Goal: Communication & Community: Answer question/provide support

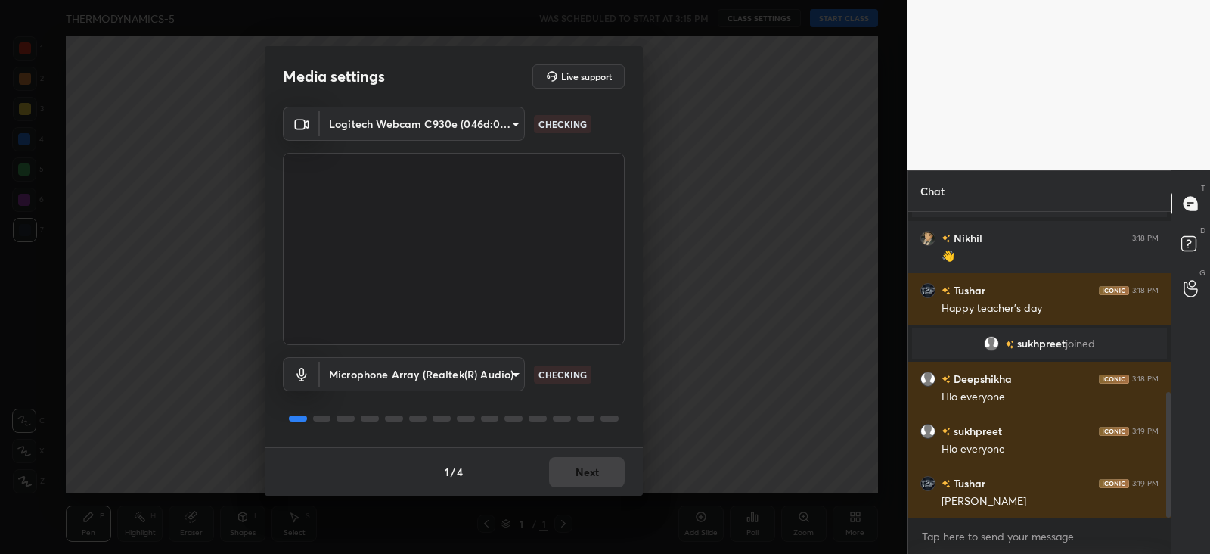
scroll to position [439, 0]
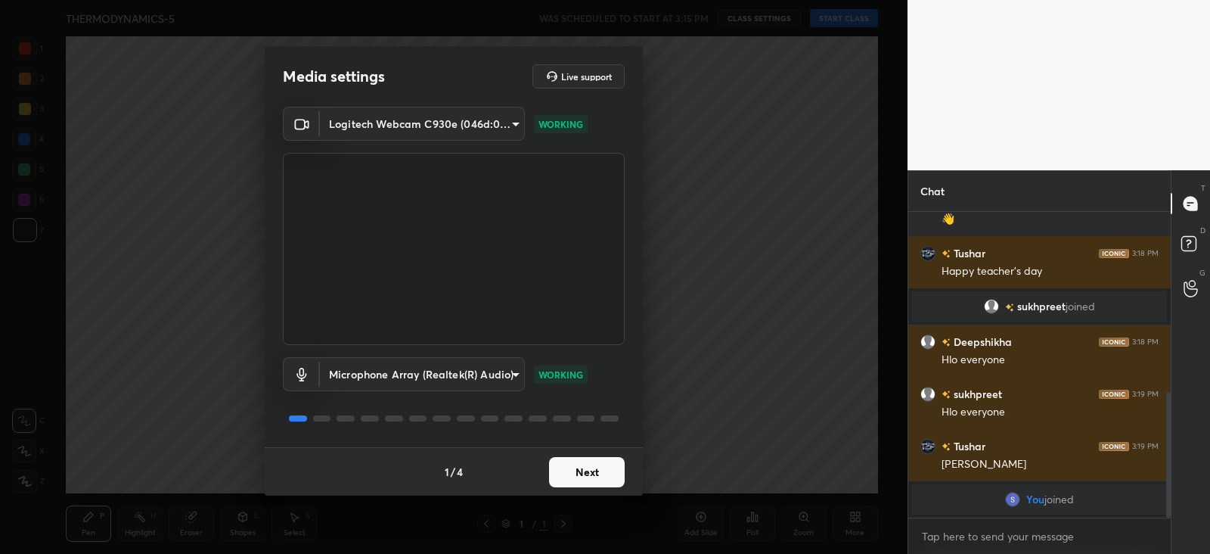
click at [579, 476] on button "Next" at bounding box center [587, 472] width 76 height 30
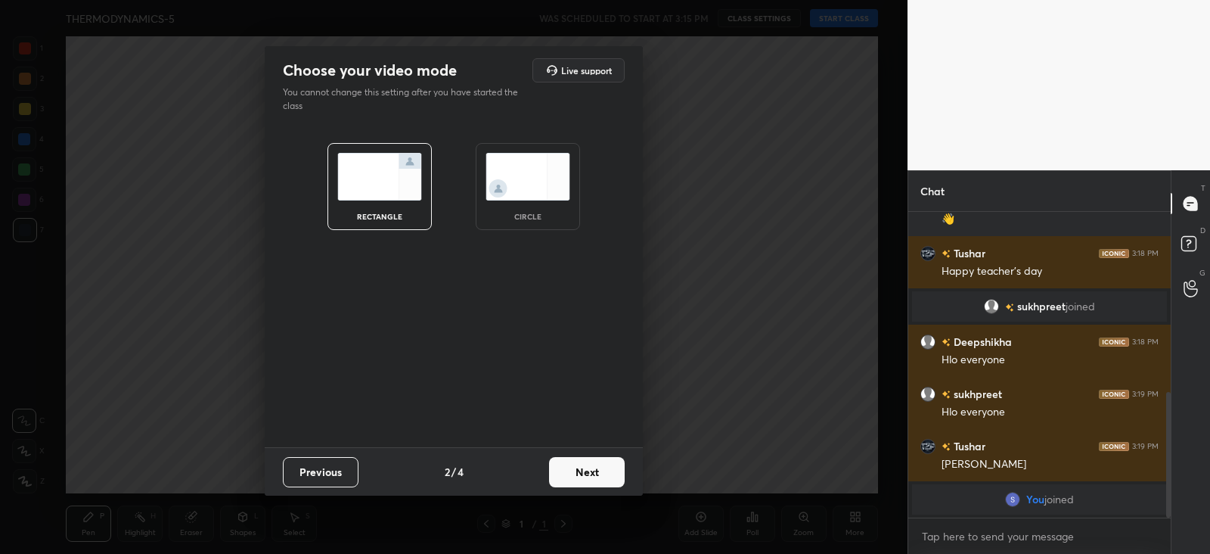
click at [597, 470] on button "Next" at bounding box center [587, 472] width 76 height 30
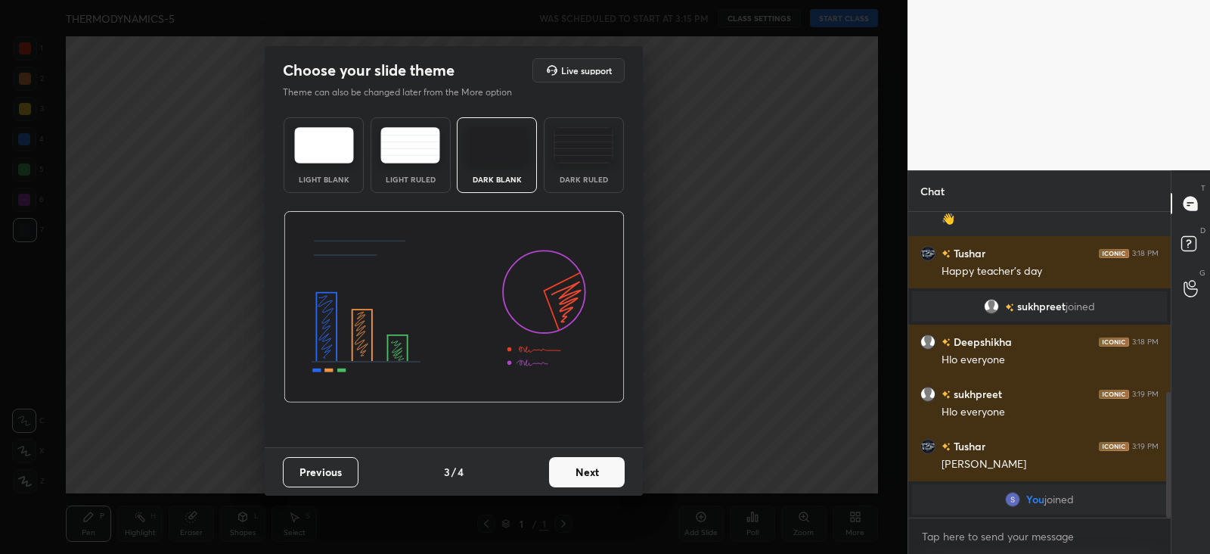
click at [605, 134] on img at bounding box center [584, 145] width 60 height 36
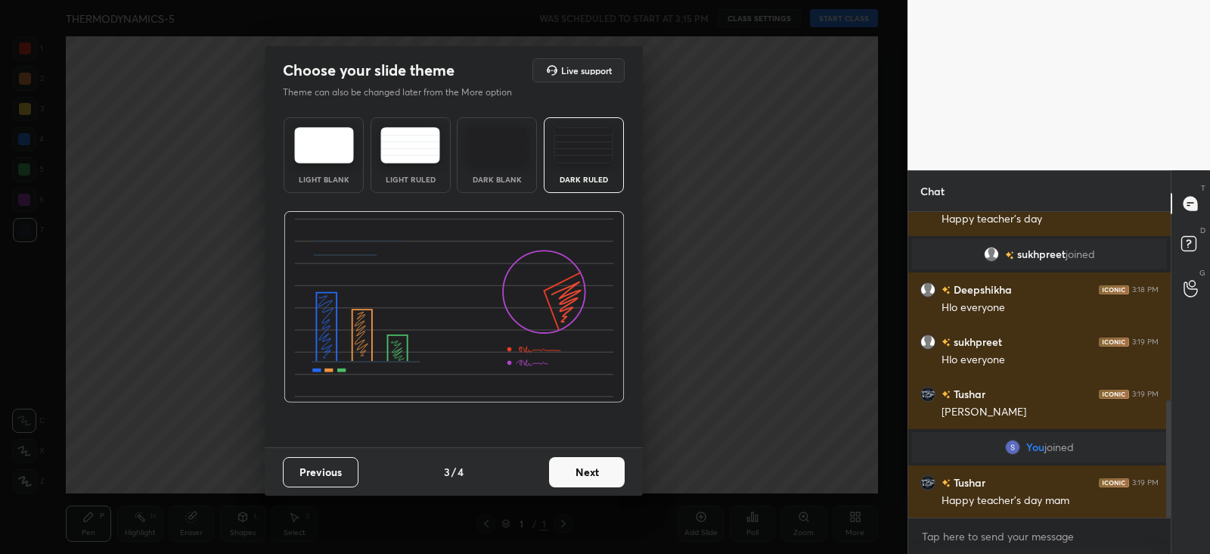
click at [599, 471] on button "Next" at bounding box center [587, 472] width 76 height 30
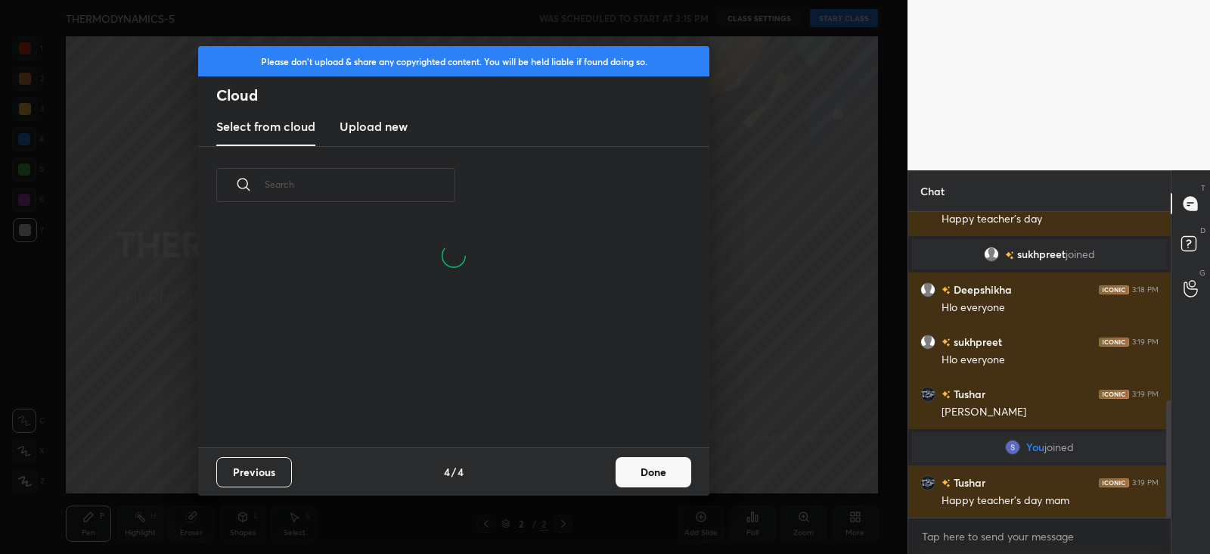
scroll to position [151, 486]
click at [682, 467] on button "Done" at bounding box center [654, 472] width 76 height 30
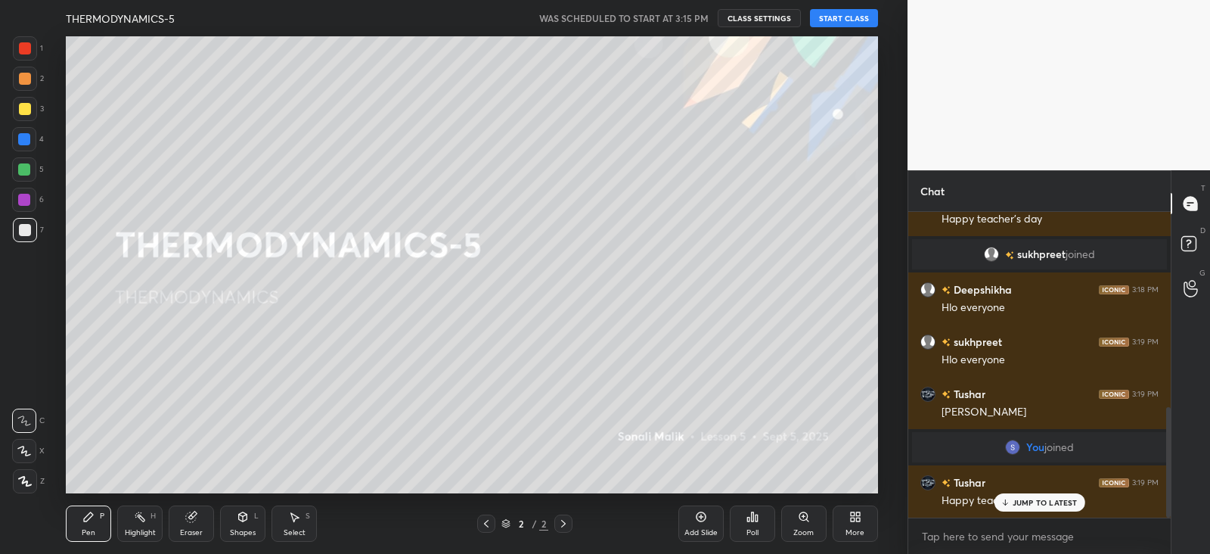
scroll to position [542, 0]
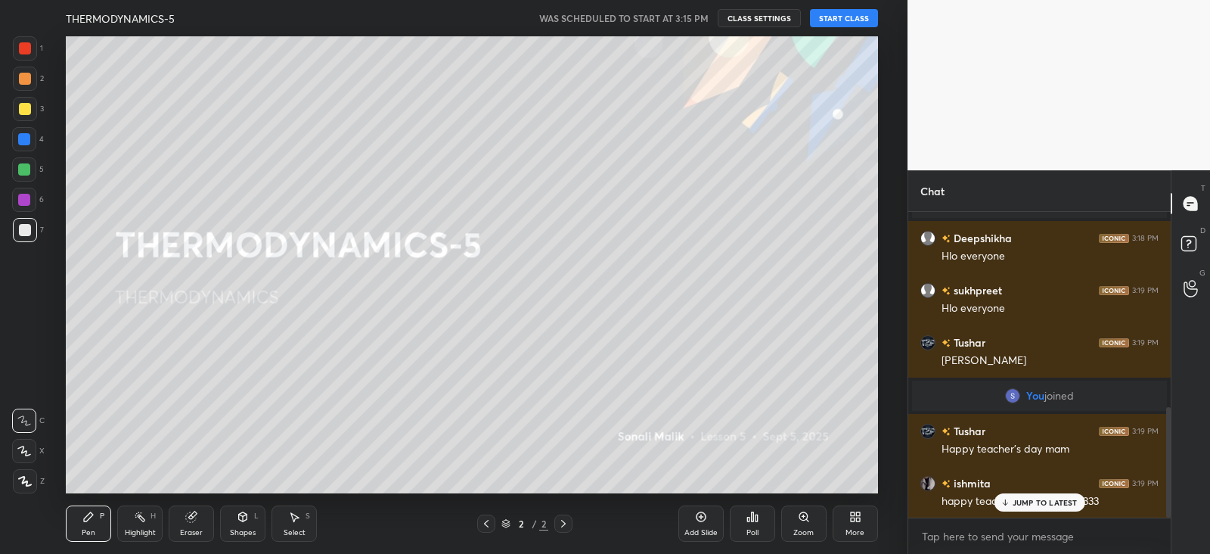
click at [847, 20] on button "START CLASS" at bounding box center [844, 18] width 68 height 18
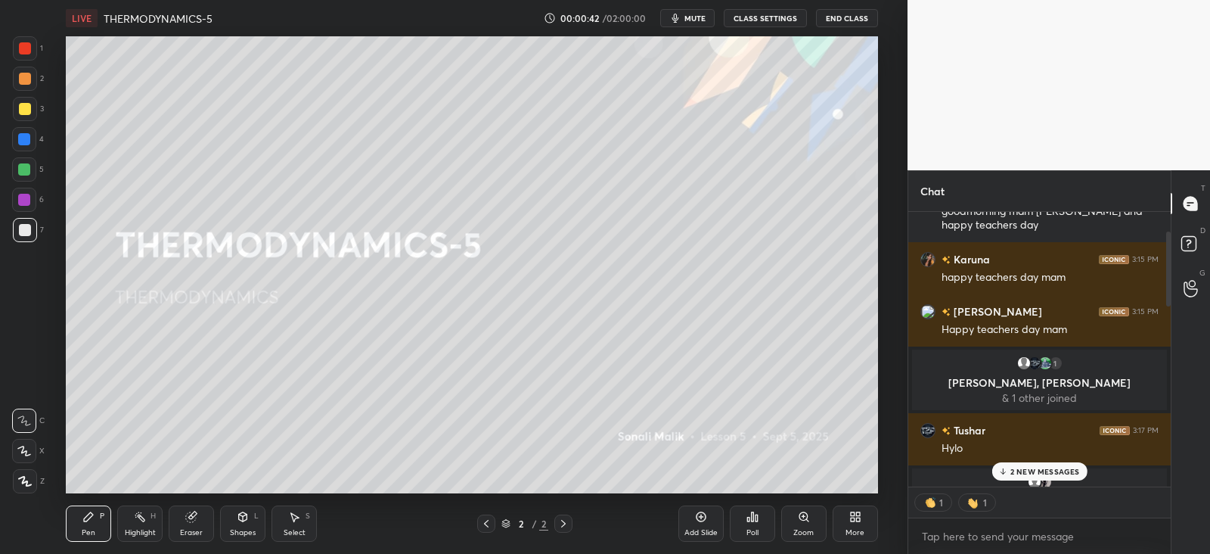
scroll to position [0, 0]
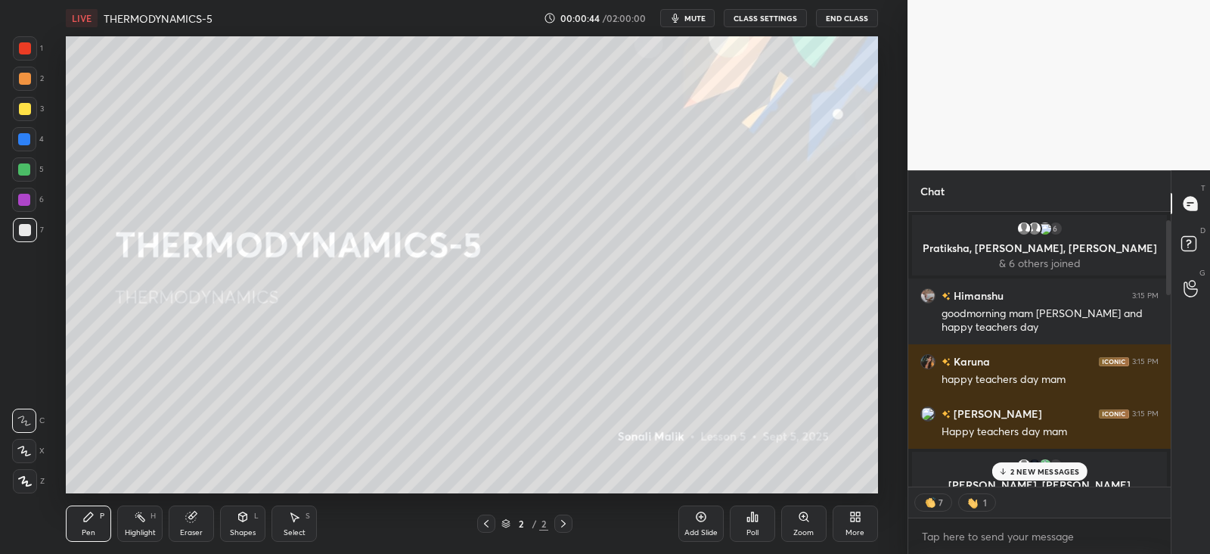
click at [1053, 461] on div "1" at bounding box center [1056, 465] width 15 height 15
click at [1040, 463] on div "2 NEW MESSAGES" at bounding box center [1039, 471] width 95 height 18
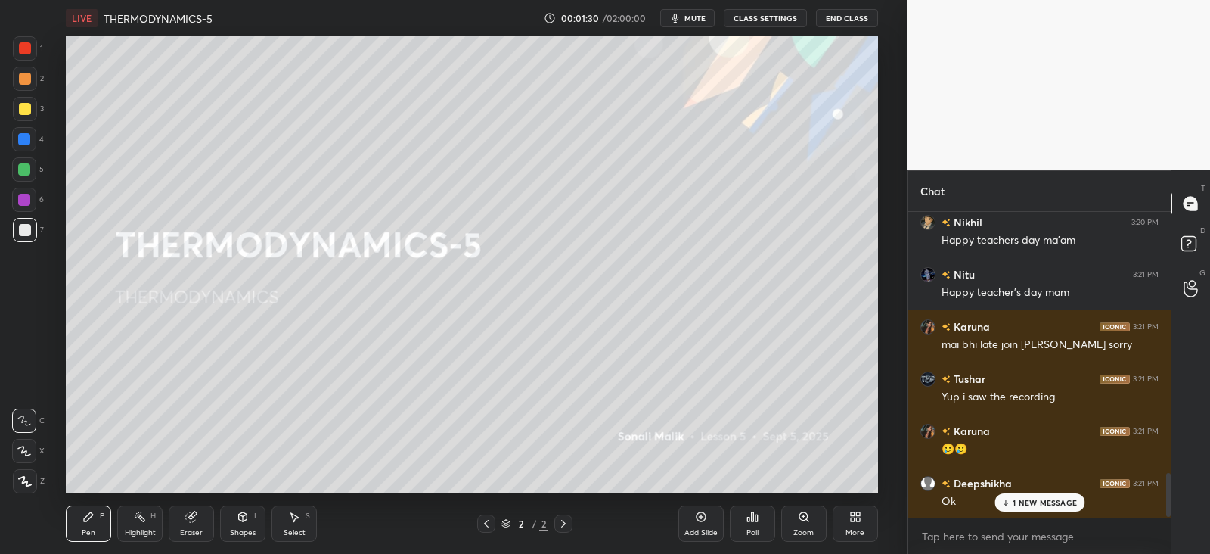
scroll to position [1823, 0]
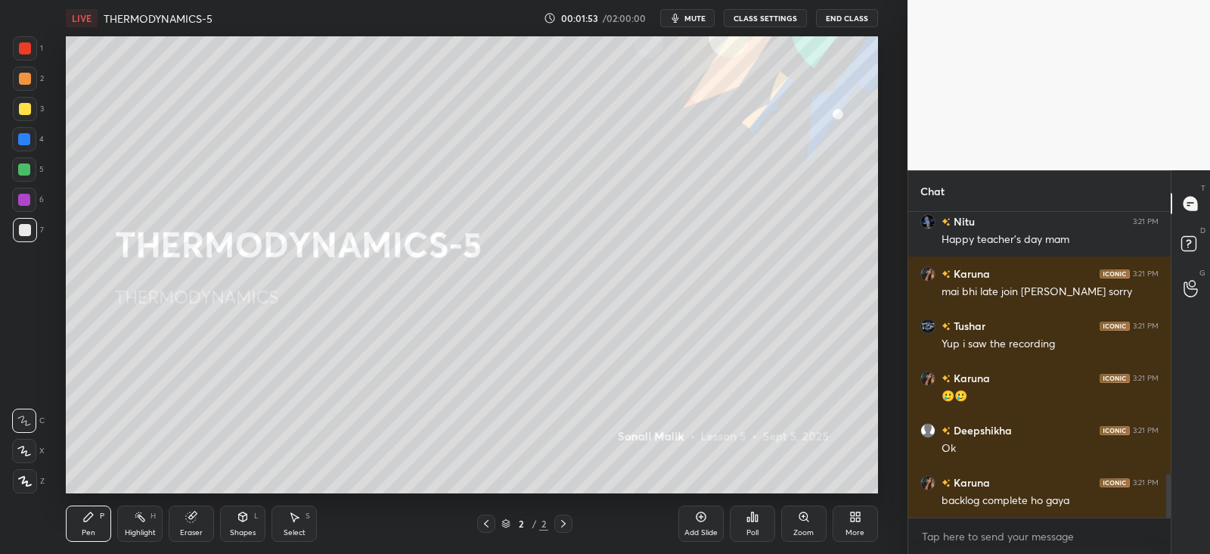
click at [862, 525] on div "More" at bounding box center [855, 523] width 45 height 36
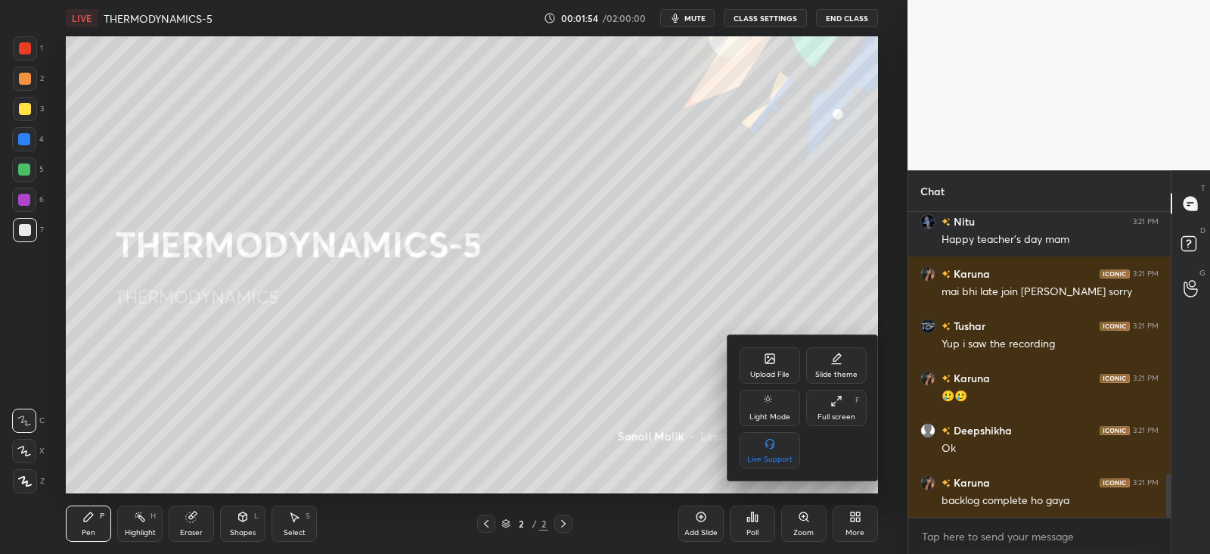
click at [770, 363] on icon at bounding box center [770, 358] width 9 height 9
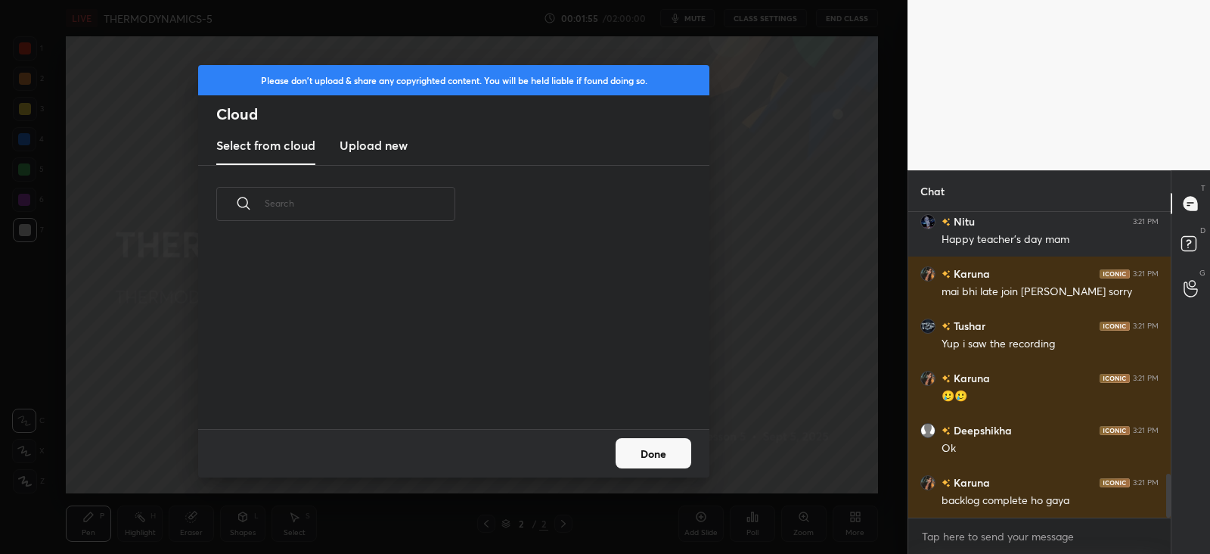
scroll to position [186, 486]
click at [355, 144] on h3 "Upload new" at bounding box center [374, 145] width 68 height 18
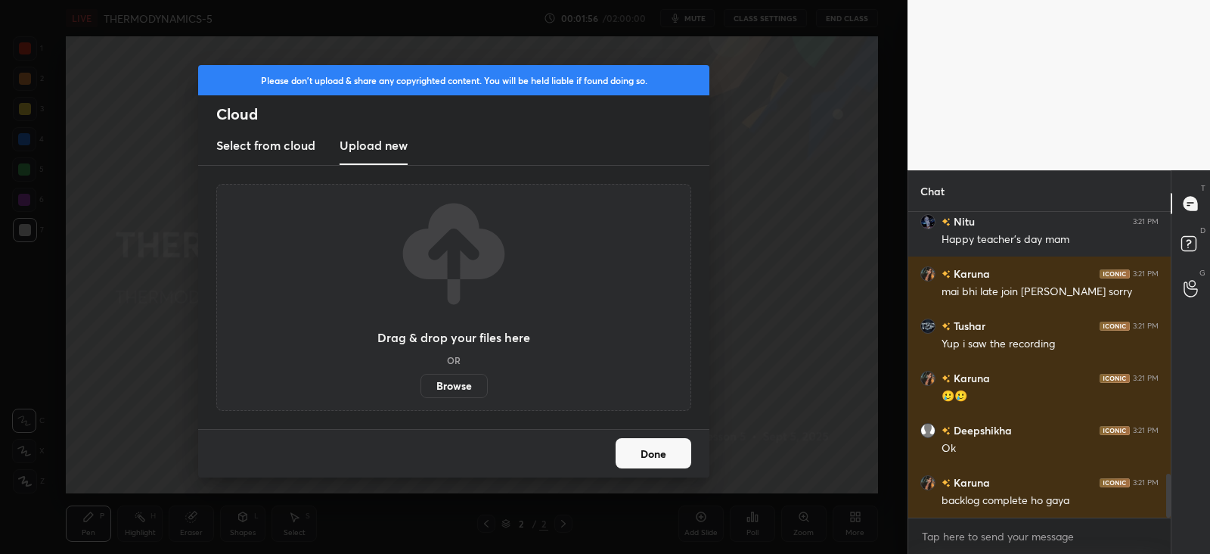
click at [462, 383] on label "Browse" at bounding box center [454, 386] width 67 height 24
click at [421, 383] on input "Browse" at bounding box center [421, 386] width 0 height 24
click at [662, 460] on button "Done" at bounding box center [654, 453] width 76 height 30
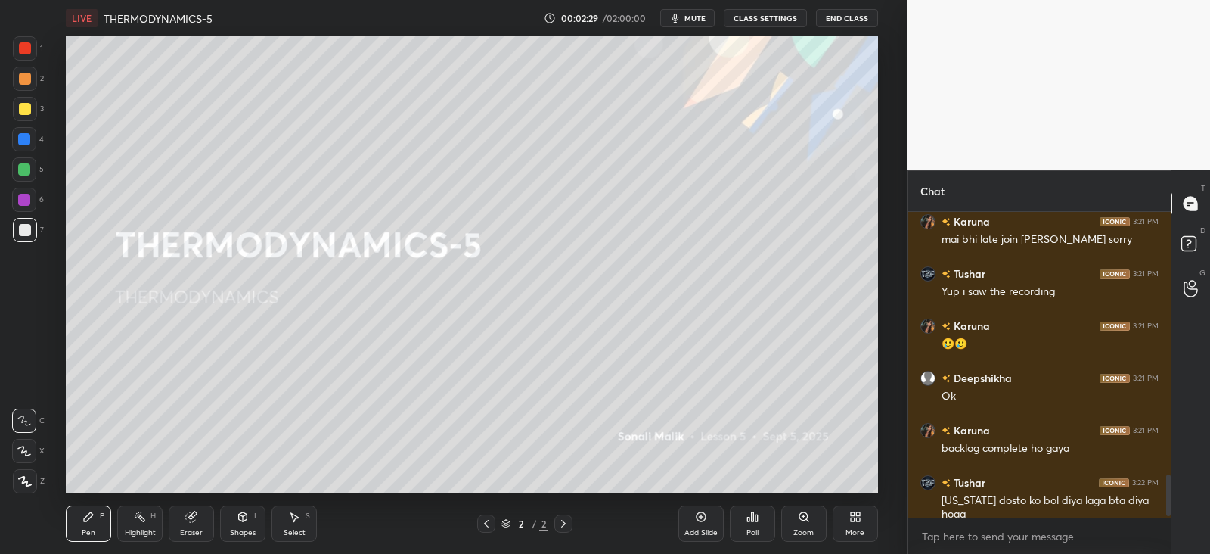
scroll to position [1941, 0]
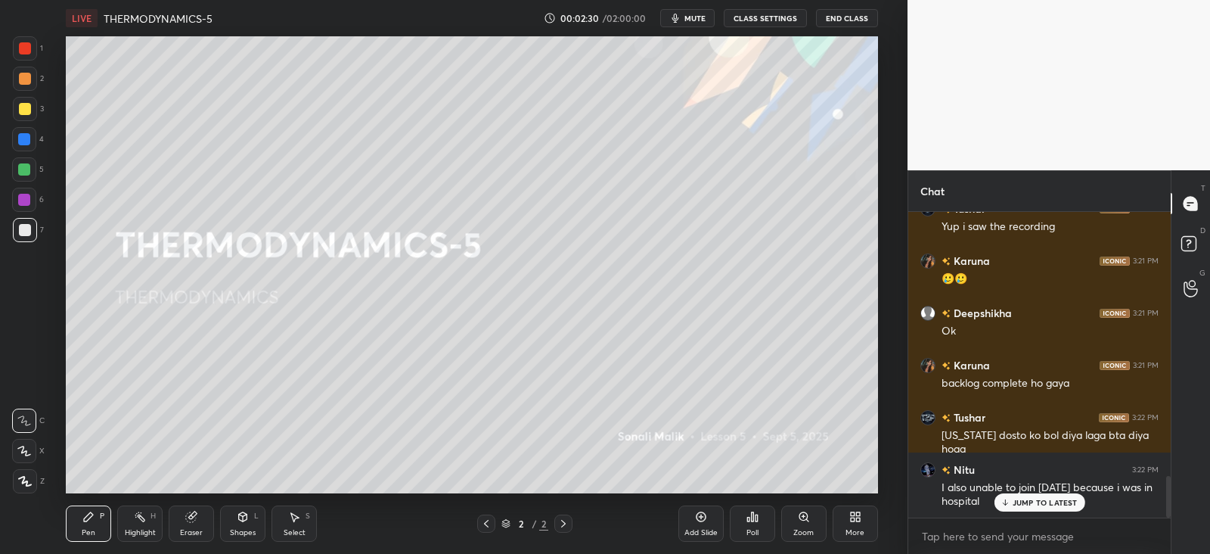
click at [853, 530] on div "More" at bounding box center [855, 533] width 19 height 8
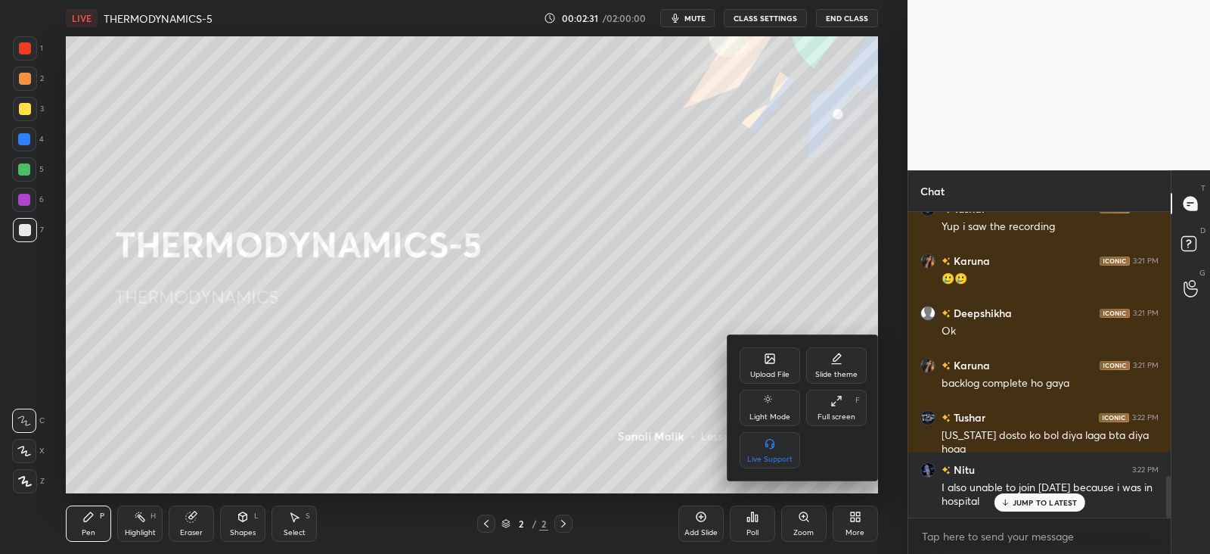
click at [775, 357] on icon at bounding box center [770, 359] width 12 height 12
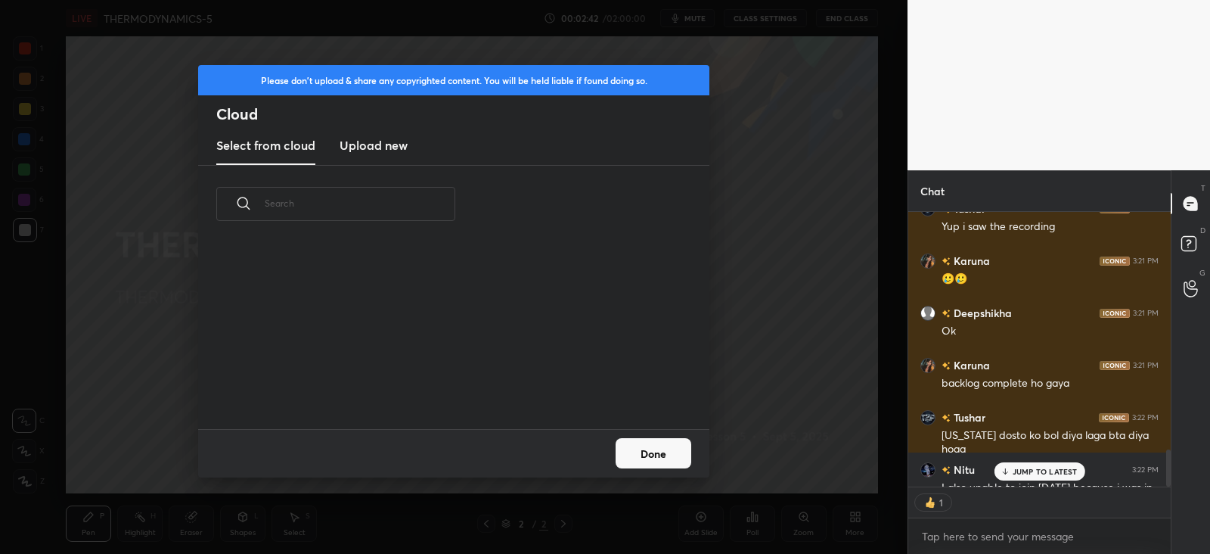
scroll to position [270, 257]
click at [364, 145] on h3 "Upload new" at bounding box center [374, 145] width 68 height 18
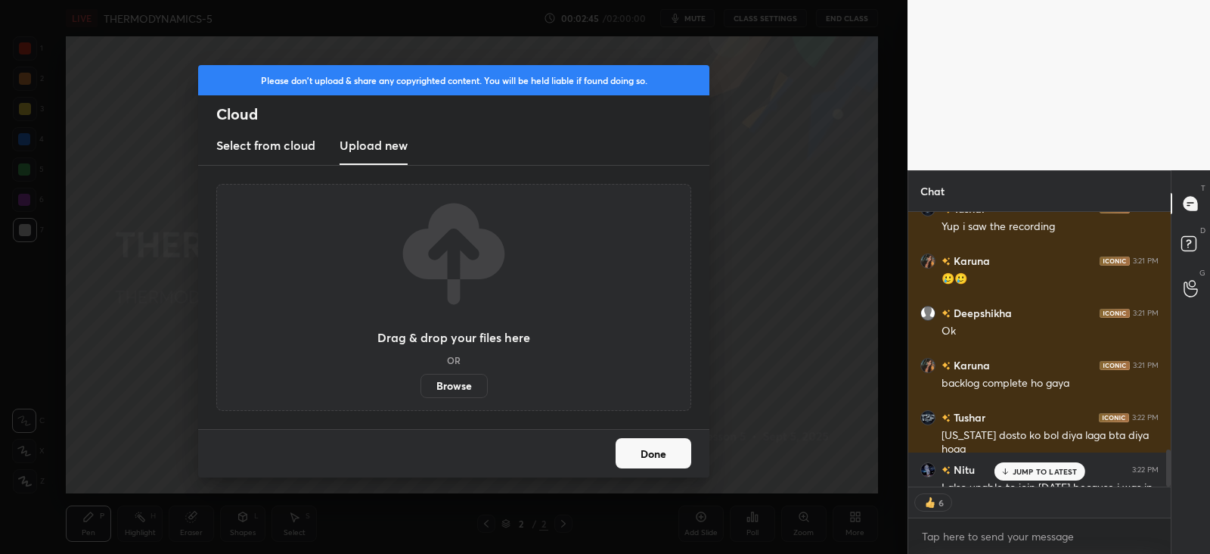
click at [461, 385] on label "Browse" at bounding box center [454, 386] width 67 height 24
click at [421, 385] on input "Browse" at bounding box center [421, 386] width 0 height 24
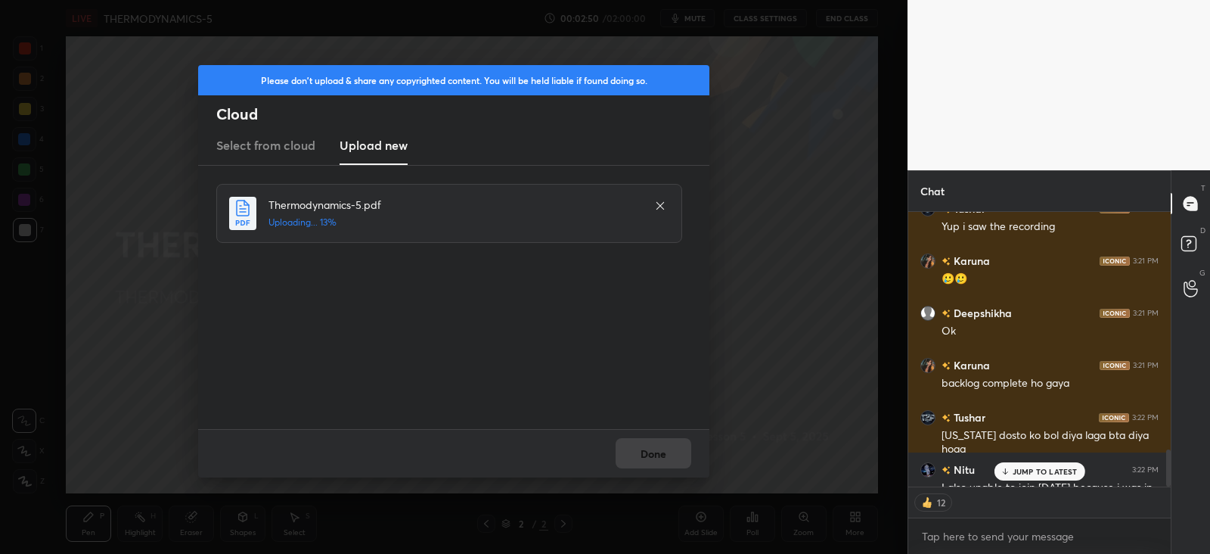
click at [1034, 465] on div "JUMP TO LATEST" at bounding box center [1039, 471] width 91 height 18
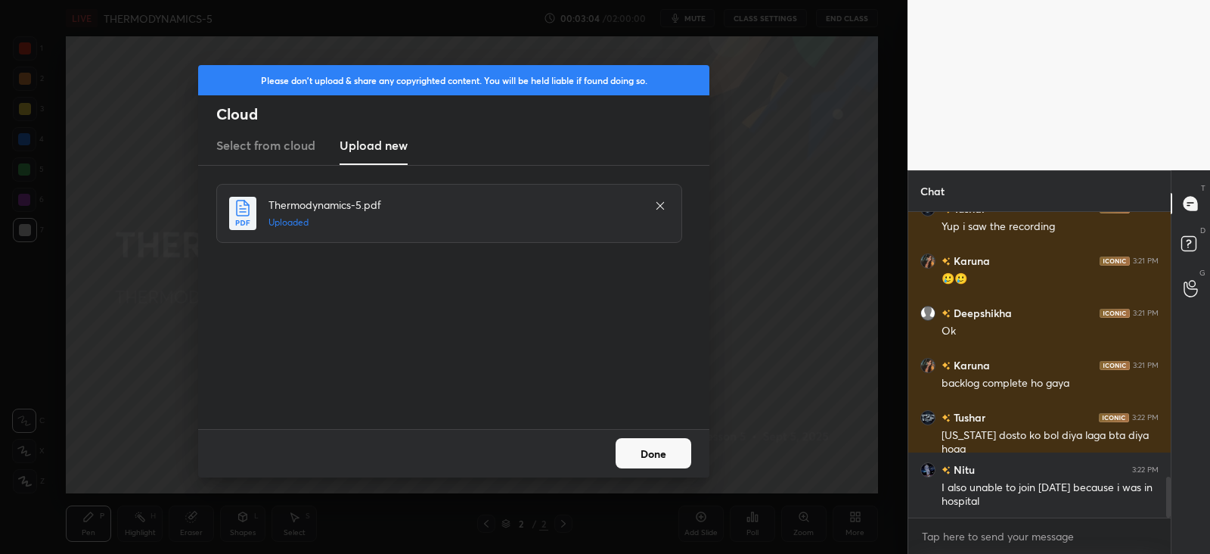
scroll to position [1994, 0]
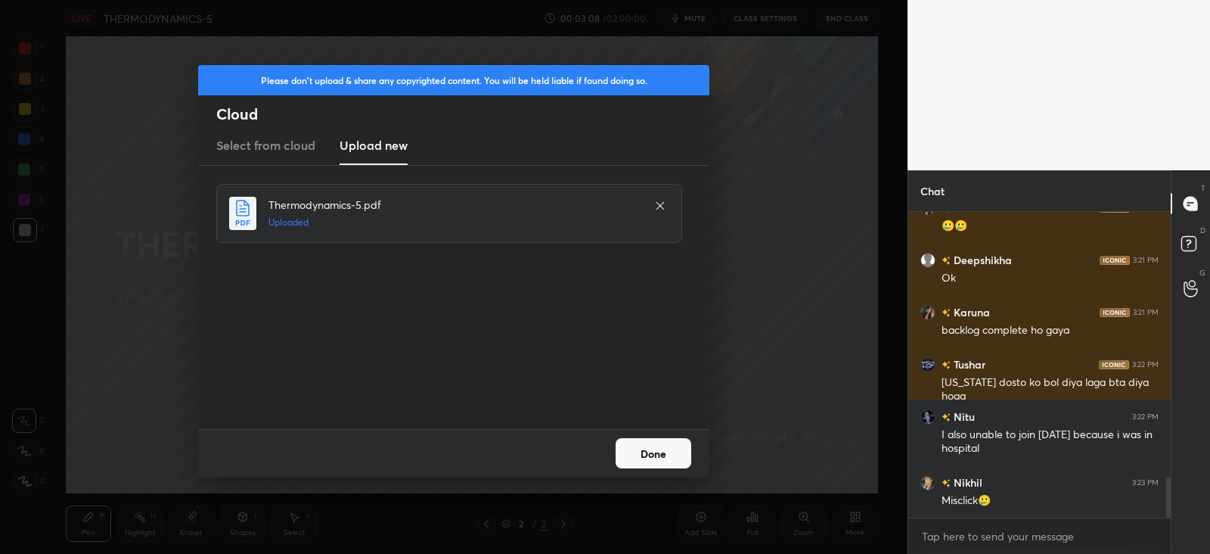
click at [658, 449] on button "Done" at bounding box center [654, 453] width 76 height 30
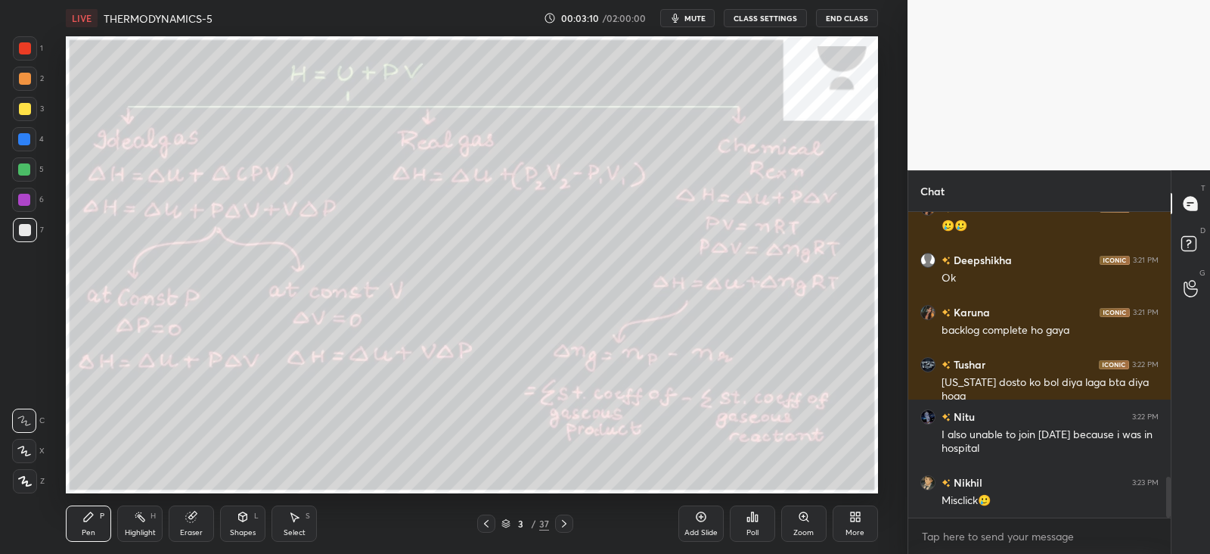
click at [486, 527] on icon at bounding box center [486, 523] width 12 height 12
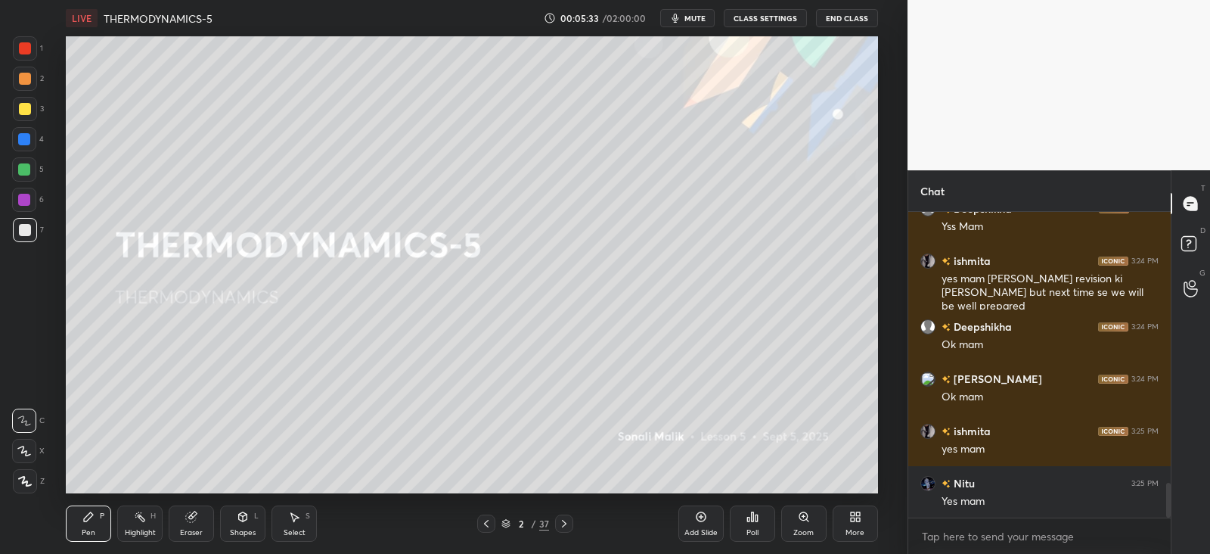
scroll to position [2424, 0]
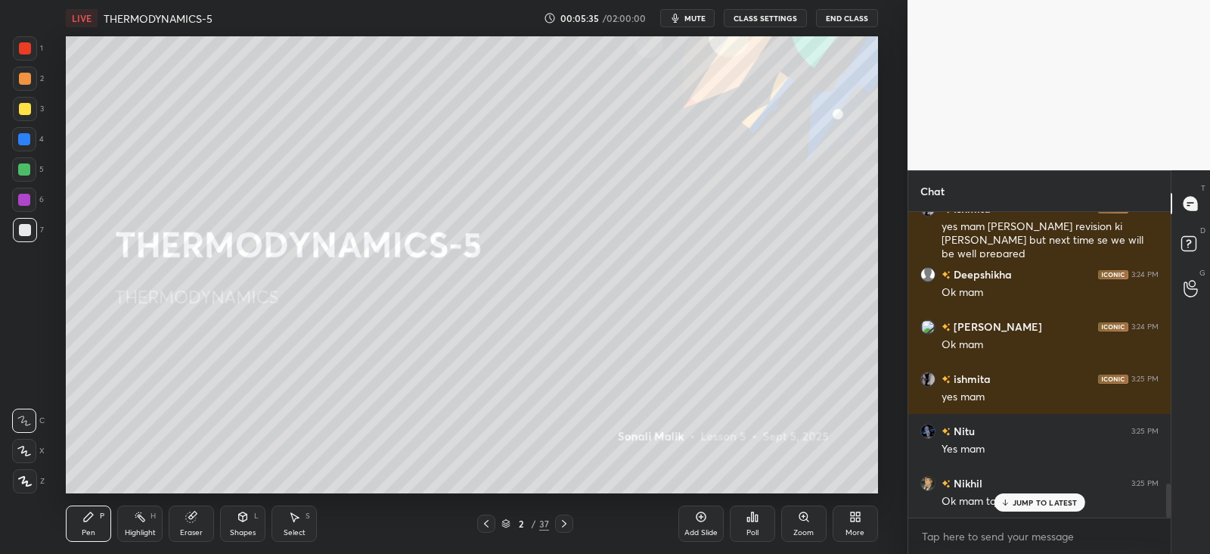
click at [1030, 493] on div "JUMP TO LATEST" at bounding box center [1039, 502] width 91 height 18
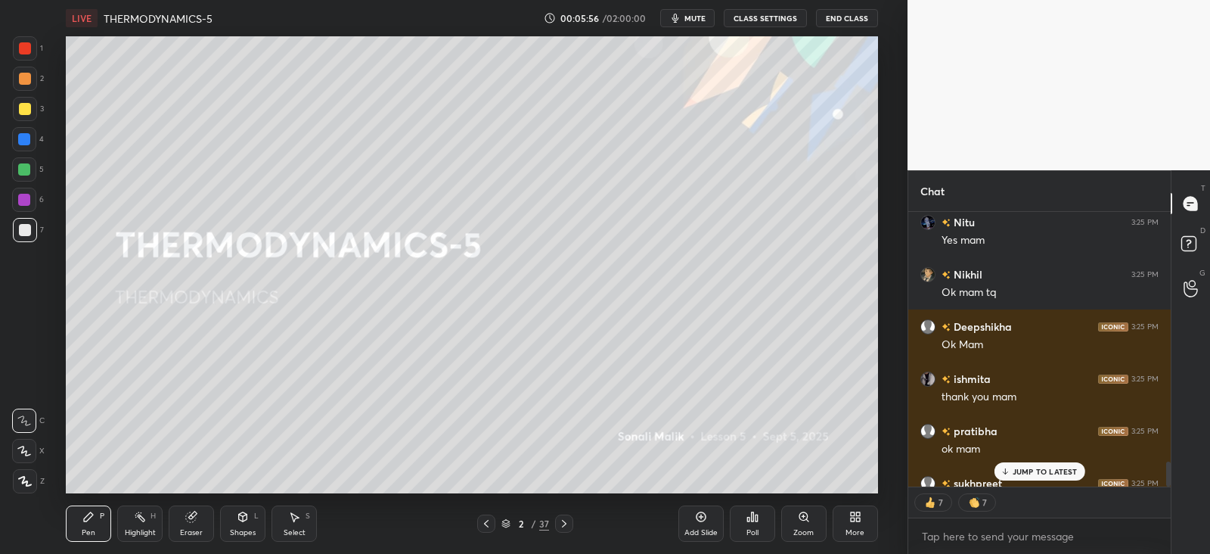
scroll to position [2716, 0]
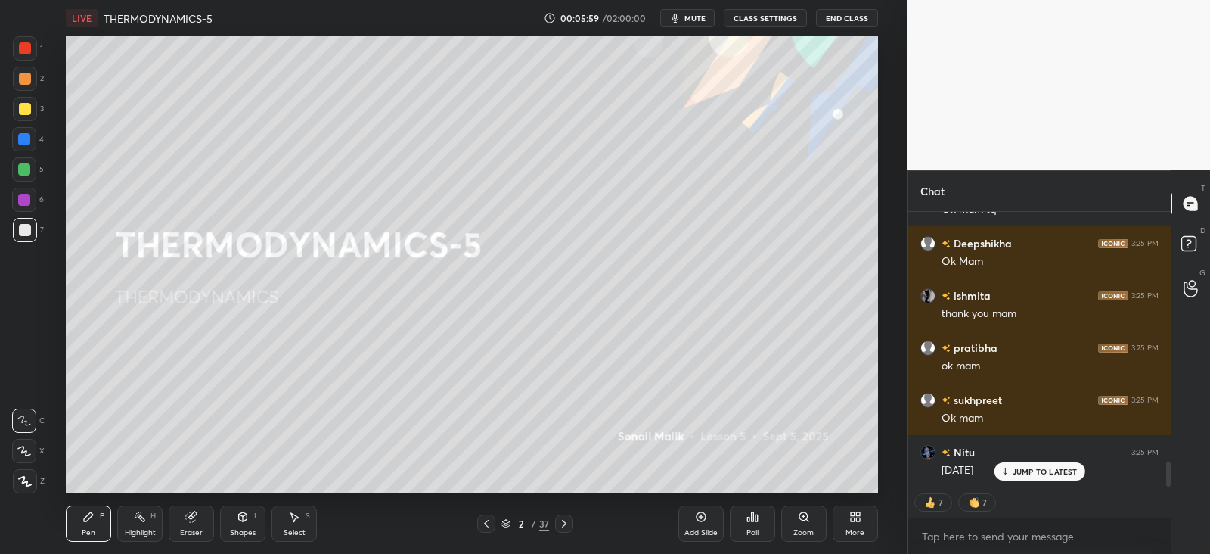
click at [1021, 467] on p "JUMP TO LATEST" at bounding box center [1045, 471] width 65 height 9
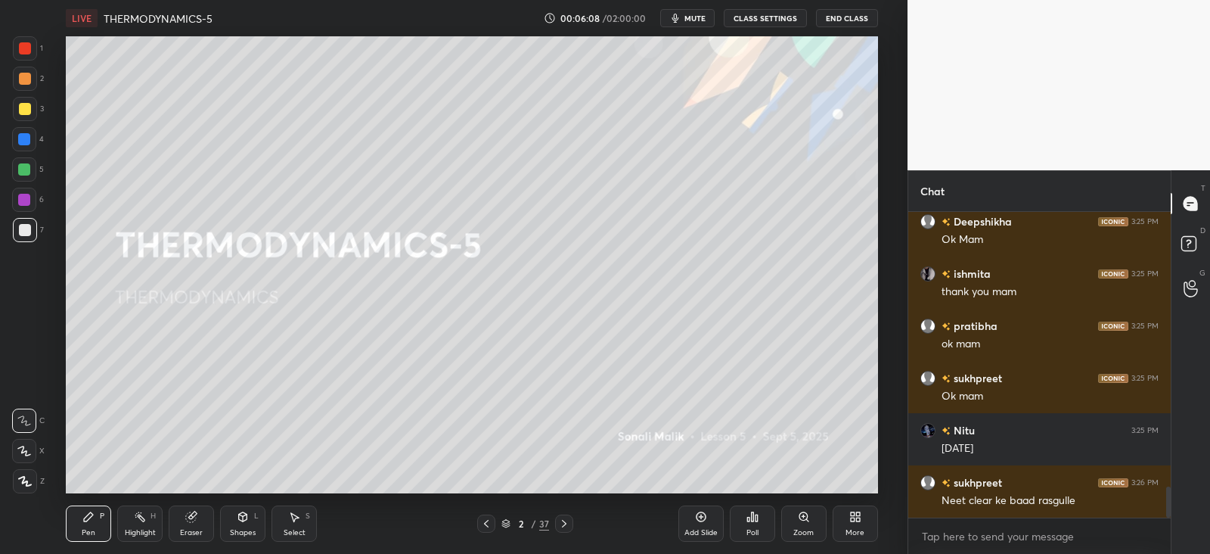
scroll to position [2789, 0]
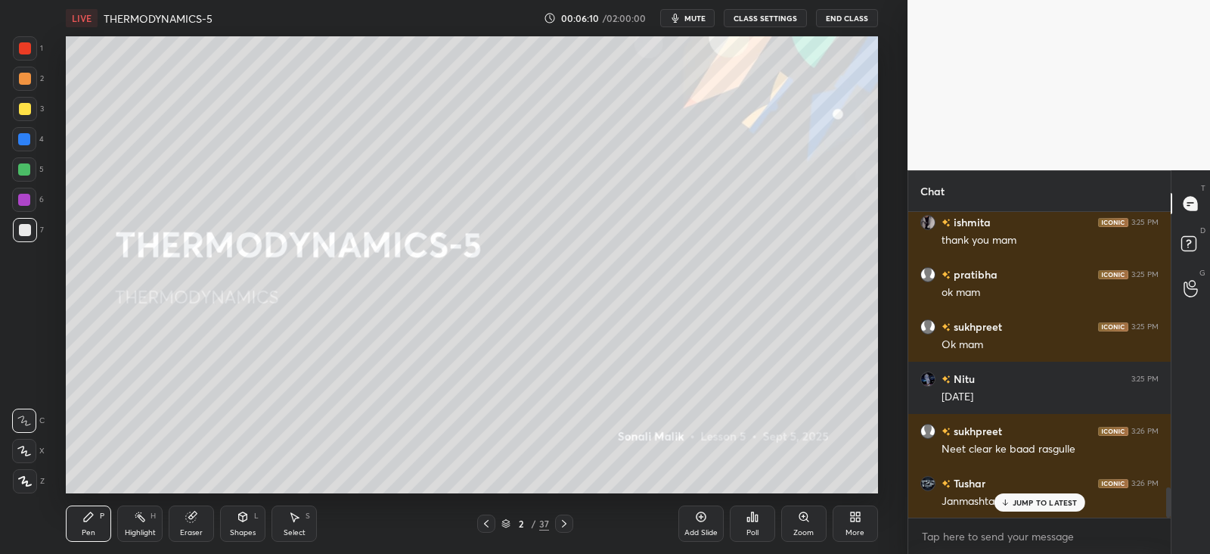
click at [1021, 498] on p "JUMP TO LATEST" at bounding box center [1045, 502] width 65 height 9
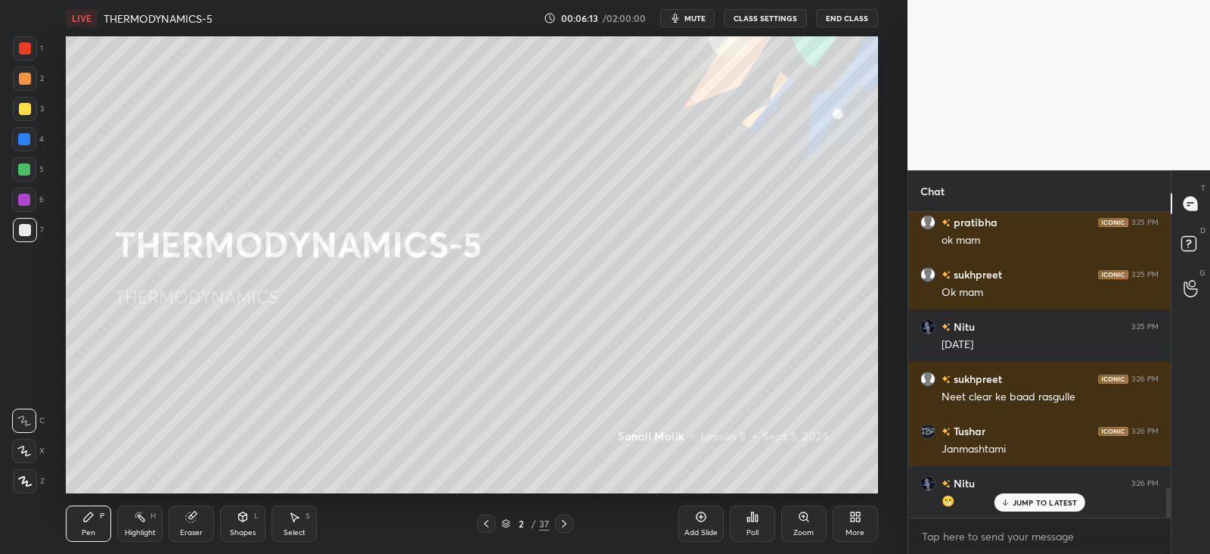
scroll to position [2894, 0]
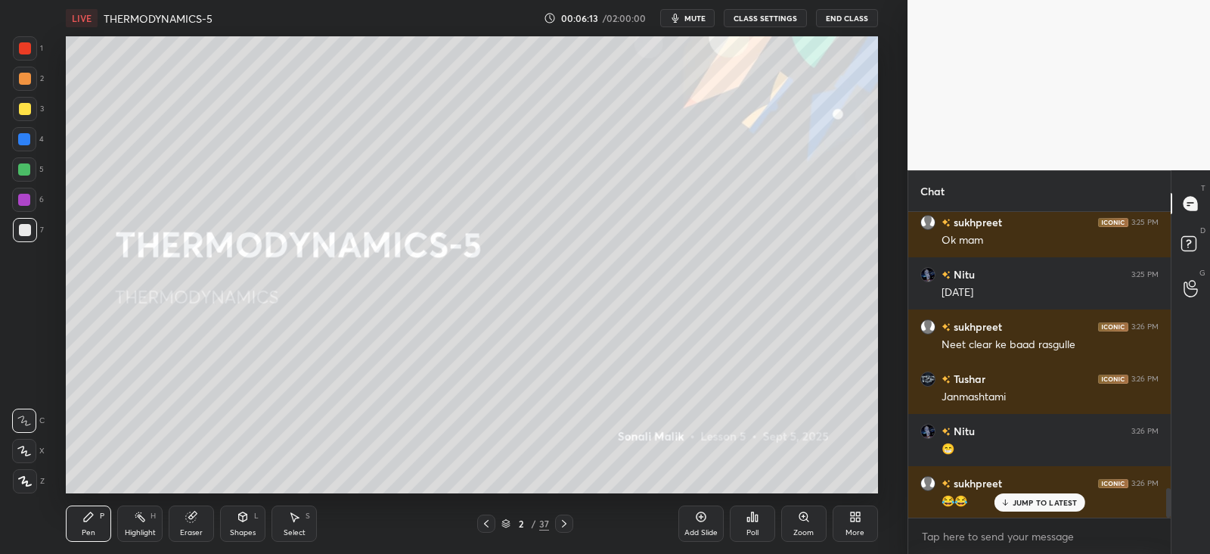
click at [1019, 501] on p "JUMP TO LATEST" at bounding box center [1045, 502] width 65 height 9
click at [561, 517] on icon at bounding box center [564, 523] width 12 height 12
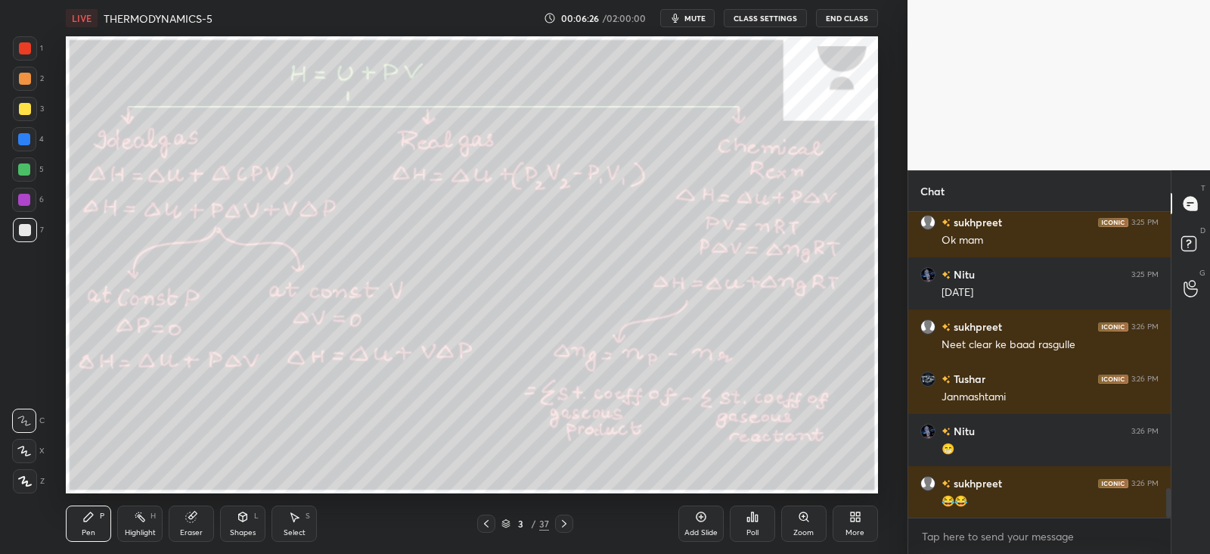
click at [245, 522] on icon at bounding box center [243, 517] width 12 height 12
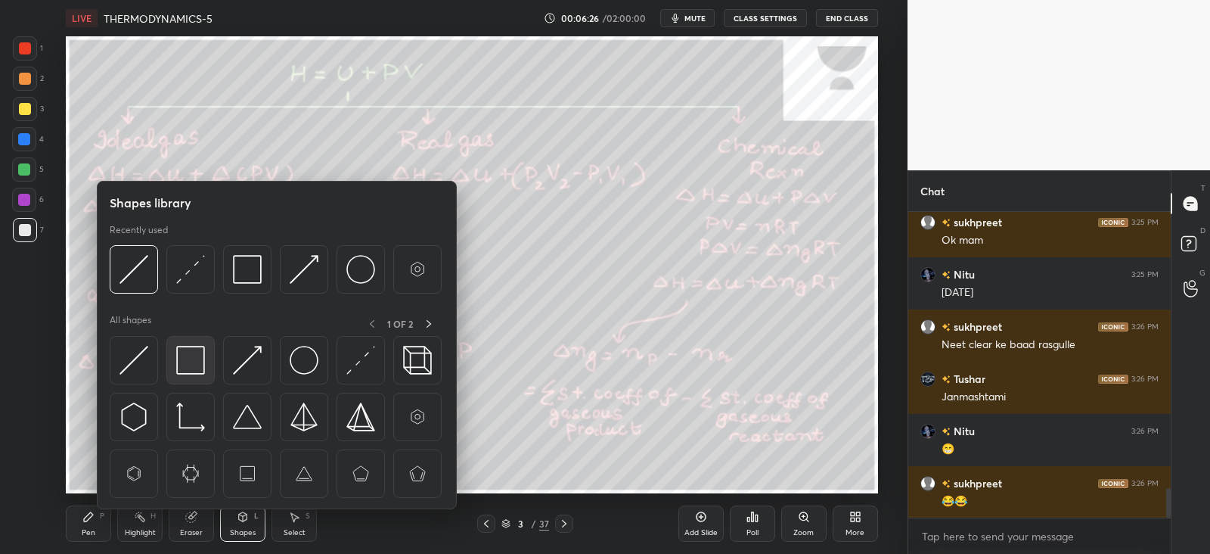
click at [191, 363] on img at bounding box center [190, 360] width 29 height 29
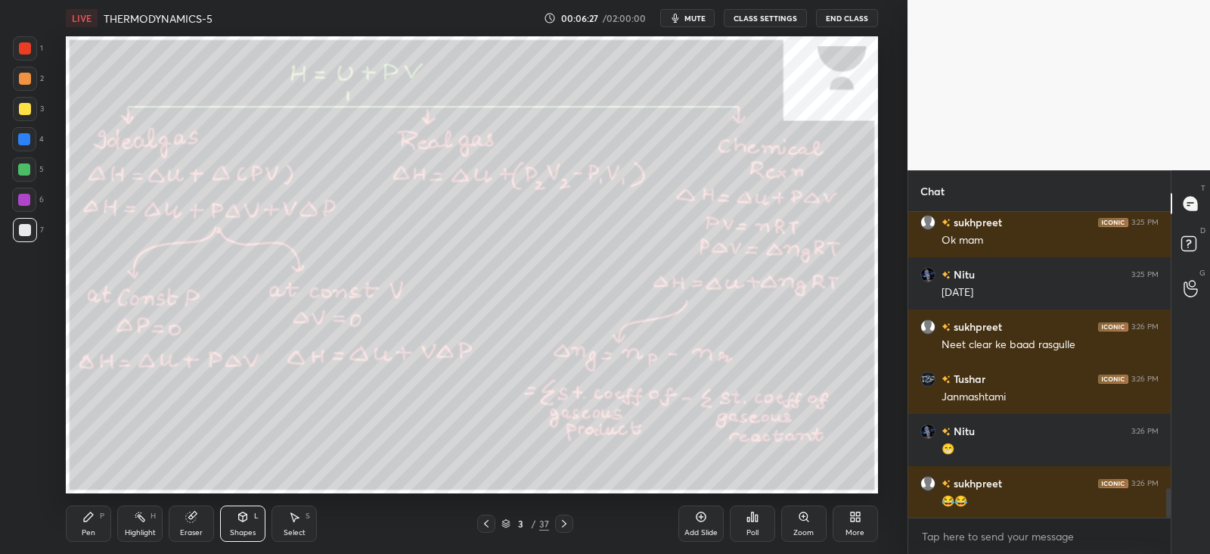
type textarea "x"
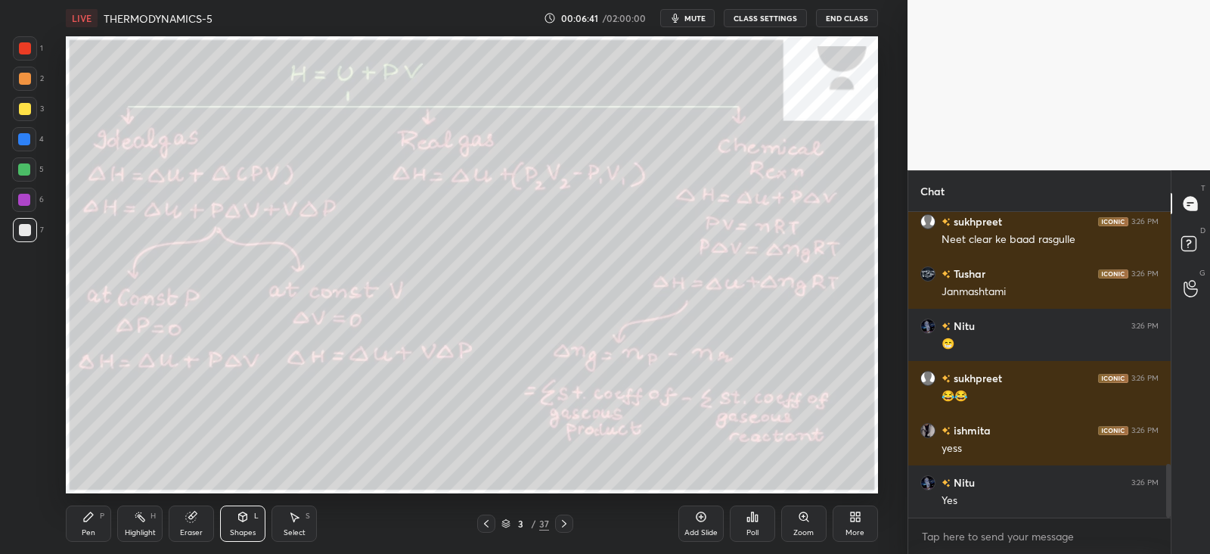
scroll to position [75199, 74808]
click at [91, 524] on div "Pen P" at bounding box center [88, 523] width 45 height 36
click at [250, 524] on div "Shapes L" at bounding box center [242, 523] width 45 height 36
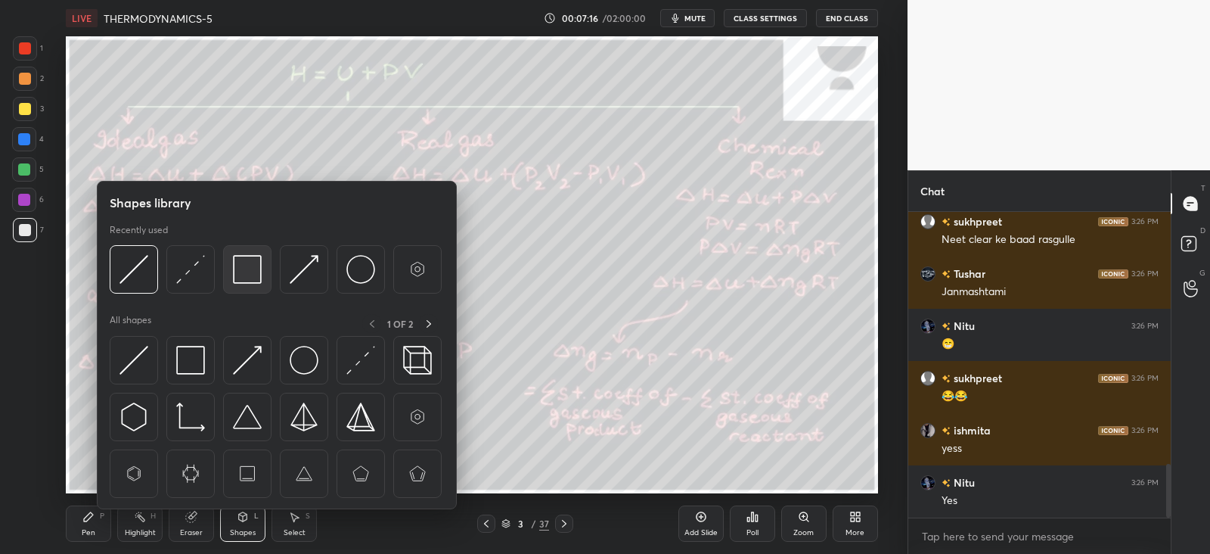
click at [252, 270] on img at bounding box center [247, 269] width 29 height 29
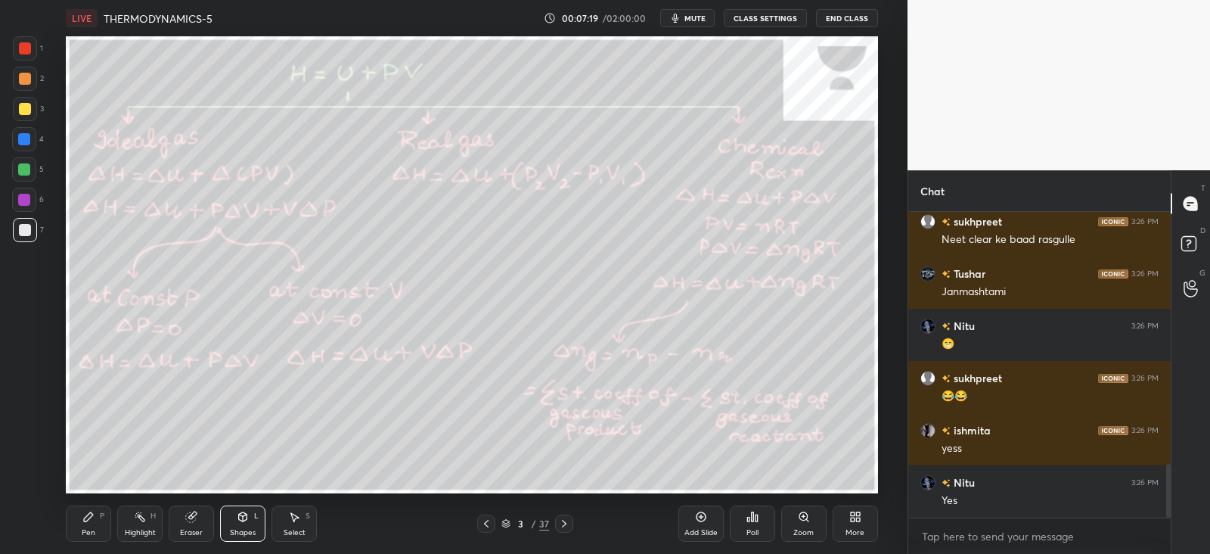
click at [92, 521] on icon at bounding box center [88, 517] width 12 height 12
click at [253, 524] on div "Shapes L" at bounding box center [242, 523] width 45 height 36
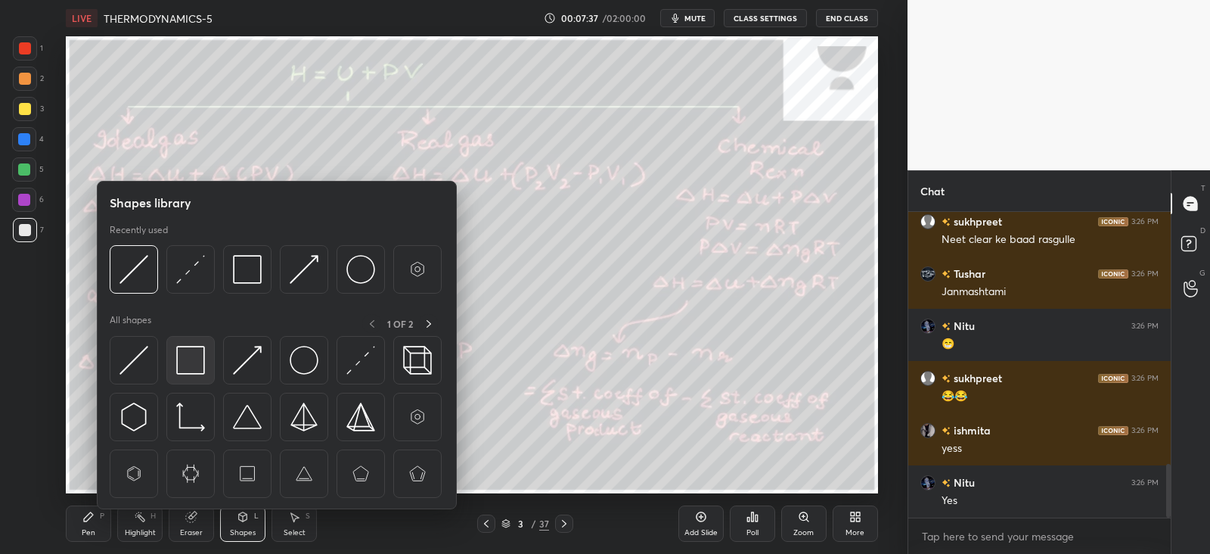
click at [188, 351] on img at bounding box center [190, 360] width 29 height 29
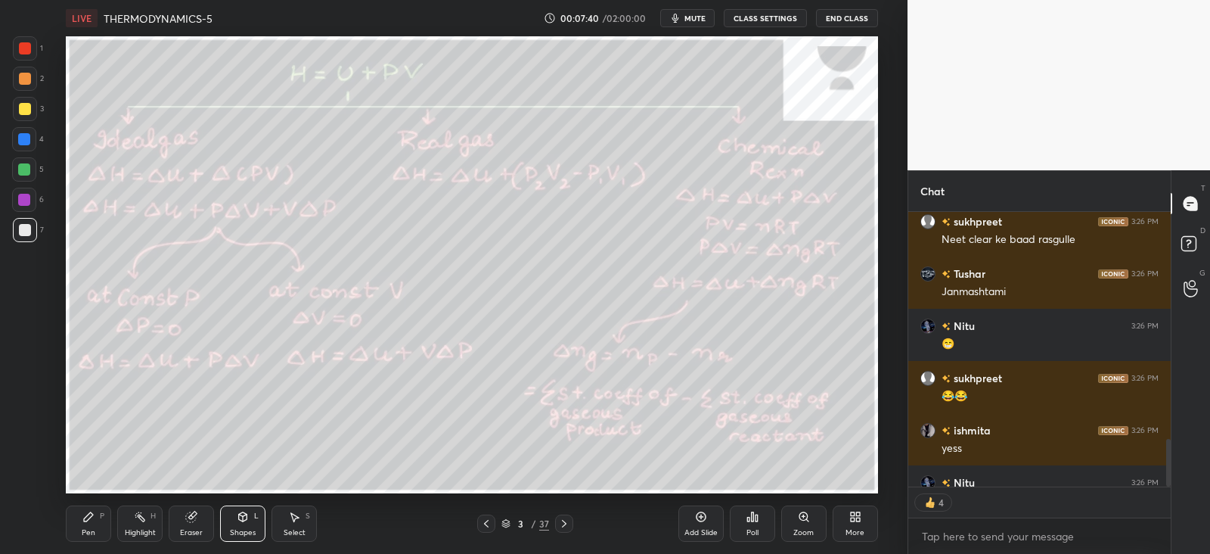
scroll to position [1475, 0]
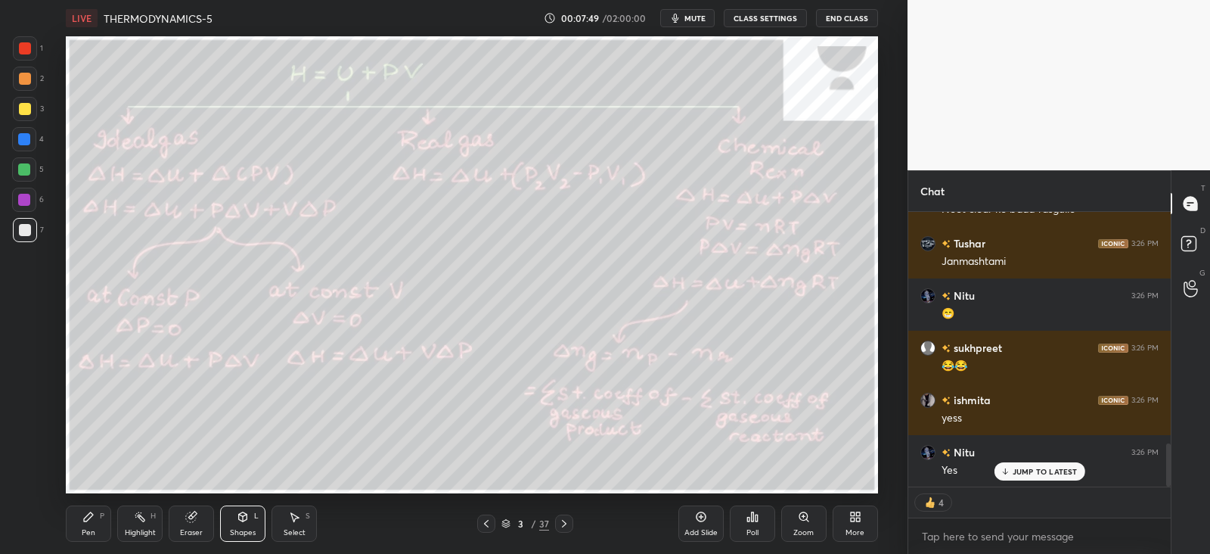
click at [95, 519] on icon at bounding box center [88, 517] width 12 height 12
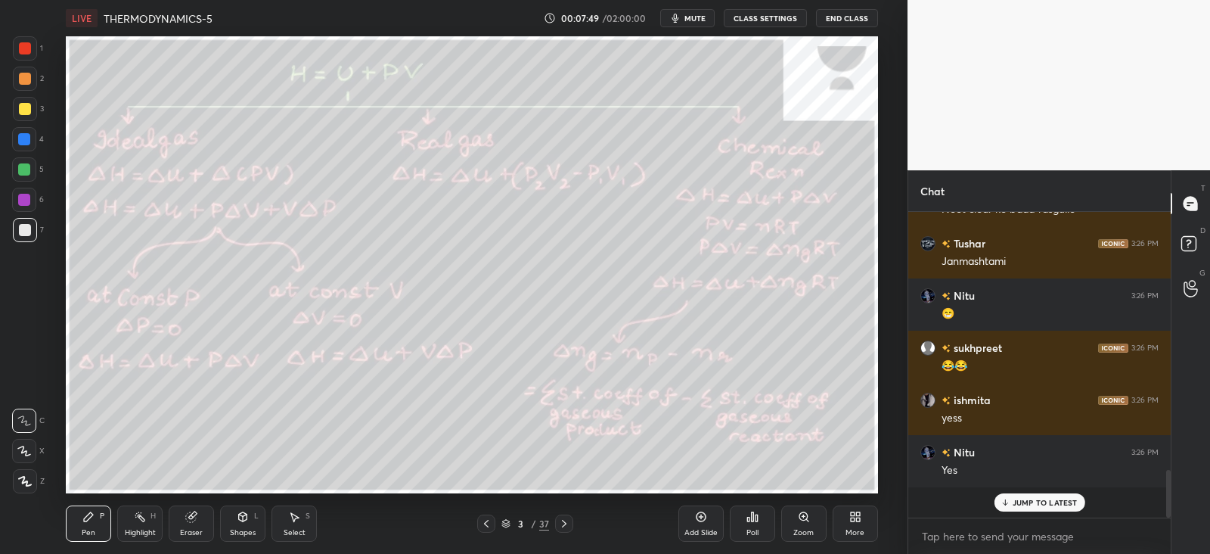
scroll to position [300, 257]
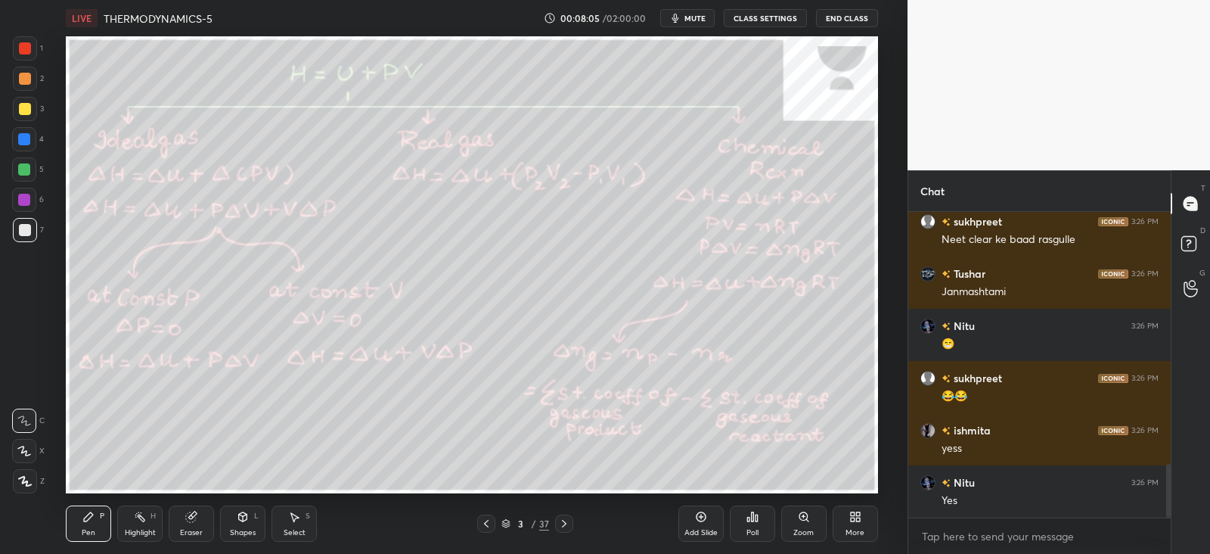
click at [194, 524] on div "Eraser" at bounding box center [191, 523] width 45 height 36
click at [132, 517] on div "Highlight H" at bounding box center [139, 523] width 45 height 36
click at [241, 523] on div "Shapes L" at bounding box center [242, 523] width 45 height 36
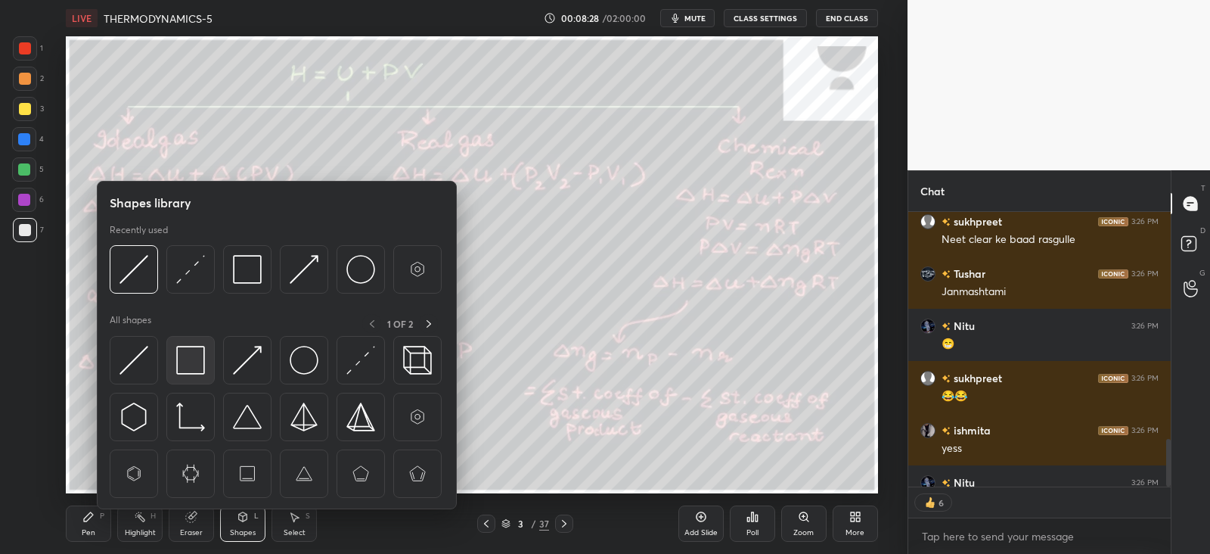
click at [182, 361] on img at bounding box center [190, 360] width 29 height 29
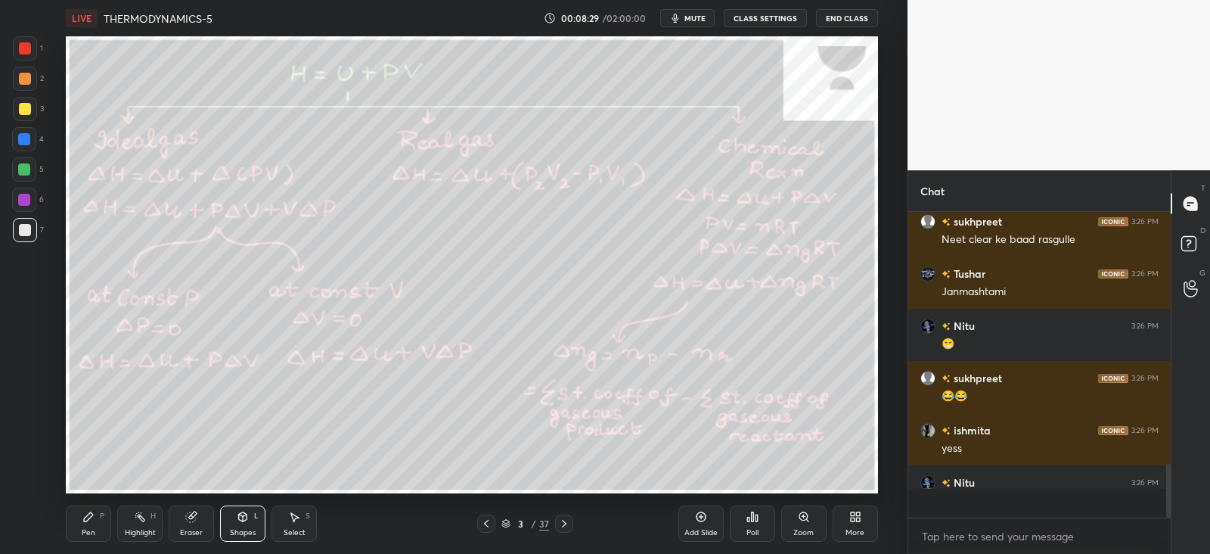
scroll to position [300, 257]
click at [94, 526] on div "Pen P" at bounding box center [88, 523] width 45 height 36
click at [140, 524] on div "Highlight H" at bounding box center [139, 523] width 45 height 36
click at [568, 521] on icon at bounding box center [564, 523] width 12 height 12
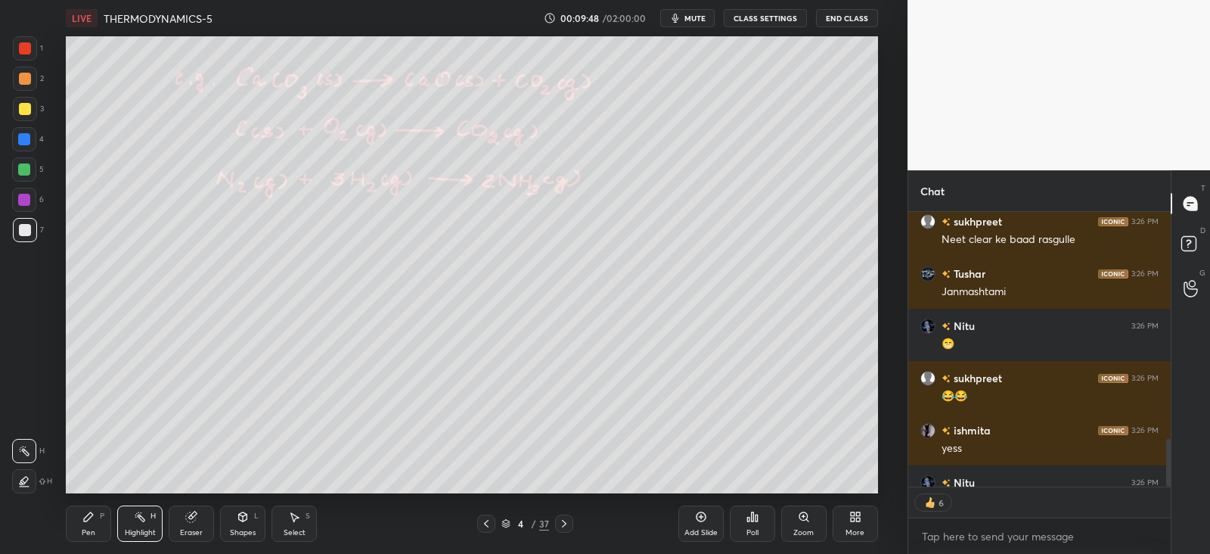
click at [28, 79] on div at bounding box center [25, 79] width 12 height 12
click at [95, 521] on icon at bounding box center [88, 517] width 12 height 12
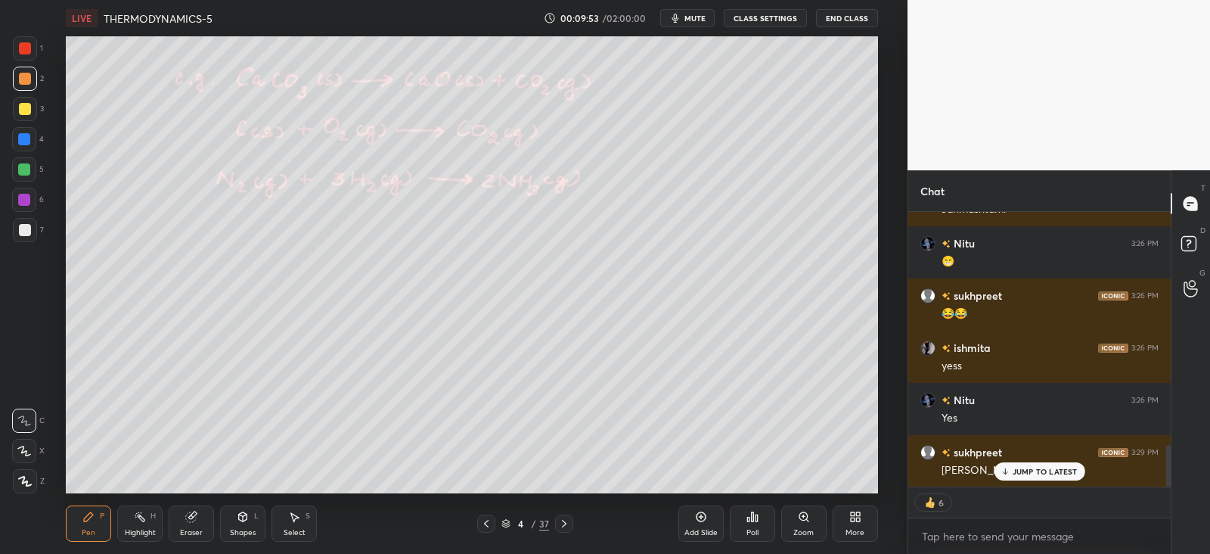
click at [26, 482] on icon at bounding box center [25, 481] width 12 height 9
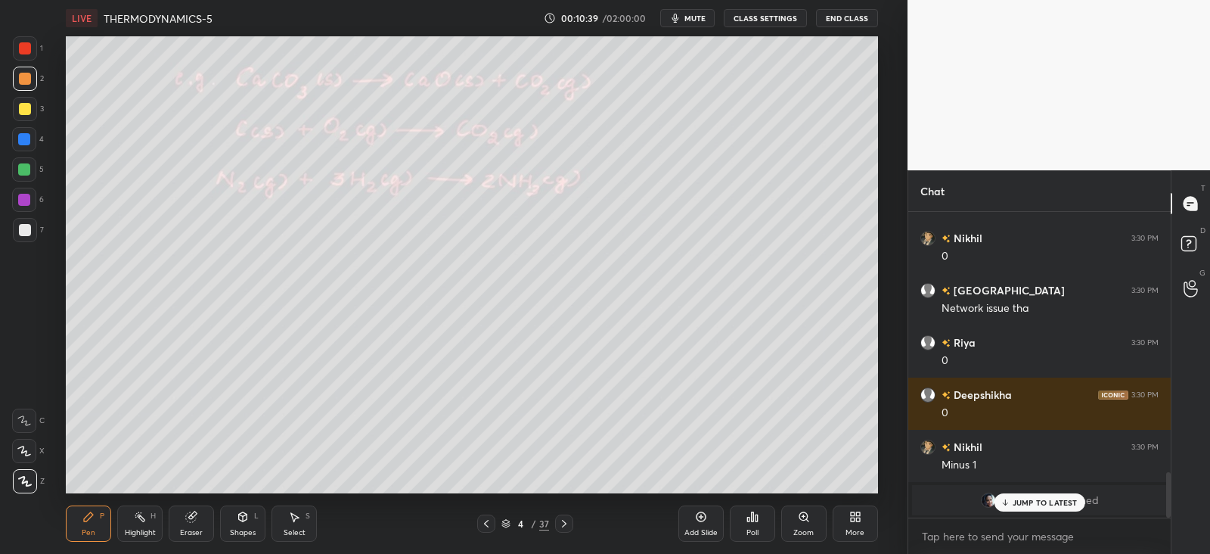
scroll to position [1820, 0]
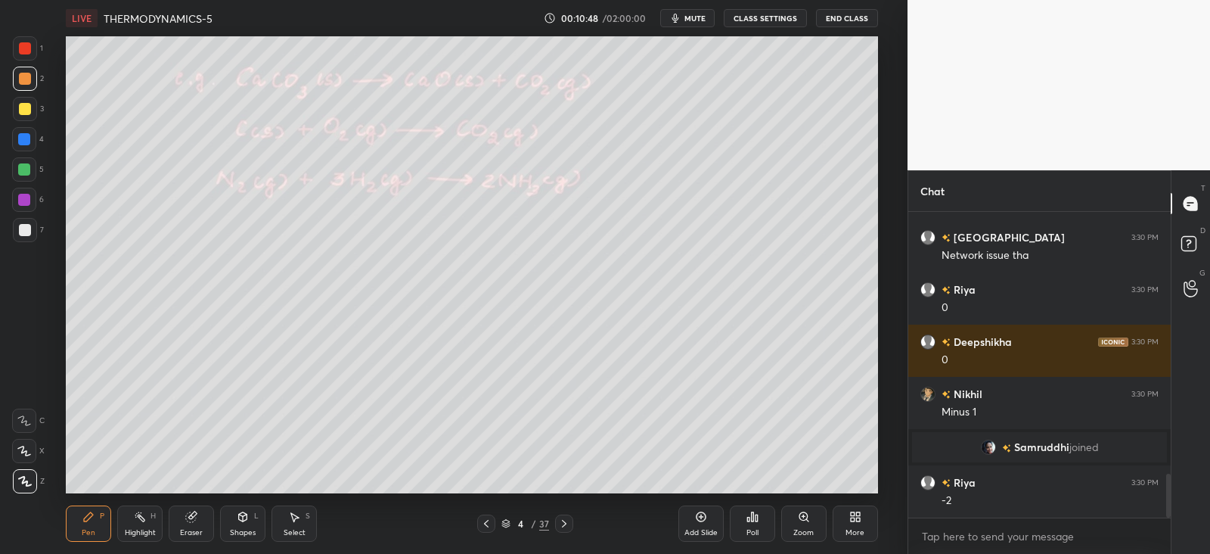
click at [561, 517] on icon at bounding box center [564, 523] width 12 height 12
click at [496, 521] on div "5 / 37" at bounding box center [525, 523] width 96 height 18
click at [496, 520] on div "5 / 37" at bounding box center [525, 523] width 96 height 18
click at [497, 518] on div "5 / 37" at bounding box center [525, 523] width 96 height 18
click at [489, 521] on icon at bounding box center [486, 523] width 12 height 12
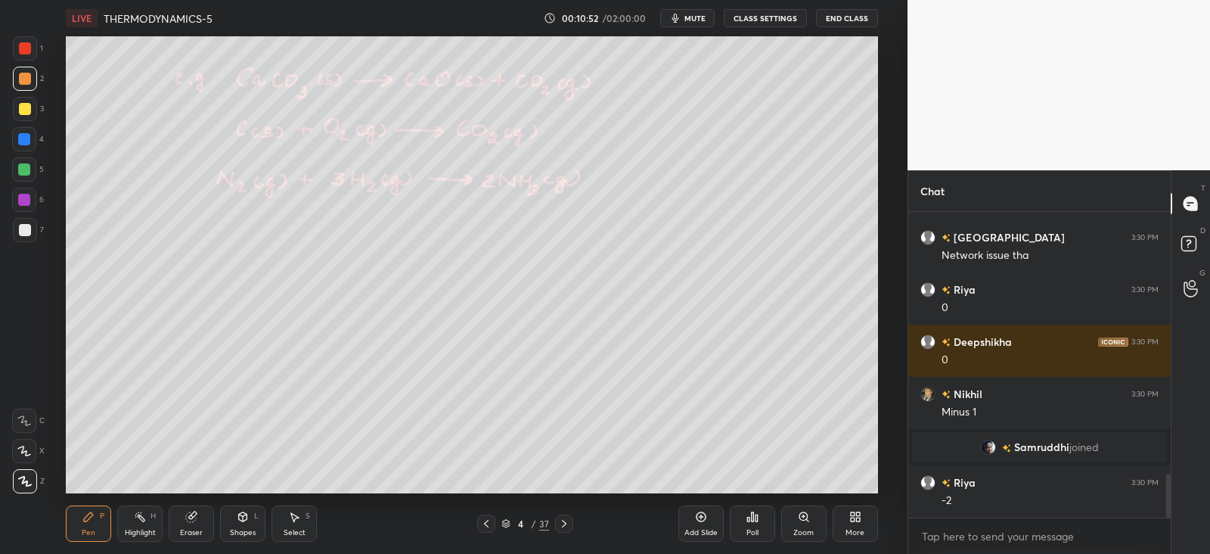
click at [484, 525] on icon at bounding box center [486, 523] width 12 height 12
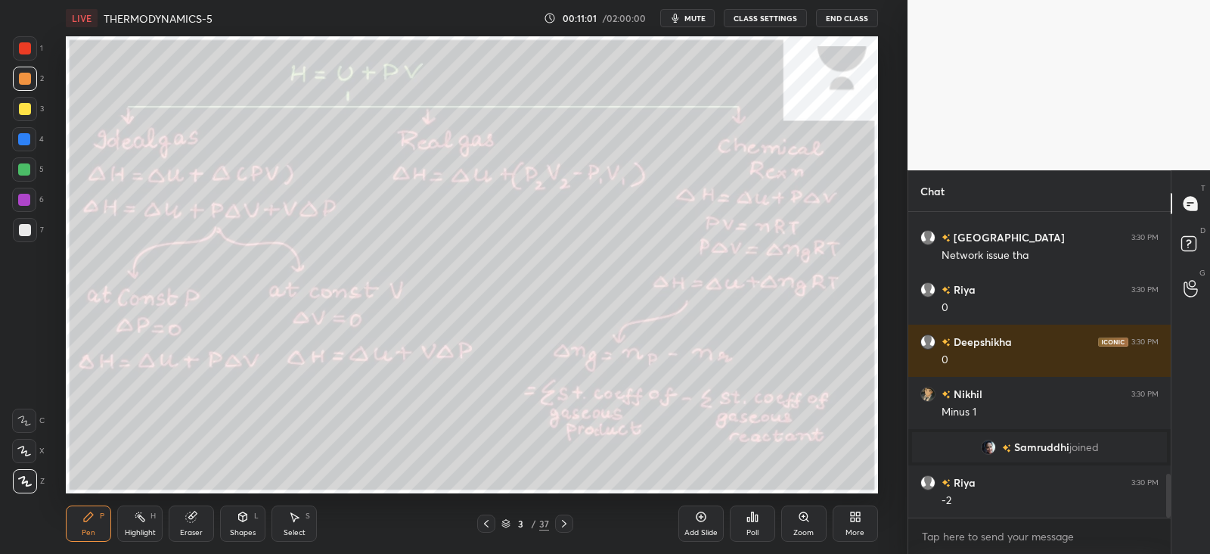
click at [567, 521] on icon at bounding box center [564, 523] width 12 height 12
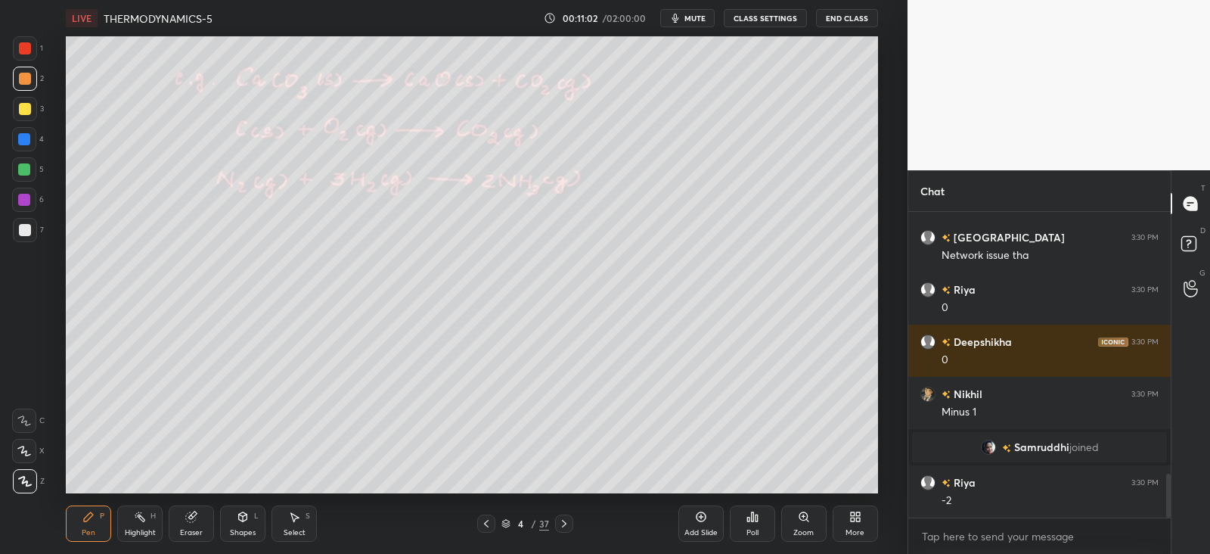
click at [567, 527] on icon at bounding box center [564, 523] width 12 height 12
click at [760, 524] on div "Poll" at bounding box center [752, 523] width 45 height 36
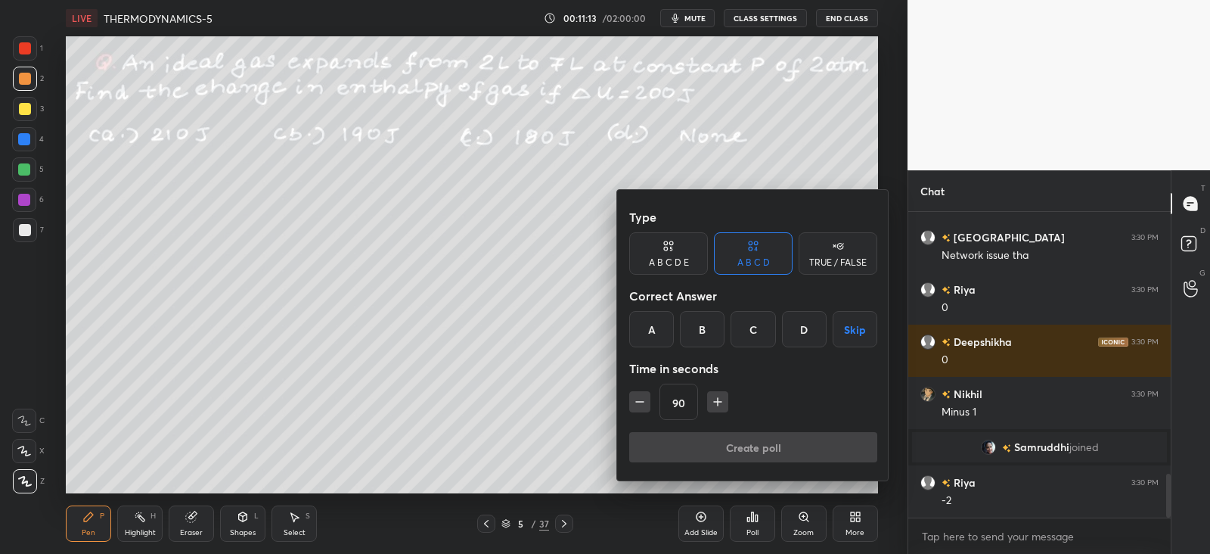
click at [806, 325] on div "D" at bounding box center [804, 329] width 45 height 36
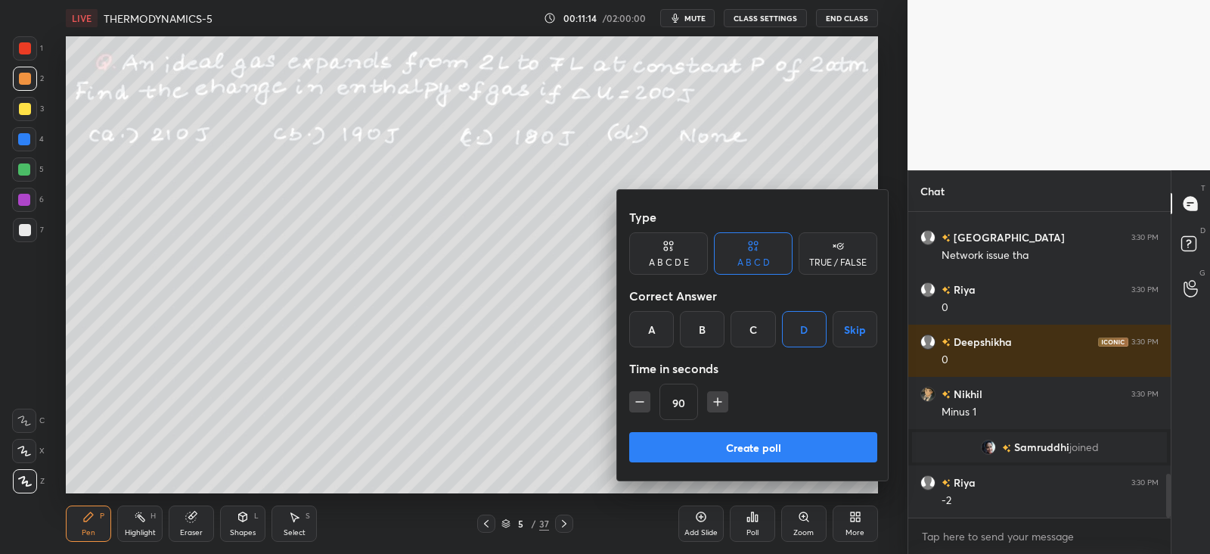
click at [747, 445] on button "Create poll" at bounding box center [753, 447] width 248 height 30
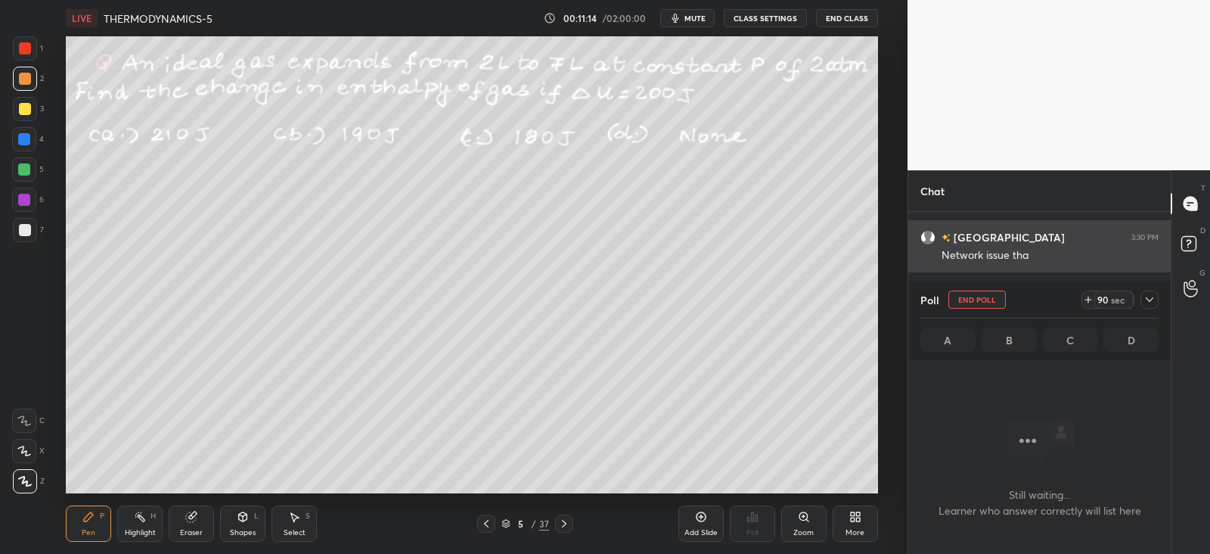
scroll to position [0, 0]
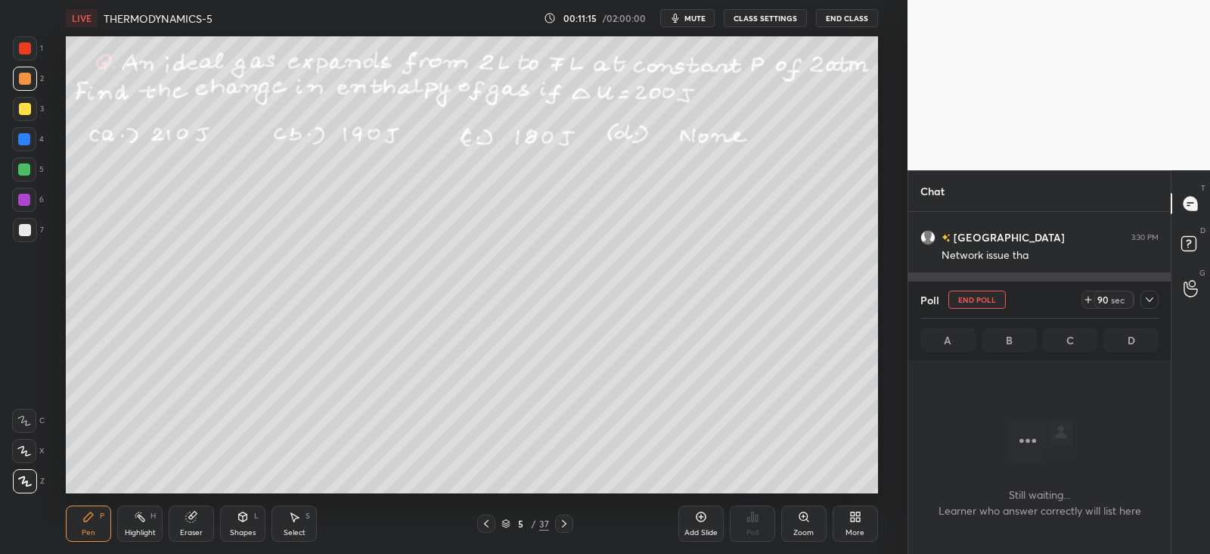
click at [1151, 297] on icon at bounding box center [1150, 300] width 12 height 12
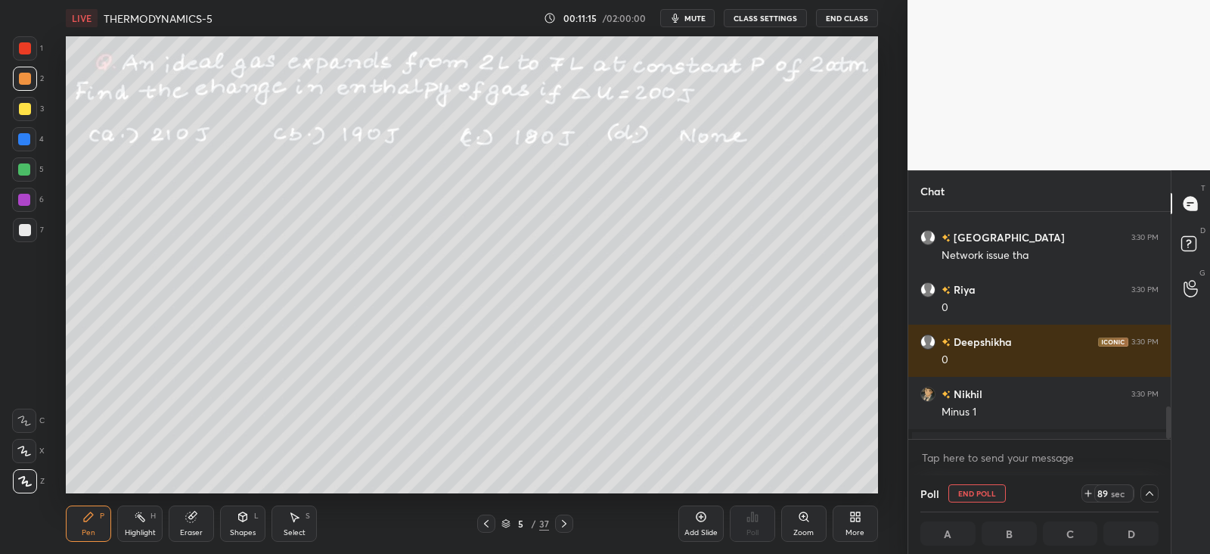
scroll to position [1897, 0]
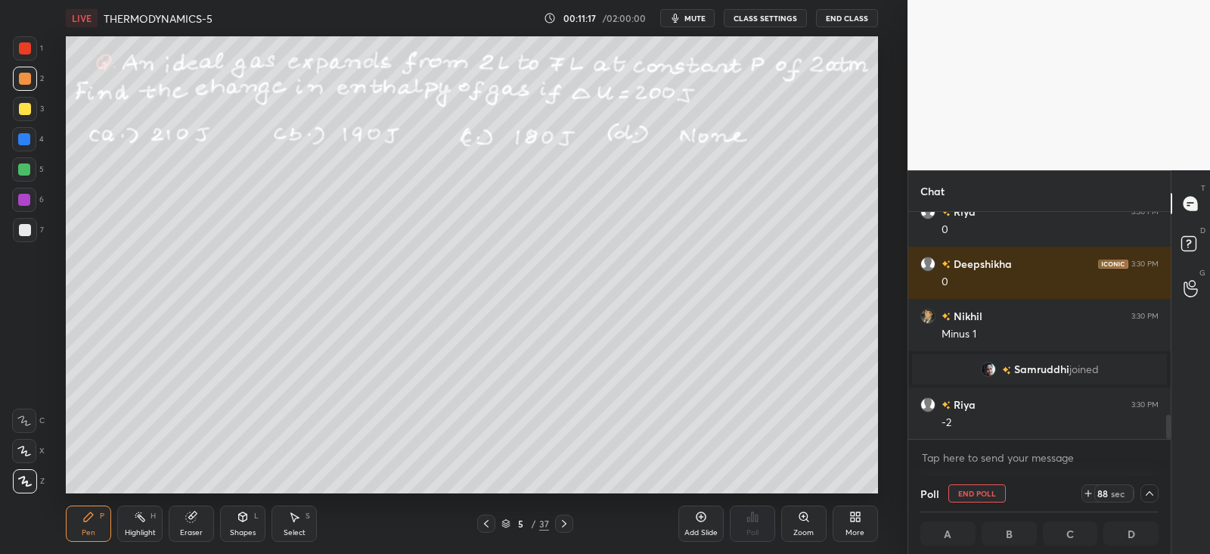
click at [21, 76] on div at bounding box center [25, 79] width 12 height 12
click at [1149, 496] on icon at bounding box center [1150, 493] width 12 height 12
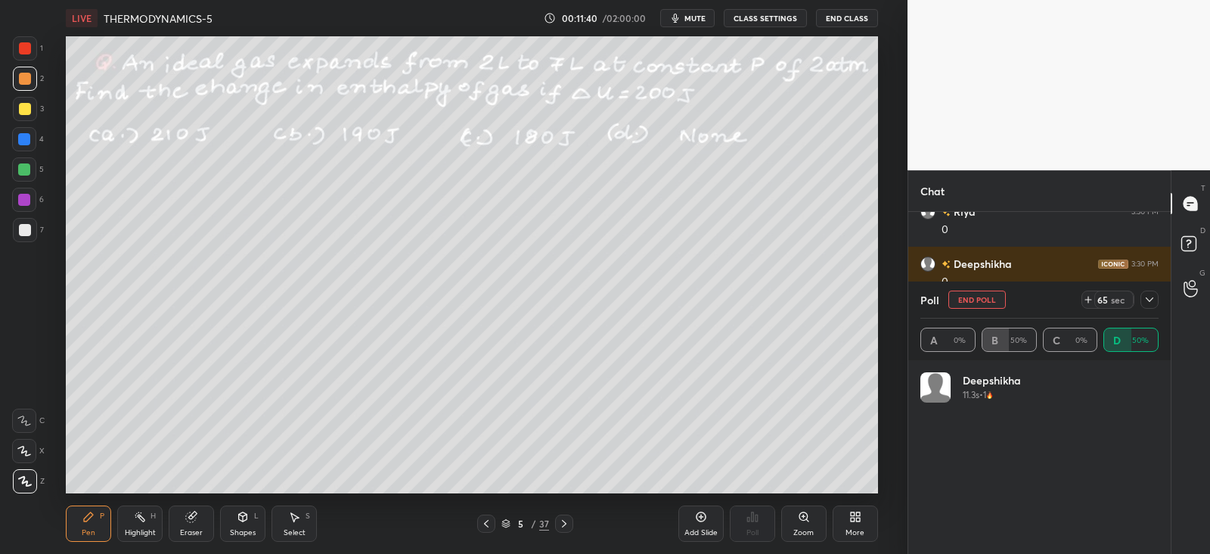
scroll to position [177, 234]
click at [1148, 304] on icon at bounding box center [1150, 300] width 12 height 12
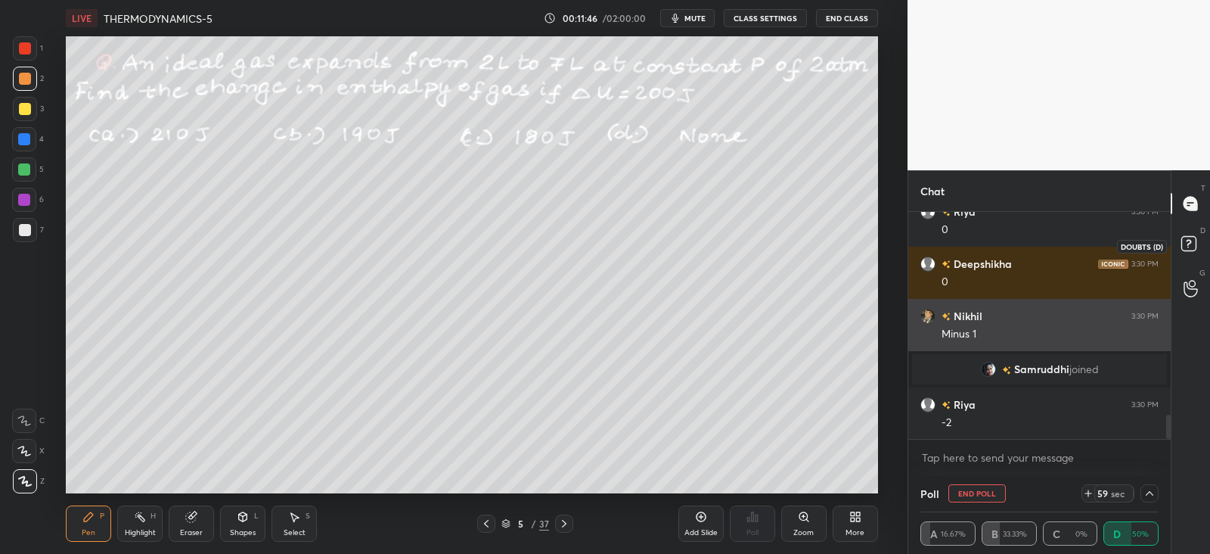
scroll to position [0, 5]
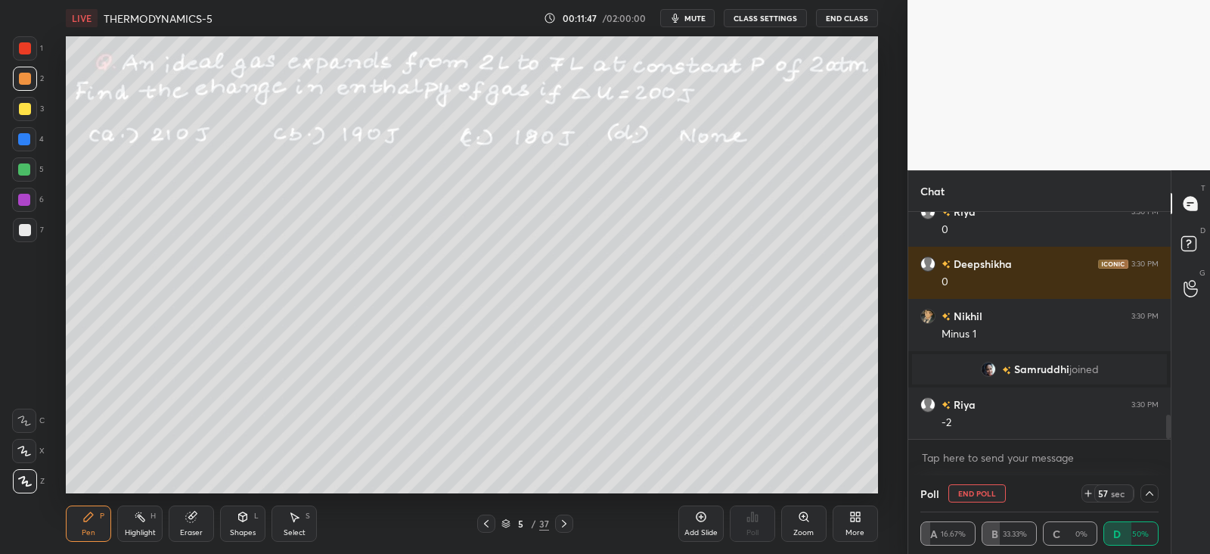
click at [1150, 488] on icon at bounding box center [1150, 493] width 12 height 12
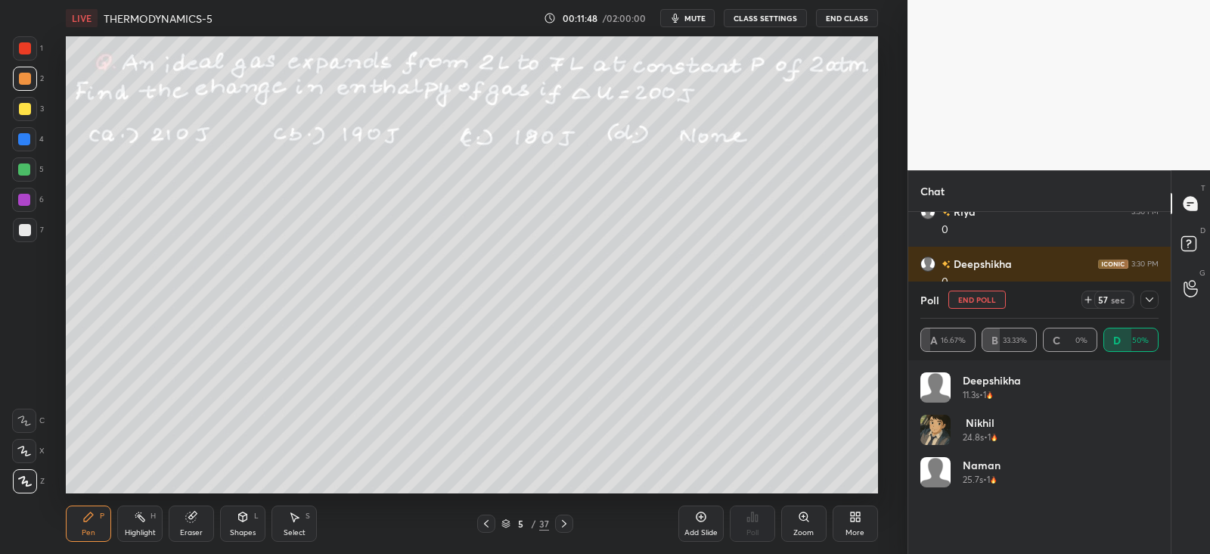
scroll to position [177, 234]
click at [1144, 301] on icon at bounding box center [1150, 300] width 12 height 12
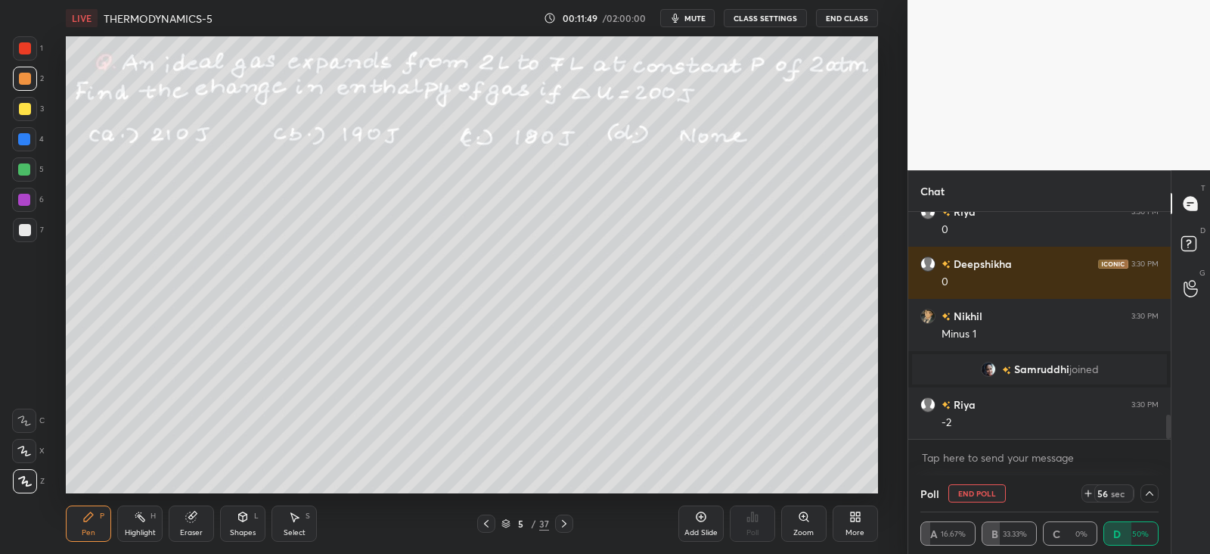
scroll to position [0, 5]
click at [23, 106] on div at bounding box center [25, 109] width 12 height 12
click at [252, 524] on div "Shapes L" at bounding box center [242, 523] width 45 height 36
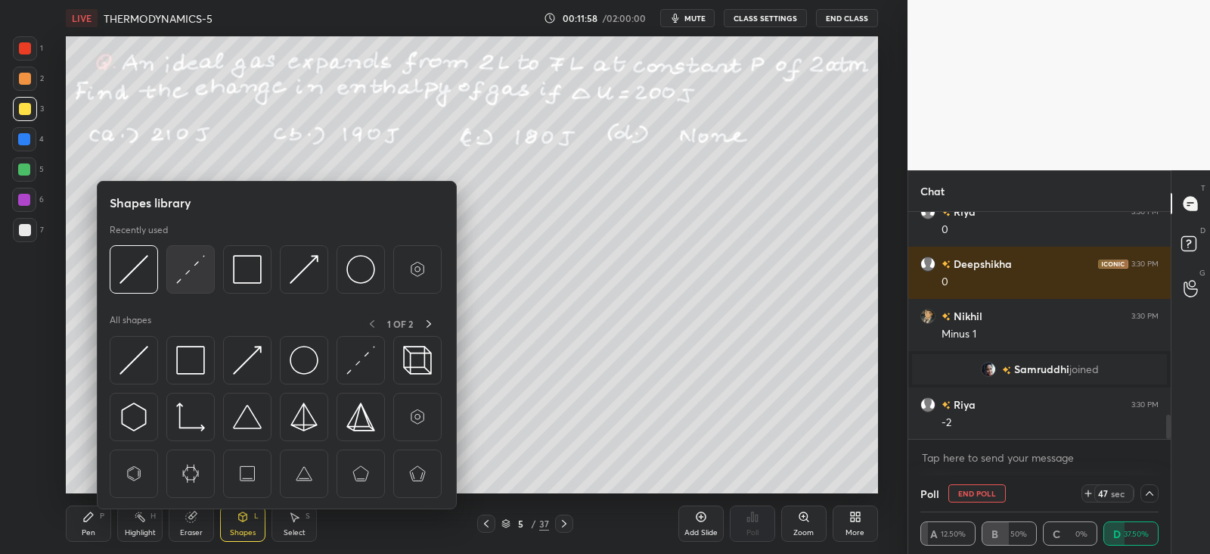
click at [208, 259] on div at bounding box center [190, 269] width 48 height 48
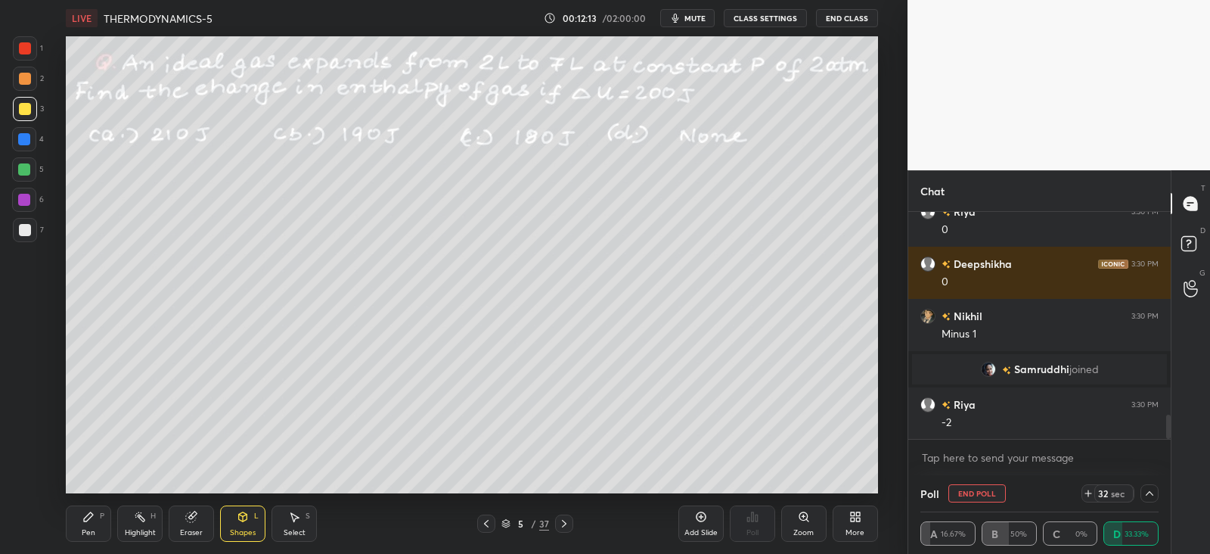
click at [98, 528] on div "Pen P" at bounding box center [88, 523] width 45 height 36
click at [28, 109] on div at bounding box center [25, 109] width 12 height 12
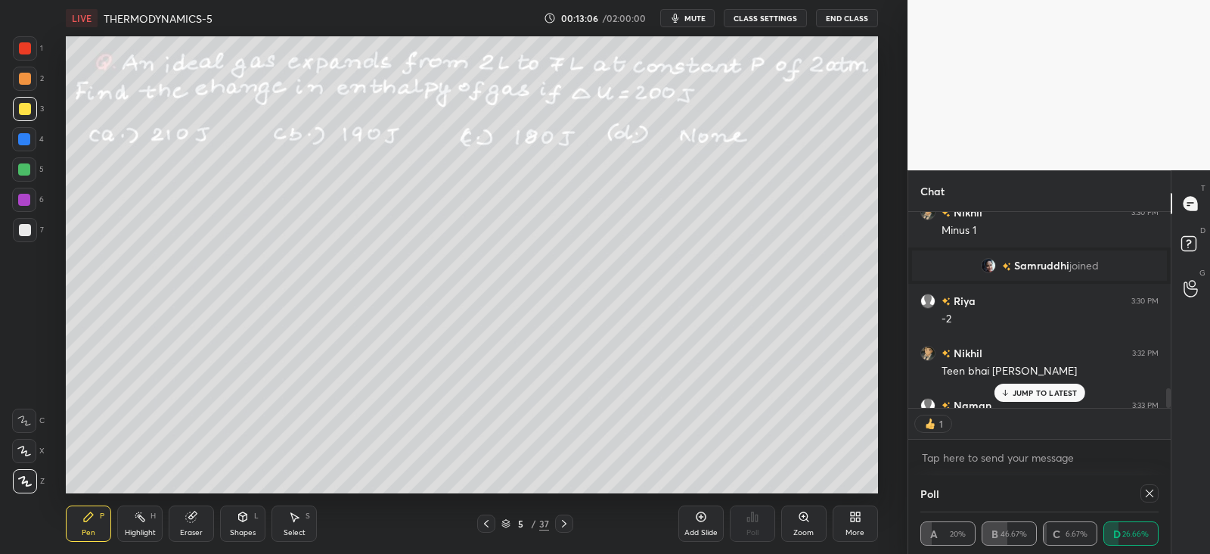
scroll to position [191, 257]
click at [1027, 391] on p "JUMP TO LATEST" at bounding box center [1045, 392] width 65 height 9
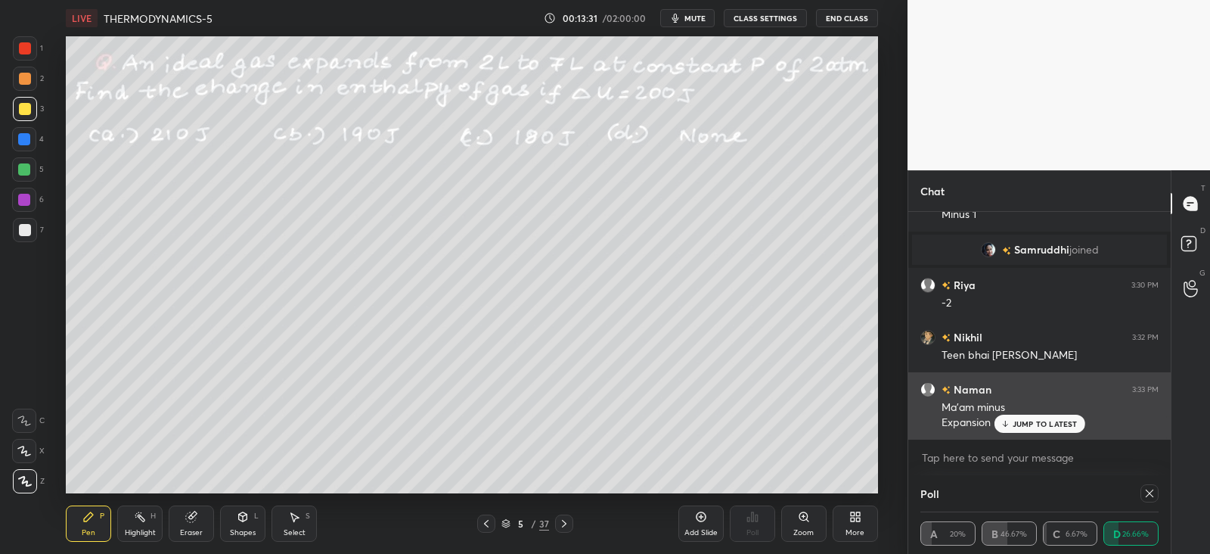
click at [1030, 421] on p "JUMP TO LATEST" at bounding box center [1045, 423] width 65 height 9
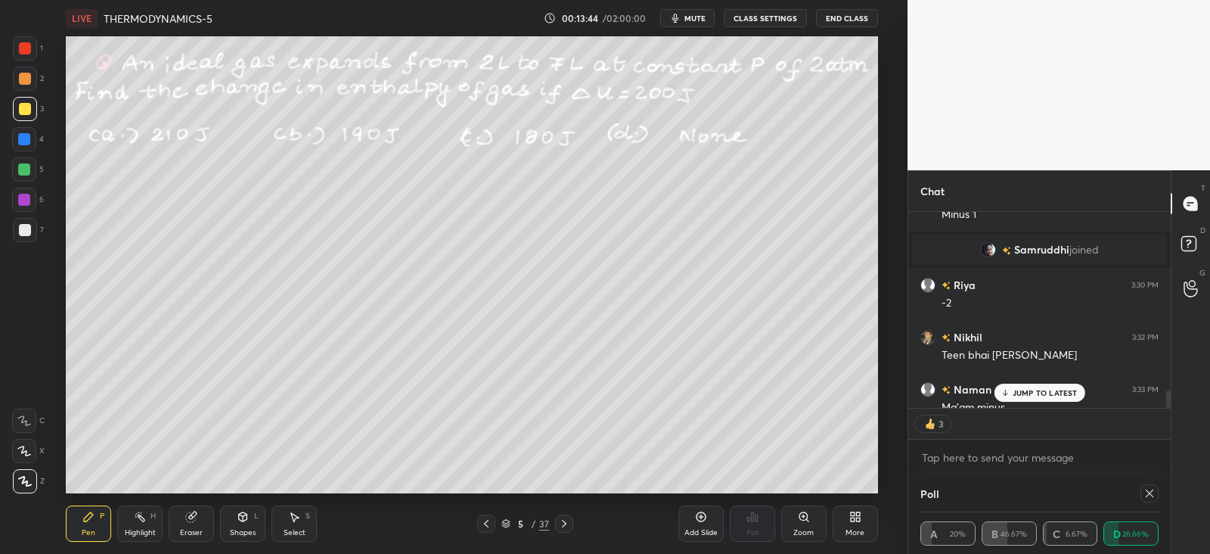
scroll to position [2048, 0]
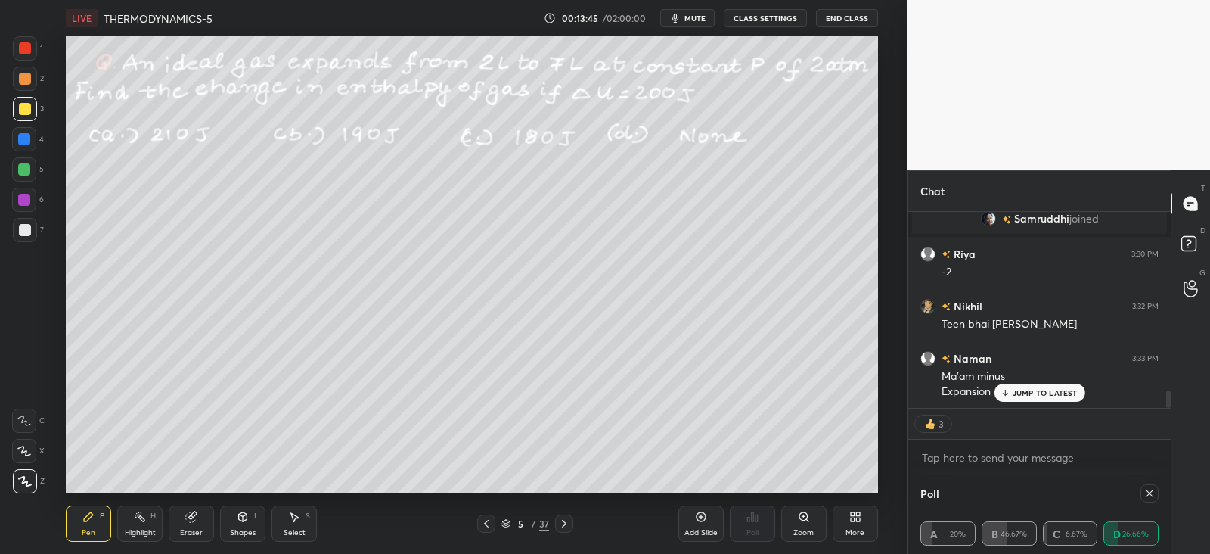
click at [1029, 391] on p "JUMP TO LATEST" at bounding box center [1045, 392] width 65 height 9
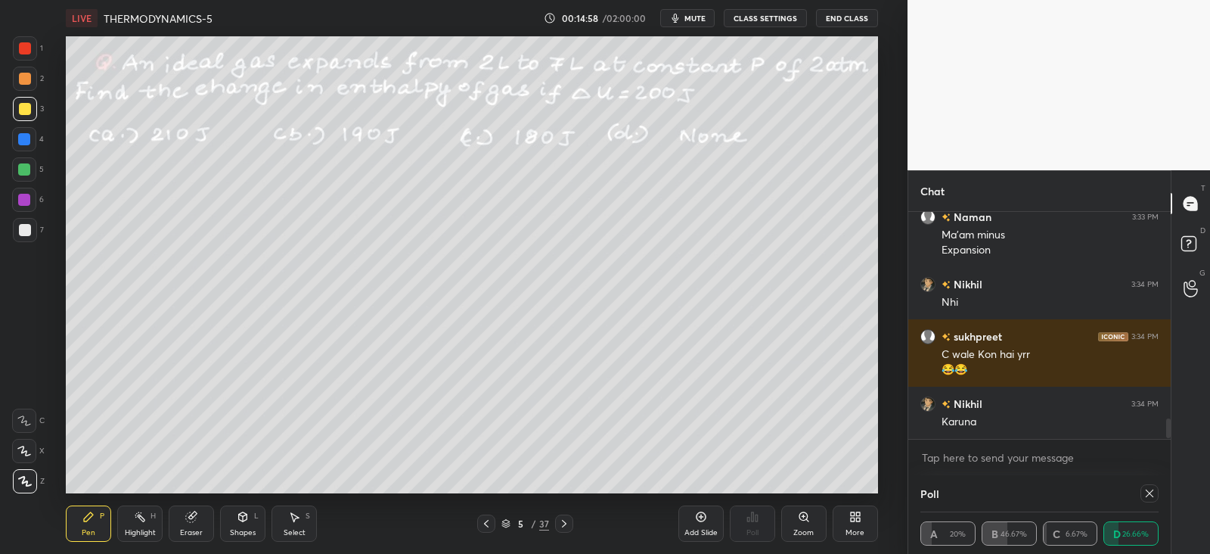
scroll to position [2189, 0]
click at [565, 520] on icon at bounding box center [564, 523] width 12 height 12
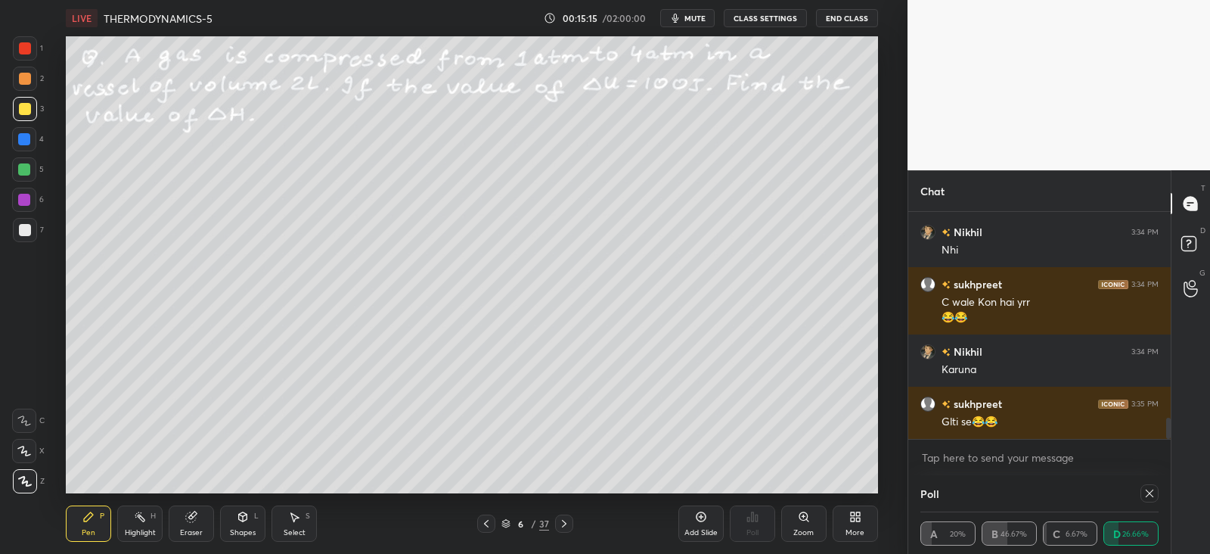
click at [27, 232] on div at bounding box center [25, 230] width 12 height 12
click at [1151, 493] on icon at bounding box center [1150, 493] width 12 height 12
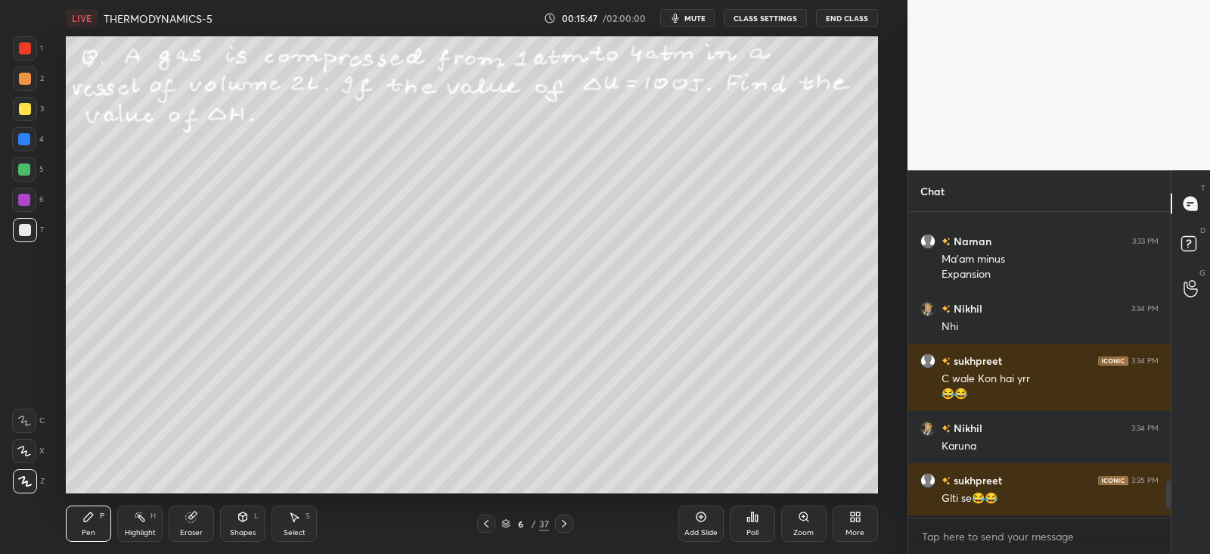
scroll to position [5, 5]
click at [752, 521] on icon at bounding box center [752, 516] width 2 height 9
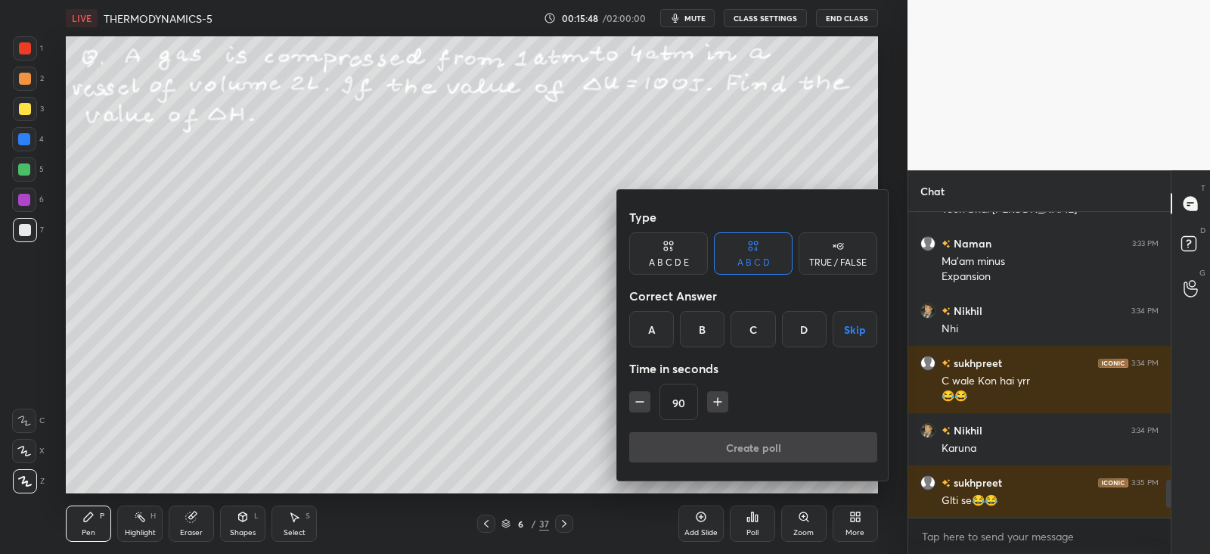
click at [756, 319] on div "C" at bounding box center [753, 329] width 45 height 36
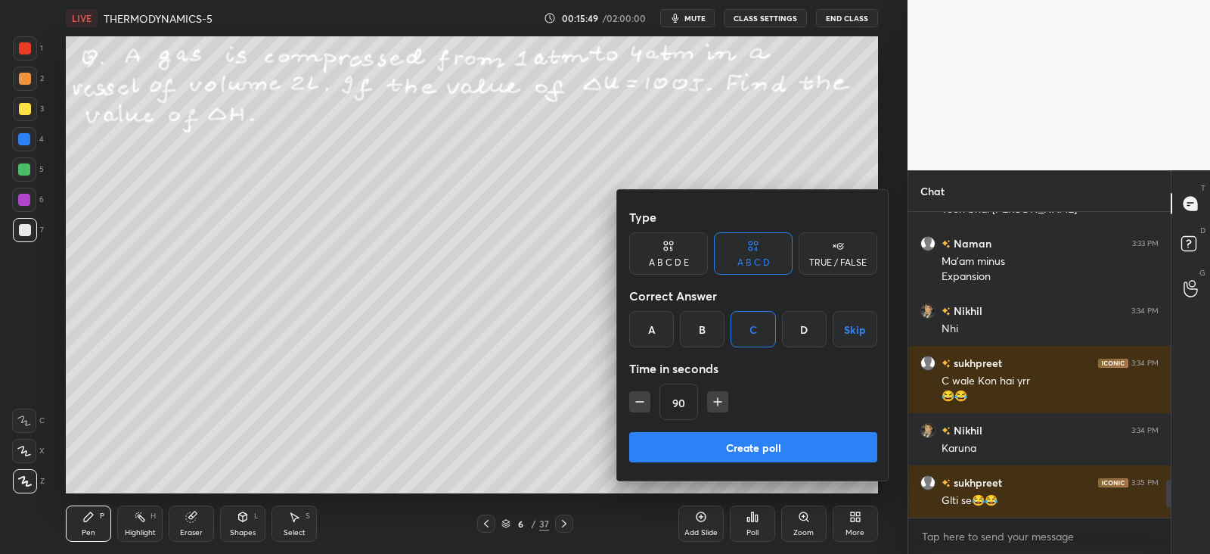
click at [717, 440] on button "Create poll" at bounding box center [753, 447] width 248 height 30
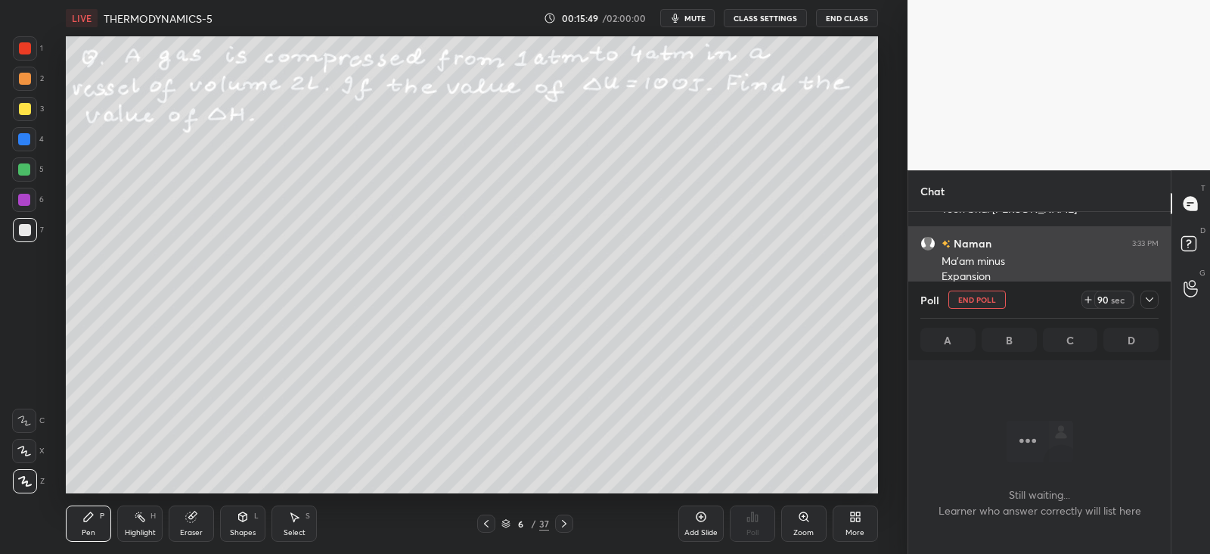
scroll to position [96, 257]
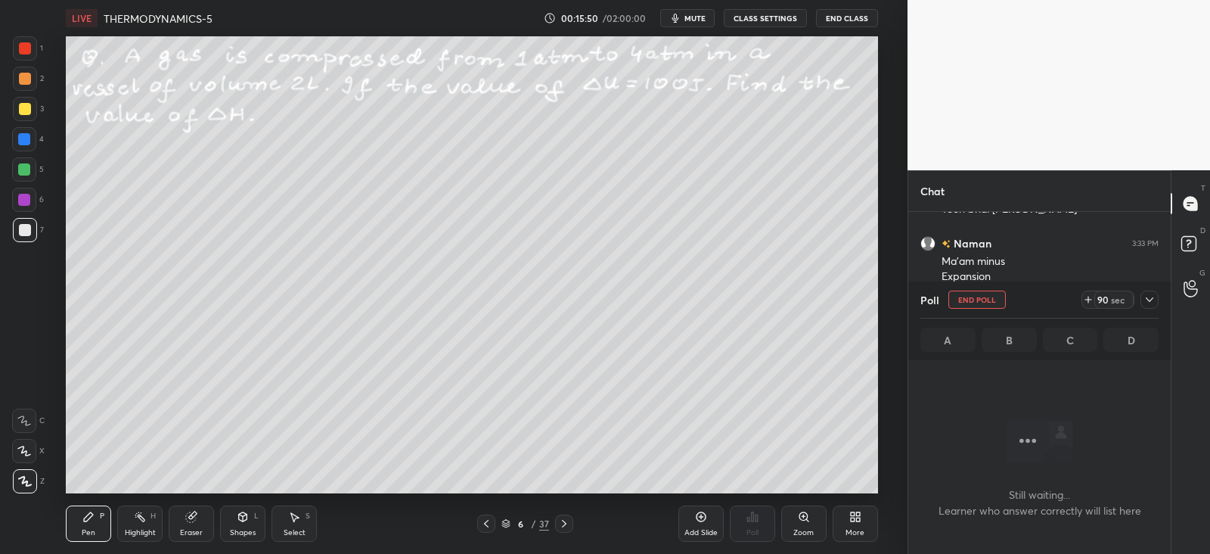
click at [1154, 293] on div at bounding box center [1150, 300] width 18 height 18
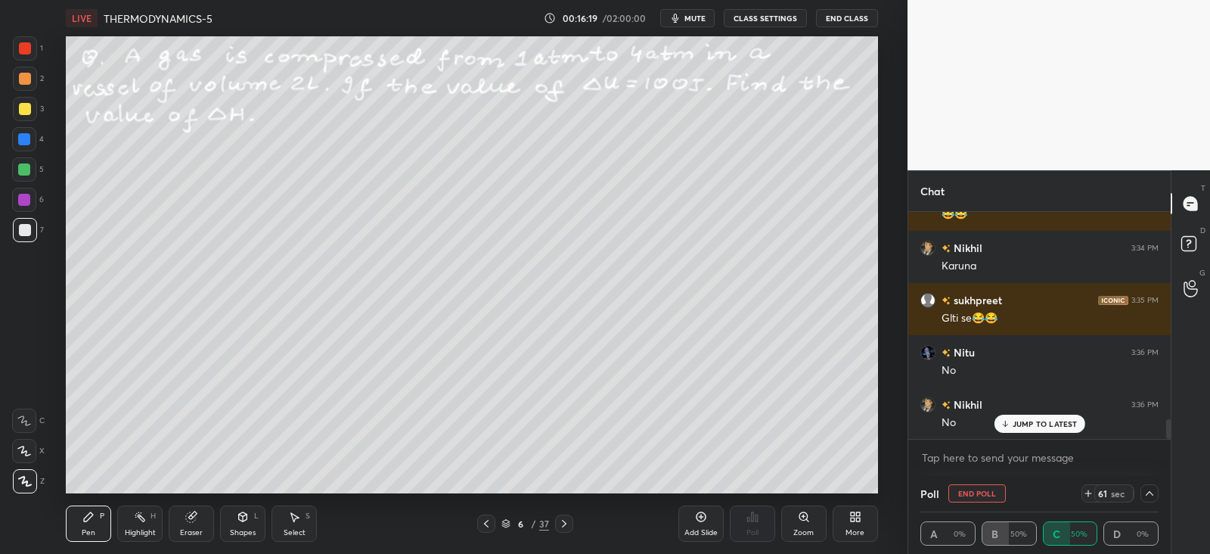
scroll to position [2398, 0]
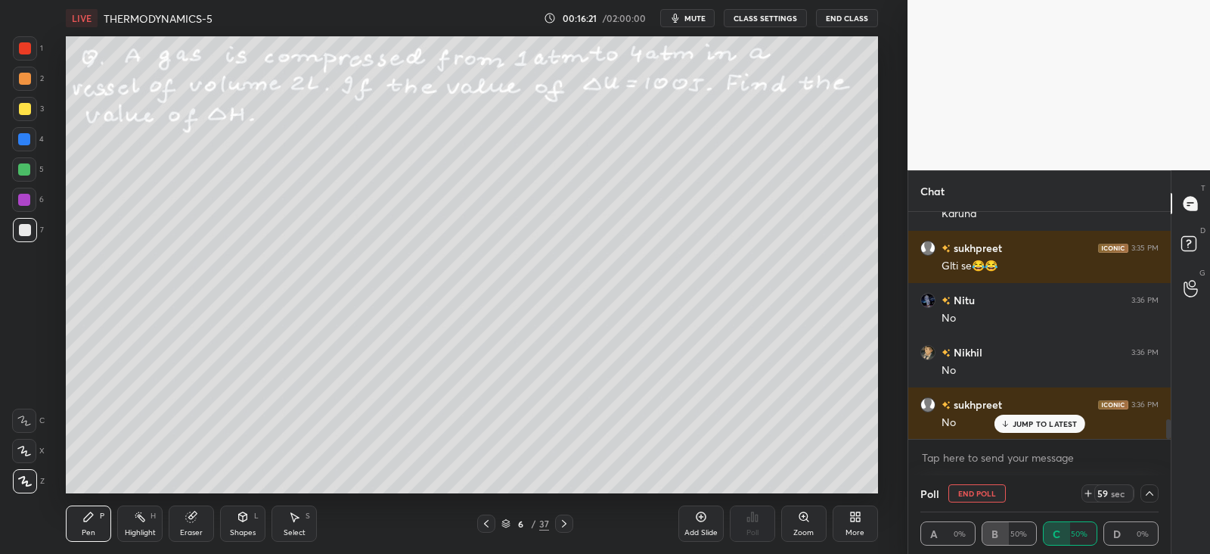
click at [135, 521] on icon at bounding box center [140, 517] width 12 height 12
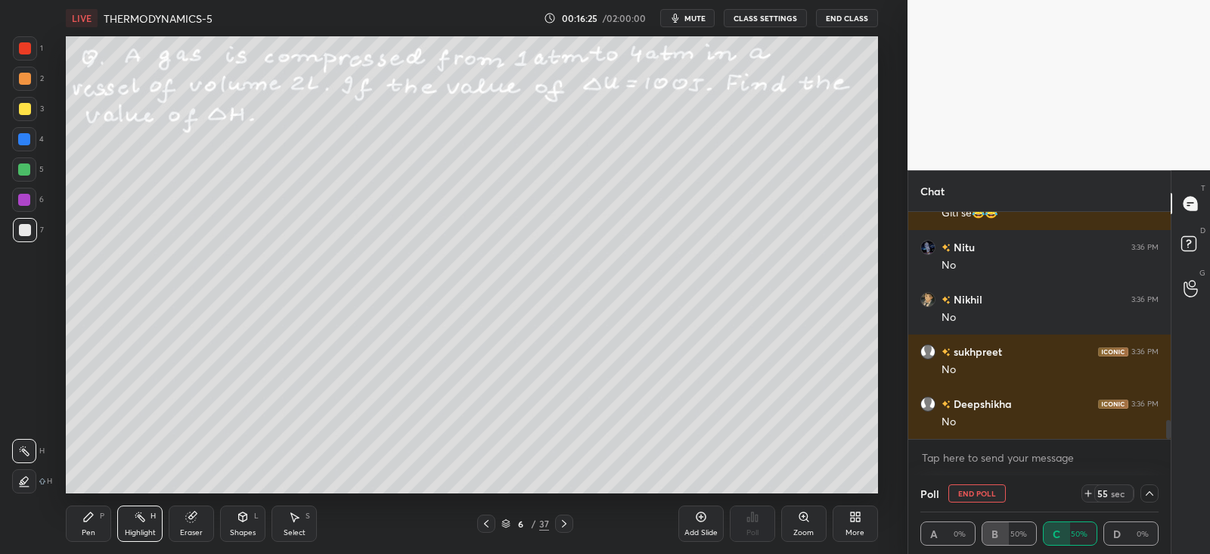
click at [85, 535] on div "Pen" at bounding box center [89, 533] width 14 height 8
click at [13, 80] on div at bounding box center [25, 79] width 24 height 24
click at [483, 525] on icon at bounding box center [486, 523] width 12 height 12
click at [484, 526] on icon at bounding box center [486, 523] width 12 height 12
click at [484, 527] on icon at bounding box center [486, 523] width 12 height 12
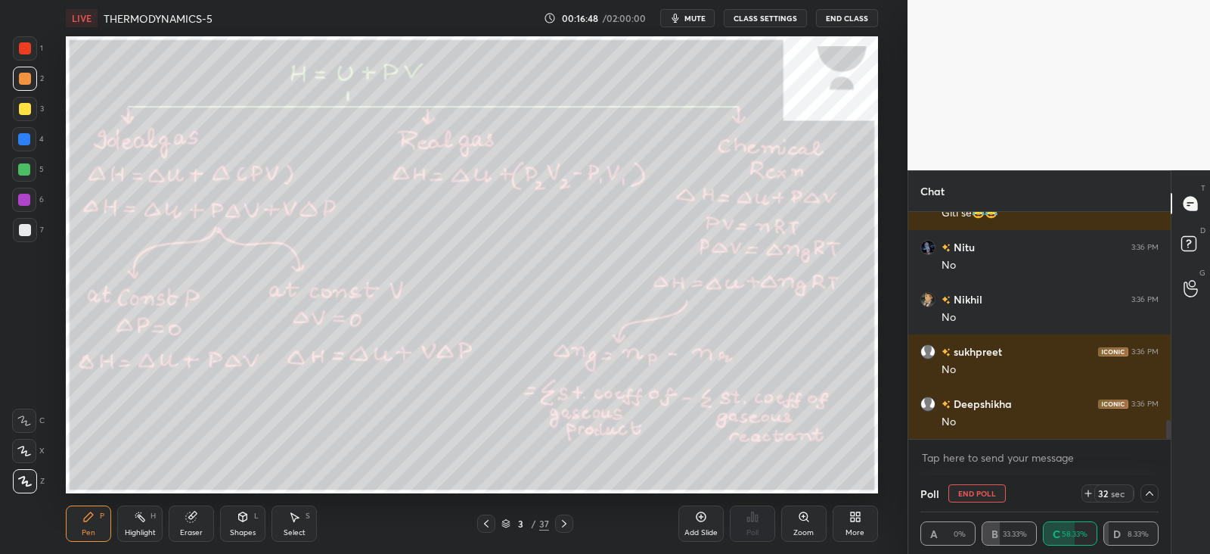
click at [132, 520] on div "Highlight H" at bounding box center [139, 523] width 45 height 36
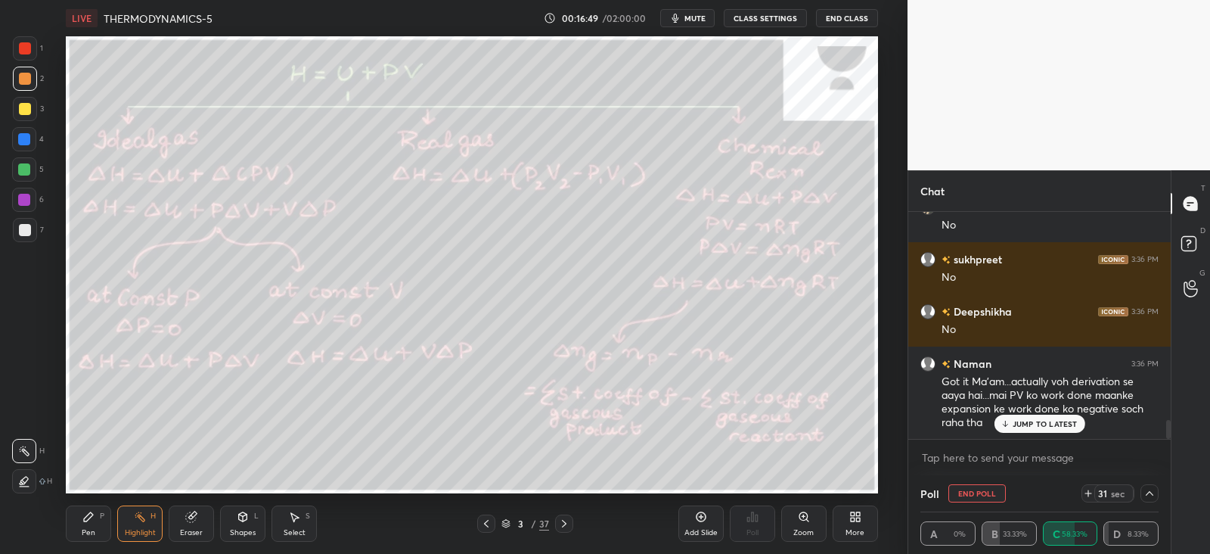
click at [26, 471] on div at bounding box center [24, 481] width 24 height 24
click at [98, 531] on div "Pen P" at bounding box center [88, 523] width 45 height 36
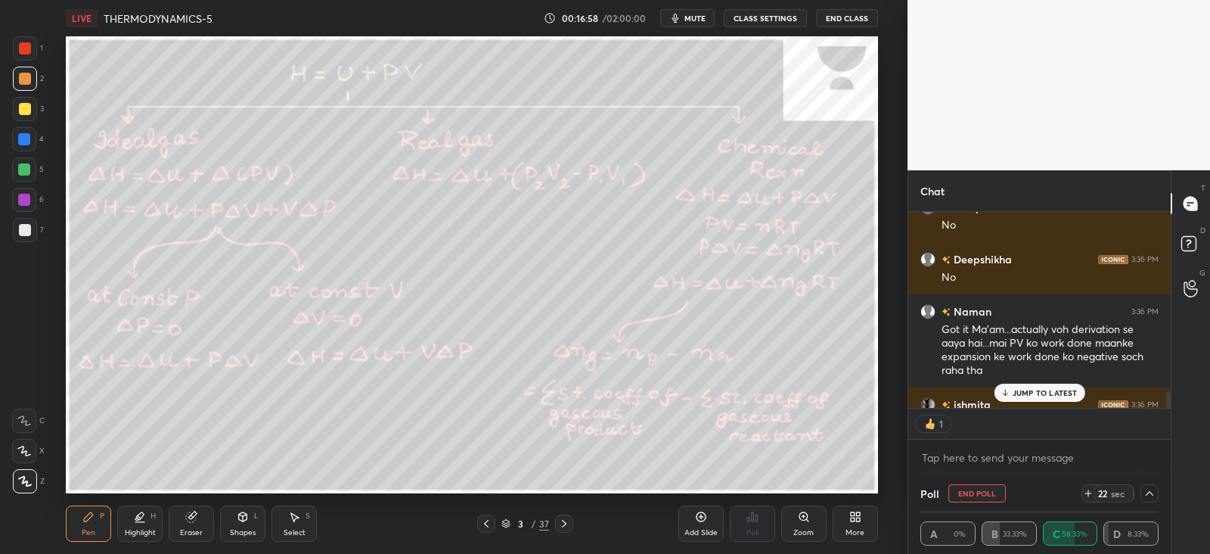
scroll to position [5, 5]
click at [1025, 391] on p "JUMP TO LATEST" at bounding box center [1045, 392] width 65 height 9
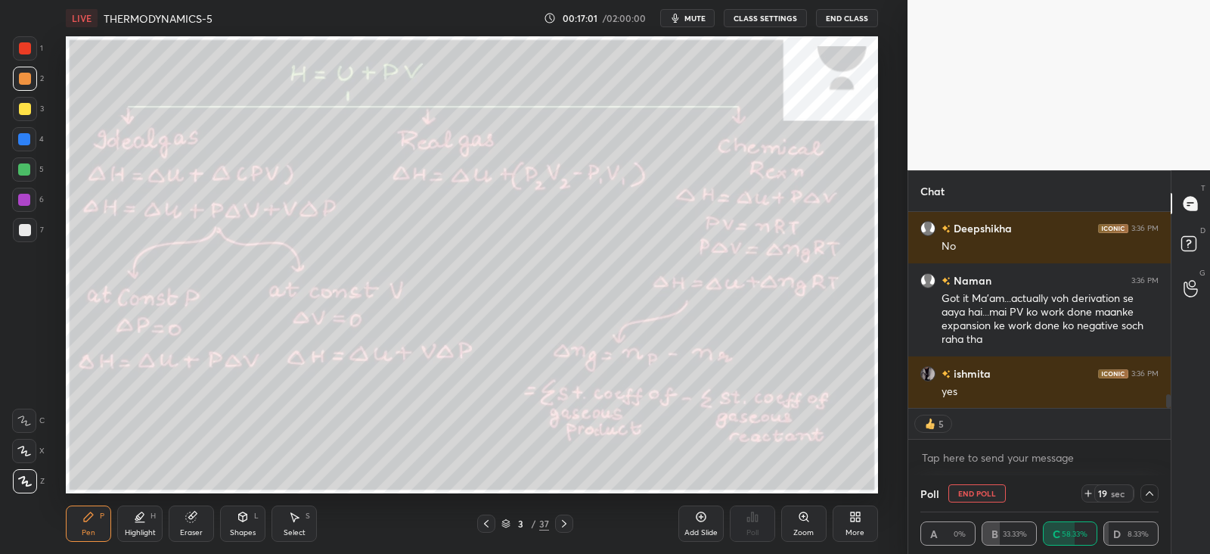
click at [563, 528] on icon at bounding box center [564, 523] width 12 height 12
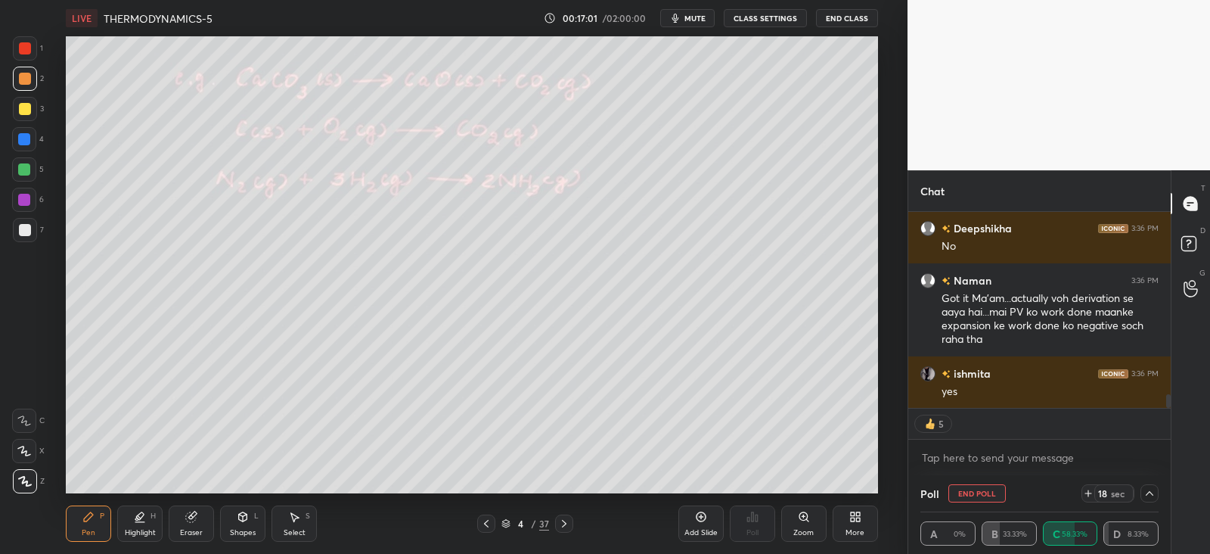
click at [560, 532] on div at bounding box center [564, 523] width 18 height 18
click at [558, 531] on div at bounding box center [564, 523] width 18 height 18
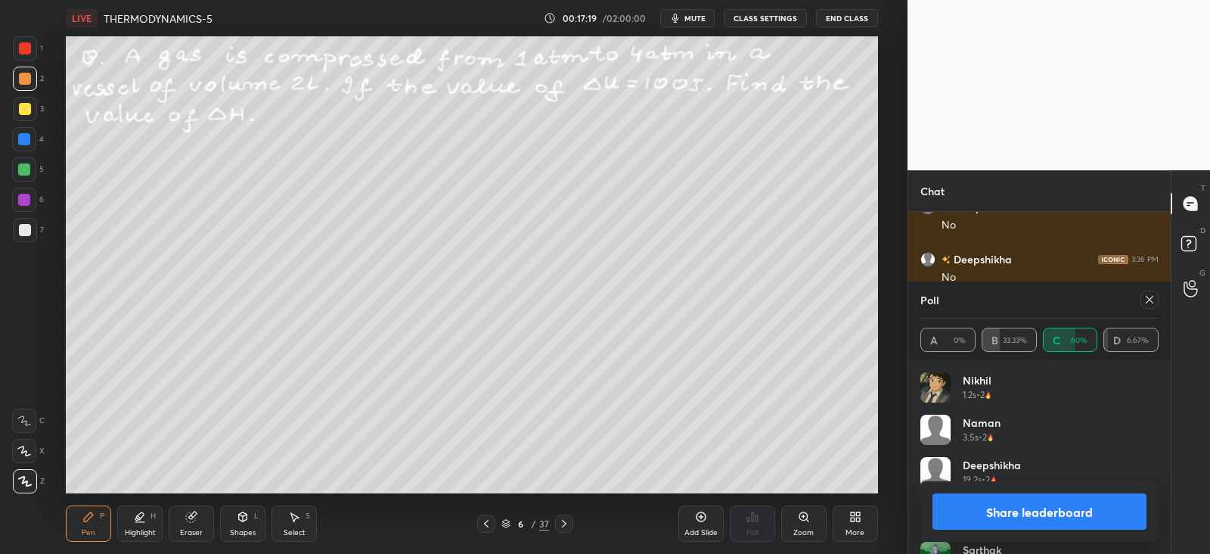
scroll to position [177, 234]
click at [1142, 300] on div at bounding box center [1150, 300] width 18 height 18
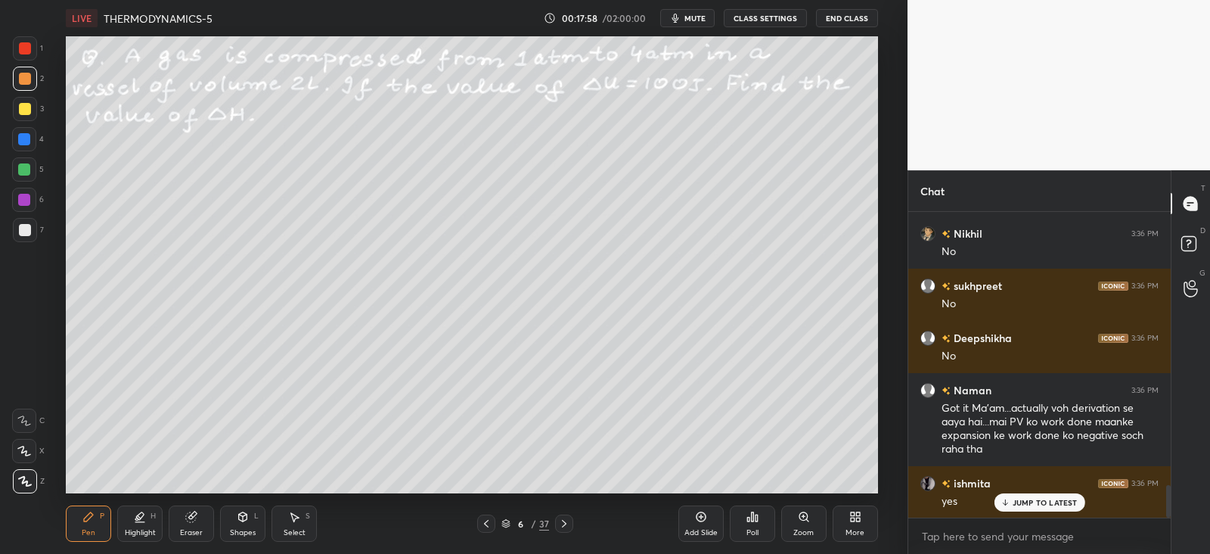
scroll to position [2569, 0]
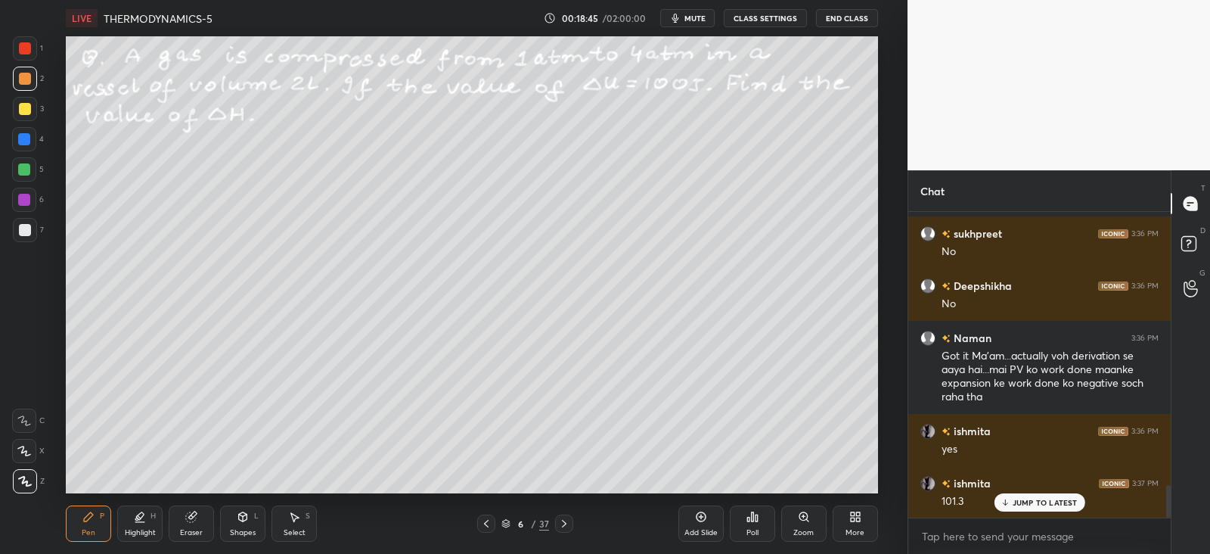
click at [32, 236] on div at bounding box center [25, 230] width 24 height 24
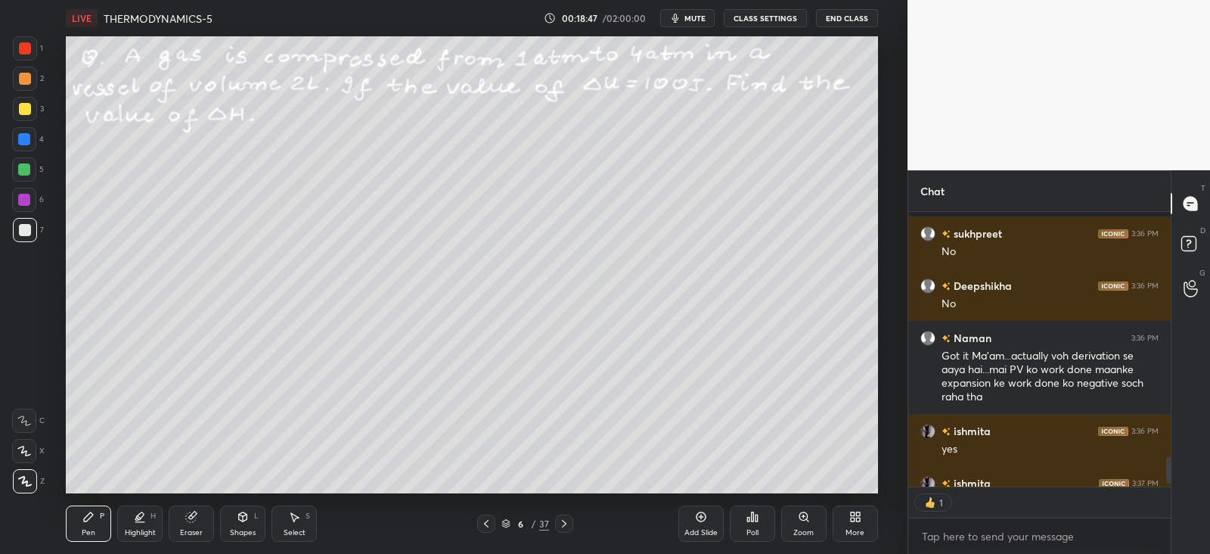
scroll to position [2652, 0]
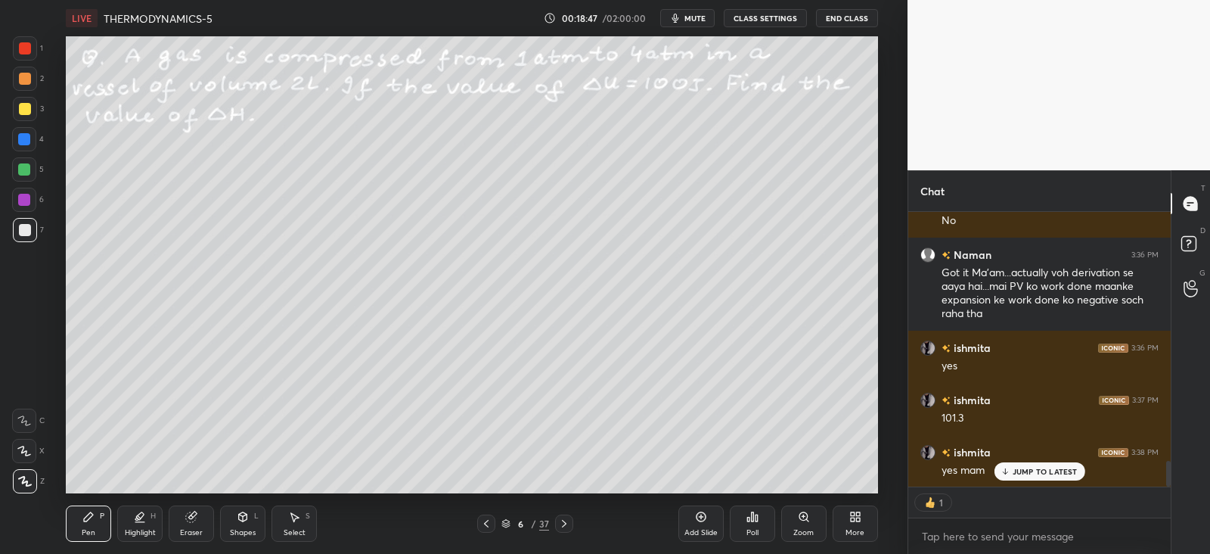
click at [567, 526] on icon at bounding box center [564, 523] width 12 height 12
click at [749, 524] on div "Poll" at bounding box center [752, 523] width 45 height 36
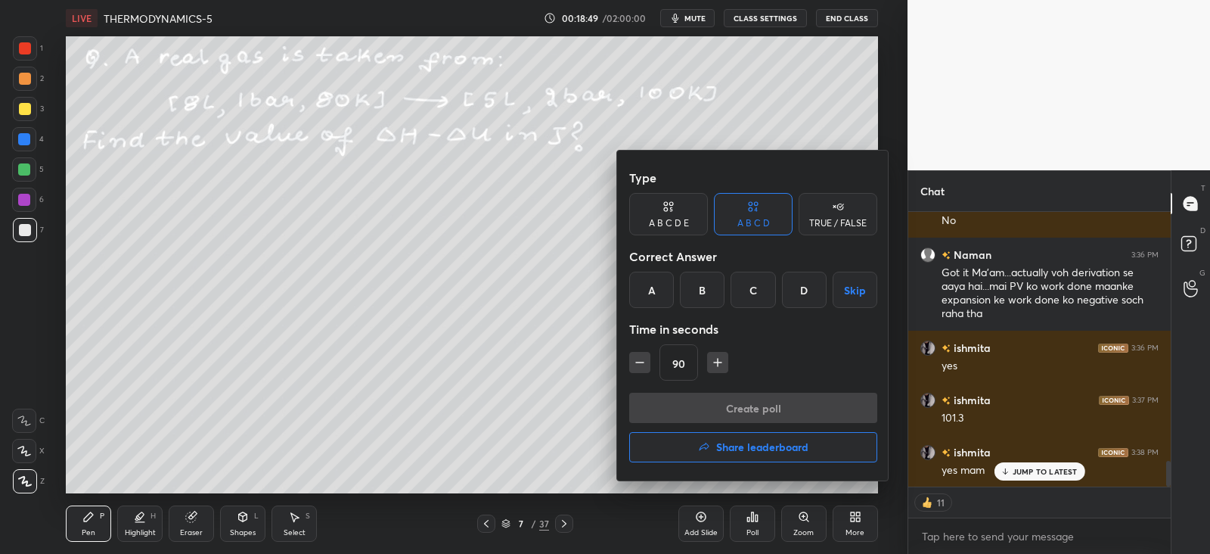
click at [713, 452] on button "Share leaderboard" at bounding box center [753, 447] width 248 height 30
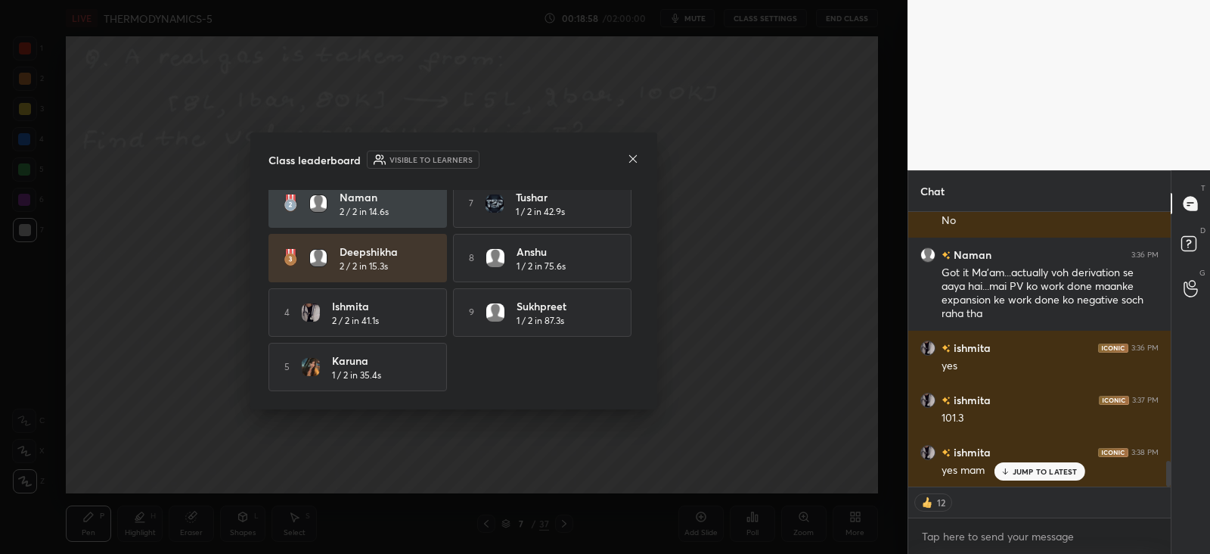
scroll to position [69, 0]
click at [627, 157] on icon at bounding box center [633, 159] width 12 height 12
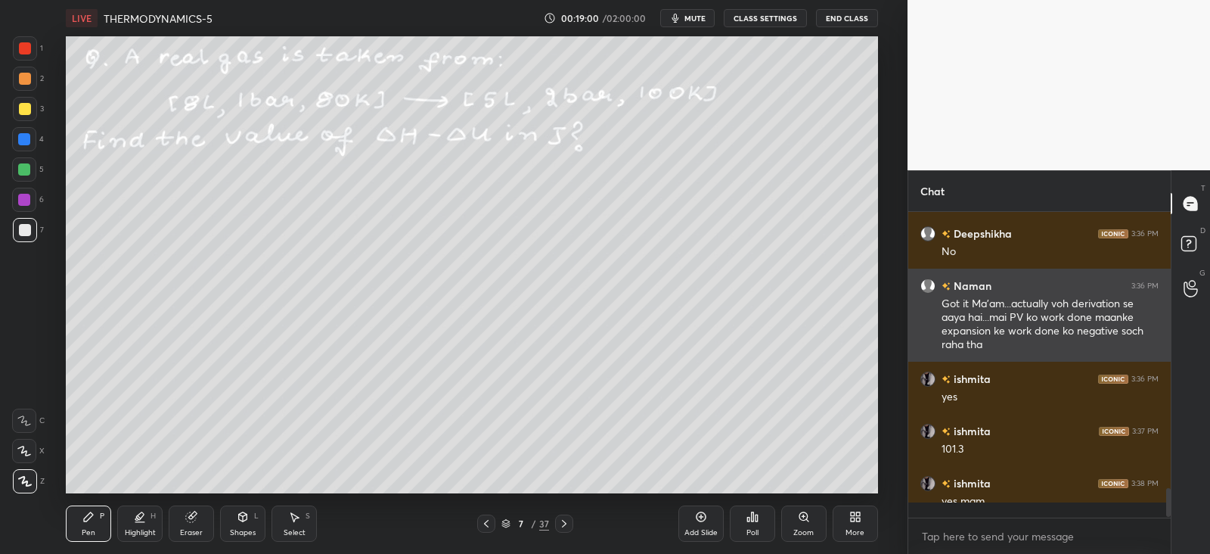
scroll to position [5, 5]
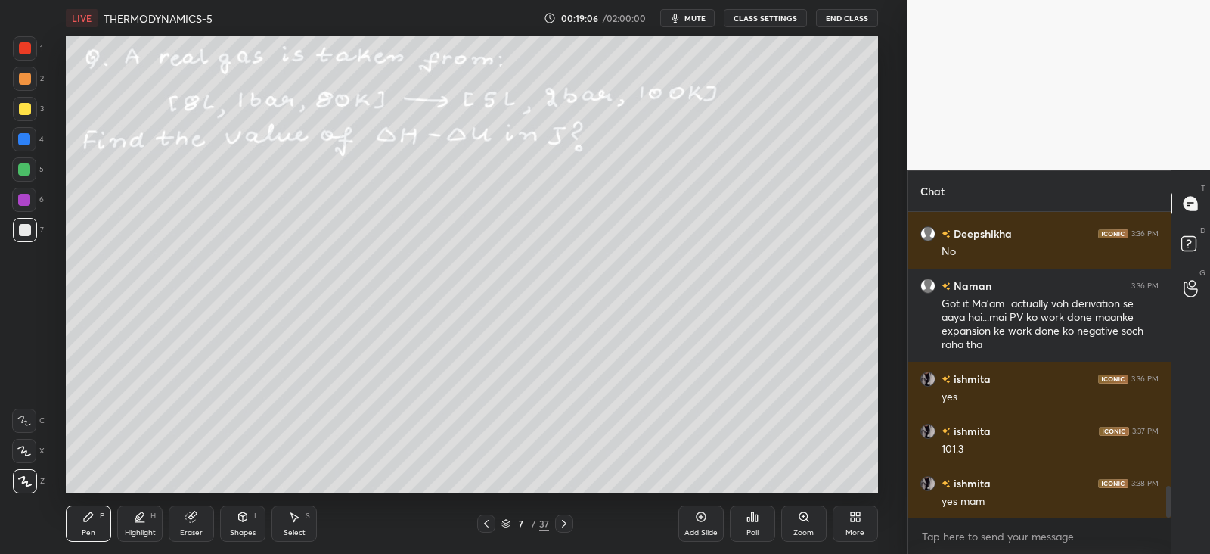
click at [26, 107] on div at bounding box center [25, 109] width 12 height 12
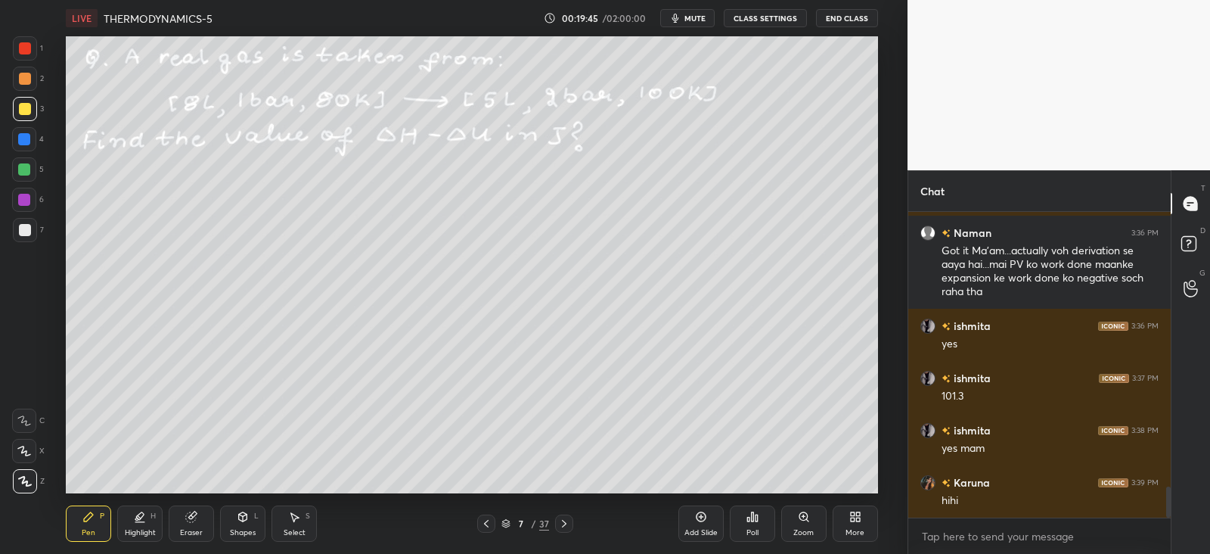
click at [187, 531] on div "Eraser" at bounding box center [191, 533] width 23 height 8
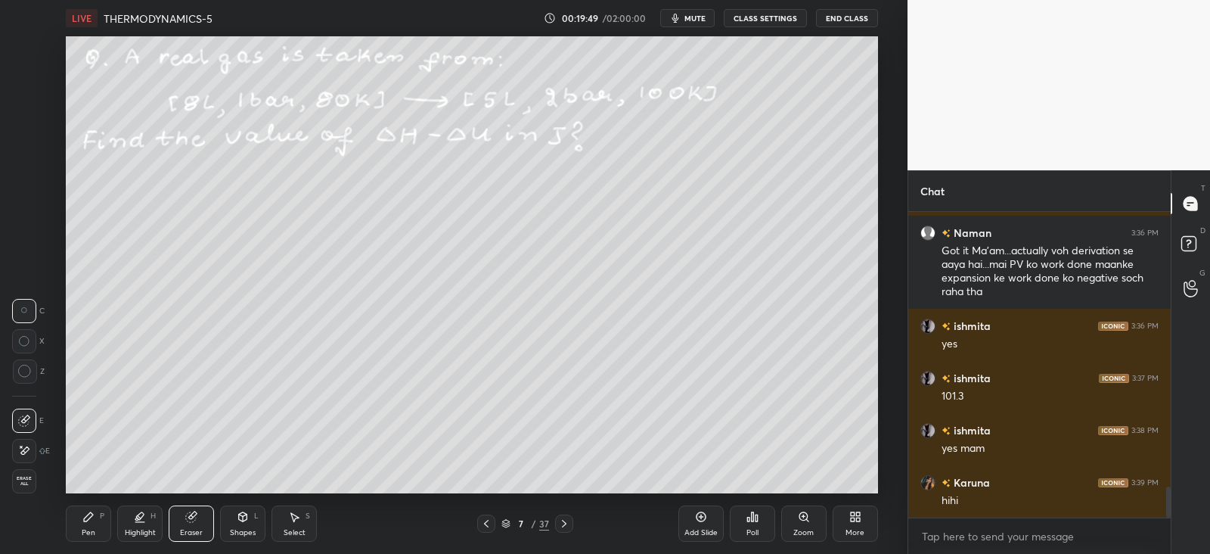
click at [88, 525] on div "Pen P" at bounding box center [88, 523] width 45 height 36
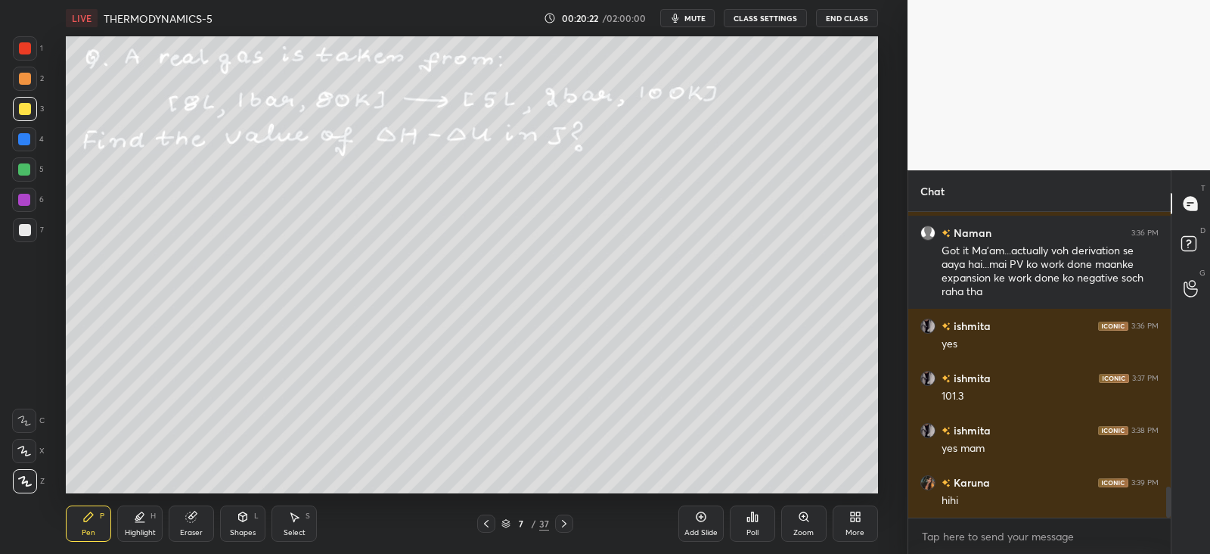
click at [760, 520] on div "Poll" at bounding box center [752, 523] width 45 height 36
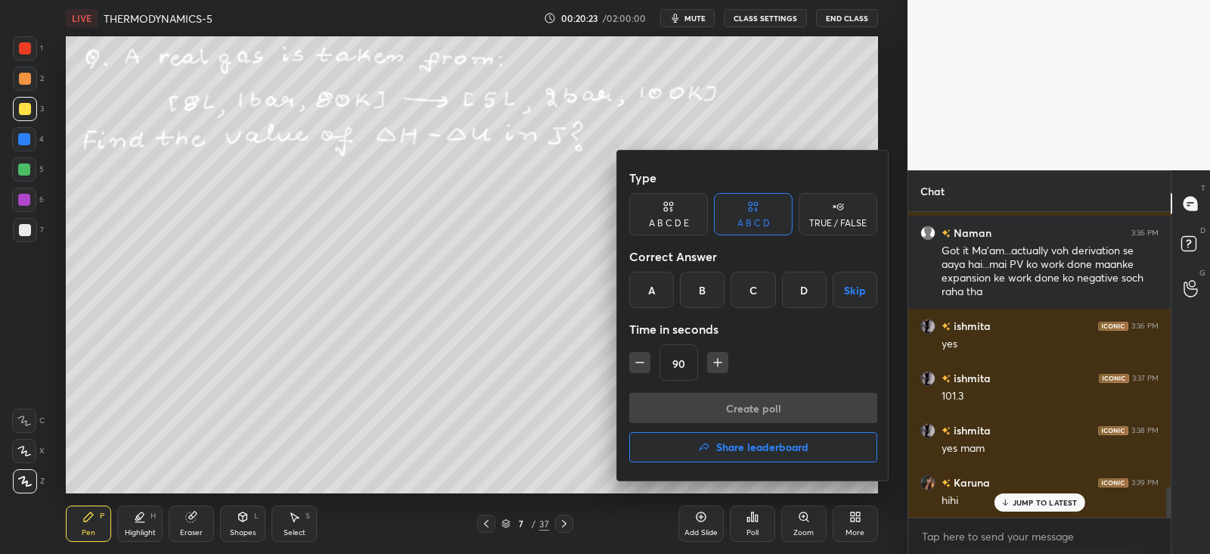
scroll to position [2709, 0]
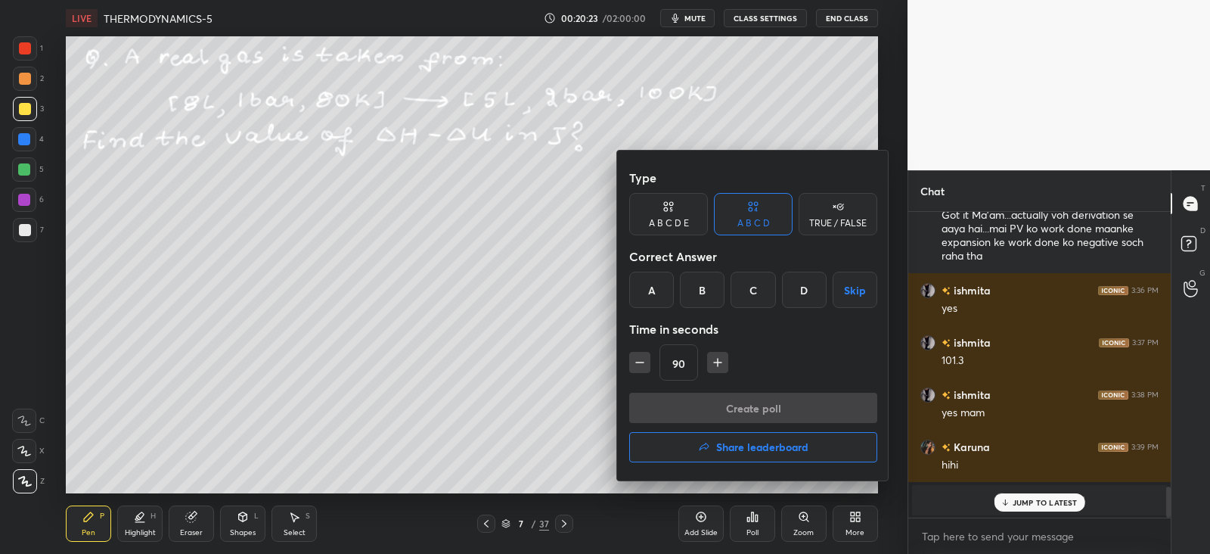
click at [802, 289] on div "D" at bounding box center [804, 290] width 45 height 36
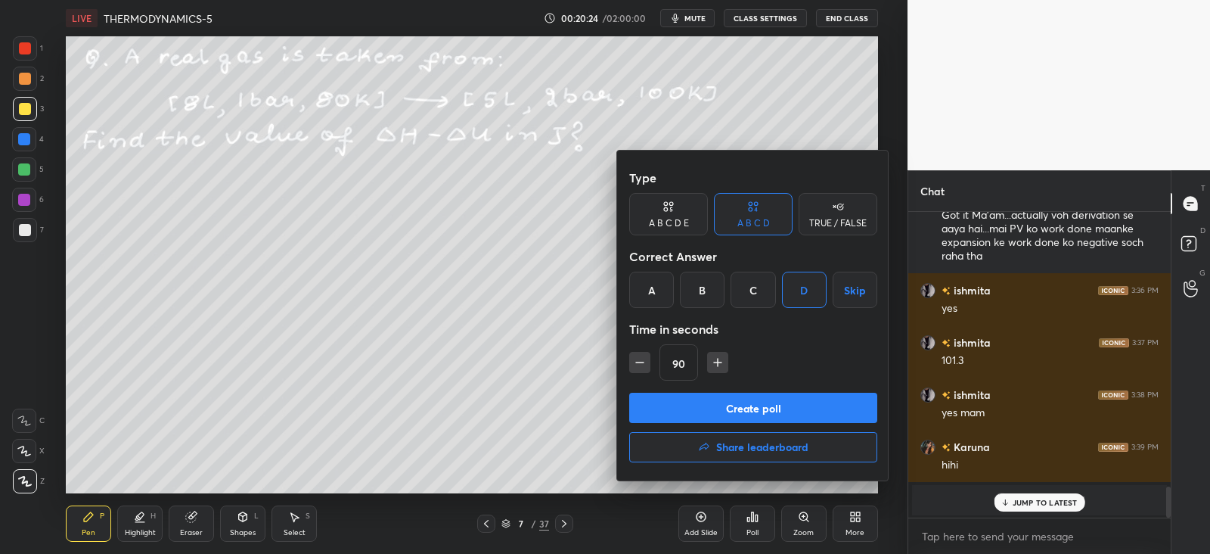
click at [769, 408] on button "Create poll" at bounding box center [753, 408] width 248 height 30
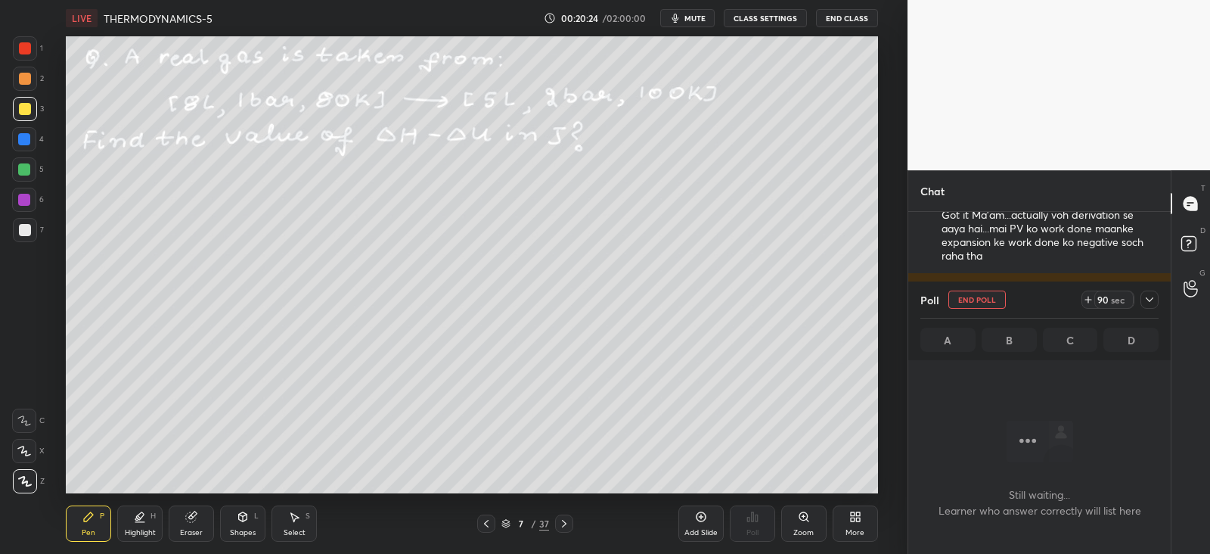
scroll to position [96, 257]
click at [1144, 299] on icon at bounding box center [1150, 300] width 12 height 12
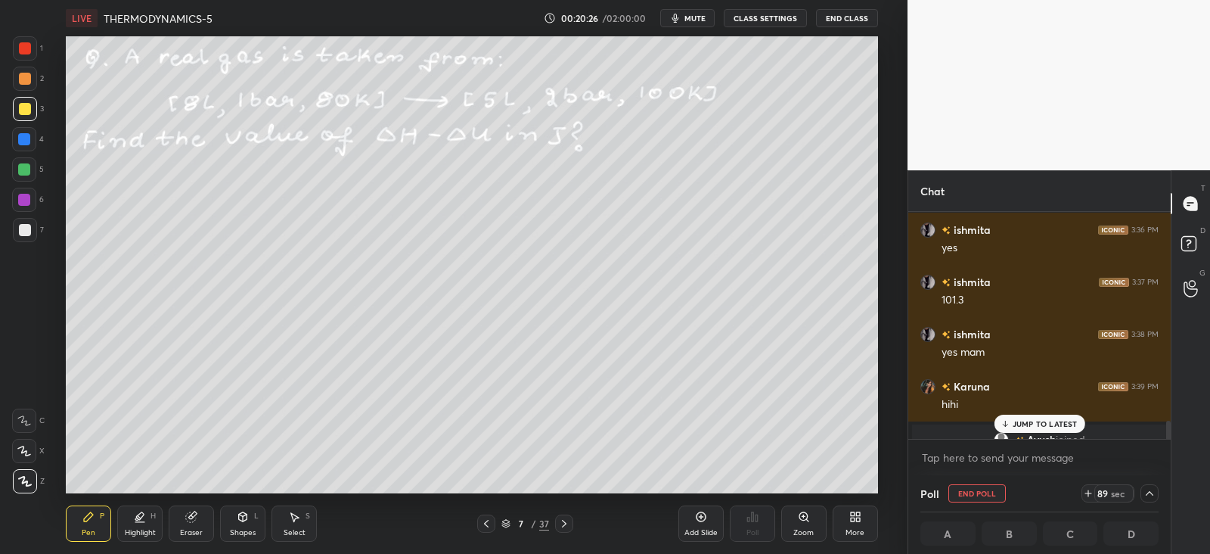
scroll to position [2788, 0]
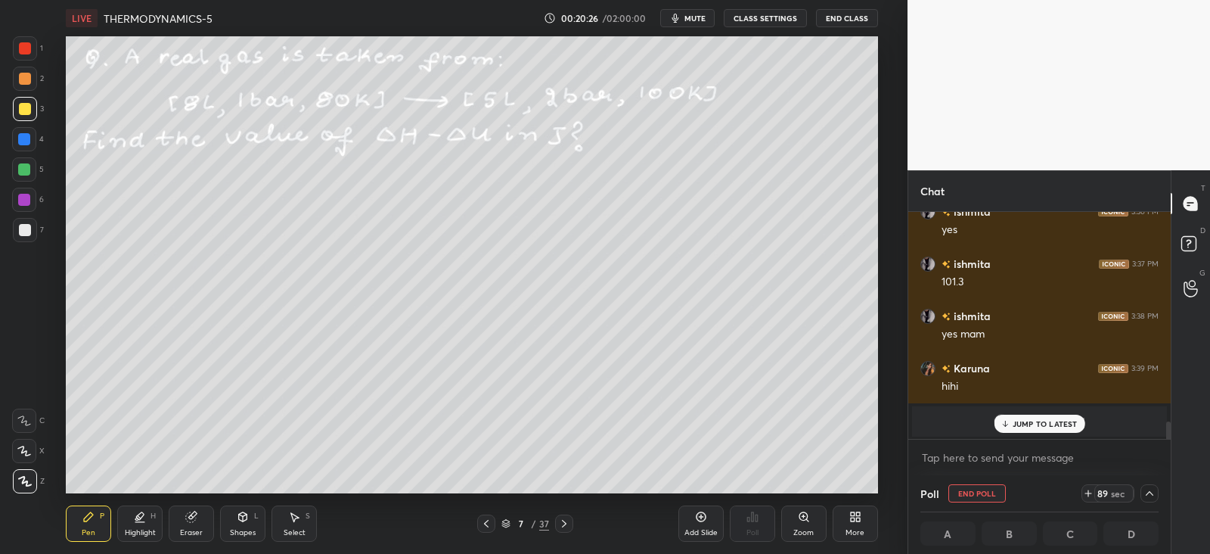
click at [1033, 418] on div "JUMP TO LATEST" at bounding box center [1039, 424] width 91 height 18
click at [28, 79] on div at bounding box center [25, 79] width 12 height 12
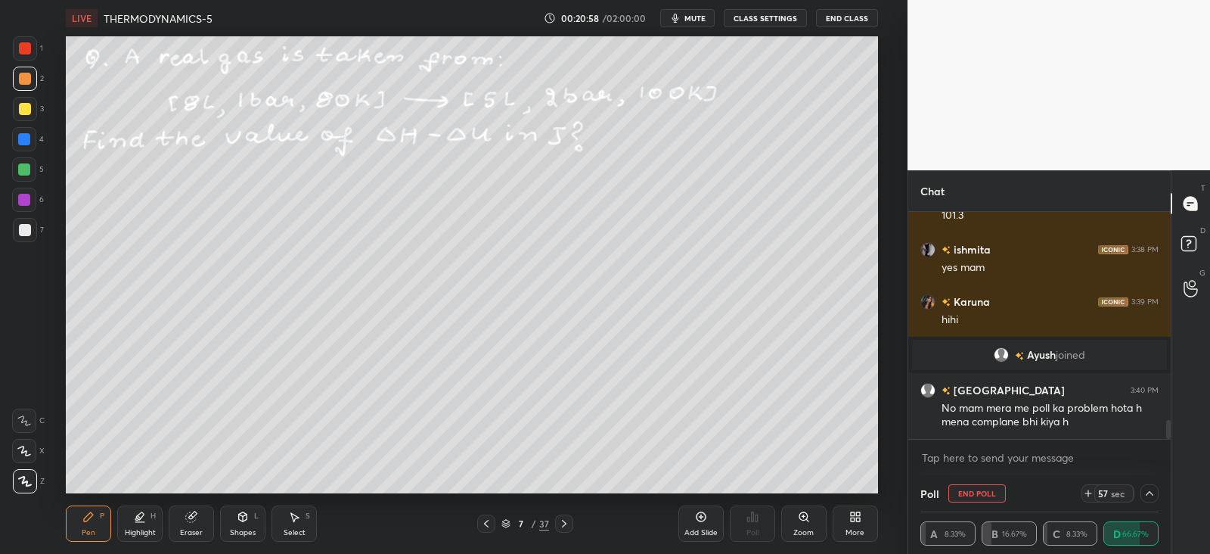
click at [488, 522] on icon at bounding box center [486, 523] width 12 height 12
click at [488, 525] on icon at bounding box center [486, 523] width 12 height 12
click at [483, 527] on icon at bounding box center [486, 523] width 12 height 12
click at [485, 527] on icon at bounding box center [486, 523] width 12 height 12
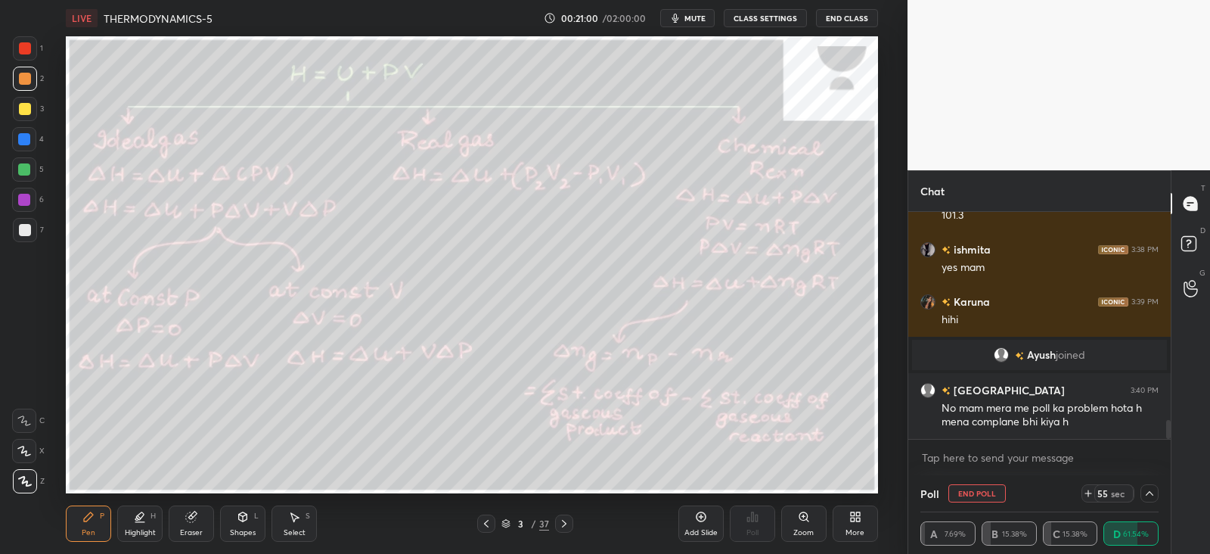
click at [188, 525] on div "Eraser" at bounding box center [191, 523] width 45 height 36
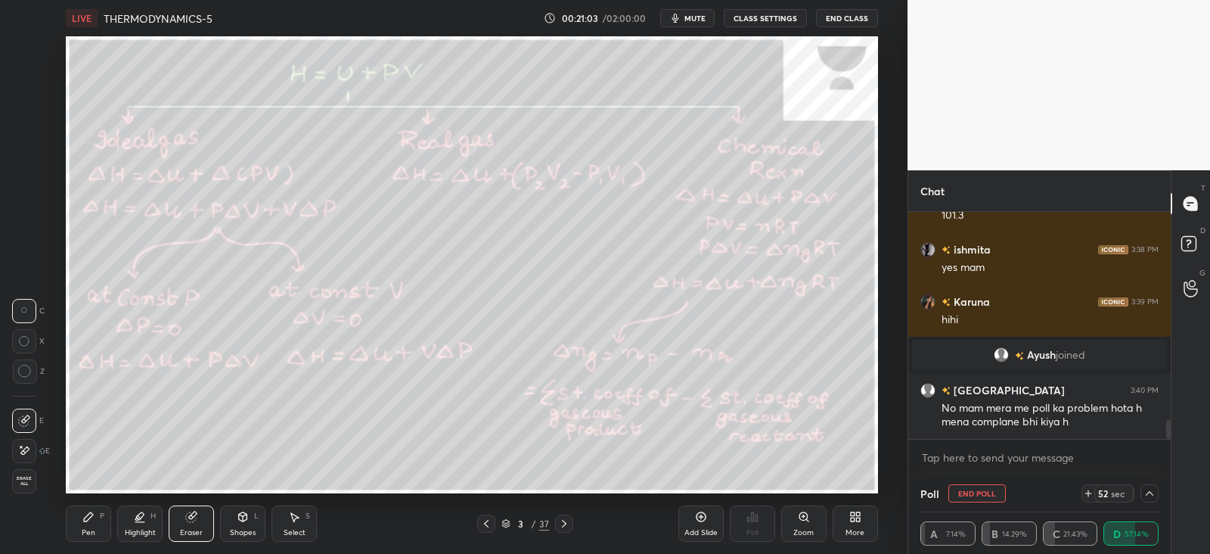
click at [91, 520] on icon at bounding box center [88, 517] width 12 height 12
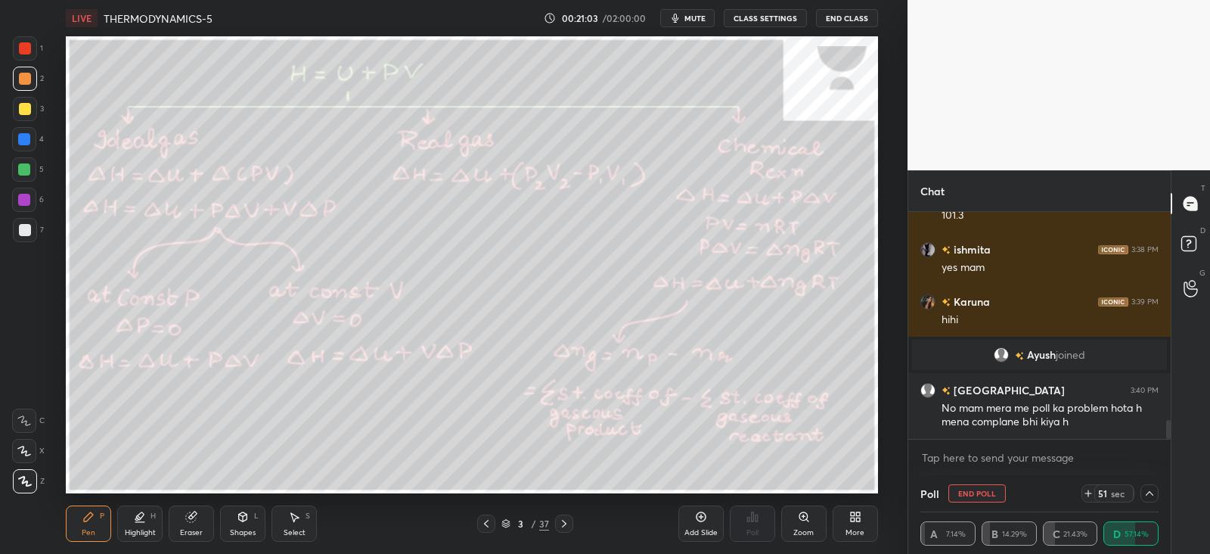
click at [148, 524] on div "Highlight H" at bounding box center [139, 523] width 45 height 36
click at [83, 524] on div "Pen P" at bounding box center [88, 523] width 45 height 36
click at [565, 524] on icon at bounding box center [564, 524] width 5 height 8
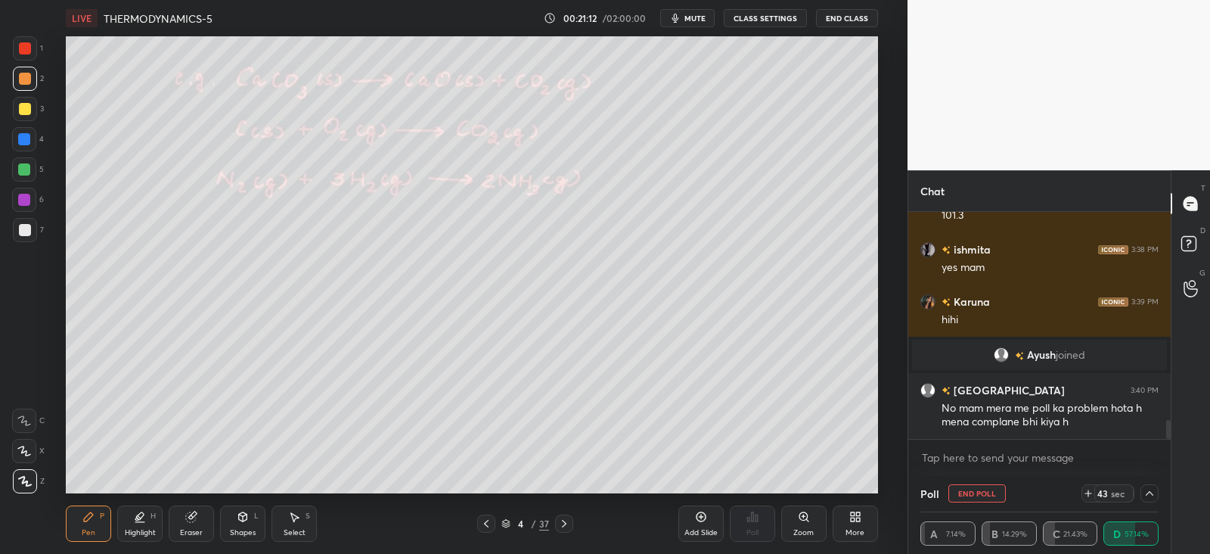
click at [564, 524] on icon at bounding box center [564, 524] width 5 height 8
click at [567, 525] on icon at bounding box center [564, 523] width 12 height 12
click at [566, 526] on icon at bounding box center [564, 523] width 12 height 12
click at [564, 527] on icon at bounding box center [564, 523] width 12 height 12
click at [477, 523] on div "8 / 37" at bounding box center [525, 523] width 306 height 18
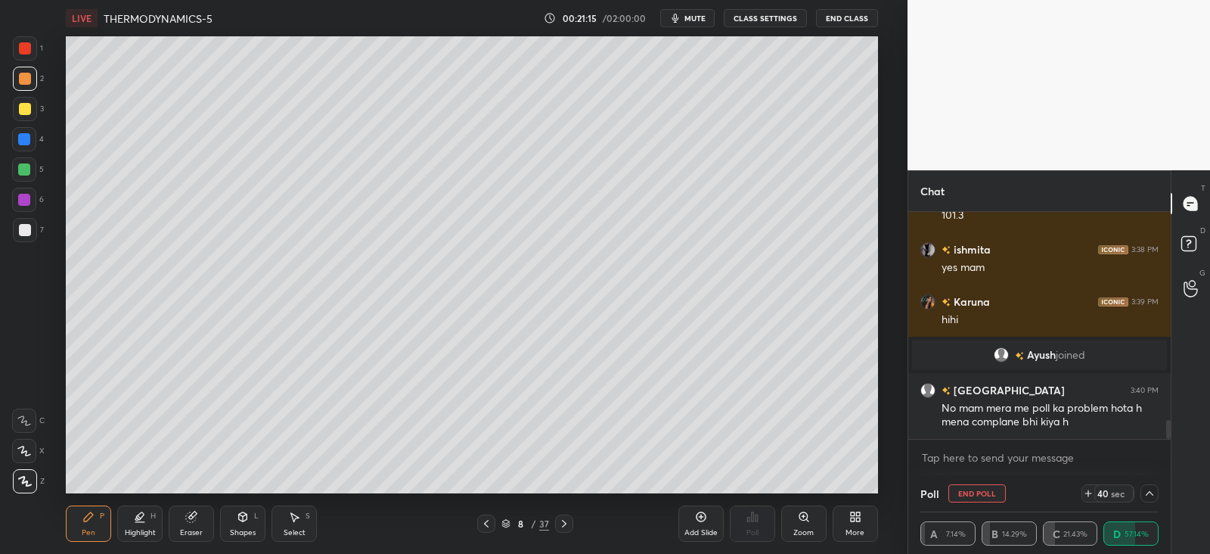
click at [477, 523] on div at bounding box center [486, 523] width 18 height 18
click at [26, 230] on div at bounding box center [25, 230] width 12 height 12
click at [242, 522] on icon at bounding box center [243, 517] width 12 height 12
click at [190, 523] on div "Eraser" at bounding box center [191, 523] width 45 height 36
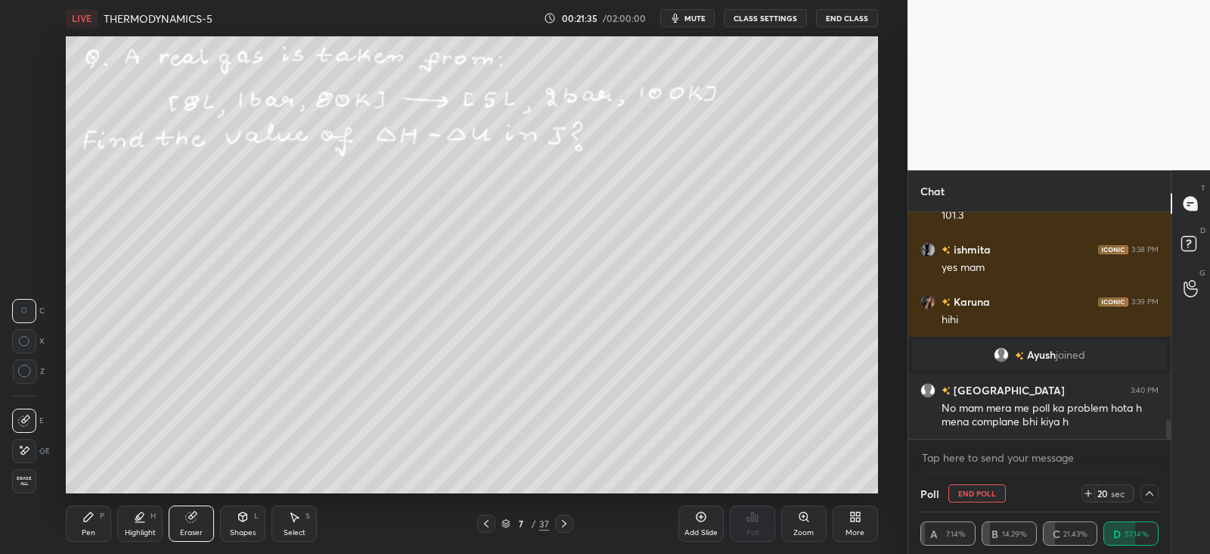
click at [85, 529] on div "Pen" at bounding box center [89, 533] width 14 height 8
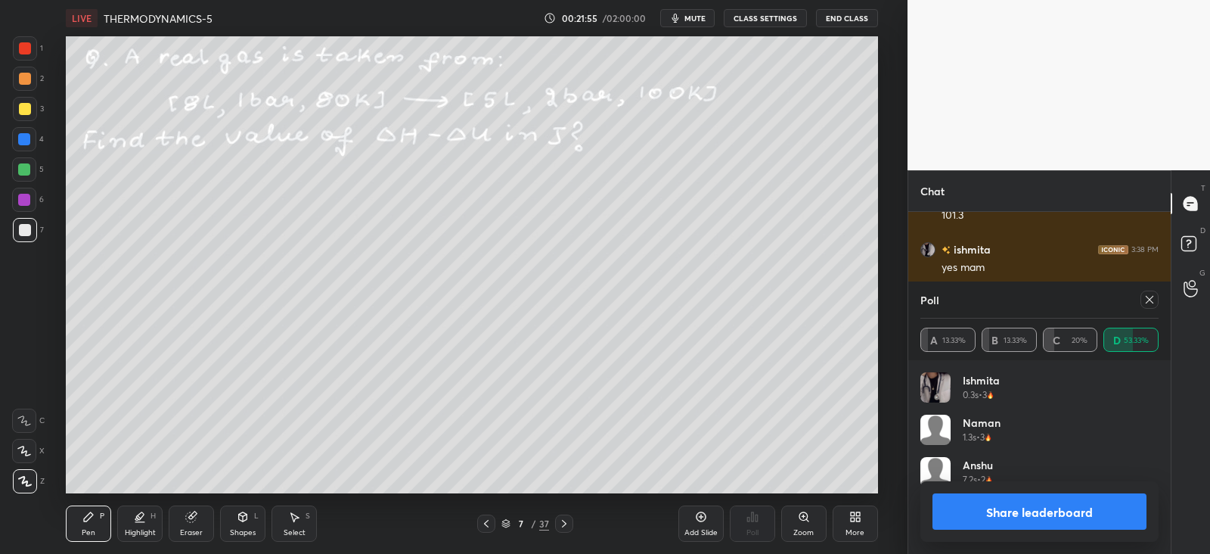
scroll to position [177, 234]
click at [1157, 302] on div at bounding box center [1150, 300] width 18 height 18
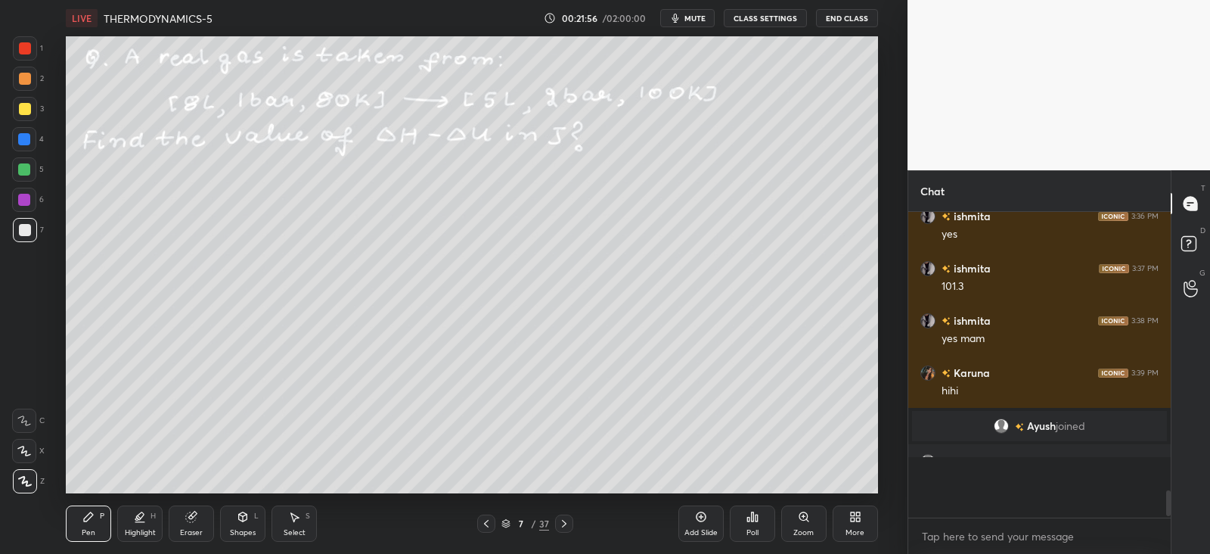
scroll to position [176, 257]
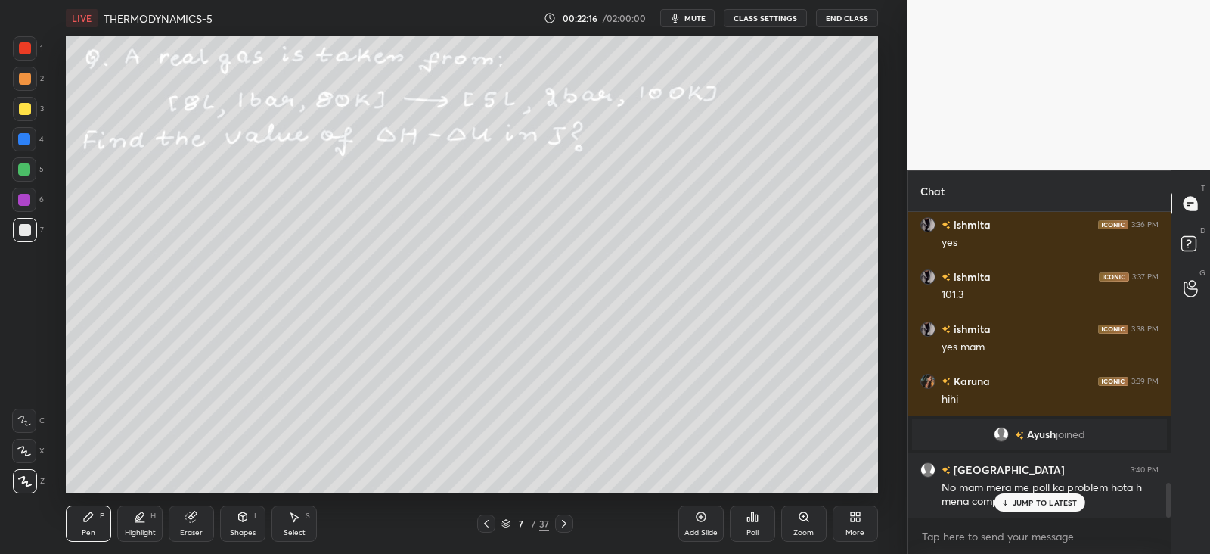
click at [195, 513] on icon at bounding box center [193, 515] width 8 height 8
click at [90, 520] on icon at bounding box center [88, 517] width 12 height 12
click at [26, 169] on div at bounding box center [24, 169] width 12 height 12
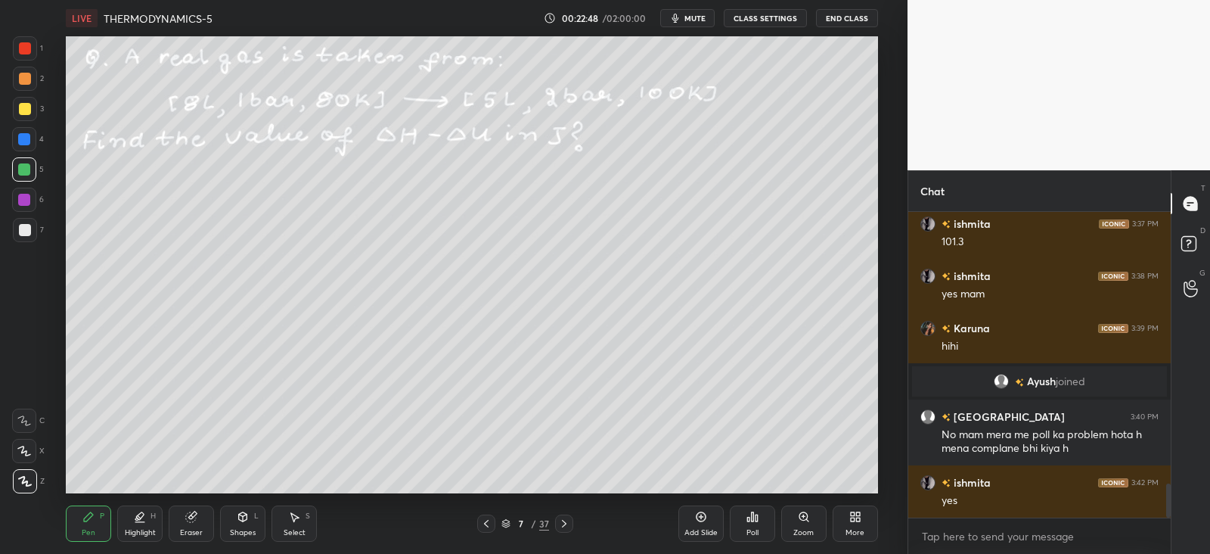
click at [564, 527] on icon at bounding box center [564, 523] width 12 height 12
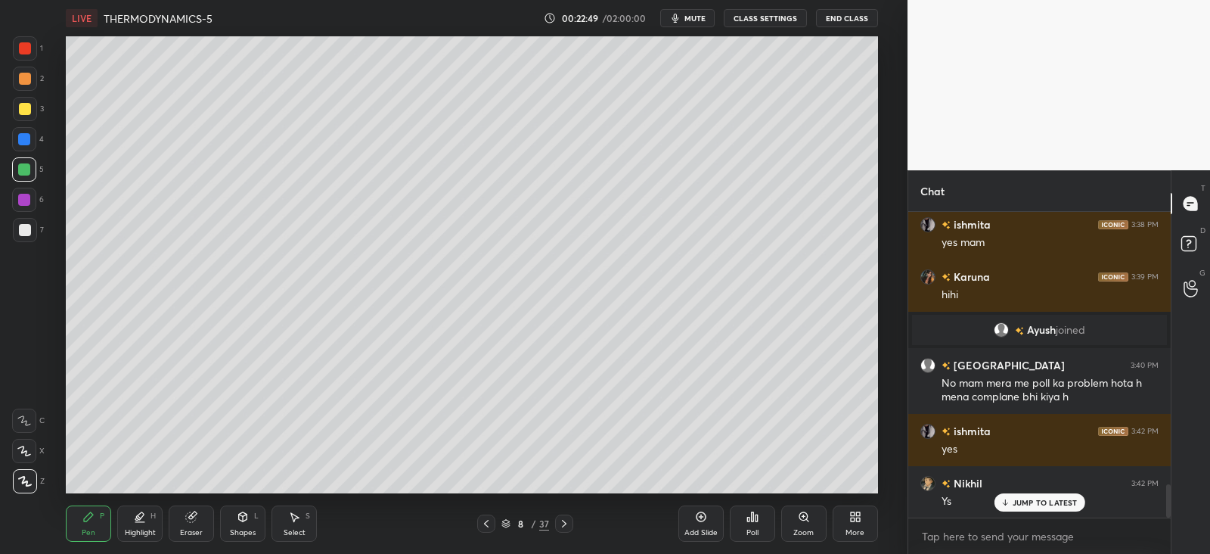
click at [567, 524] on icon at bounding box center [564, 523] width 12 height 12
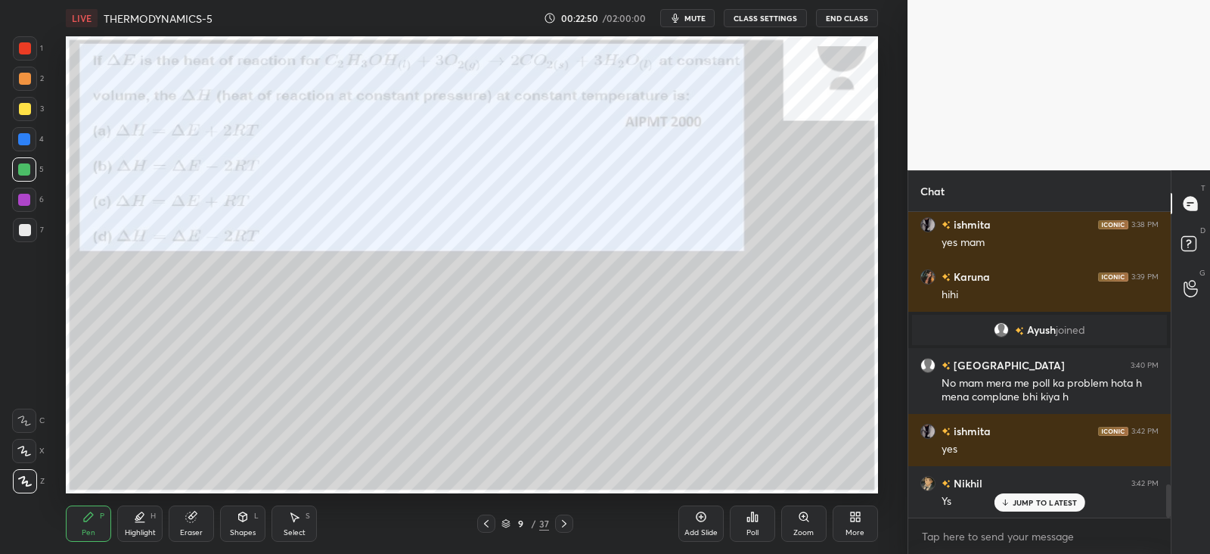
click at [483, 522] on icon at bounding box center [486, 523] width 12 height 12
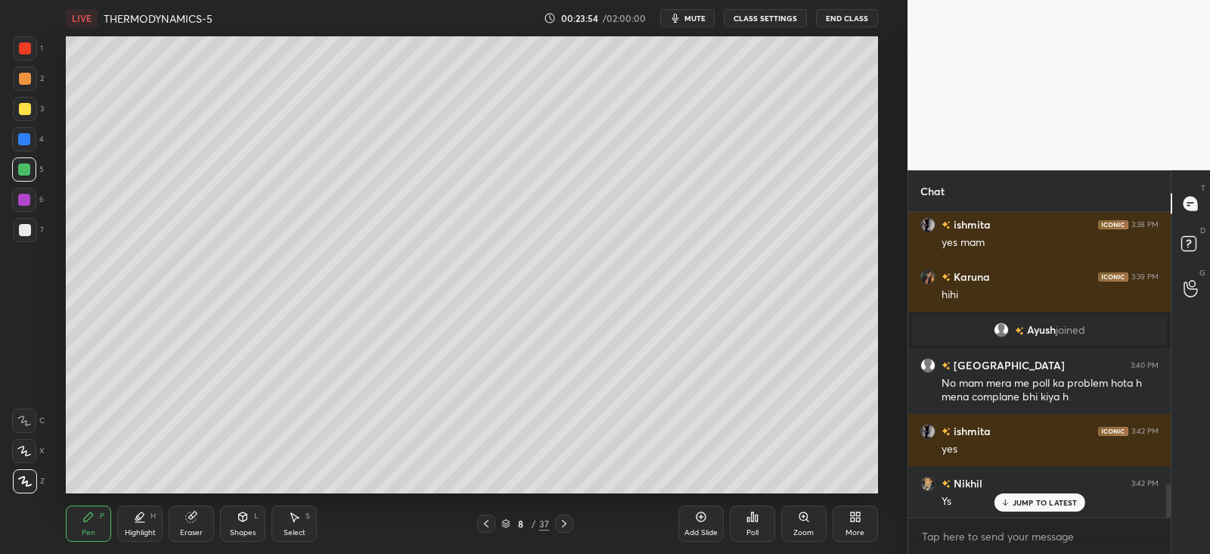
click at [26, 139] on div at bounding box center [24, 139] width 12 height 12
click at [766, 526] on div "Poll" at bounding box center [752, 523] width 45 height 36
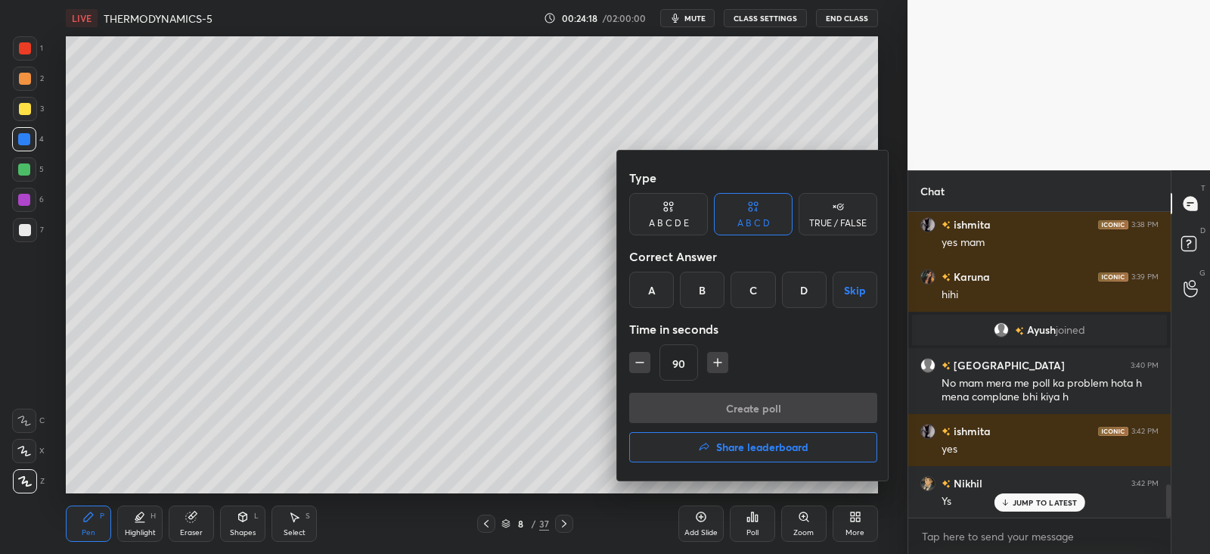
click at [656, 294] on div "A" at bounding box center [651, 290] width 45 height 36
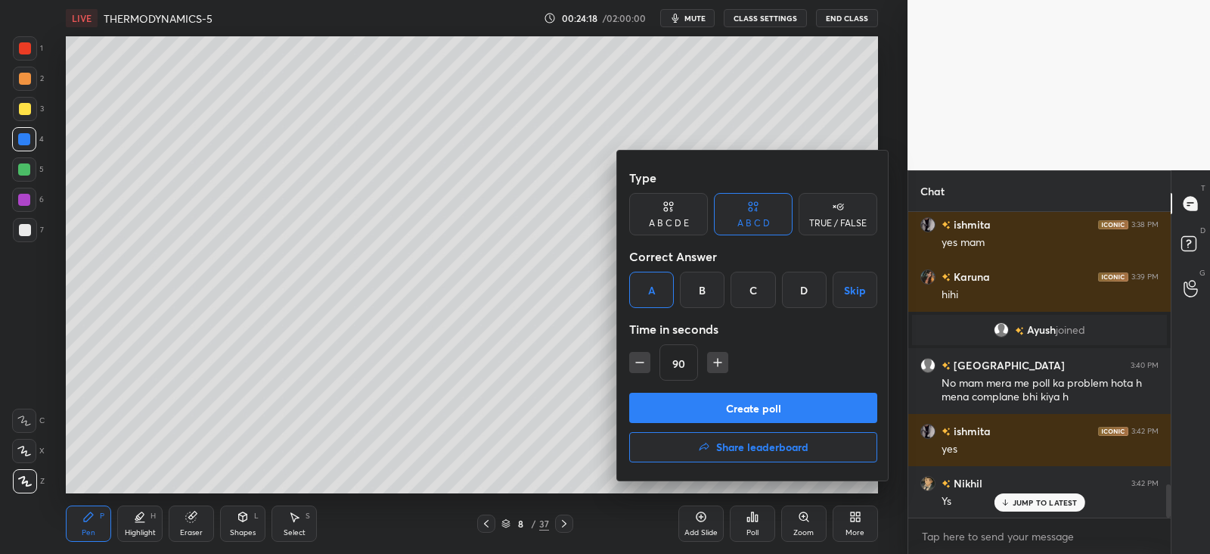
click at [729, 409] on button "Create poll" at bounding box center [753, 408] width 248 height 30
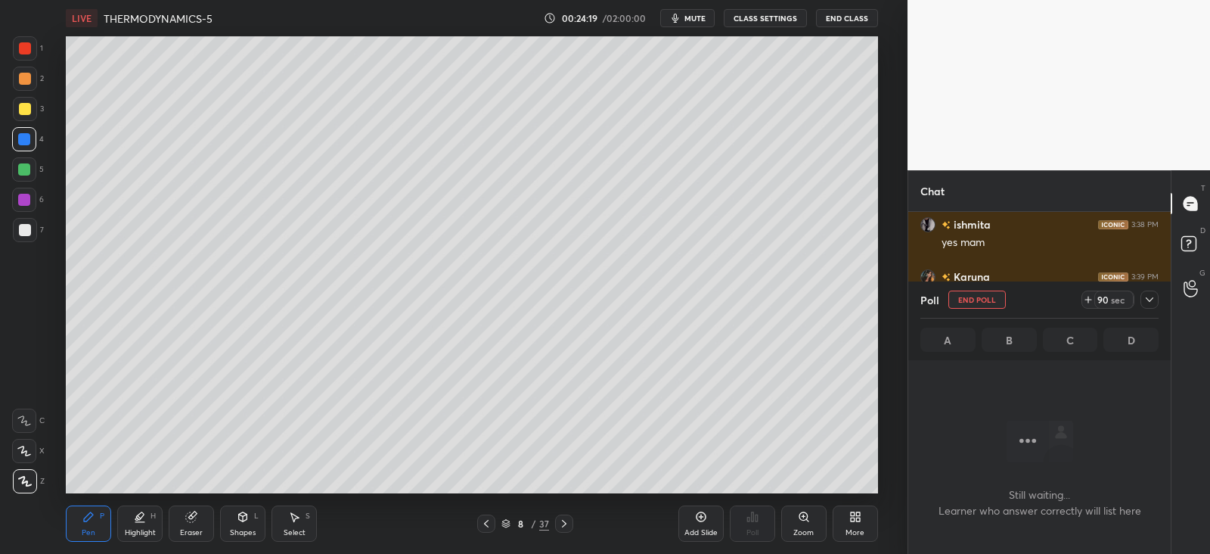
scroll to position [96, 257]
click at [1151, 295] on icon at bounding box center [1150, 300] width 12 height 12
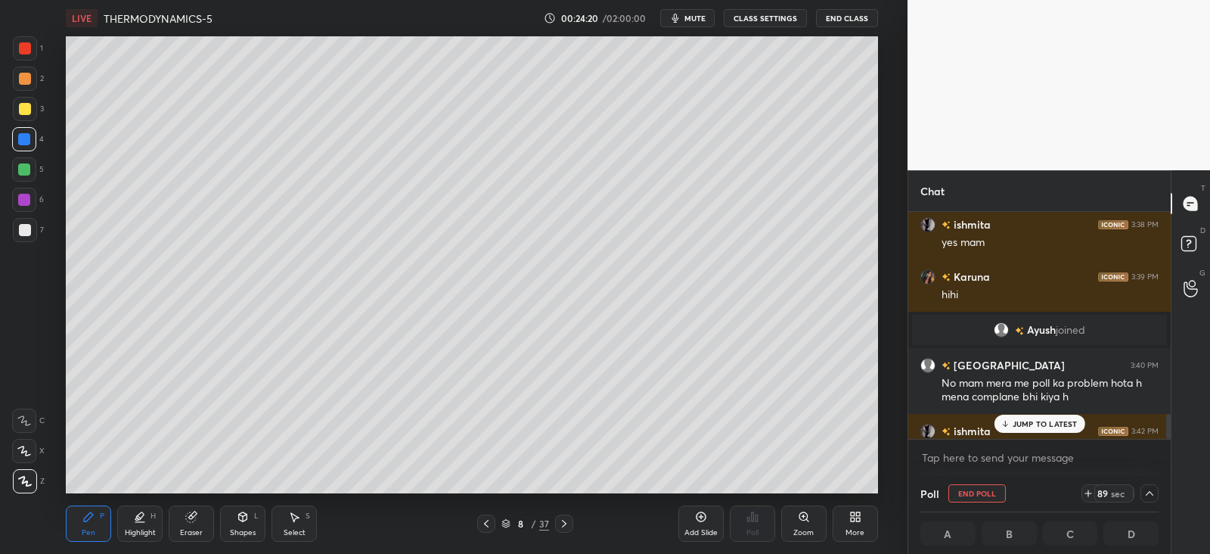
scroll to position [2573, 0]
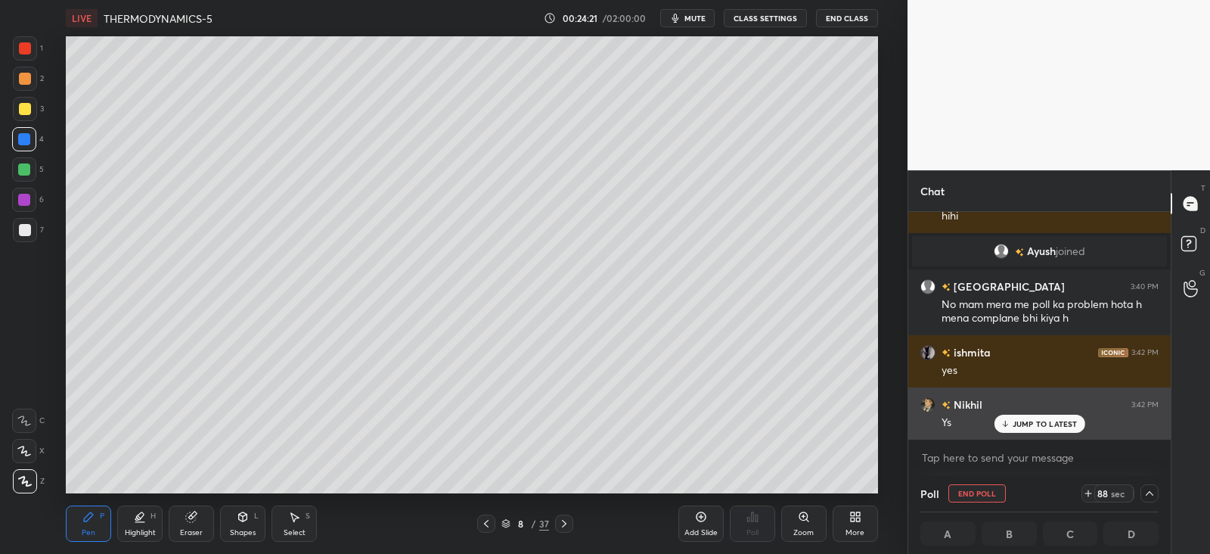
click at [1017, 417] on div "JUMP TO LATEST" at bounding box center [1039, 424] width 91 height 18
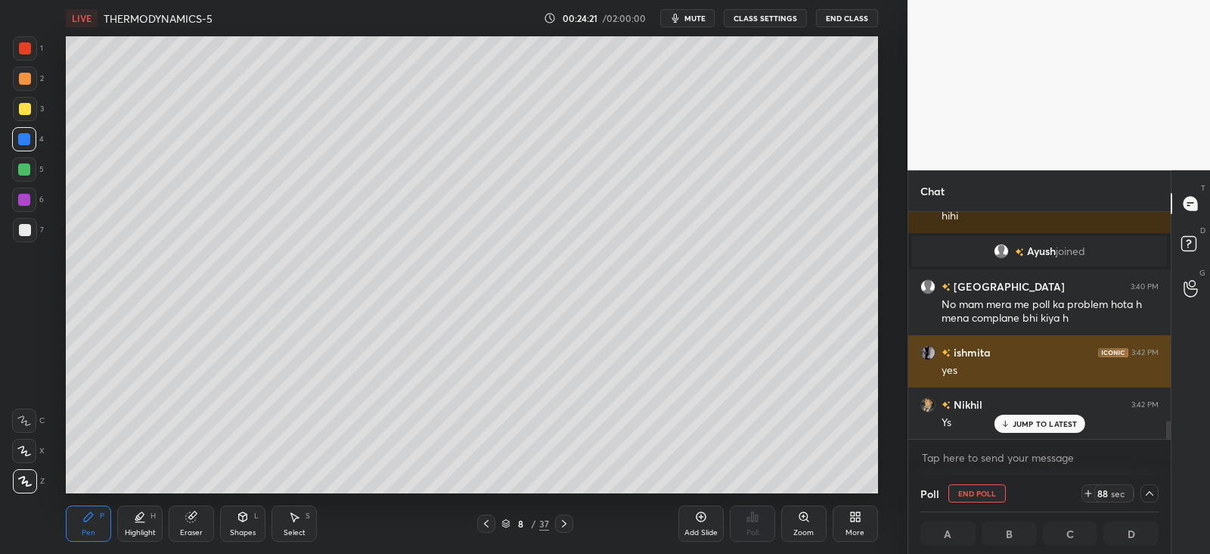
scroll to position [0, 5]
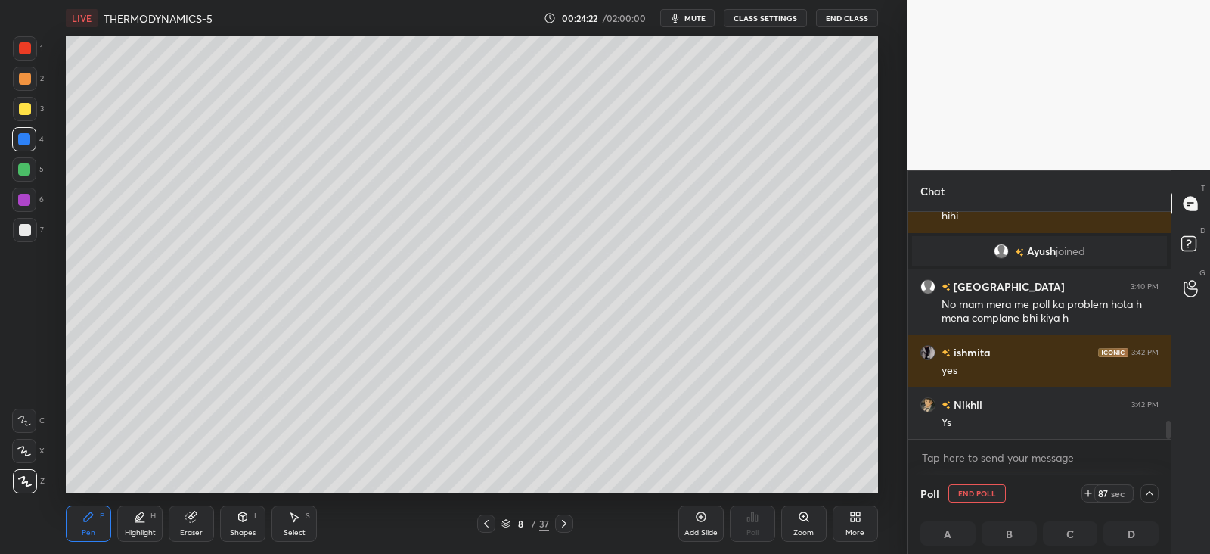
click at [26, 78] on div at bounding box center [25, 79] width 12 height 12
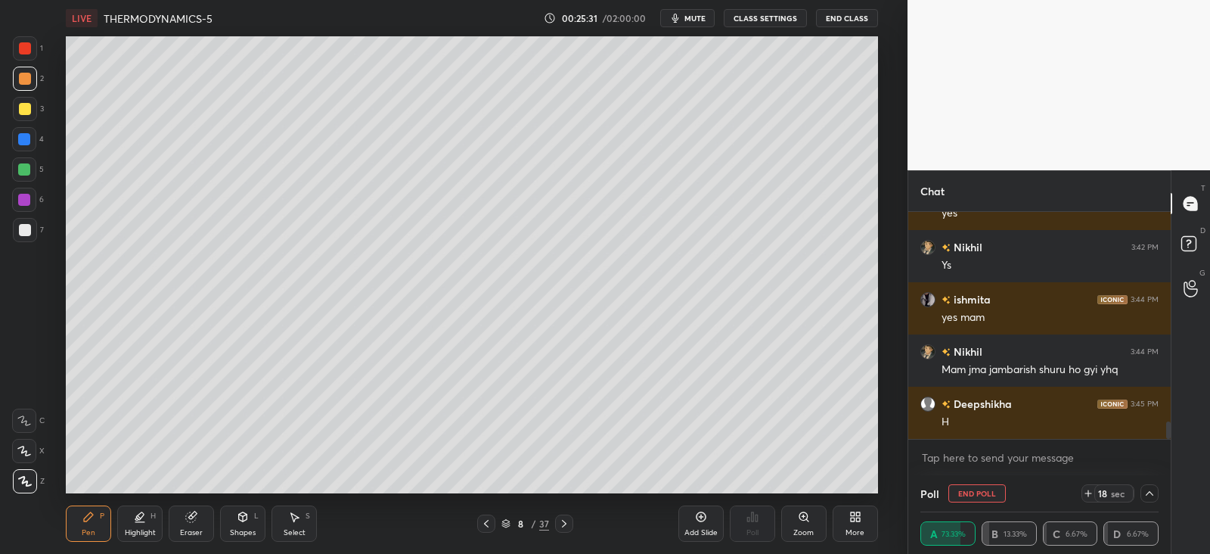
scroll to position [2746, 0]
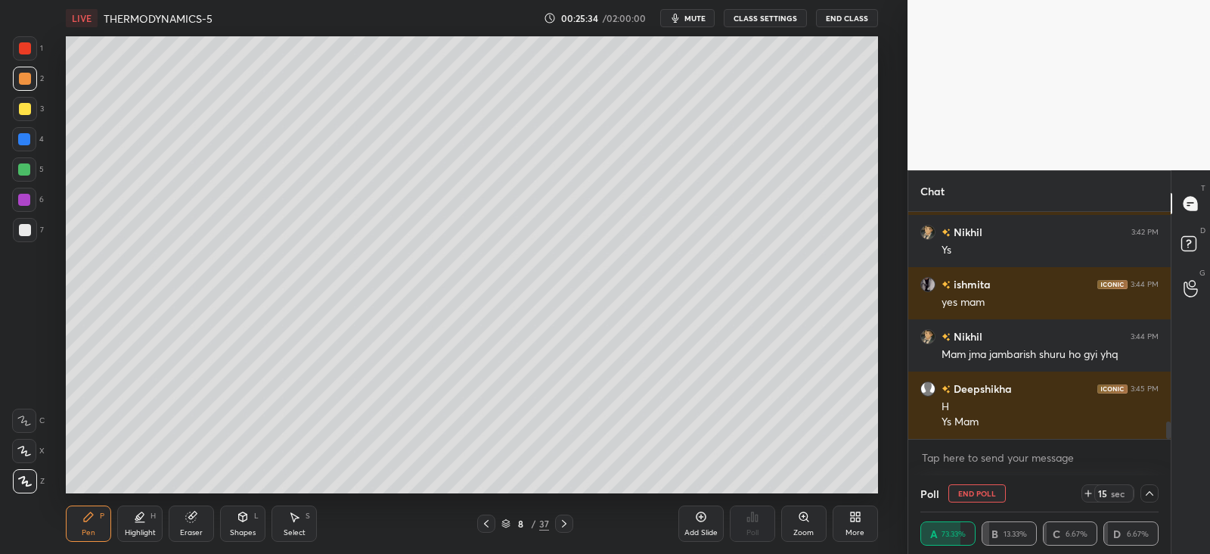
click at [255, 523] on div "Shapes L" at bounding box center [242, 523] width 45 height 36
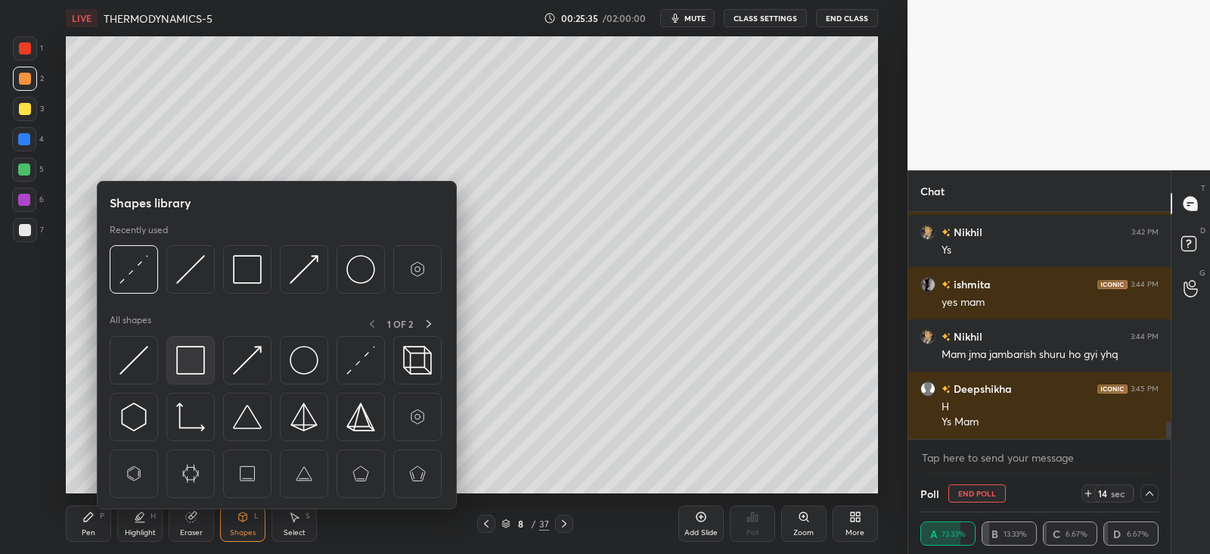
click at [212, 354] on div at bounding box center [190, 360] width 48 height 48
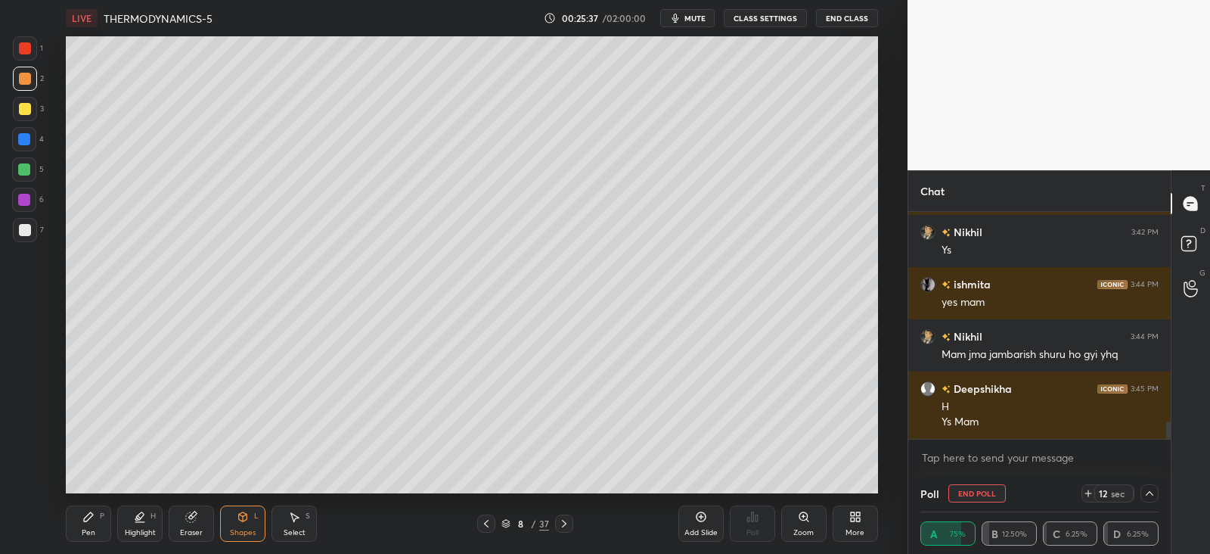
click at [101, 517] on div "P" at bounding box center [102, 516] width 5 height 8
click at [562, 524] on icon at bounding box center [564, 523] width 12 height 12
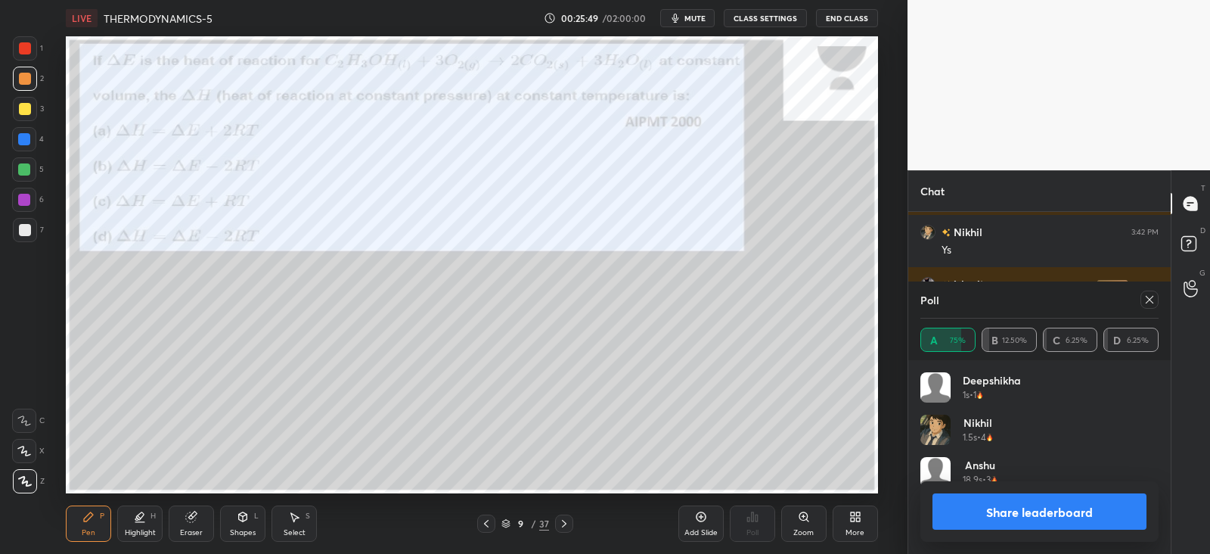
scroll to position [177, 234]
click at [1154, 301] on icon at bounding box center [1150, 300] width 12 height 12
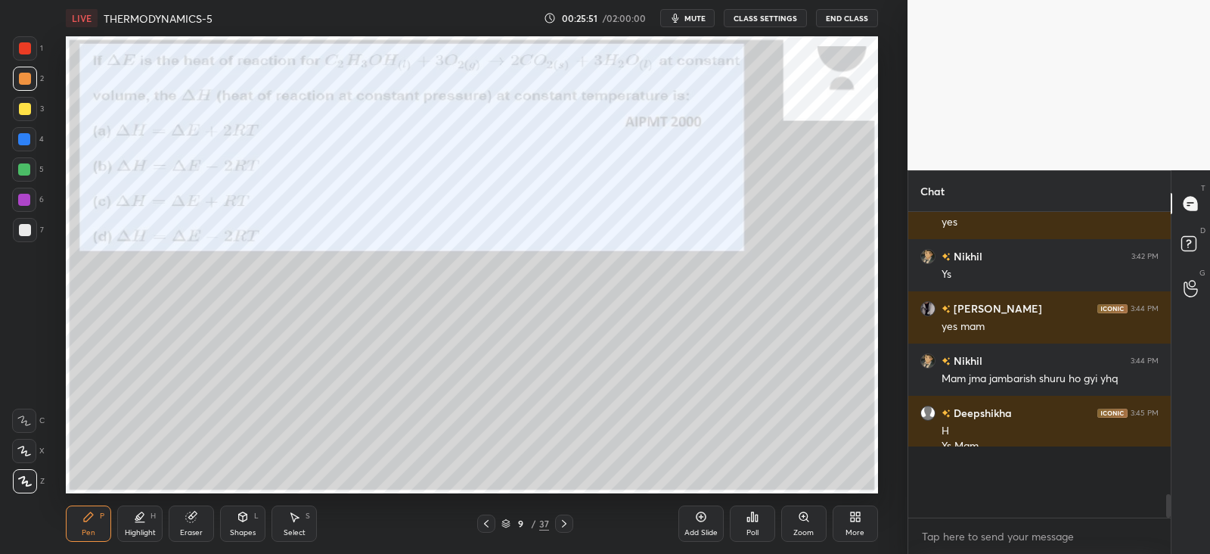
scroll to position [166, 257]
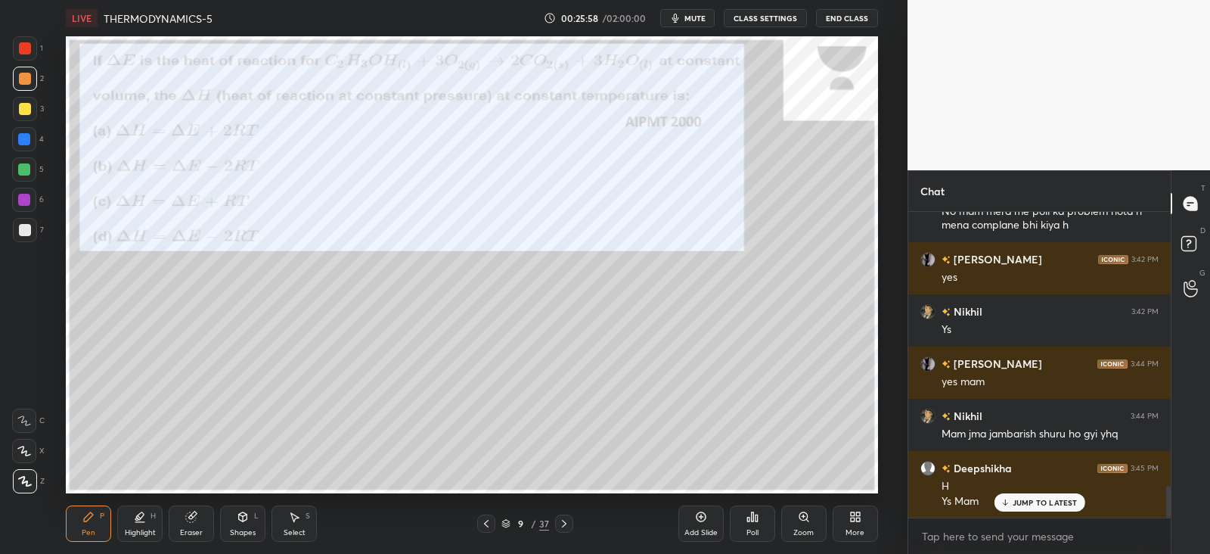
click at [753, 523] on div "Poll" at bounding box center [752, 523] width 45 height 36
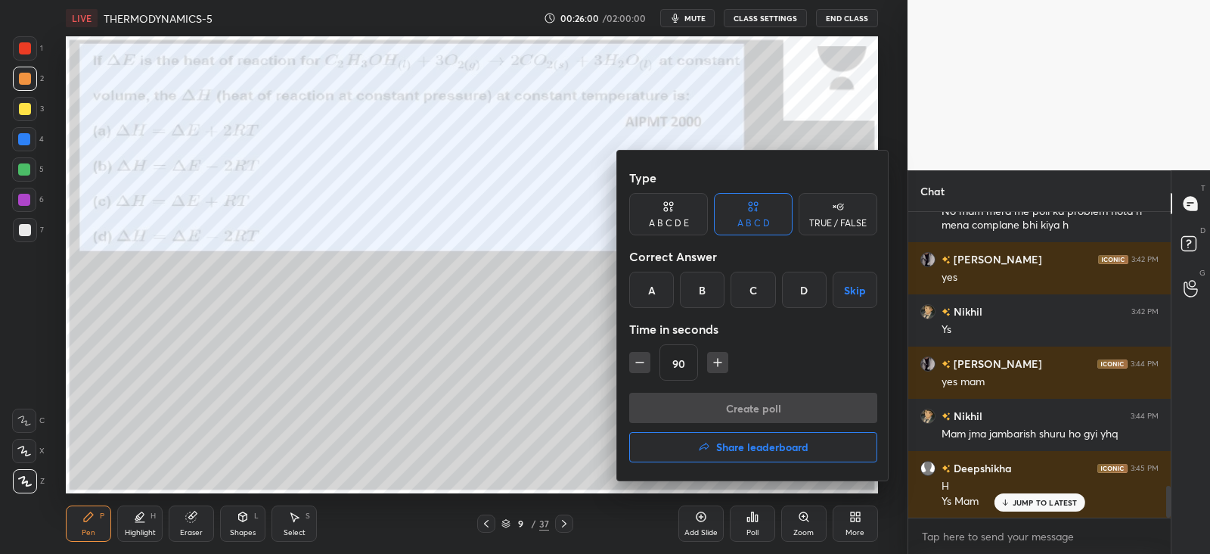
click at [811, 289] on div "D" at bounding box center [804, 290] width 45 height 36
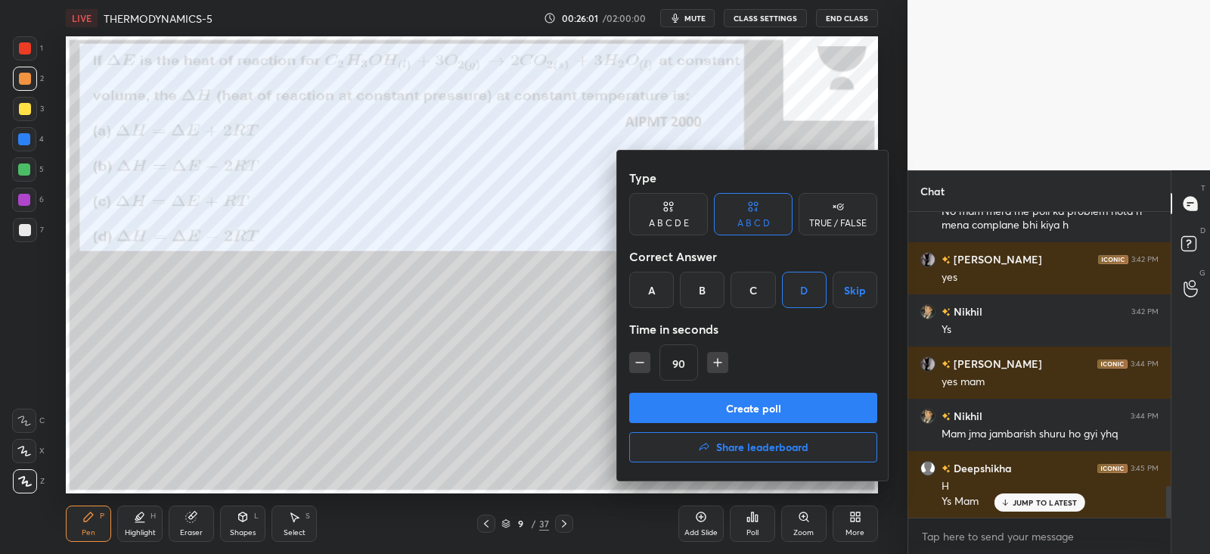
click at [719, 405] on button "Create poll" at bounding box center [753, 408] width 248 height 30
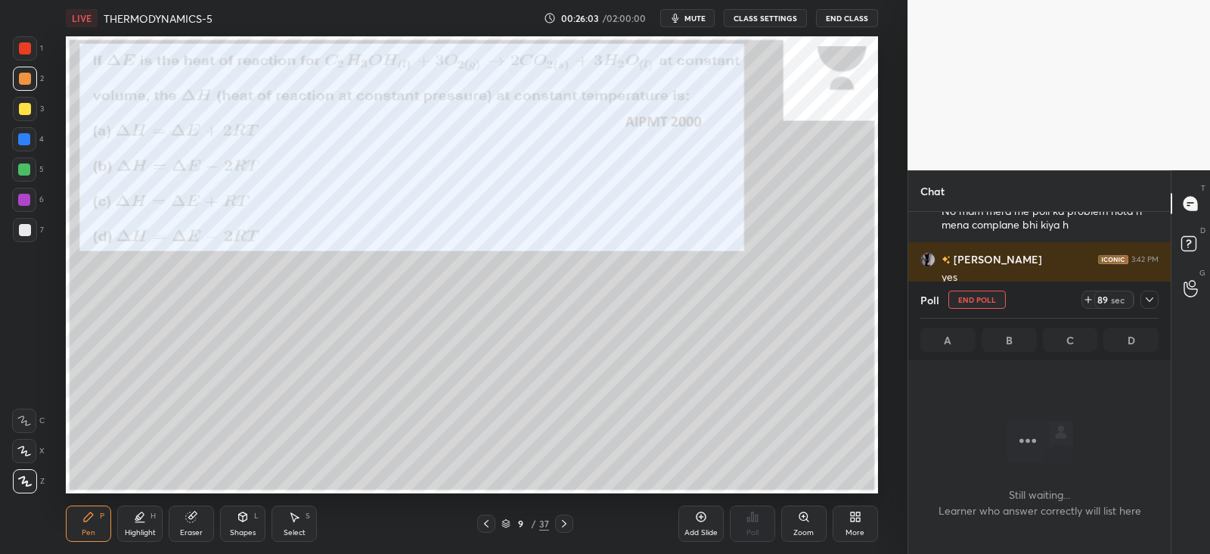
click at [21, 51] on div at bounding box center [25, 48] width 12 height 12
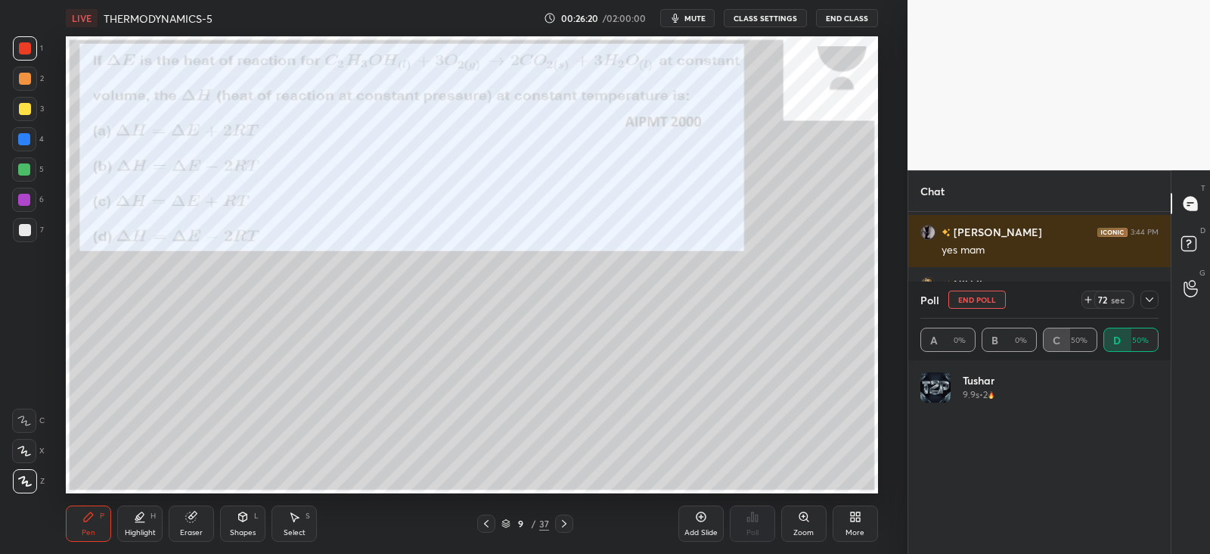
click at [1151, 297] on icon at bounding box center [1150, 300] width 12 height 12
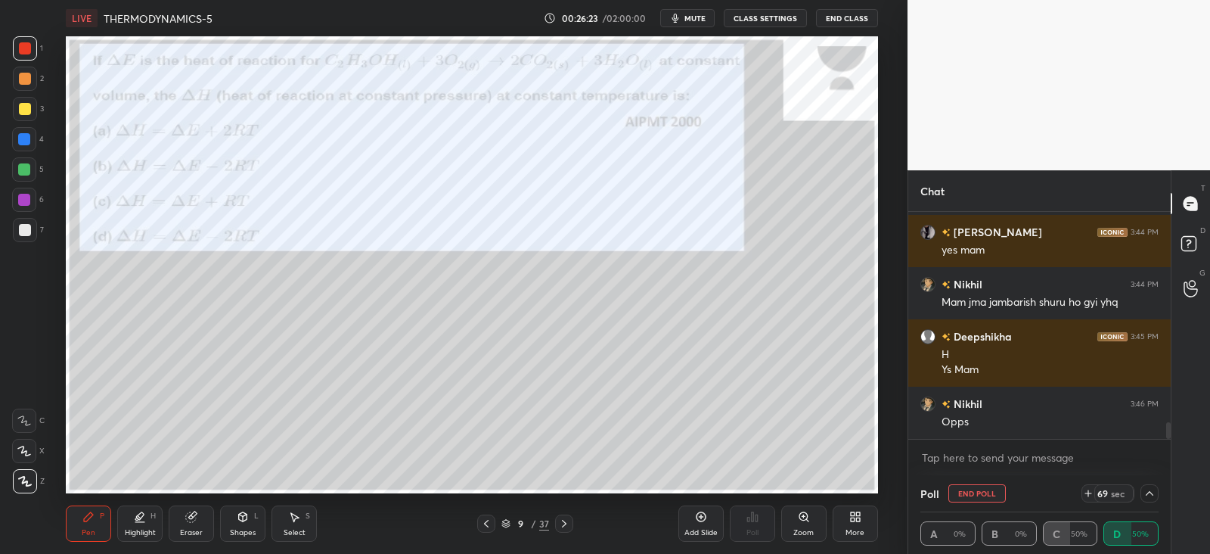
click at [24, 47] on div at bounding box center [25, 48] width 12 height 12
click at [23, 77] on div at bounding box center [25, 79] width 12 height 12
click at [1149, 493] on icon at bounding box center [1150, 493] width 12 height 12
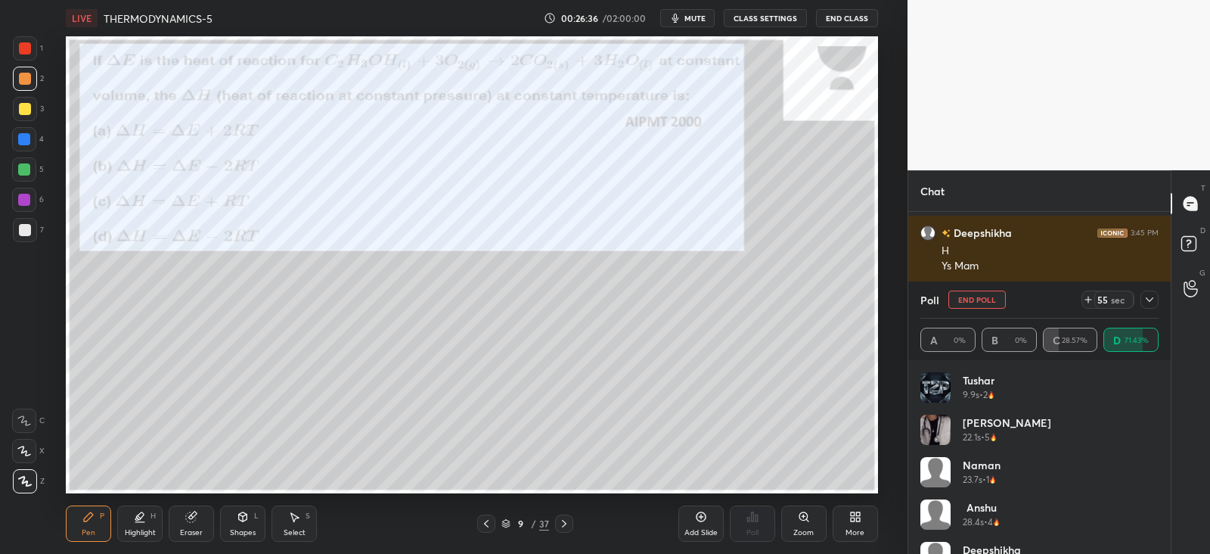
click at [1154, 294] on icon at bounding box center [1150, 300] width 12 height 12
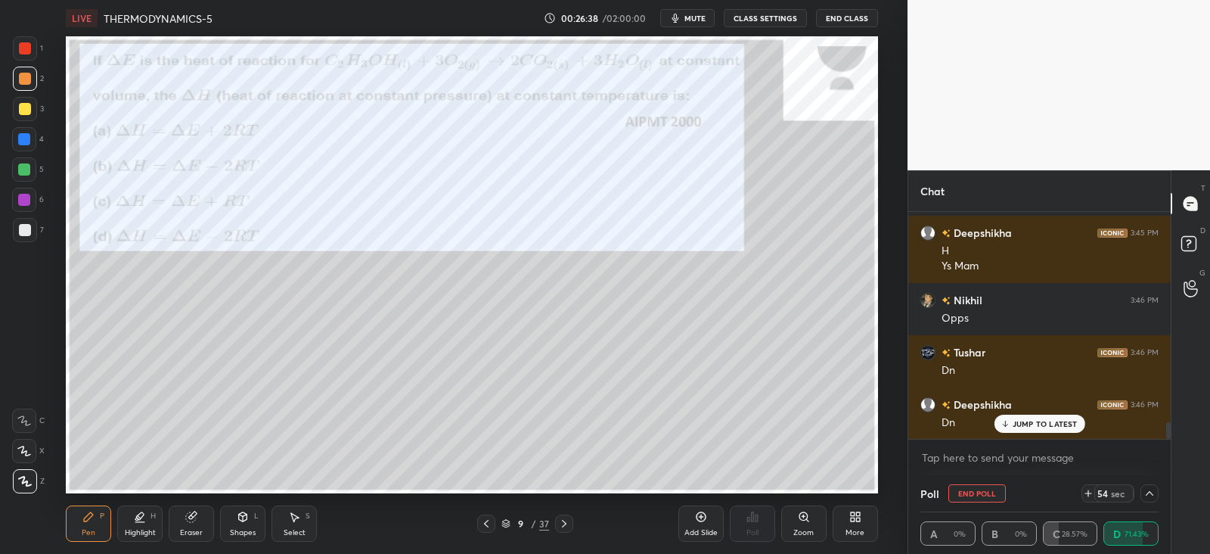
click at [1034, 422] on p "JUMP TO LATEST" at bounding box center [1045, 423] width 65 height 9
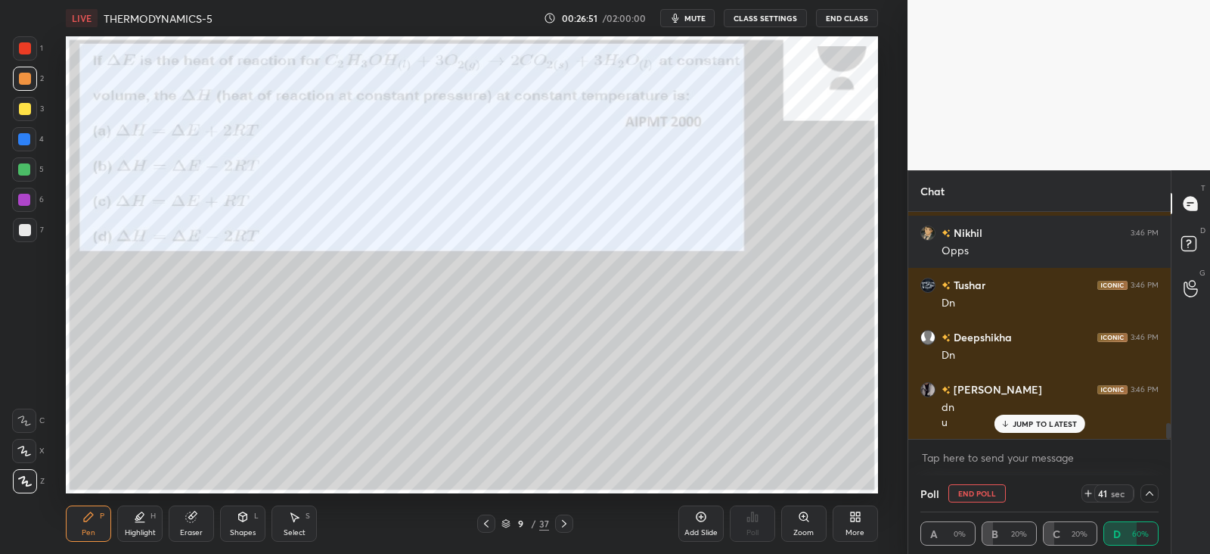
click at [23, 48] on div at bounding box center [25, 48] width 12 height 12
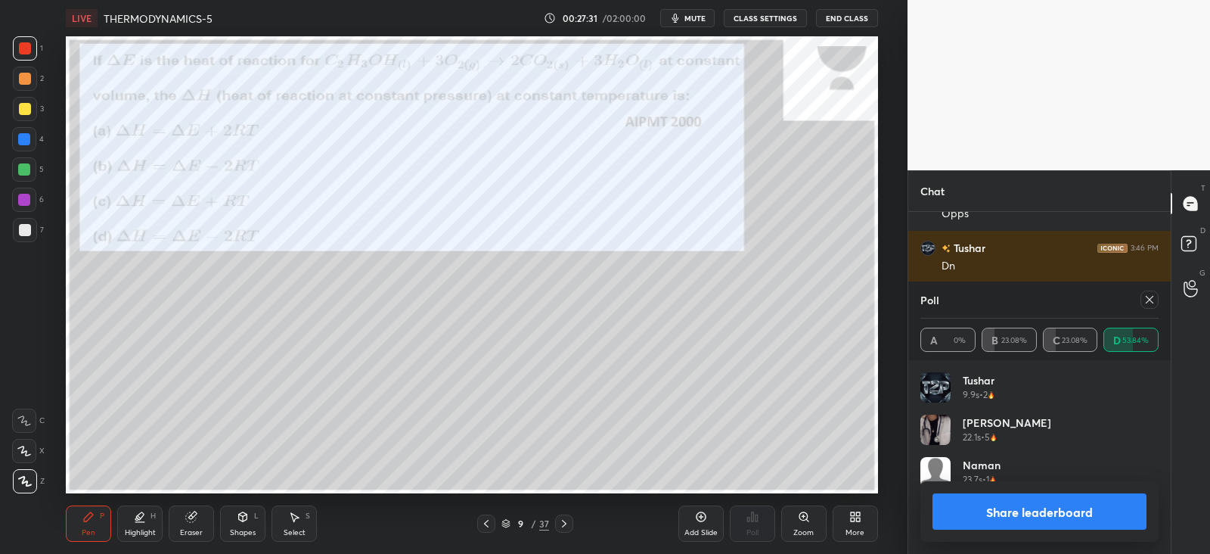
scroll to position [177, 234]
click at [141, 518] on icon at bounding box center [140, 517] width 12 height 12
click at [185, 520] on div "Eraser" at bounding box center [191, 523] width 45 height 36
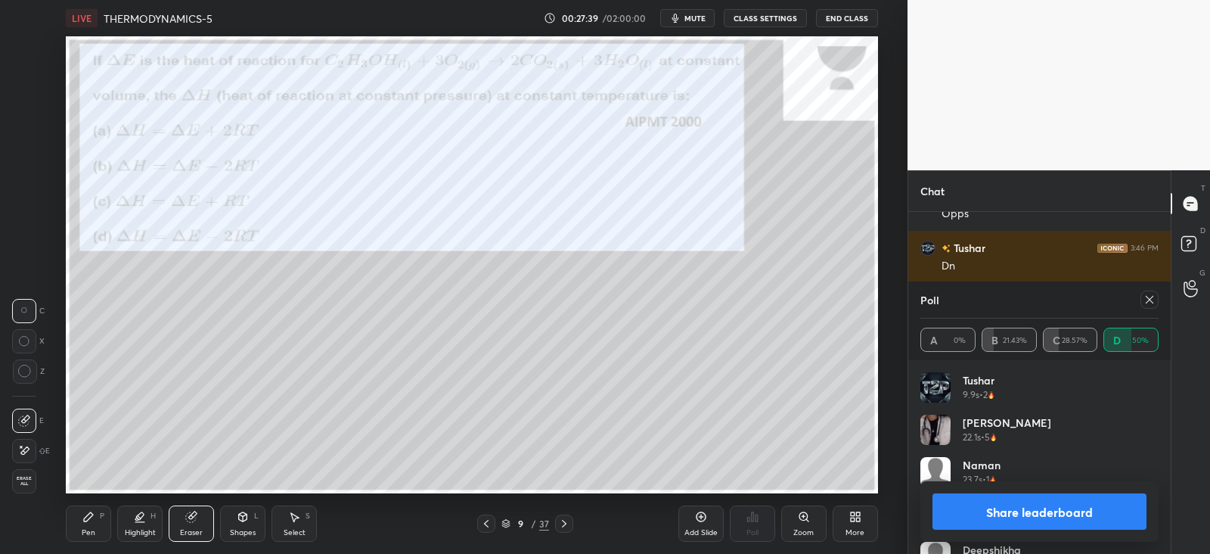
click at [90, 519] on icon at bounding box center [88, 517] width 12 height 12
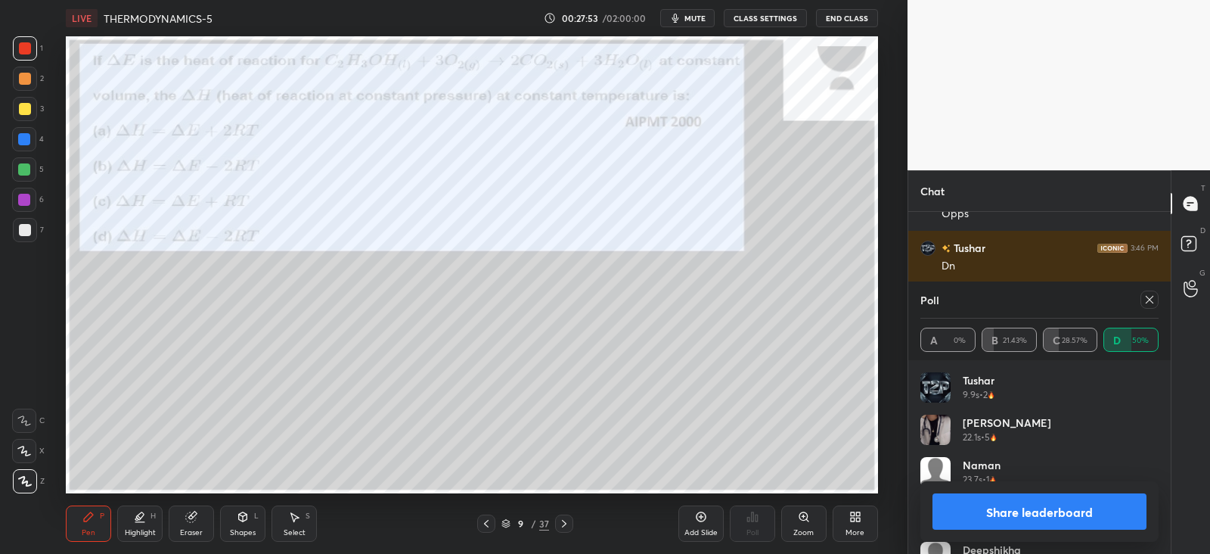
click at [1147, 299] on icon at bounding box center [1150, 300] width 12 height 12
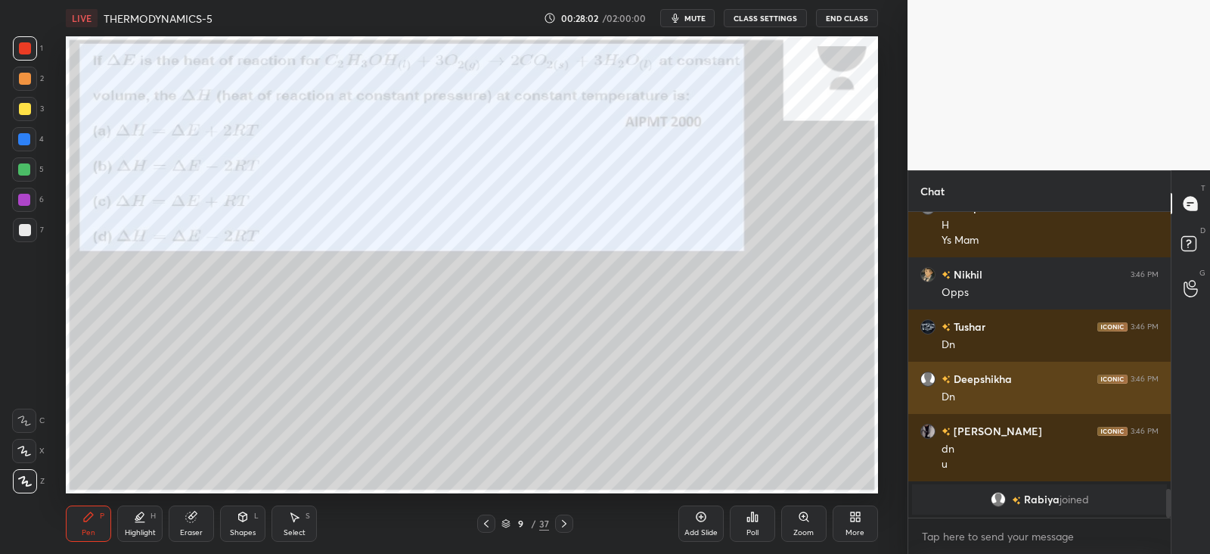
scroll to position [2979, 0]
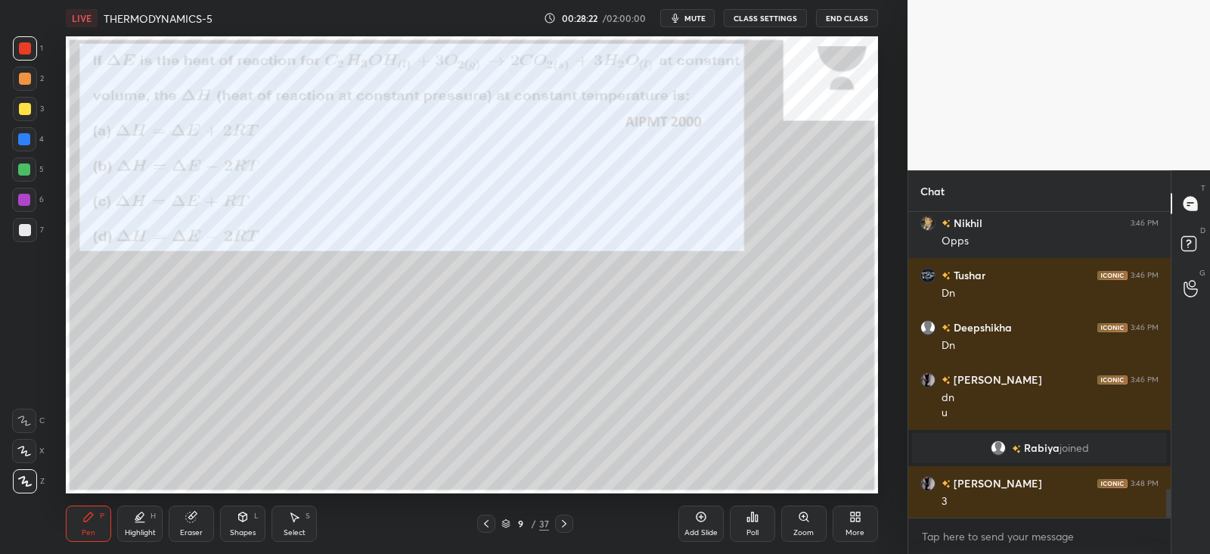
click at [248, 529] on div "Shapes" at bounding box center [243, 533] width 26 height 8
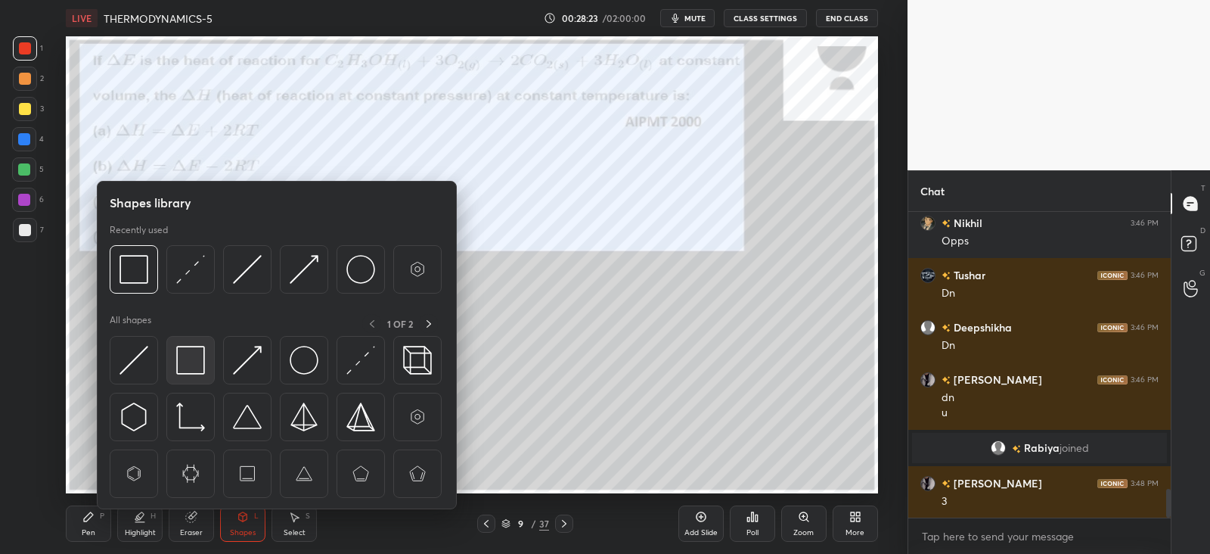
click at [193, 359] on img at bounding box center [190, 360] width 29 height 29
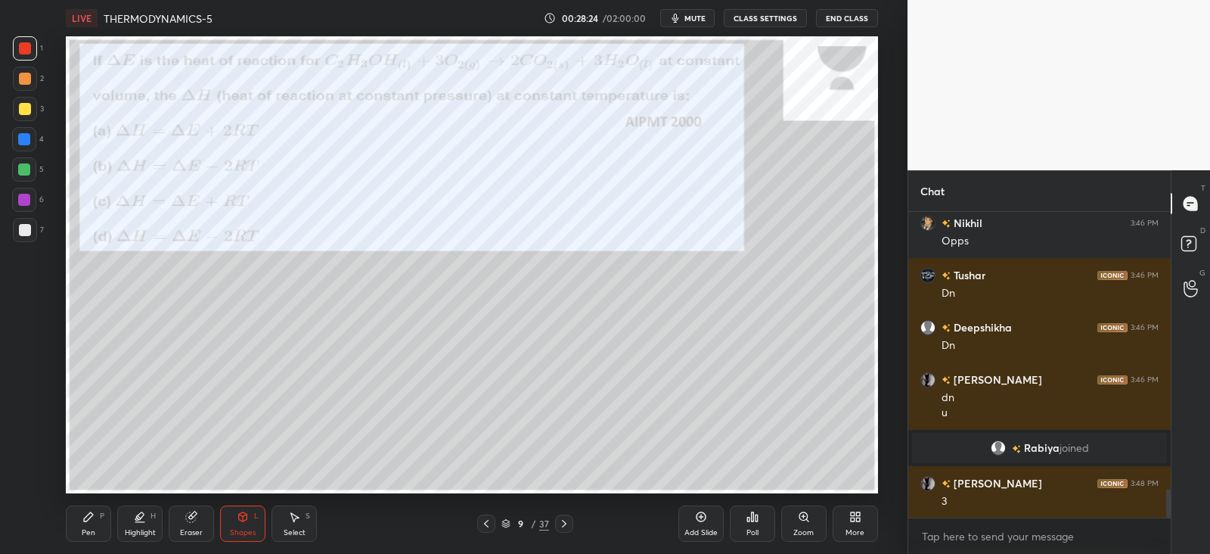
click at [95, 517] on div "Pen P" at bounding box center [88, 523] width 45 height 36
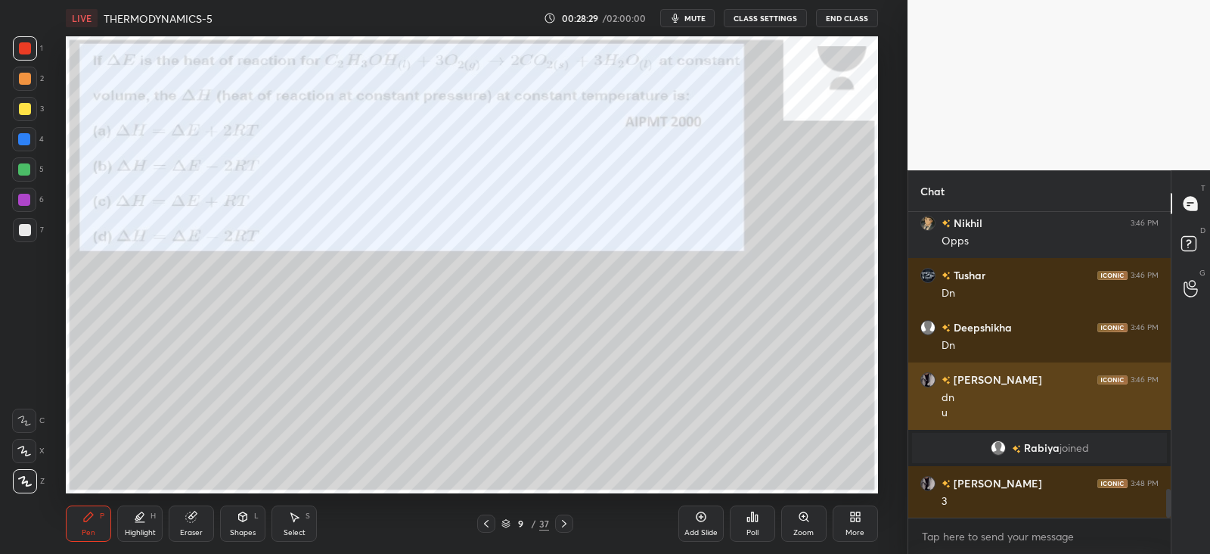
scroll to position [2979, 0]
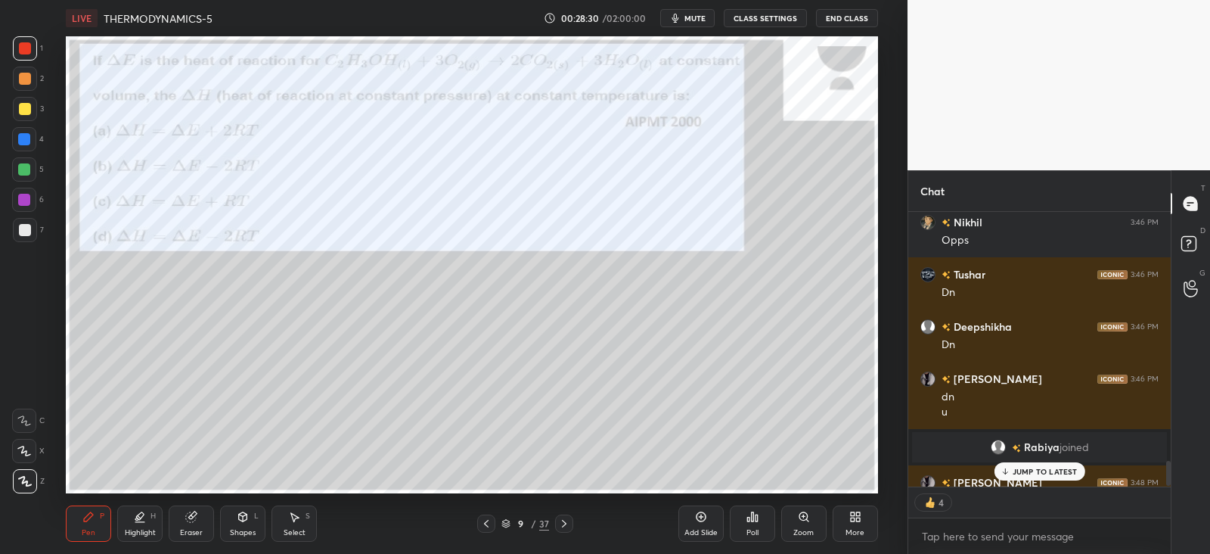
click at [1024, 472] on p "JUMP TO LATEST" at bounding box center [1045, 471] width 65 height 9
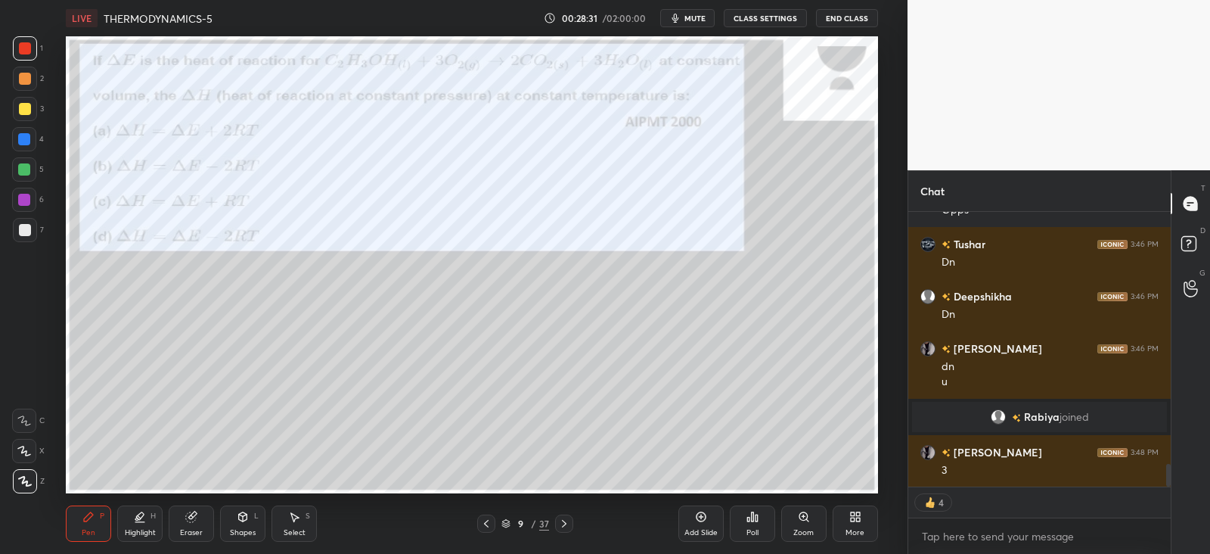
click at [558, 524] on icon at bounding box center [564, 523] width 12 height 12
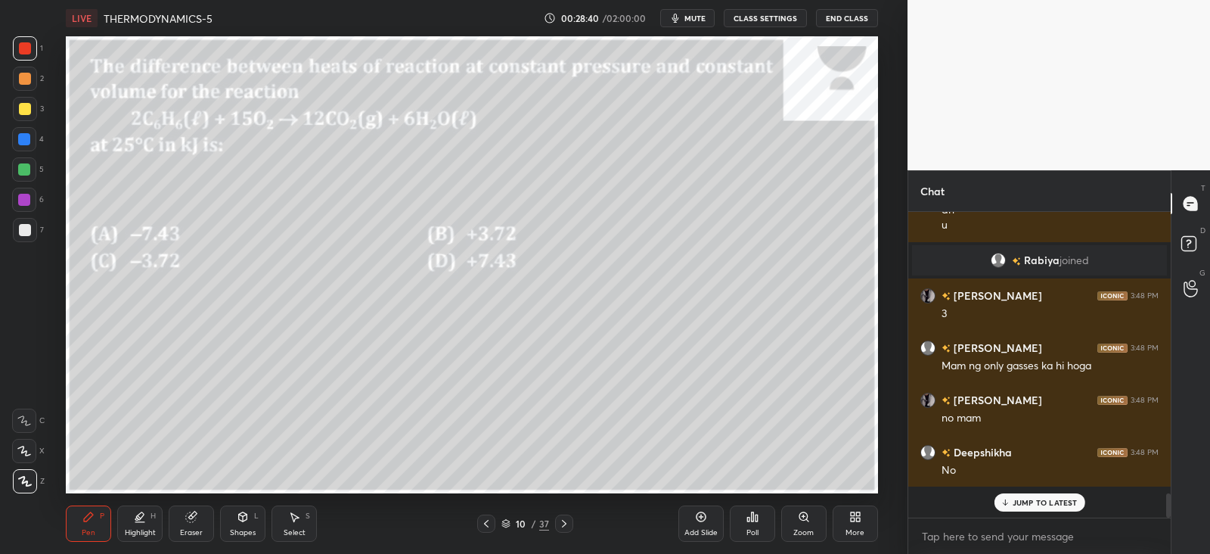
scroll to position [3136, 0]
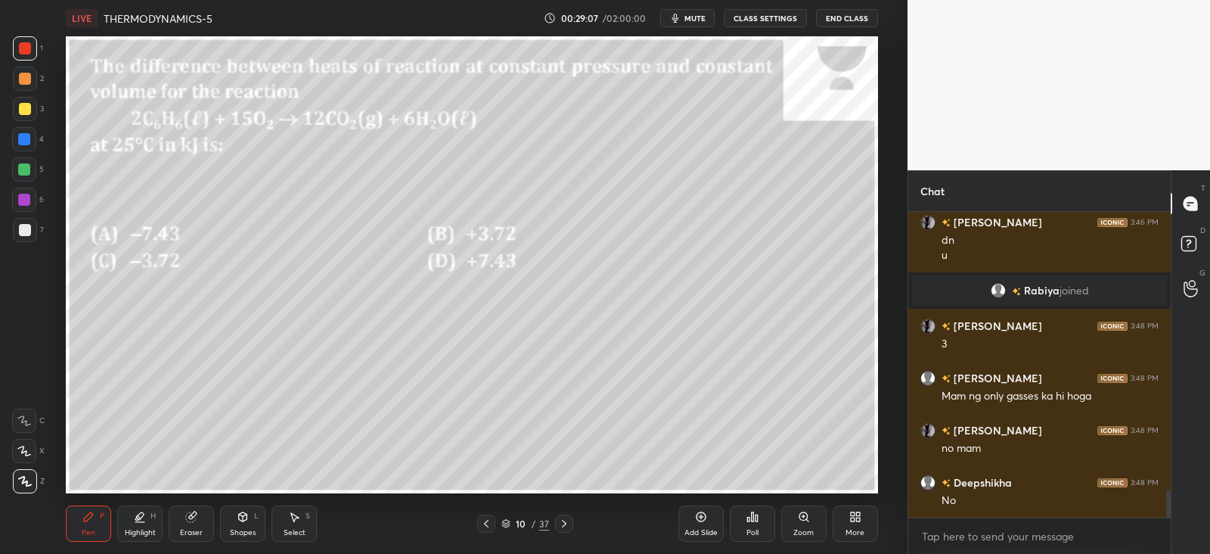
click at [751, 527] on div "Poll" at bounding box center [752, 523] width 45 height 36
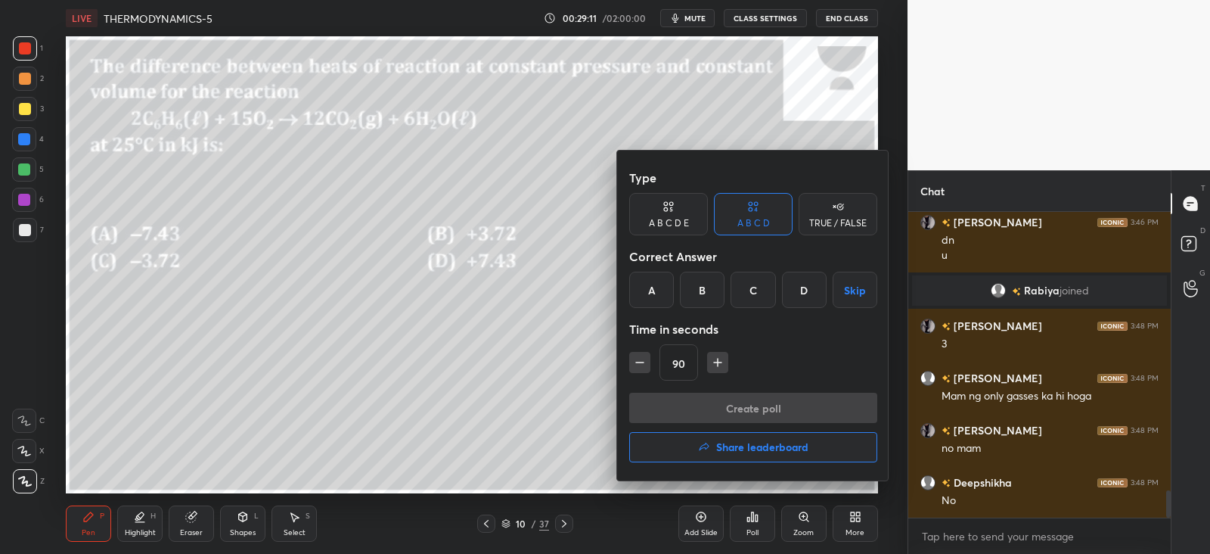
click at [706, 287] on div "B" at bounding box center [702, 290] width 45 height 36
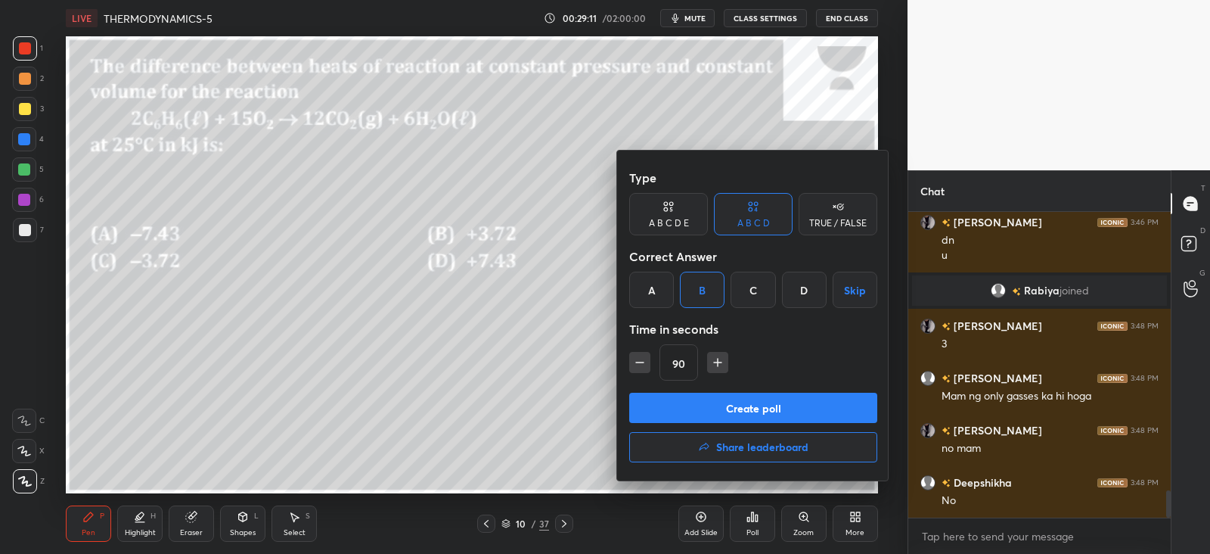
click at [698, 402] on button "Create poll" at bounding box center [753, 408] width 248 height 30
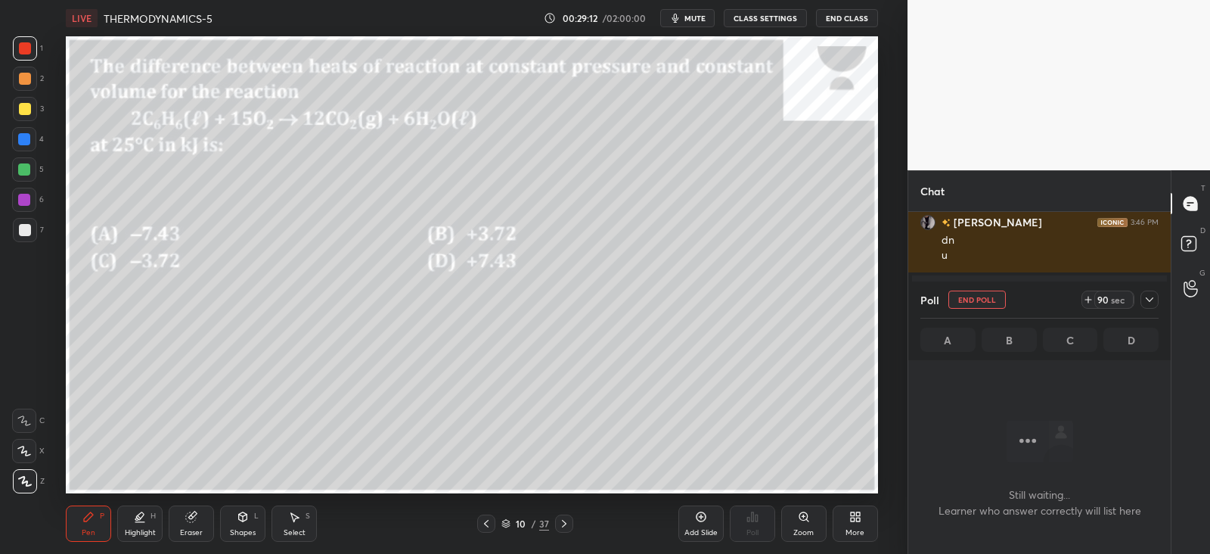
scroll to position [5, 5]
click at [1142, 304] on div at bounding box center [1150, 300] width 18 height 18
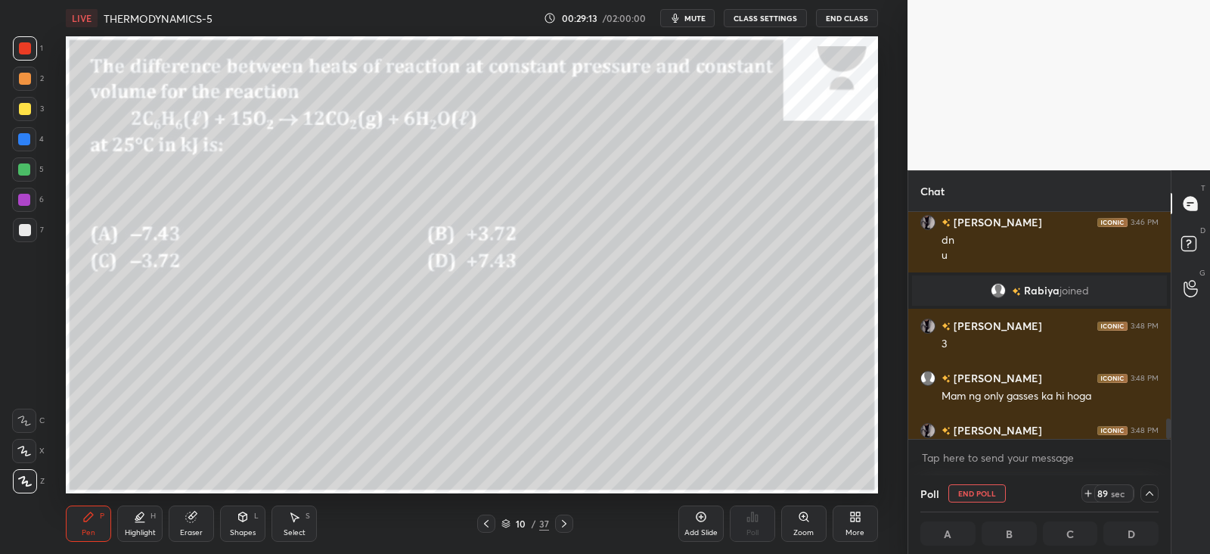
scroll to position [3214, 0]
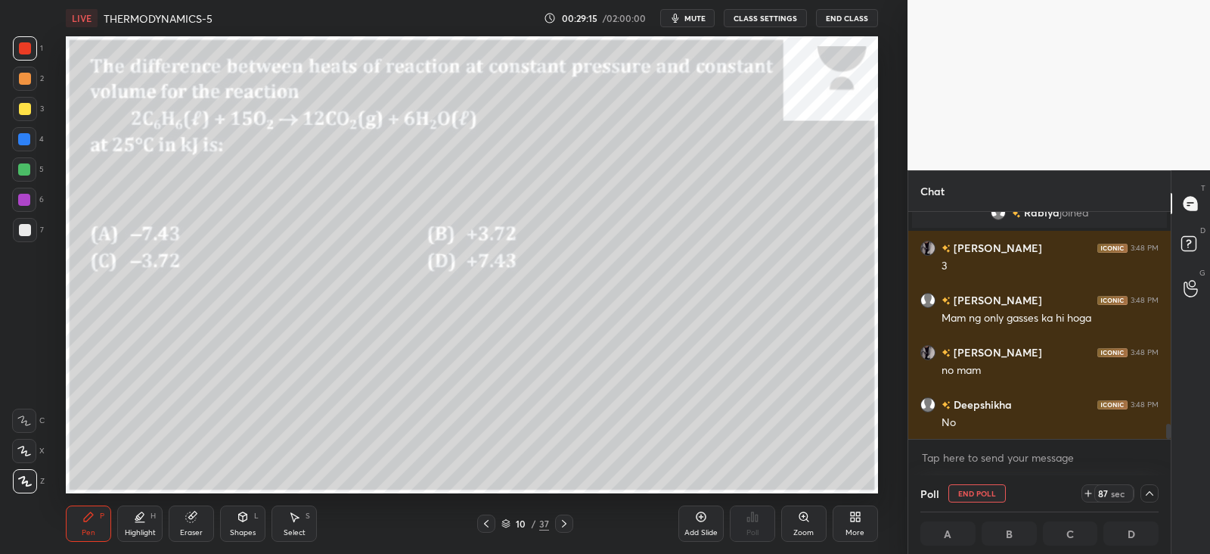
click at [250, 520] on div "Shapes L" at bounding box center [242, 523] width 45 height 36
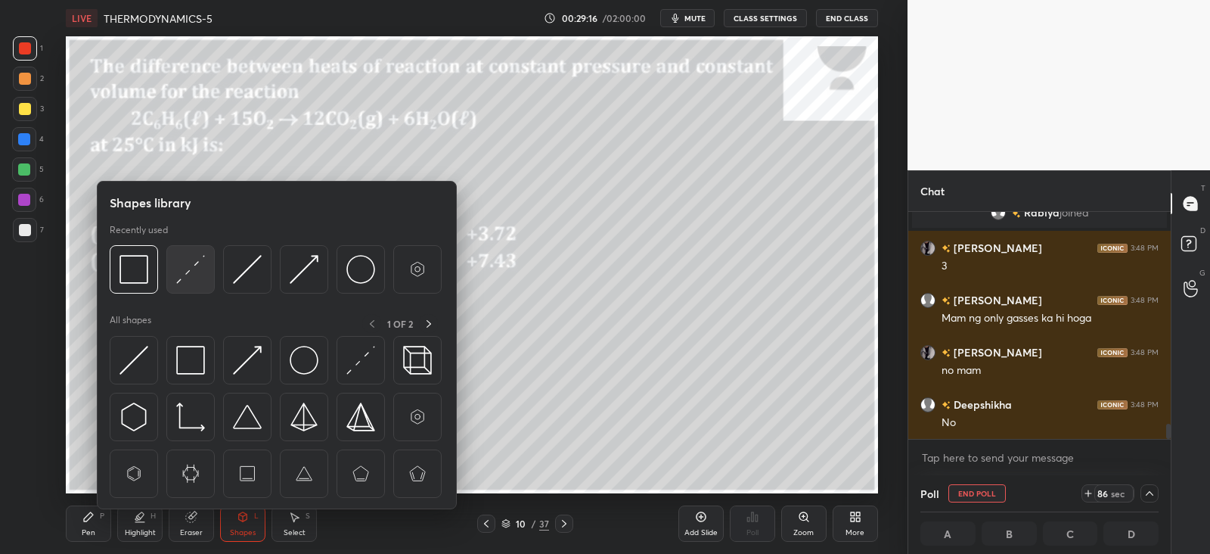
click at [195, 259] on img at bounding box center [190, 269] width 29 height 29
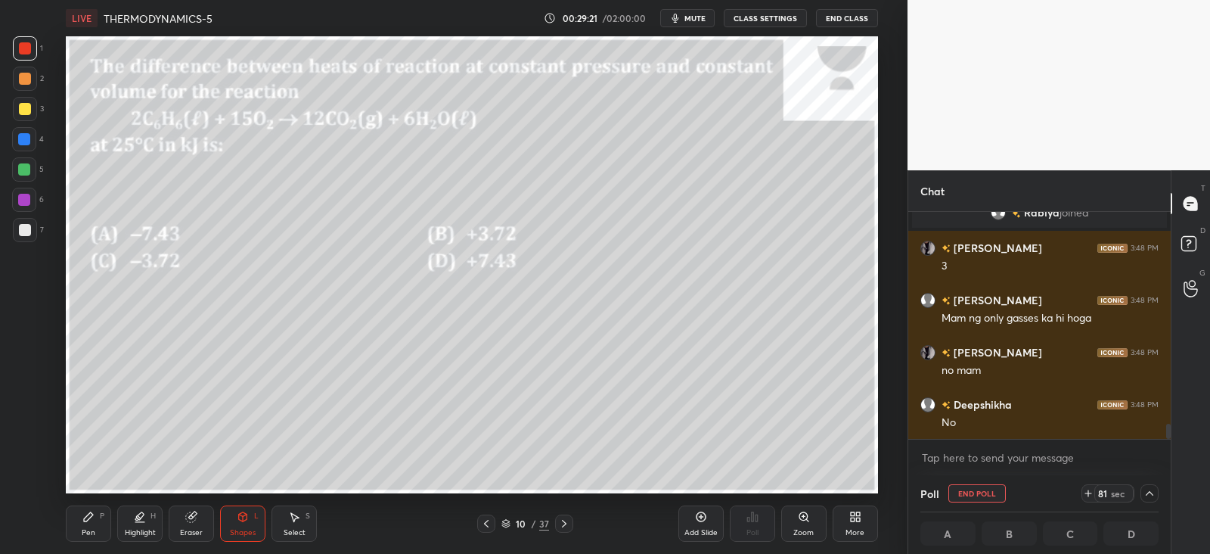
click at [95, 521] on div "Pen P" at bounding box center [88, 523] width 45 height 36
click at [1150, 491] on icon at bounding box center [1150, 493] width 12 height 12
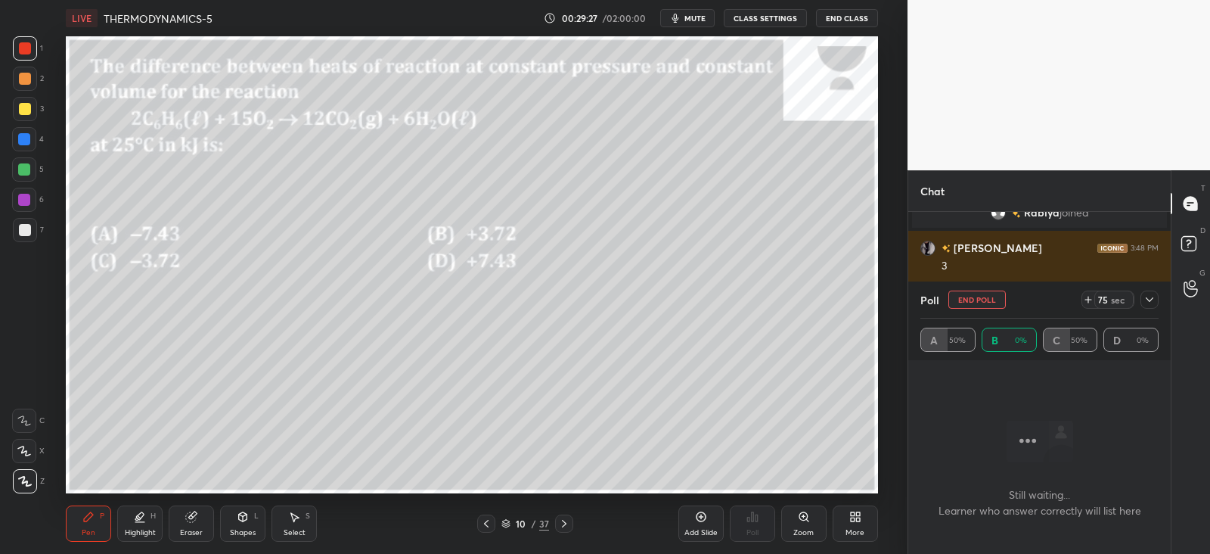
click at [1154, 297] on icon at bounding box center [1150, 300] width 12 height 12
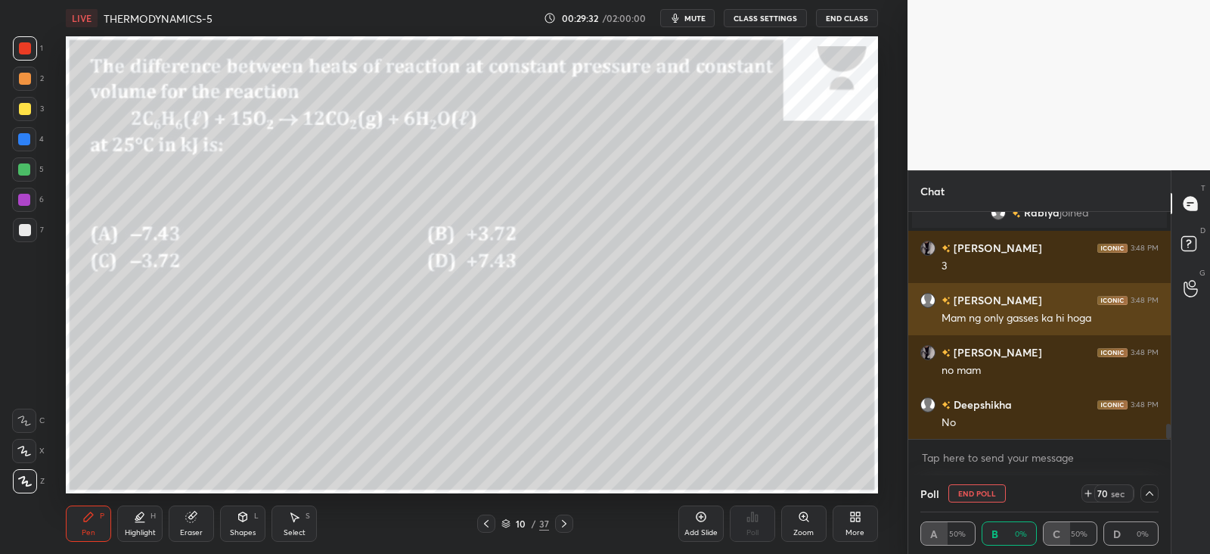
scroll to position [0, 5]
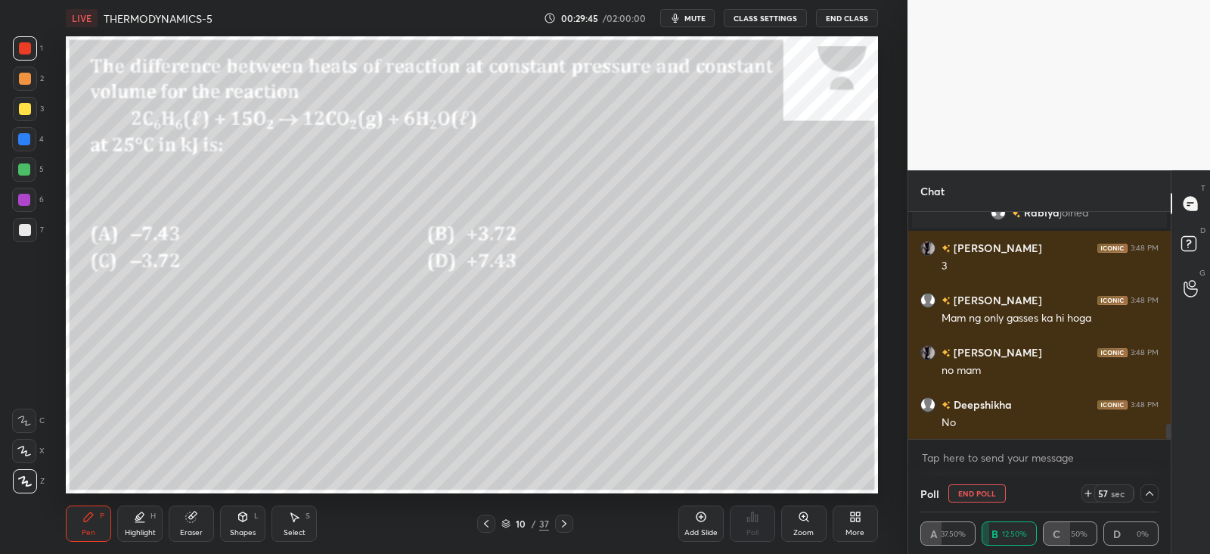
click at [30, 76] on div at bounding box center [25, 79] width 12 height 12
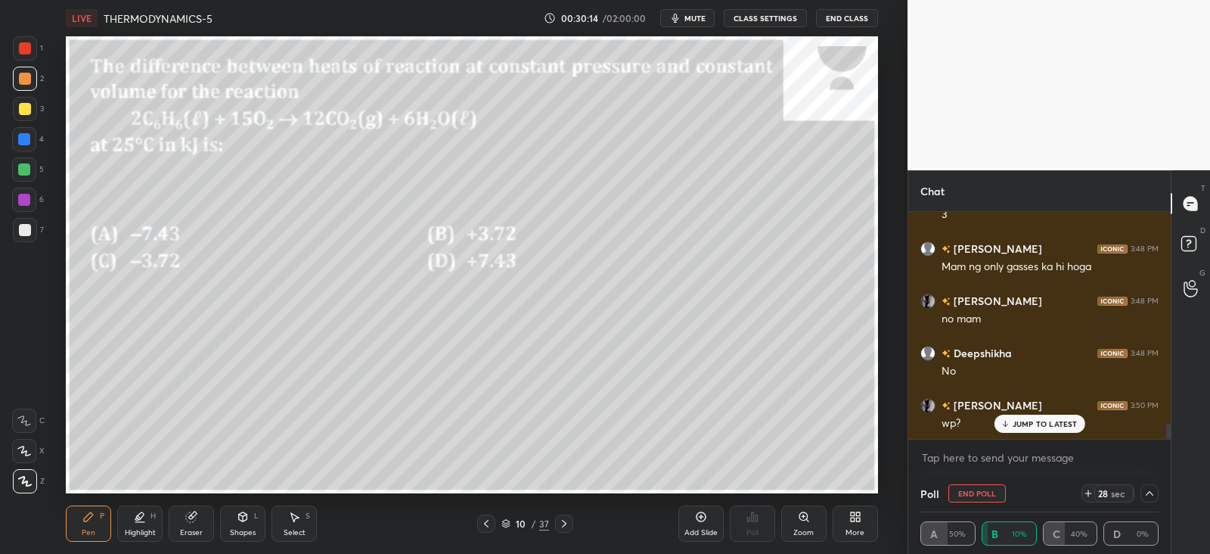
click at [195, 520] on icon at bounding box center [191, 517] width 10 height 10
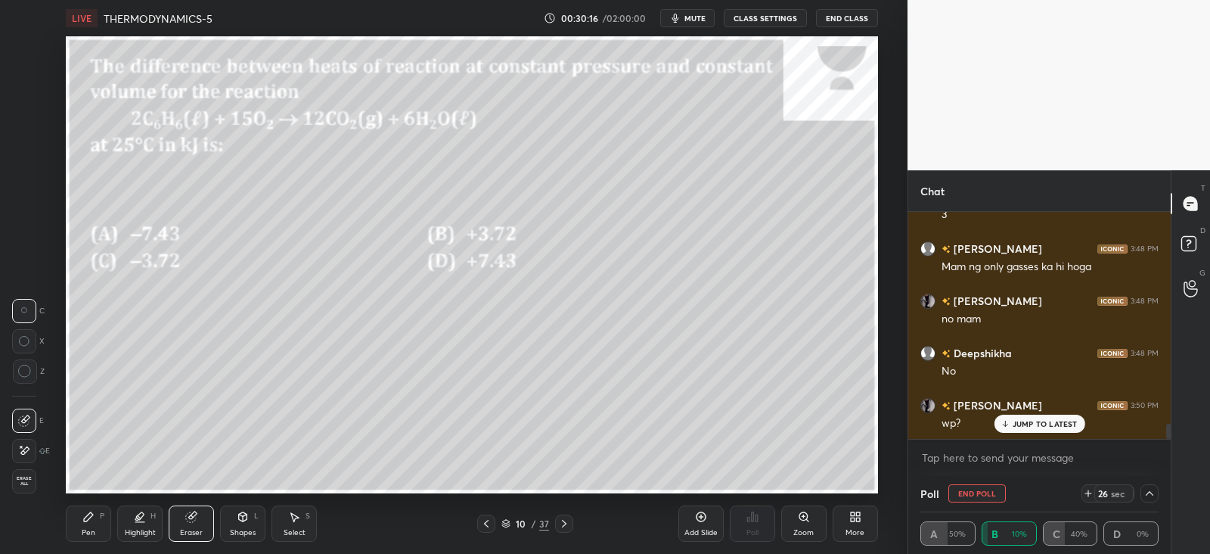
scroll to position [3318, 0]
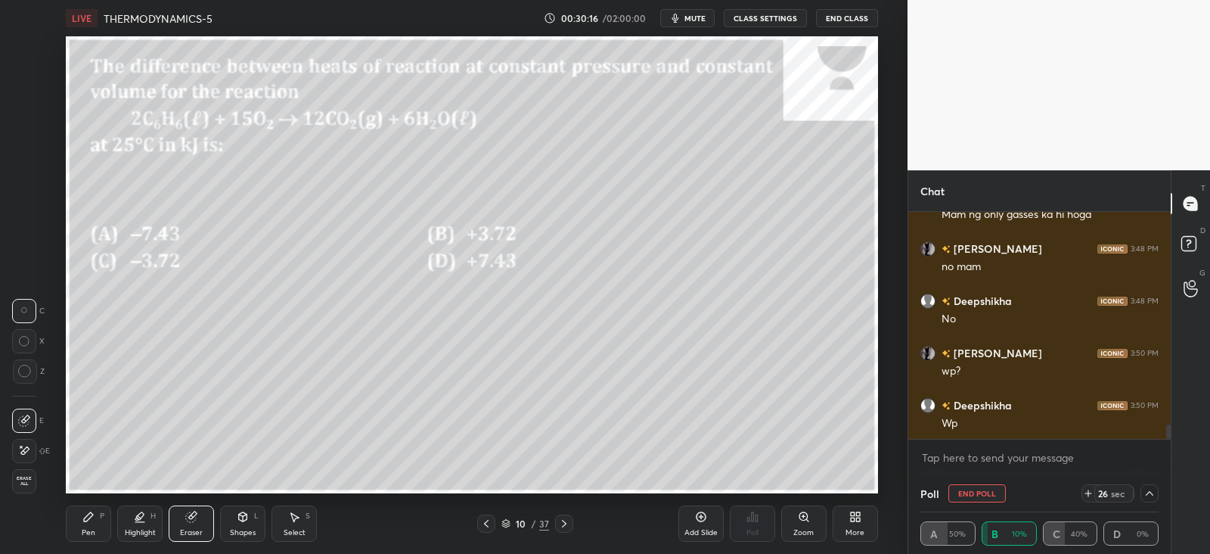
click at [100, 522] on div "Pen P" at bounding box center [88, 523] width 45 height 36
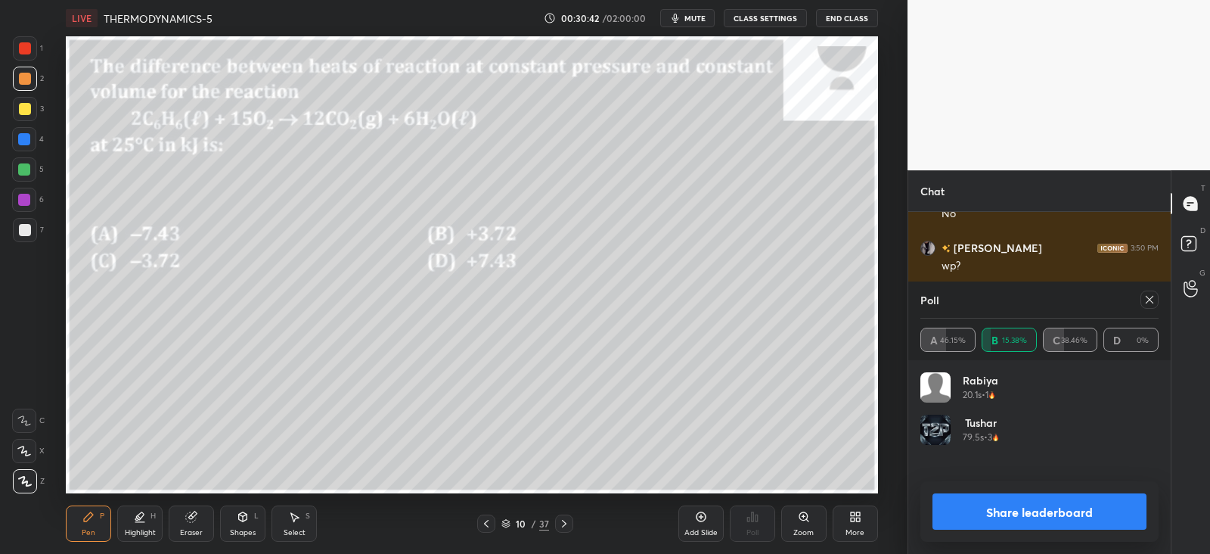
scroll to position [177, 234]
click at [1144, 302] on icon at bounding box center [1150, 300] width 12 height 12
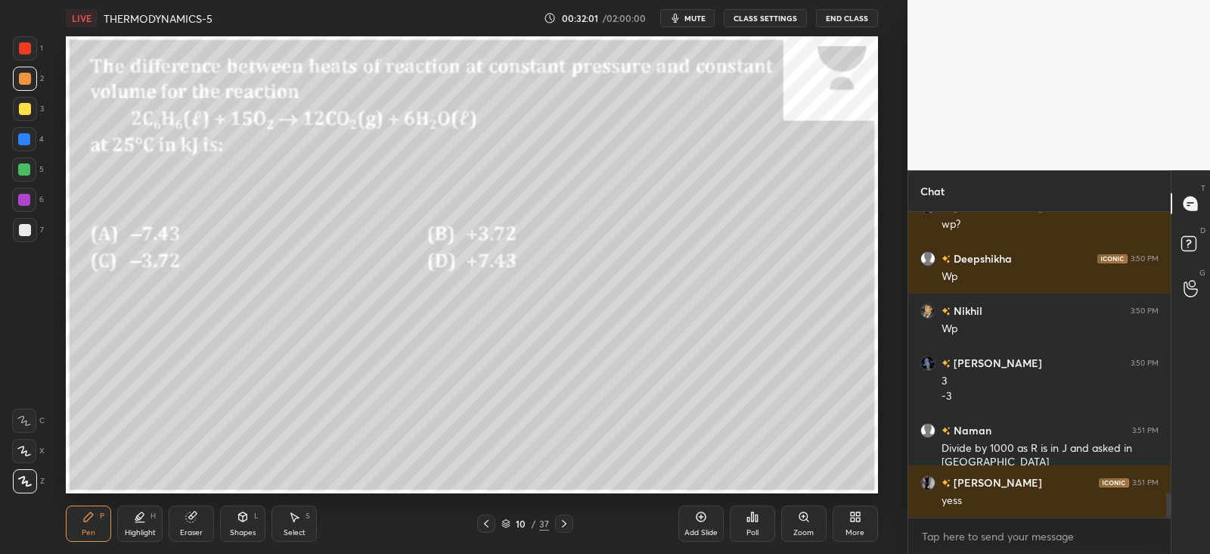
scroll to position [3516, 0]
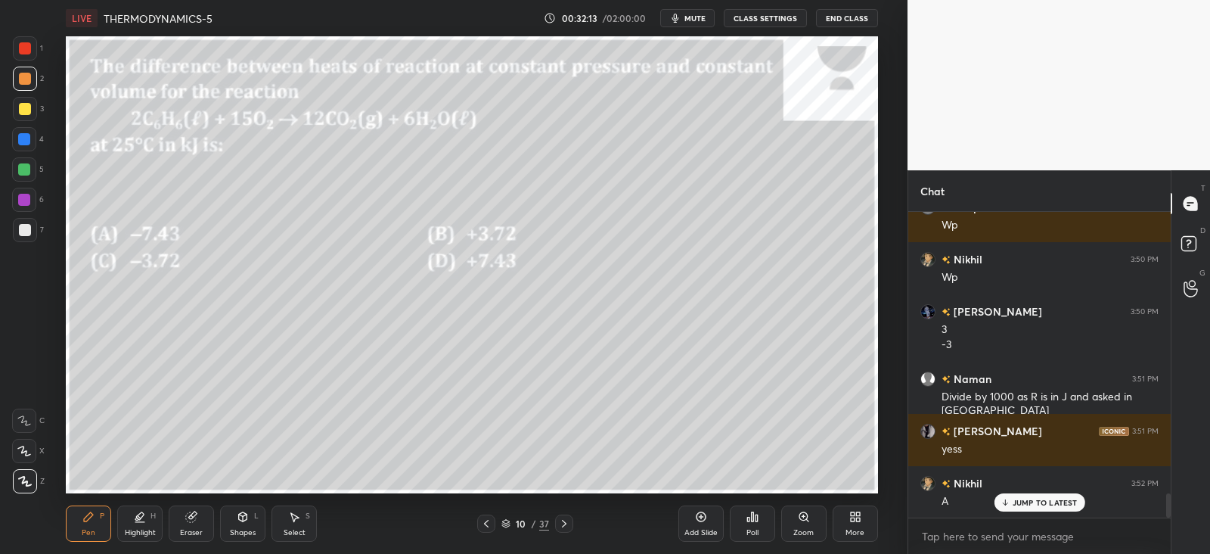
click at [1018, 503] on p "JUMP TO LATEST" at bounding box center [1045, 502] width 65 height 9
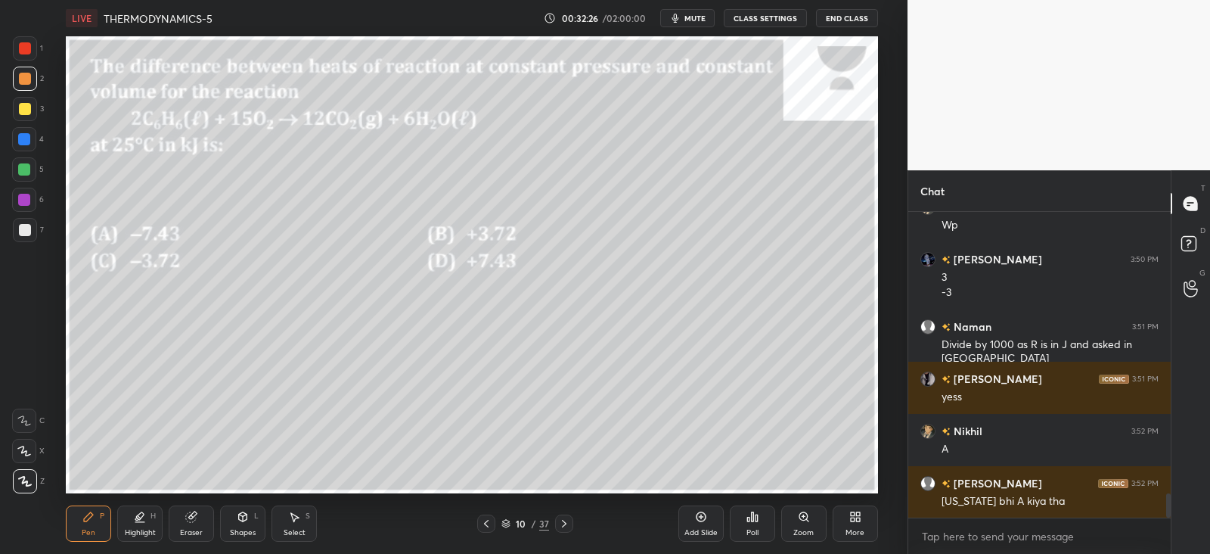
click at [564, 527] on icon at bounding box center [564, 523] width 12 height 12
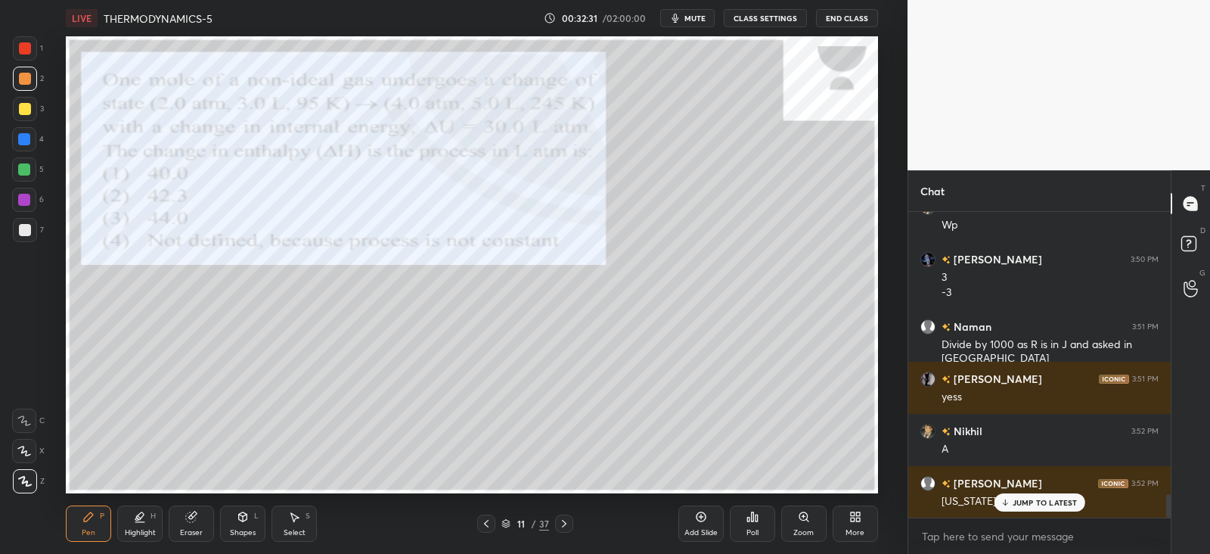
scroll to position [3620, 0]
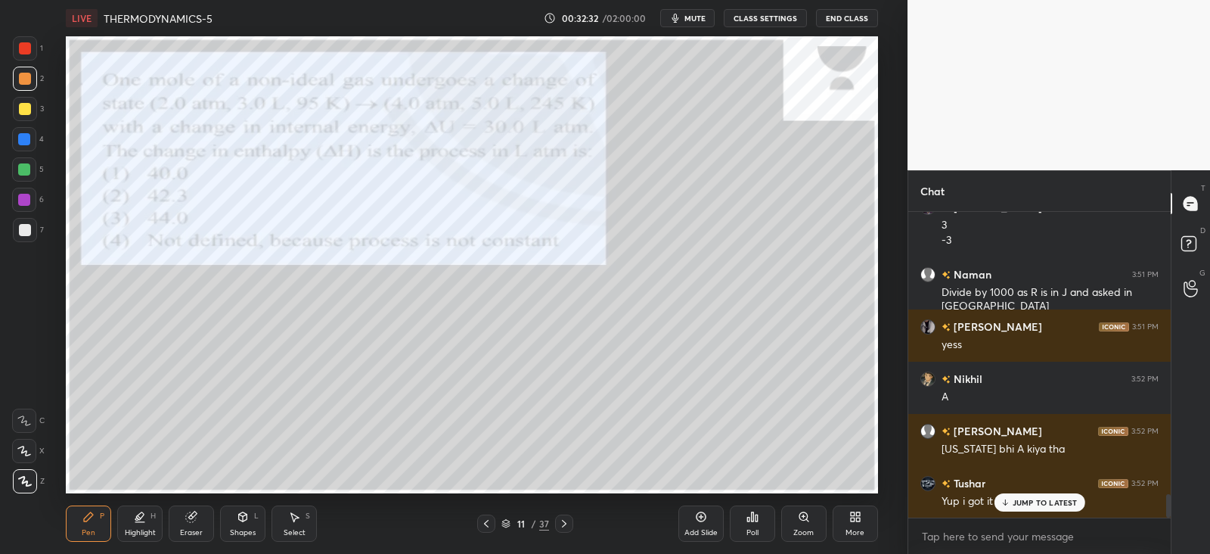
click at [570, 522] on div at bounding box center [564, 523] width 18 height 18
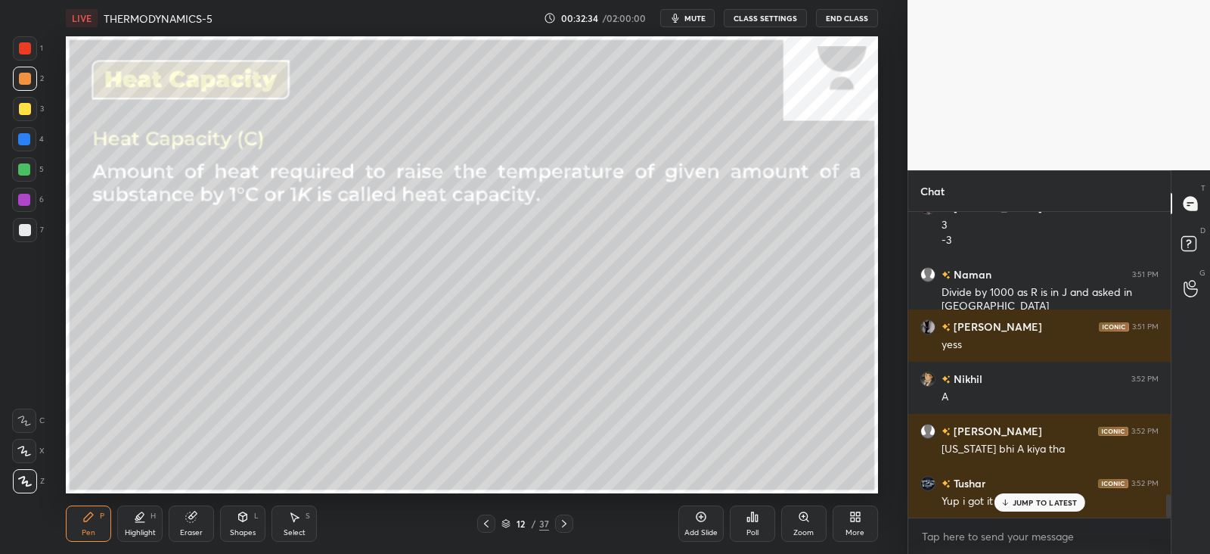
click at [482, 524] on icon at bounding box center [486, 523] width 12 height 12
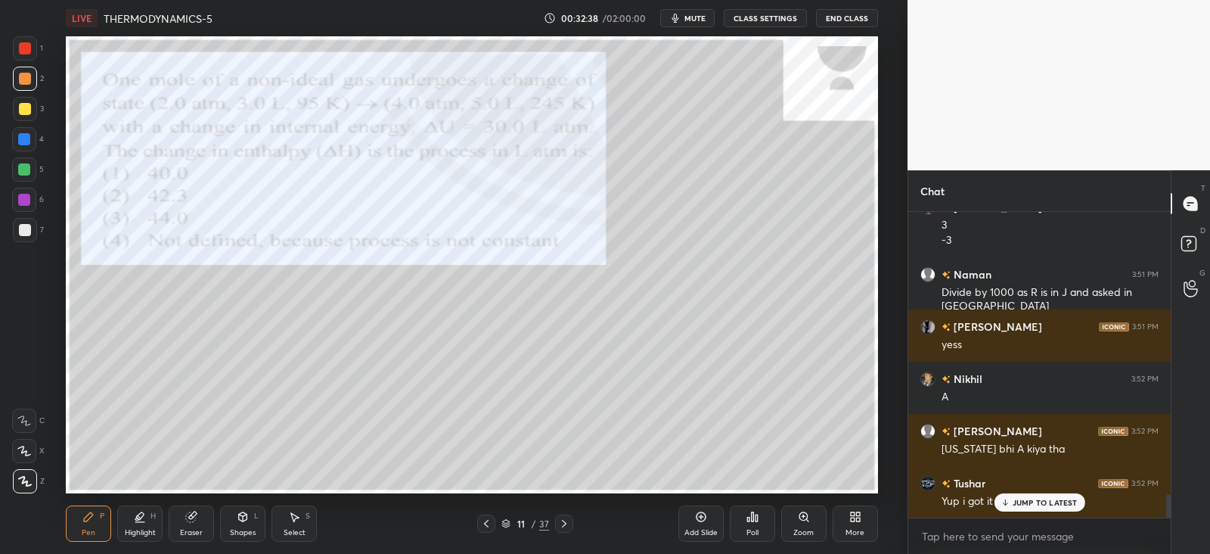
click at [246, 524] on div "Shapes L" at bounding box center [242, 523] width 45 height 36
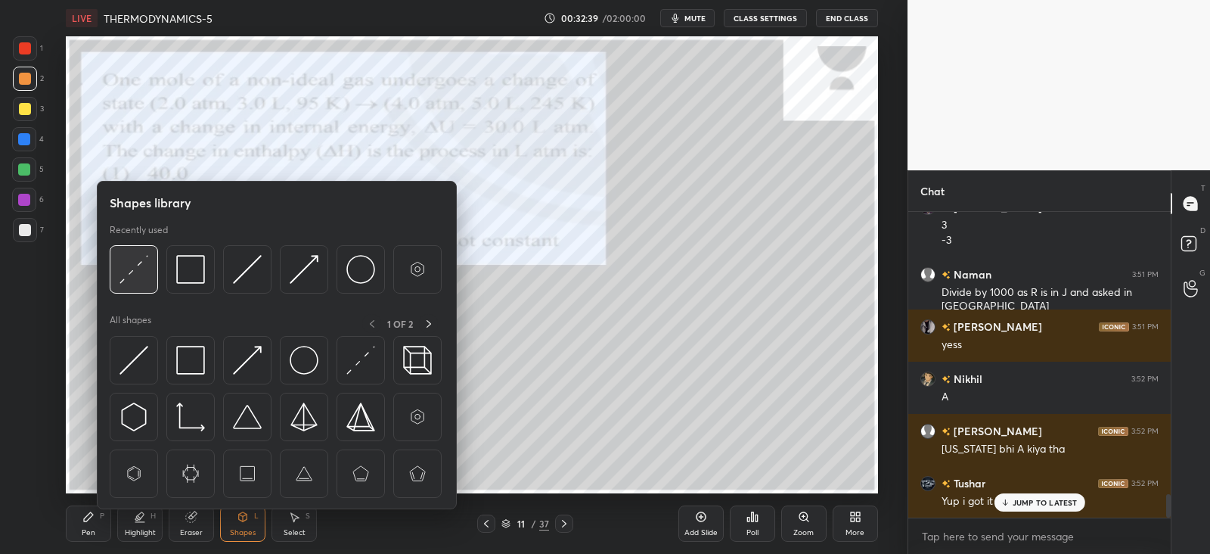
click at [132, 277] on img at bounding box center [134, 269] width 29 height 29
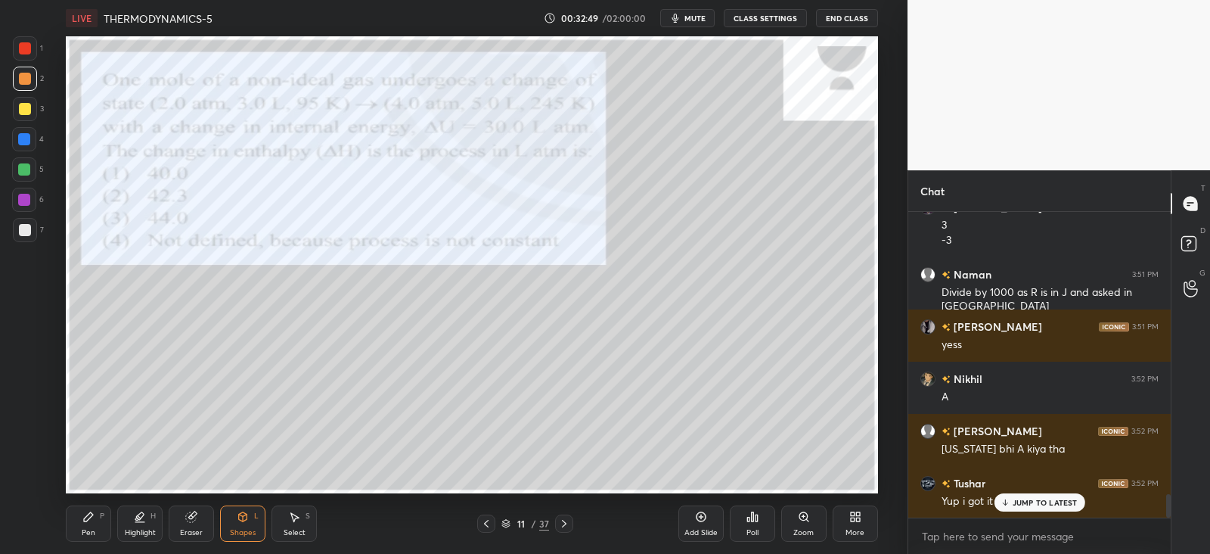
click at [754, 525] on div "Poll" at bounding box center [752, 523] width 45 height 36
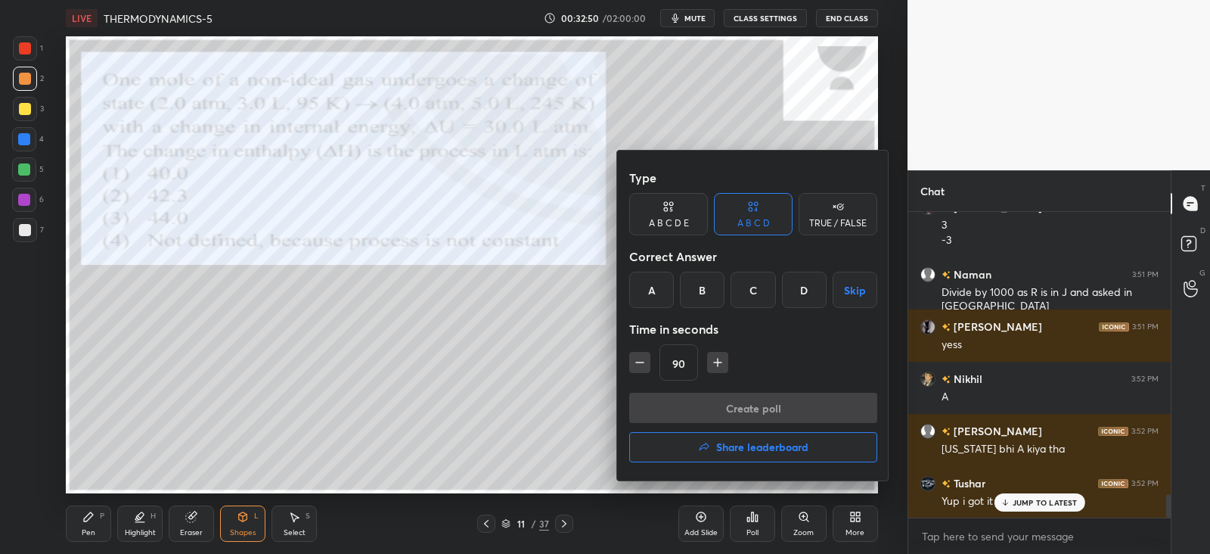
click at [809, 284] on div "D" at bounding box center [804, 290] width 45 height 36
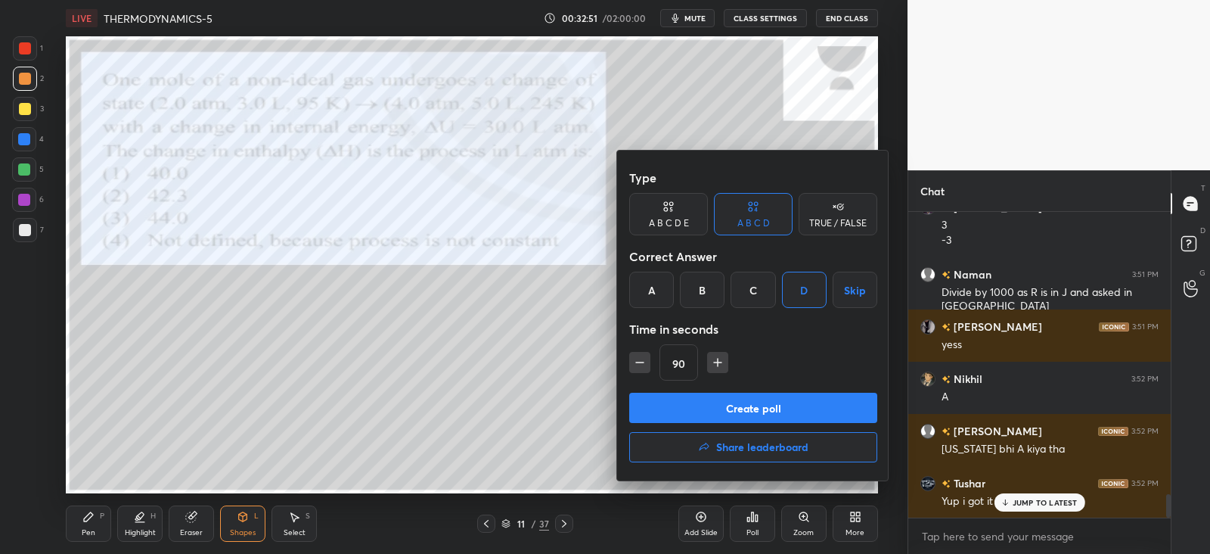
click at [749, 289] on div "C" at bounding box center [753, 290] width 45 height 36
click at [745, 405] on button "Create poll" at bounding box center [753, 408] width 248 height 30
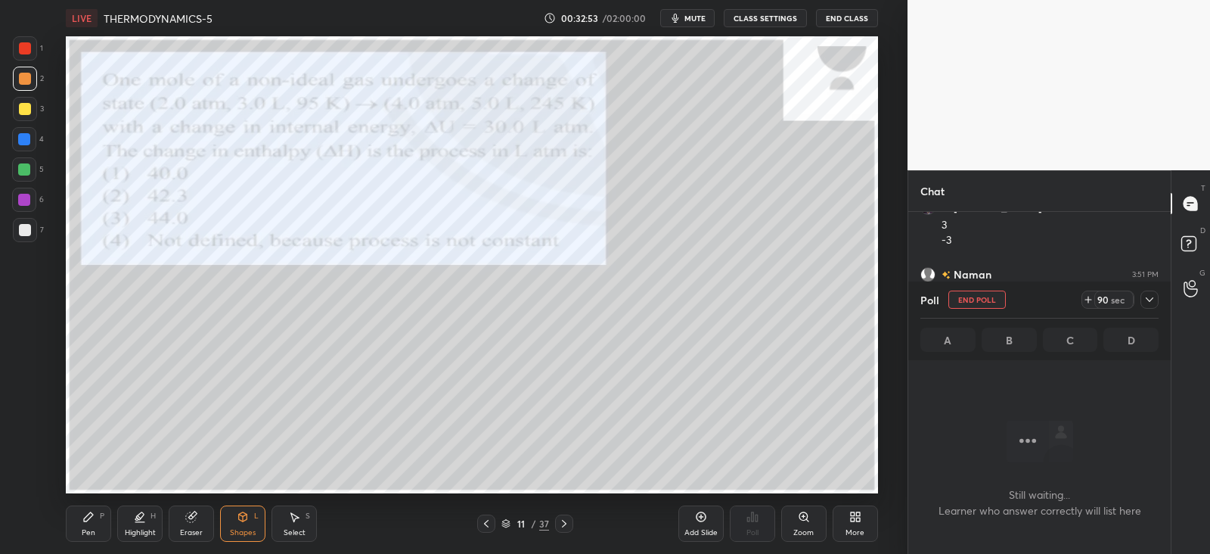
scroll to position [96, 257]
click at [1142, 297] on div at bounding box center [1150, 300] width 18 height 18
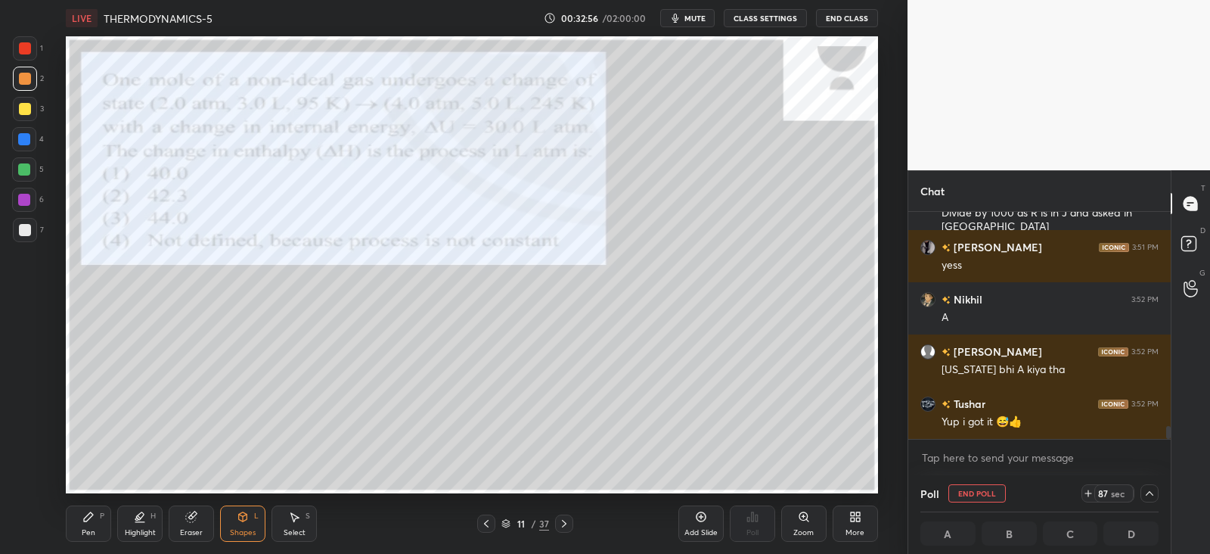
scroll to position [3752, 0]
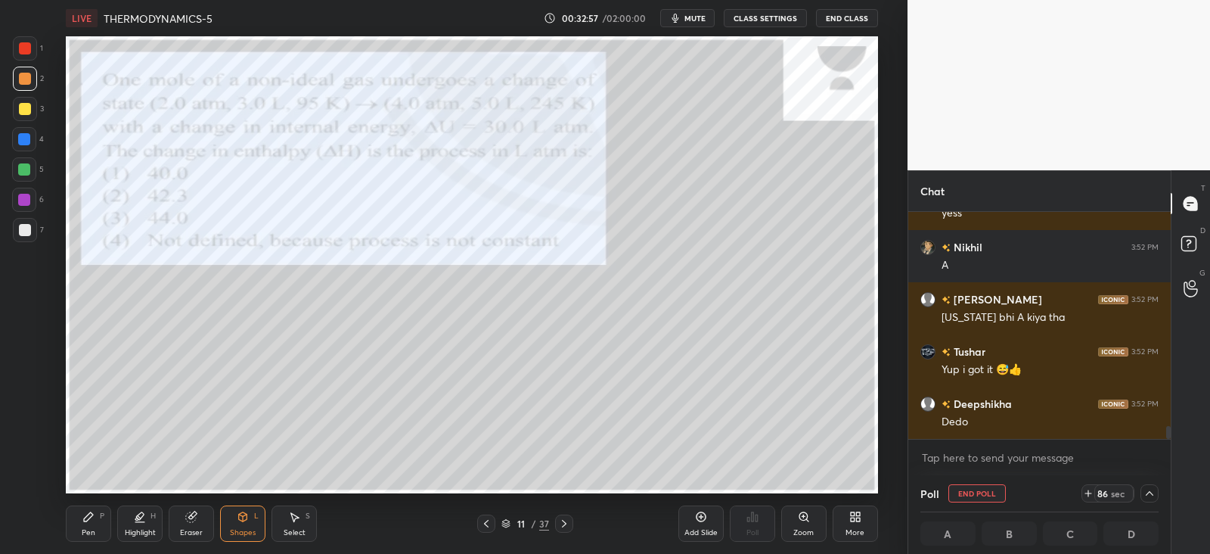
click at [22, 141] on div at bounding box center [24, 139] width 12 height 12
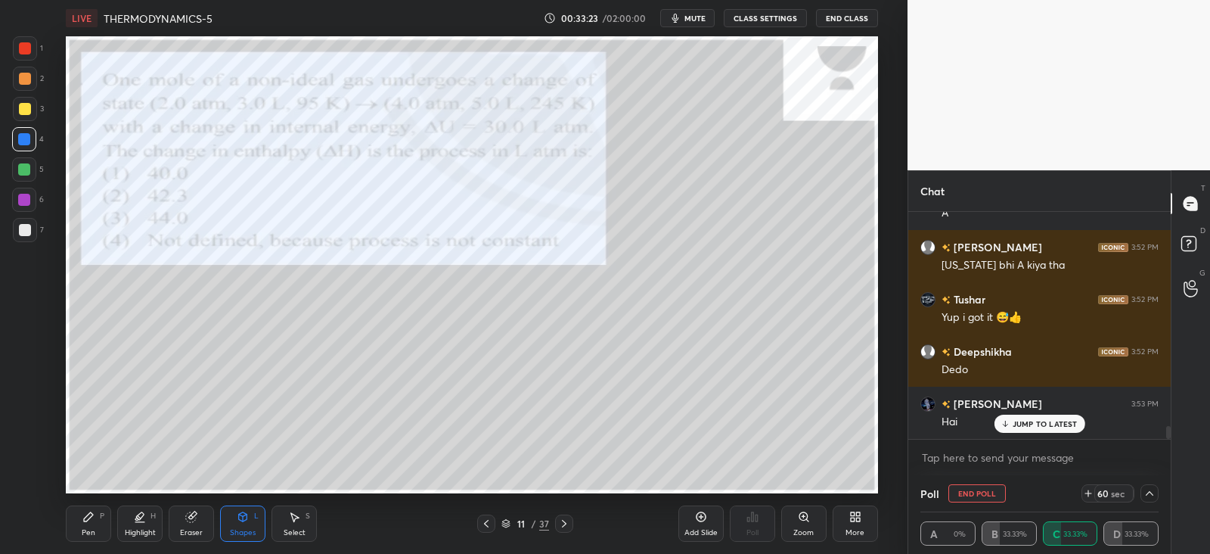
scroll to position [3855, 0]
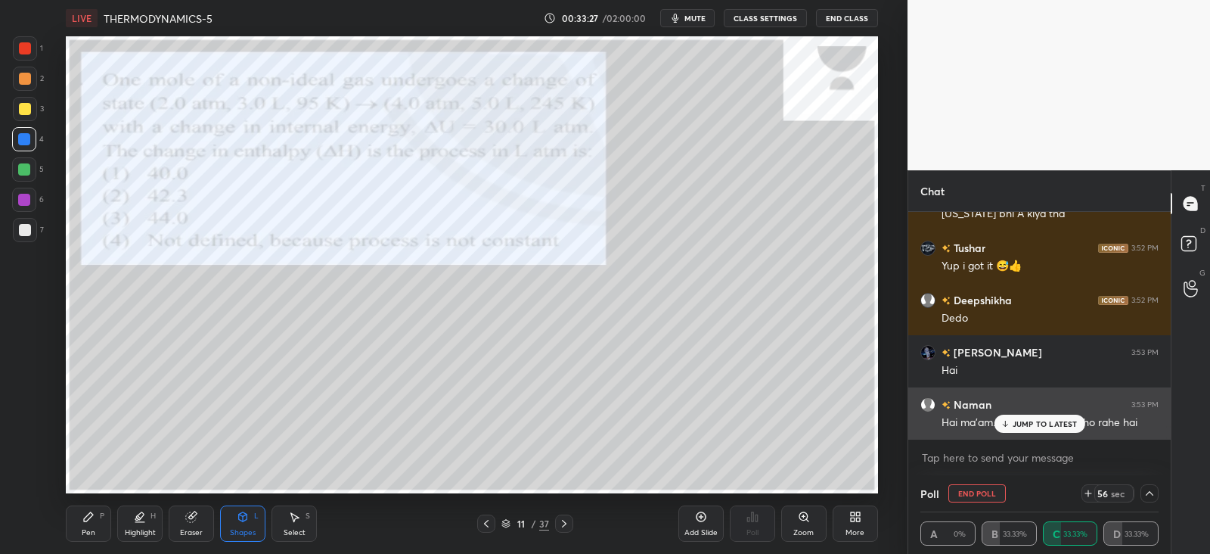
click at [1021, 419] on p "JUMP TO LATEST" at bounding box center [1045, 423] width 65 height 9
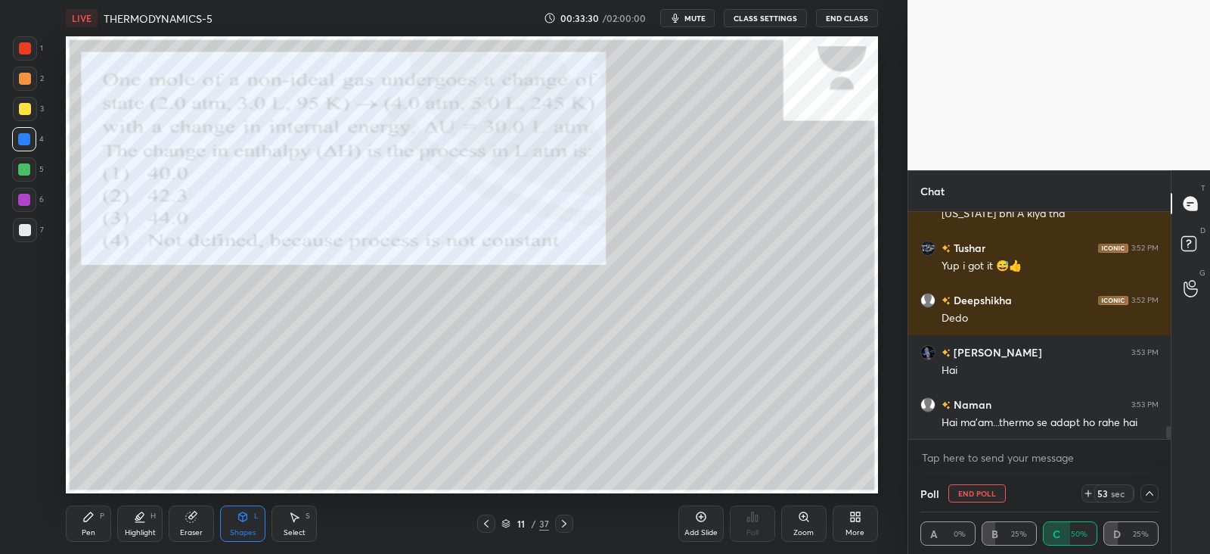
click at [22, 54] on div at bounding box center [25, 48] width 12 height 12
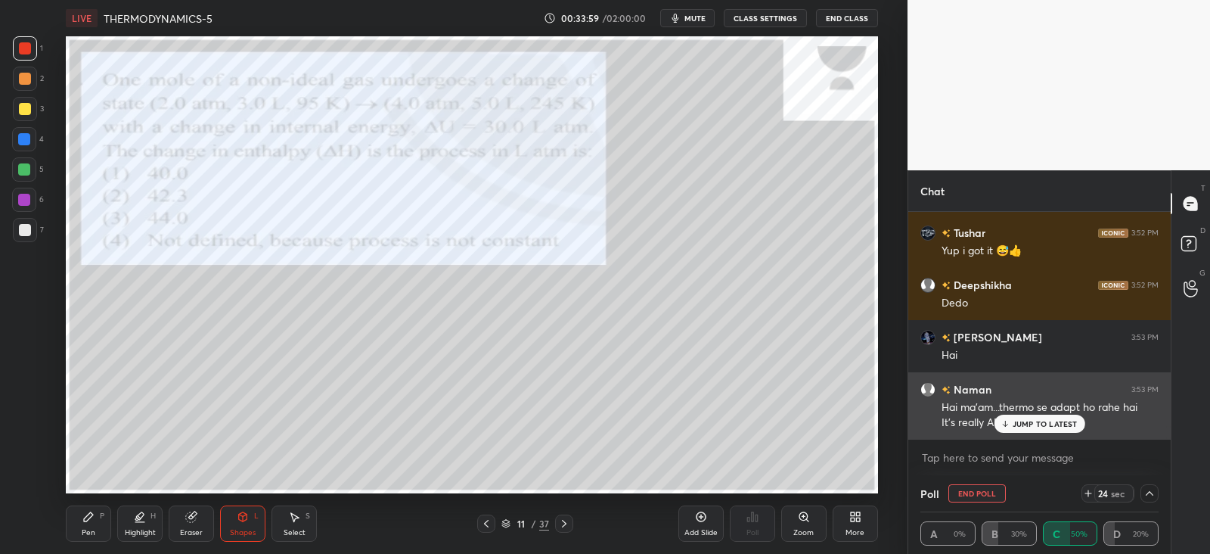
click at [1021, 419] on p "JUMP TO LATEST" at bounding box center [1045, 423] width 65 height 9
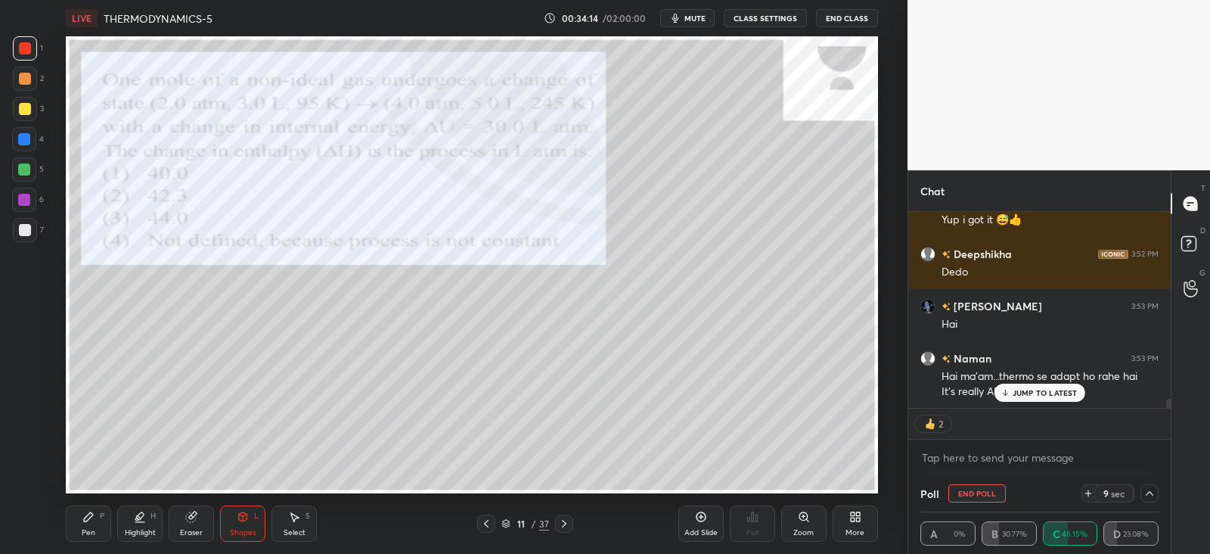
scroll to position [3954, 0]
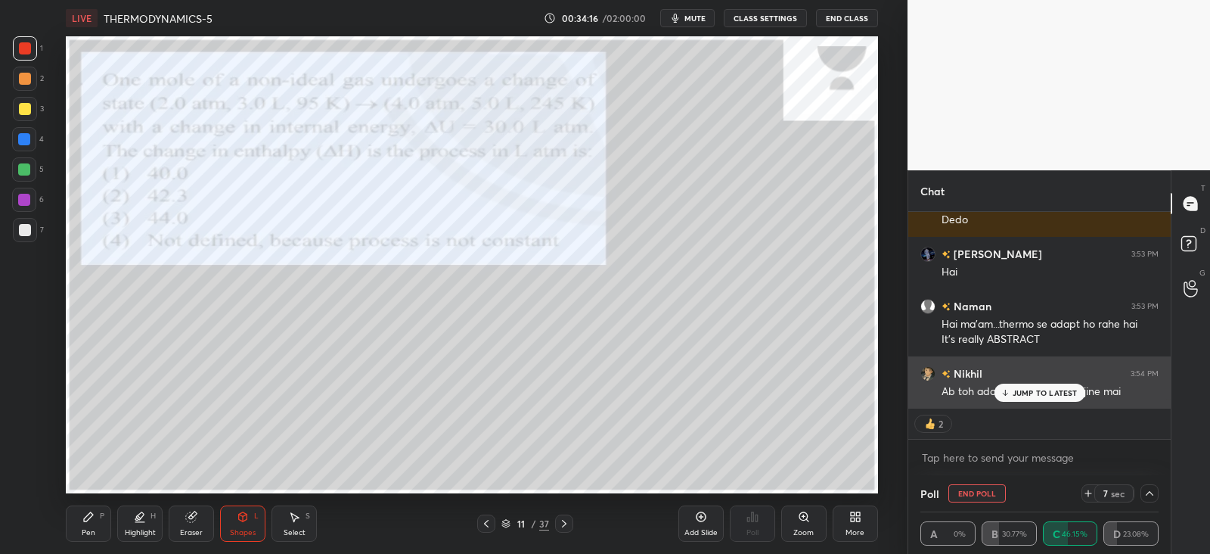
click at [1018, 389] on p "JUMP TO LATEST" at bounding box center [1045, 392] width 65 height 9
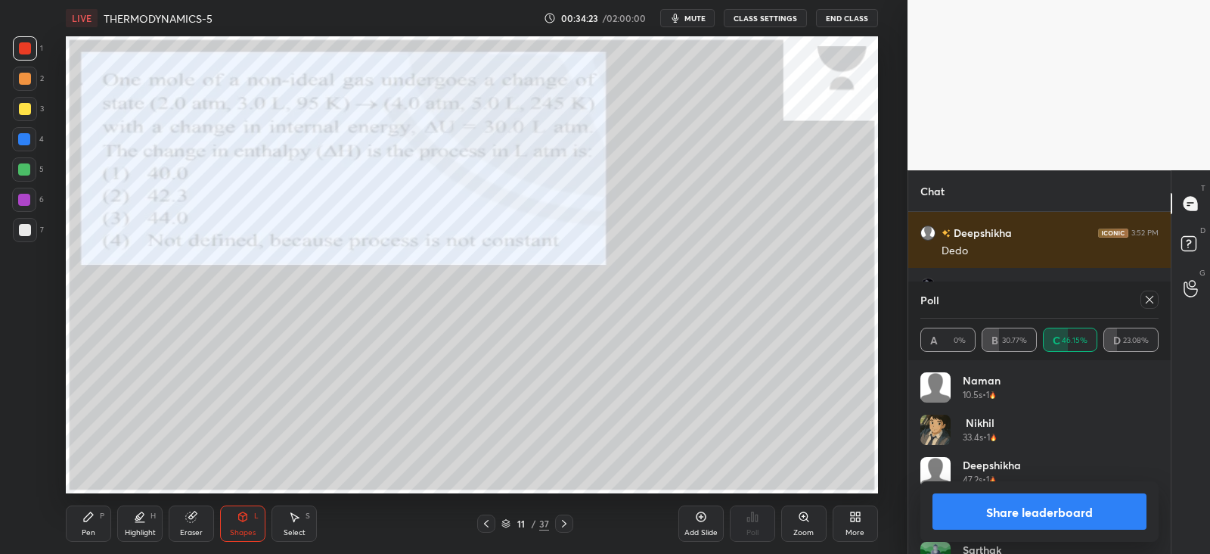
scroll to position [177, 234]
click at [1152, 303] on icon at bounding box center [1150, 300] width 12 height 12
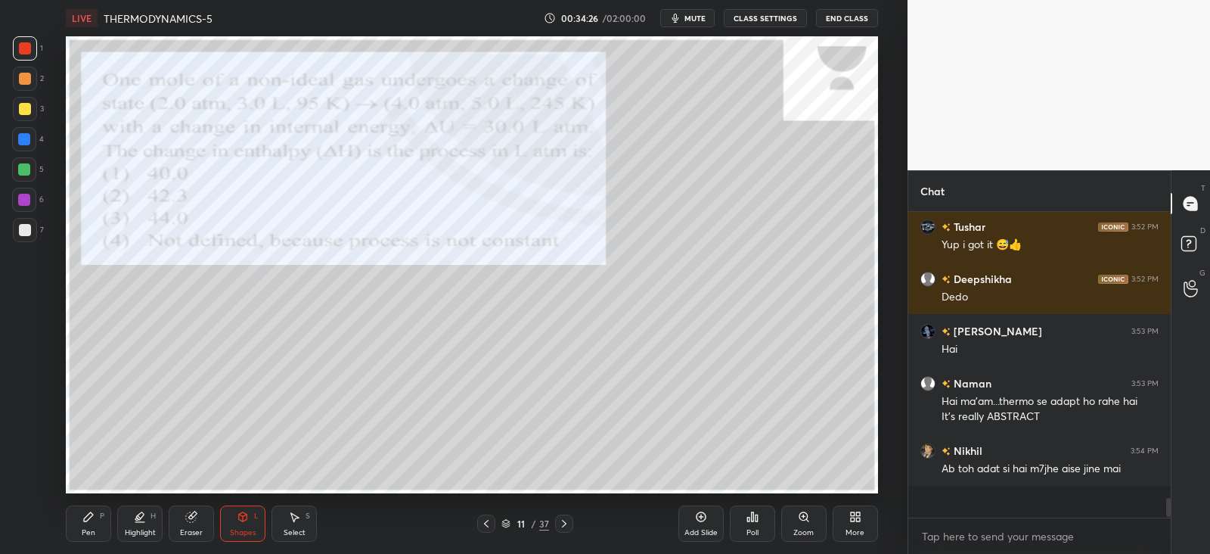
scroll to position [287, 257]
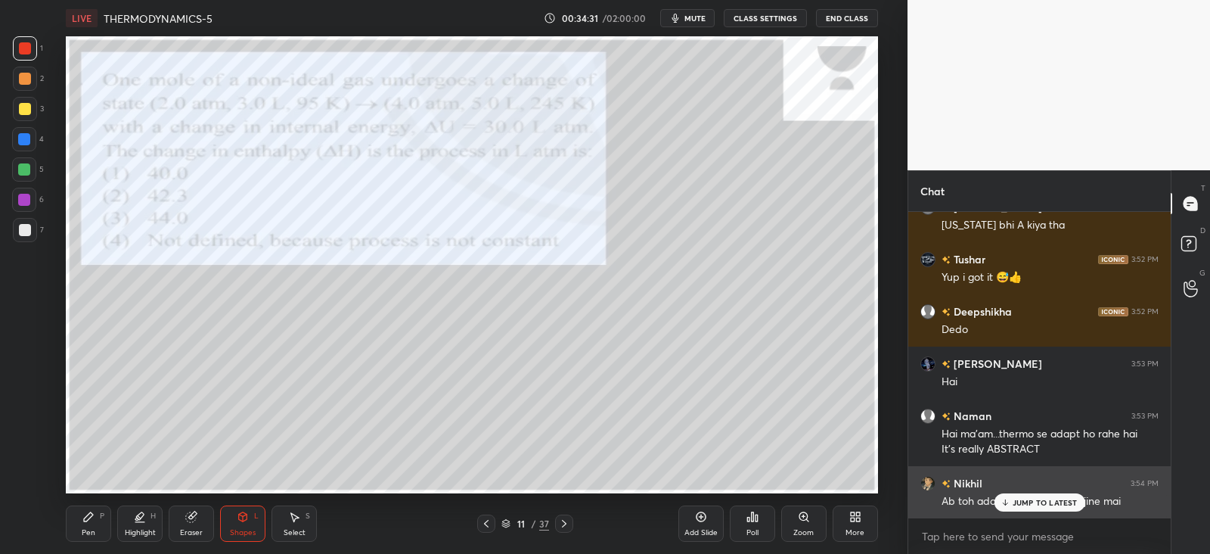
click at [1007, 495] on div "JUMP TO LATEST" at bounding box center [1039, 502] width 91 height 18
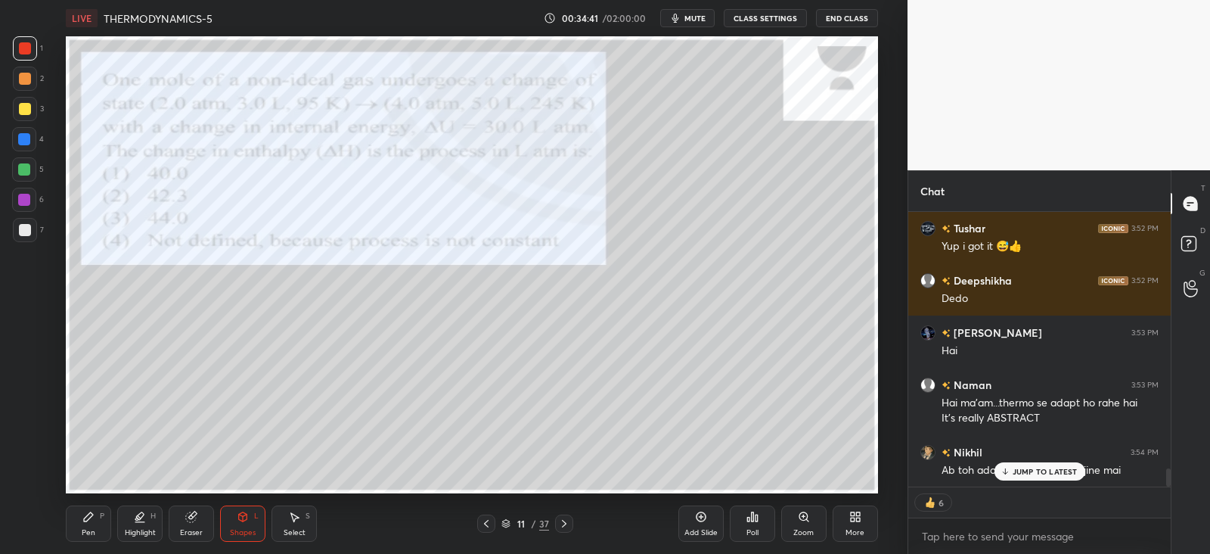
click at [91, 520] on icon at bounding box center [88, 517] width 12 height 12
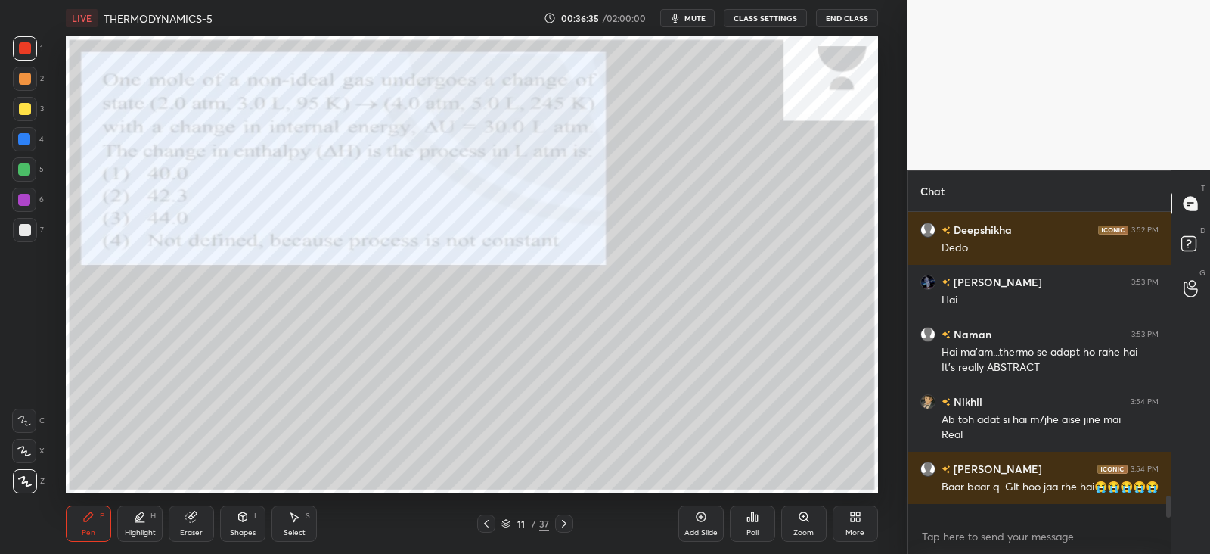
click at [567, 529] on icon at bounding box center [564, 523] width 12 height 12
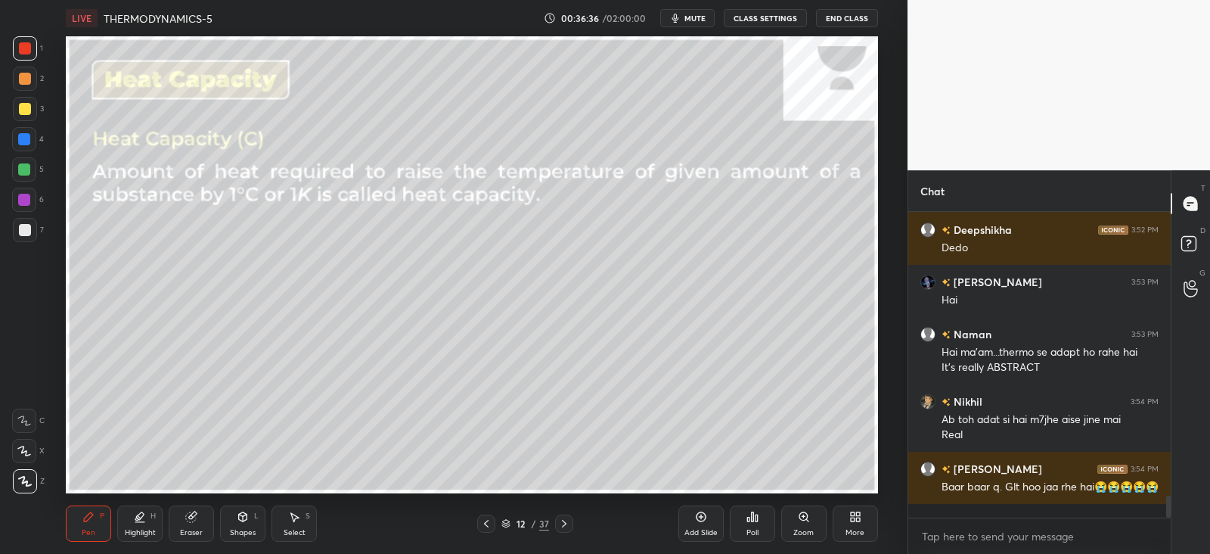
click at [490, 522] on icon at bounding box center [486, 523] width 12 height 12
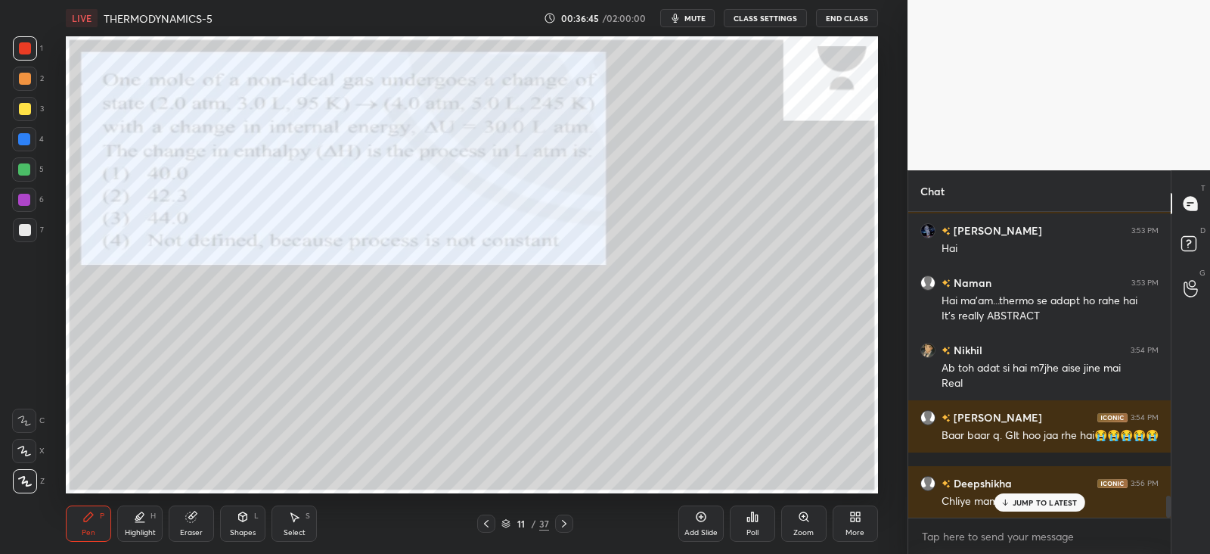
scroll to position [4029, 0]
click at [1012, 504] on div "JUMP TO LATEST" at bounding box center [1039, 502] width 91 height 18
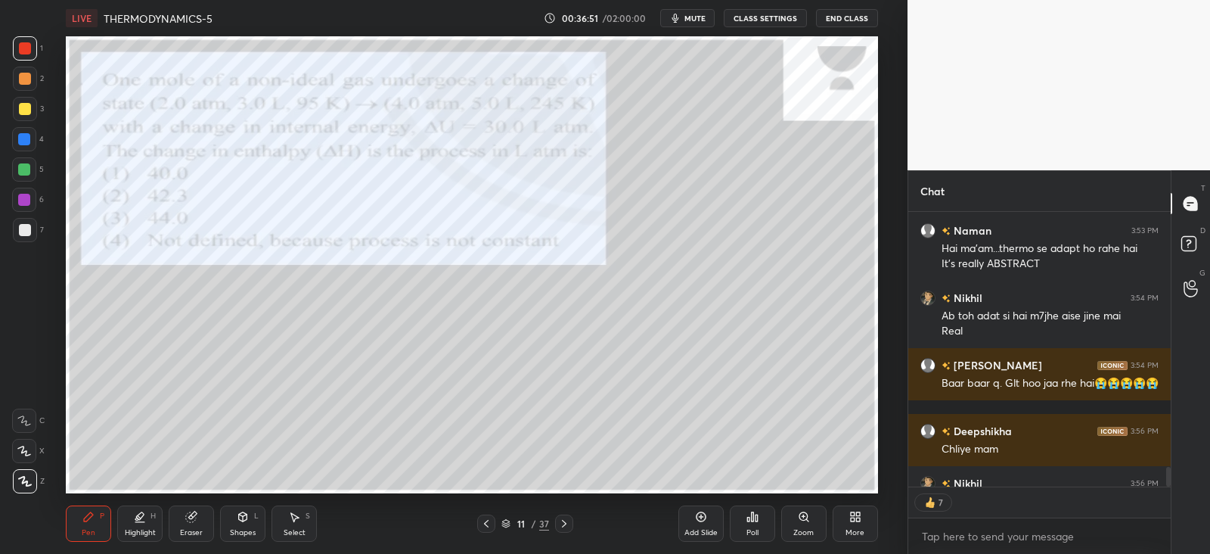
scroll to position [4060, 0]
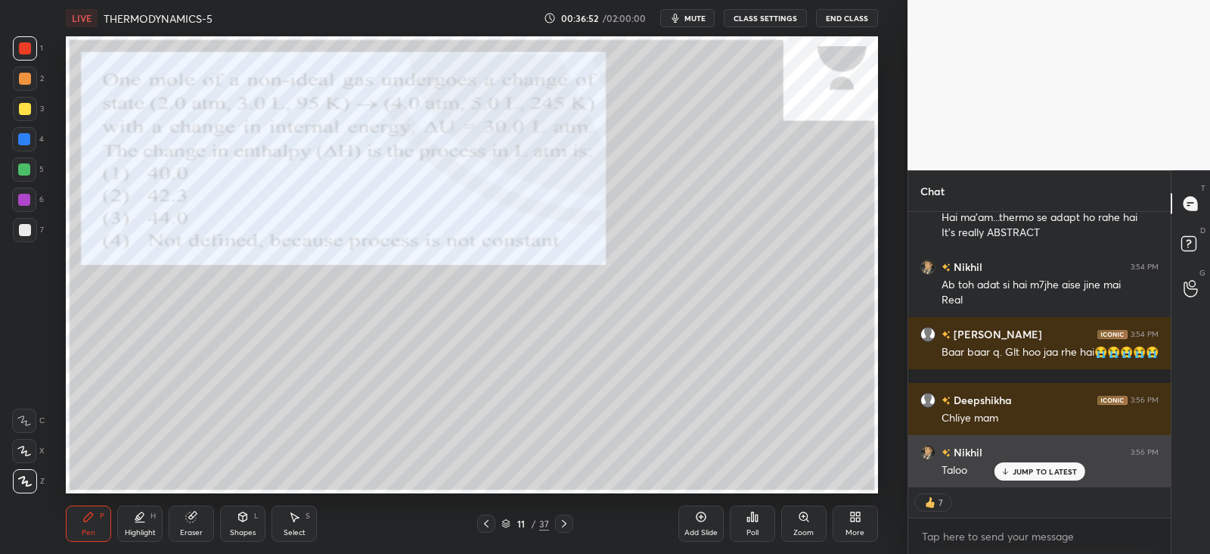
click at [1012, 473] on div "JUMP TO LATEST" at bounding box center [1039, 471] width 91 height 18
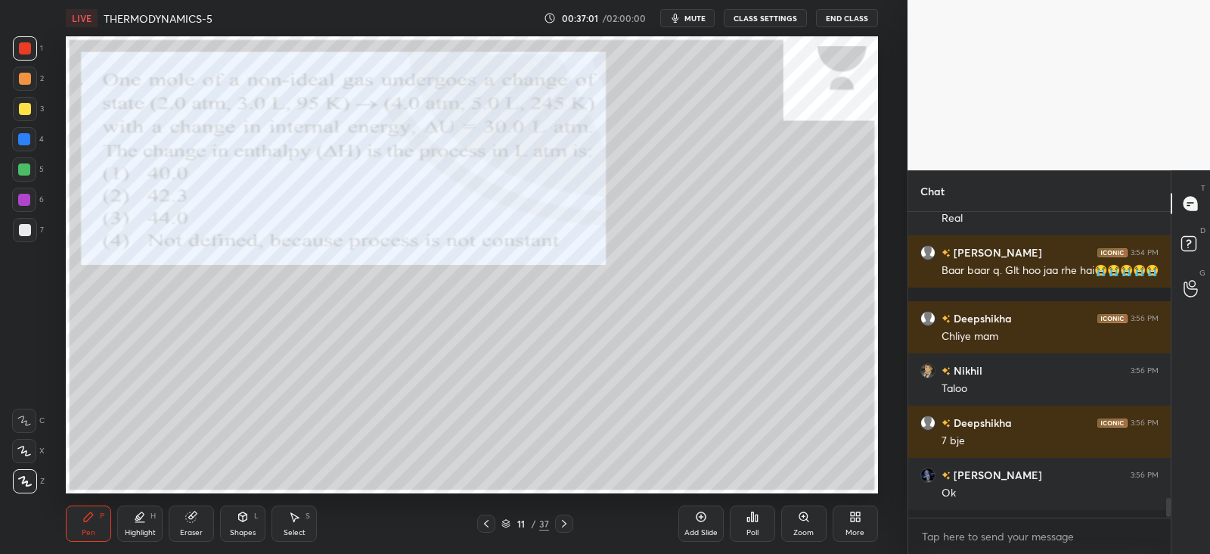
scroll to position [4135, 0]
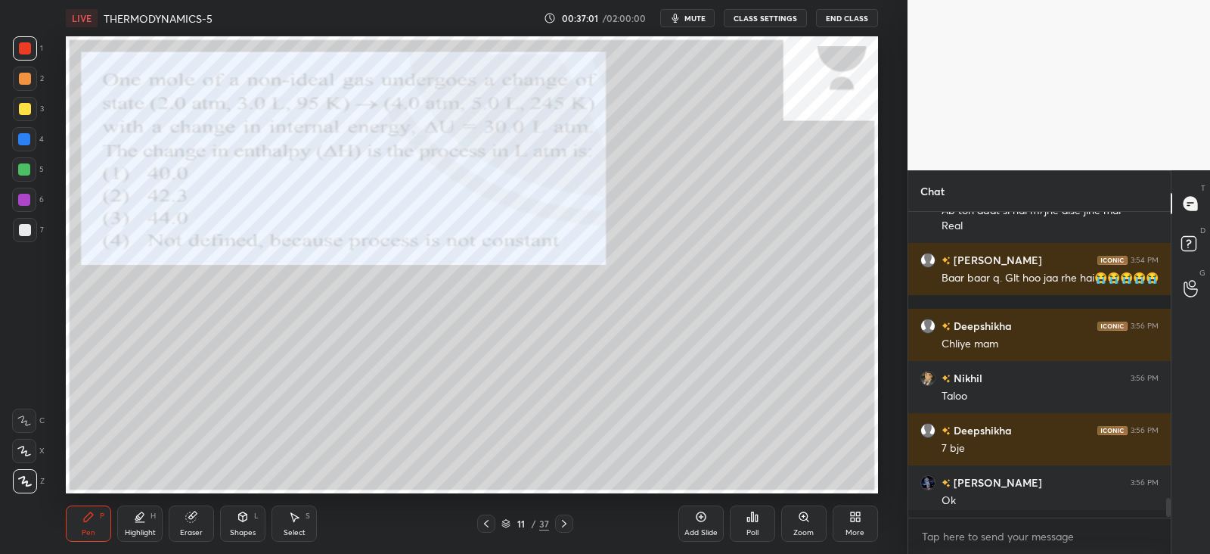
click at [566, 524] on icon at bounding box center [564, 524] width 5 height 8
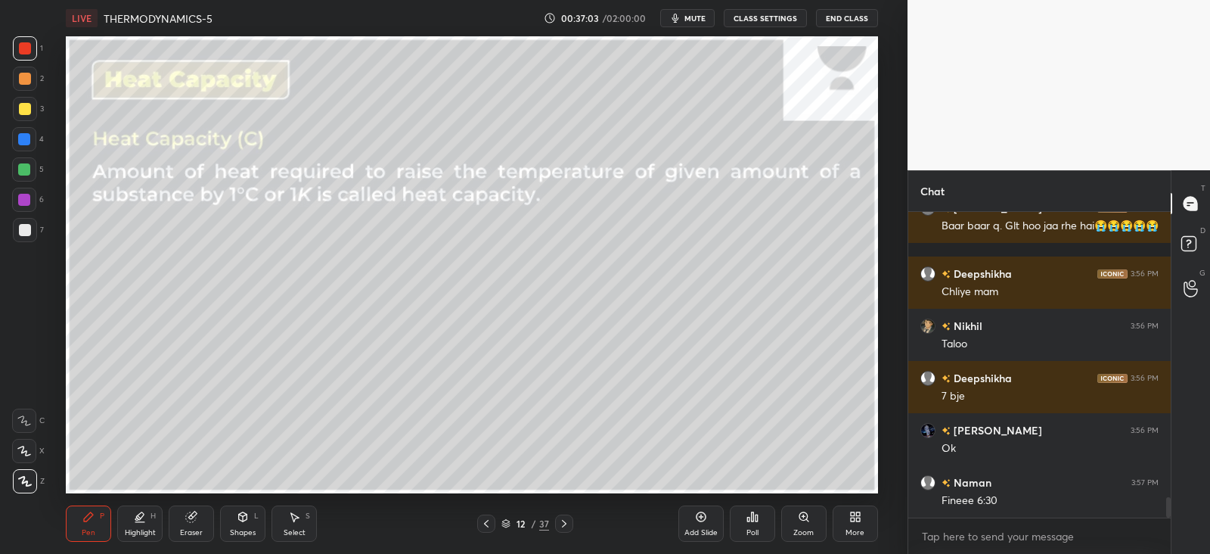
scroll to position [4238, 0]
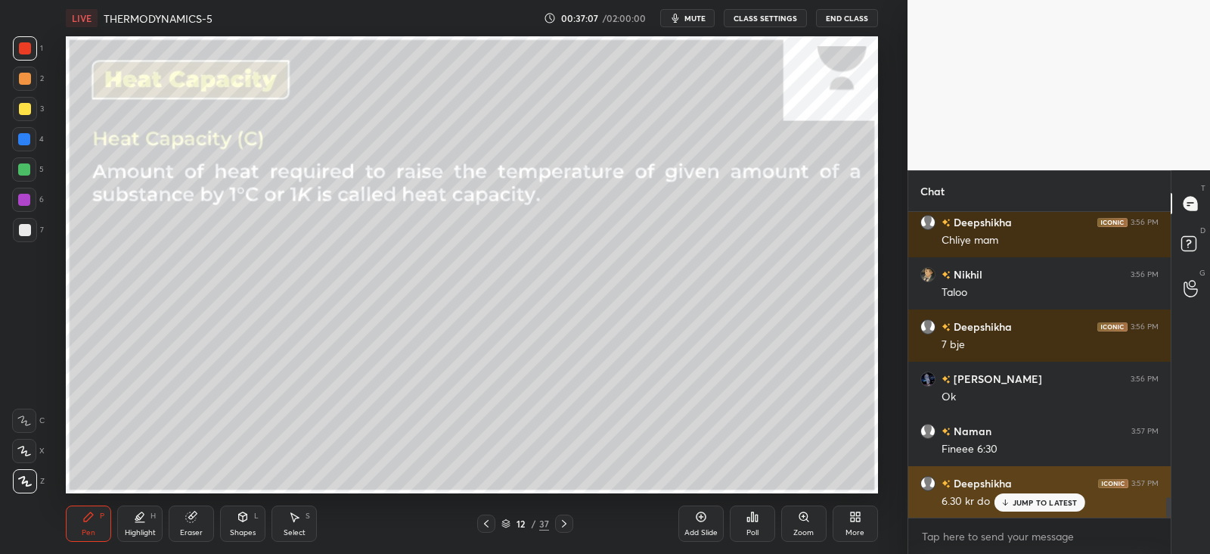
click at [1025, 489] on div "Deepshikha 3:57 PM" at bounding box center [1040, 483] width 238 height 16
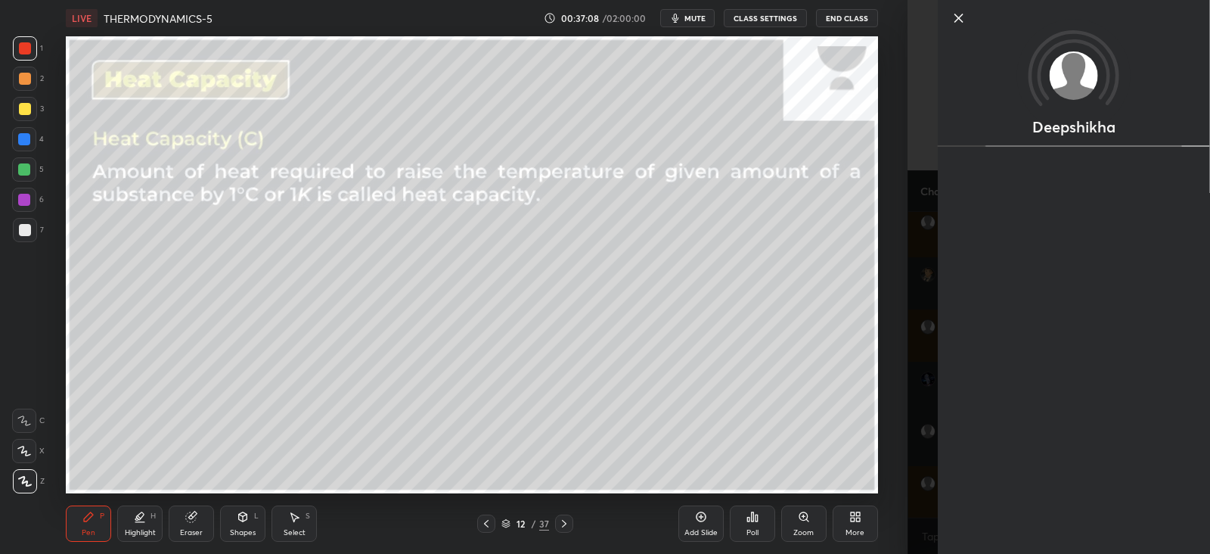
click at [868, 490] on div "Add Slide Poll Zoom More" at bounding box center [779, 523] width 200 height 85
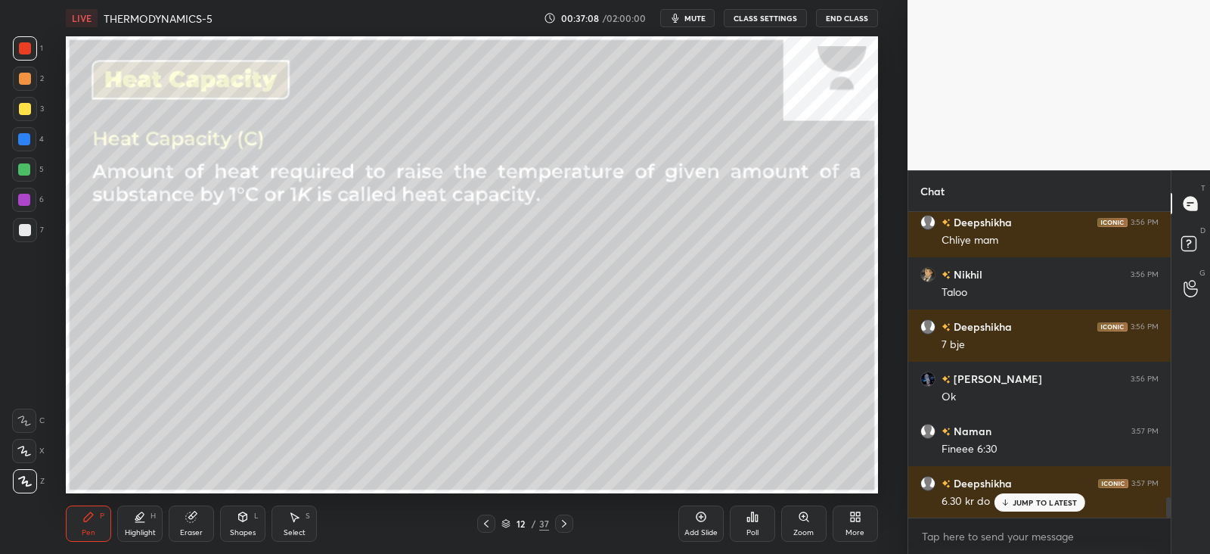
scroll to position [4290, 0]
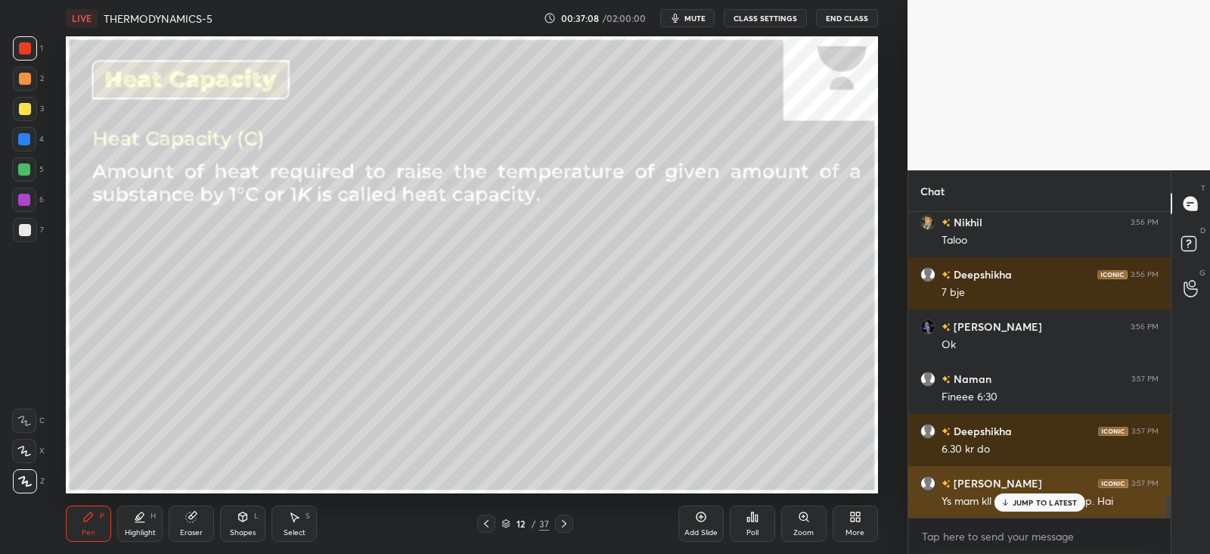
click at [1013, 499] on p "JUMP TO LATEST" at bounding box center [1045, 502] width 65 height 9
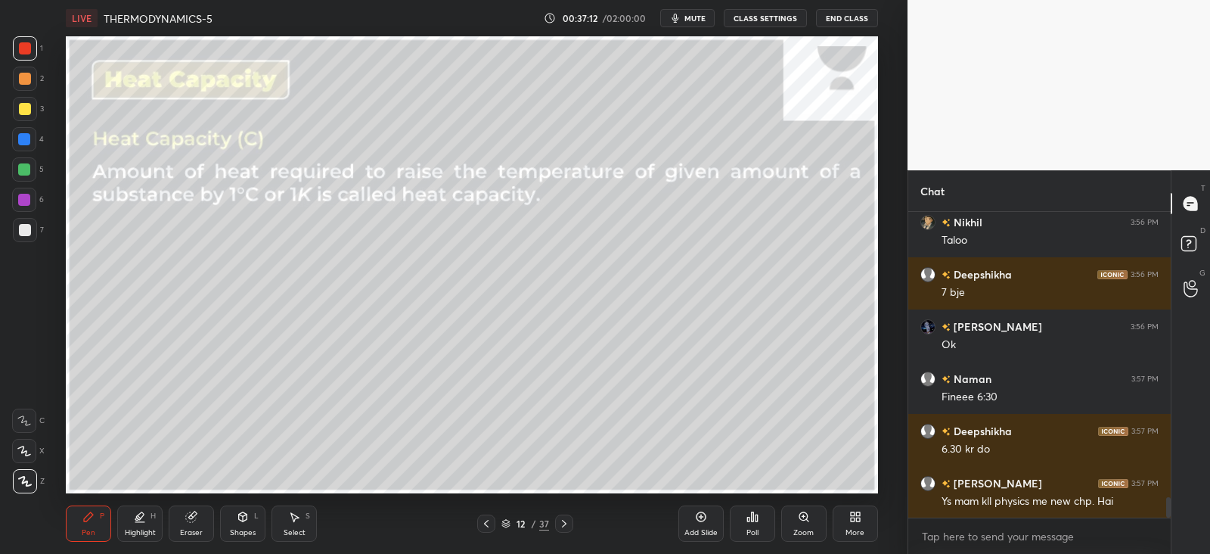
click at [255, 524] on div "Shapes L" at bounding box center [242, 523] width 45 height 36
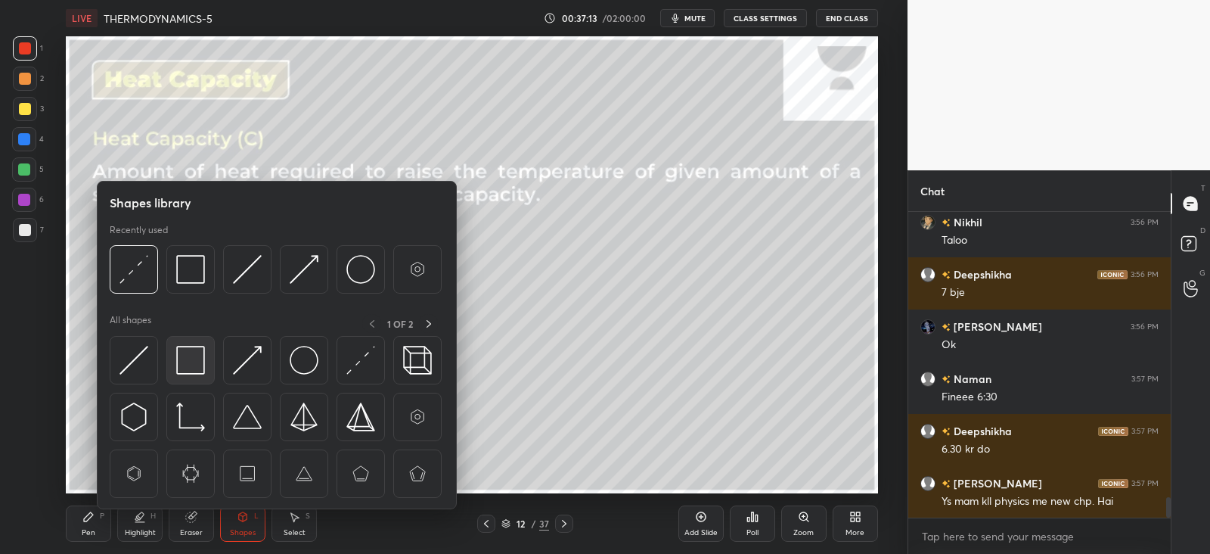
click at [197, 347] on img at bounding box center [190, 360] width 29 height 29
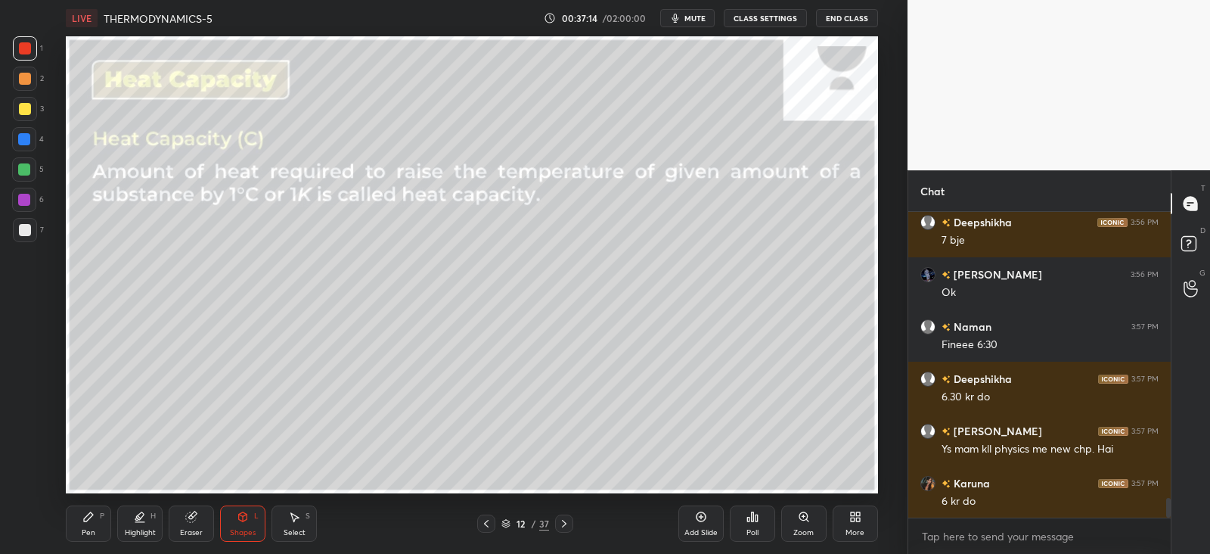
scroll to position [4396, 0]
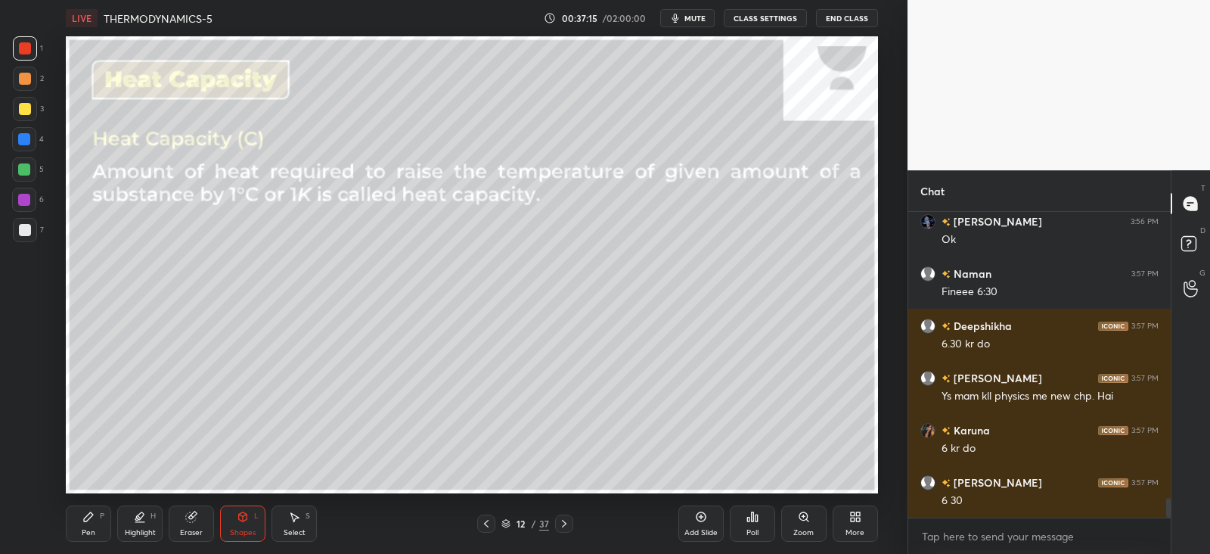
click at [96, 512] on div "Pen P" at bounding box center [88, 523] width 45 height 36
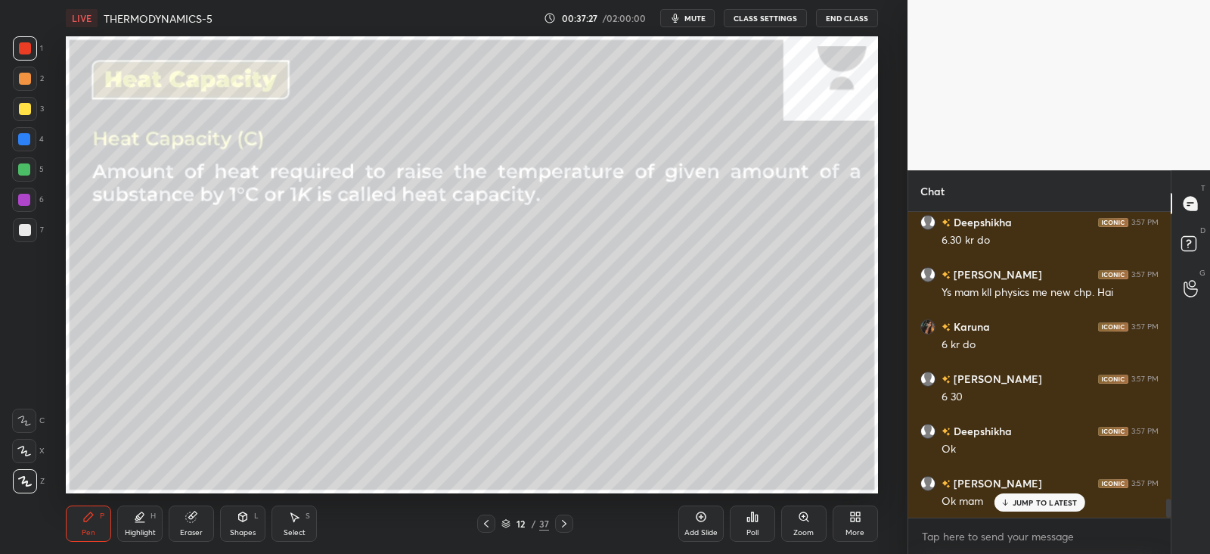
scroll to position [4551, 0]
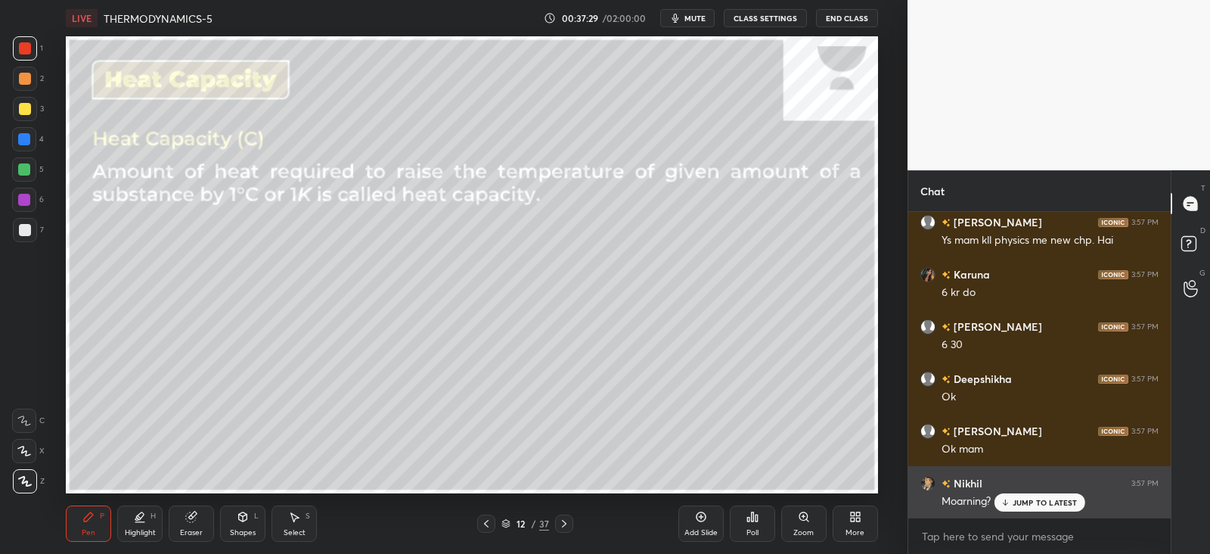
click at [1033, 503] on p "JUMP TO LATEST" at bounding box center [1045, 502] width 65 height 9
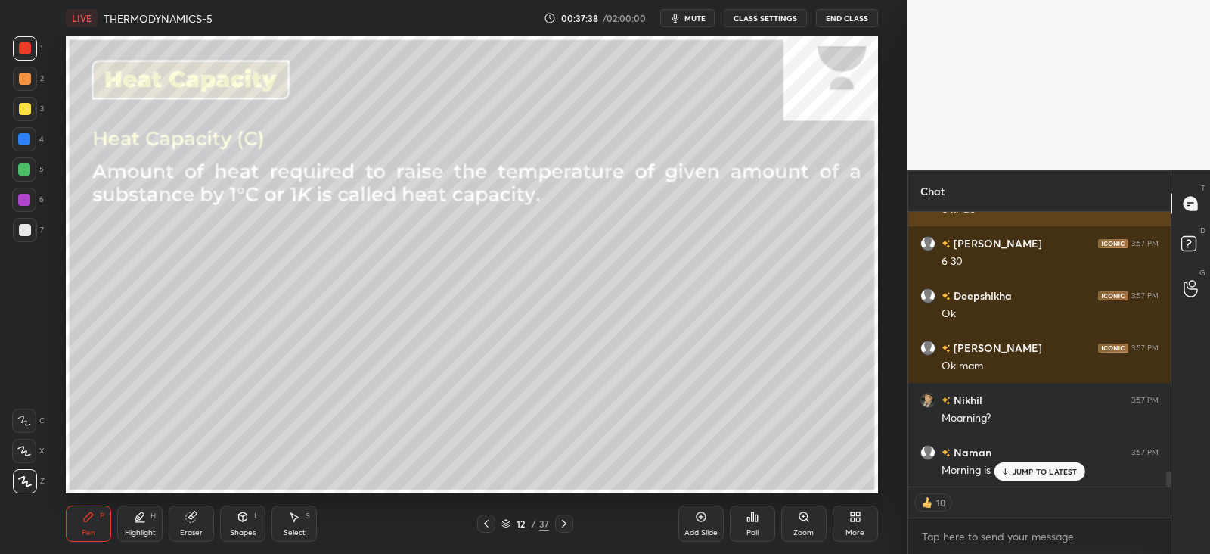
scroll to position [4687, 0]
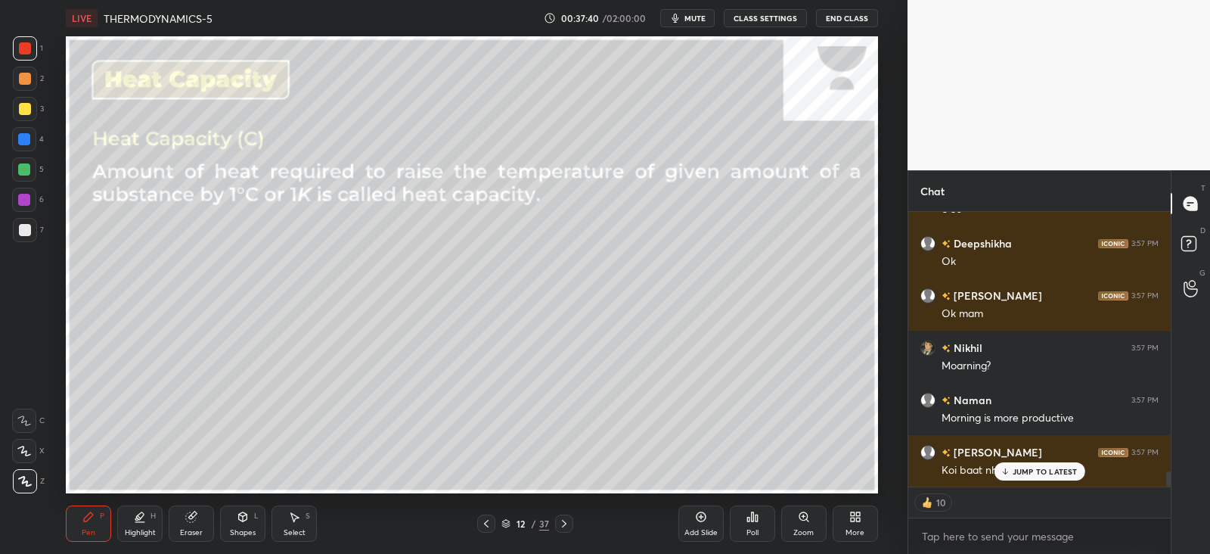
click at [1022, 471] on p "JUMP TO LATEST" at bounding box center [1045, 471] width 65 height 9
click at [30, 235] on div at bounding box center [25, 230] width 24 height 24
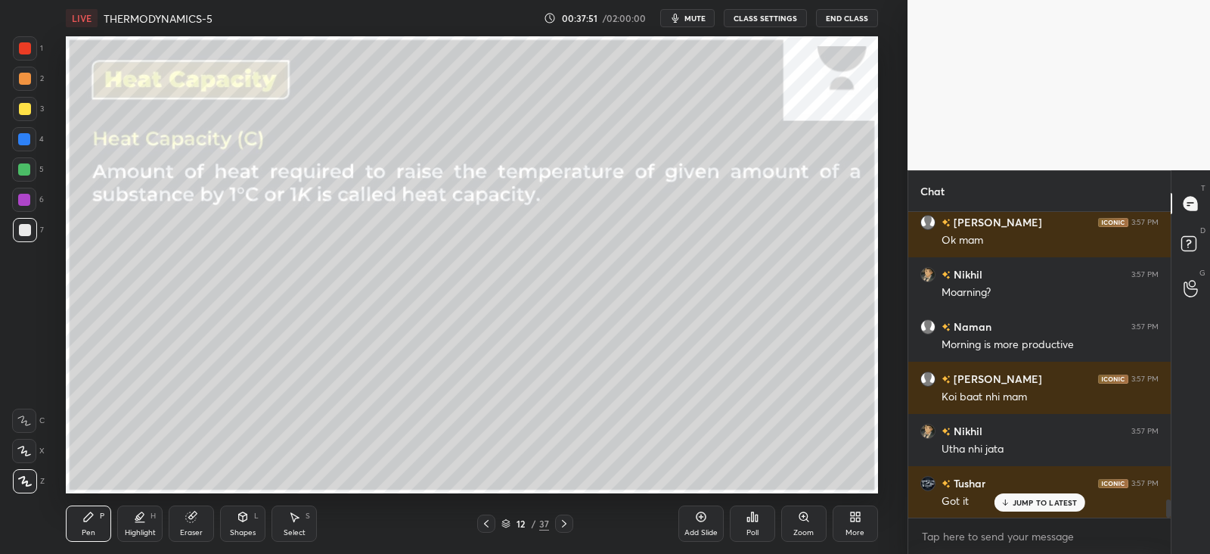
scroll to position [4812, 0]
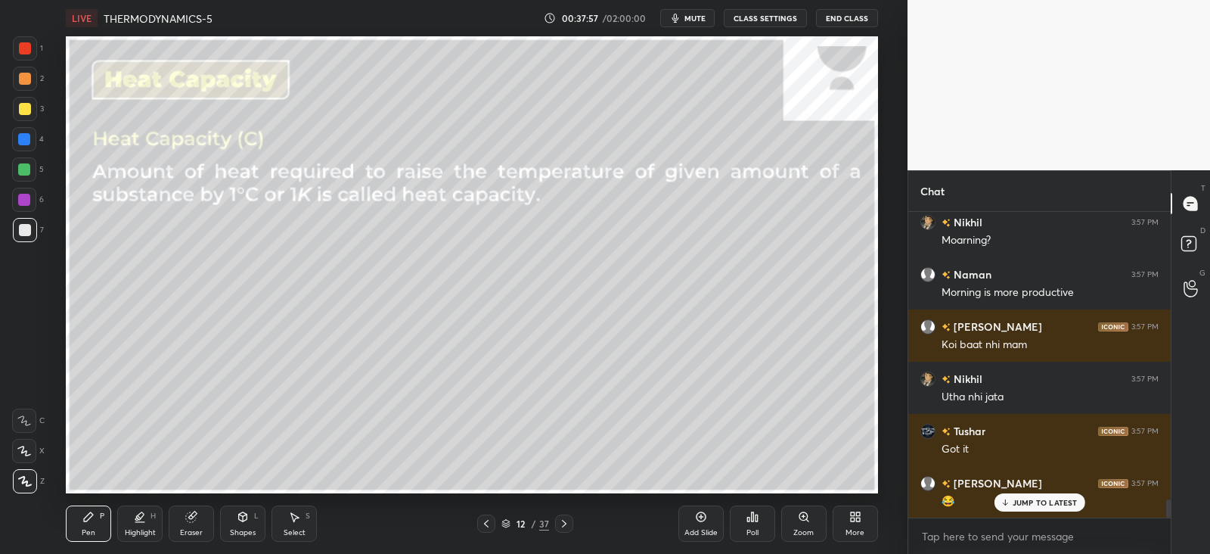
click at [241, 516] on icon at bounding box center [243, 516] width 8 height 9
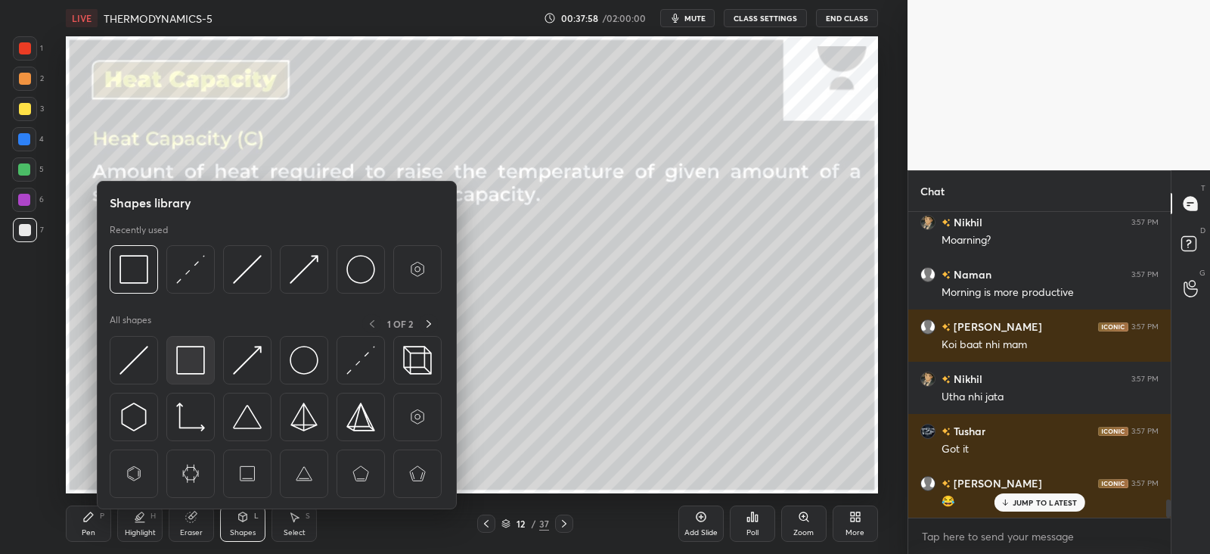
click at [189, 366] on img at bounding box center [190, 360] width 29 height 29
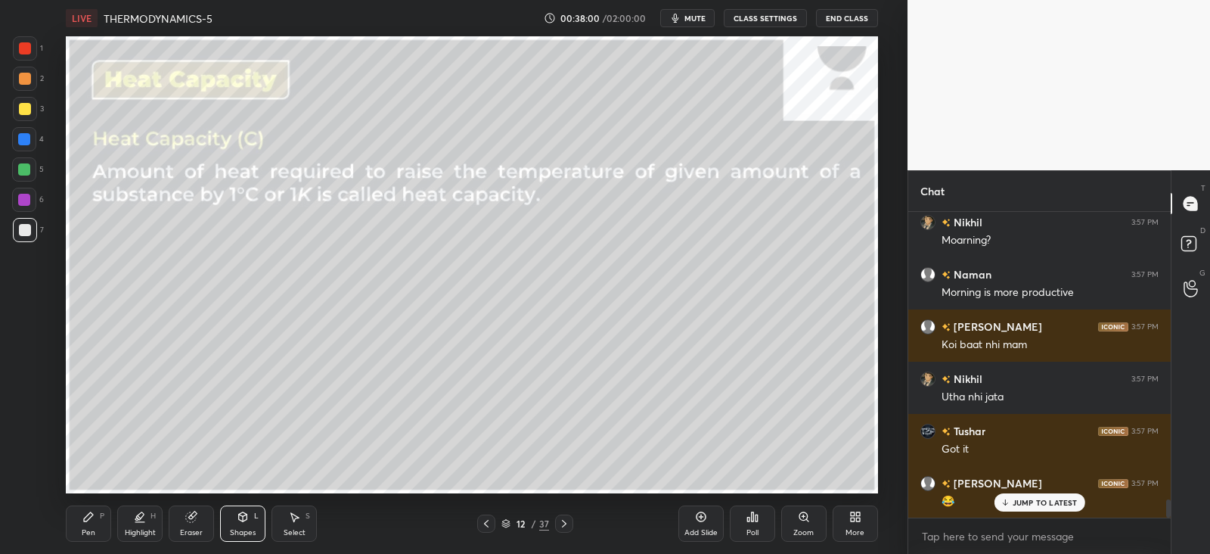
click at [95, 522] on div "Pen P" at bounding box center [88, 523] width 45 height 36
click at [241, 517] on icon at bounding box center [243, 516] width 8 height 9
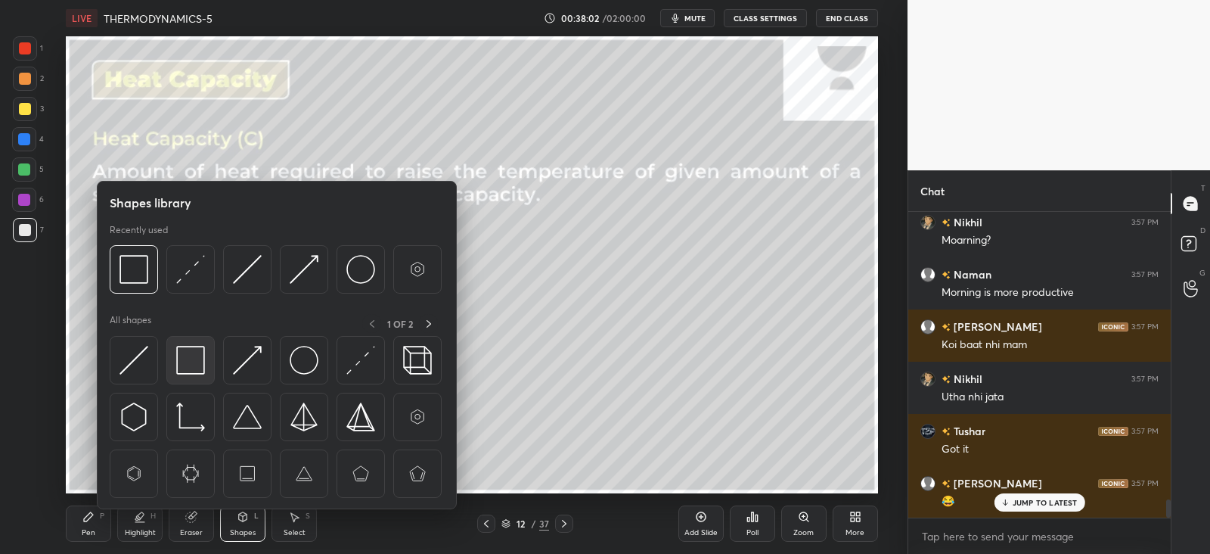
click at [200, 354] on img at bounding box center [190, 360] width 29 height 29
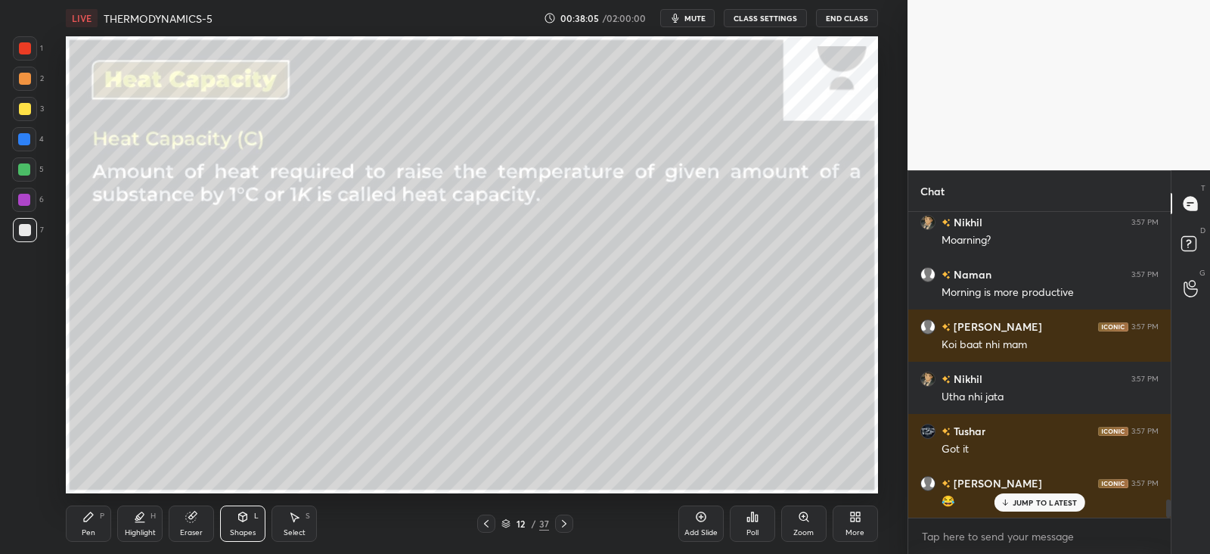
click at [93, 513] on icon at bounding box center [88, 517] width 12 height 12
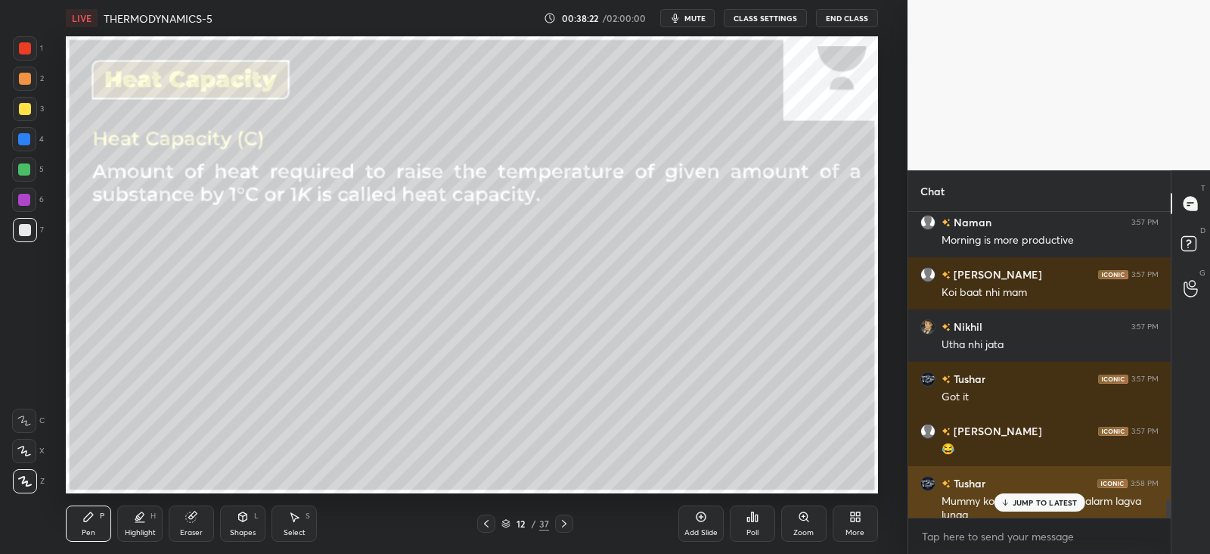
click at [1008, 499] on icon at bounding box center [1005, 502] width 10 height 9
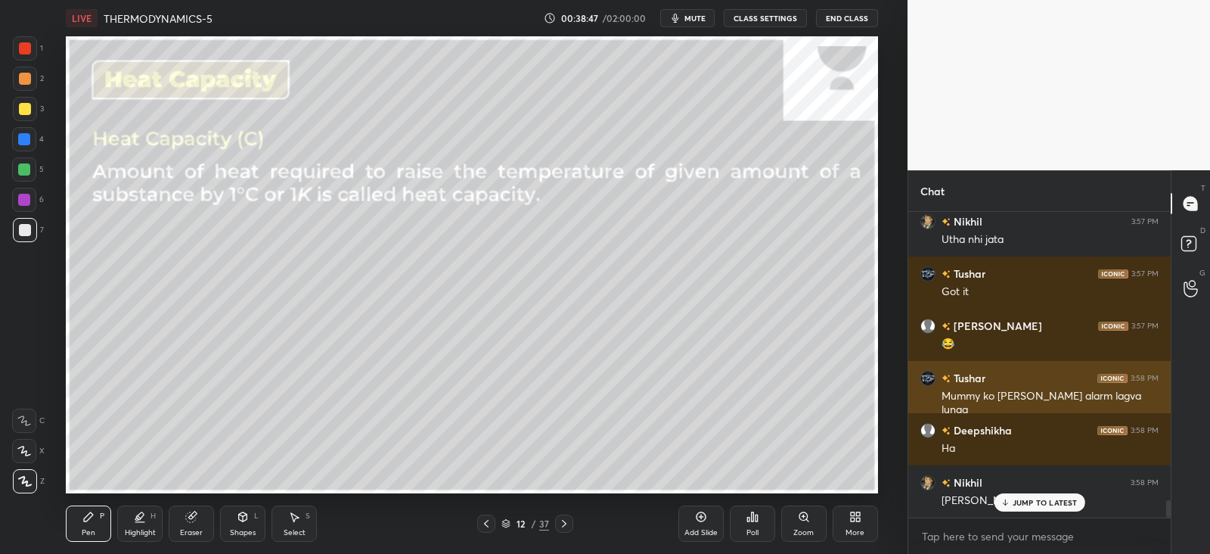
scroll to position [5021, 0]
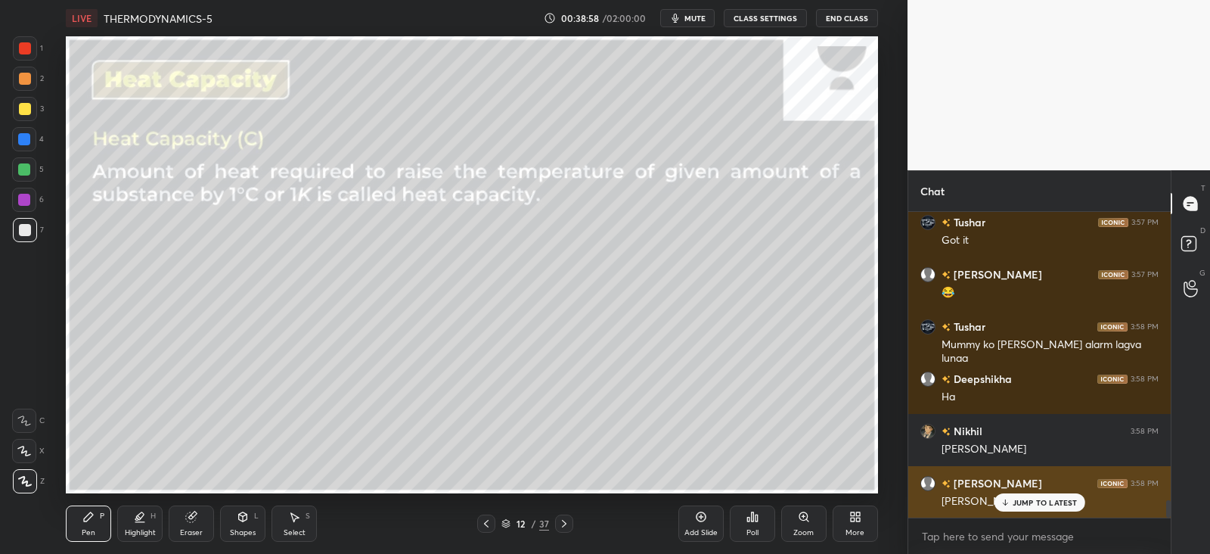
click at [1018, 498] on p "JUMP TO LATEST" at bounding box center [1045, 502] width 65 height 9
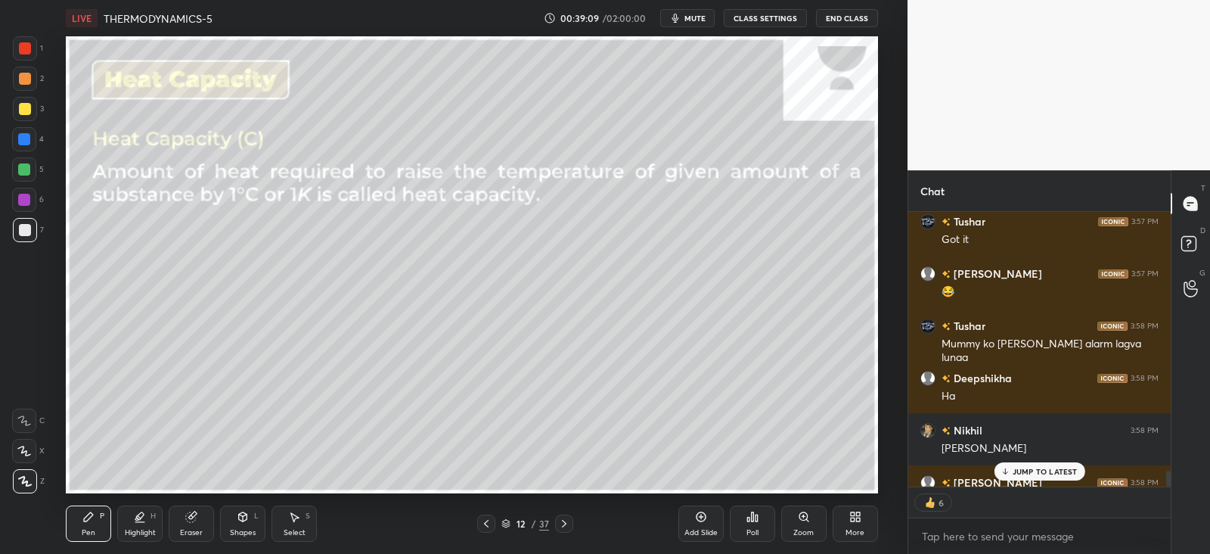
click at [1003, 471] on icon at bounding box center [1005, 471] width 10 height 9
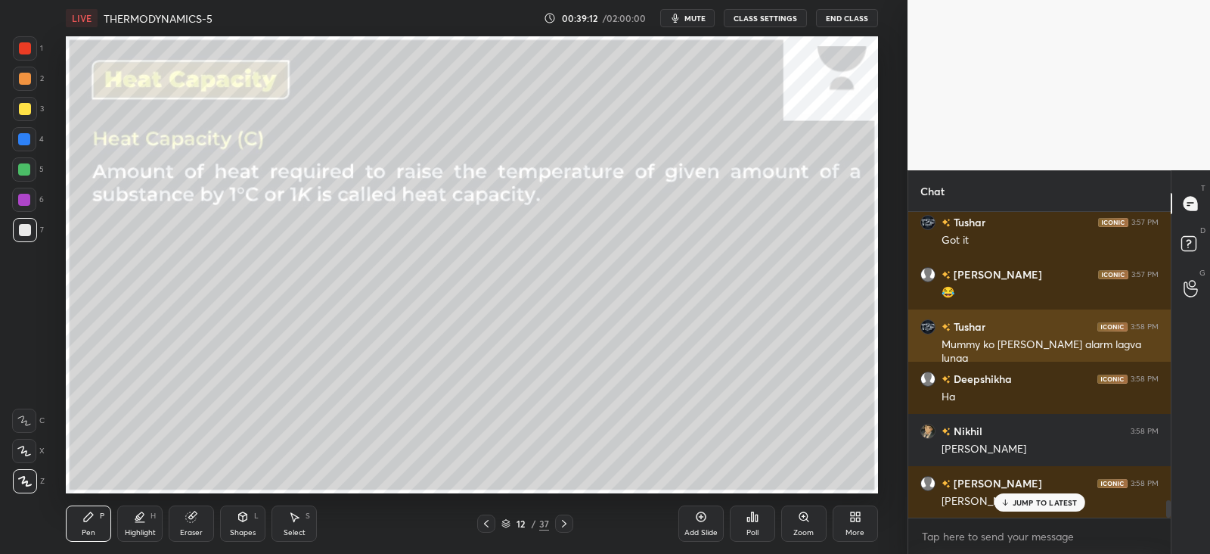
scroll to position [5073, 0]
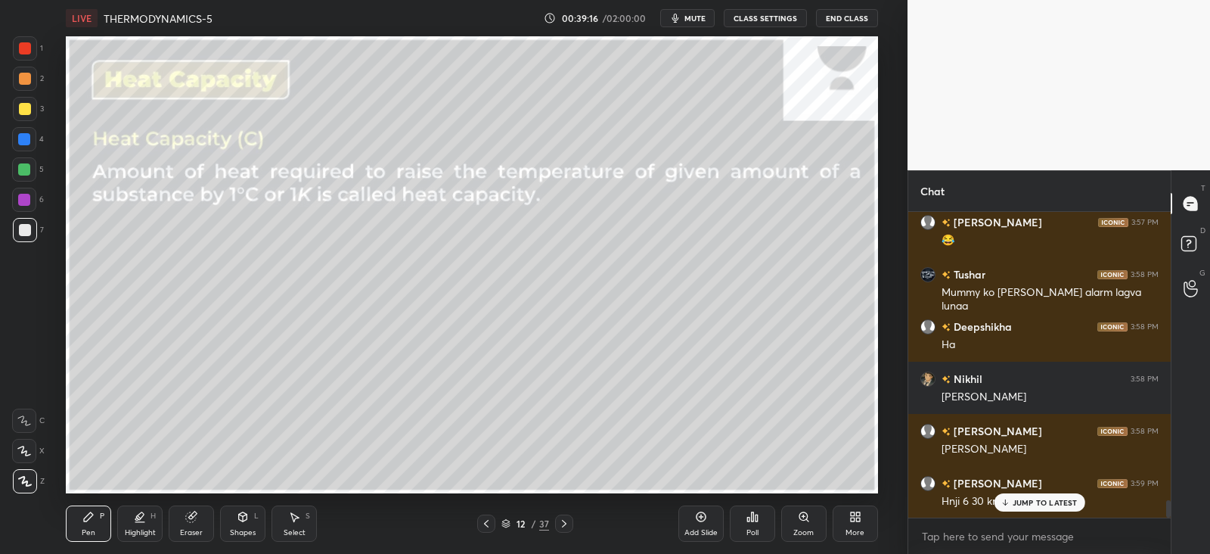
click at [137, 520] on icon at bounding box center [136, 518] width 3 height 2
click at [102, 515] on div "P" at bounding box center [102, 516] width 5 height 8
click at [26, 139] on div at bounding box center [24, 139] width 12 height 12
click at [191, 521] on icon at bounding box center [191, 517] width 10 height 10
click at [87, 519] on icon at bounding box center [88, 516] width 9 height 9
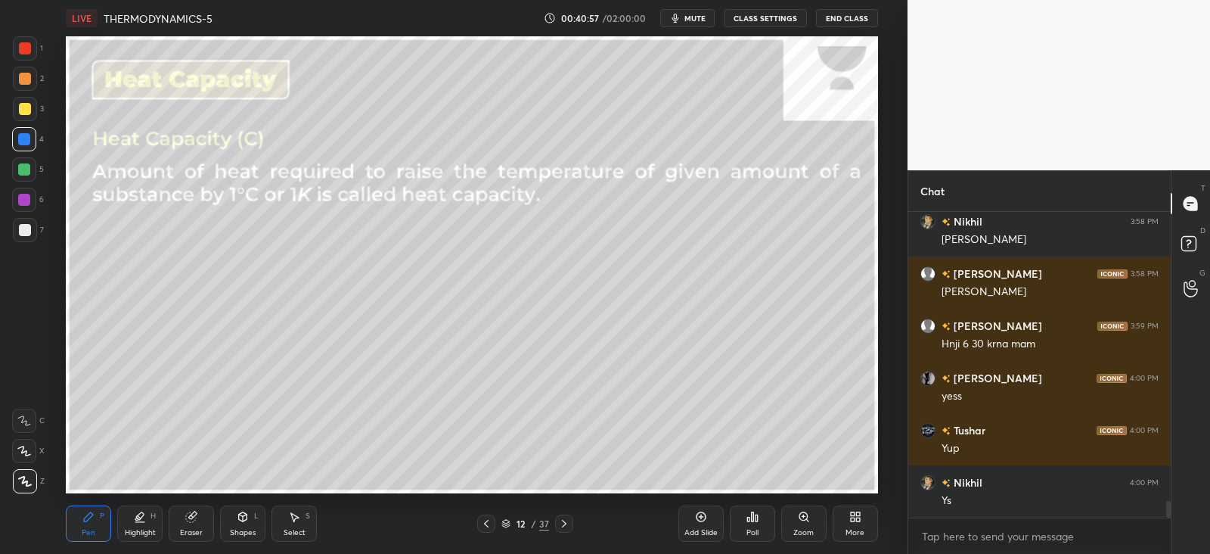
scroll to position [5282, 0]
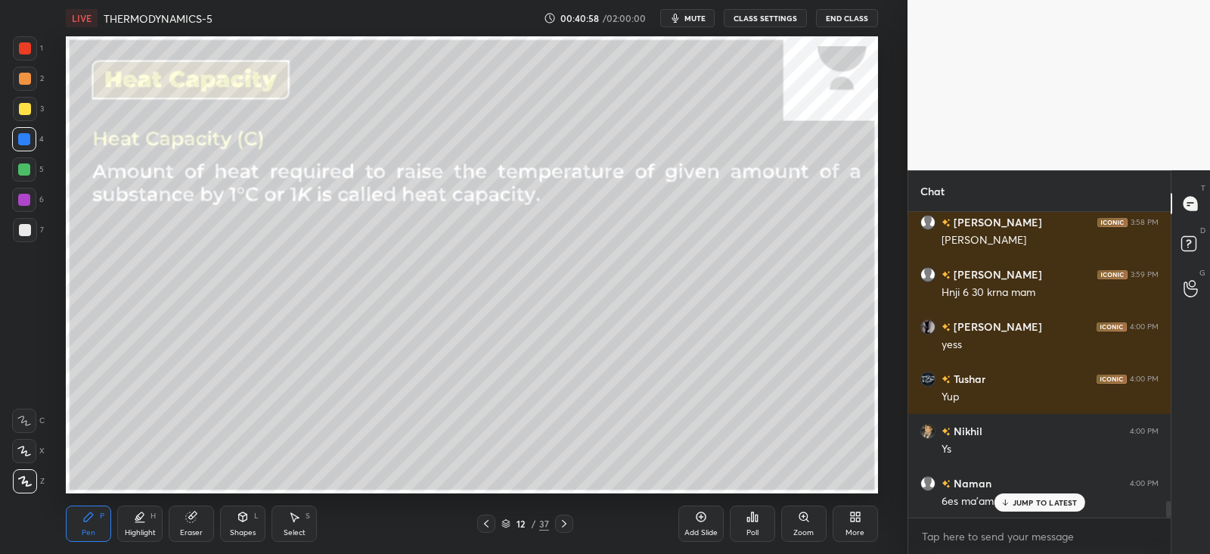
click at [194, 519] on icon at bounding box center [191, 517] width 10 height 10
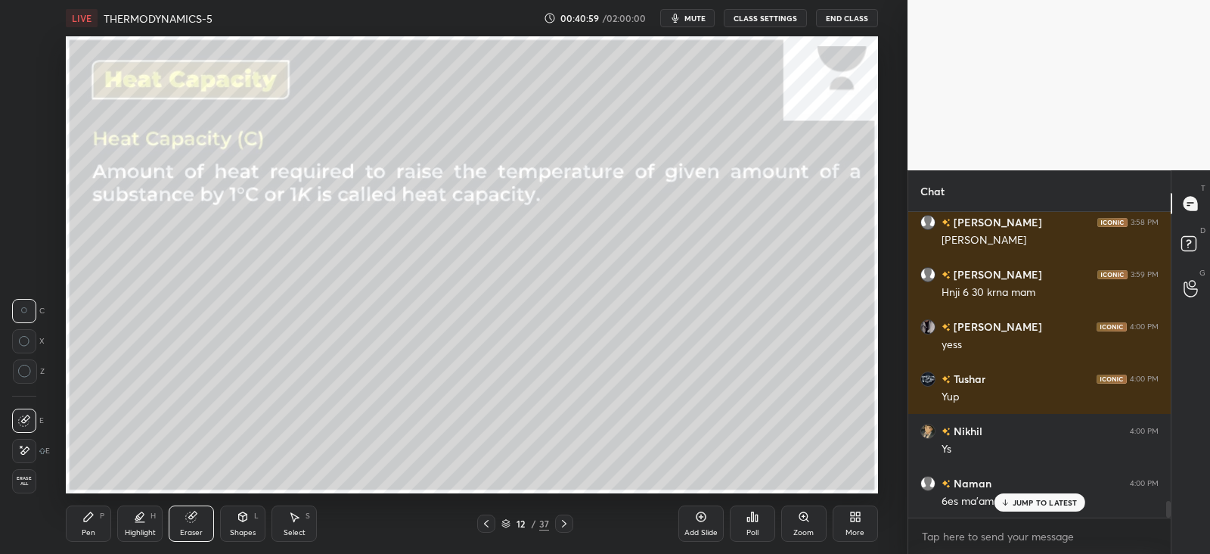
scroll to position [5335, 0]
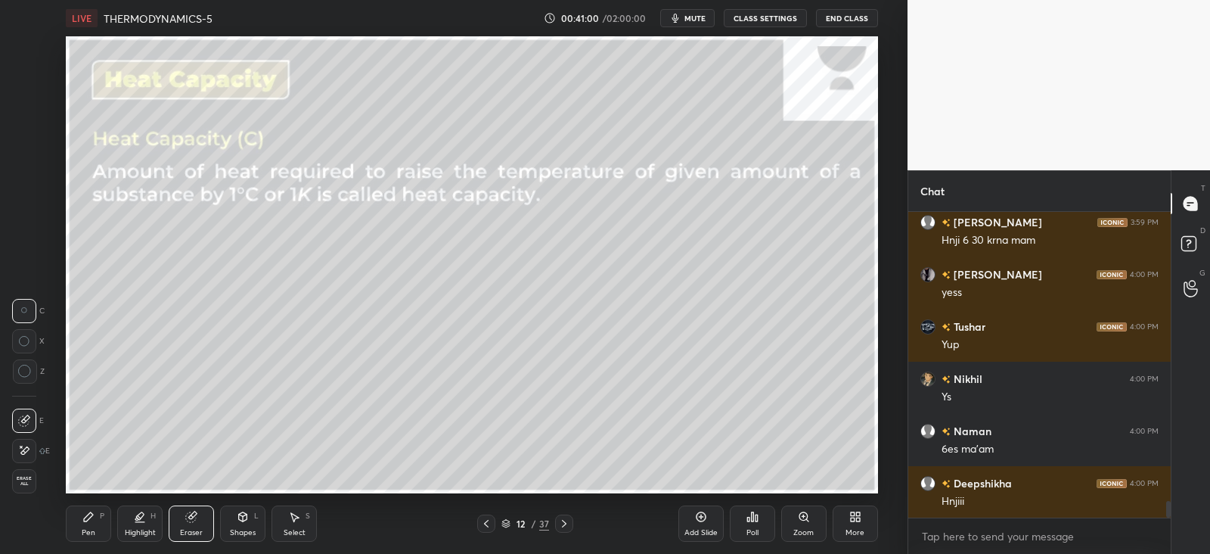
click at [95, 521] on div "Pen P" at bounding box center [88, 523] width 45 height 36
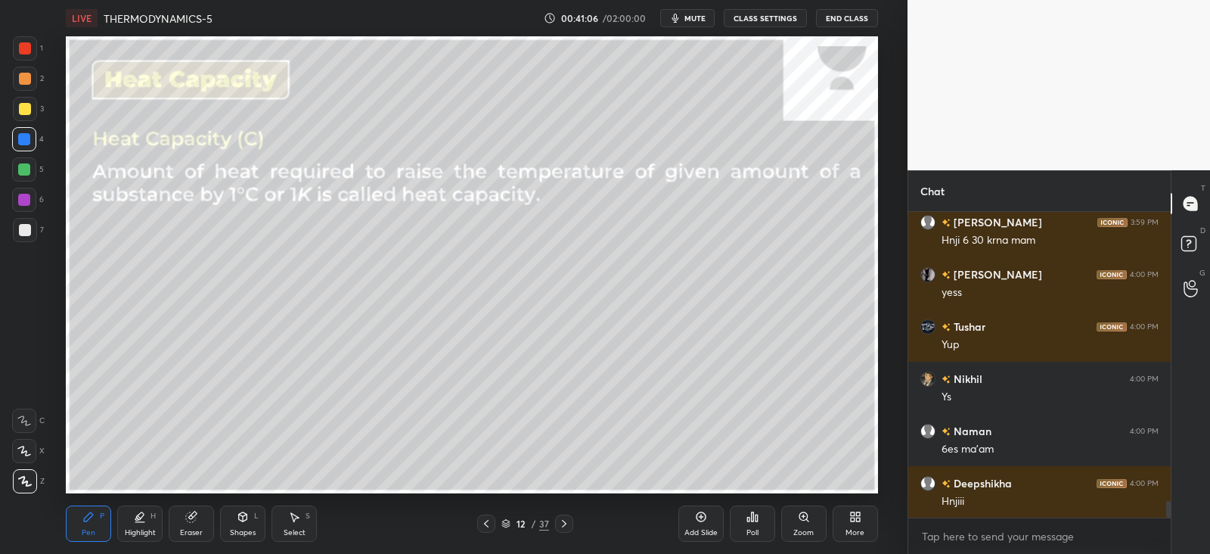
scroll to position [5387, 0]
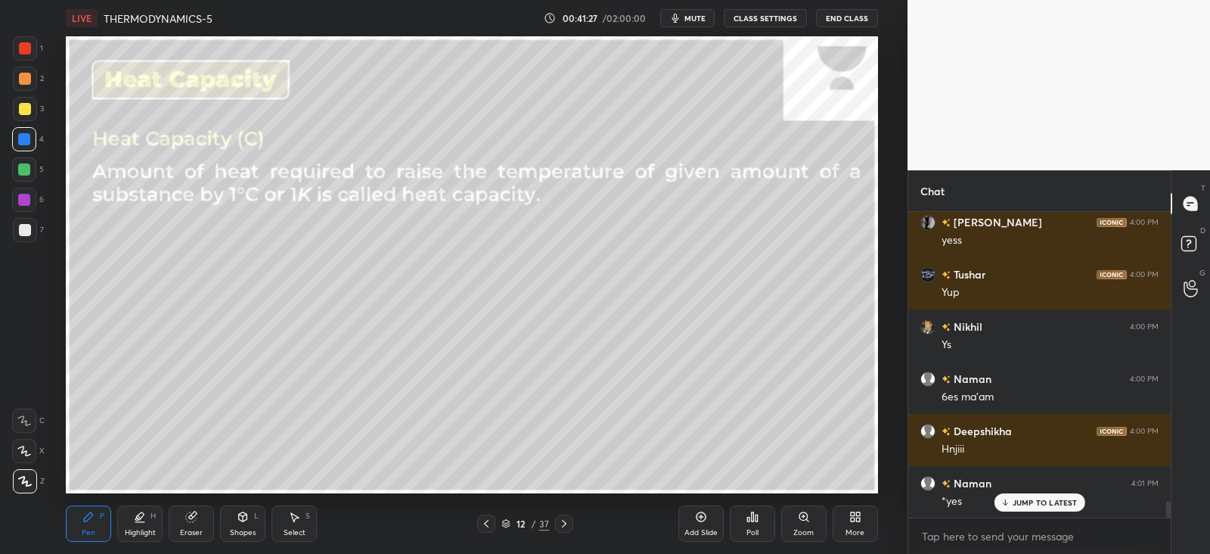
click at [185, 519] on icon at bounding box center [191, 517] width 12 height 12
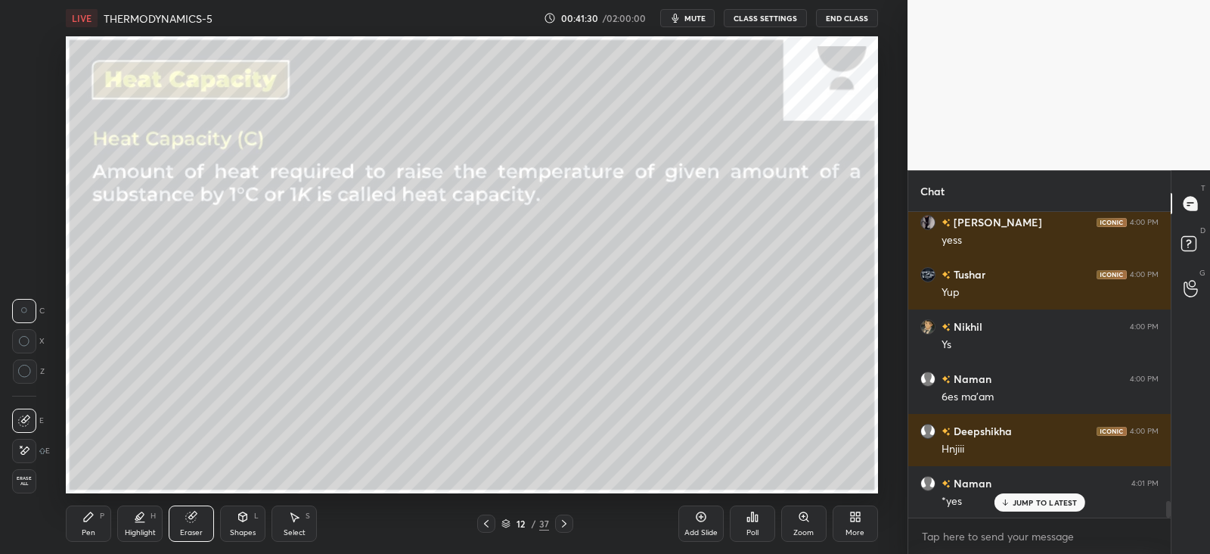
click at [79, 517] on div "Pen P" at bounding box center [88, 523] width 45 height 36
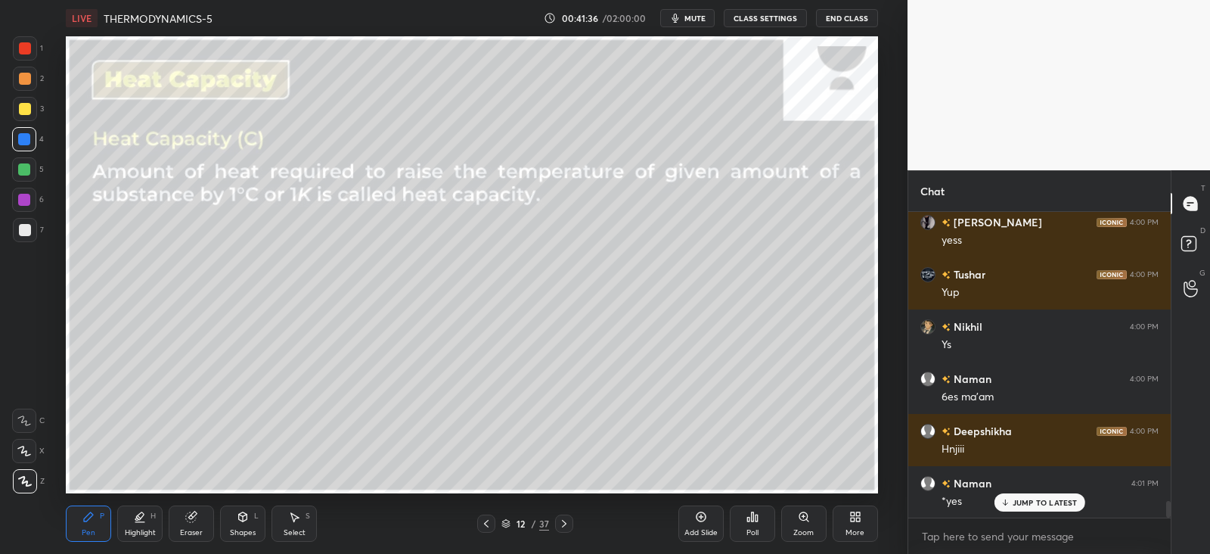
click at [182, 512] on div "Eraser" at bounding box center [191, 523] width 45 height 36
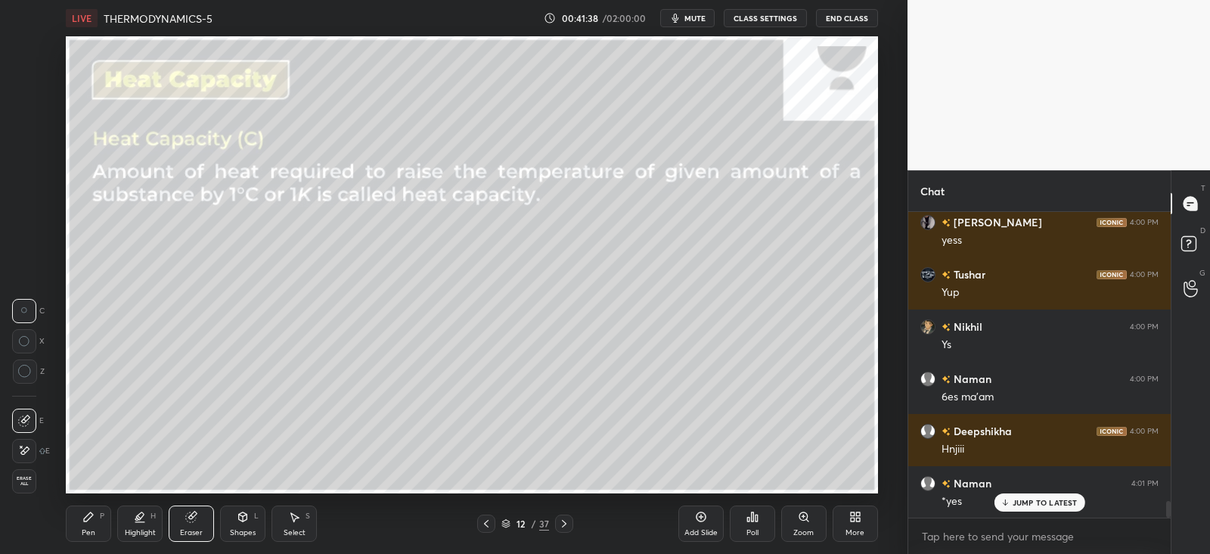
click at [84, 521] on icon at bounding box center [88, 516] width 9 height 9
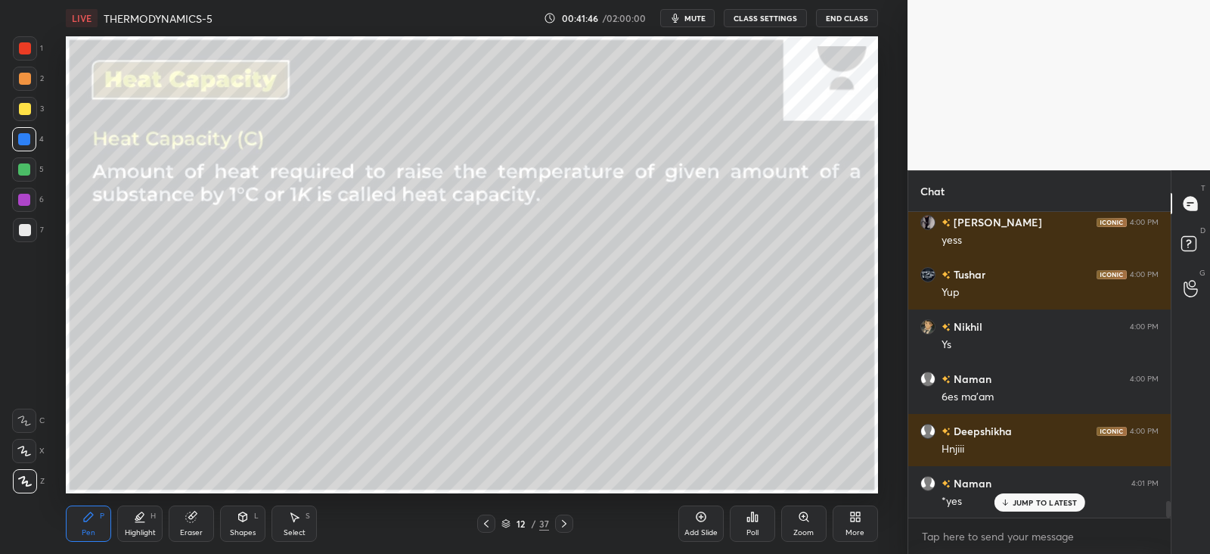
click at [29, 108] on div at bounding box center [25, 109] width 12 height 12
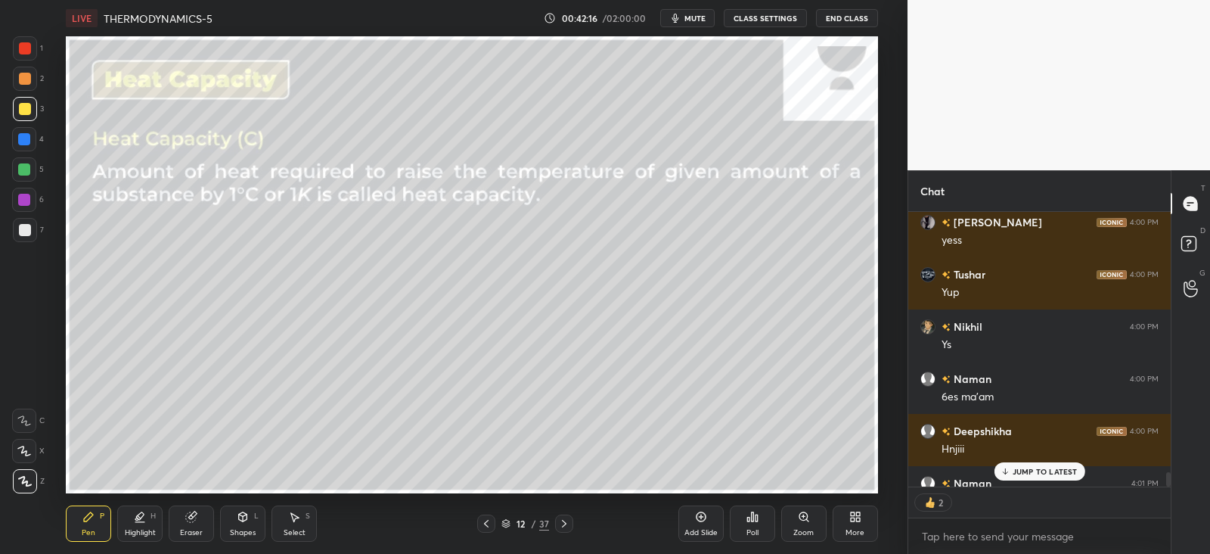
click at [28, 53] on div at bounding box center [25, 48] width 12 height 12
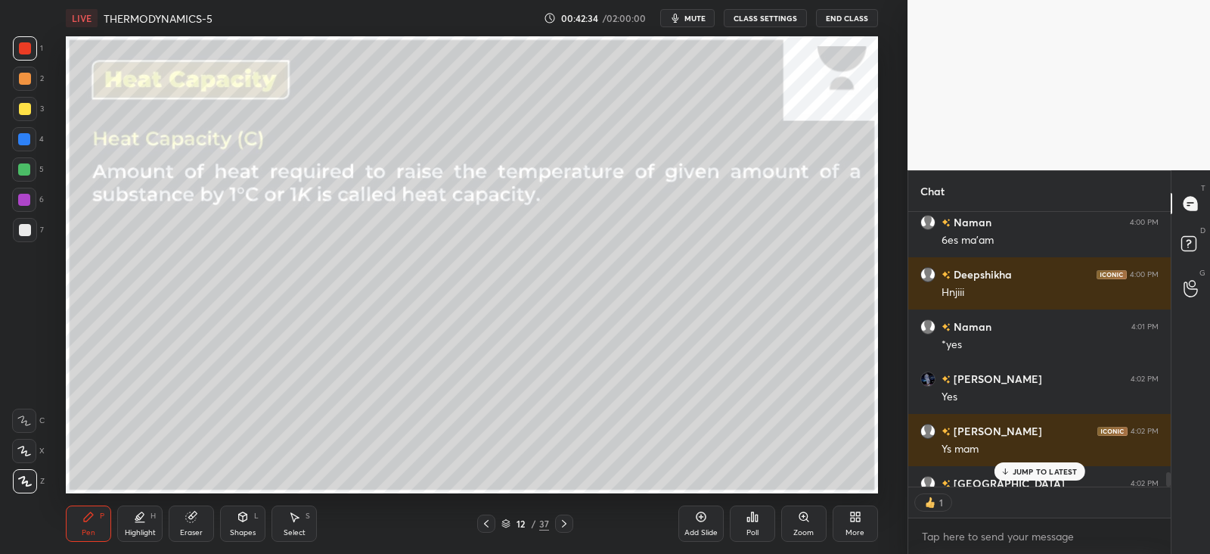
scroll to position [270, 257]
click at [23, 141] on div at bounding box center [24, 139] width 12 height 12
click at [140, 520] on icon at bounding box center [141, 516] width 8 height 8
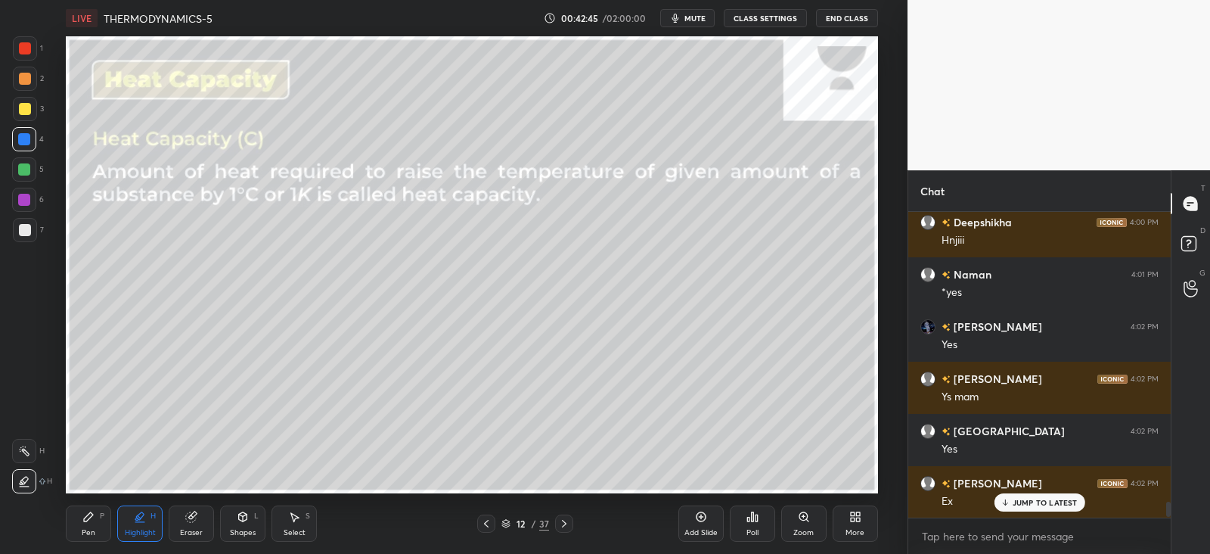
scroll to position [5596, 0]
click at [68, 528] on div "Pen P" at bounding box center [88, 523] width 45 height 36
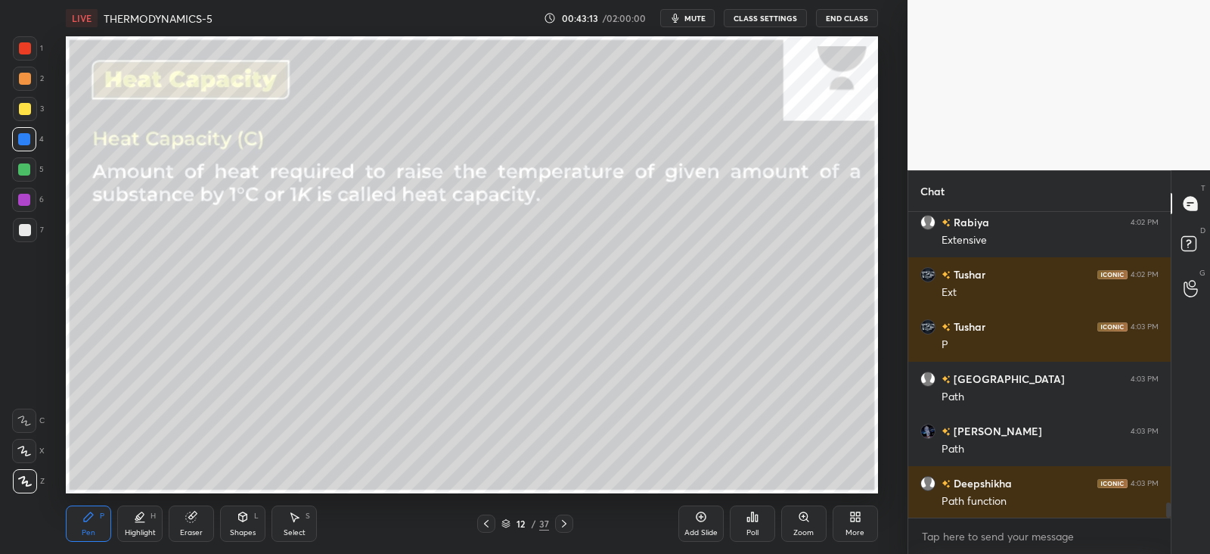
scroll to position [6014, 0]
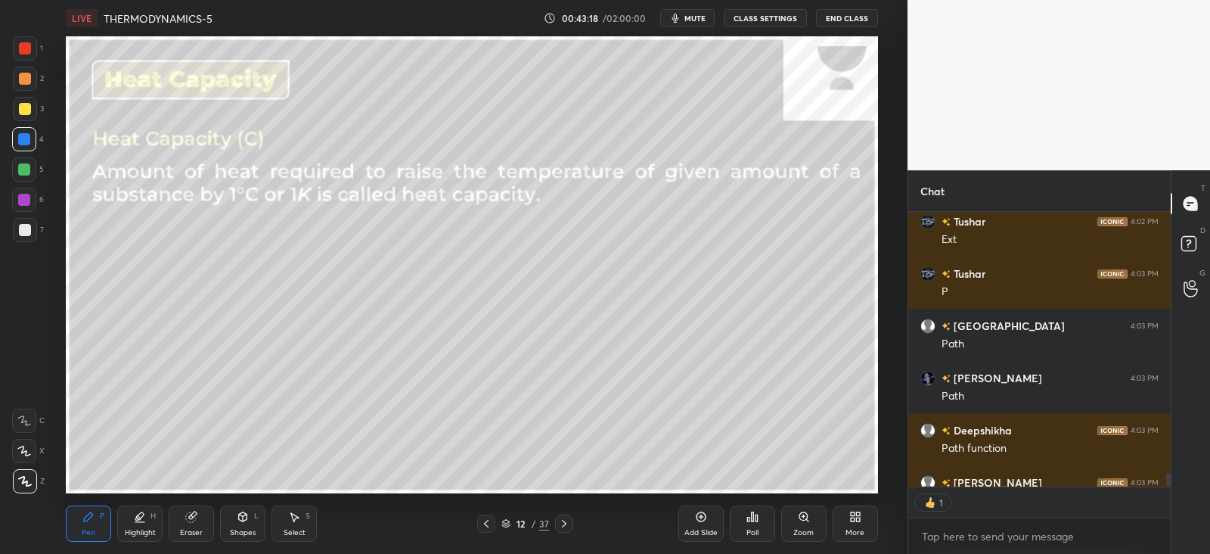
click at [567, 520] on icon at bounding box center [564, 523] width 12 height 12
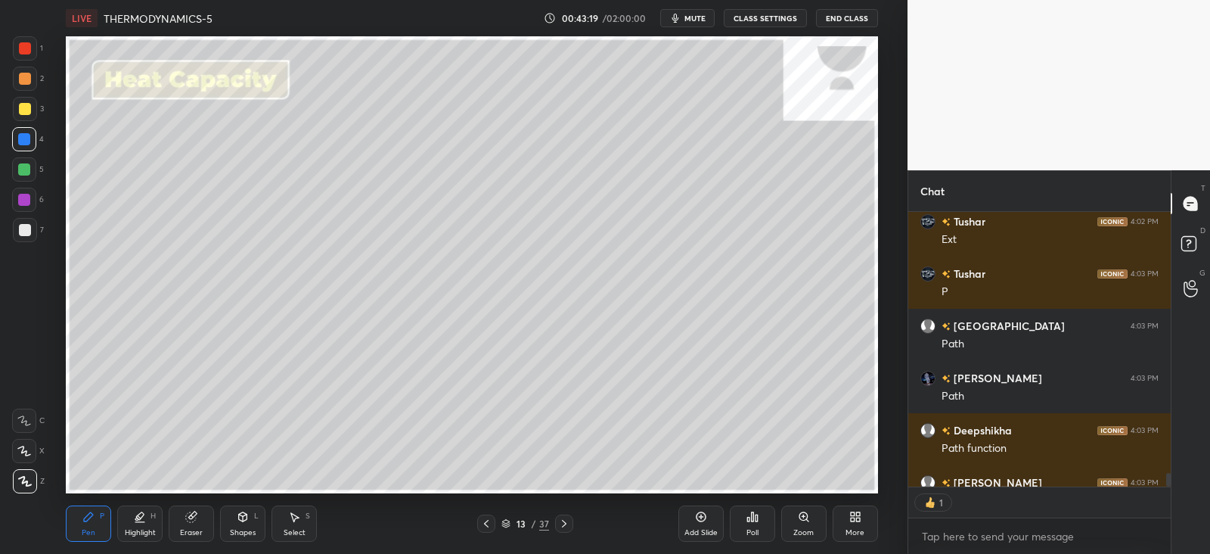
scroll to position [6059, 0]
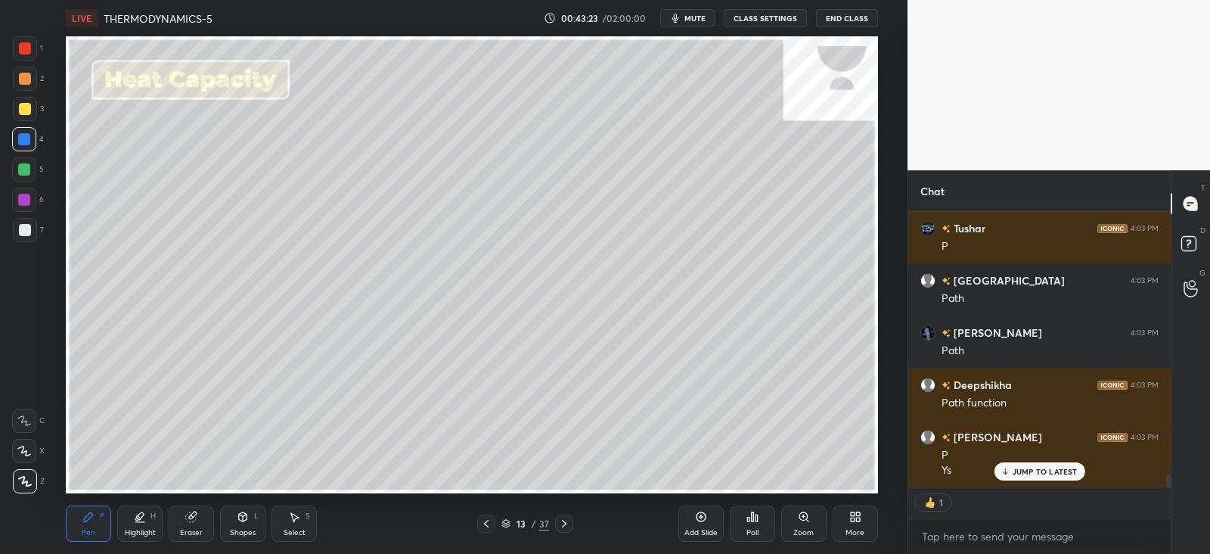
click at [23, 104] on div at bounding box center [25, 109] width 12 height 12
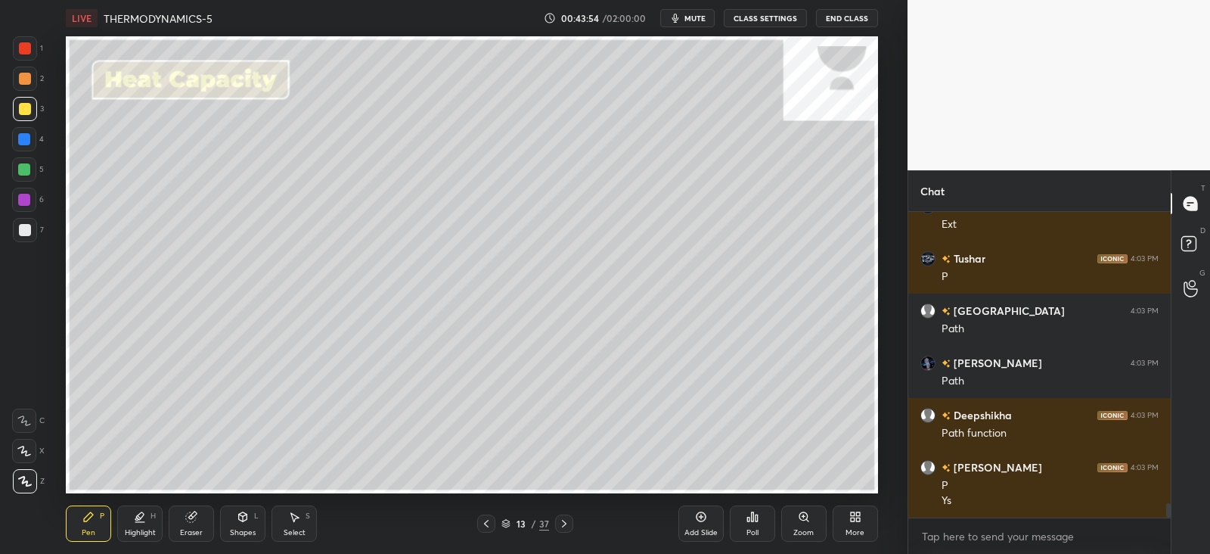
scroll to position [300, 257]
click at [22, 73] on div at bounding box center [25, 79] width 12 height 12
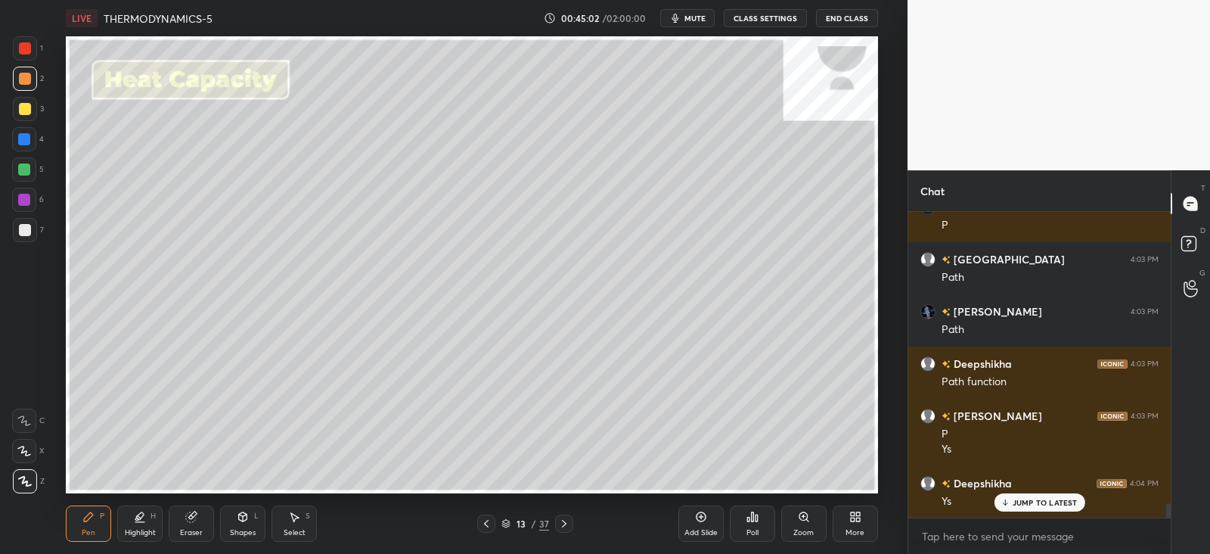
click at [26, 115] on div at bounding box center [25, 109] width 24 height 24
click at [193, 524] on div "Eraser" at bounding box center [191, 523] width 45 height 36
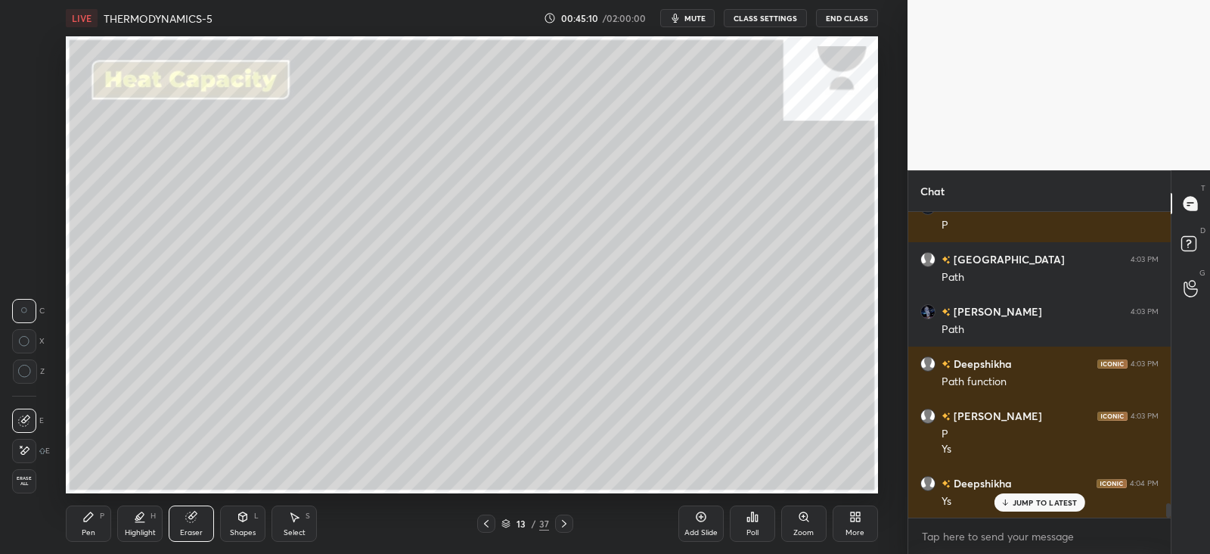
click at [79, 527] on div "Pen P" at bounding box center [88, 523] width 45 height 36
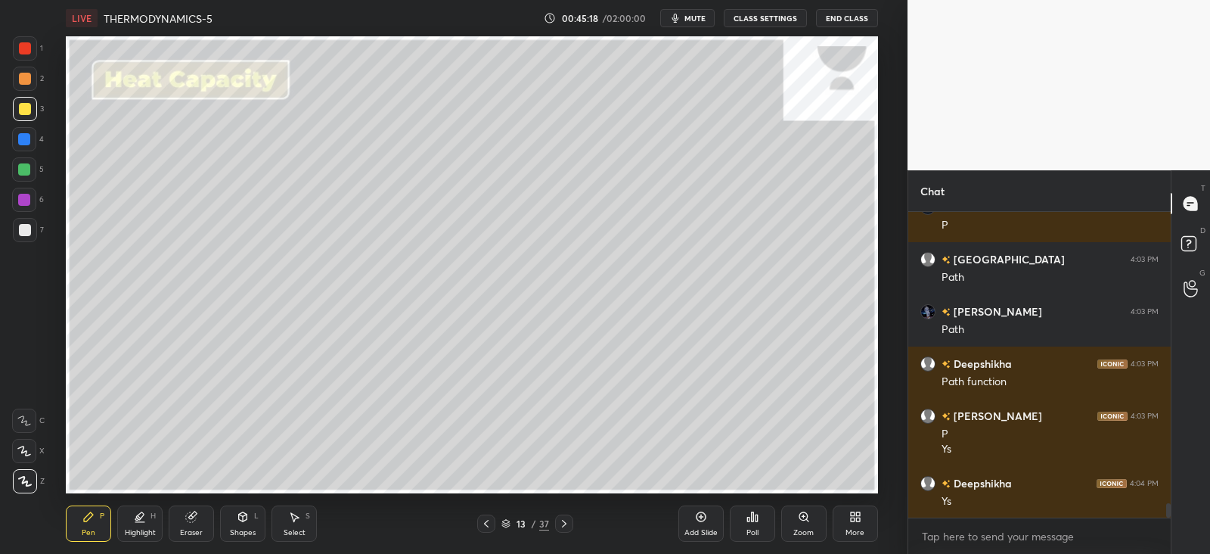
scroll to position [6133, 0]
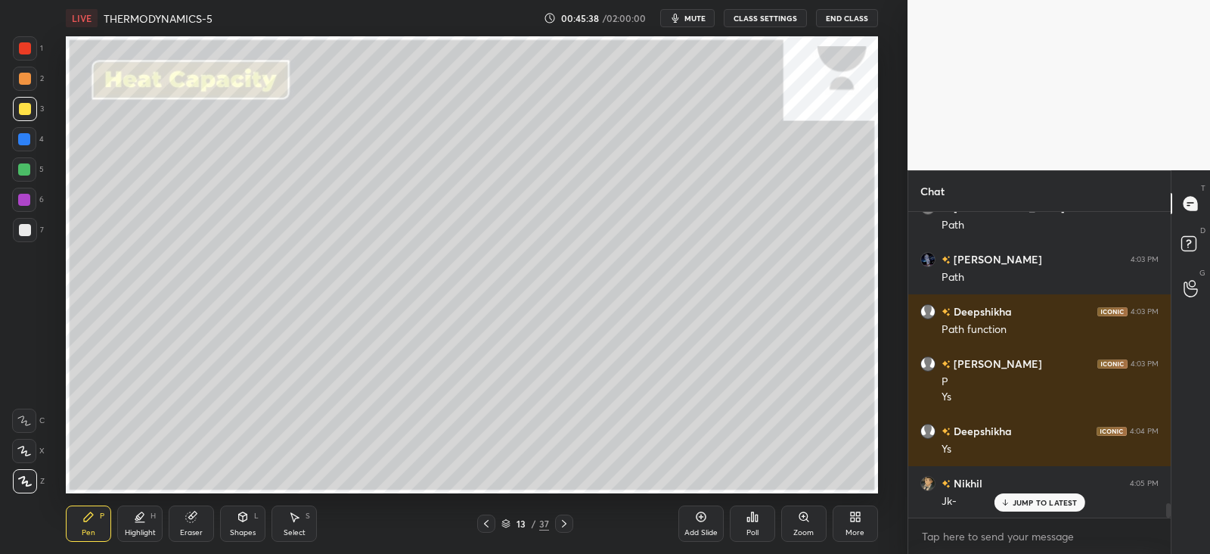
click at [29, 232] on div at bounding box center [25, 230] width 12 height 12
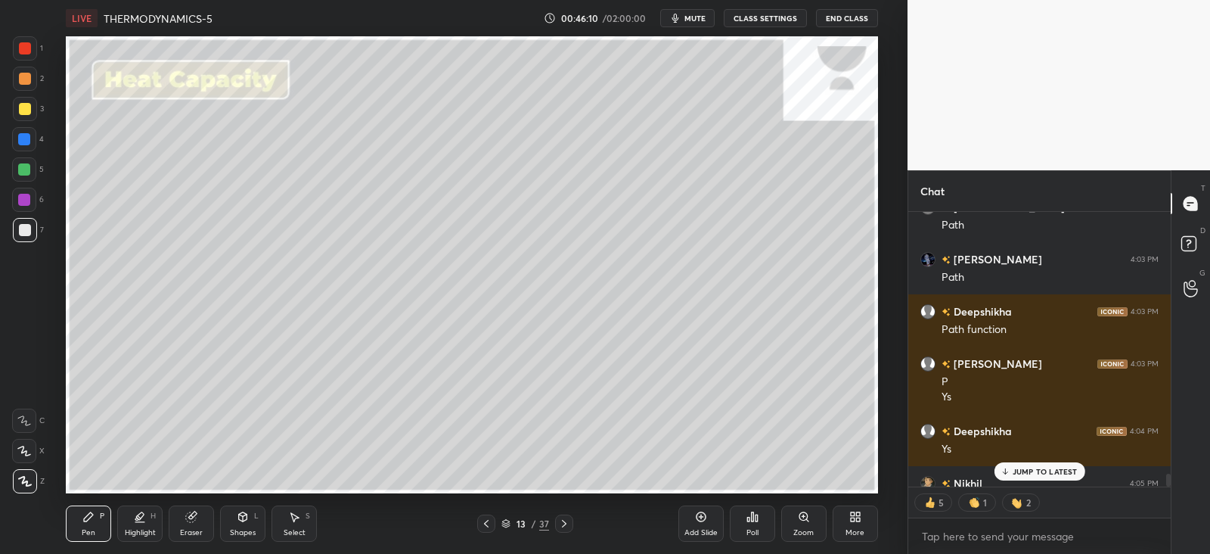
click at [492, 524] on icon at bounding box center [486, 523] width 12 height 12
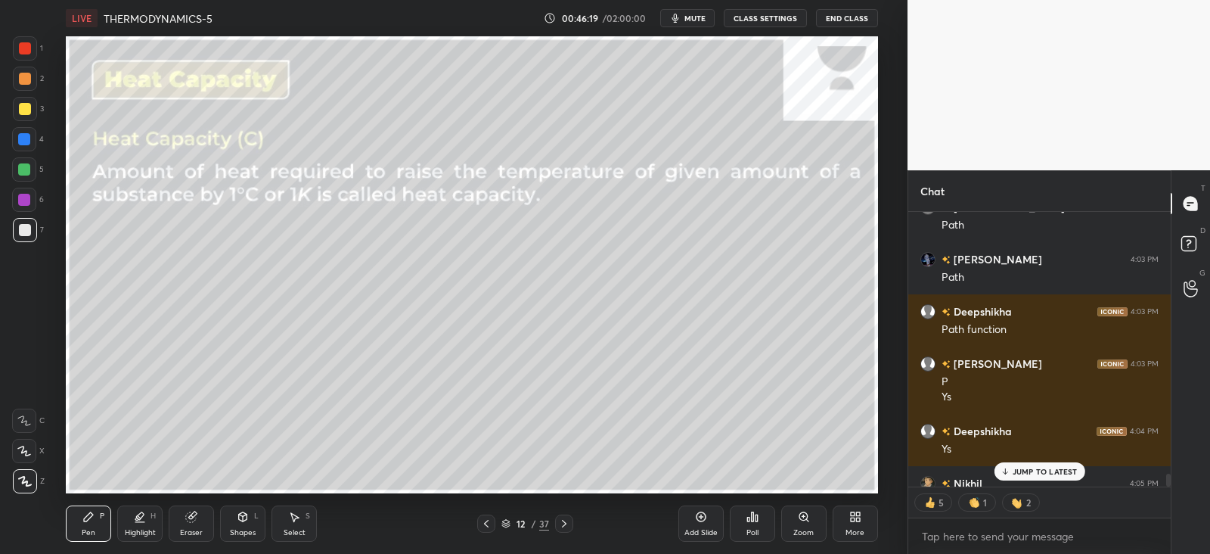
scroll to position [300, 257]
click at [562, 527] on icon at bounding box center [564, 523] width 12 height 12
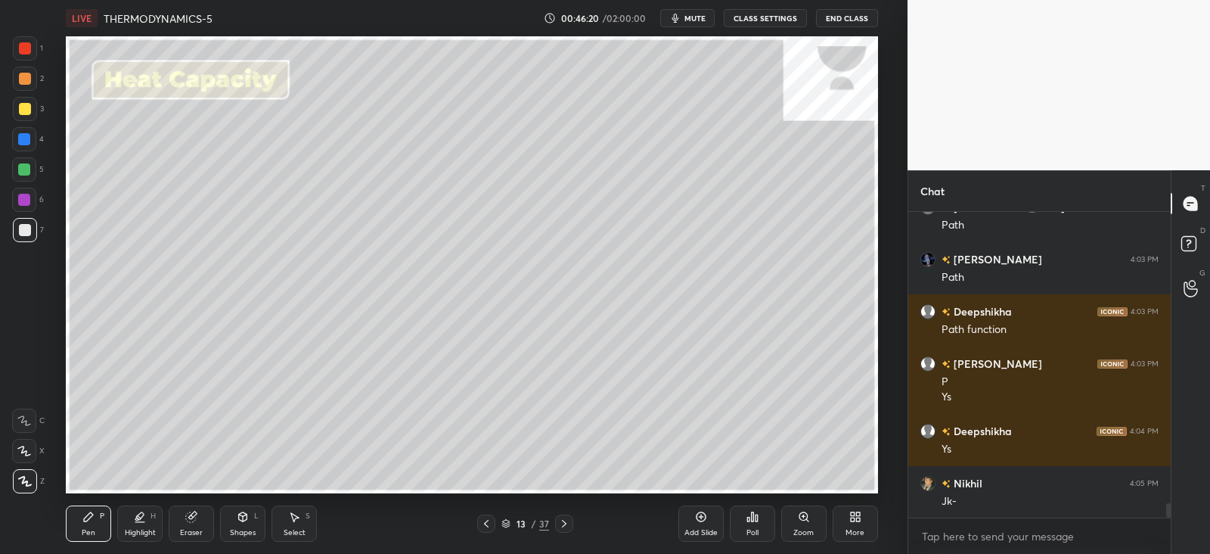
click at [564, 527] on icon at bounding box center [564, 523] width 12 height 12
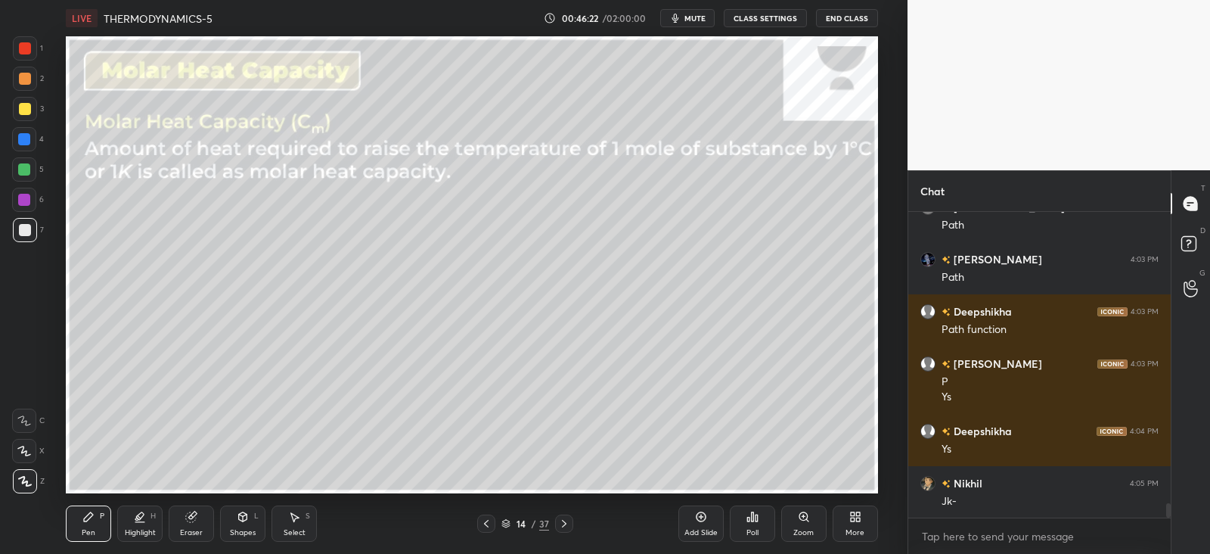
click at [487, 519] on icon at bounding box center [486, 523] width 12 height 12
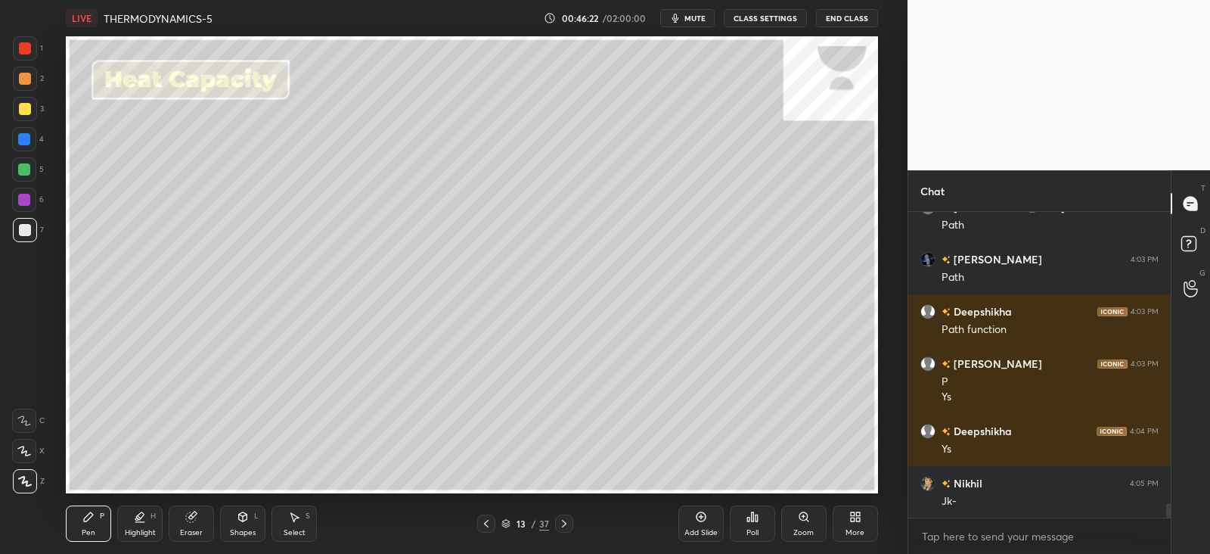
click at [704, 524] on div "Add Slide" at bounding box center [701, 523] width 45 height 36
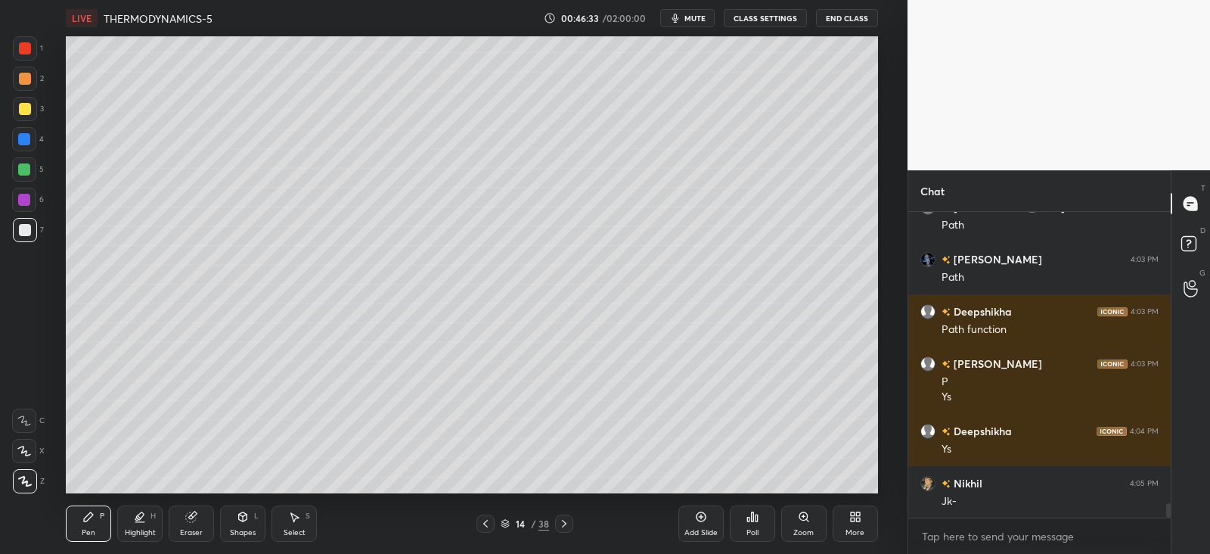
click at [185, 516] on icon at bounding box center [191, 517] width 12 height 12
click at [142, 515] on icon at bounding box center [141, 516] width 8 height 8
click at [241, 521] on icon at bounding box center [243, 517] width 12 height 12
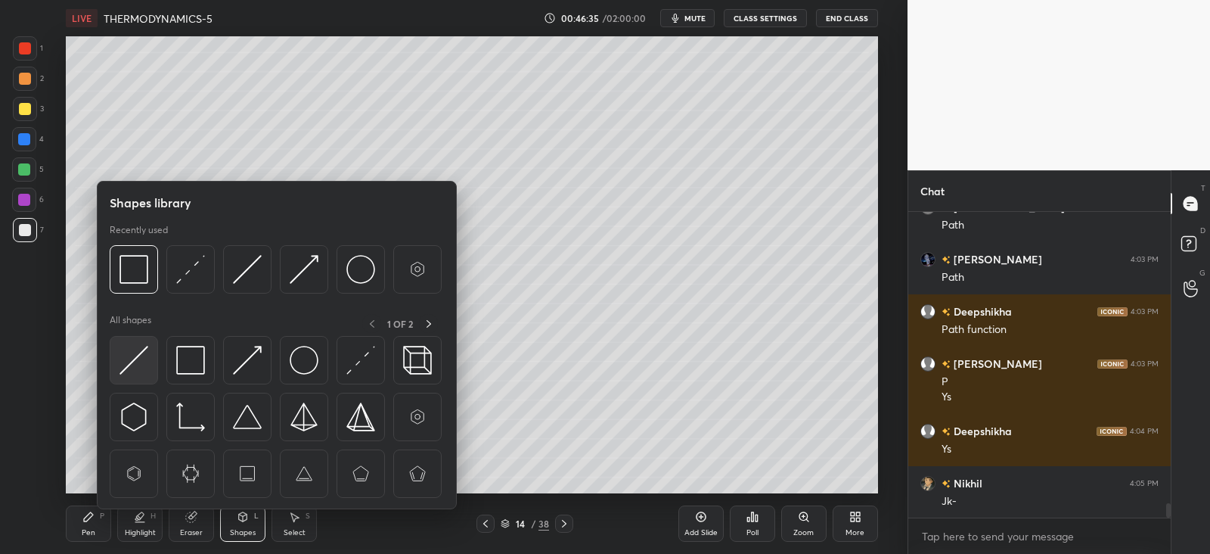
click at [135, 353] on img at bounding box center [134, 360] width 29 height 29
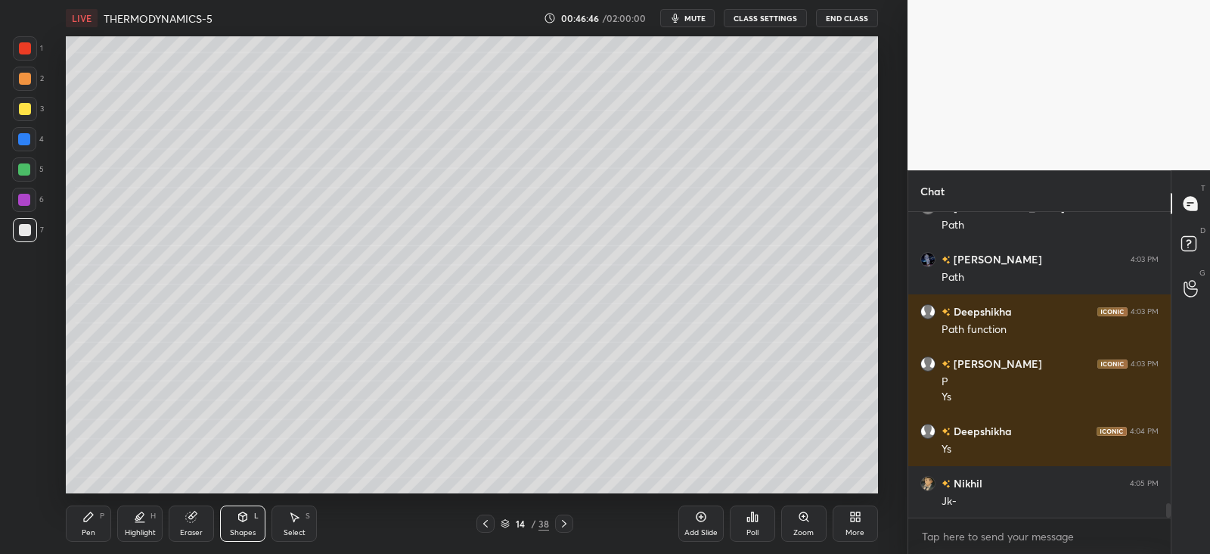
click at [21, 105] on div at bounding box center [25, 109] width 12 height 12
click at [95, 516] on div "Pen P" at bounding box center [88, 523] width 45 height 36
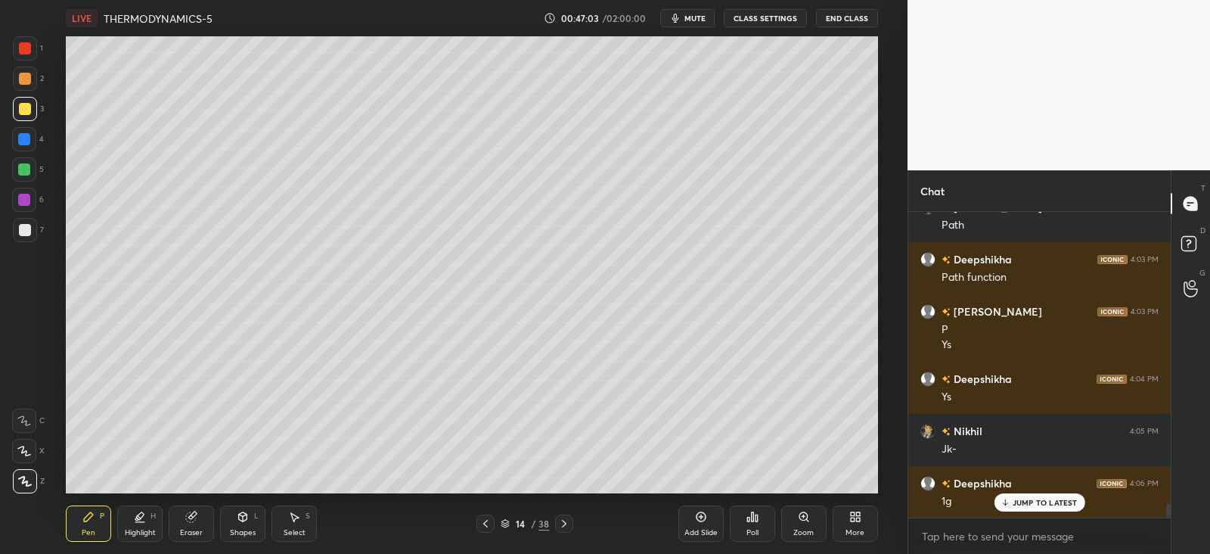
click at [30, 137] on div at bounding box center [24, 139] width 24 height 24
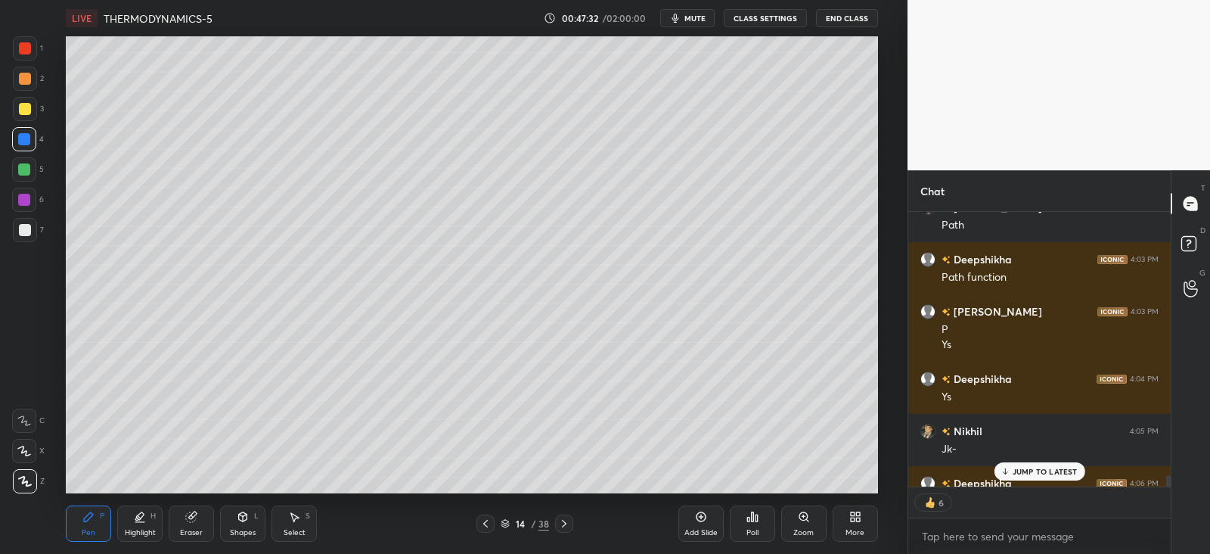
scroll to position [6216, 0]
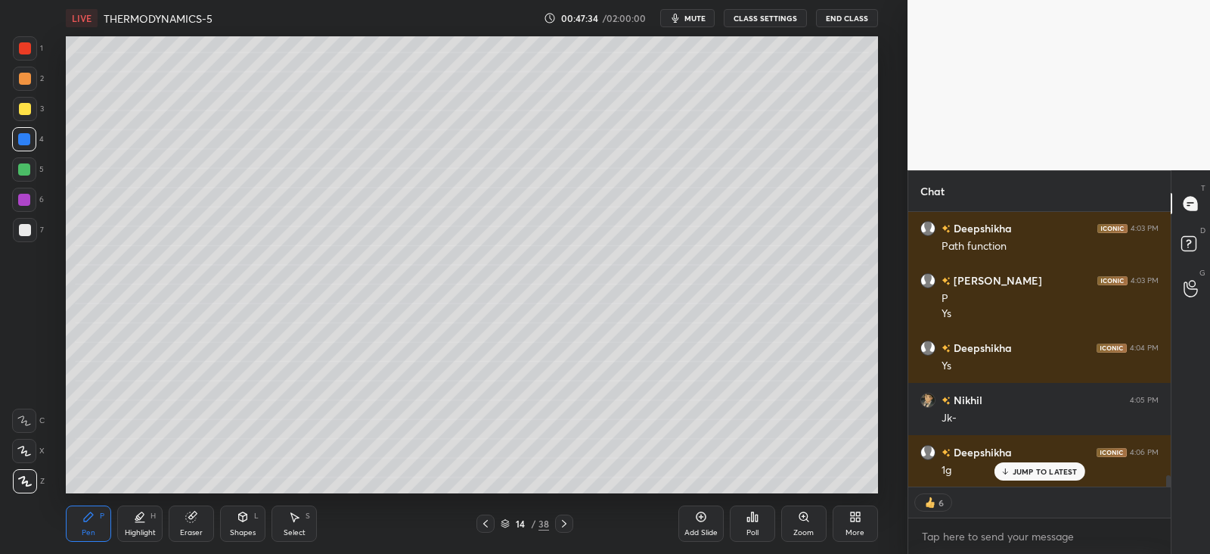
click at [26, 107] on div at bounding box center [25, 109] width 12 height 12
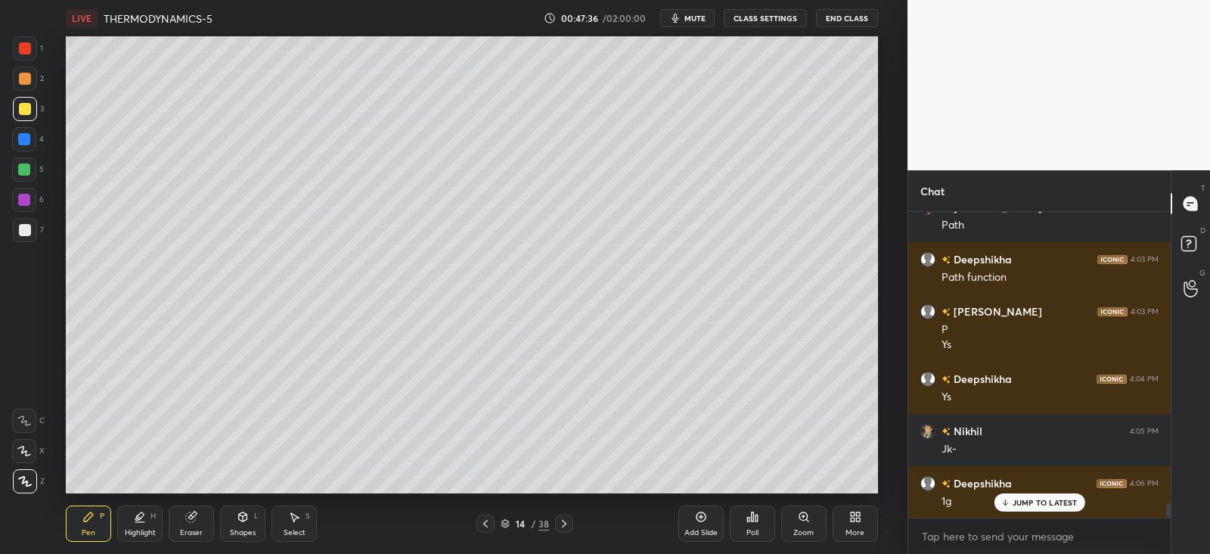
scroll to position [6185, 0]
click at [30, 138] on div at bounding box center [24, 139] width 24 height 24
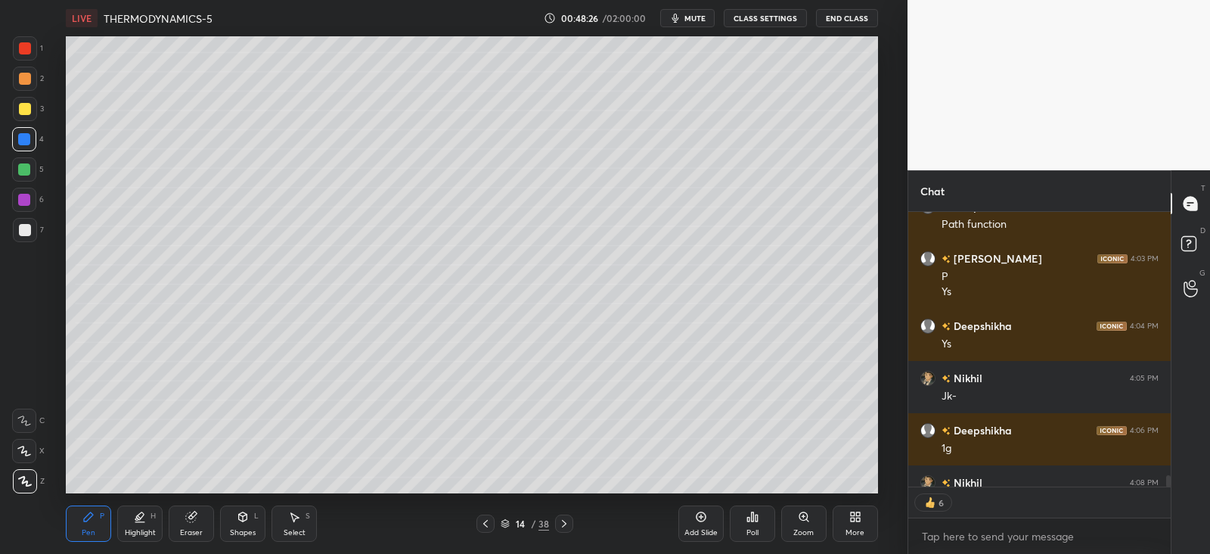
scroll to position [6321, 0]
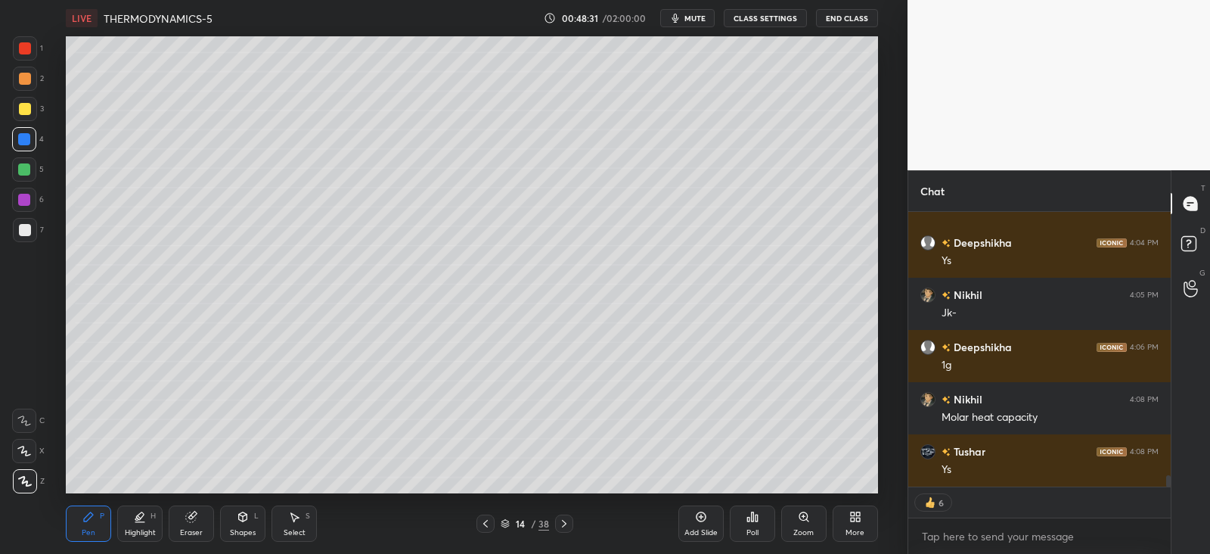
click at [566, 521] on icon at bounding box center [564, 523] width 12 height 12
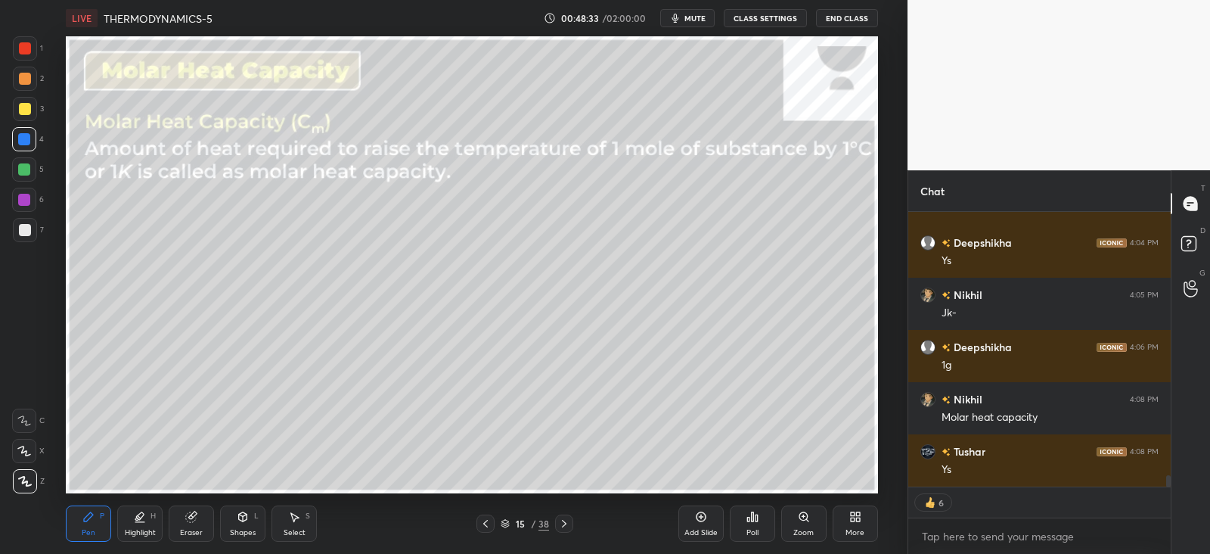
click at [247, 518] on icon at bounding box center [243, 516] width 8 height 9
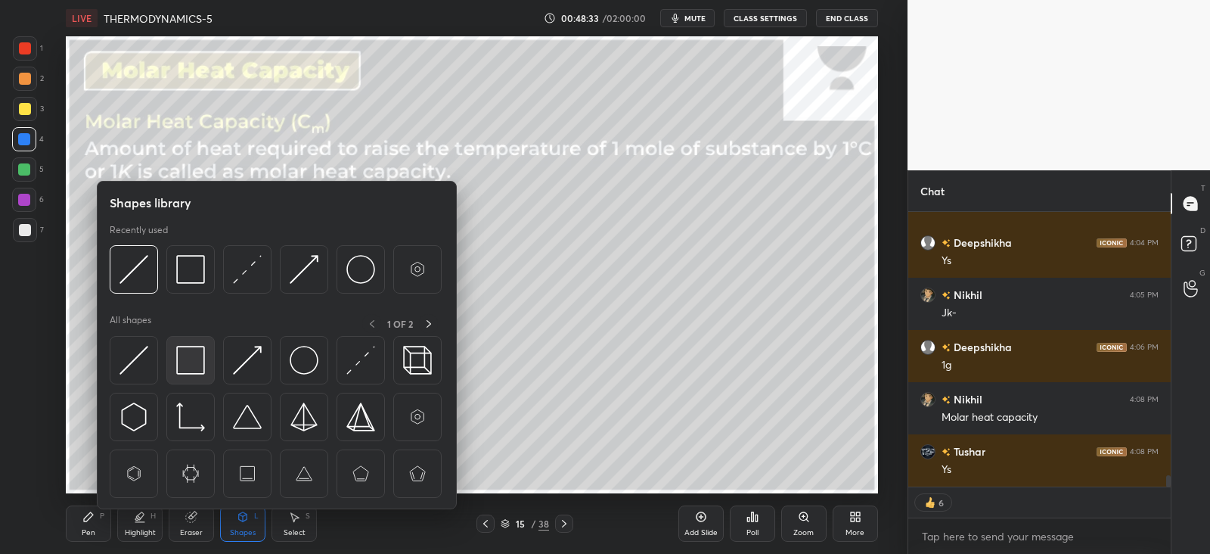
click at [193, 353] on img at bounding box center [190, 360] width 29 height 29
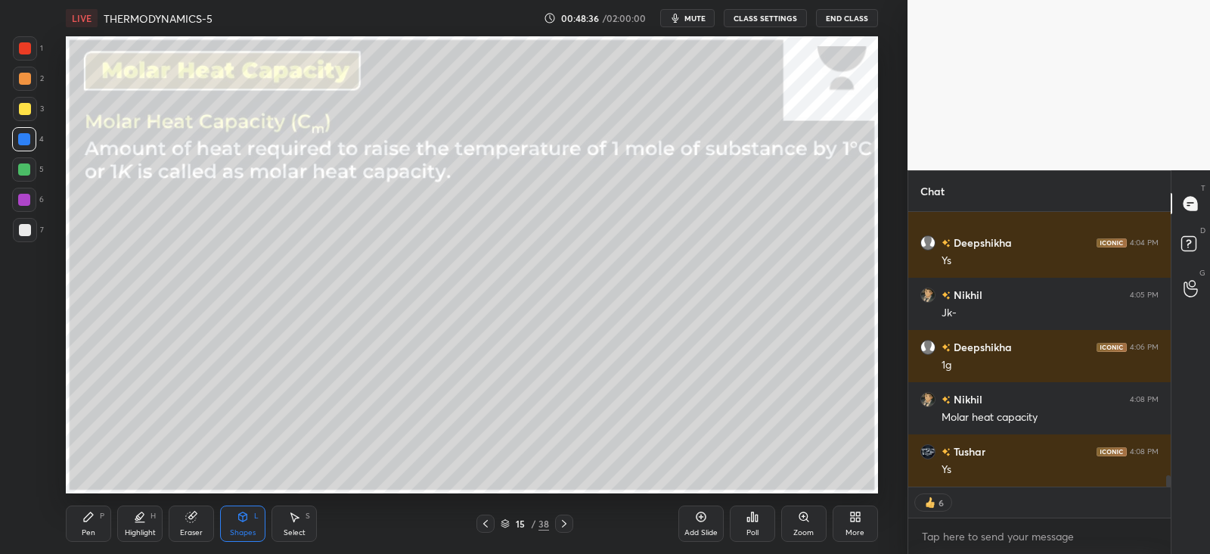
scroll to position [6290, 0]
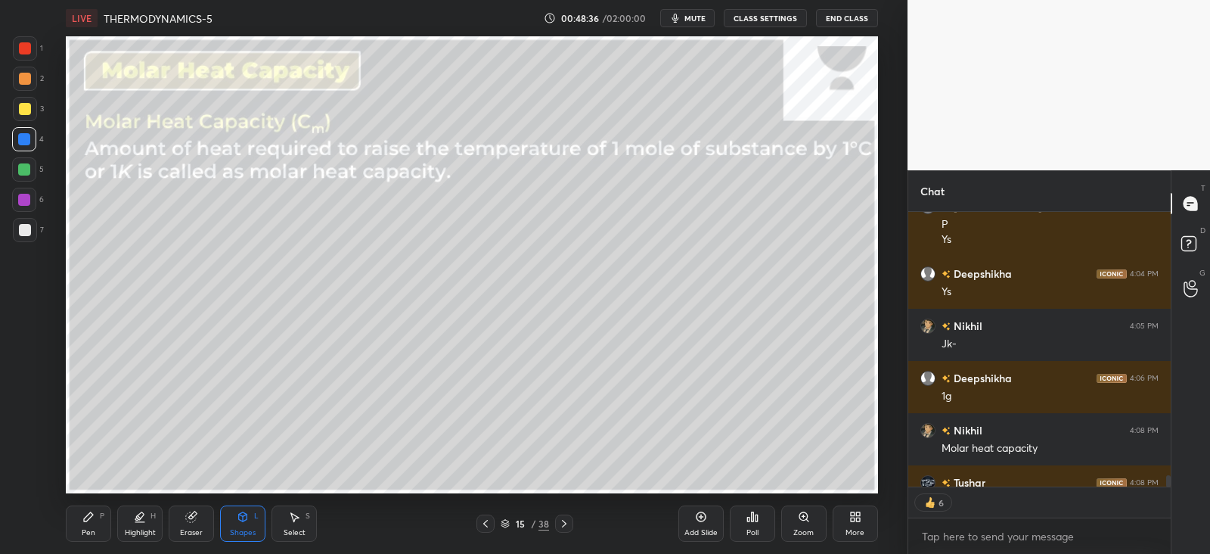
click at [106, 517] on div "Pen P" at bounding box center [88, 523] width 45 height 36
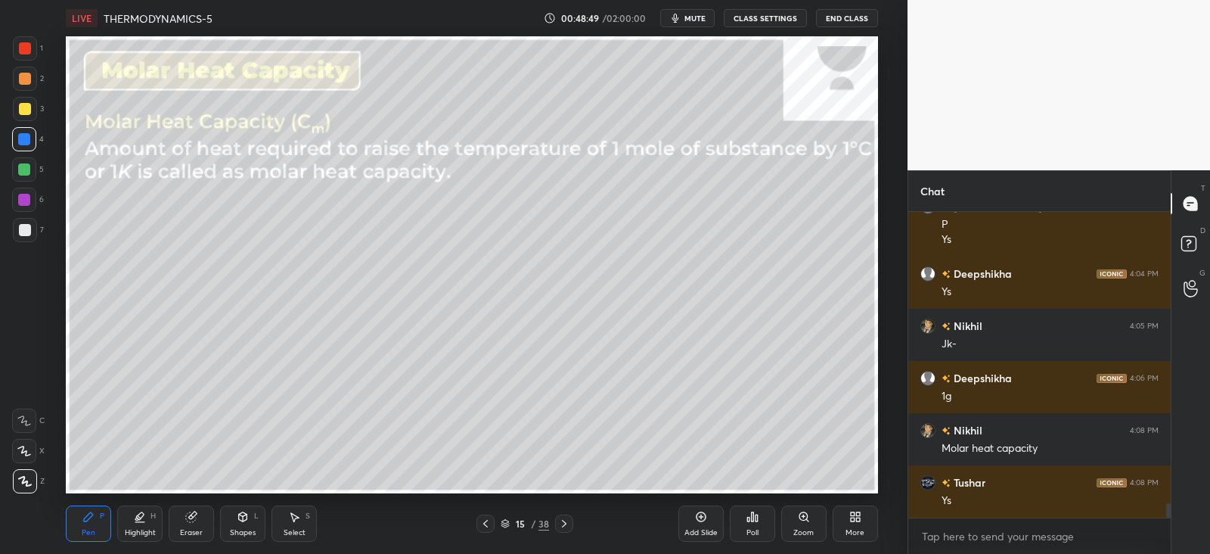
click at [245, 509] on div "Shapes L" at bounding box center [242, 523] width 45 height 36
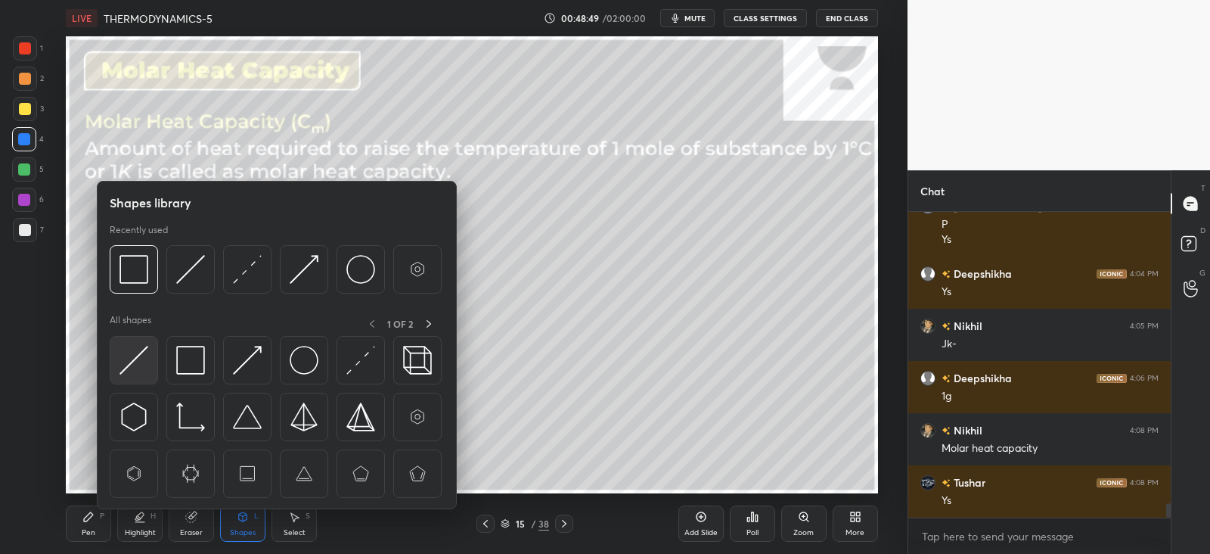
click at [129, 349] on img at bounding box center [134, 360] width 29 height 29
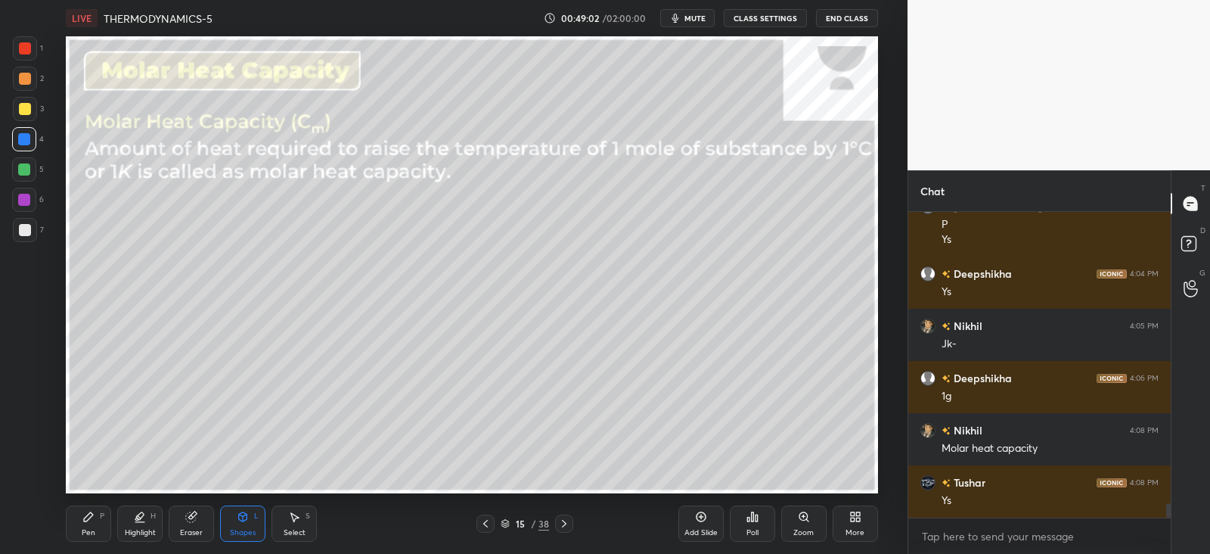
click at [23, 106] on div at bounding box center [25, 109] width 12 height 12
click at [92, 512] on icon at bounding box center [88, 517] width 12 height 12
click at [486, 524] on icon at bounding box center [486, 523] width 12 height 12
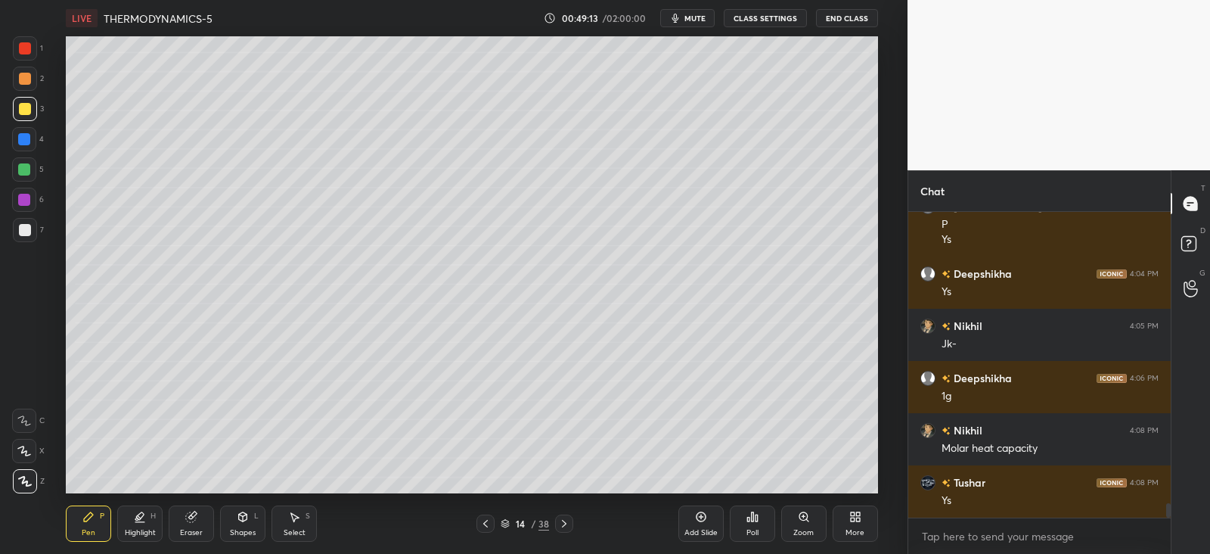
click at [489, 525] on icon at bounding box center [486, 523] width 12 height 12
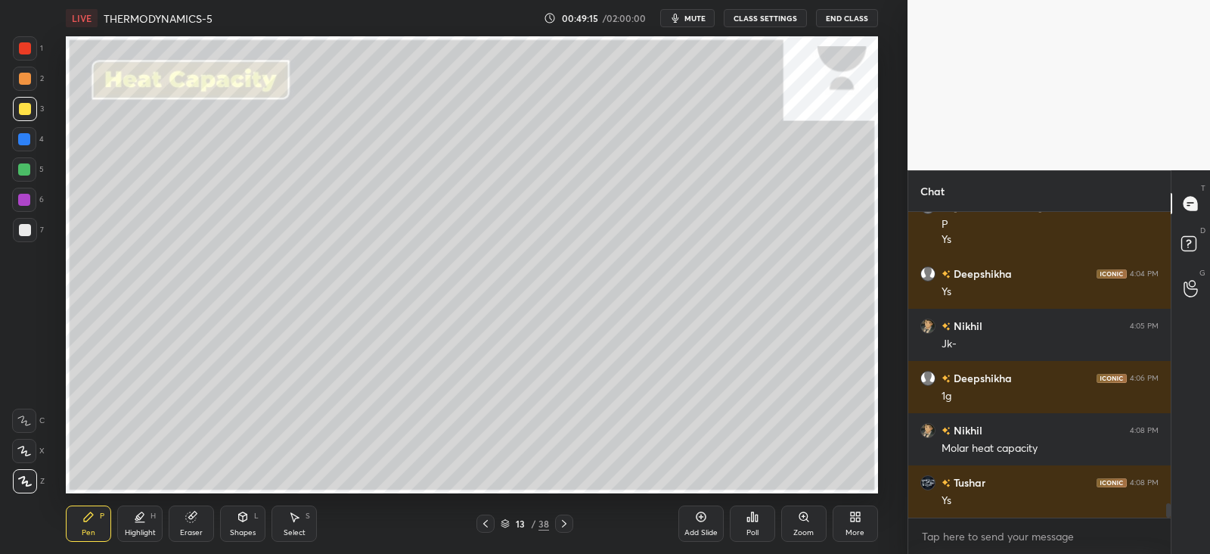
click at [492, 524] on icon at bounding box center [486, 523] width 12 height 12
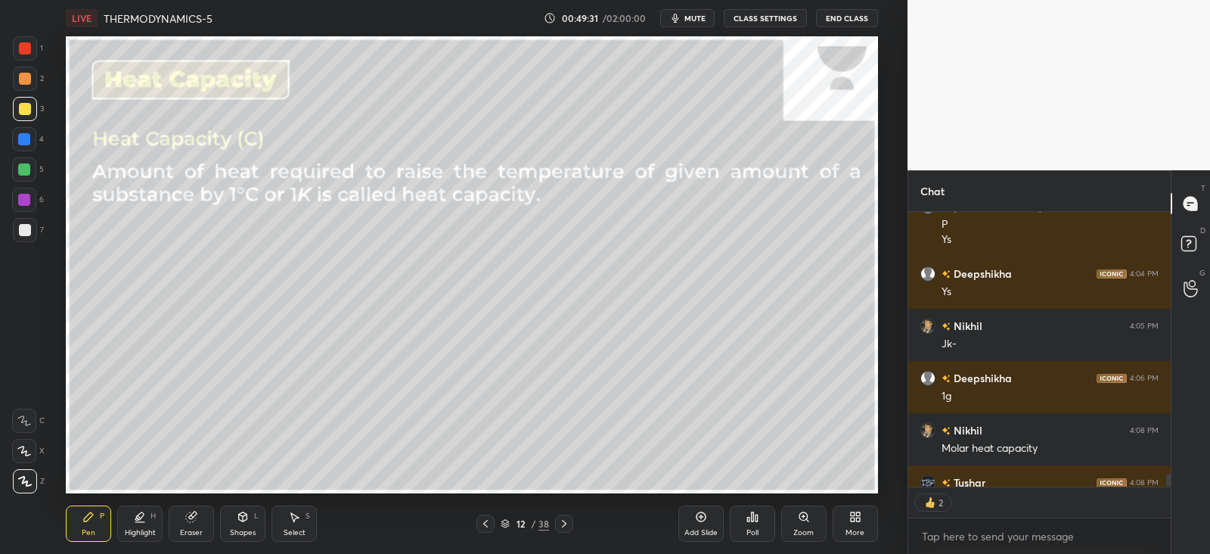
scroll to position [6321, 0]
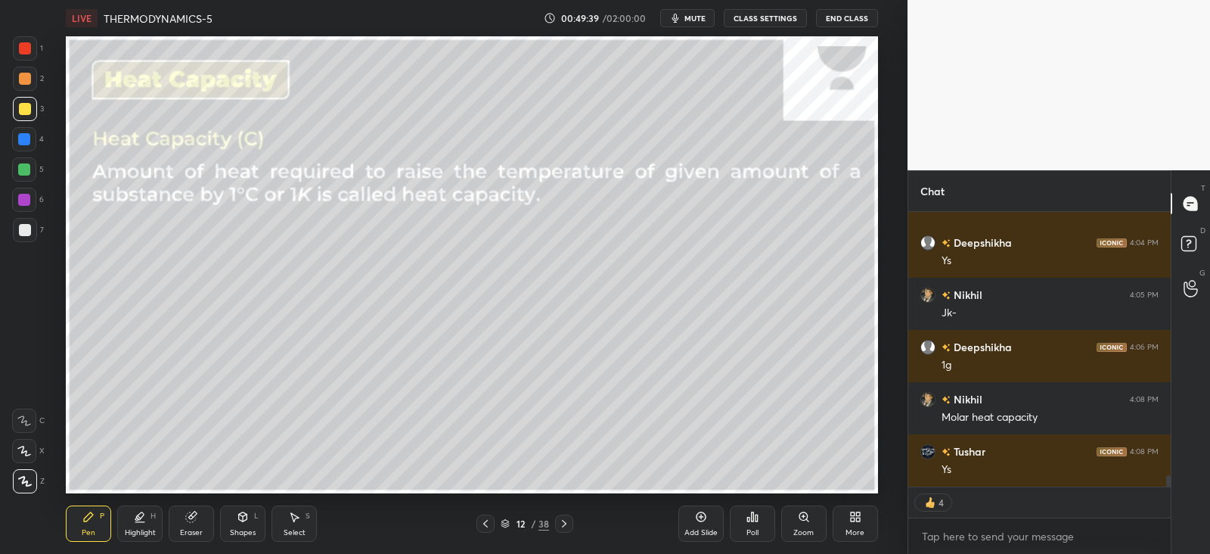
click at [569, 521] on icon at bounding box center [564, 523] width 12 height 12
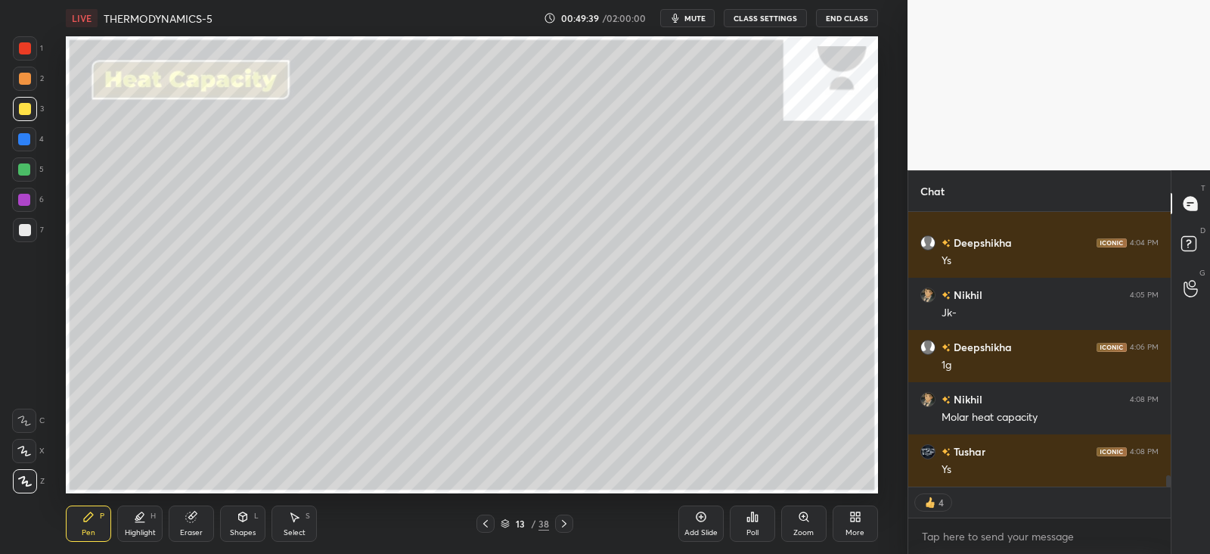
click at [572, 523] on div at bounding box center [564, 523] width 18 height 18
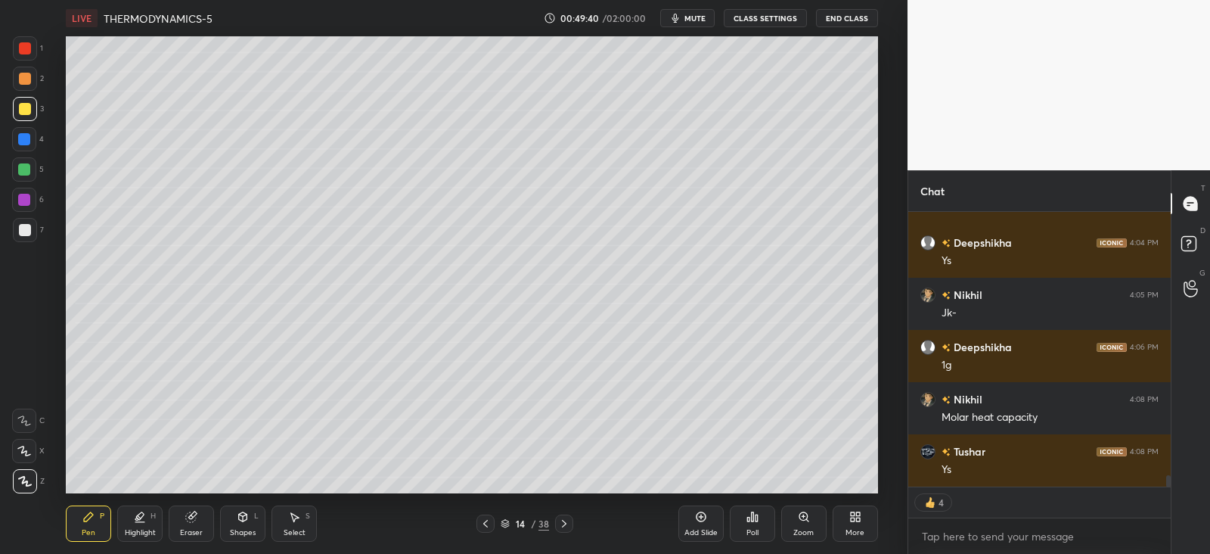
click at [573, 521] on div "14 / 38" at bounding box center [525, 523] width 306 height 18
click at [567, 524] on icon at bounding box center [564, 523] width 12 height 12
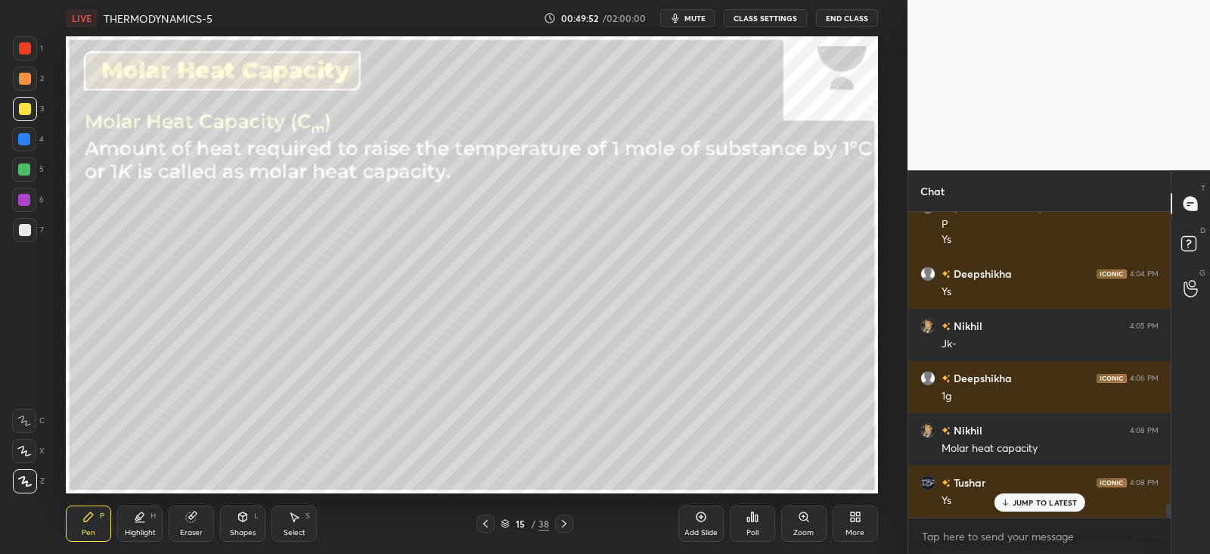
scroll to position [6341, 0]
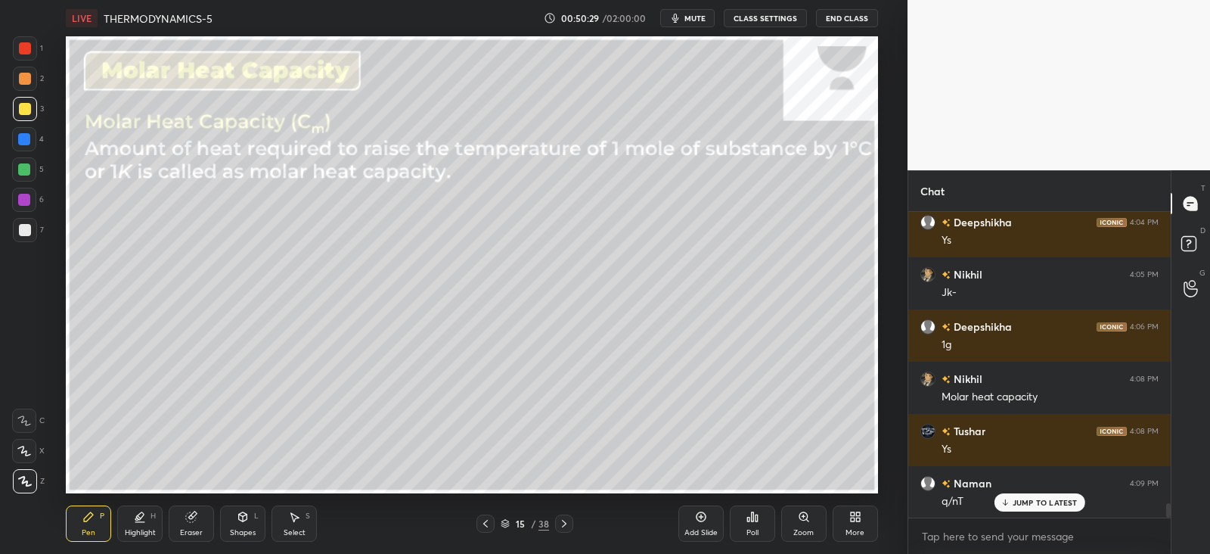
click at [297, 517] on icon at bounding box center [295, 517] width 8 height 9
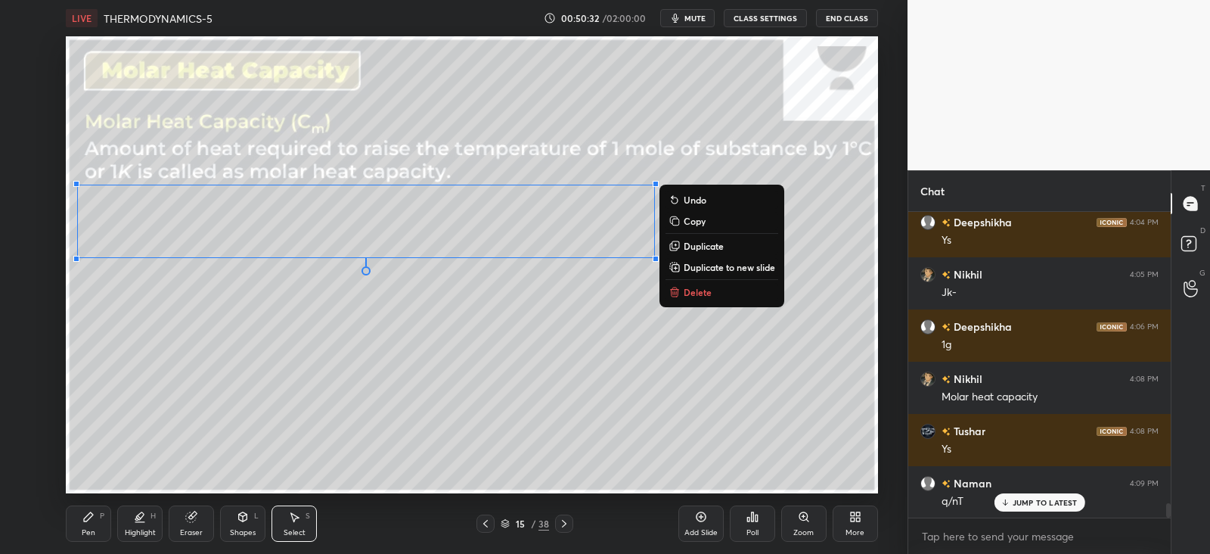
click at [694, 247] on p "Duplicate" at bounding box center [704, 246] width 40 height 12
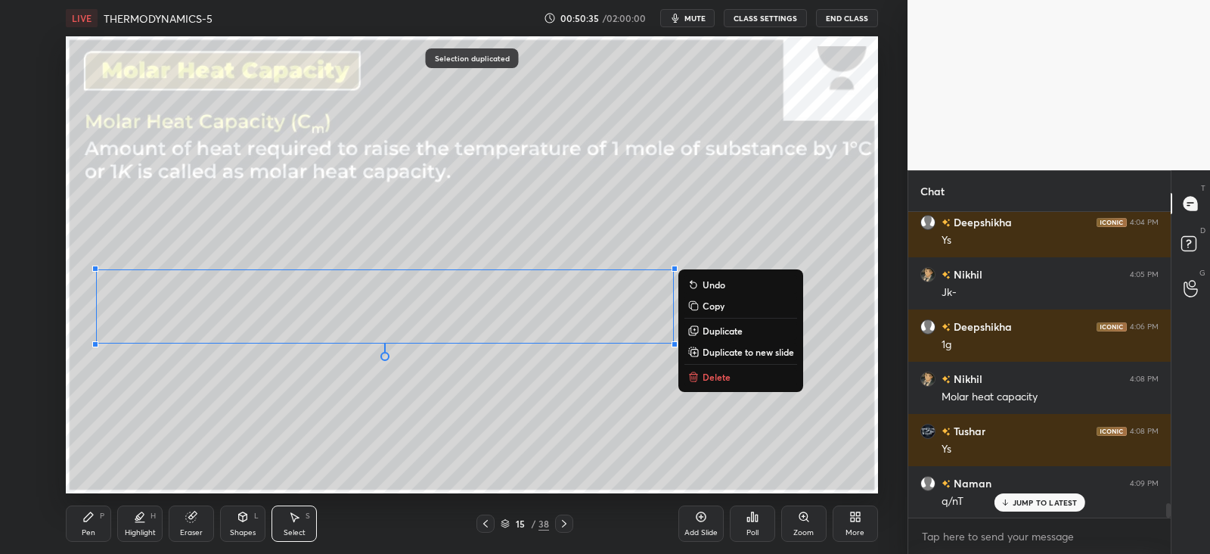
click at [185, 516] on div "Eraser" at bounding box center [191, 523] width 45 height 36
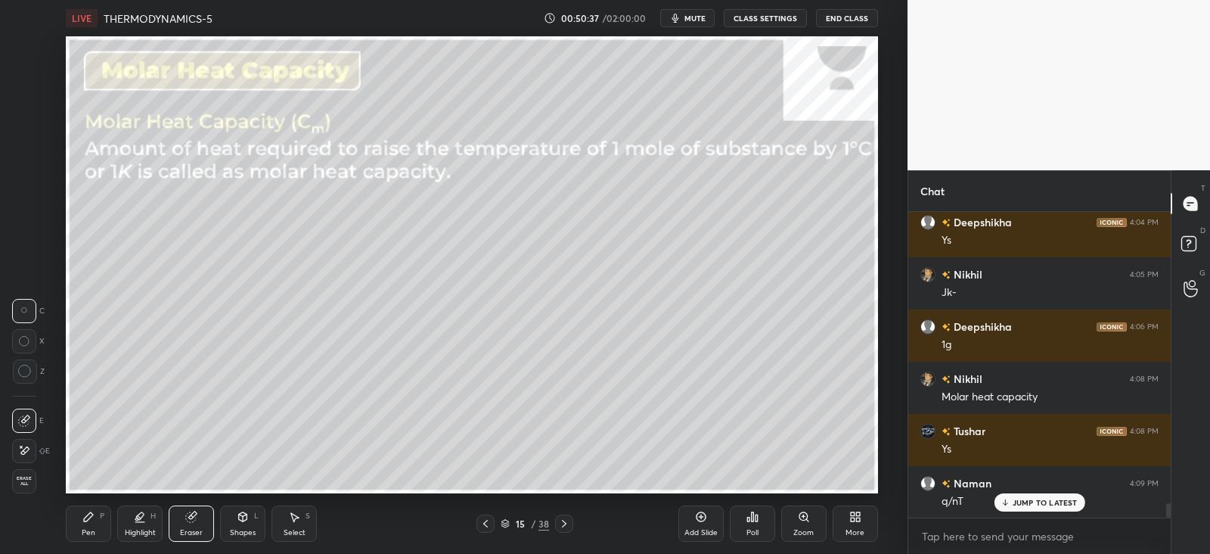
click at [84, 520] on icon at bounding box center [88, 516] width 9 height 9
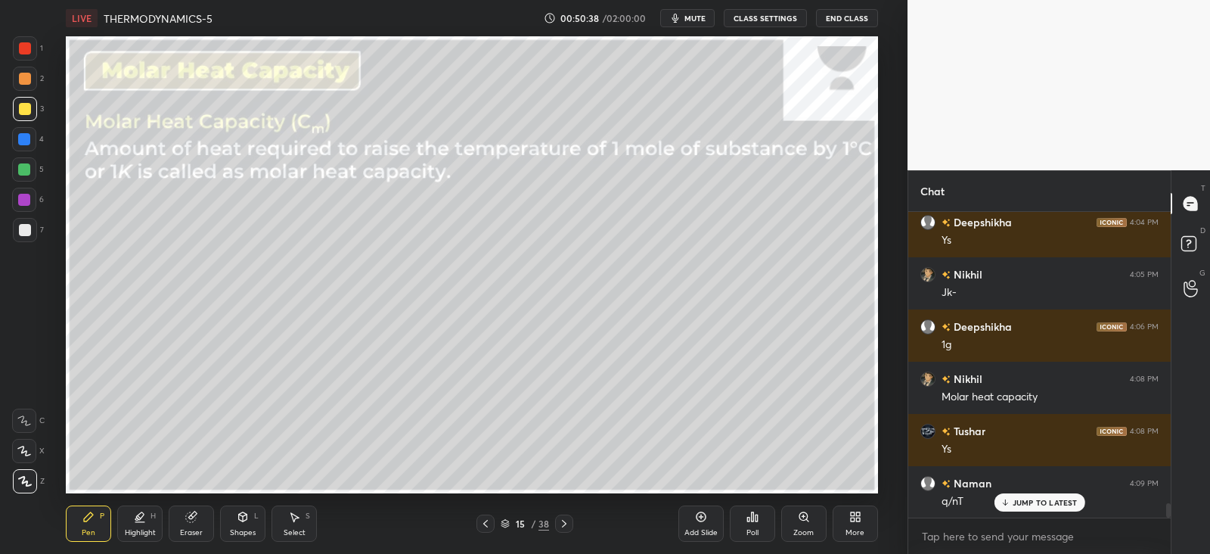
scroll to position [6394, 0]
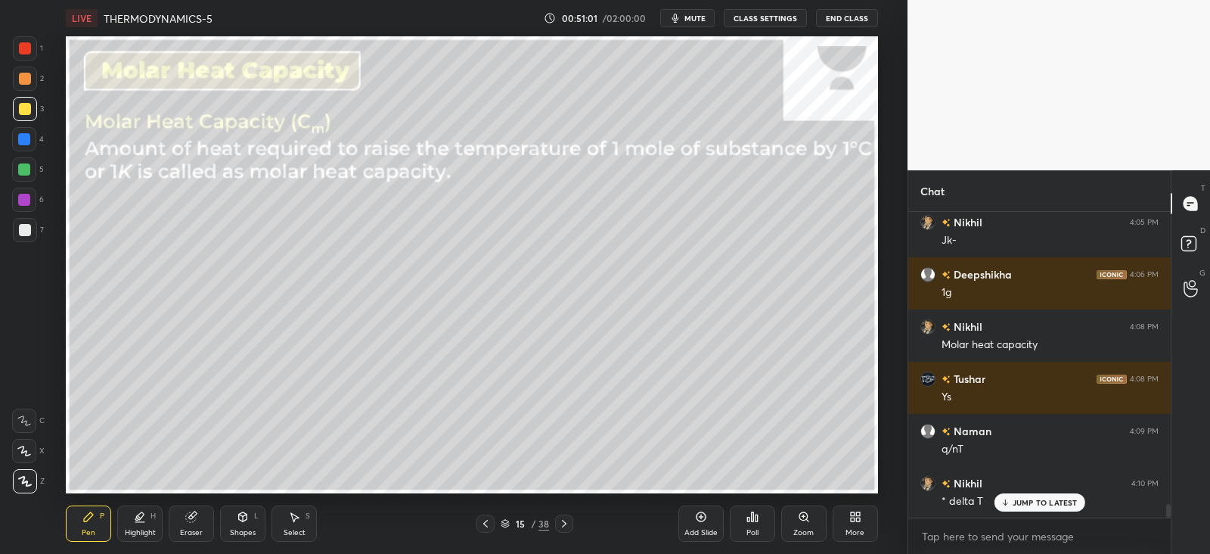
click at [486, 518] on icon at bounding box center [486, 523] width 12 height 12
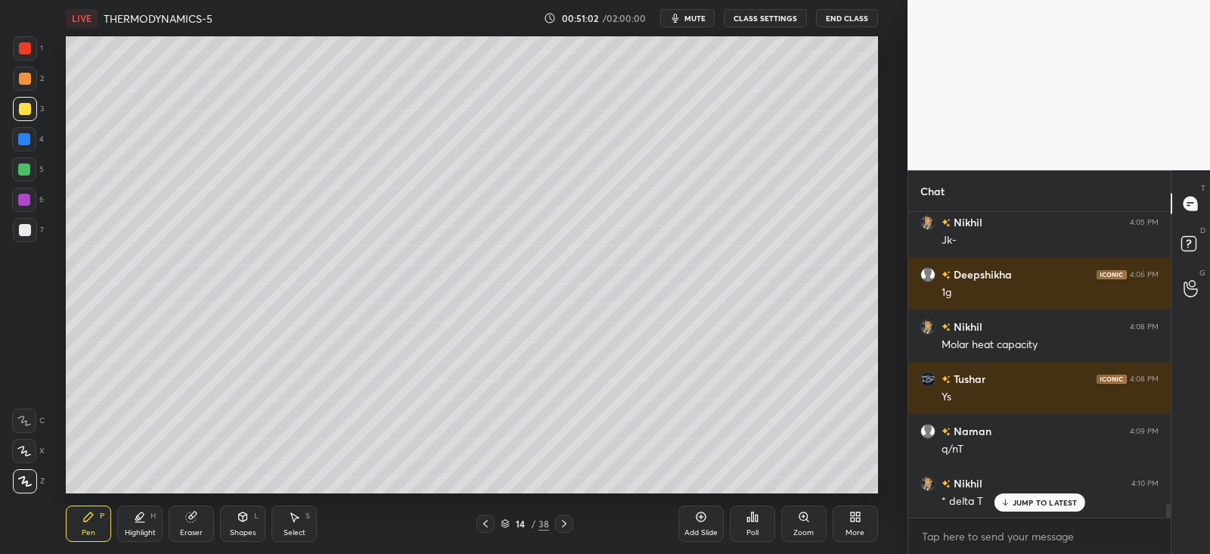
click at [486, 521] on icon at bounding box center [485, 524] width 5 height 8
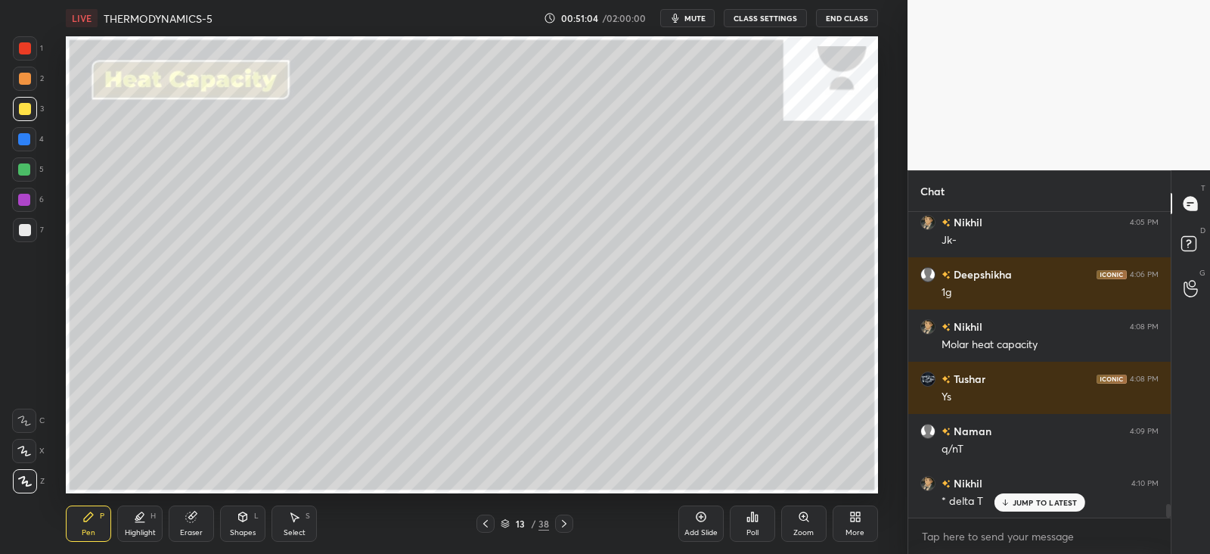
click at [230, 514] on div "Shapes L" at bounding box center [242, 523] width 45 height 36
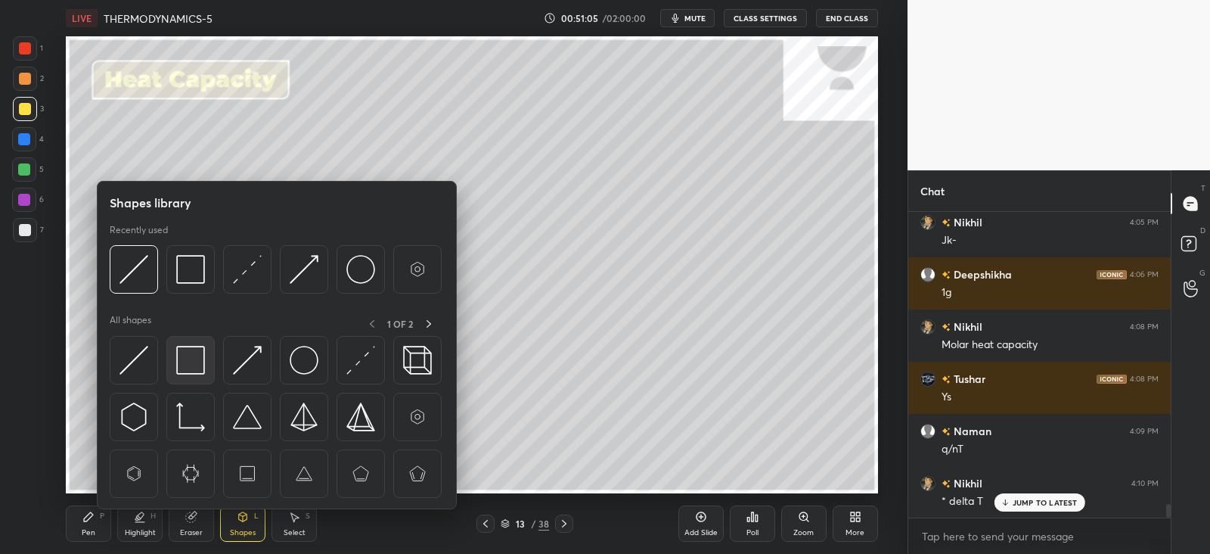
click at [185, 351] on img at bounding box center [190, 360] width 29 height 29
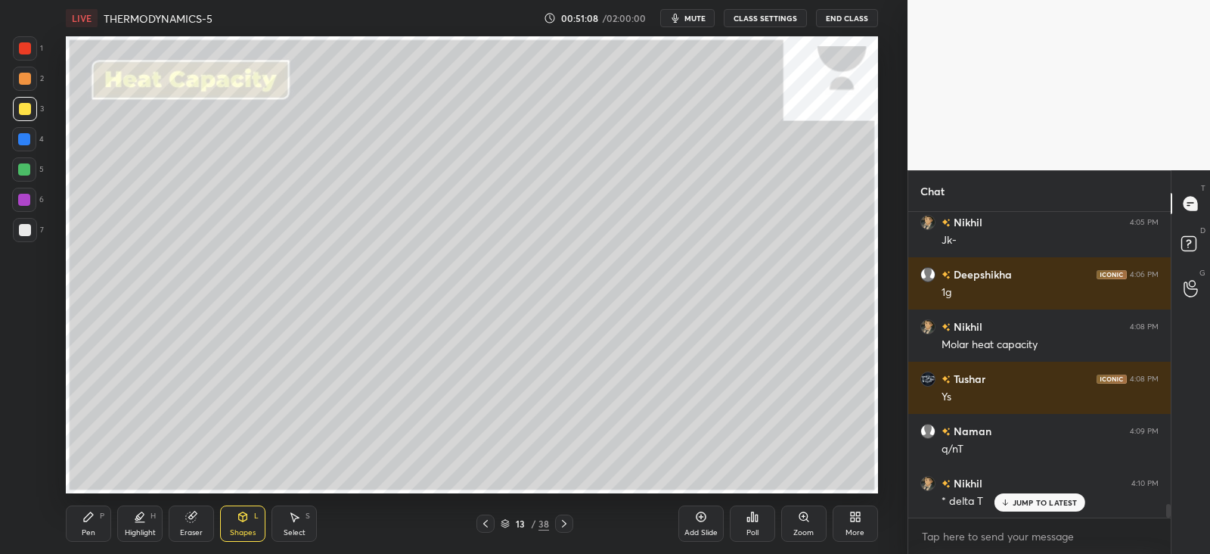
click at [90, 517] on icon at bounding box center [88, 516] width 9 height 9
click at [565, 521] on icon at bounding box center [564, 523] width 12 height 12
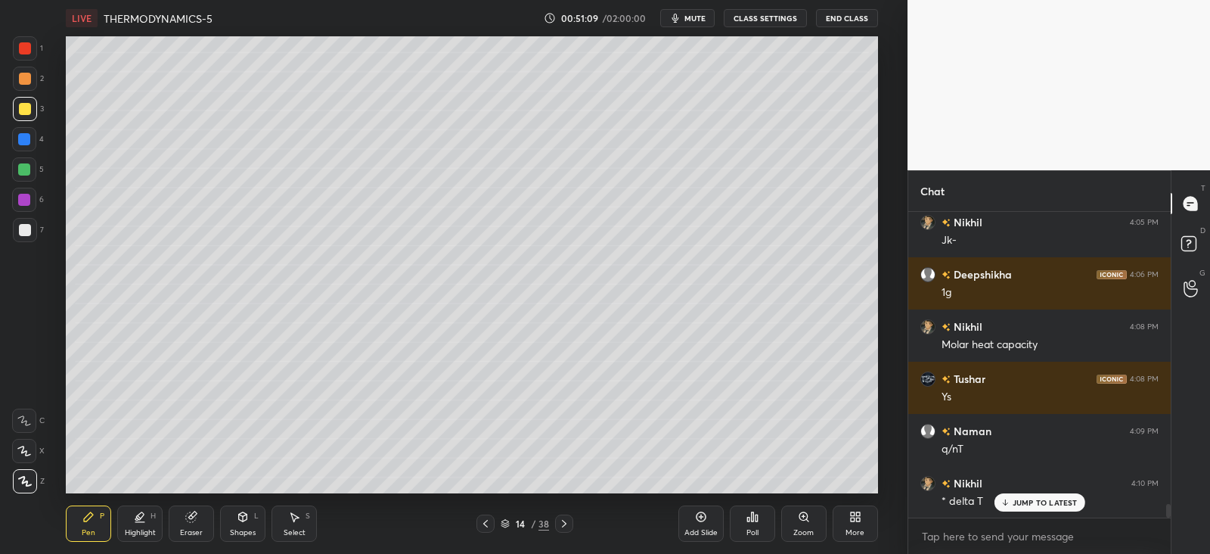
click at [567, 519] on icon at bounding box center [564, 523] width 12 height 12
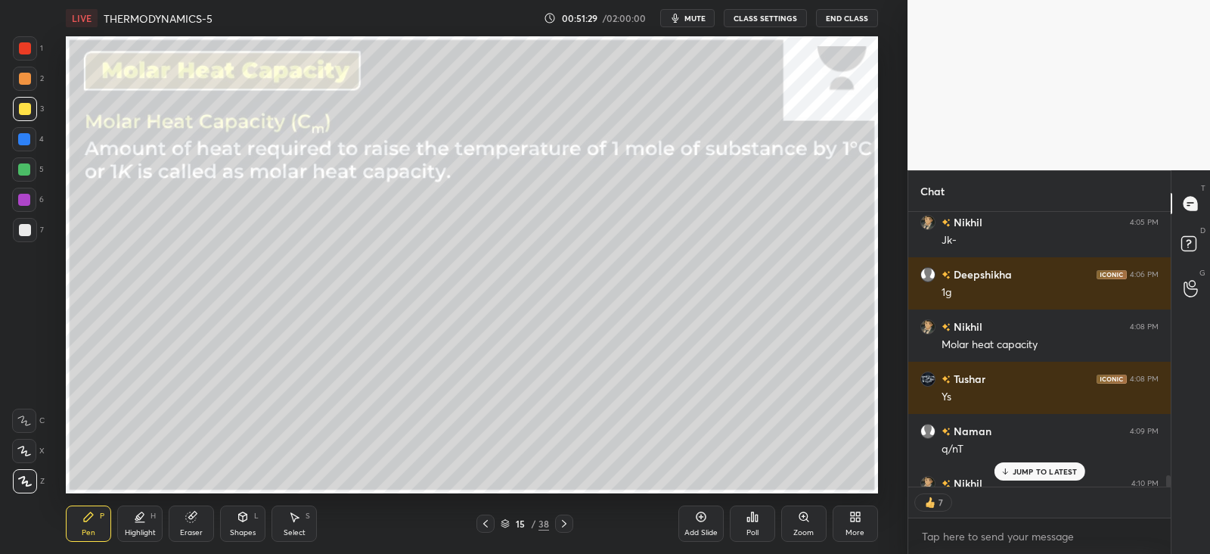
scroll to position [6477, 0]
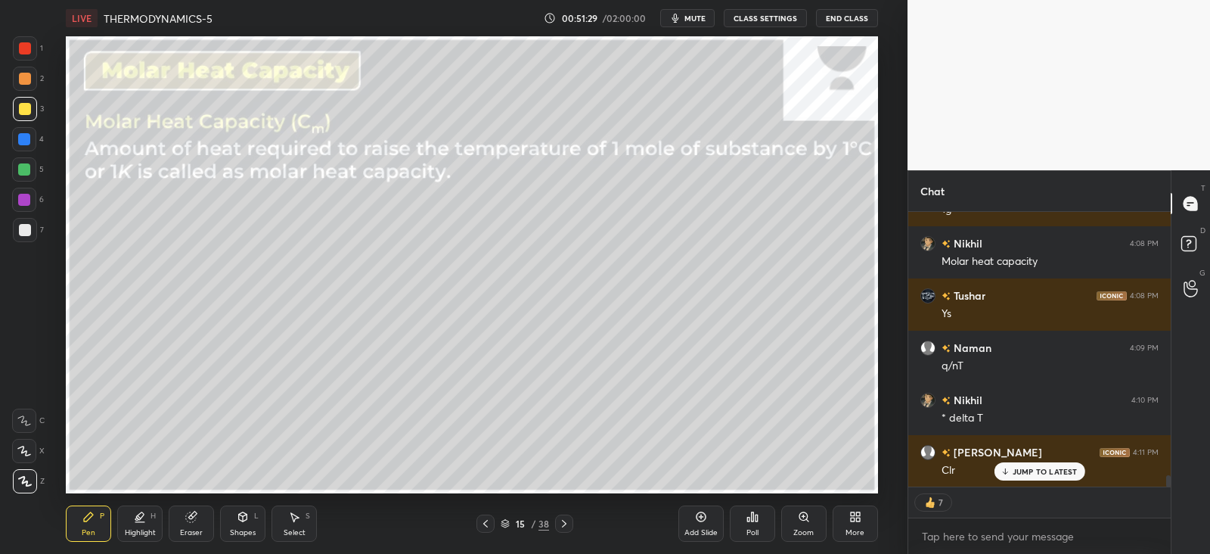
click at [245, 524] on div "Shapes L" at bounding box center [242, 523] width 45 height 36
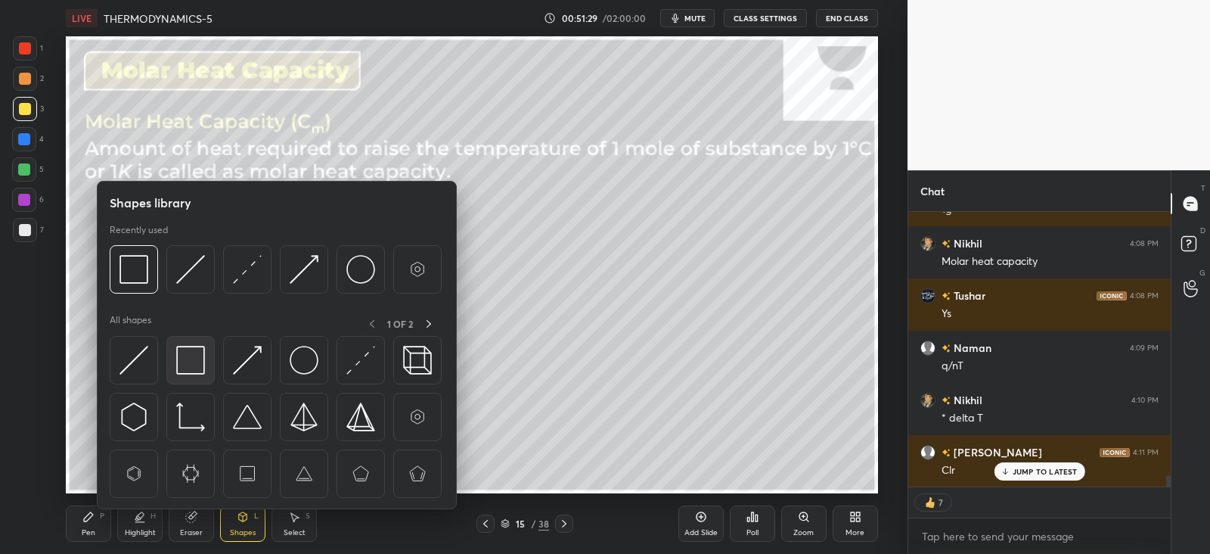
click at [210, 359] on div at bounding box center [190, 360] width 48 height 48
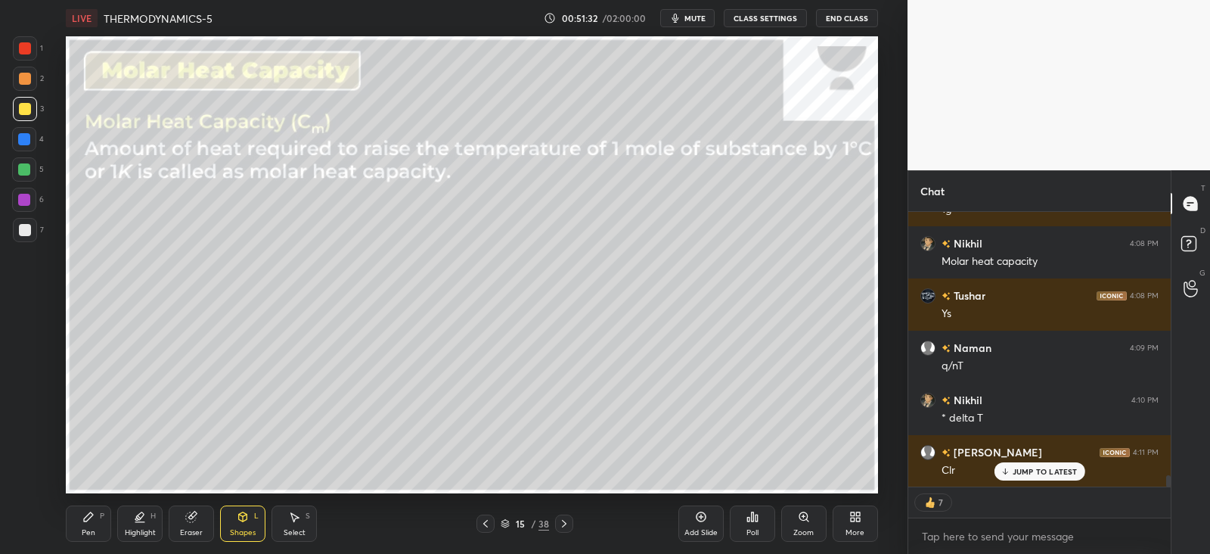
click at [95, 523] on div "Pen P" at bounding box center [88, 523] width 45 height 36
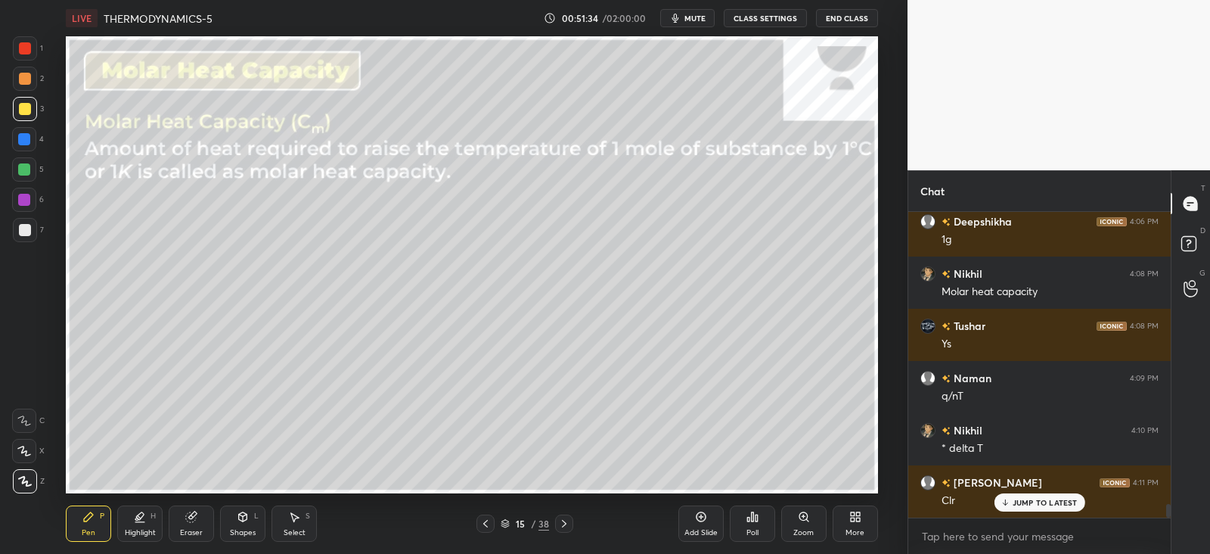
scroll to position [300, 257]
click at [244, 527] on div "Shapes L" at bounding box center [242, 523] width 45 height 36
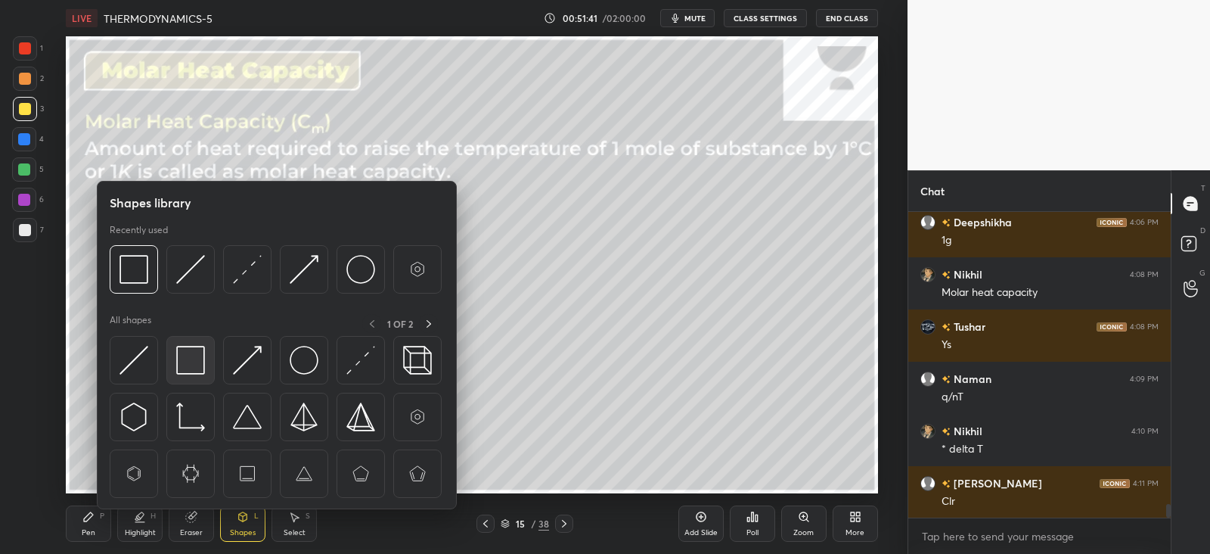
click at [197, 360] on img at bounding box center [190, 360] width 29 height 29
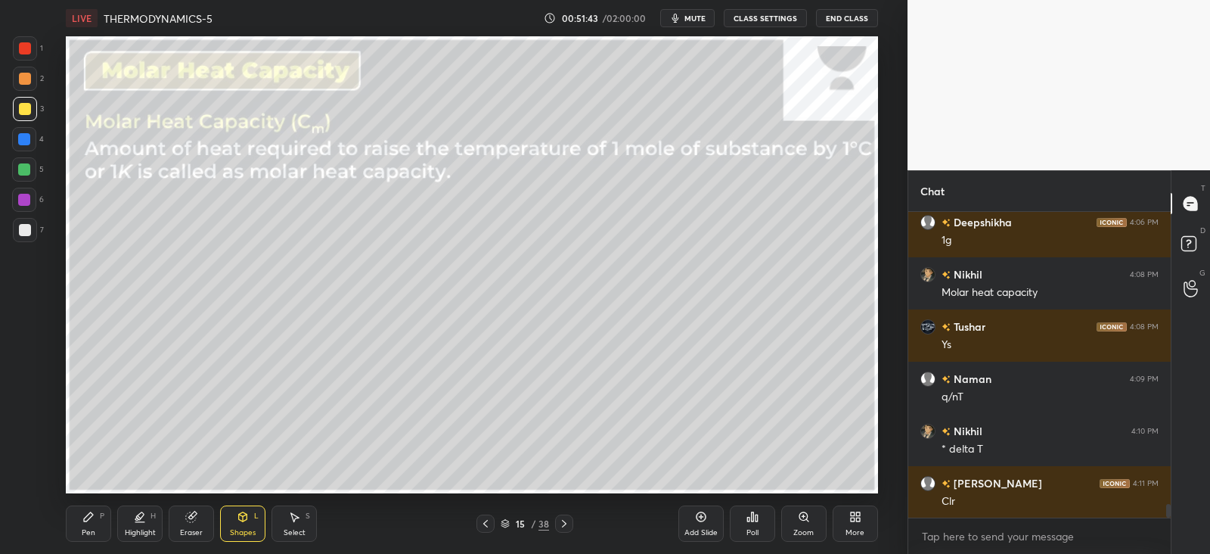
click at [85, 523] on div "Pen P" at bounding box center [88, 523] width 45 height 36
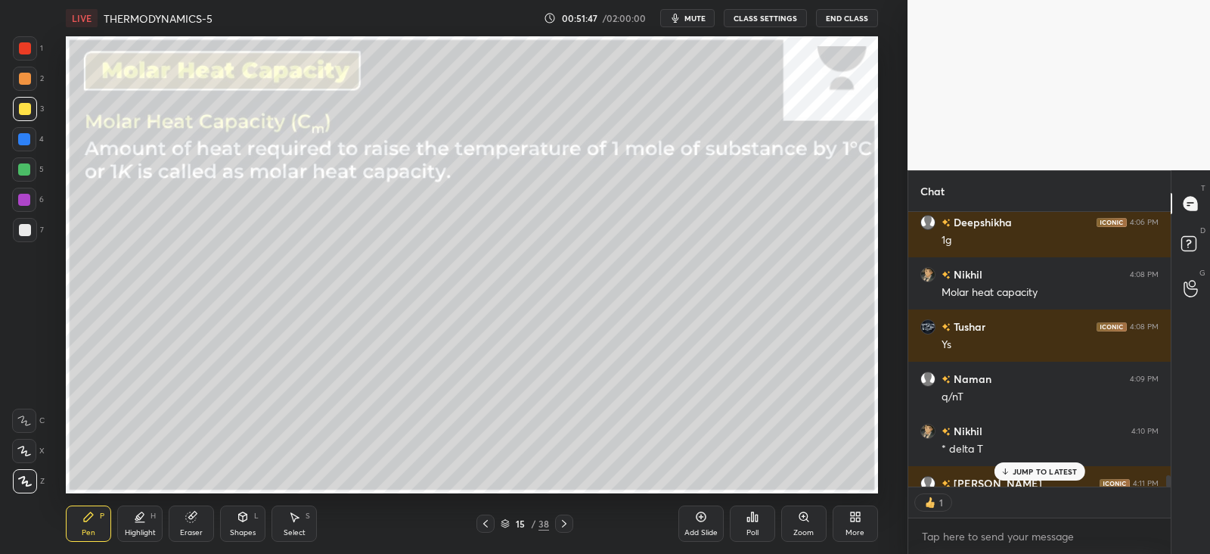
scroll to position [6477, 0]
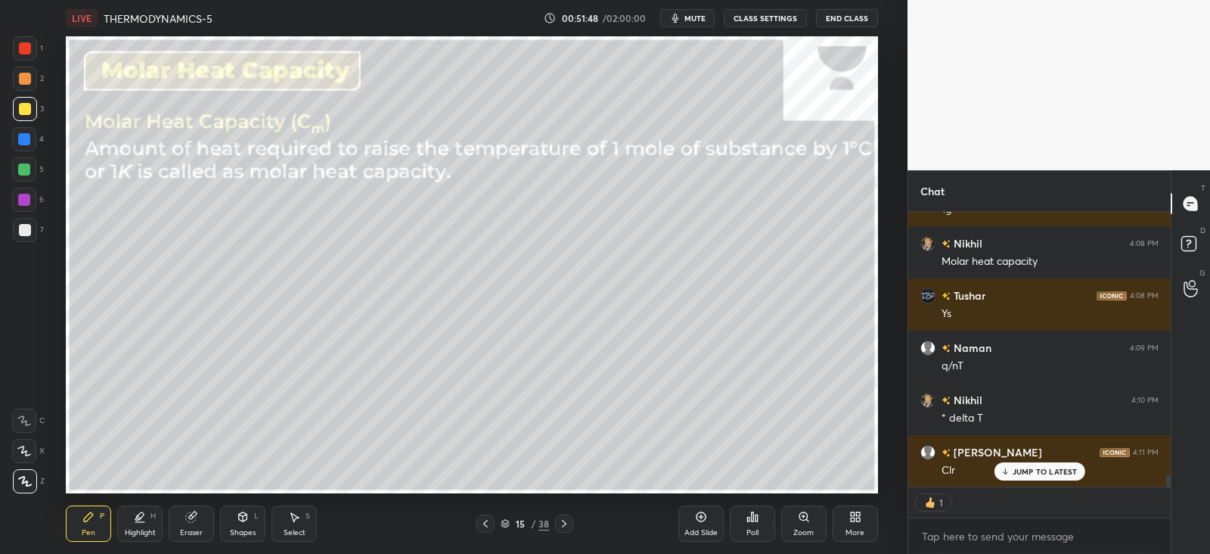
click at [1024, 471] on p "JUMP TO LATEST" at bounding box center [1045, 471] width 65 height 9
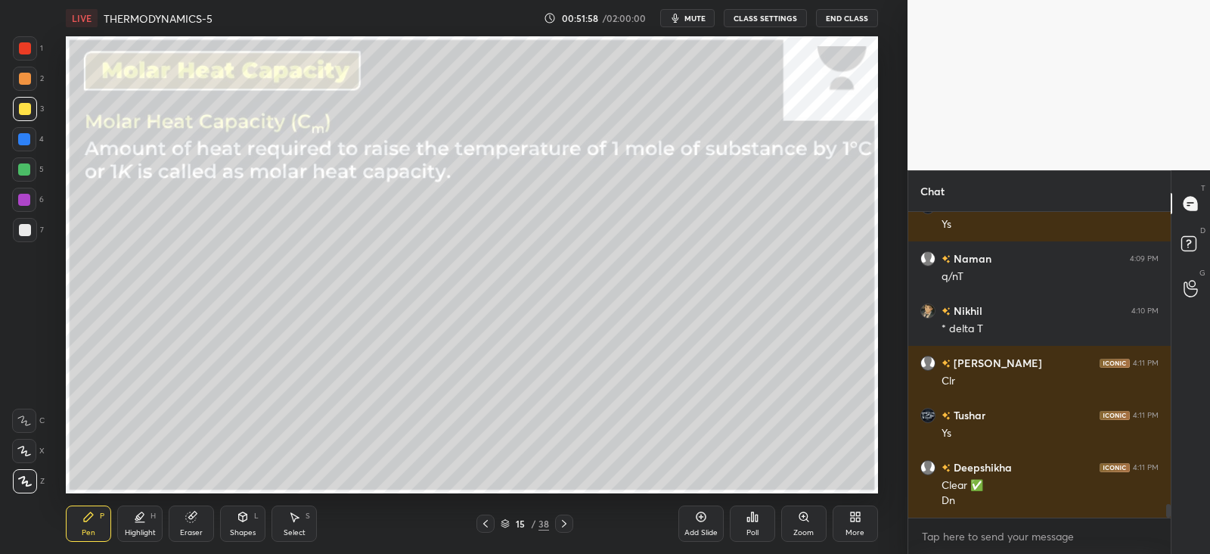
scroll to position [6618, 0]
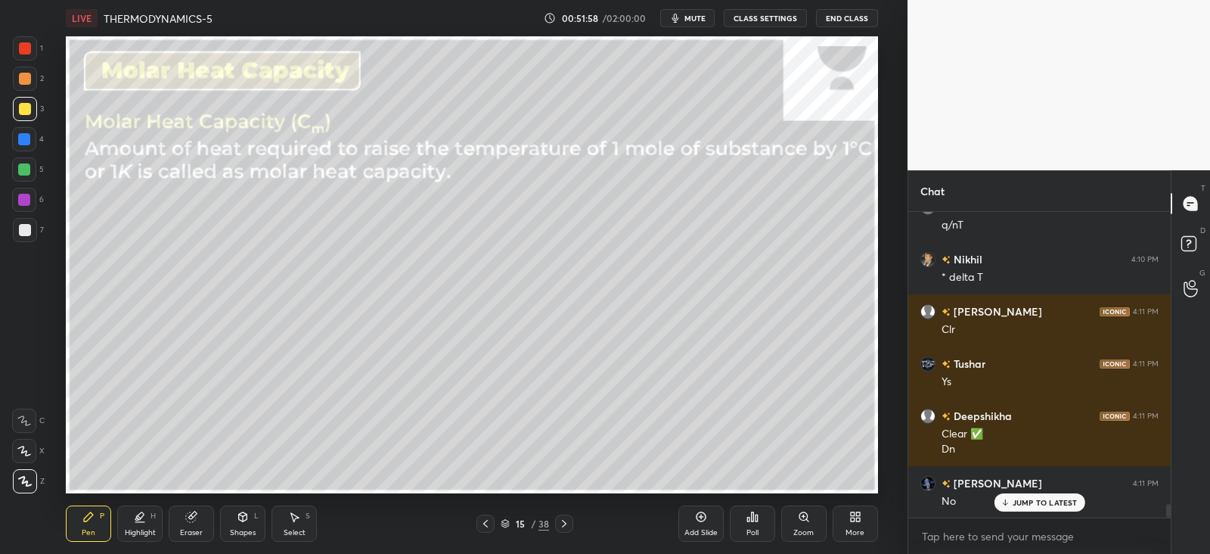
click at [563, 523] on icon at bounding box center [564, 523] width 12 height 12
click at [486, 527] on icon at bounding box center [486, 523] width 12 height 12
click at [709, 521] on div "Add Slide" at bounding box center [701, 523] width 45 height 36
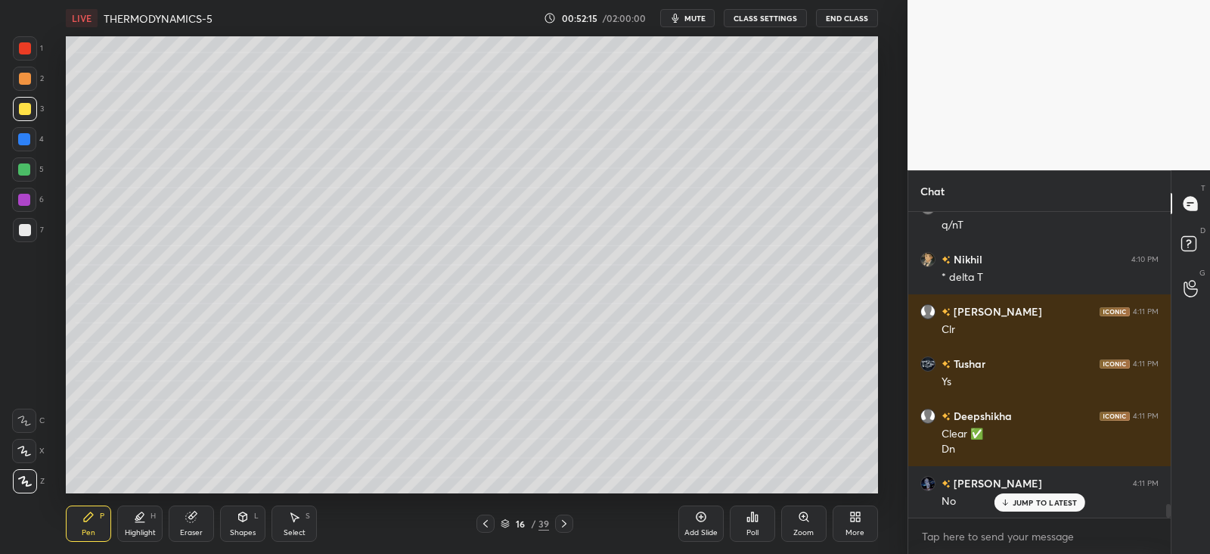
click at [85, 512] on icon at bounding box center [88, 517] width 12 height 12
click at [21, 78] on div at bounding box center [25, 79] width 12 height 12
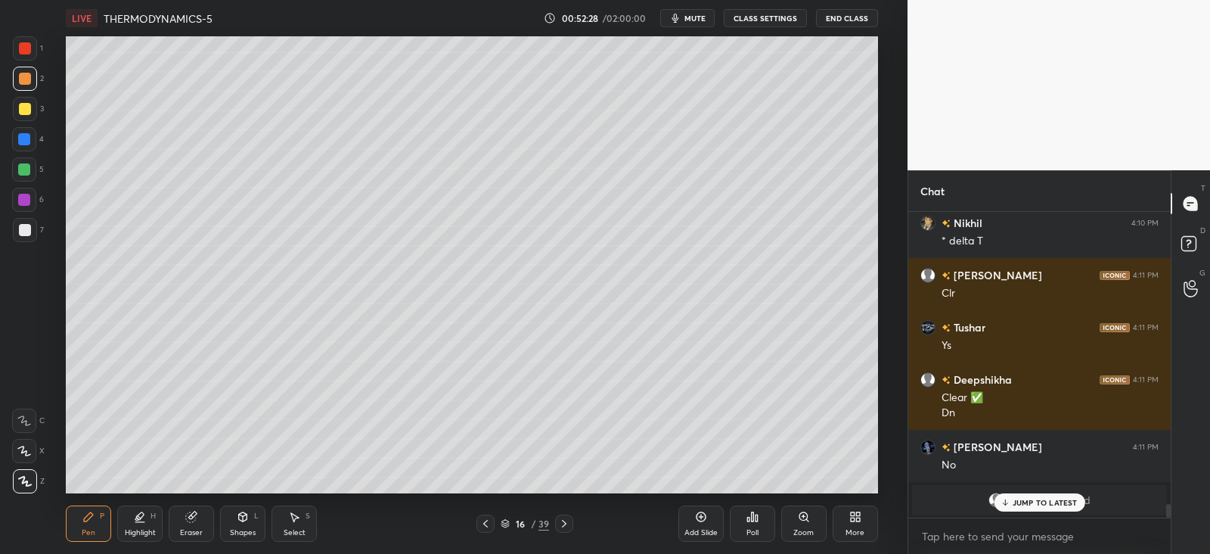
click at [1009, 503] on icon at bounding box center [1005, 502] width 10 height 9
click at [243, 529] on div "Shapes" at bounding box center [243, 533] width 26 height 8
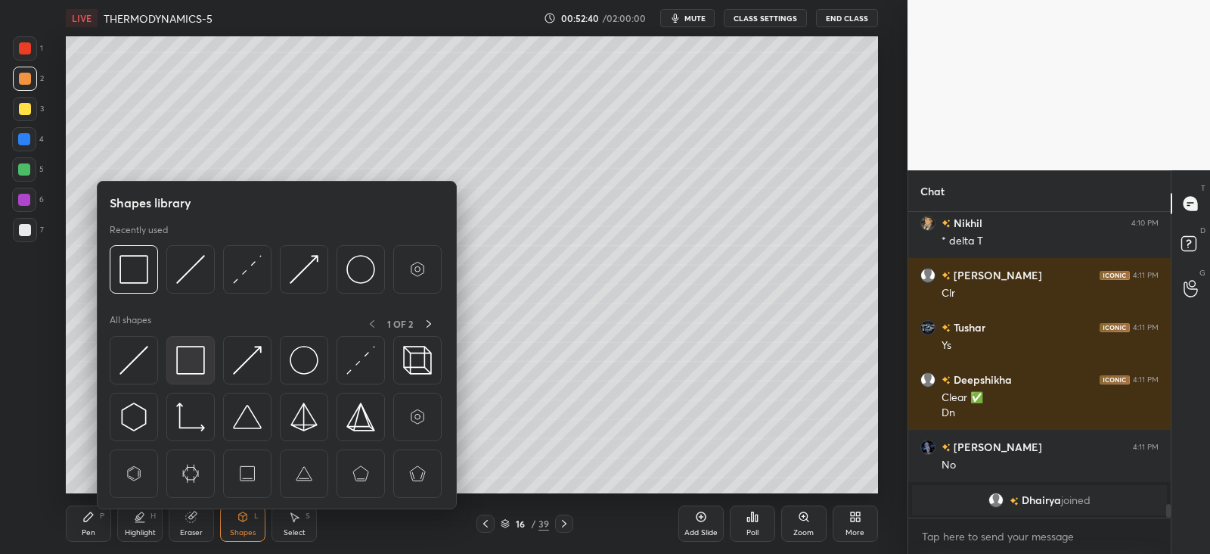
click at [191, 358] on img at bounding box center [190, 360] width 29 height 29
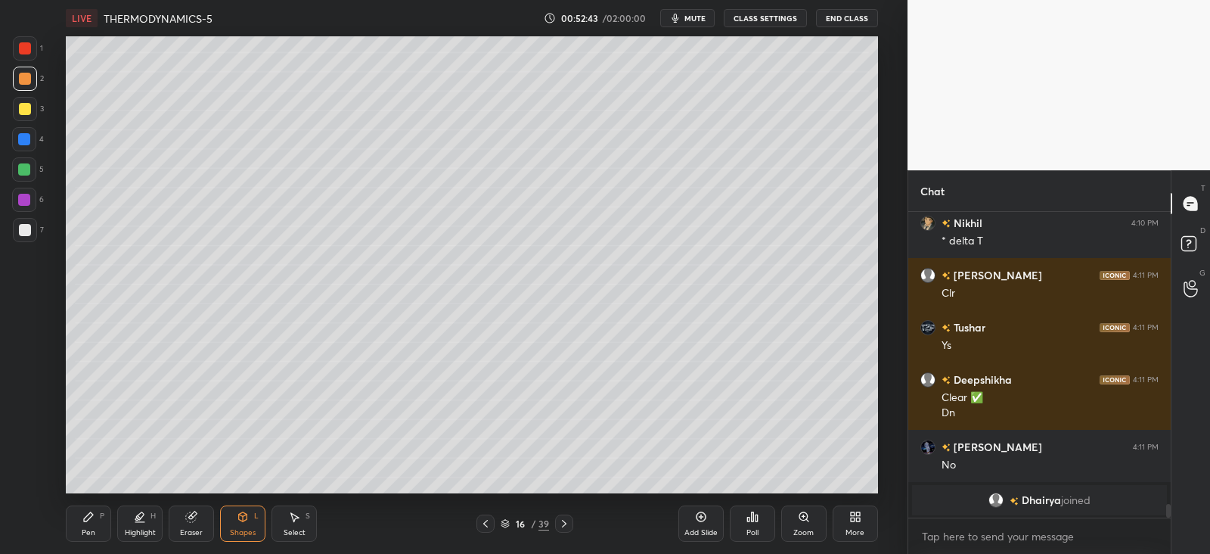
click at [82, 517] on icon at bounding box center [88, 517] width 12 height 12
click at [21, 73] on div at bounding box center [25, 79] width 12 height 12
click at [186, 517] on icon at bounding box center [191, 517] width 10 height 10
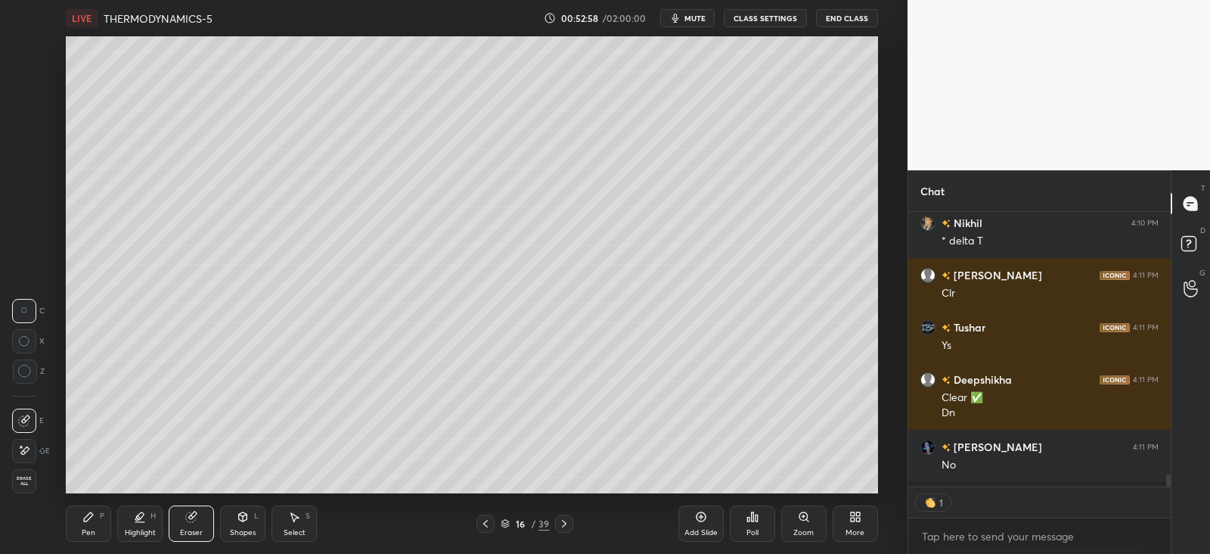
click at [91, 520] on icon at bounding box center [88, 517] width 12 height 12
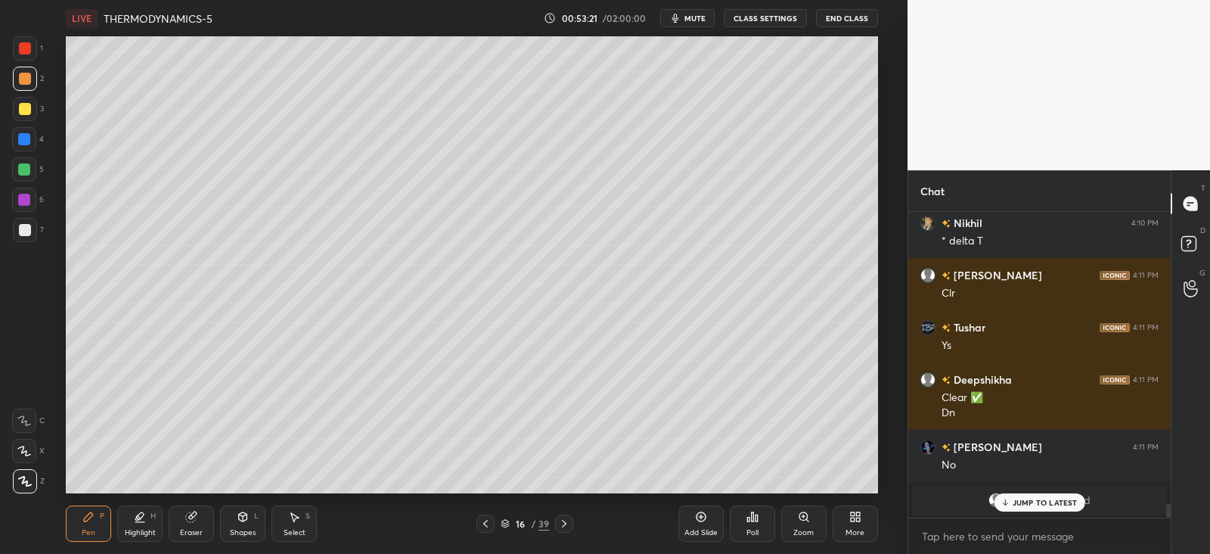
scroll to position [6720, 0]
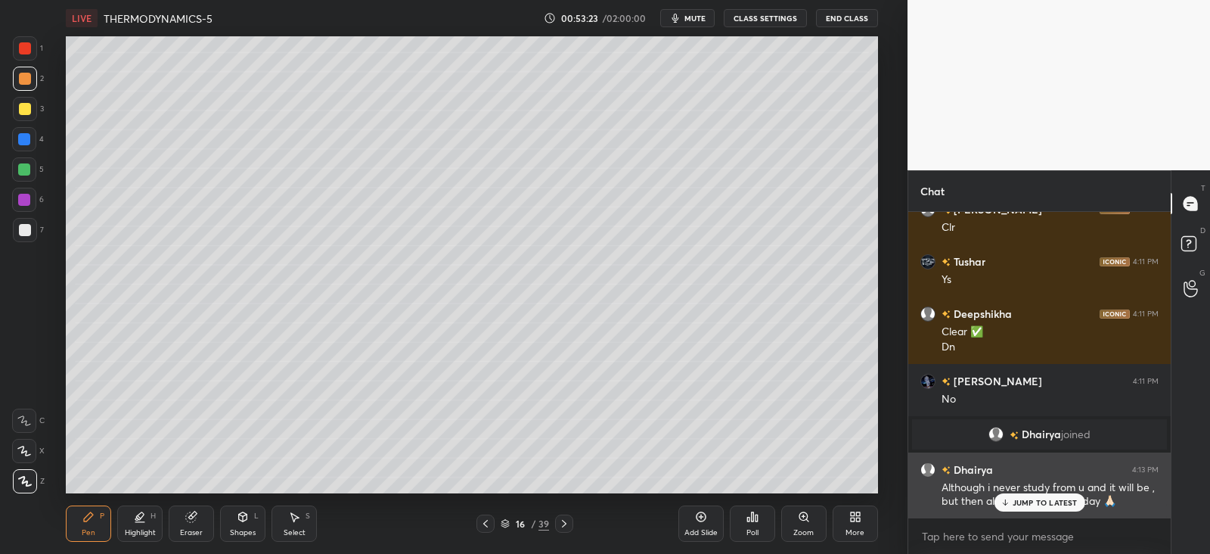
click at [1047, 500] on p "JUMP TO LATEST" at bounding box center [1045, 502] width 65 height 9
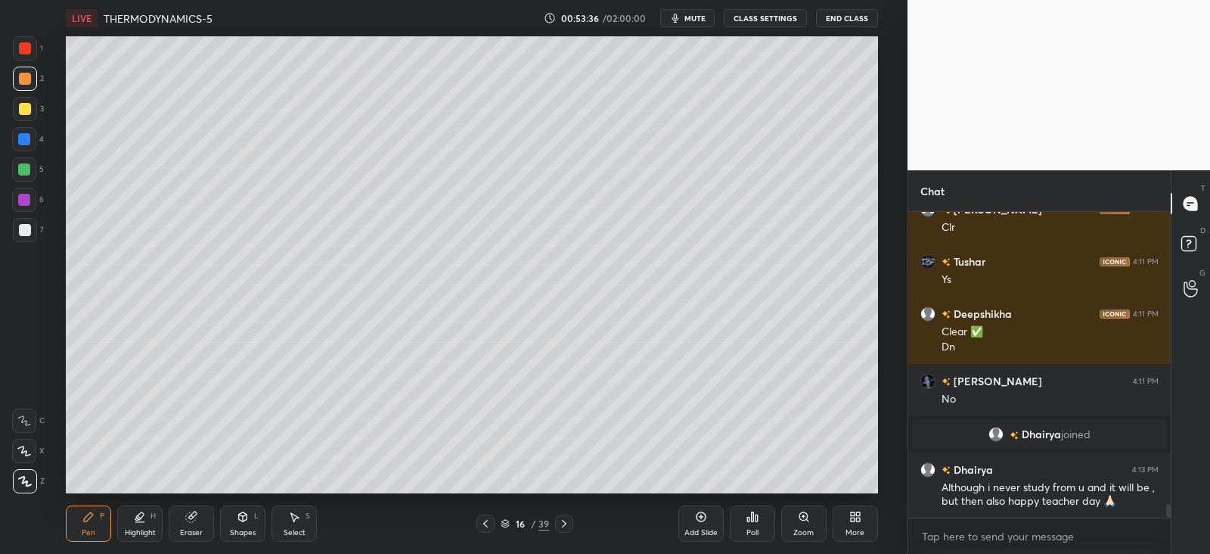
click at [31, 113] on div at bounding box center [25, 109] width 24 height 24
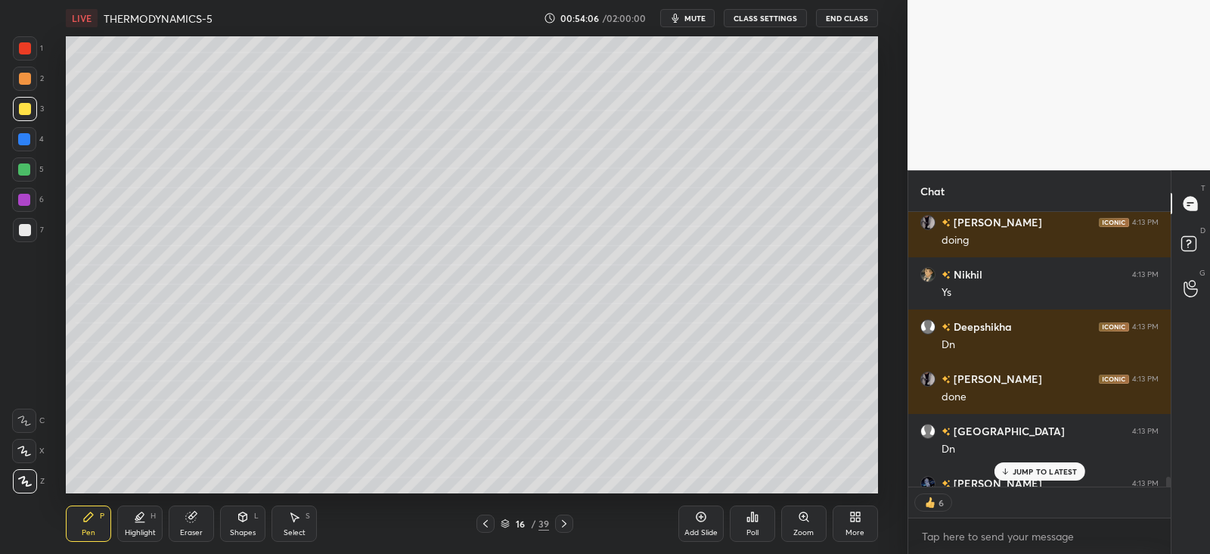
scroll to position [7116, 0]
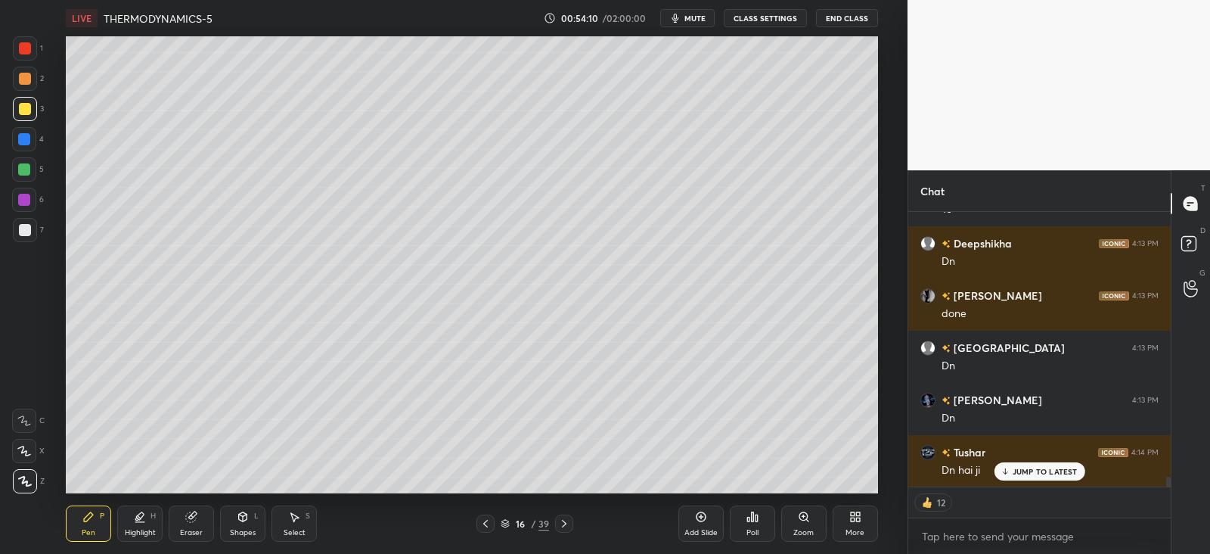
click at [1024, 472] on p "JUMP TO LATEST" at bounding box center [1045, 471] width 65 height 9
click at [568, 520] on icon at bounding box center [564, 523] width 12 height 12
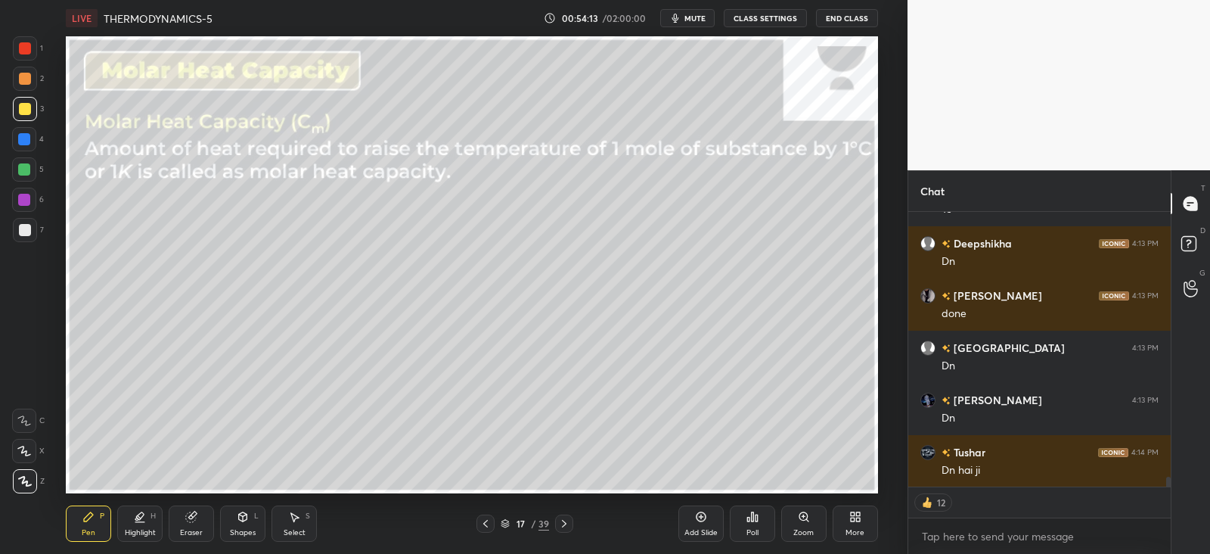
click at [565, 516] on div at bounding box center [564, 523] width 18 height 18
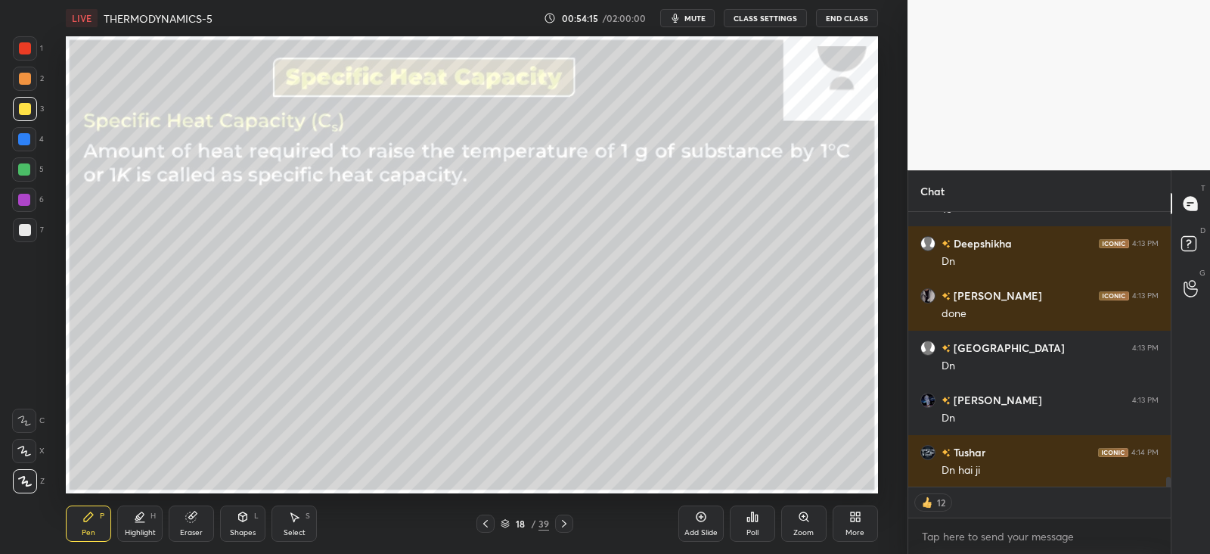
click at [244, 517] on icon at bounding box center [243, 516] width 8 height 9
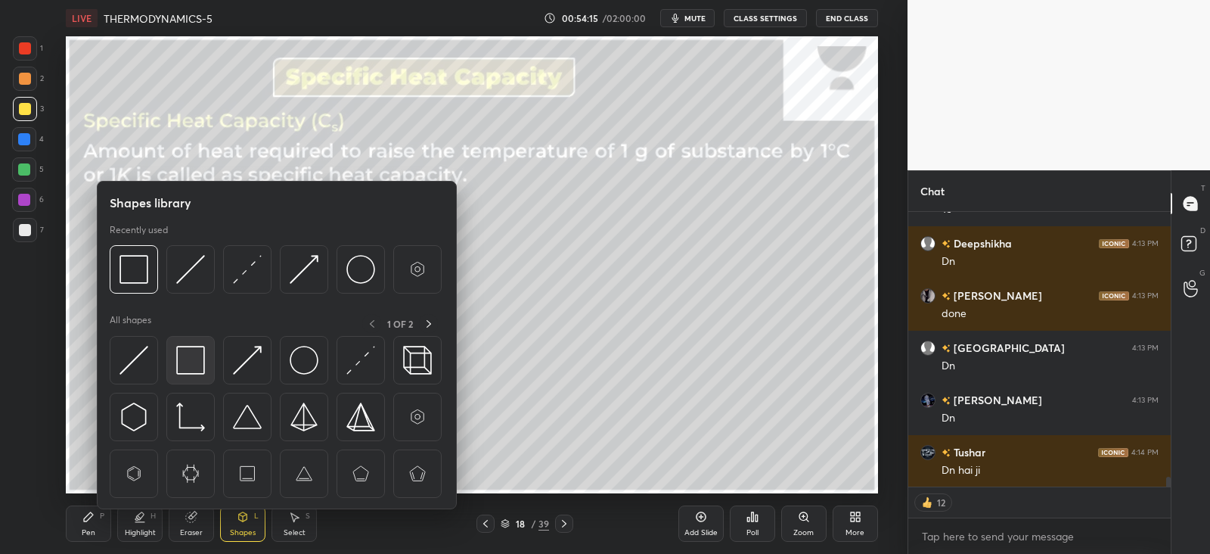
click at [200, 362] on img at bounding box center [190, 360] width 29 height 29
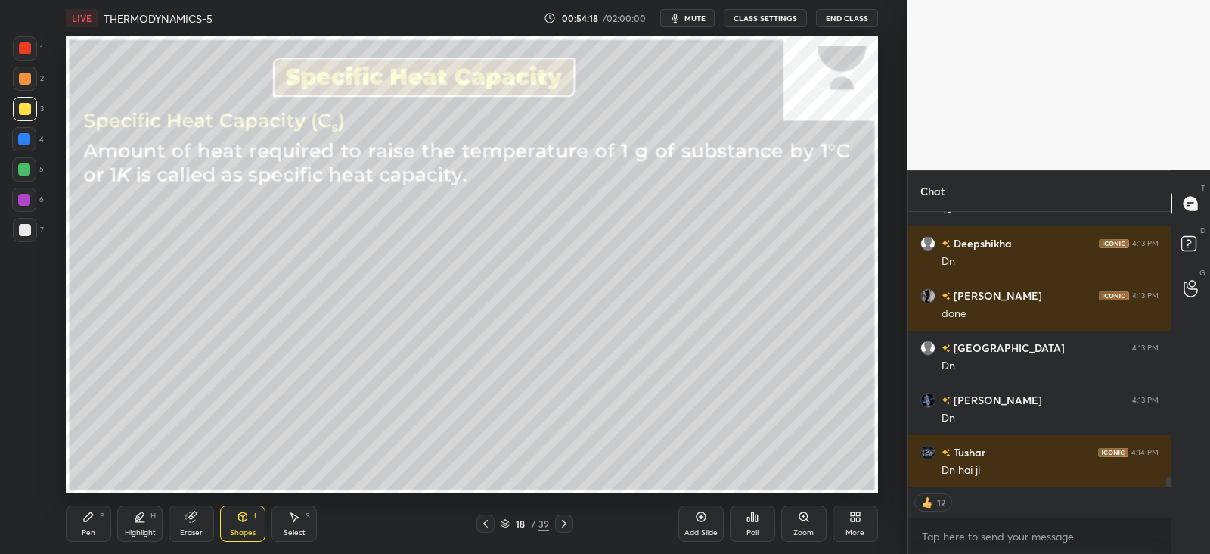
click at [92, 524] on div "Pen P" at bounding box center [88, 523] width 45 height 36
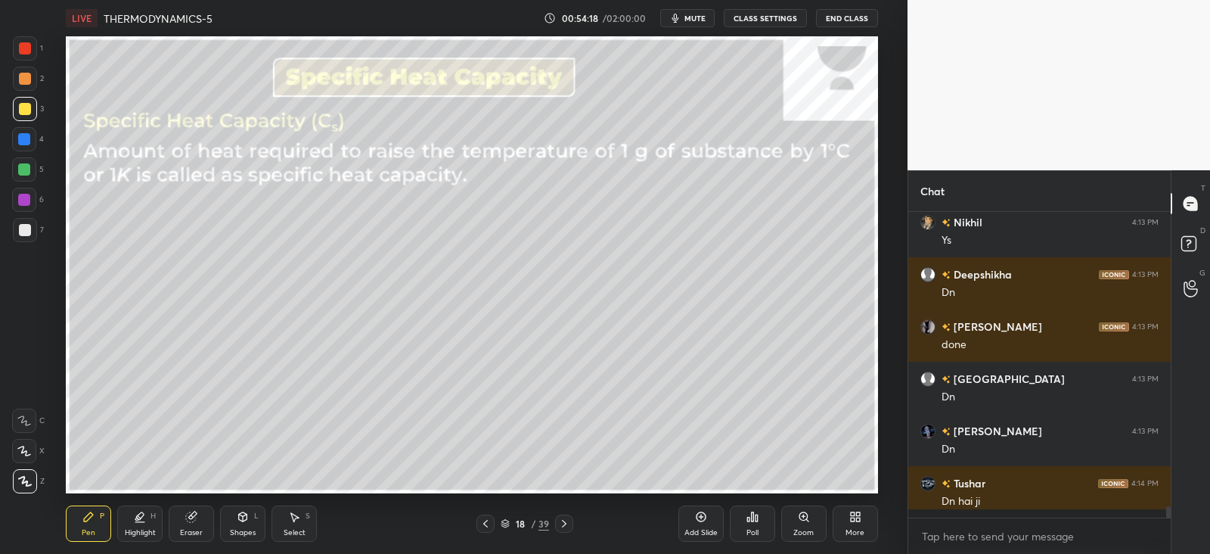
scroll to position [5, 5]
click at [487, 523] on icon at bounding box center [486, 523] width 12 height 12
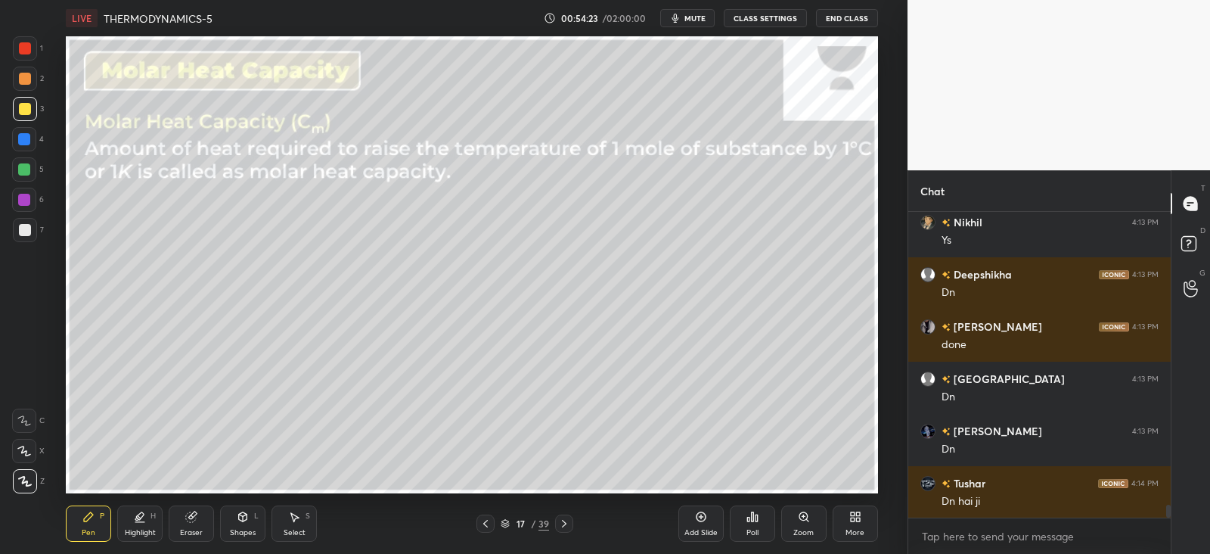
click at [489, 524] on icon at bounding box center [486, 523] width 12 height 12
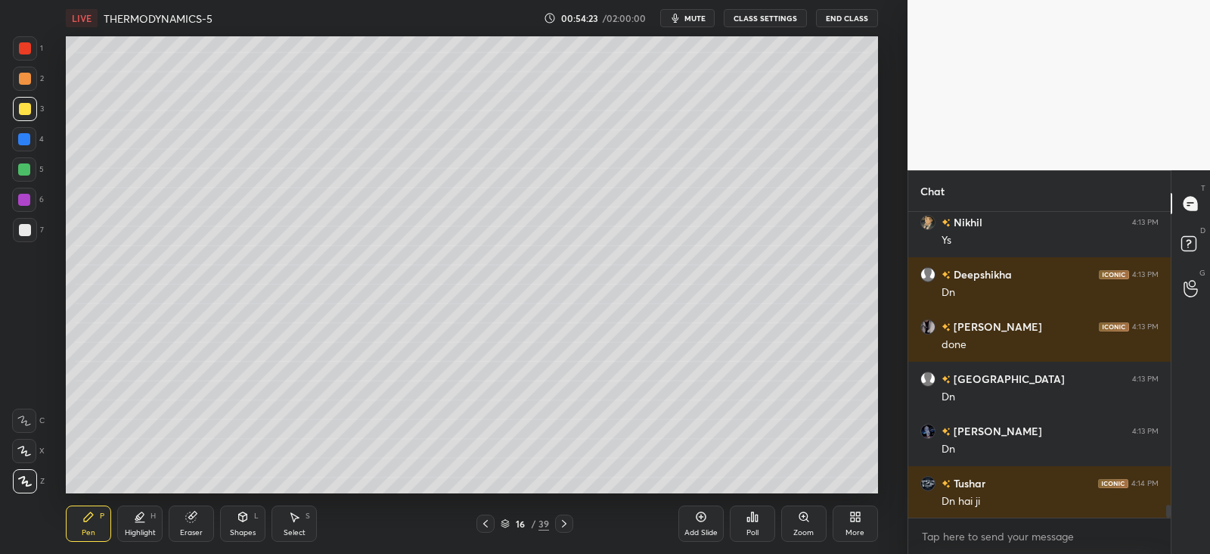
click at [488, 525] on icon at bounding box center [486, 523] width 12 height 12
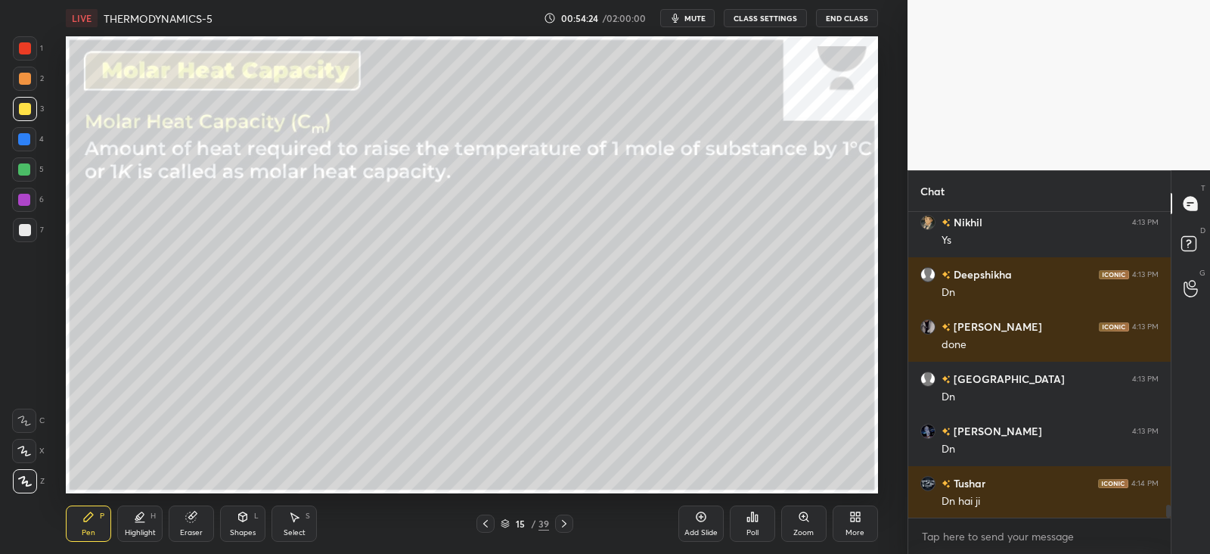
click at [490, 526] on icon at bounding box center [486, 523] width 12 height 12
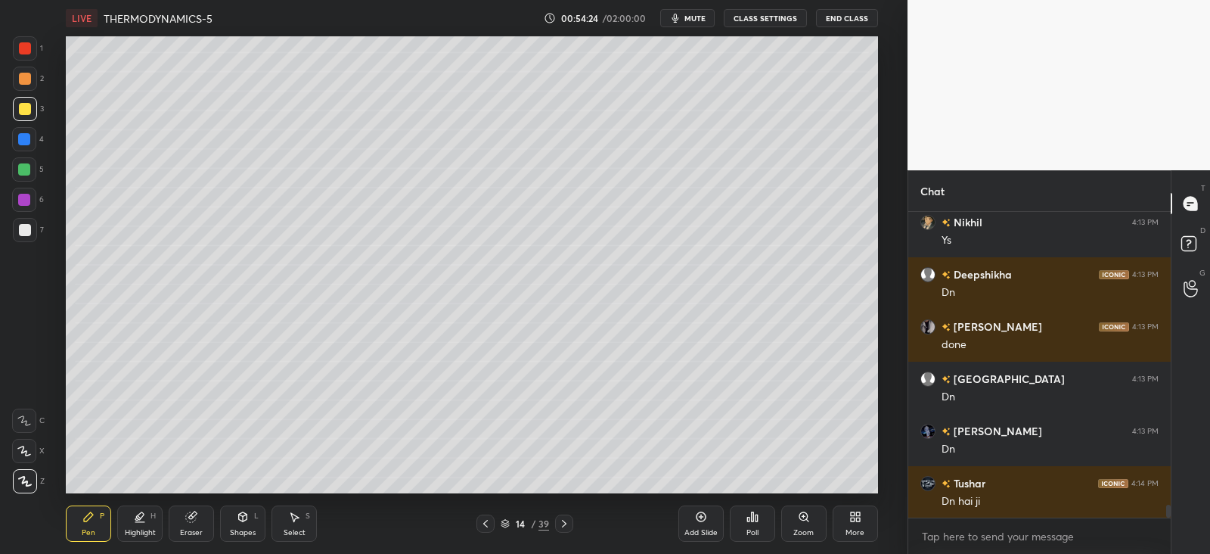
click at [491, 527] on icon at bounding box center [486, 523] width 12 height 12
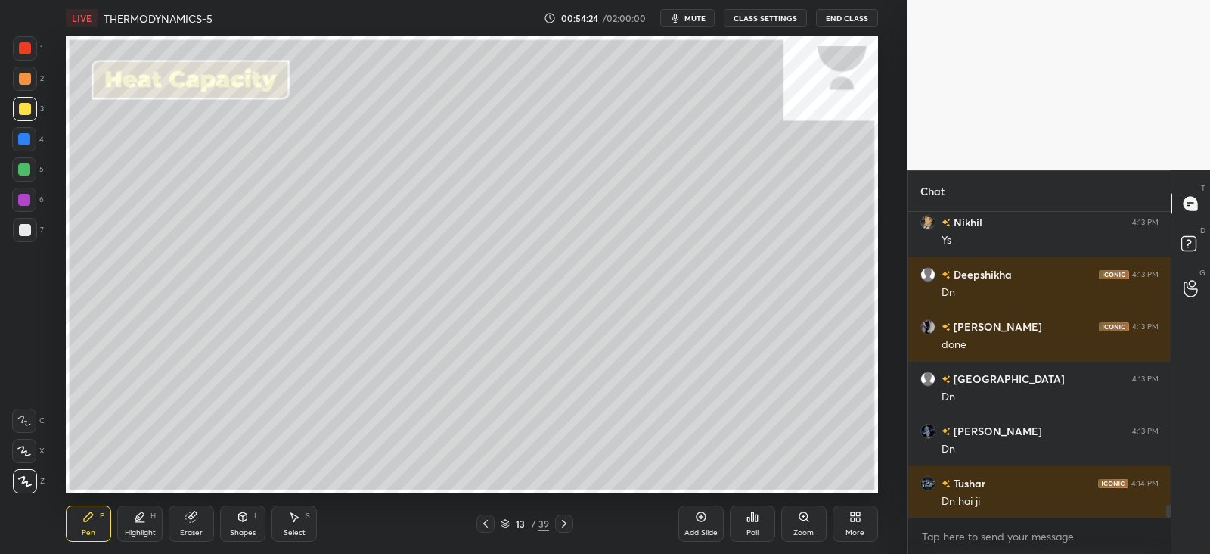
click at [492, 526] on icon at bounding box center [486, 523] width 12 height 12
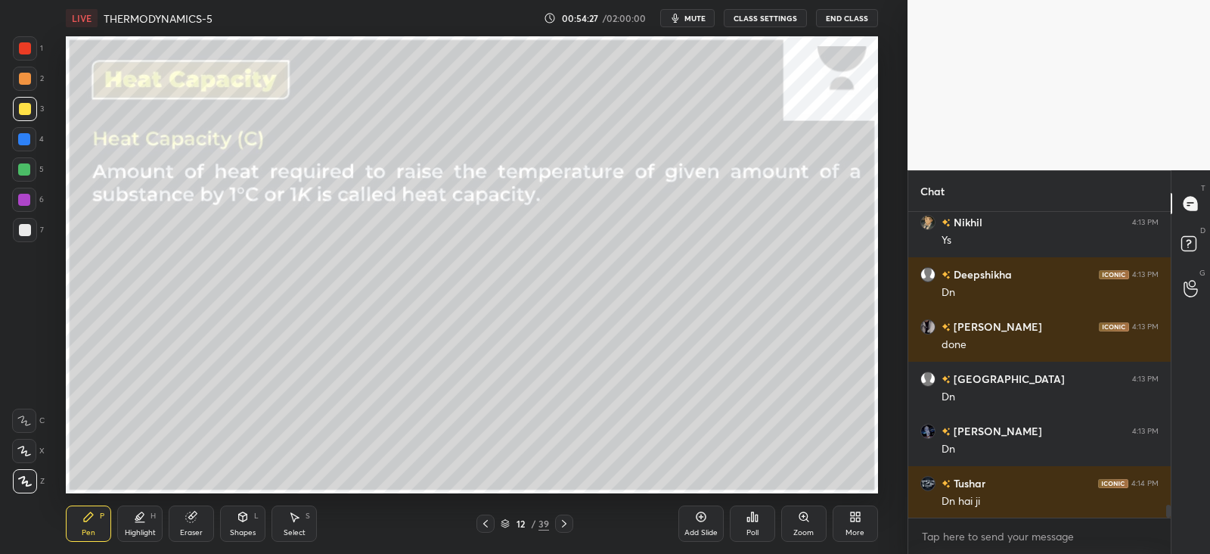
click at [140, 515] on icon at bounding box center [141, 516] width 8 height 8
click at [85, 531] on div "Pen" at bounding box center [89, 533] width 14 height 8
click at [565, 524] on icon at bounding box center [564, 523] width 12 height 12
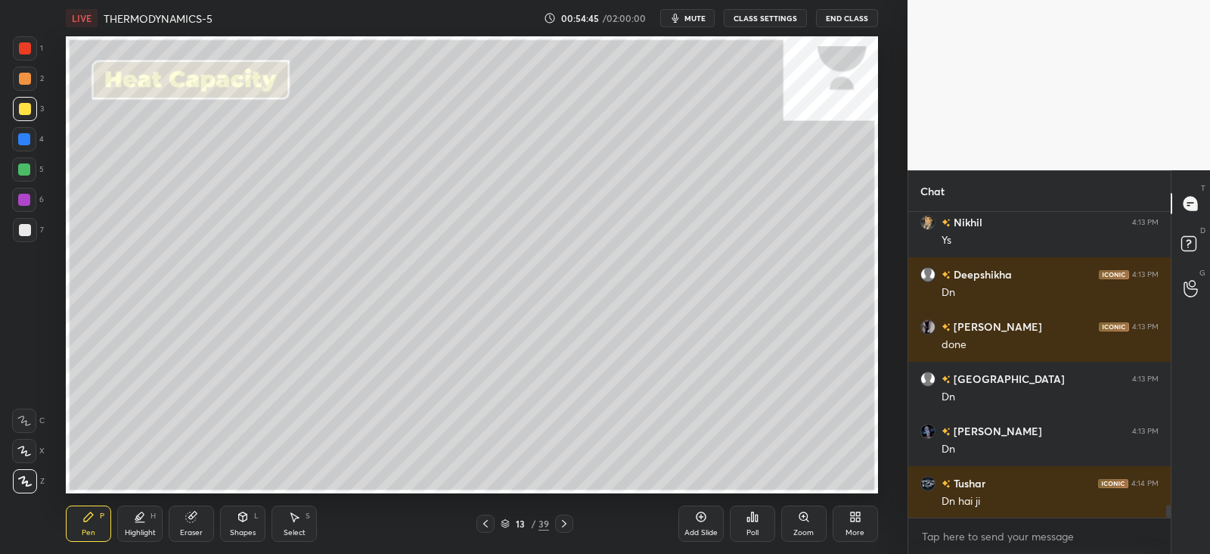
click at [565, 524] on icon at bounding box center [564, 524] width 5 height 8
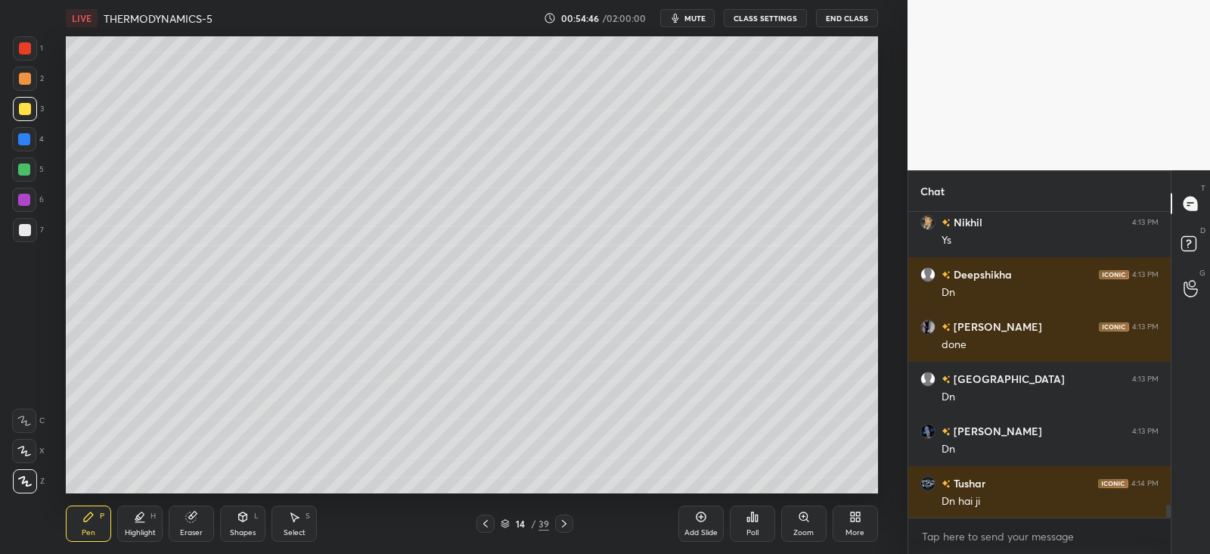
click at [567, 524] on icon at bounding box center [564, 523] width 12 height 12
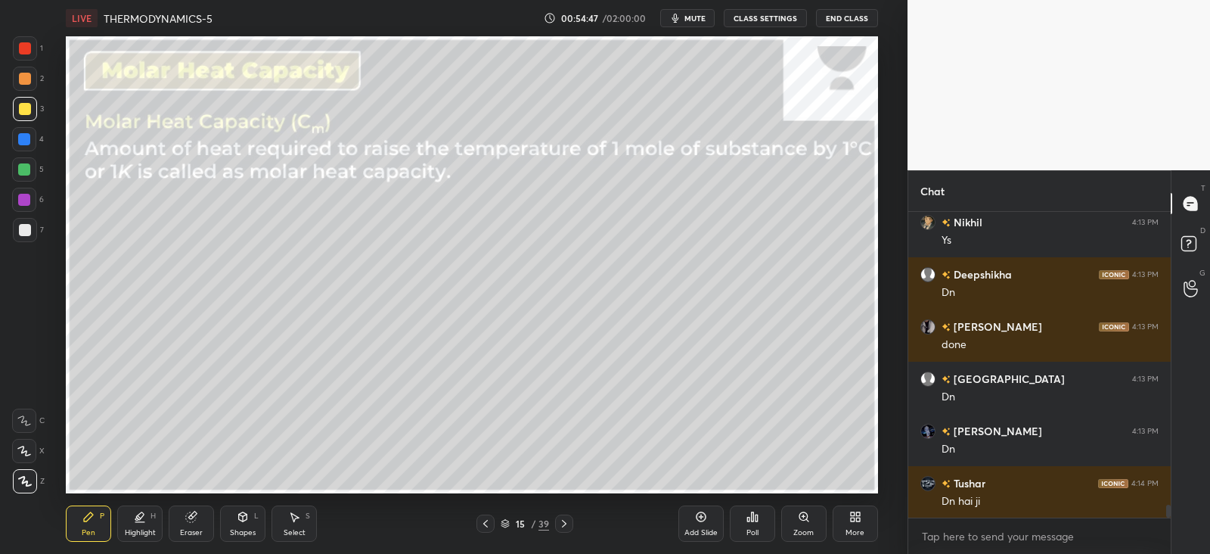
click at [295, 523] on div "Select S" at bounding box center [294, 523] width 45 height 36
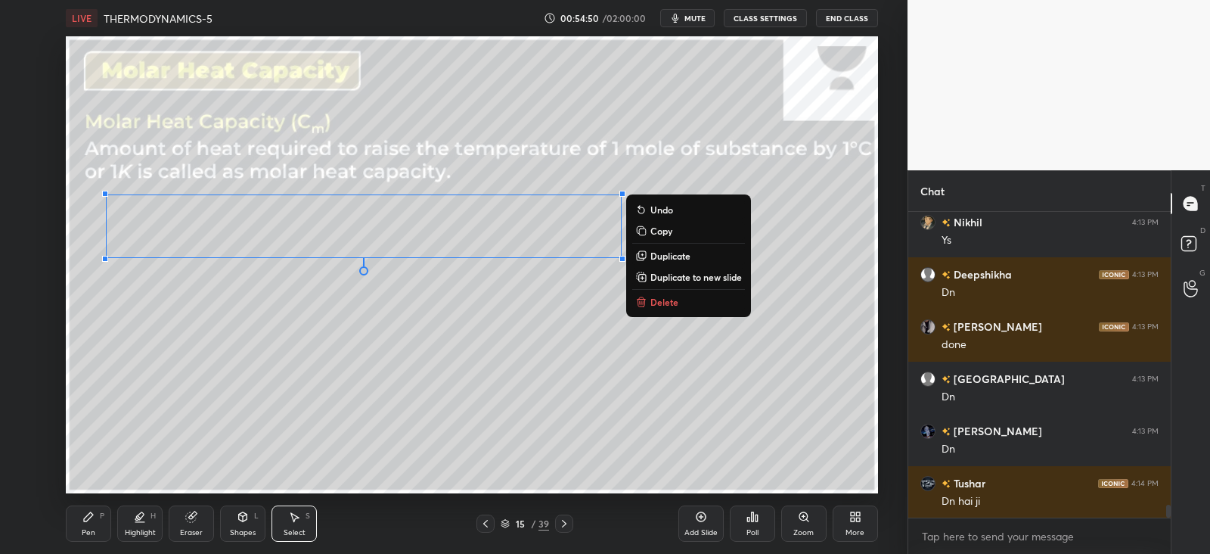
click at [654, 229] on p "Copy" at bounding box center [662, 231] width 22 height 12
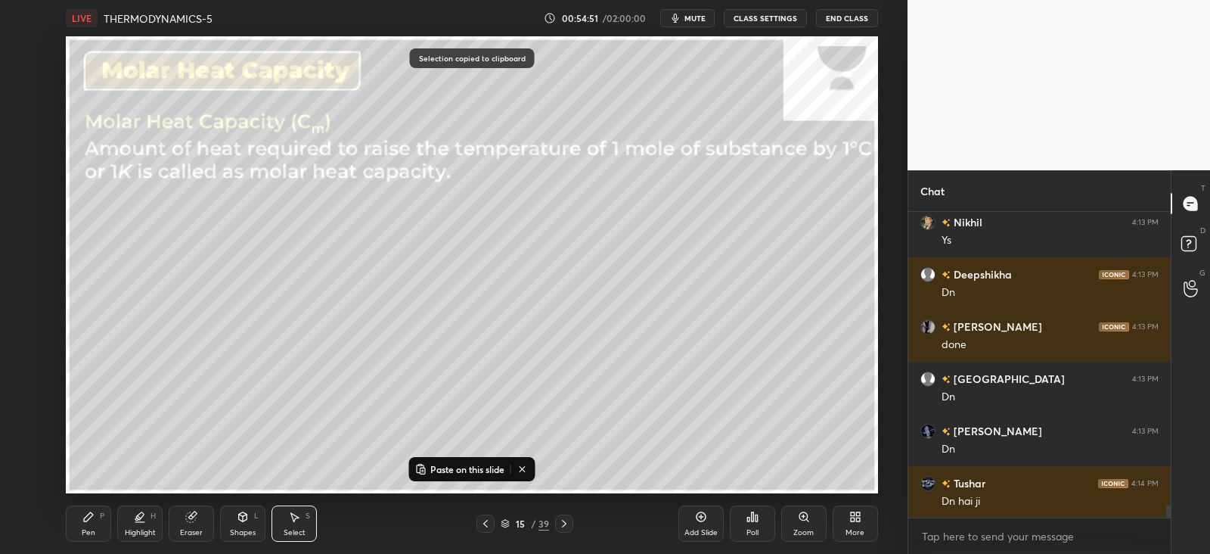
click at [564, 525] on icon at bounding box center [564, 524] width 5 height 8
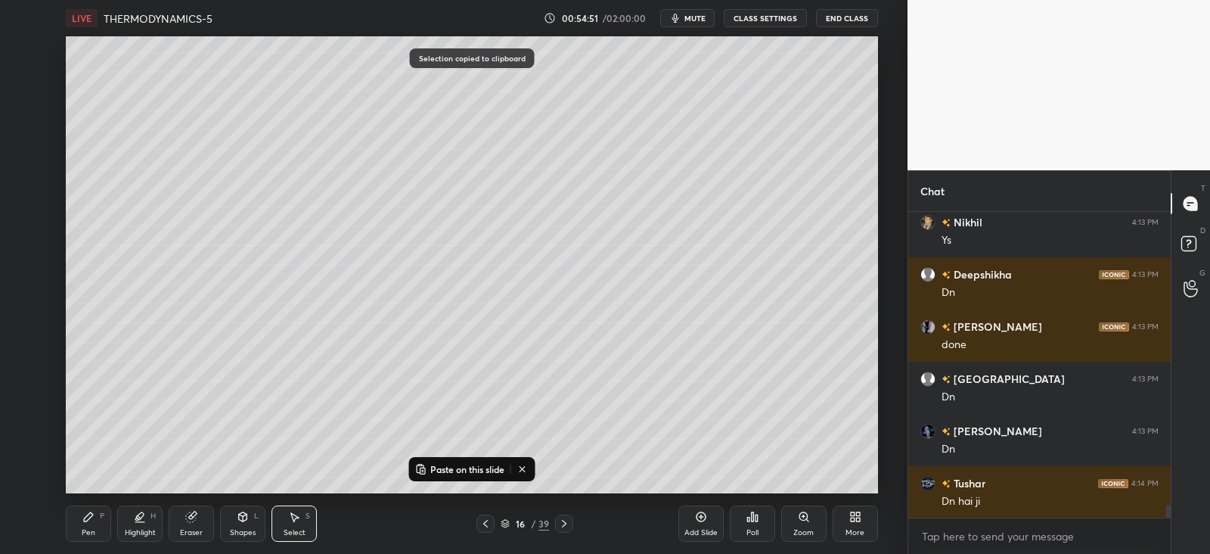
click at [560, 526] on icon at bounding box center [564, 523] width 12 height 12
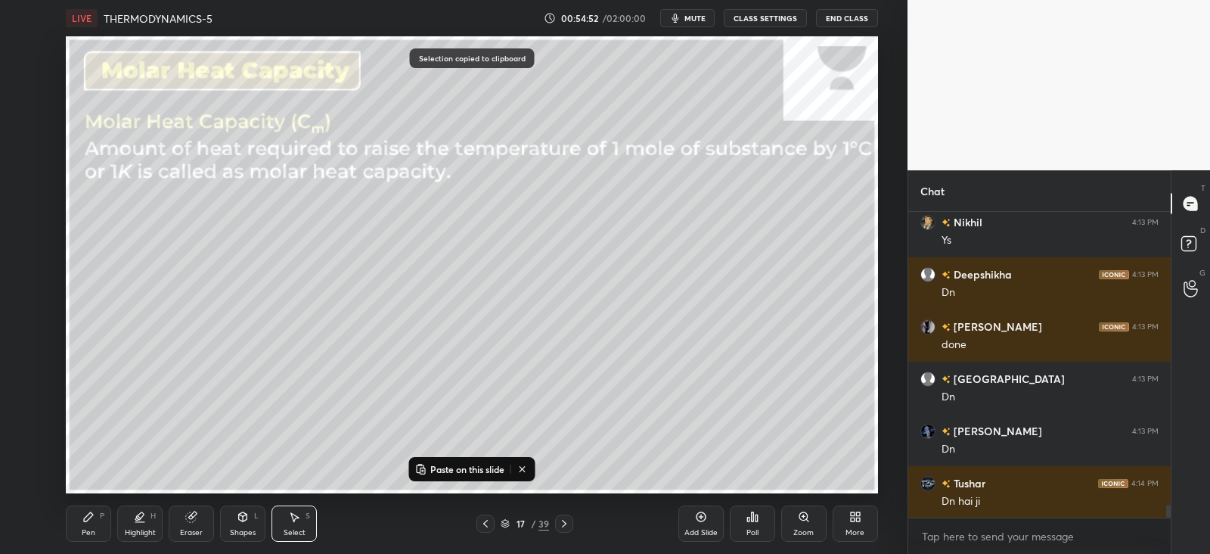
click at [449, 469] on p "Paste on this slide" at bounding box center [467, 469] width 74 height 12
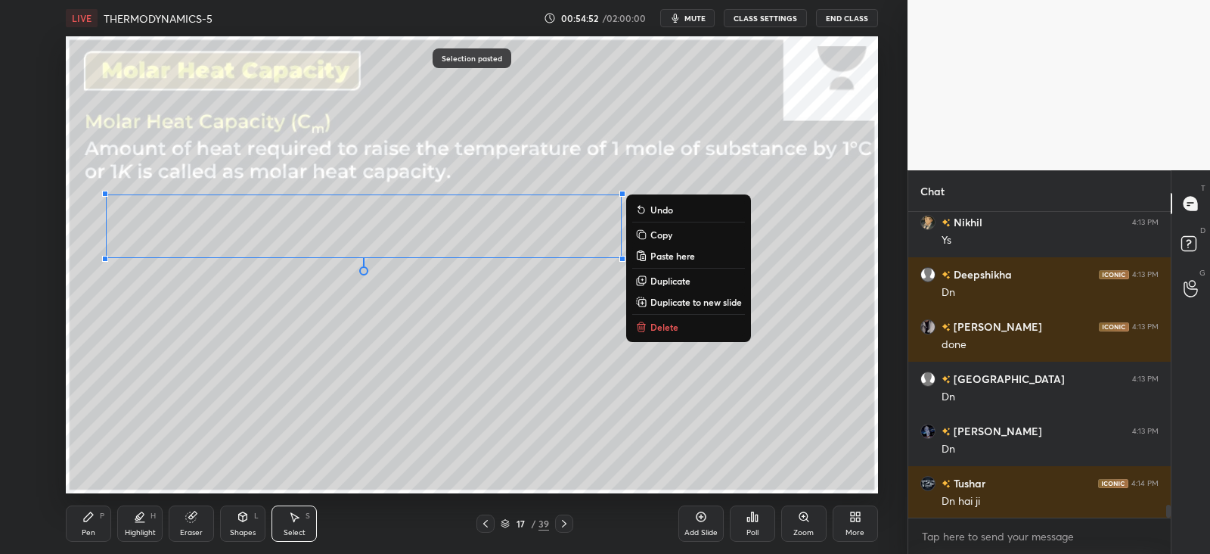
click at [293, 366] on div "0 ° Undo Copy Paste here Duplicate Duplicate to new slide Delete" at bounding box center [472, 264] width 812 height 457
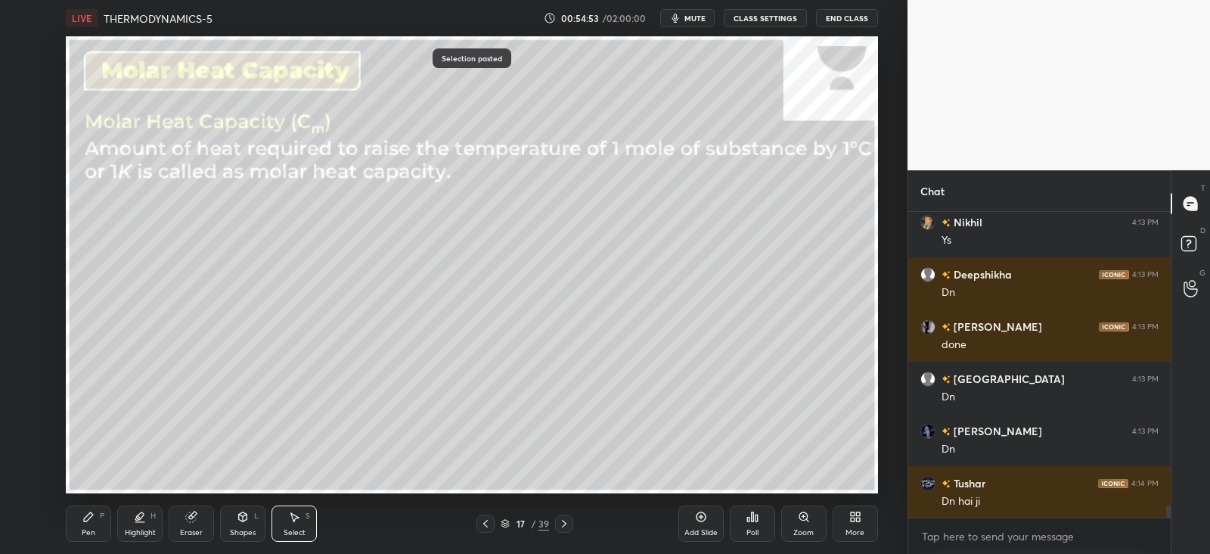
click at [194, 516] on icon at bounding box center [191, 517] width 10 height 10
click at [95, 516] on div "Pen P" at bounding box center [88, 523] width 45 height 36
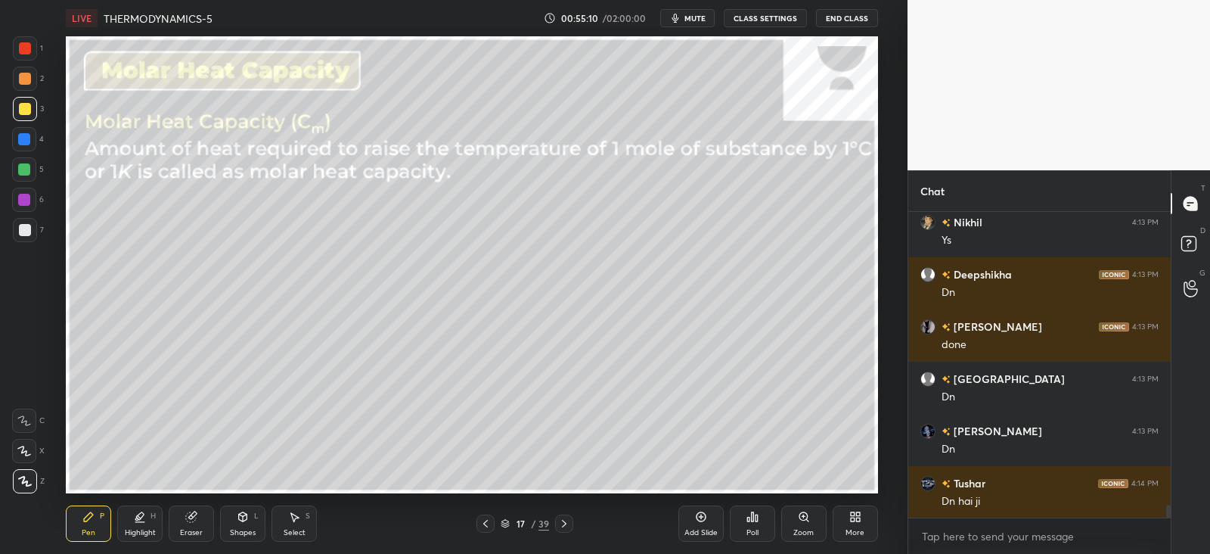
click at [236, 522] on div "Shapes L" at bounding box center [242, 523] width 45 height 36
click at [299, 524] on div "Select S" at bounding box center [294, 523] width 45 height 36
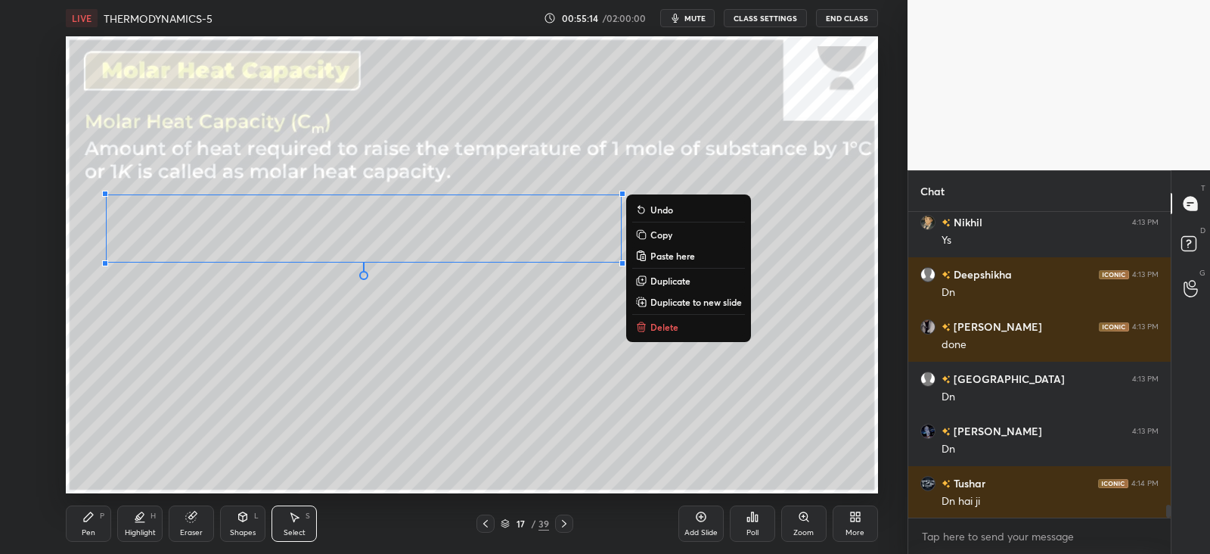
click at [660, 276] on p "Duplicate" at bounding box center [671, 281] width 40 height 12
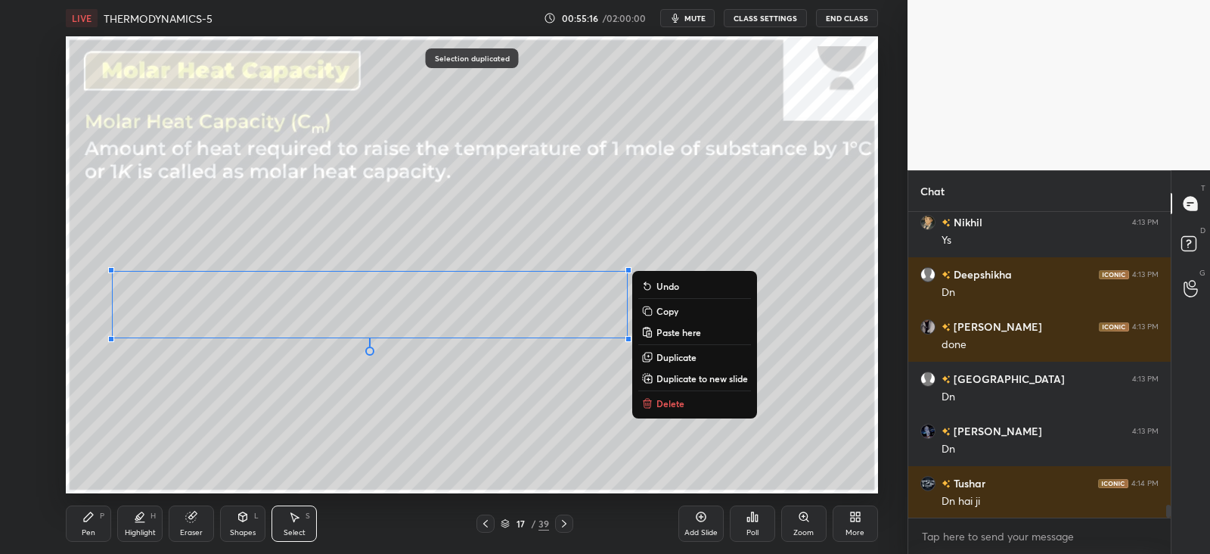
click at [185, 520] on icon at bounding box center [191, 517] width 12 height 12
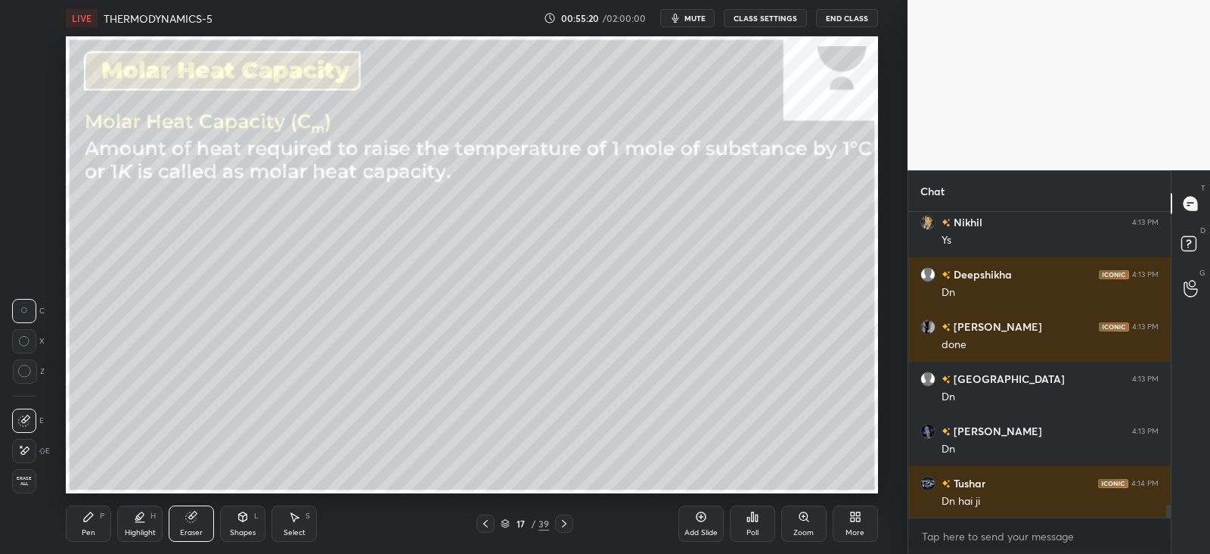
click at [89, 511] on icon at bounding box center [88, 517] width 12 height 12
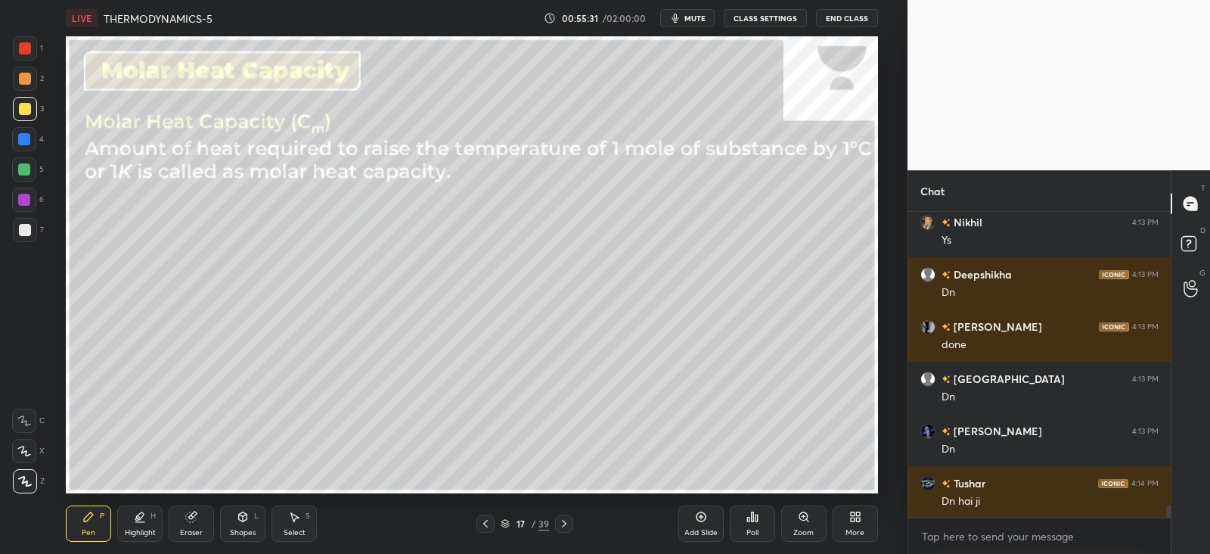
click at [185, 517] on icon at bounding box center [191, 517] width 12 height 12
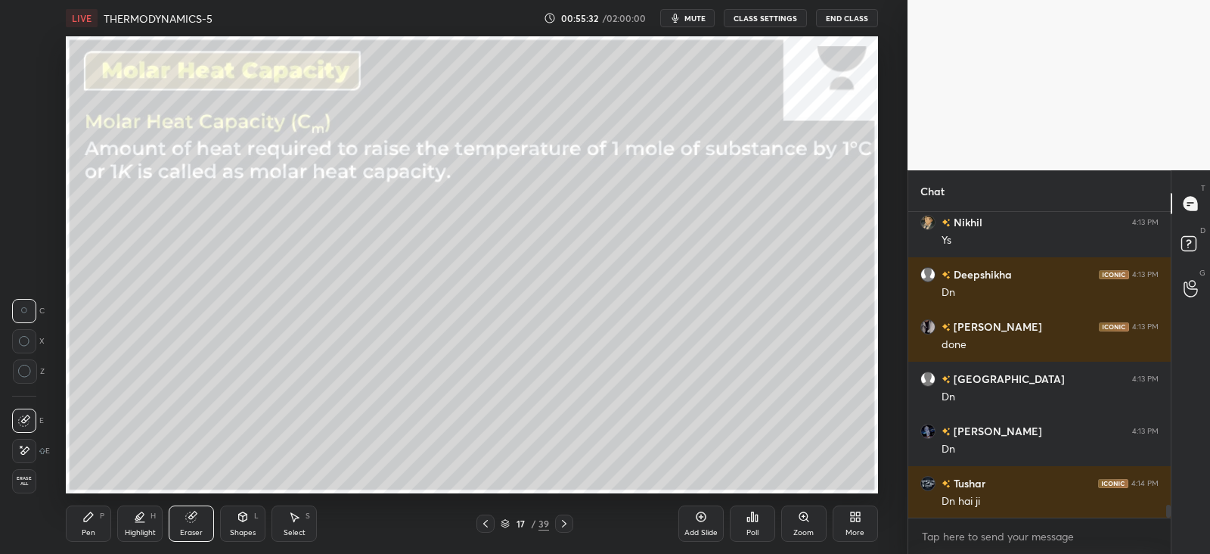
click at [82, 514] on icon at bounding box center [88, 517] width 12 height 12
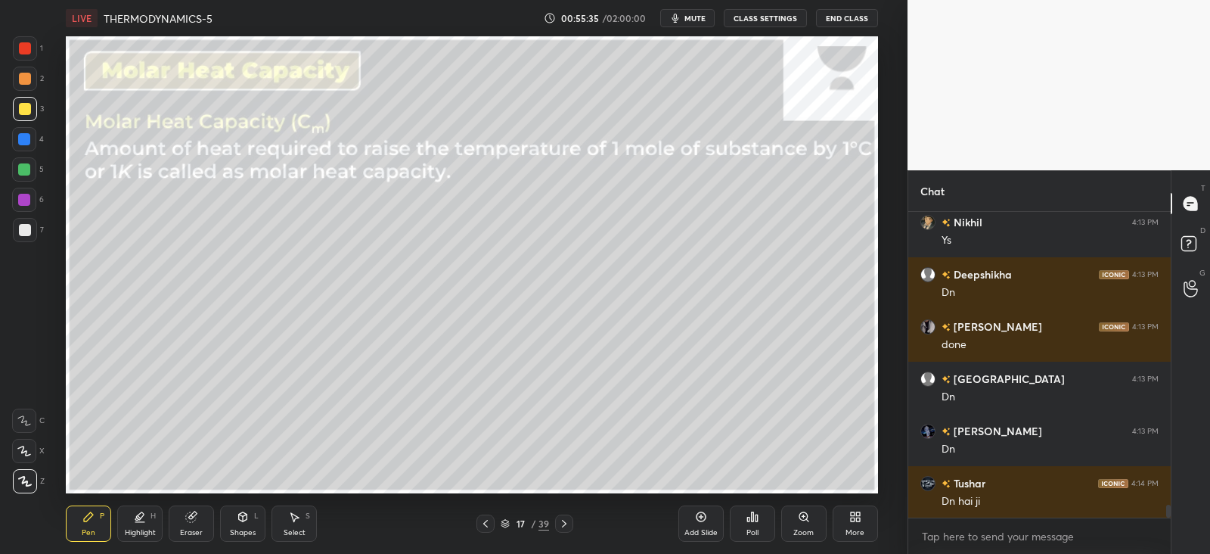
click at [188, 518] on icon at bounding box center [191, 517] width 10 height 10
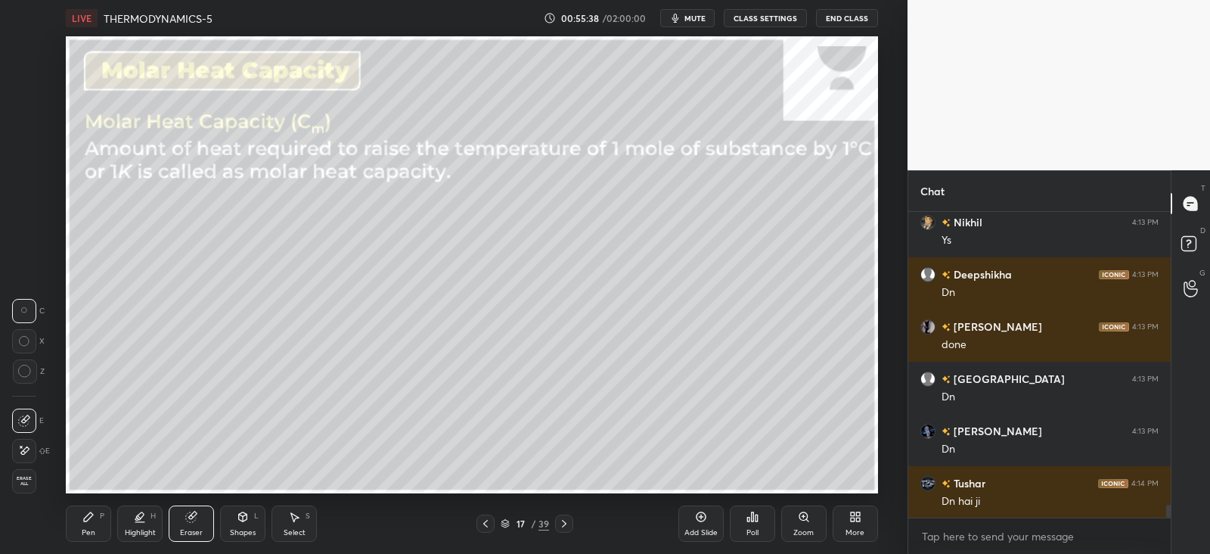
click at [89, 531] on div "Pen" at bounding box center [89, 533] width 14 height 8
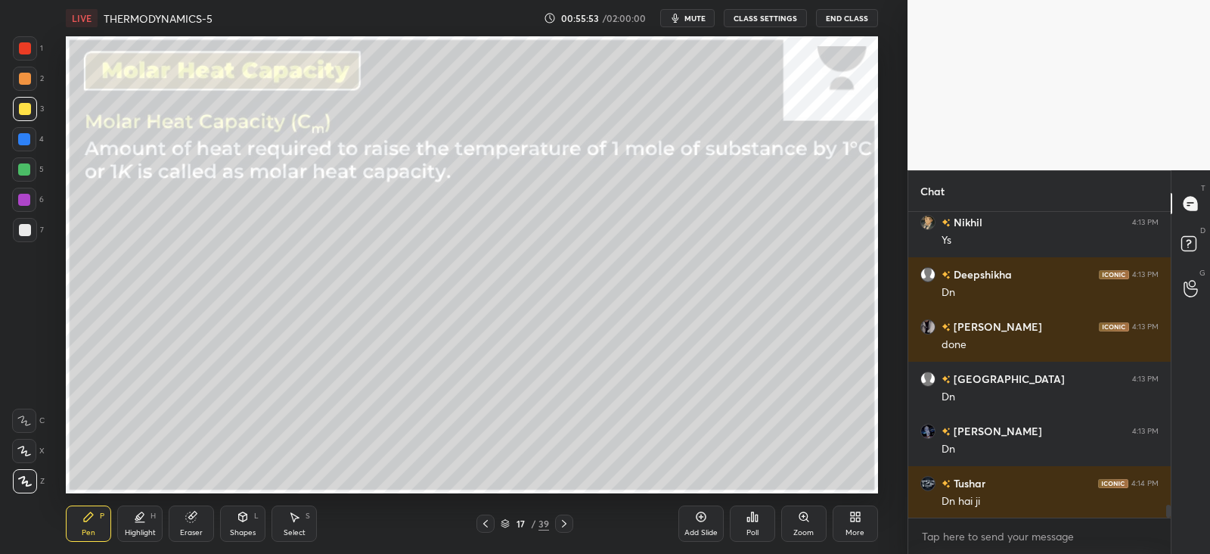
click at [286, 517] on div "Select S" at bounding box center [294, 523] width 45 height 36
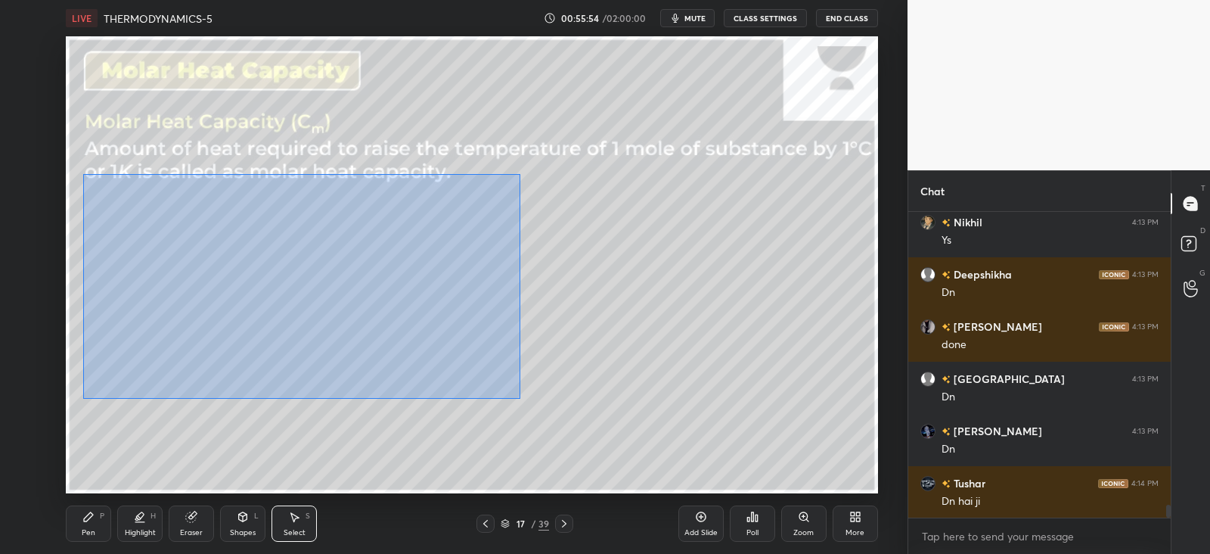
scroll to position [7138, 0]
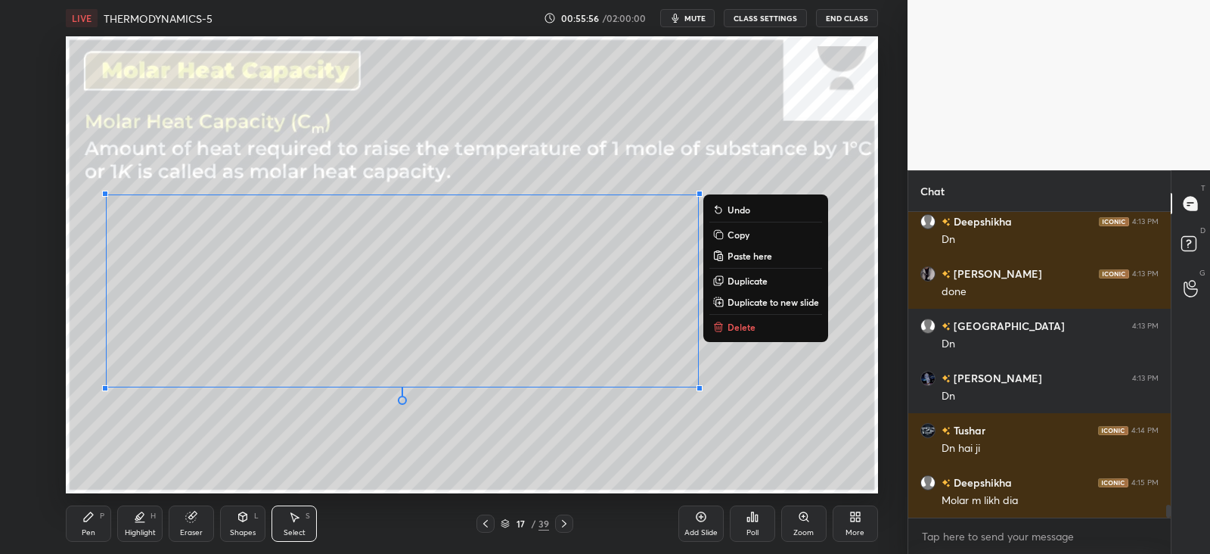
click at [747, 232] on p "Copy" at bounding box center [739, 234] width 22 height 12
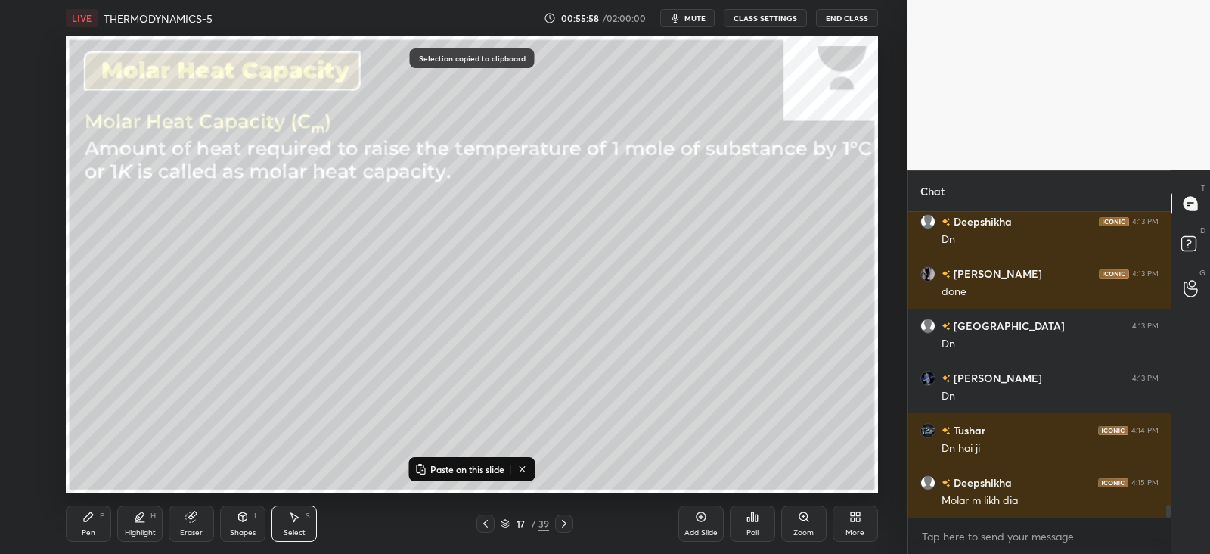
click at [568, 525] on icon at bounding box center [564, 523] width 12 height 12
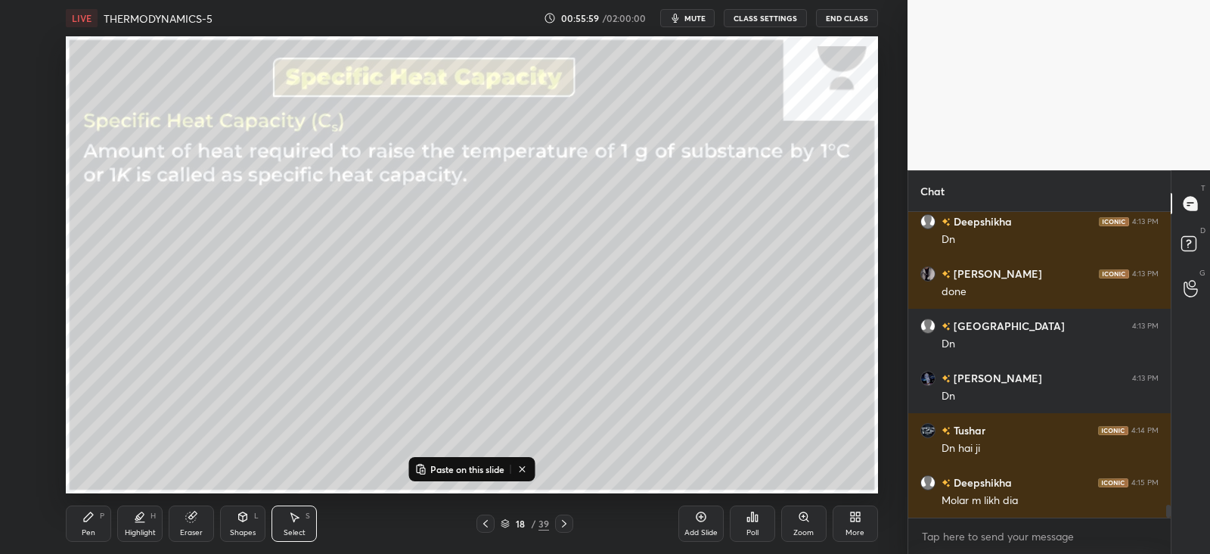
click at [462, 465] on p "Paste on this slide" at bounding box center [467, 469] width 74 height 12
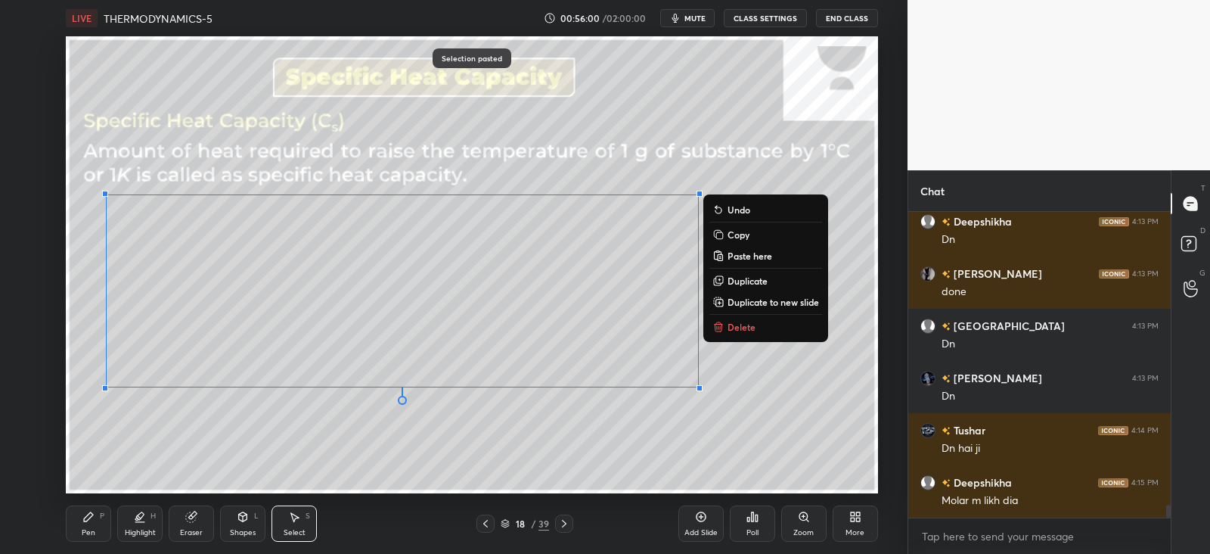
click at [312, 418] on div "0 ° Undo Copy Paste here Duplicate Duplicate to new slide Delete" at bounding box center [472, 264] width 812 height 457
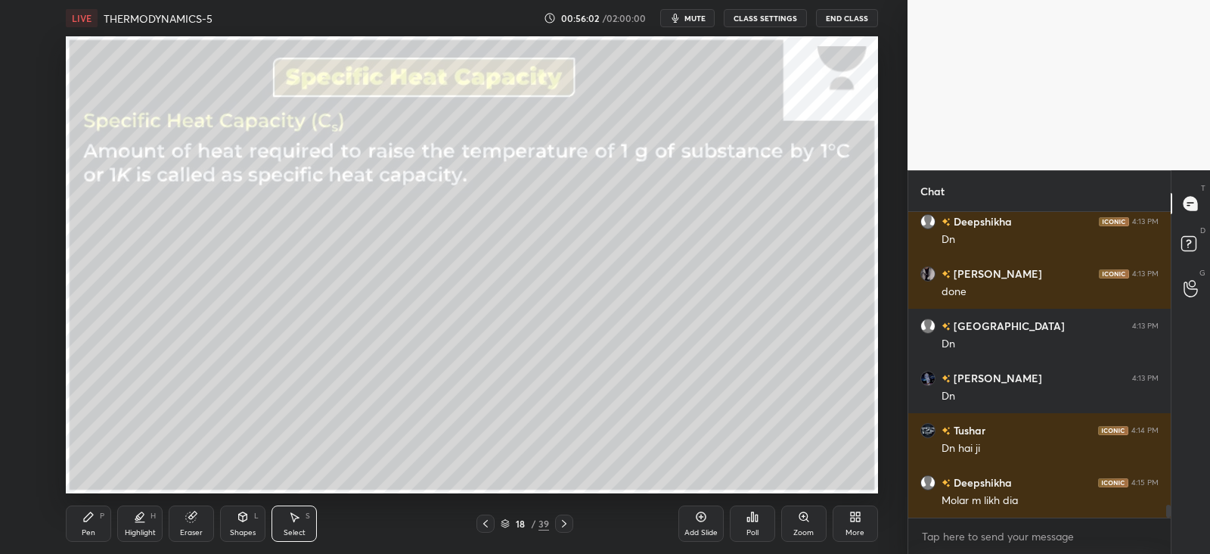
click at [113, 517] on div "Pen P Highlight H Eraser Shapes L Select S" at bounding box center [219, 523] width 306 height 36
click at [95, 521] on div "Pen P" at bounding box center [88, 523] width 45 height 36
click at [482, 516] on div at bounding box center [486, 523] width 18 height 18
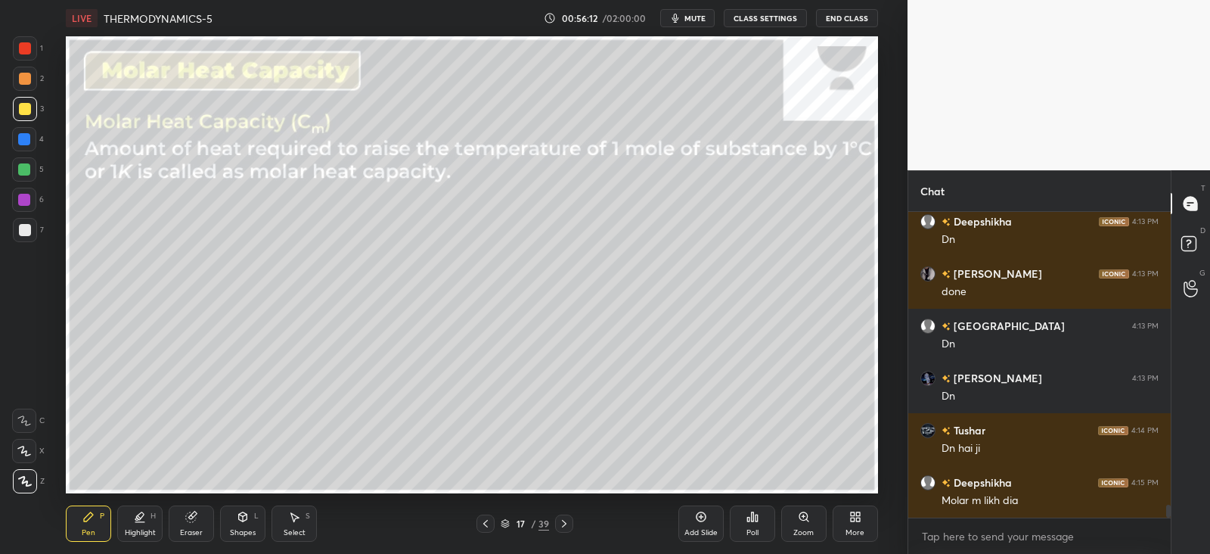
click at [178, 519] on div "Eraser" at bounding box center [191, 523] width 45 height 36
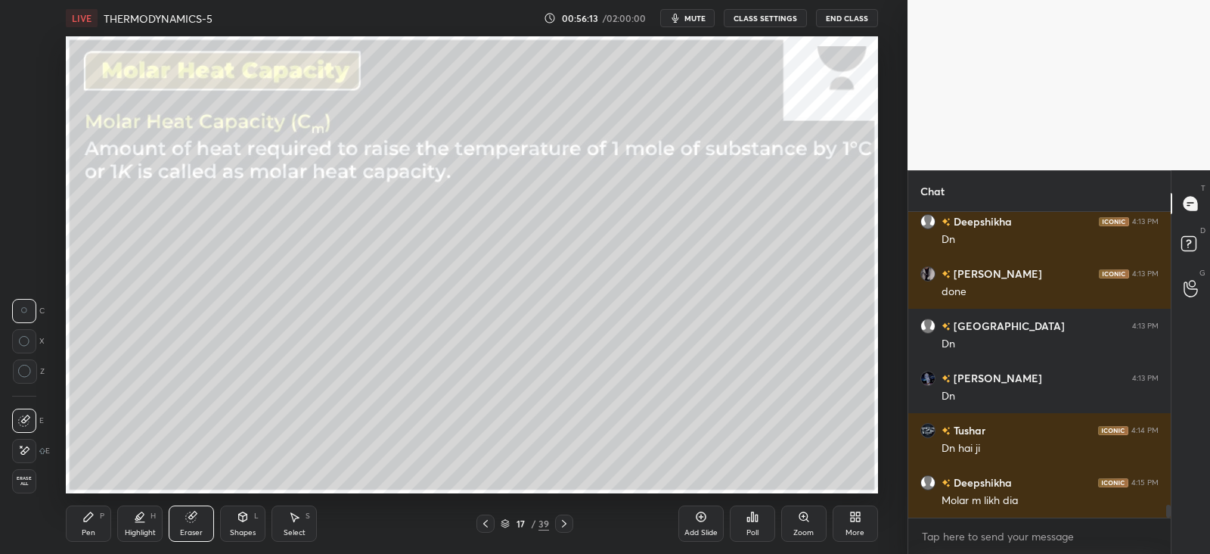
click at [23, 445] on icon at bounding box center [24, 450] width 12 height 13
click at [564, 523] on icon at bounding box center [564, 523] width 12 height 12
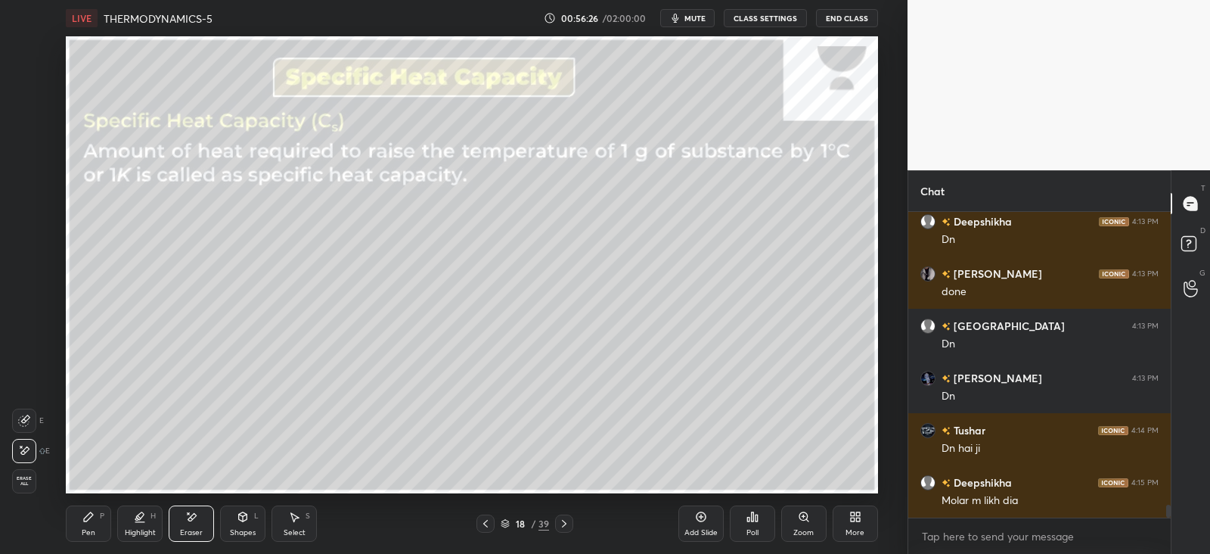
click at [98, 520] on div "Pen P" at bounding box center [88, 523] width 45 height 36
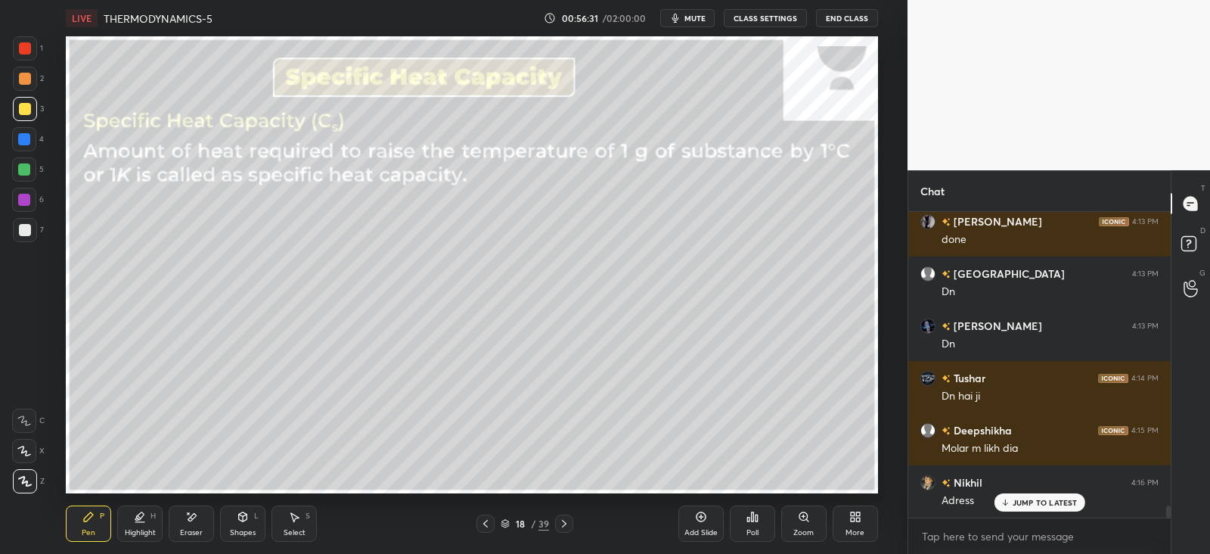
scroll to position [7242, 0]
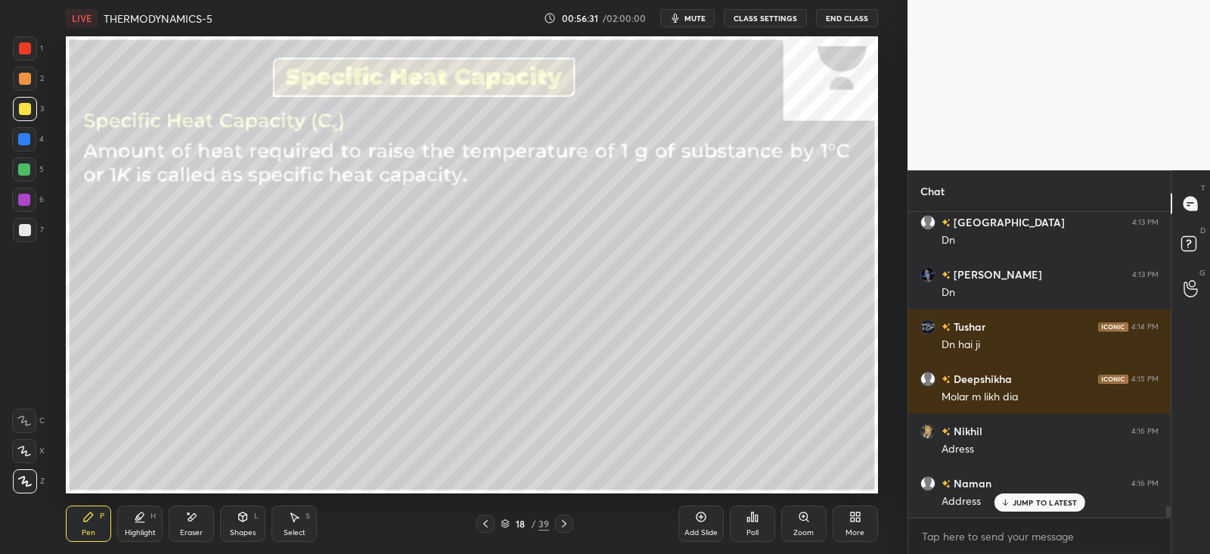
click at [246, 520] on icon at bounding box center [243, 517] width 12 height 12
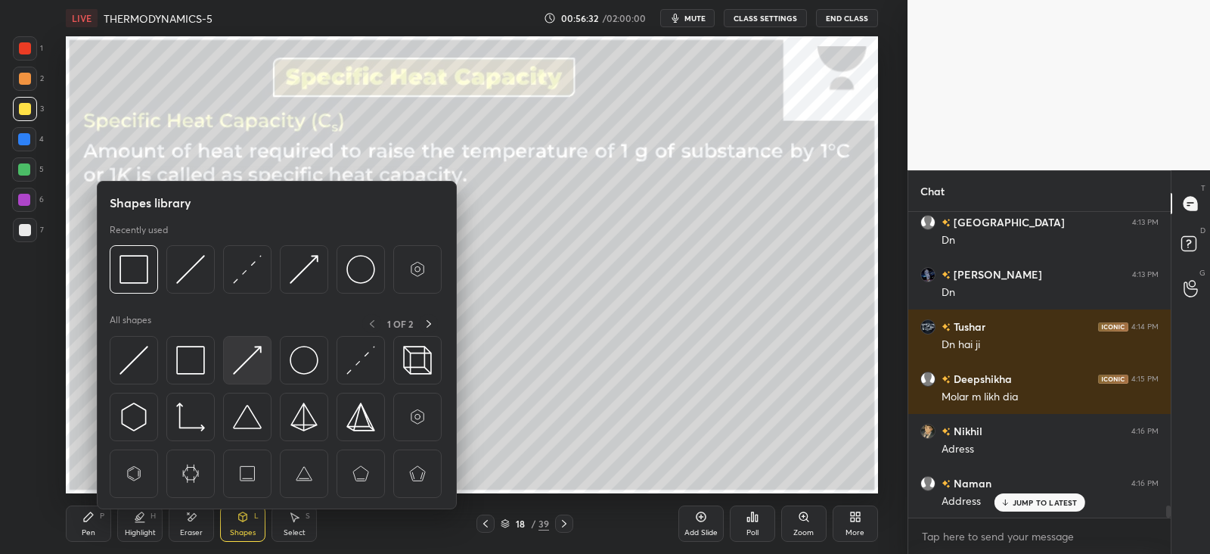
click at [235, 367] on img at bounding box center [247, 360] width 29 height 29
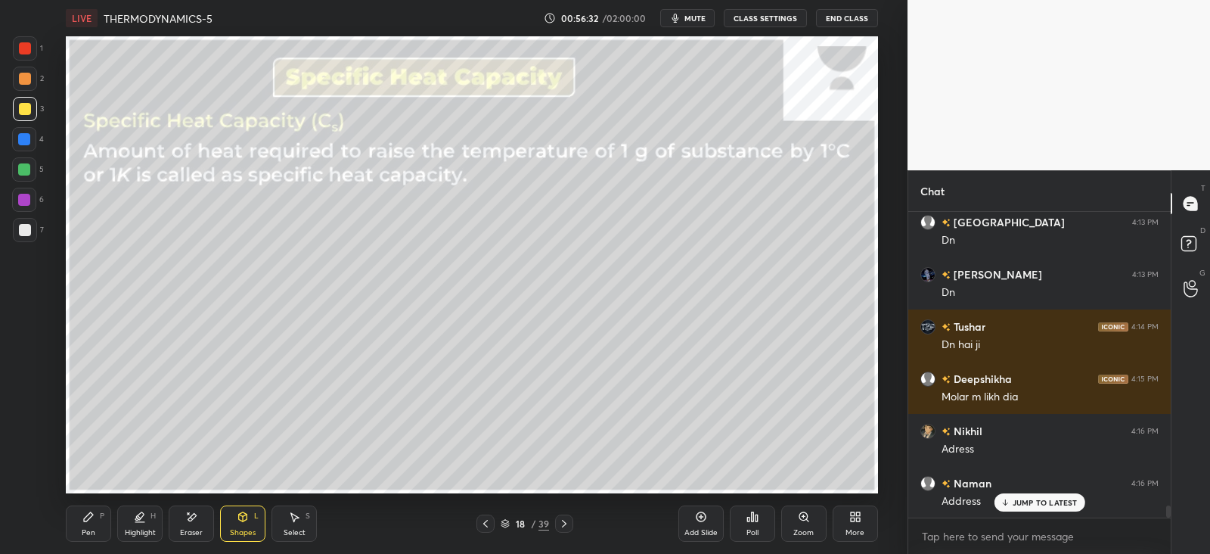
scroll to position [7294, 0]
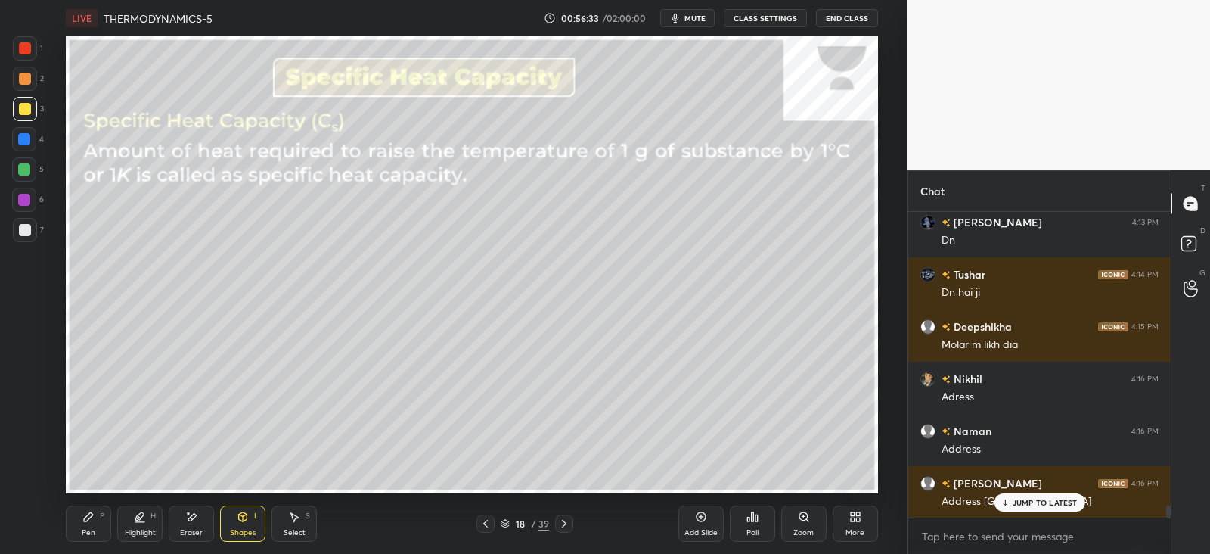
click at [1009, 500] on icon at bounding box center [1005, 502] width 10 height 9
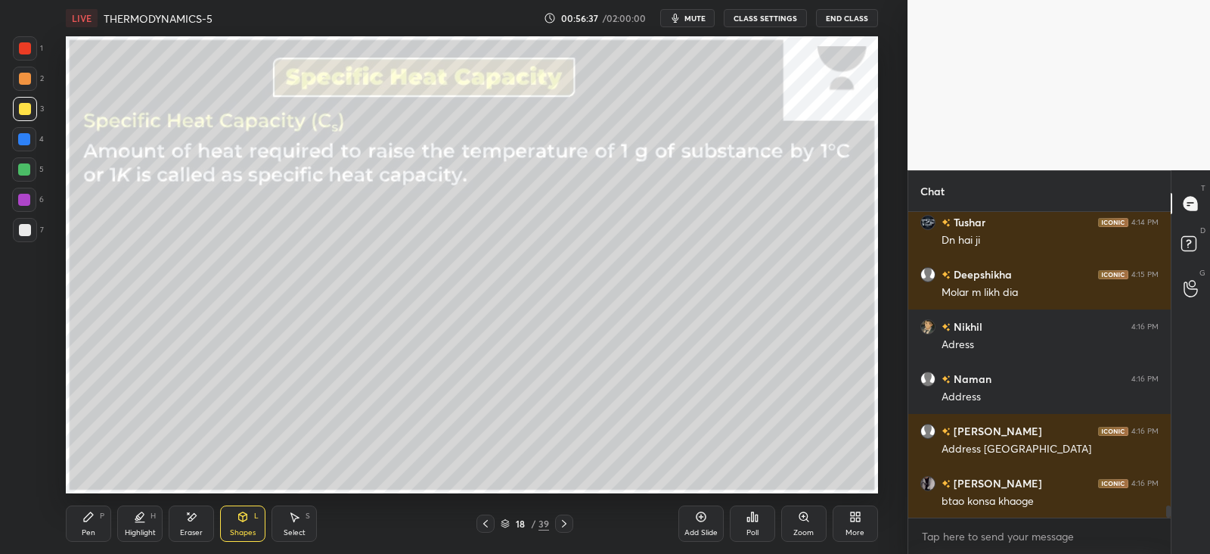
click at [182, 517] on div "Eraser" at bounding box center [191, 523] width 45 height 36
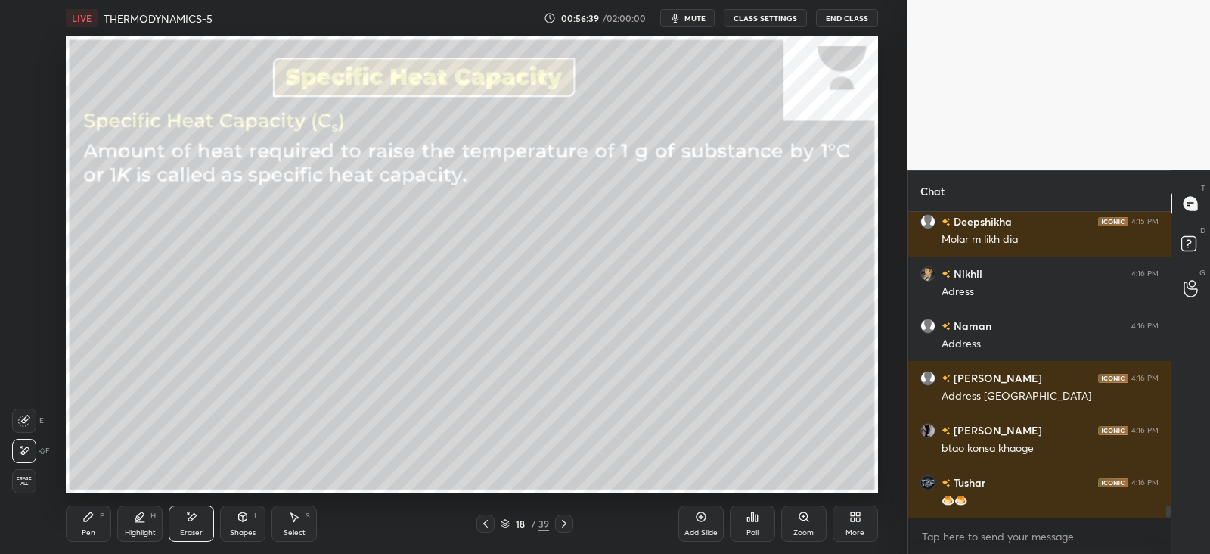
click at [250, 522] on div "Shapes L" at bounding box center [242, 523] width 45 height 36
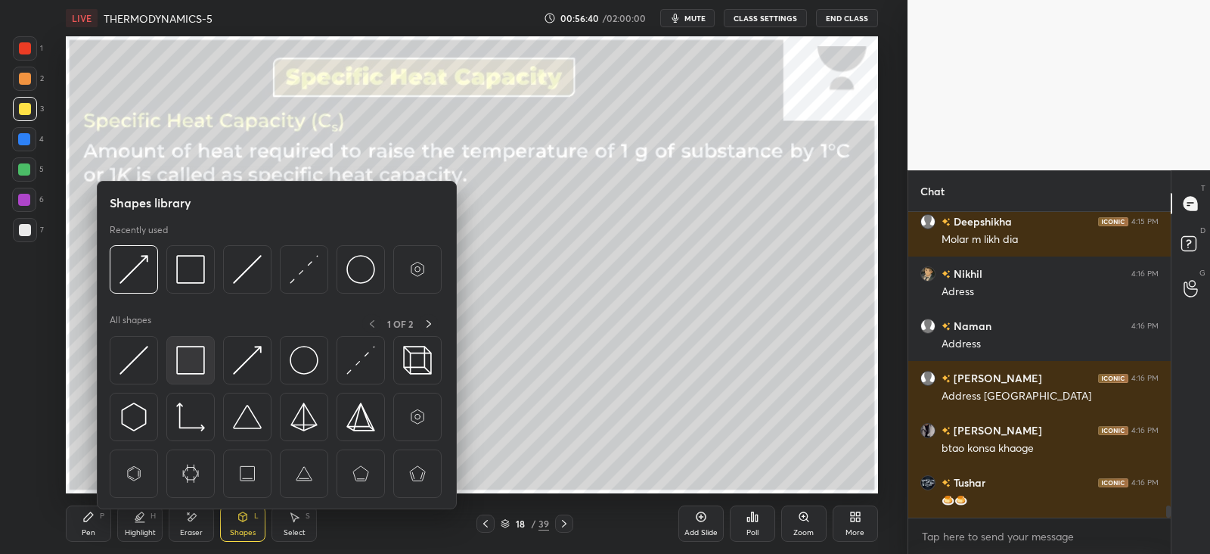
click at [193, 354] on img at bounding box center [190, 360] width 29 height 29
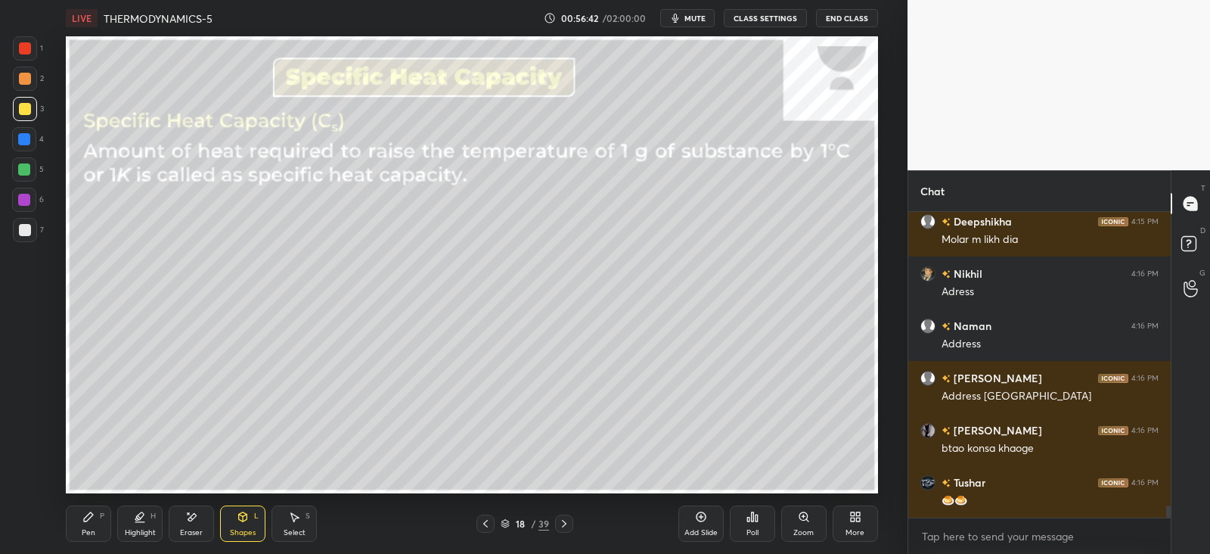
click at [93, 516] on icon at bounding box center [88, 517] width 12 height 12
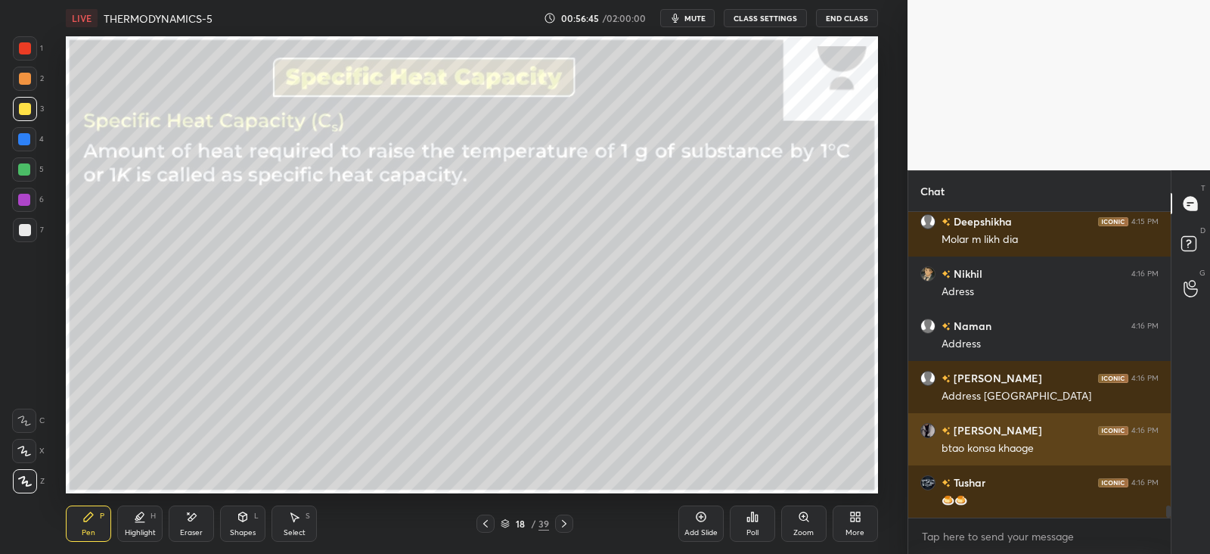
scroll to position [7451, 0]
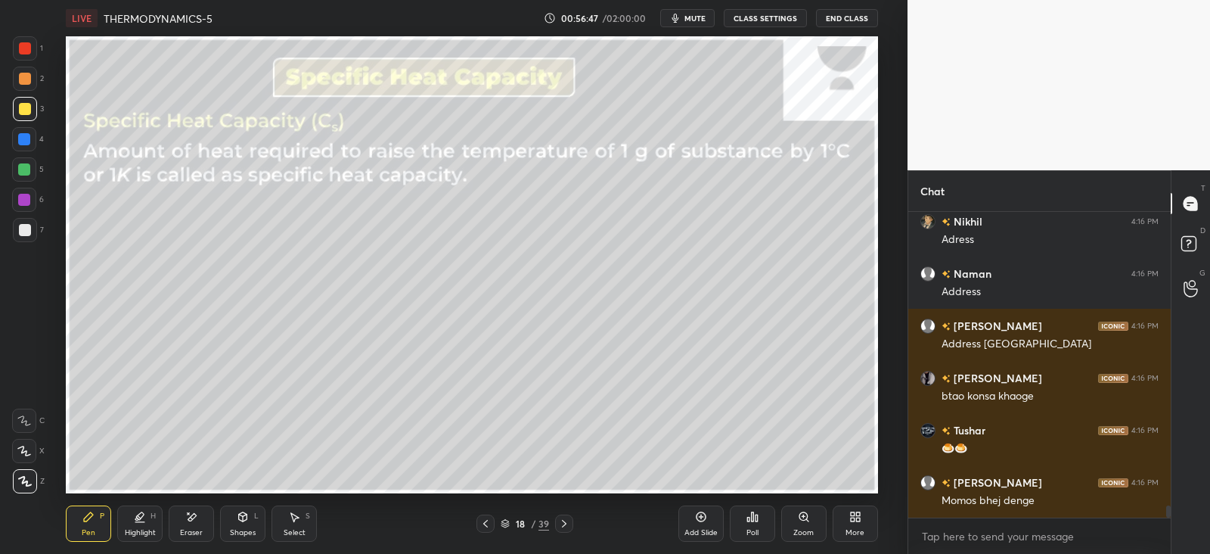
click at [23, 228] on div at bounding box center [25, 230] width 12 height 12
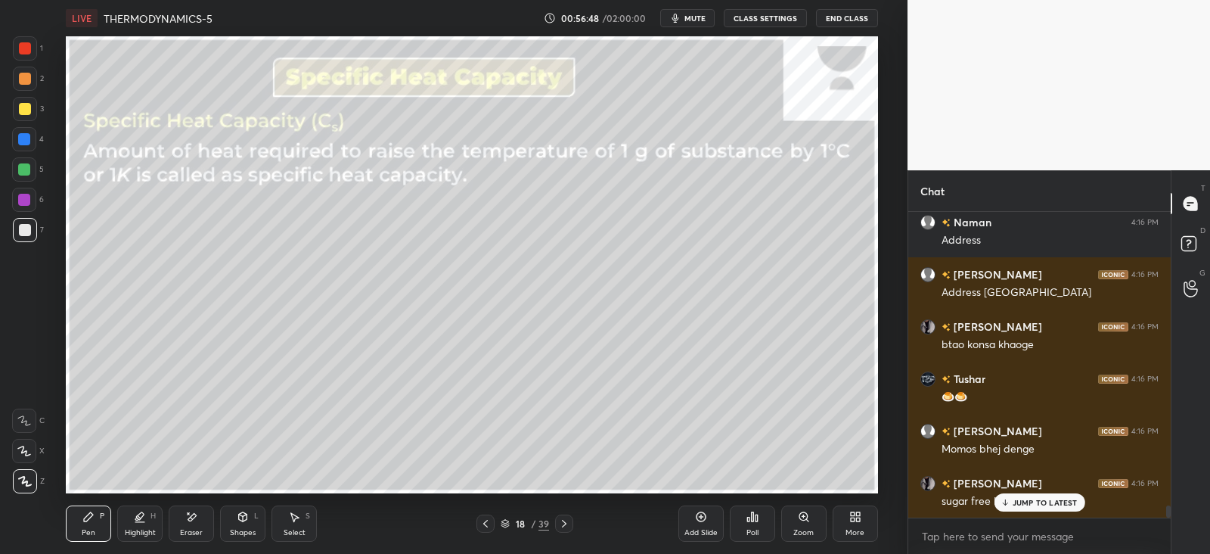
scroll to position [7555, 0]
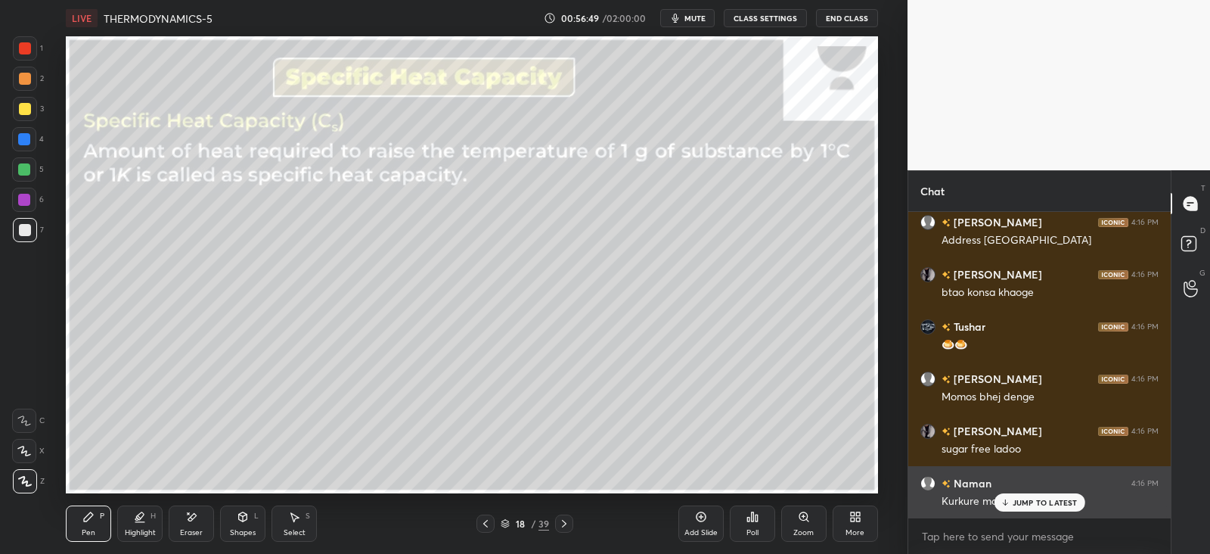
click at [1017, 501] on p "JUMP TO LATEST" at bounding box center [1045, 502] width 65 height 9
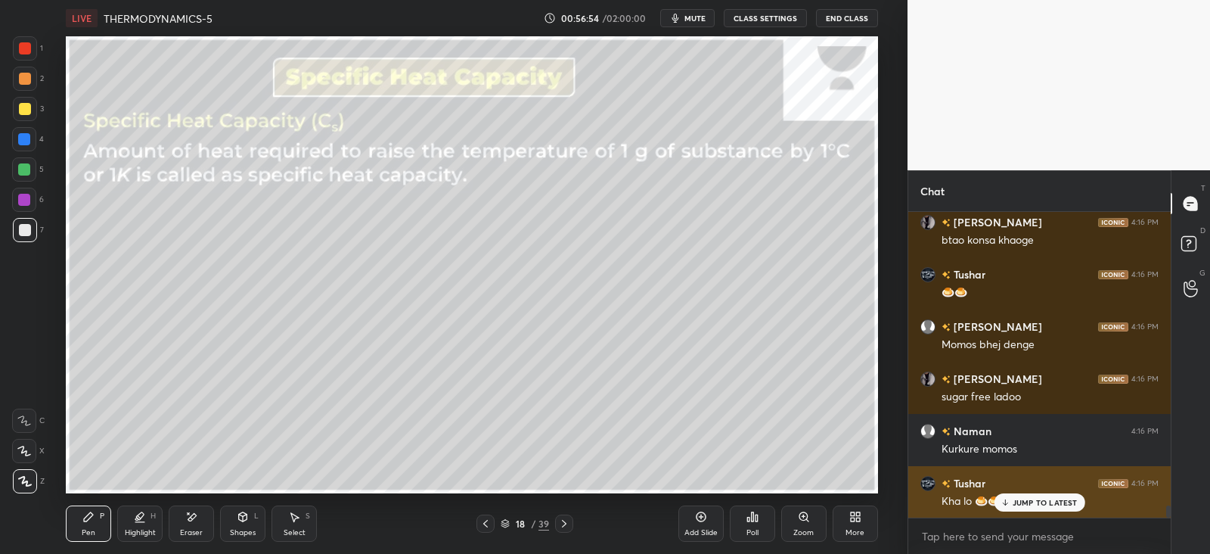
click at [1018, 496] on div "JUMP TO LATEST" at bounding box center [1039, 502] width 91 height 18
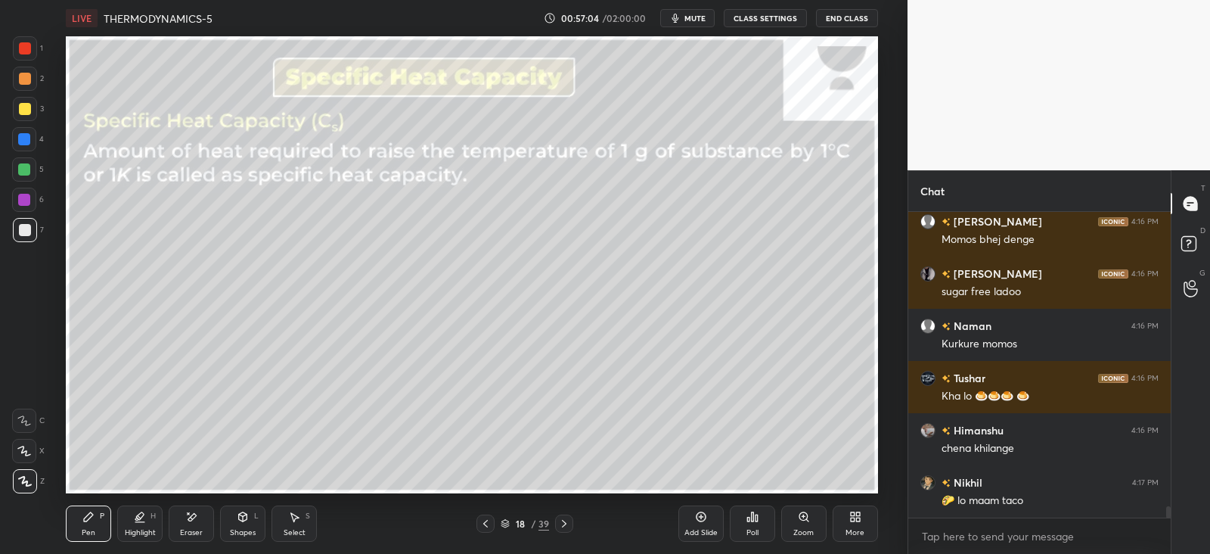
scroll to position [7764, 0]
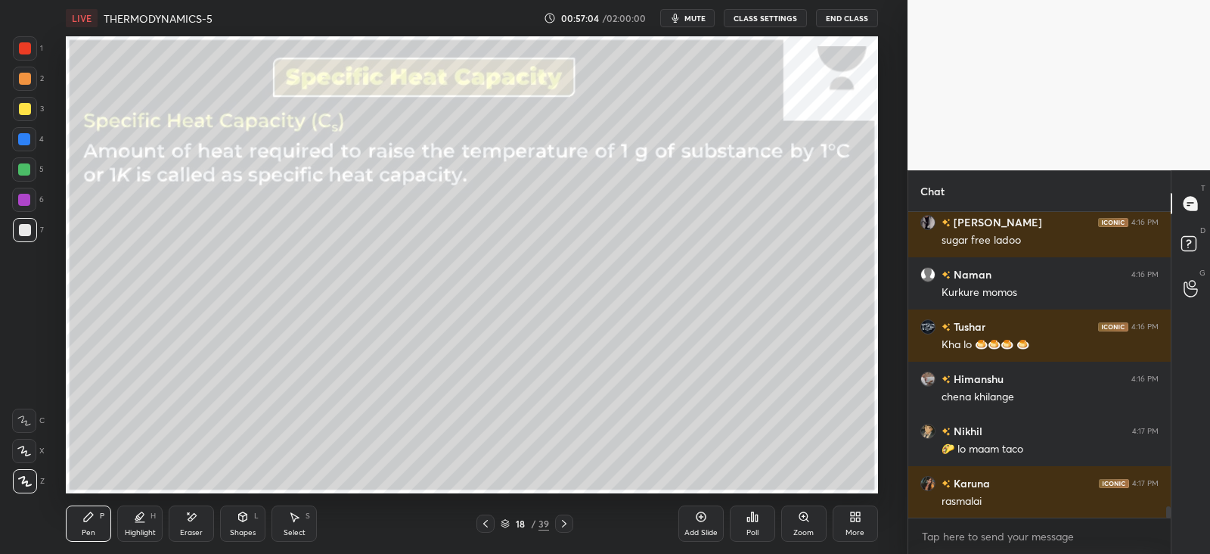
click at [23, 138] on div at bounding box center [24, 139] width 12 height 12
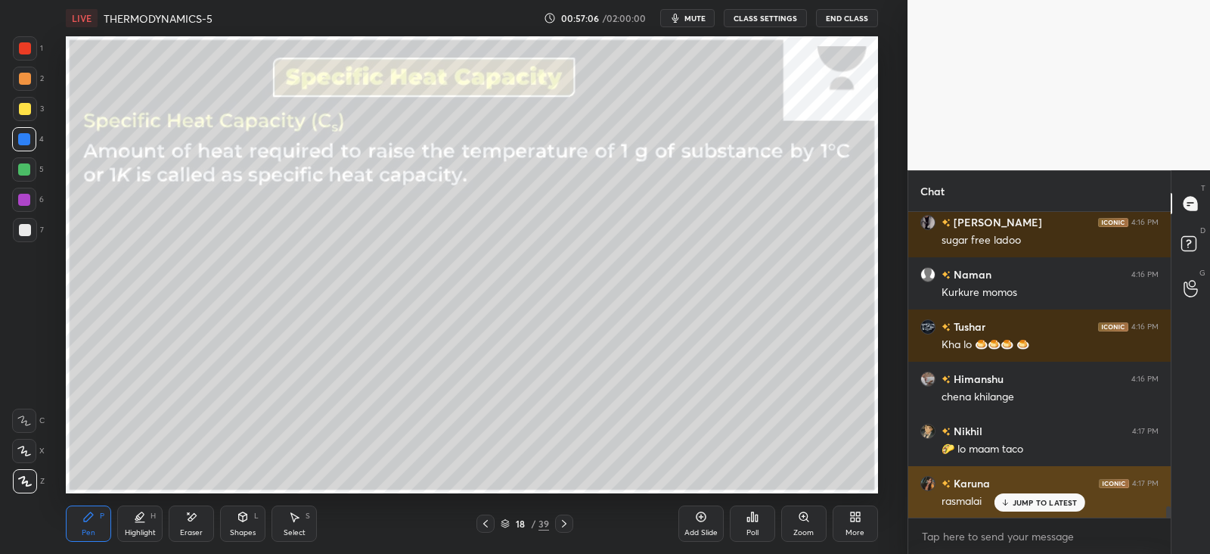
click at [1014, 499] on p "JUMP TO LATEST" at bounding box center [1045, 502] width 65 height 9
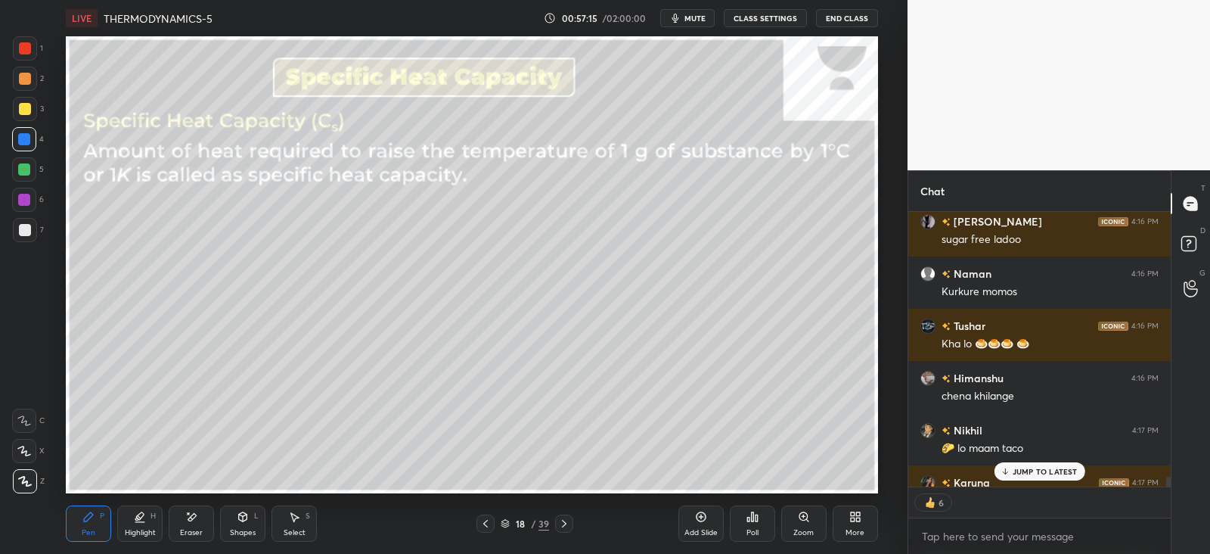
scroll to position [7795, 0]
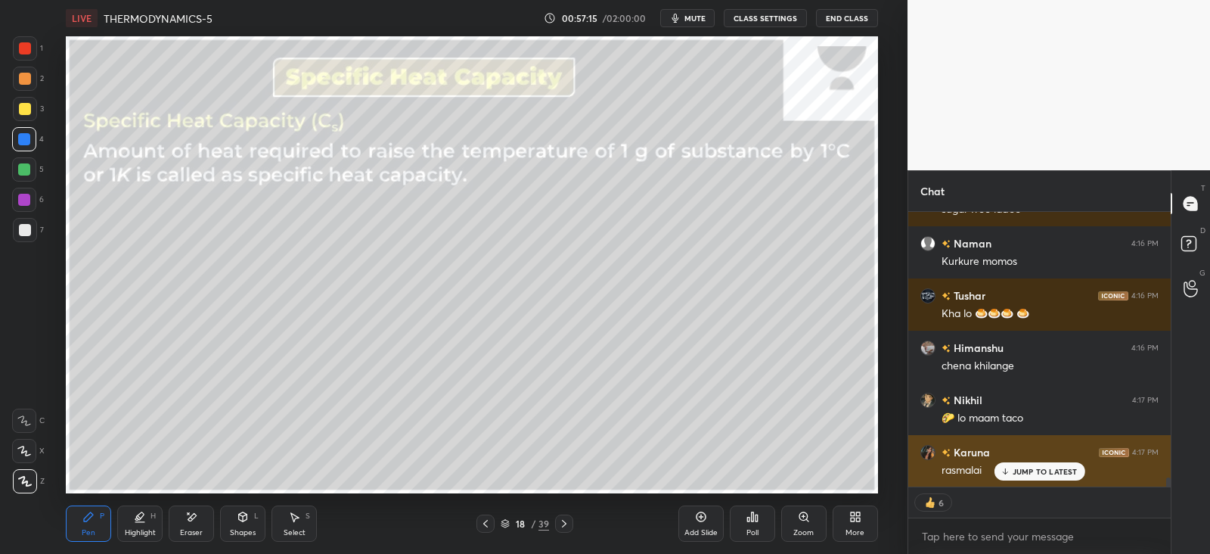
click at [1019, 462] on div "JUMP TO LATEST" at bounding box center [1039, 471] width 91 height 18
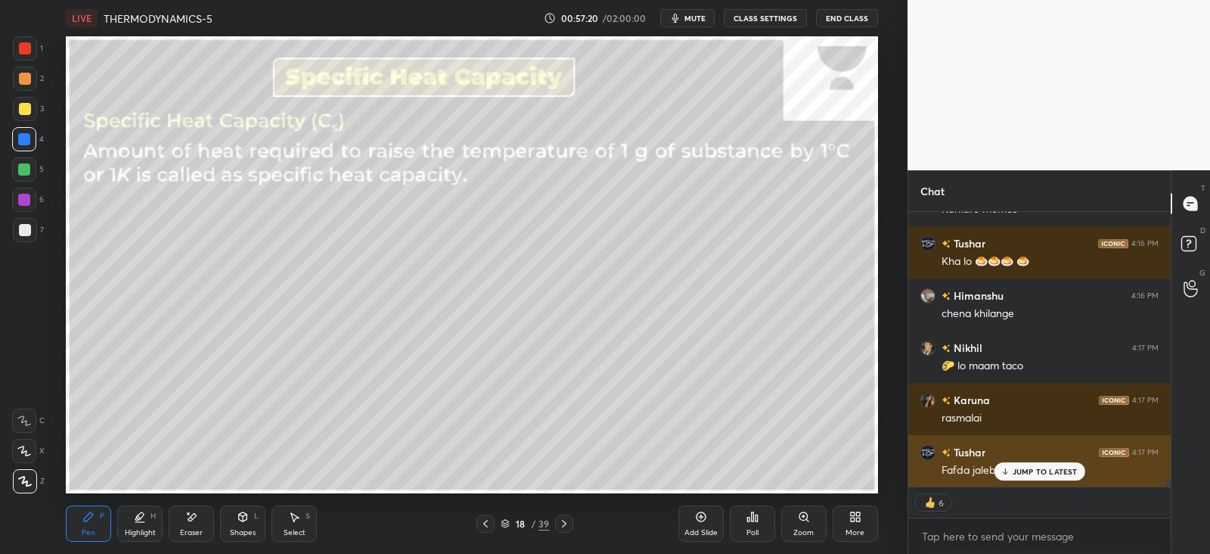
click at [1043, 474] on p "JUMP TO LATEST" at bounding box center [1045, 471] width 65 height 9
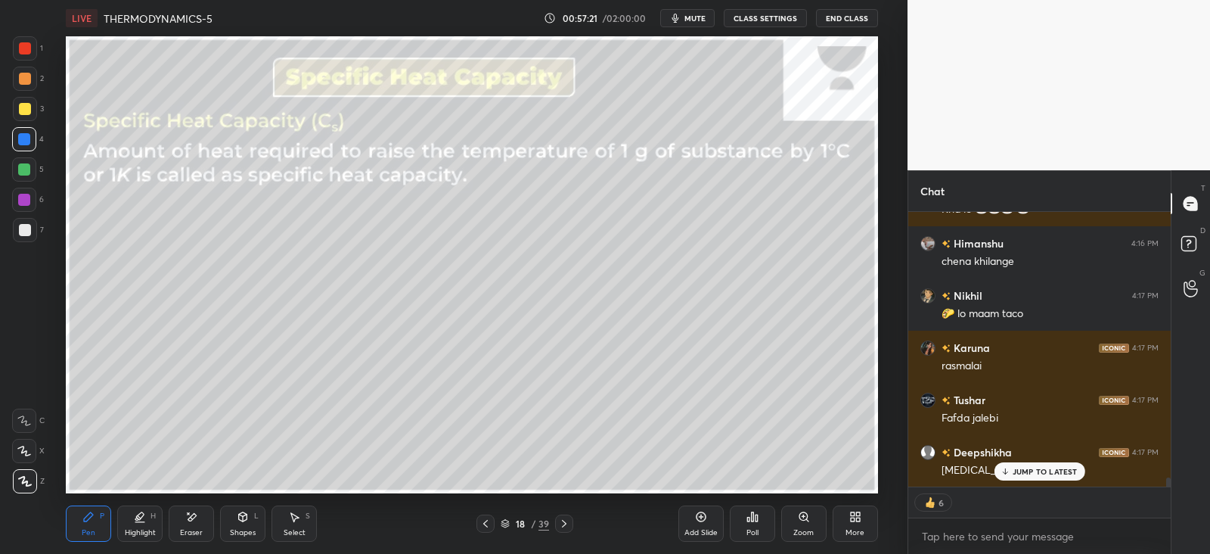
scroll to position [7951, 0]
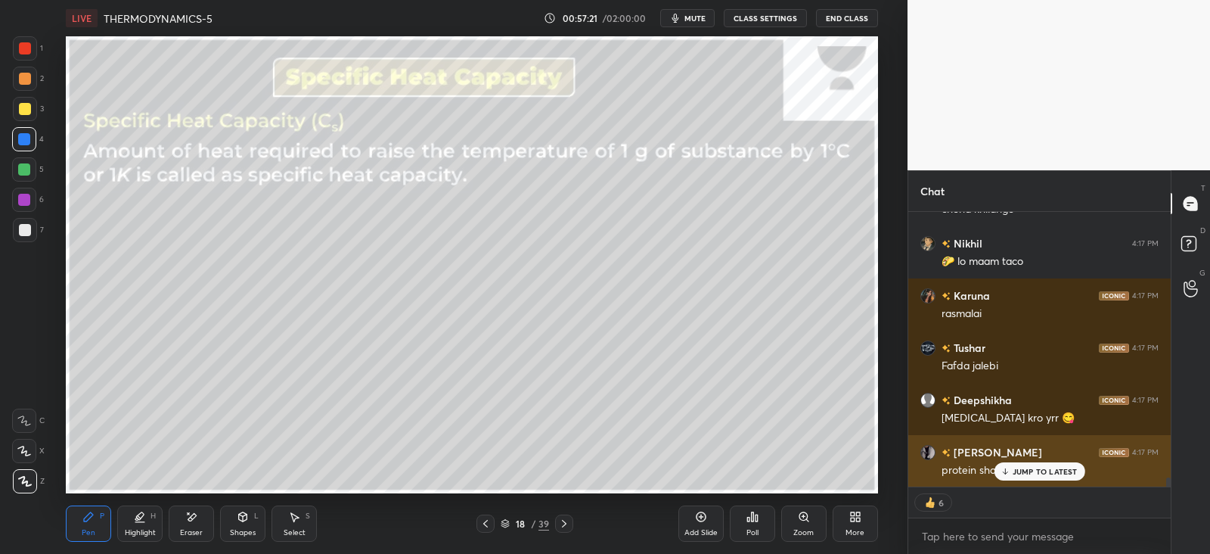
click at [1021, 464] on div "JUMP TO LATEST" at bounding box center [1039, 471] width 91 height 18
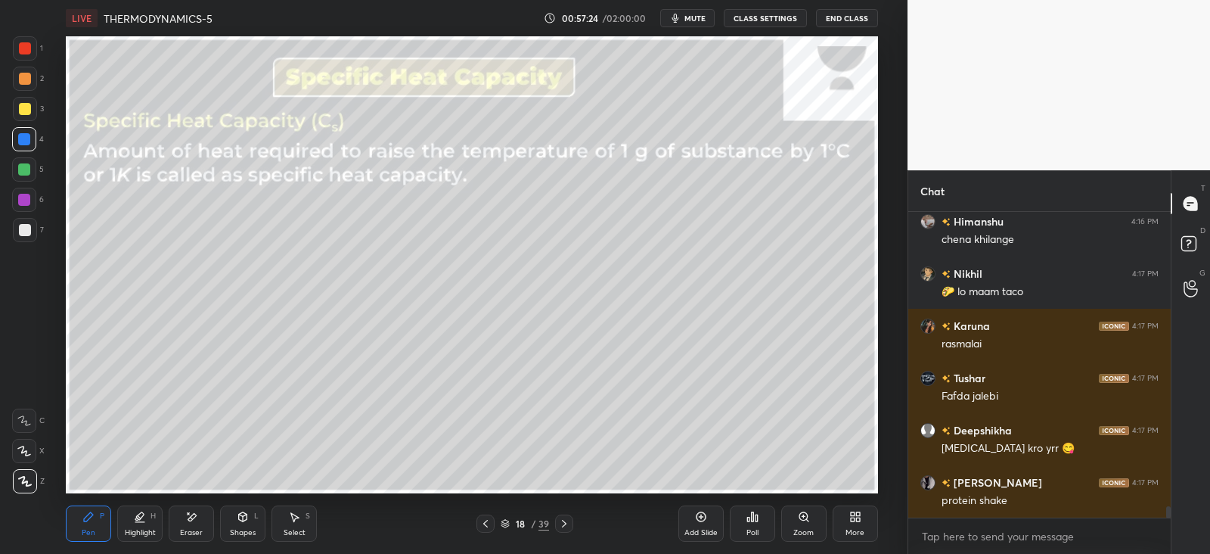
click at [17, 176] on div at bounding box center [24, 169] width 24 height 24
click at [14, 232] on div at bounding box center [25, 230] width 24 height 24
click at [25, 172] on div at bounding box center [24, 169] width 12 height 12
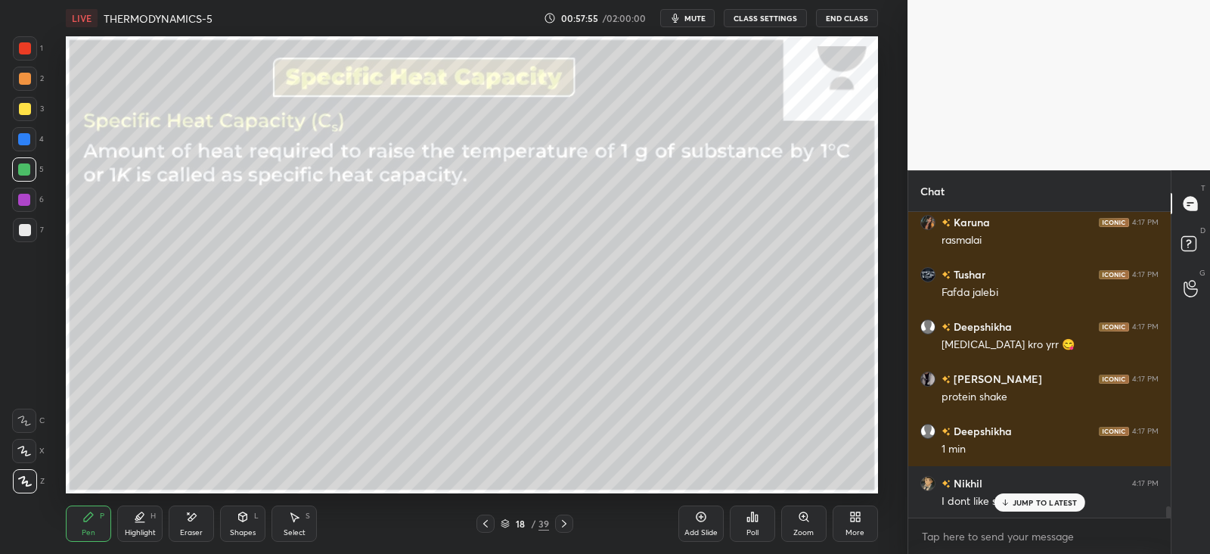
scroll to position [8077, 0]
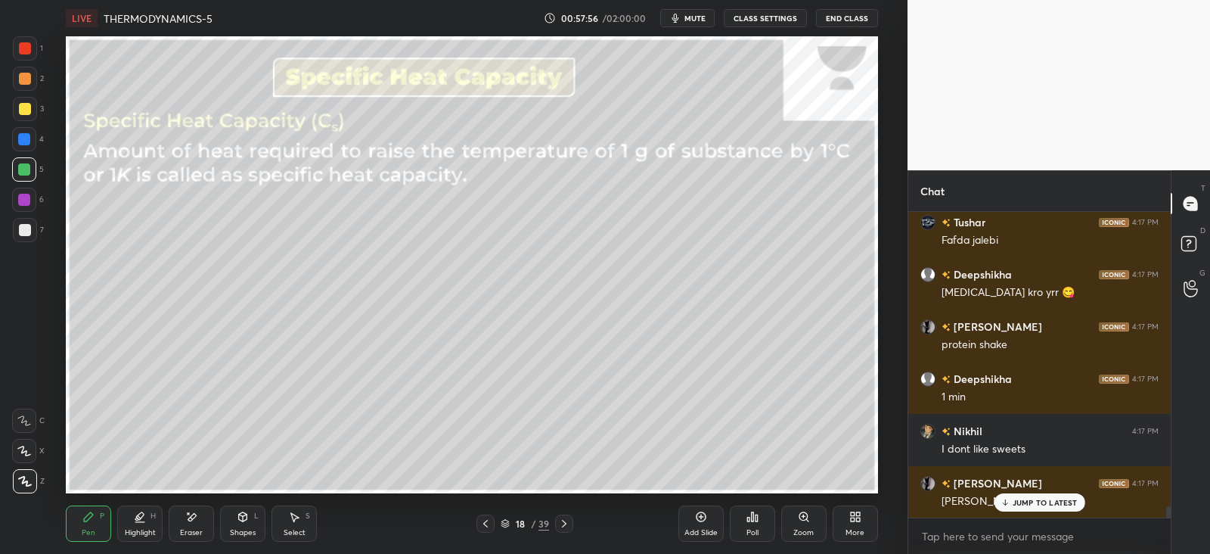
click at [1021, 496] on div "JUMP TO LATEST" at bounding box center [1039, 502] width 91 height 18
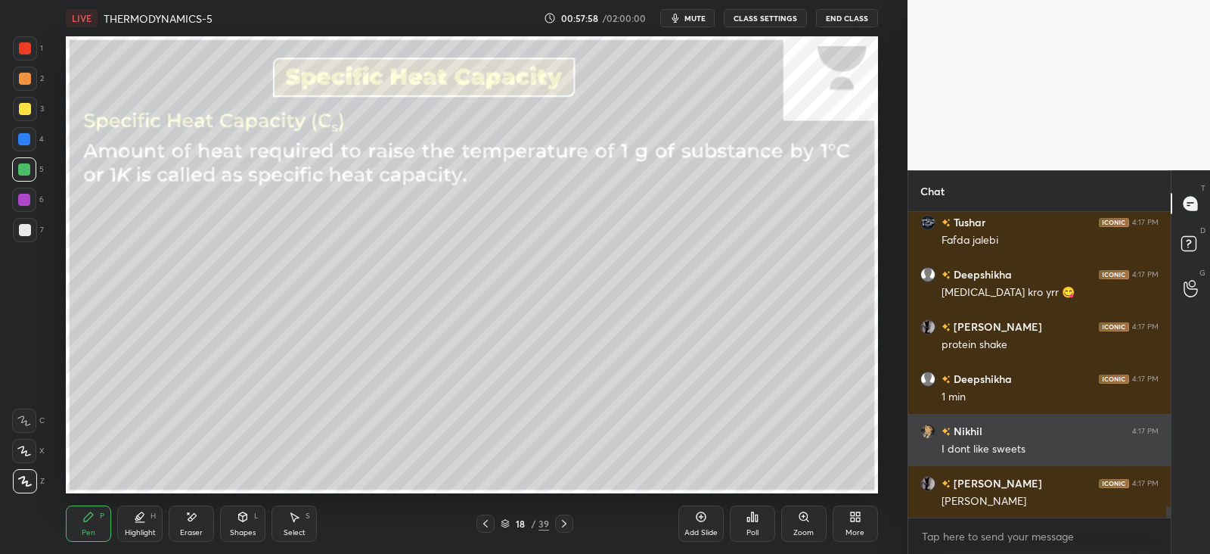
scroll to position [8129, 0]
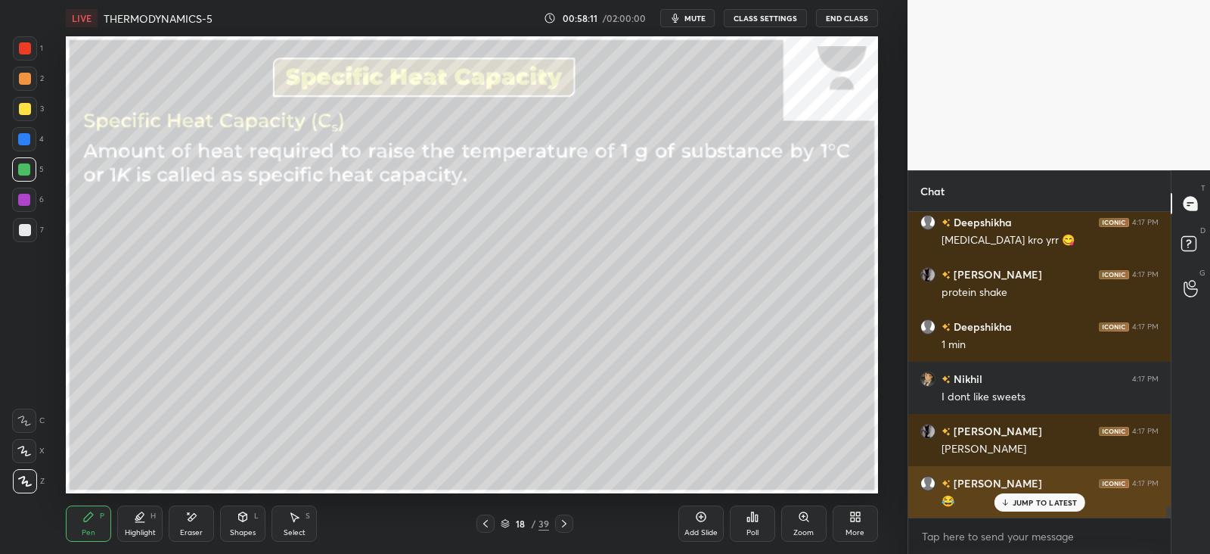
click at [1022, 501] on p "JUMP TO LATEST" at bounding box center [1045, 502] width 65 height 9
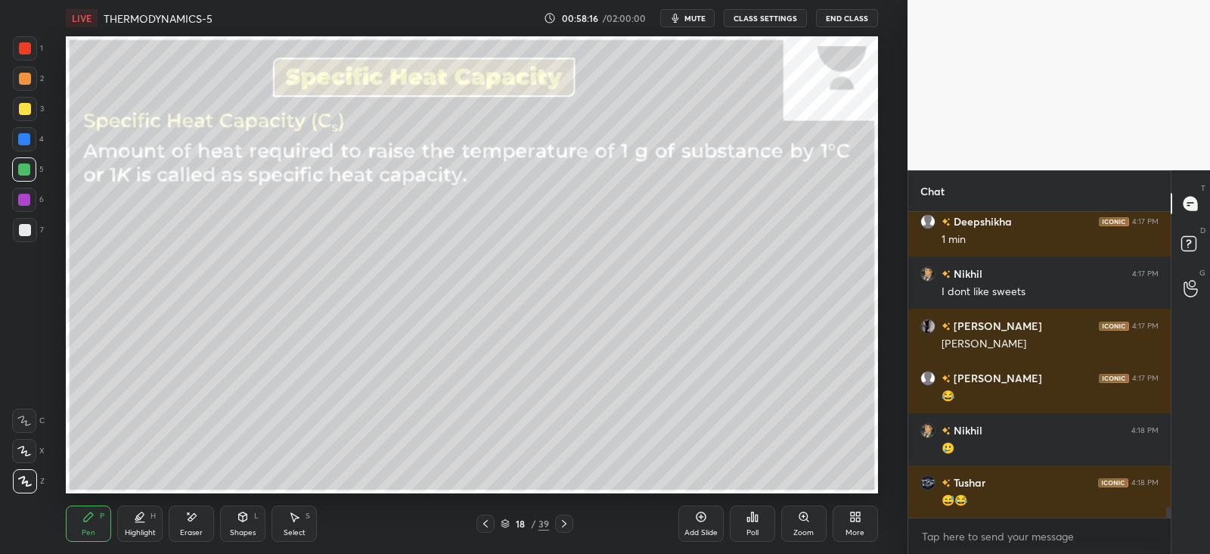
scroll to position [8286, 0]
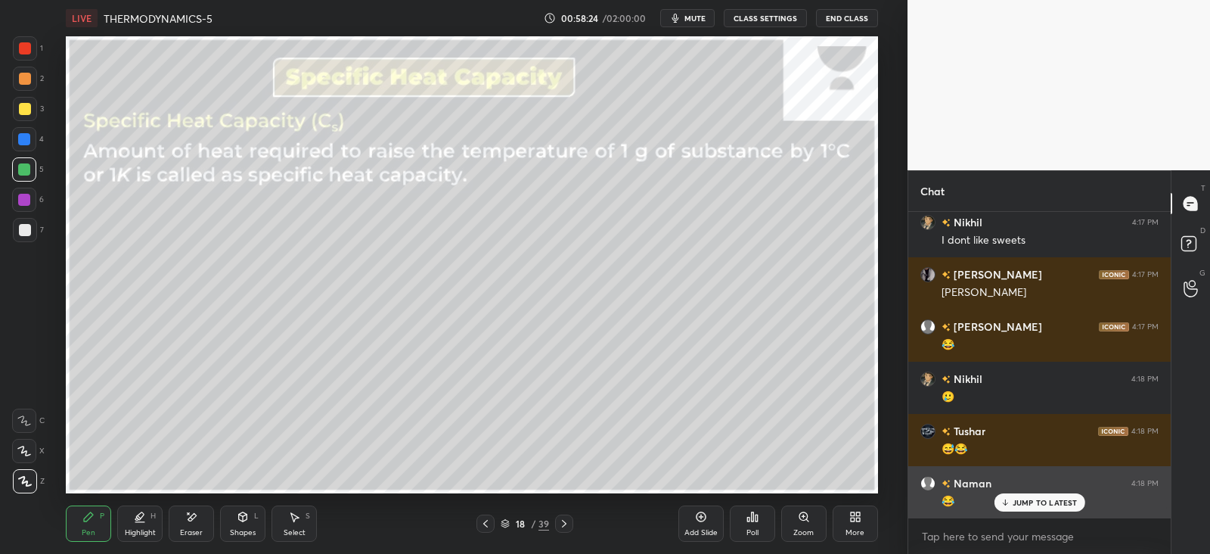
click at [1015, 498] on p "JUMP TO LATEST" at bounding box center [1045, 502] width 65 height 9
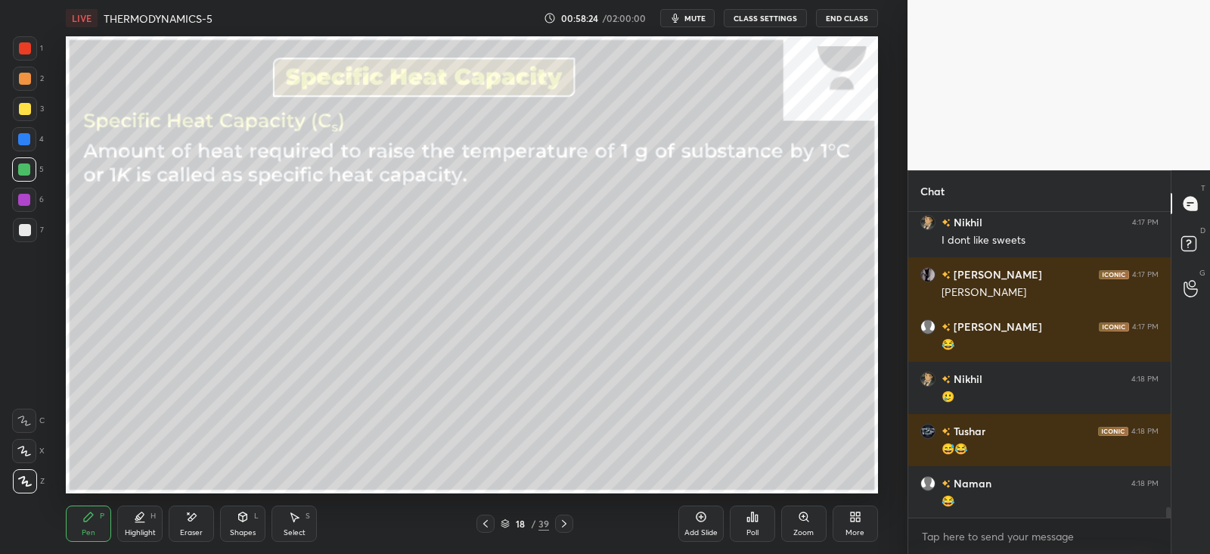
scroll to position [8338, 0]
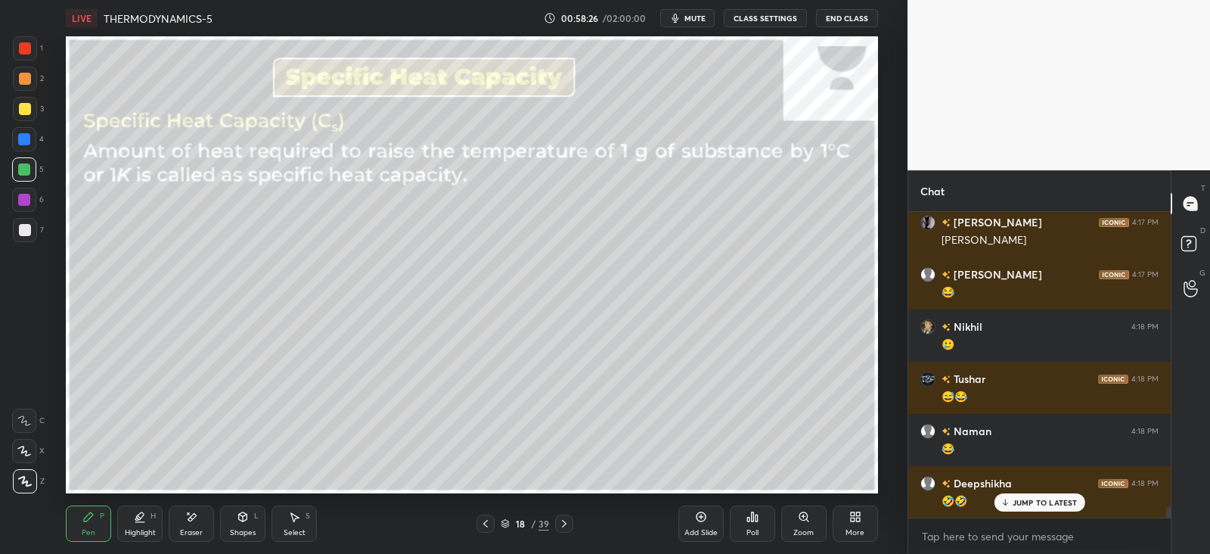
click at [25, 144] on div at bounding box center [24, 139] width 12 height 12
click at [1025, 499] on p "JUMP TO LATEST" at bounding box center [1045, 502] width 65 height 9
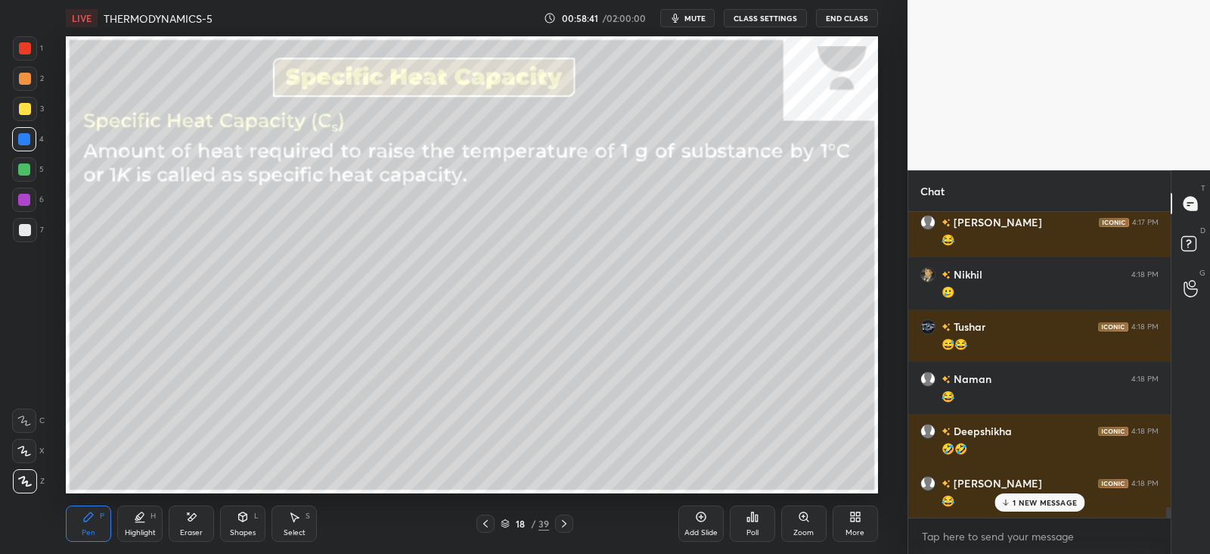
scroll to position [8443, 0]
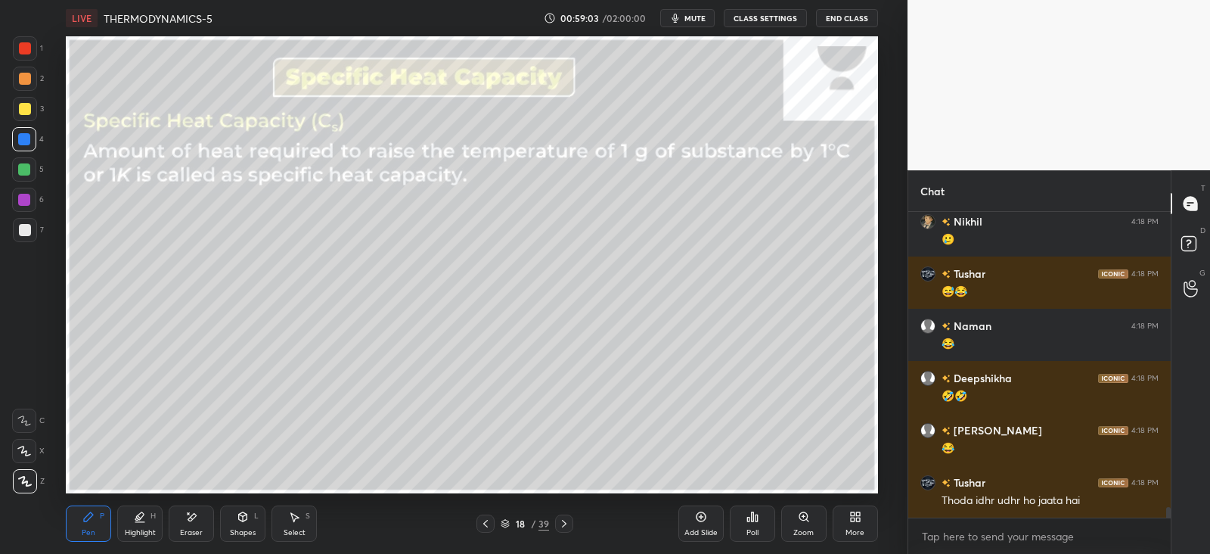
click at [242, 523] on div "Shapes L" at bounding box center [242, 523] width 45 height 36
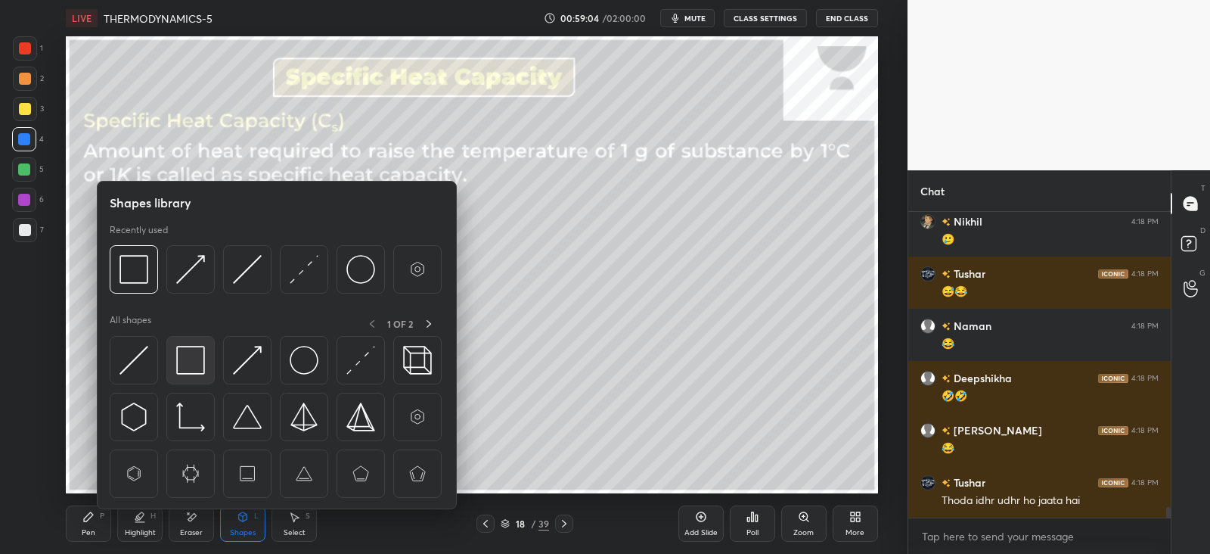
click at [189, 356] on img at bounding box center [190, 360] width 29 height 29
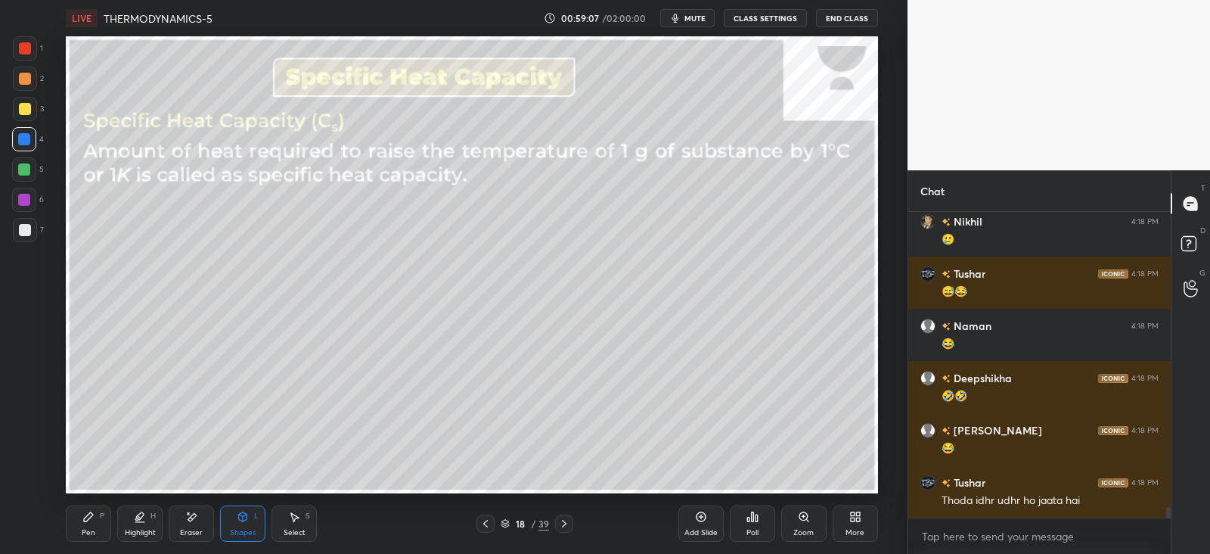
click at [87, 519] on icon at bounding box center [88, 516] width 9 height 9
click at [252, 524] on div "Shapes L" at bounding box center [242, 523] width 45 height 36
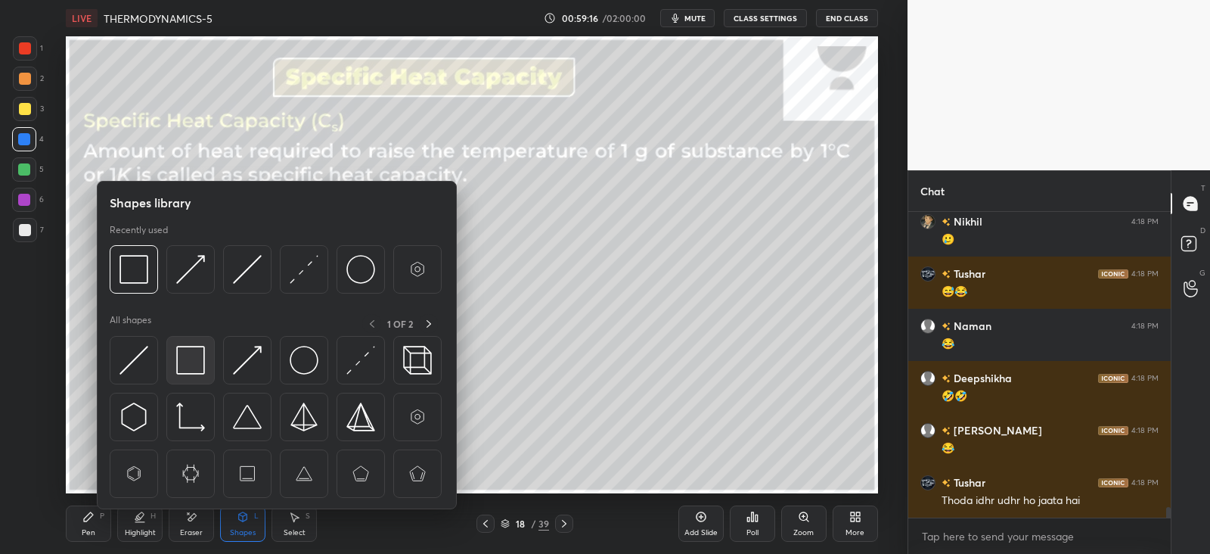
click at [205, 359] on div at bounding box center [190, 360] width 48 height 48
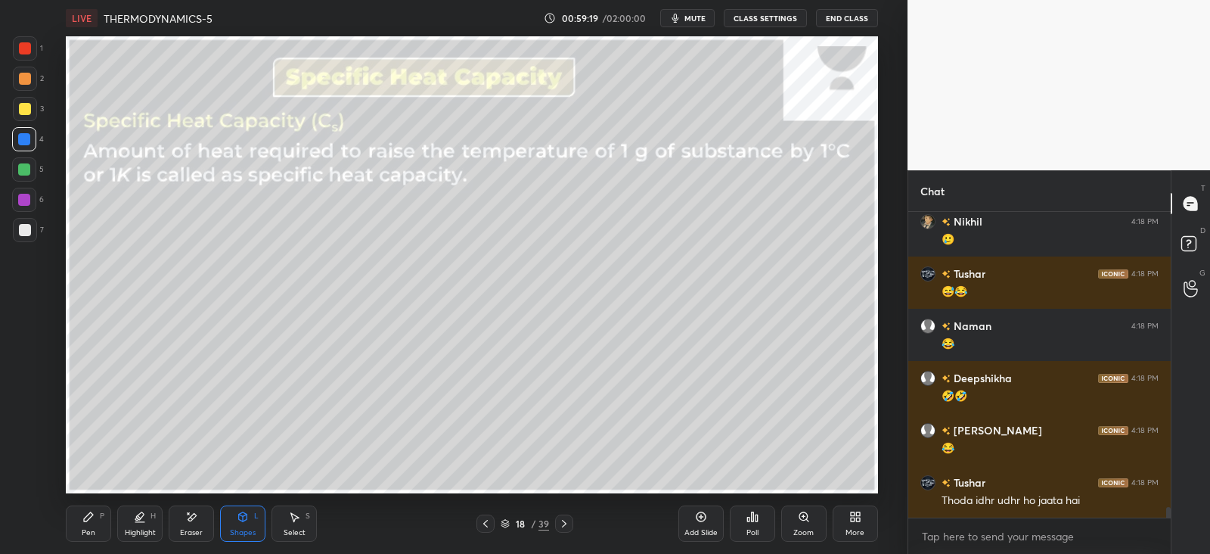
click at [84, 524] on div "Pen P" at bounding box center [88, 523] width 45 height 36
click at [32, 226] on div at bounding box center [25, 230] width 24 height 24
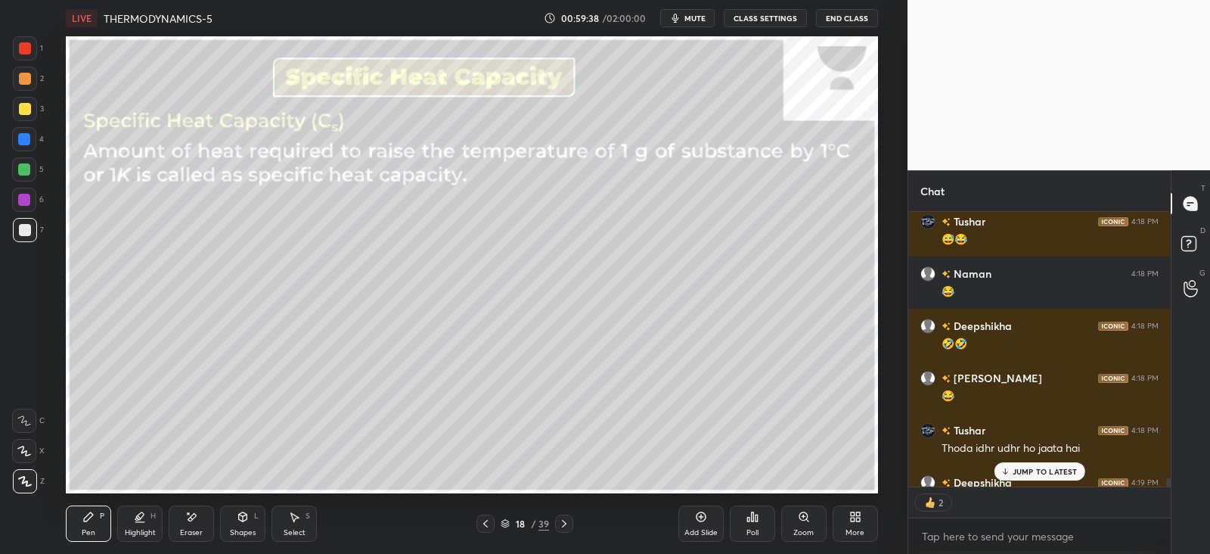
scroll to position [8578, 0]
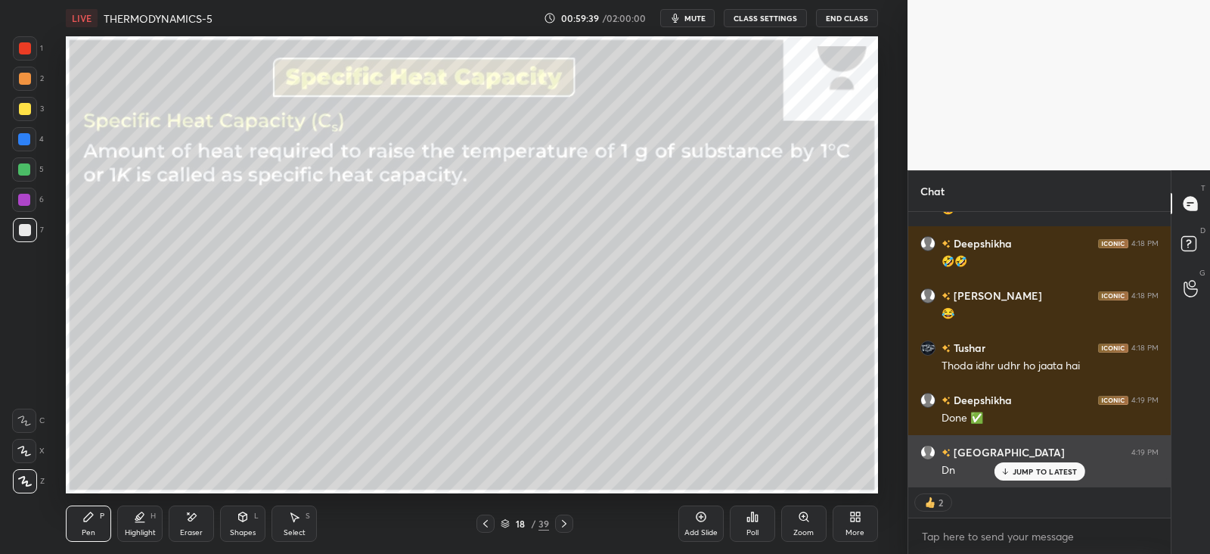
click at [1028, 475] on p "JUMP TO LATEST" at bounding box center [1045, 471] width 65 height 9
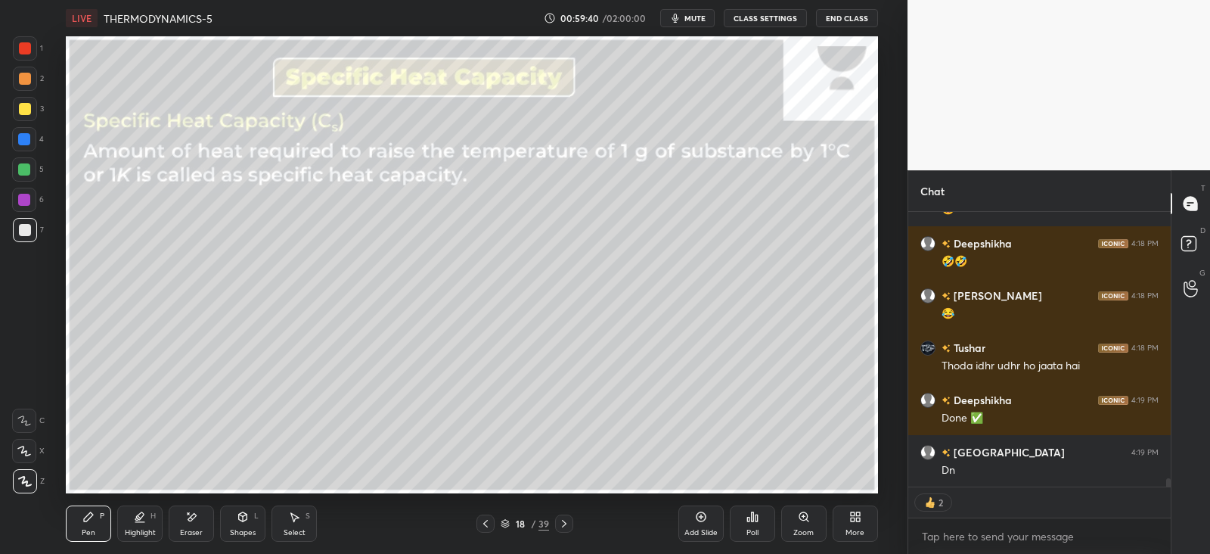
click at [564, 524] on icon at bounding box center [564, 523] width 12 height 12
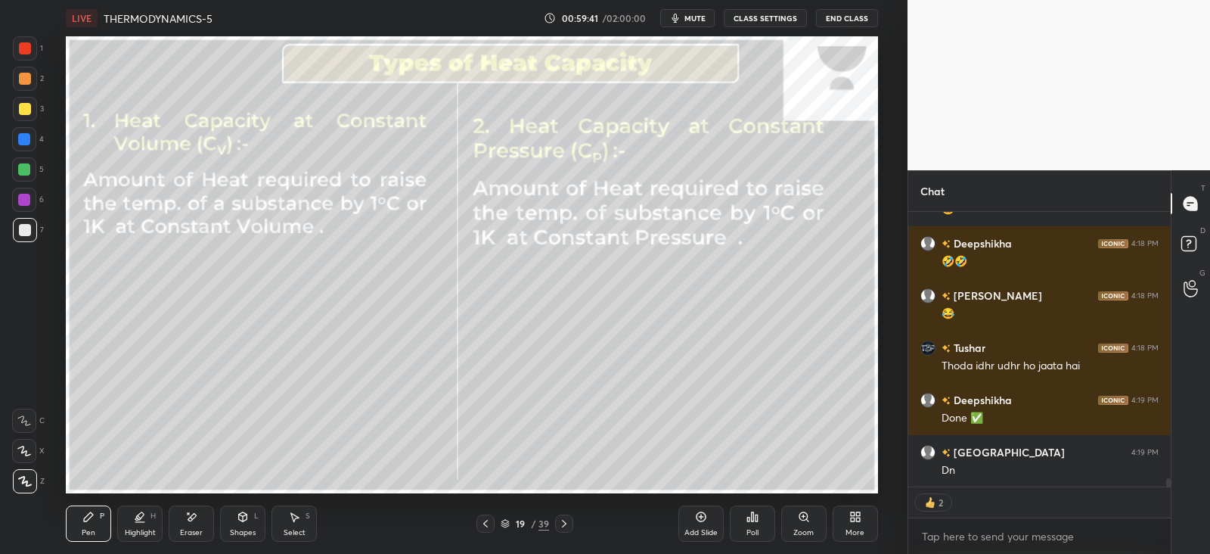
click at [480, 517] on icon at bounding box center [486, 523] width 12 height 12
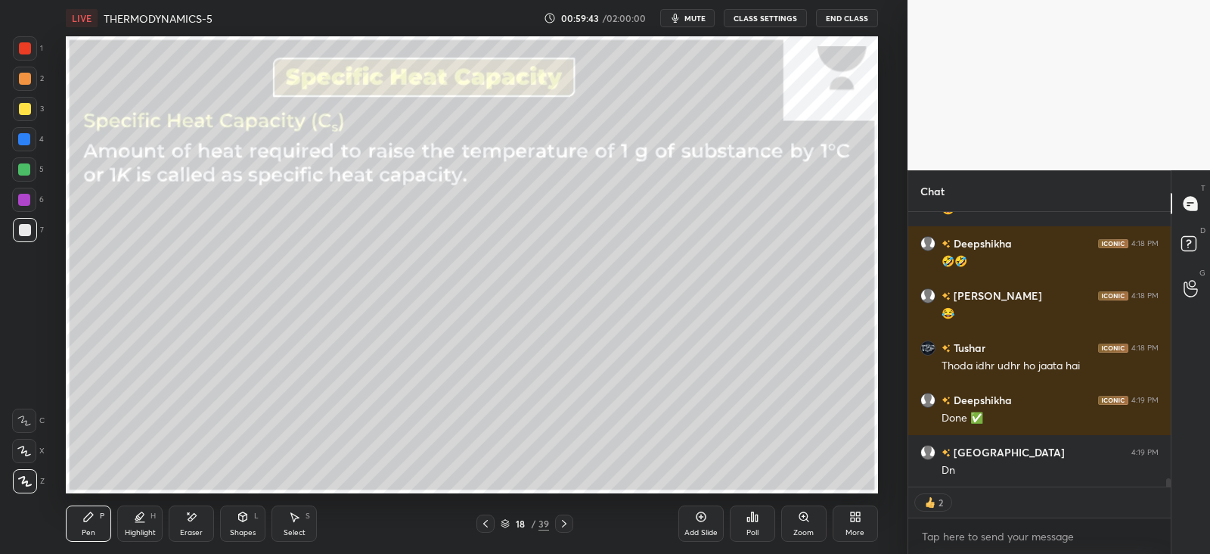
click at [695, 516] on icon at bounding box center [701, 517] width 12 height 12
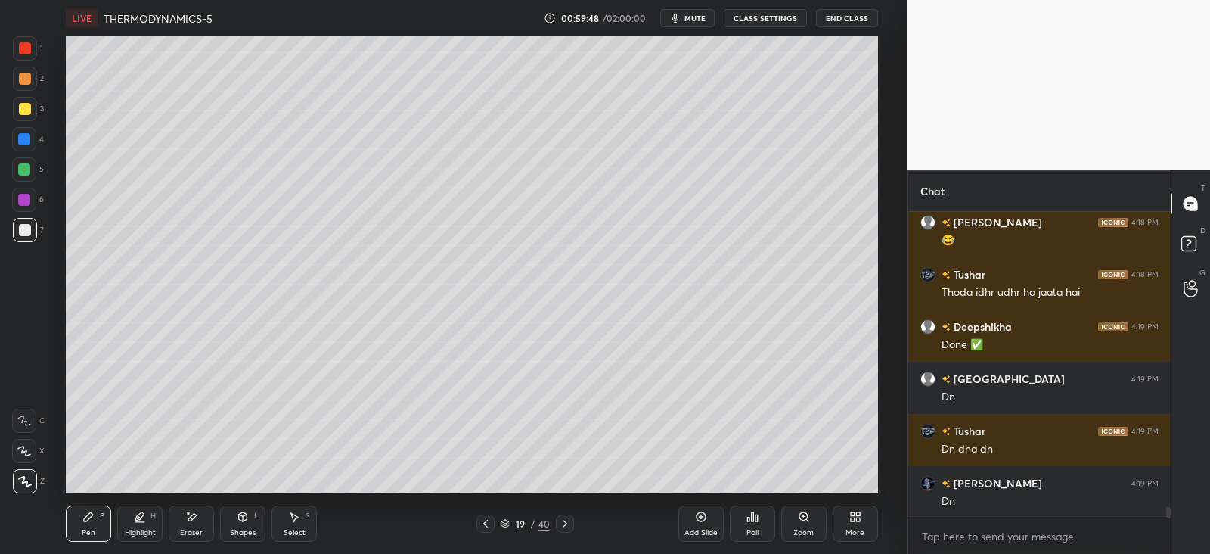
scroll to position [5, 5]
click at [193, 520] on icon at bounding box center [191, 517] width 12 height 13
click at [23, 423] on icon at bounding box center [24, 421] width 12 height 12
click at [85, 518] on icon at bounding box center [88, 516] width 9 height 9
click at [240, 522] on icon at bounding box center [243, 517] width 12 height 12
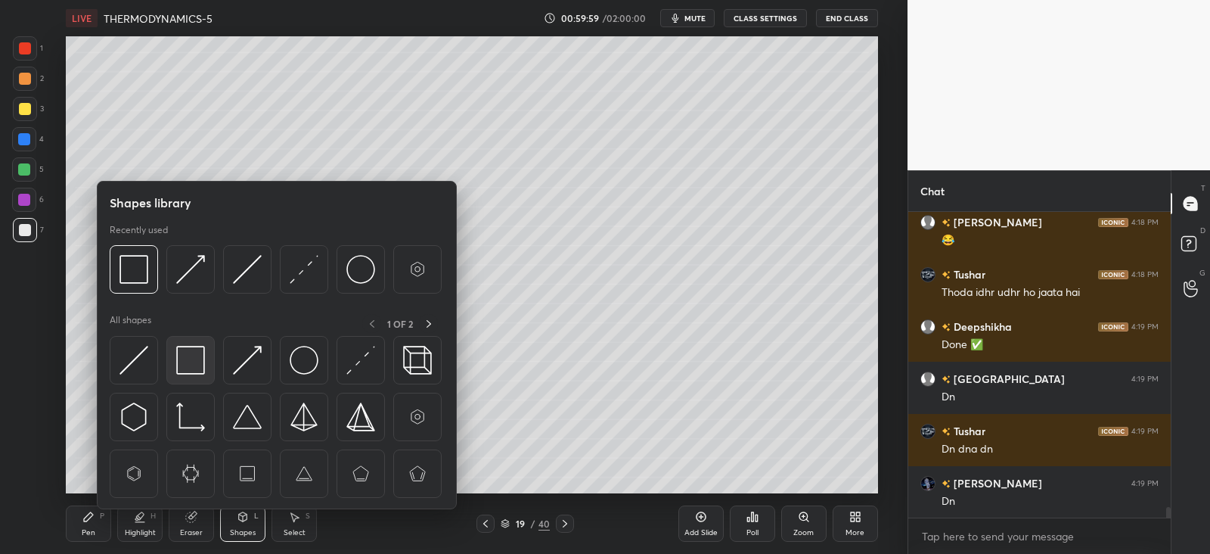
click at [191, 350] on img at bounding box center [190, 360] width 29 height 29
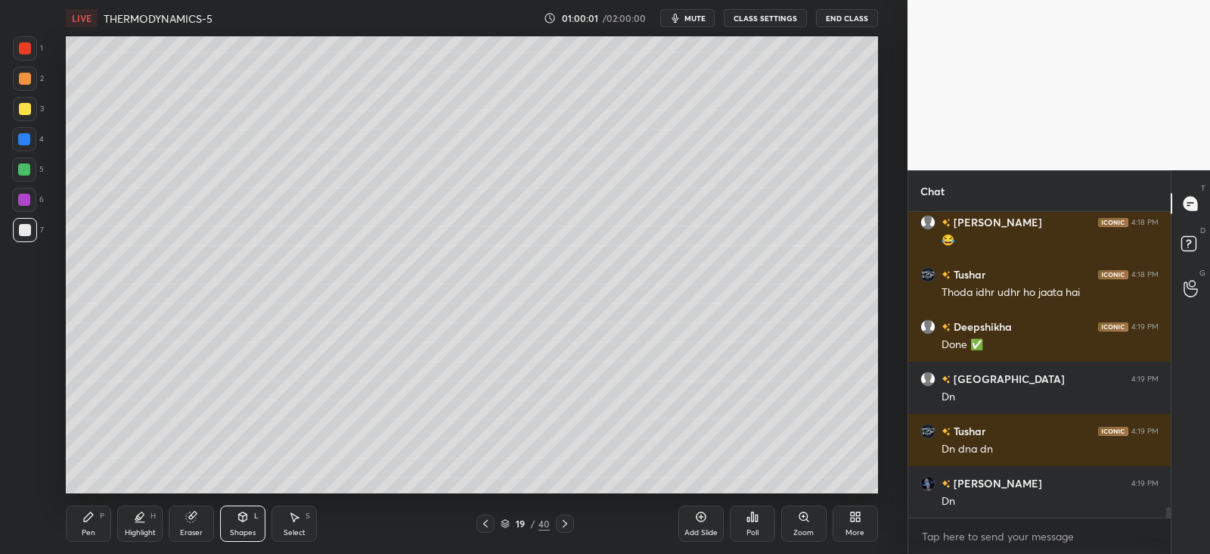
click at [95, 529] on div "Pen" at bounding box center [89, 533] width 14 height 8
click at [30, 111] on div at bounding box center [25, 109] width 24 height 24
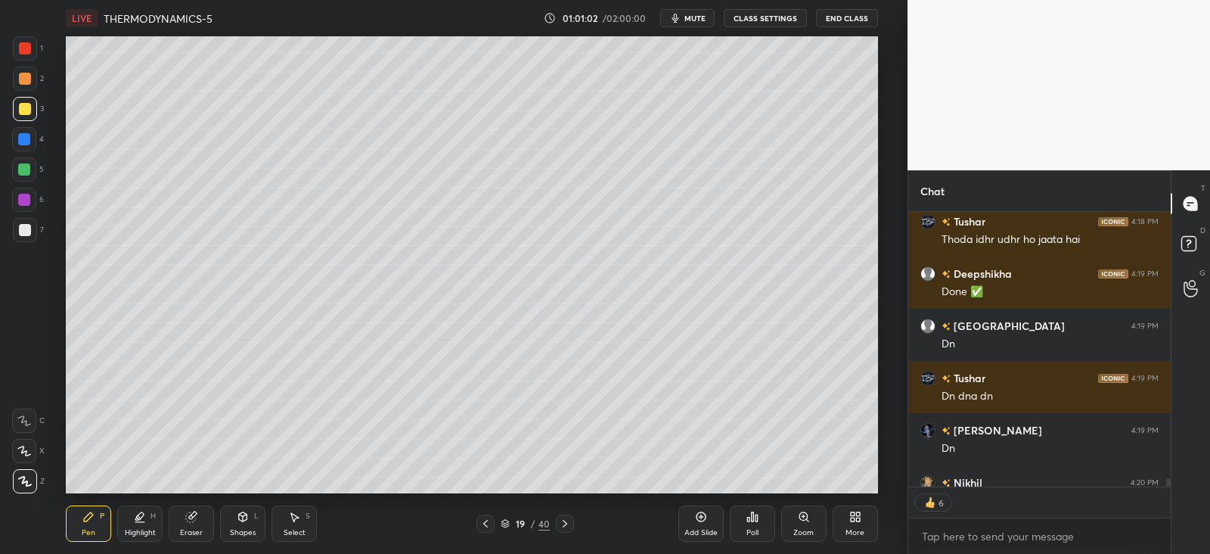
scroll to position [8787, 0]
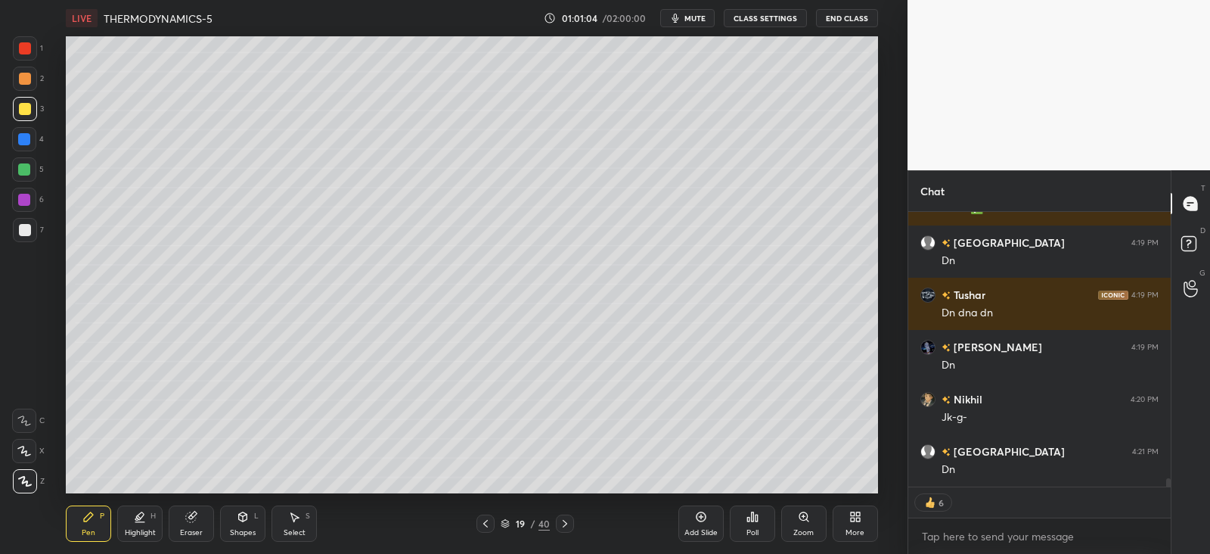
click at [570, 521] on icon at bounding box center [565, 523] width 12 height 12
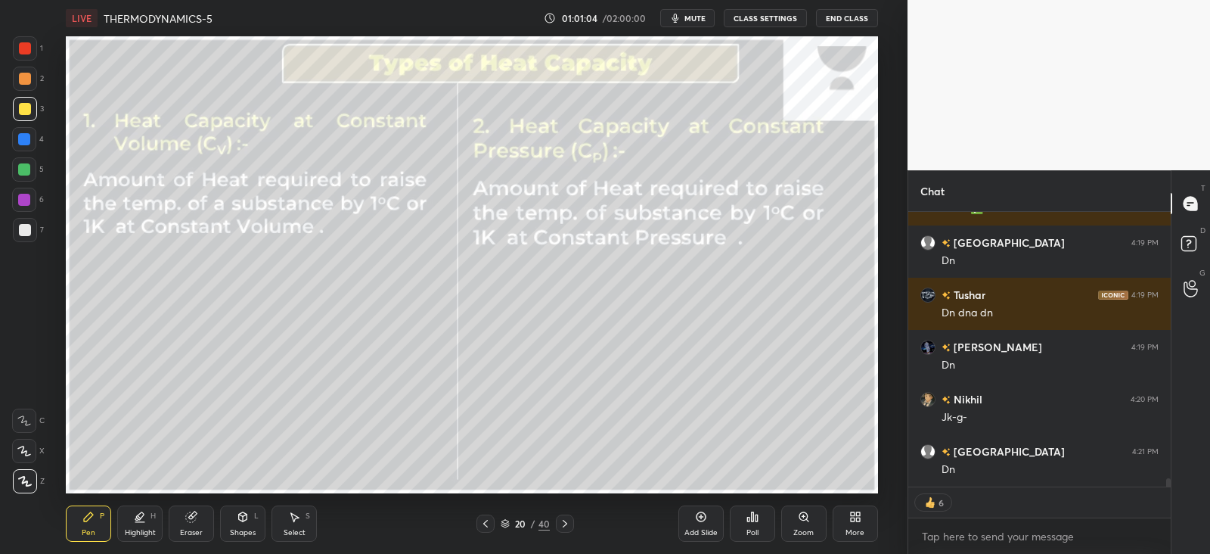
scroll to position [8839, 0]
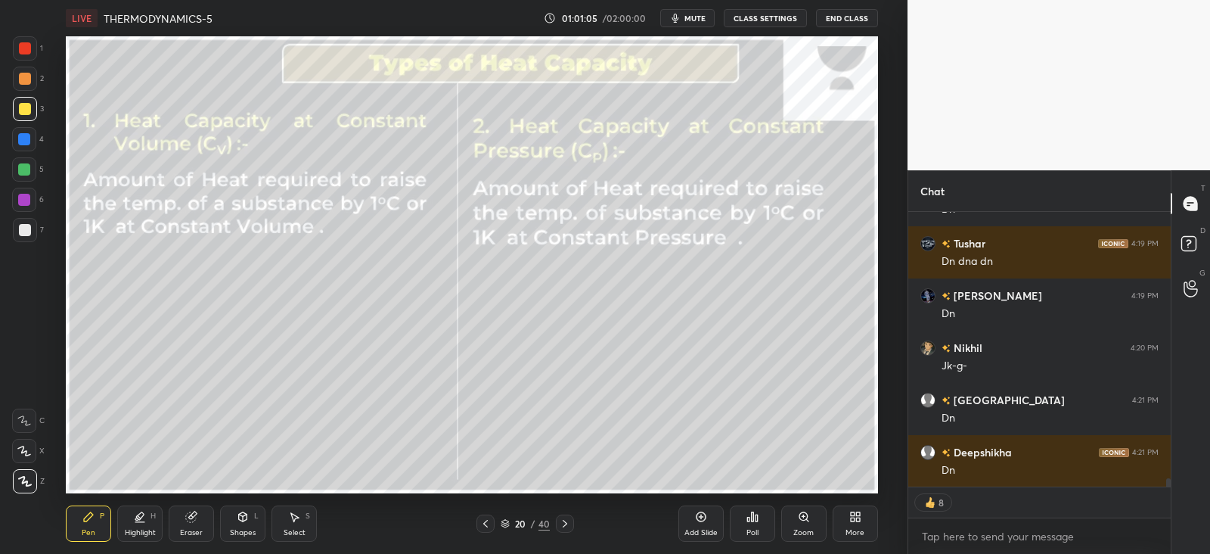
click at [565, 518] on icon at bounding box center [565, 523] width 12 height 12
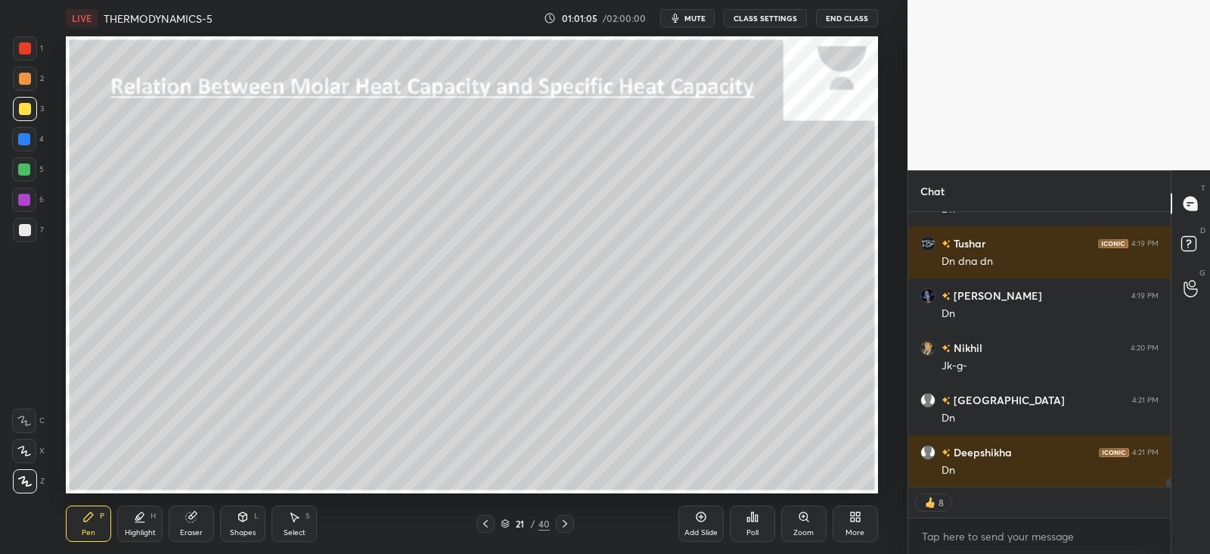
click at [564, 521] on icon at bounding box center [565, 524] width 5 height 8
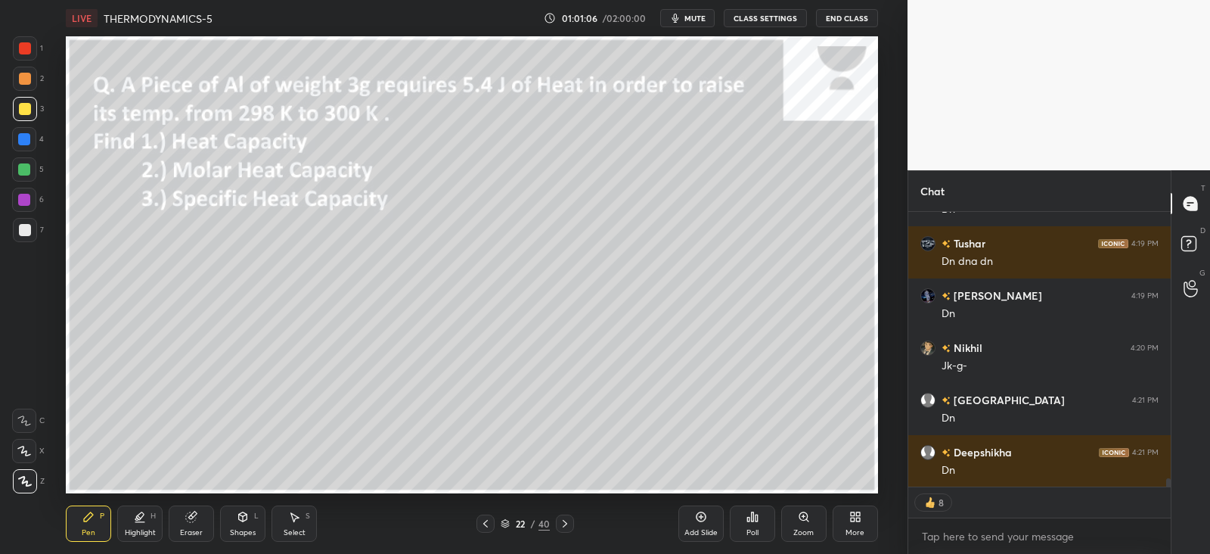
scroll to position [8891, 0]
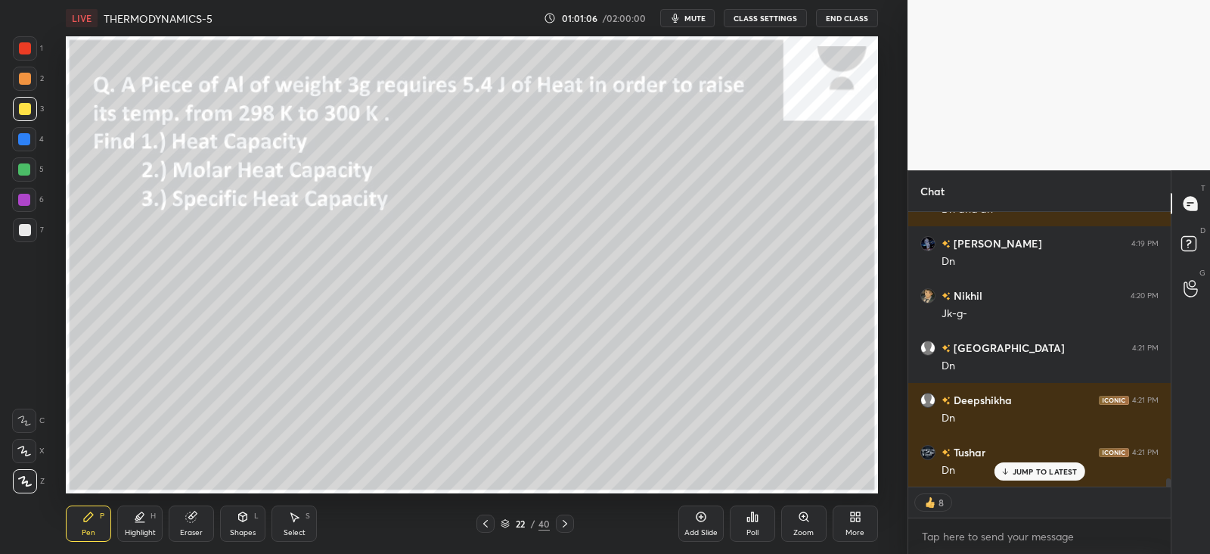
click at [488, 524] on icon at bounding box center [486, 523] width 12 height 12
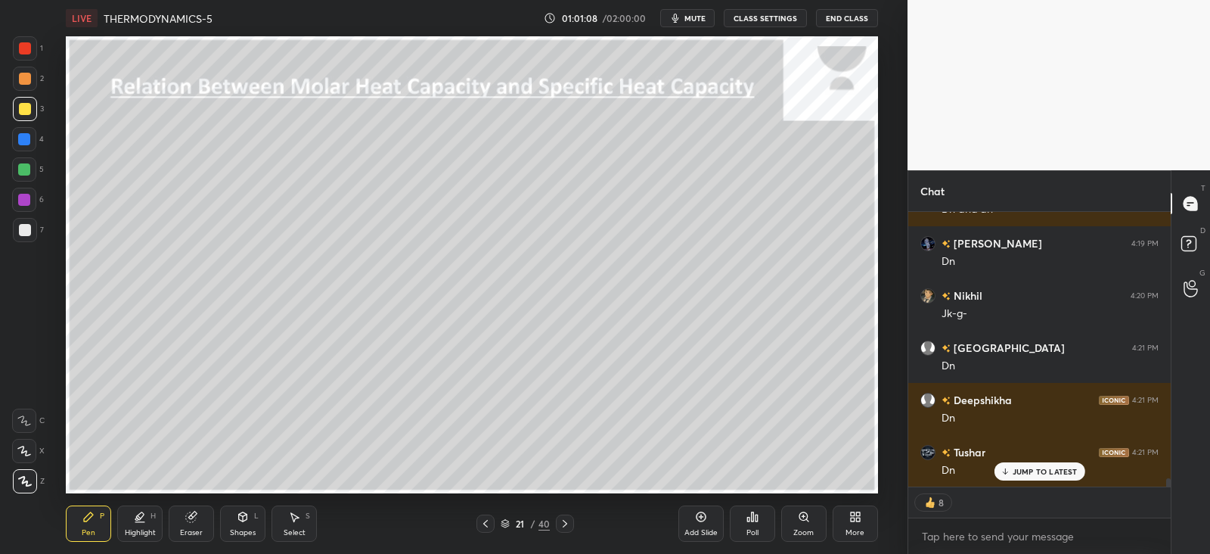
click at [492, 524] on div at bounding box center [486, 523] width 18 height 18
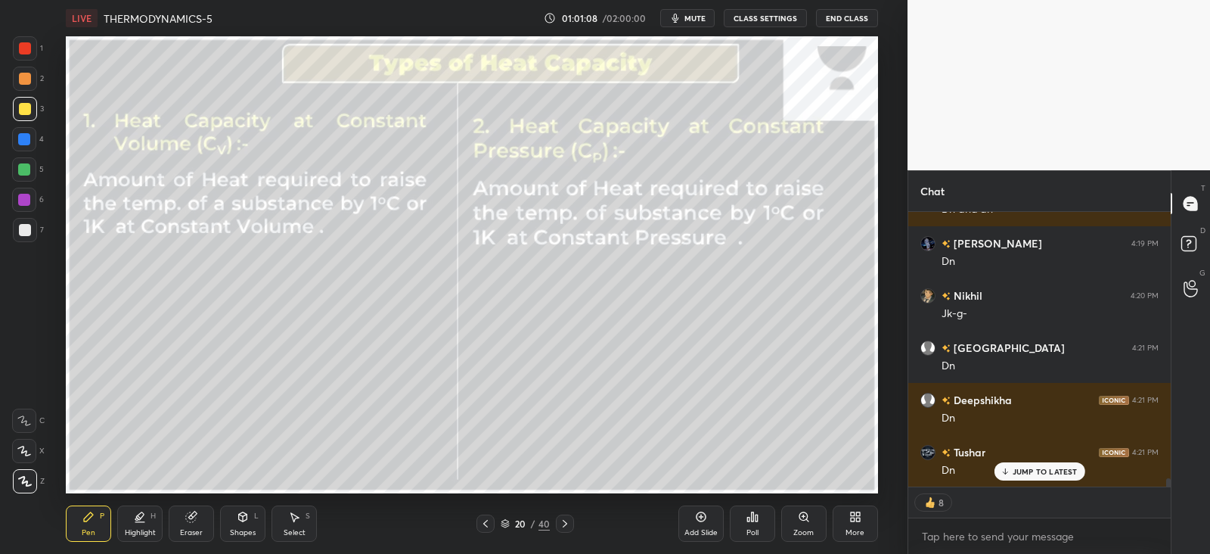
click at [492, 525] on div at bounding box center [486, 523] width 18 height 18
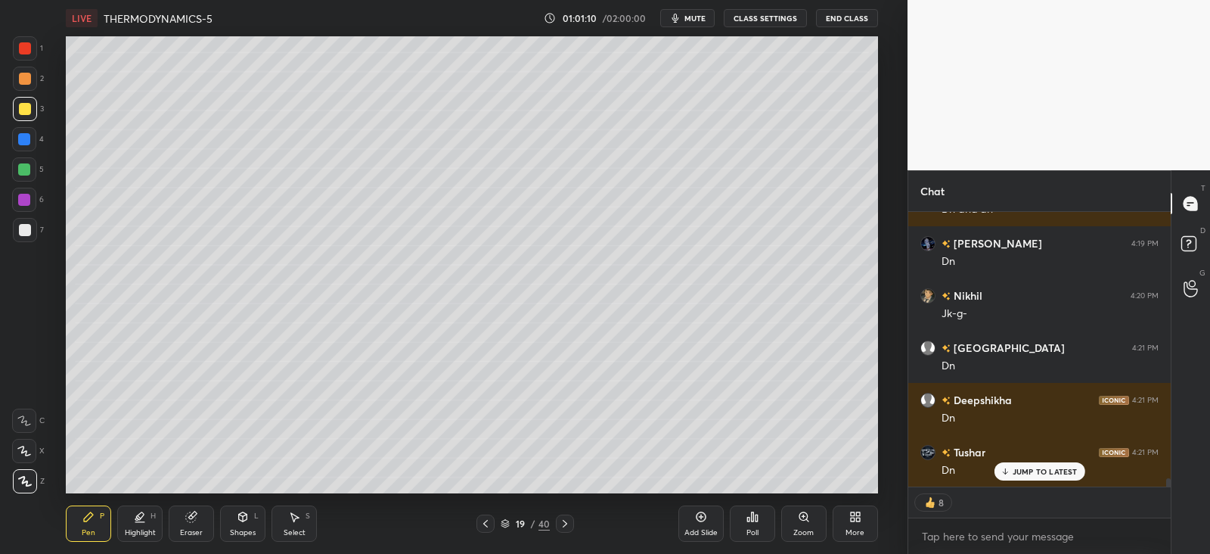
click at [561, 514] on div at bounding box center [565, 523] width 18 height 18
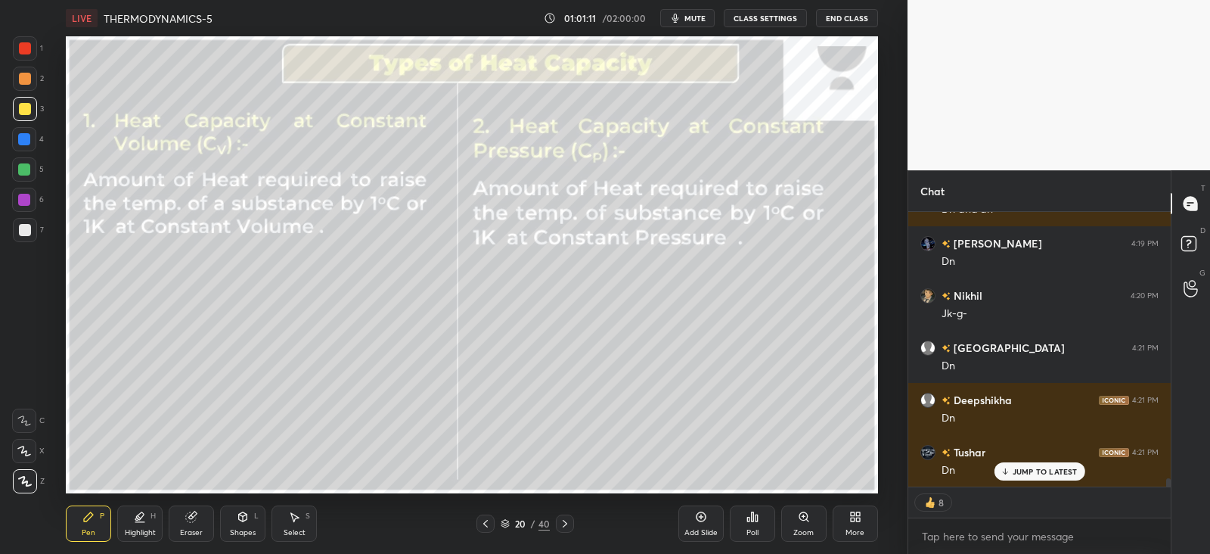
click at [563, 520] on icon at bounding box center [565, 524] width 5 height 8
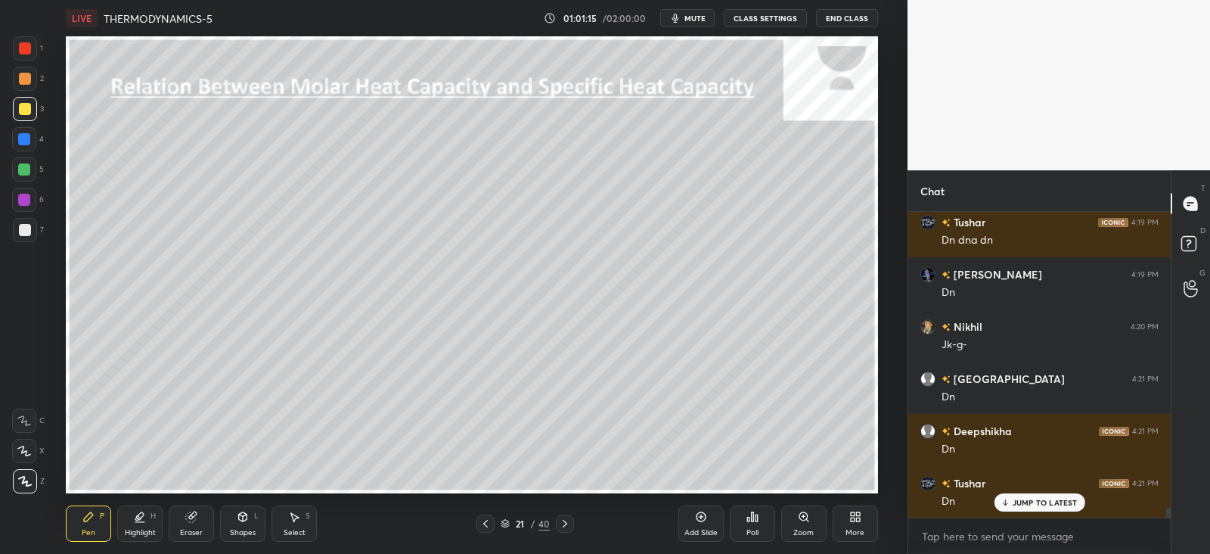
scroll to position [8860, 0]
click at [235, 514] on div "Shapes L" at bounding box center [242, 523] width 45 height 36
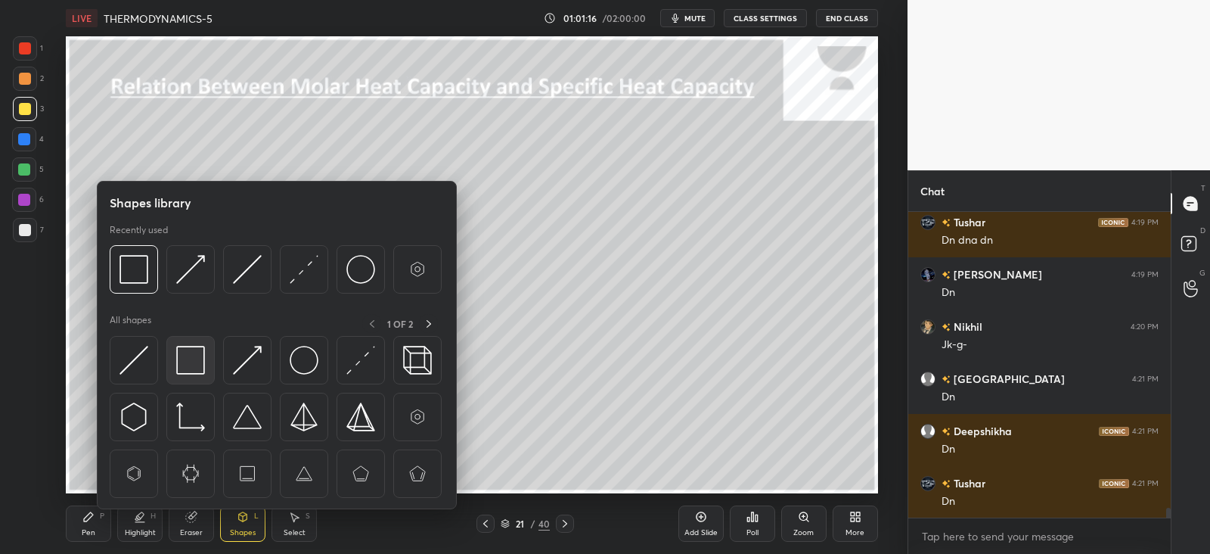
click at [185, 349] on img at bounding box center [190, 360] width 29 height 29
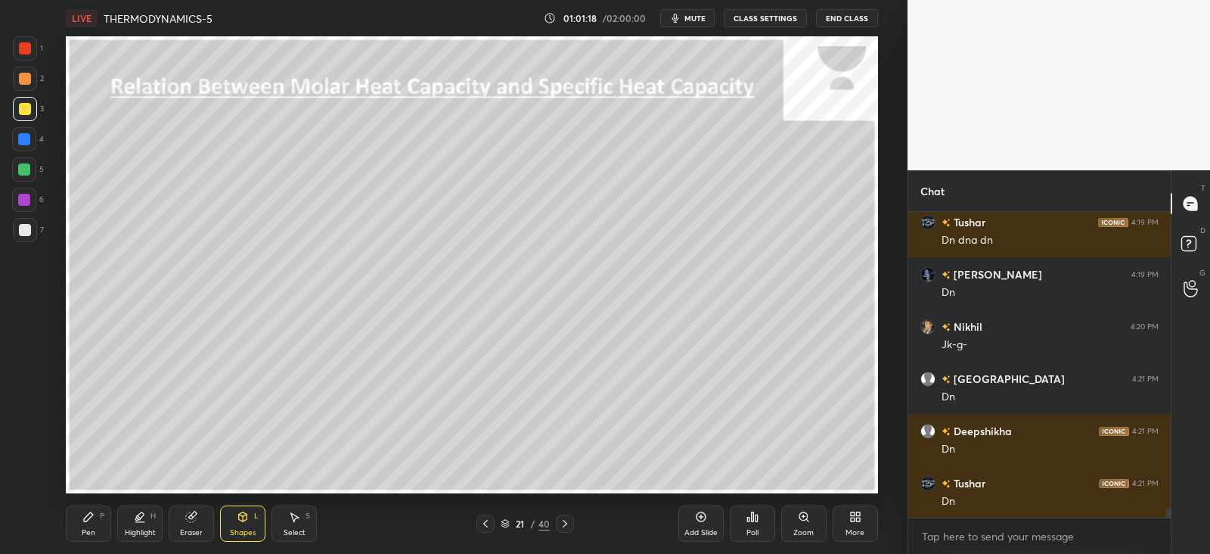
click at [101, 524] on div "Pen P" at bounding box center [88, 523] width 45 height 36
click at [26, 111] on div at bounding box center [25, 109] width 12 height 12
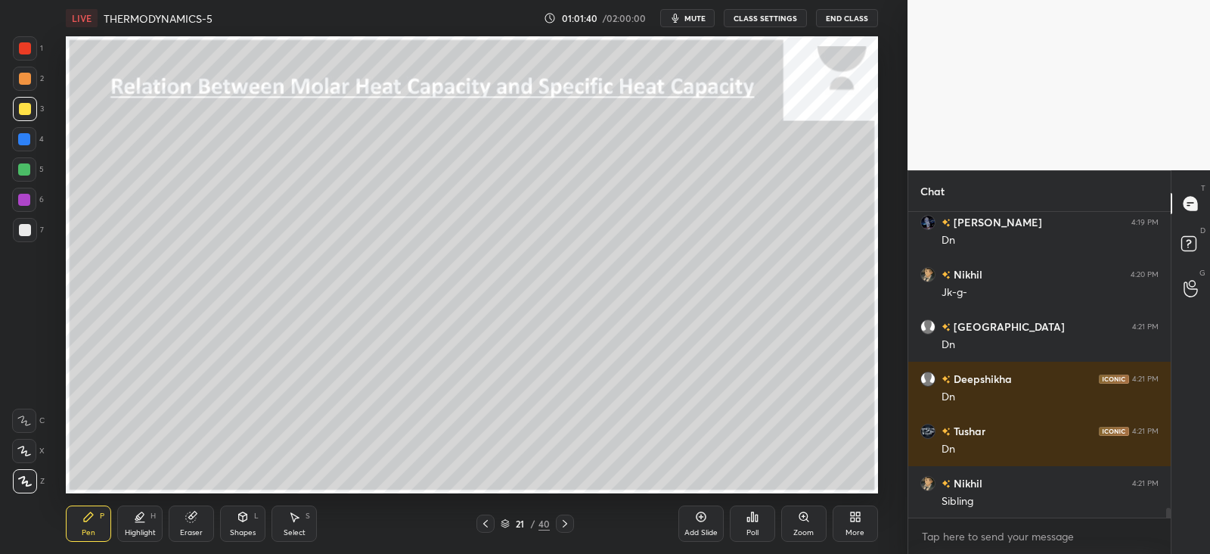
click at [241, 529] on div "Shapes" at bounding box center [243, 533] width 26 height 8
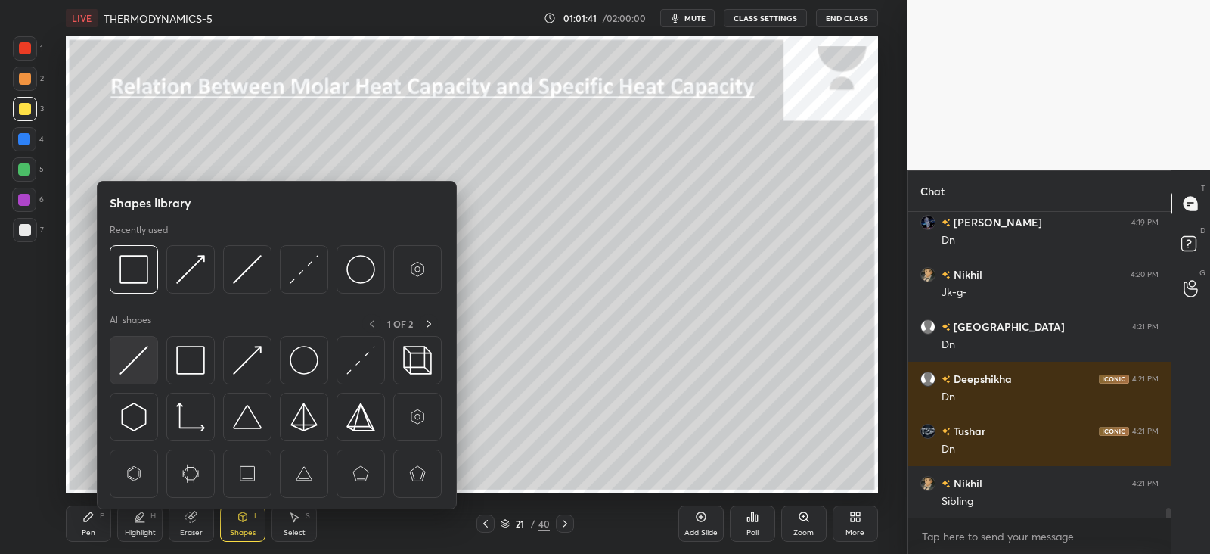
click at [125, 359] on img at bounding box center [134, 360] width 29 height 29
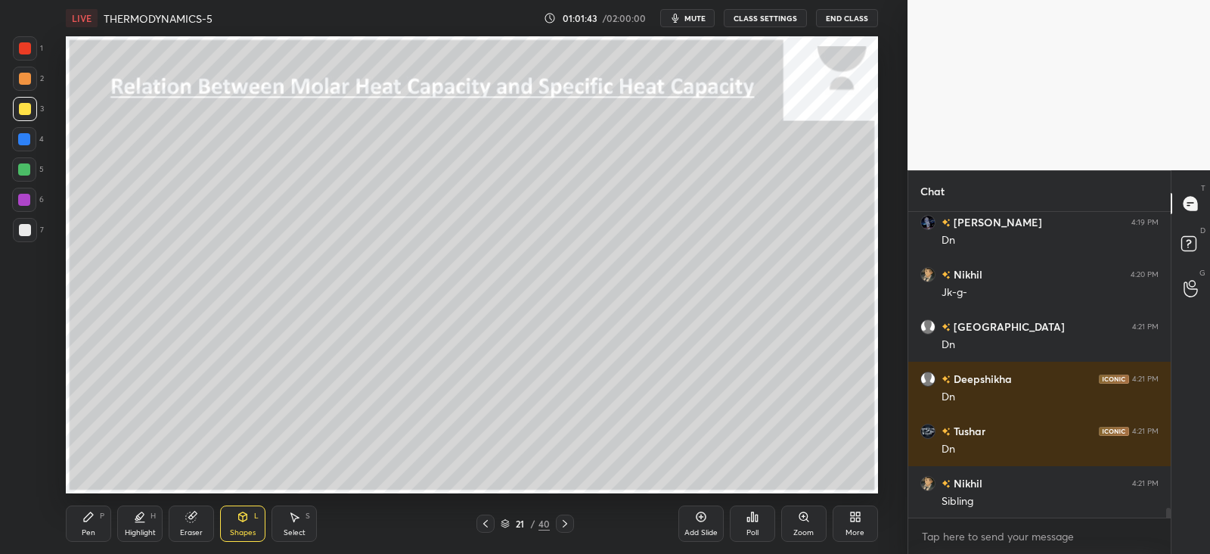
click at [95, 530] on div "Pen P" at bounding box center [88, 523] width 45 height 36
click at [240, 521] on icon at bounding box center [243, 517] width 12 height 12
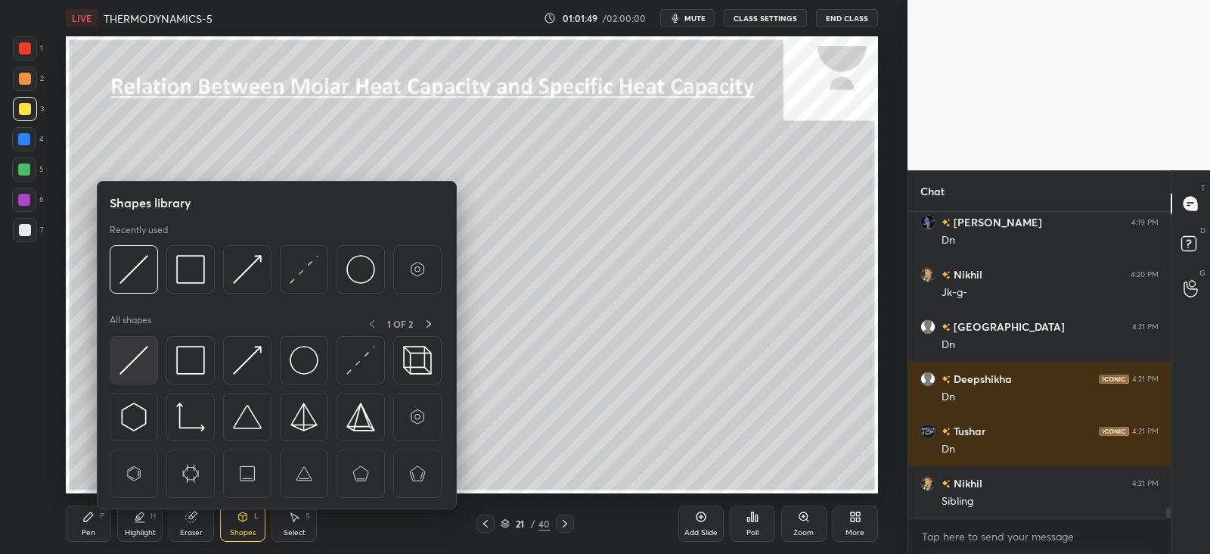
click at [125, 356] on img at bounding box center [134, 360] width 29 height 29
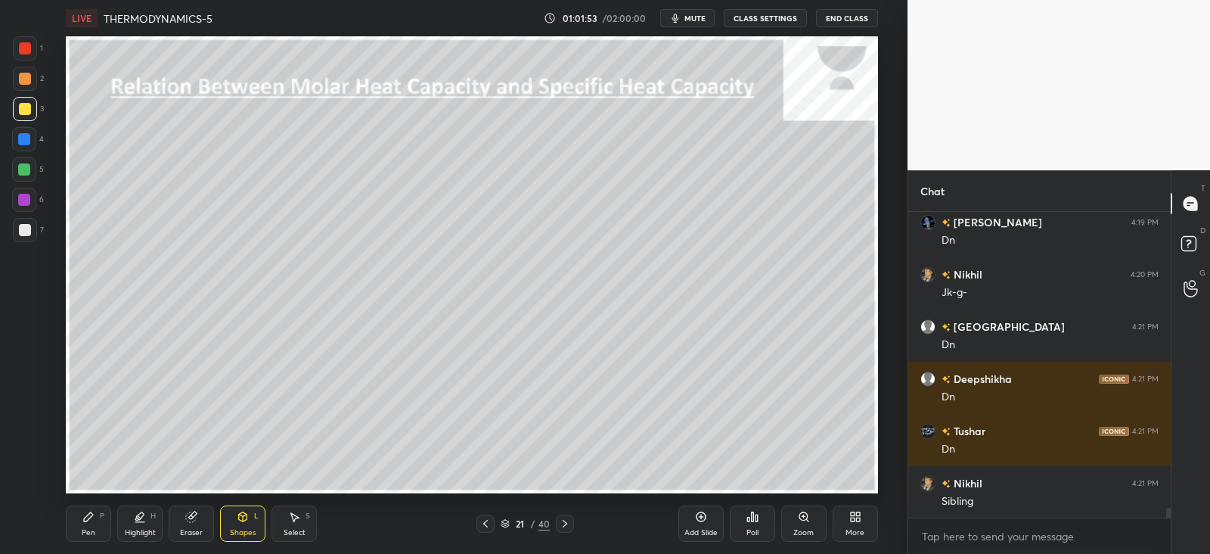
click at [95, 520] on div "Pen P" at bounding box center [88, 523] width 45 height 36
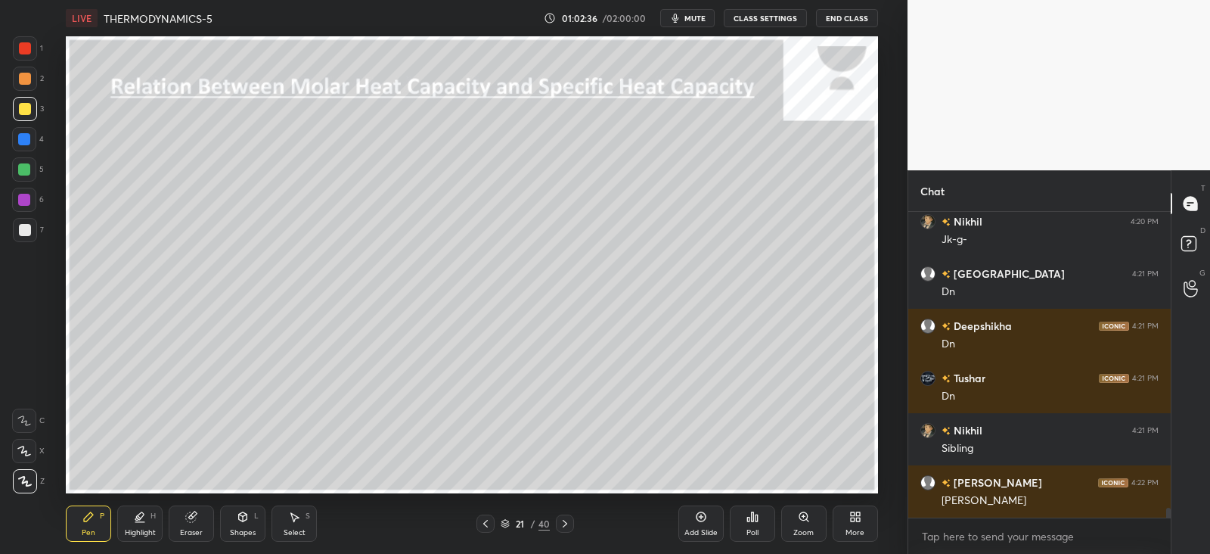
click at [252, 529] on div "Shapes" at bounding box center [243, 533] width 26 height 8
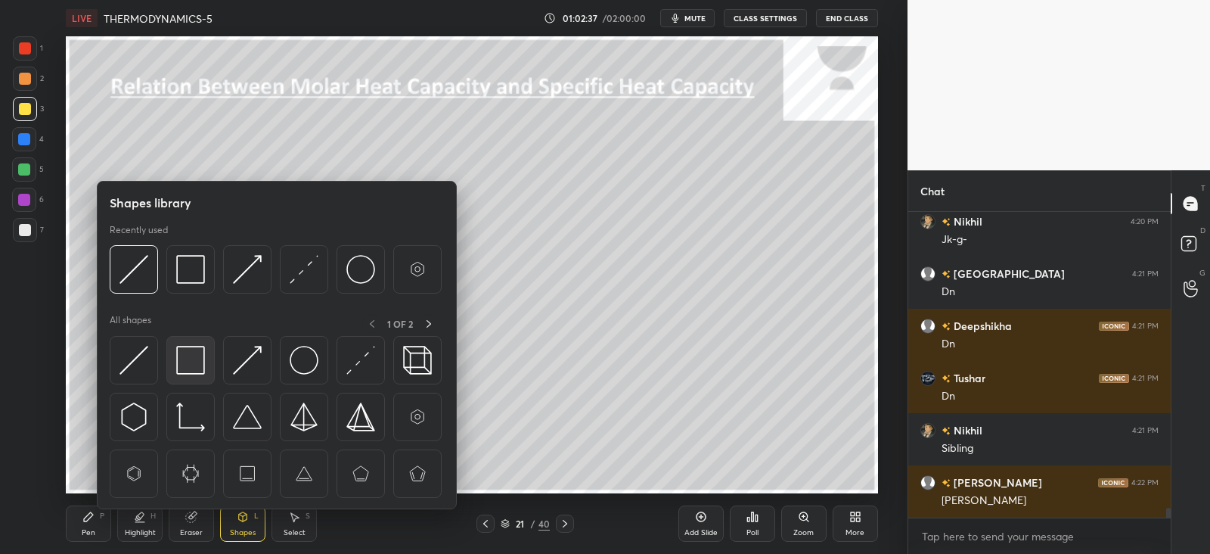
click at [197, 361] on img at bounding box center [190, 360] width 29 height 29
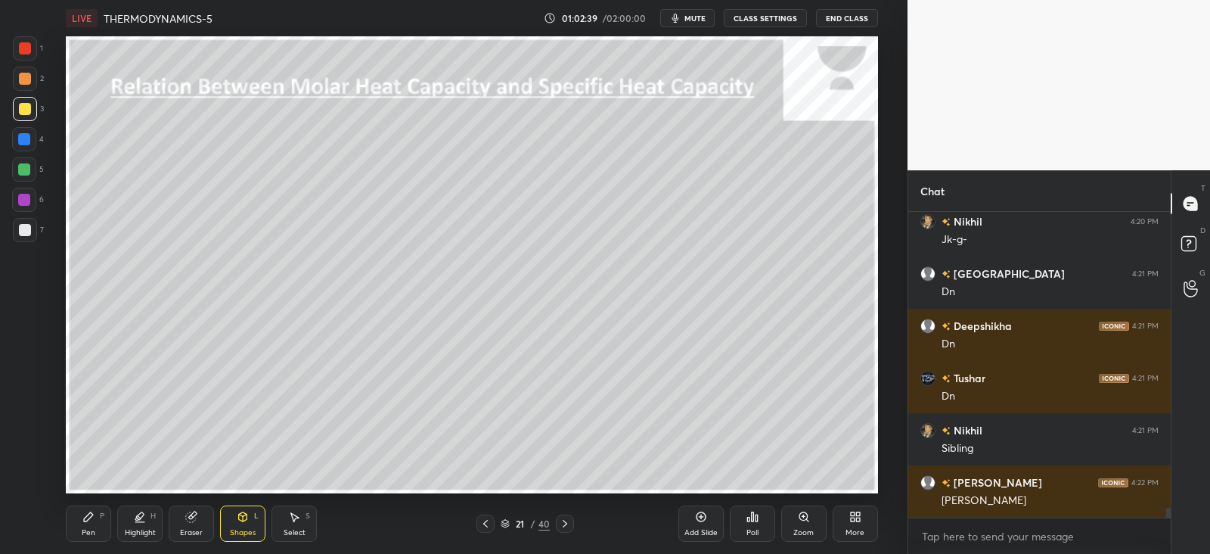
click at [100, 521] on div "Pen P" at bounding box center [88, 523] width 45 height 36
click at [25, 76] on div at bounding box center [25, 79] width 12 height 12
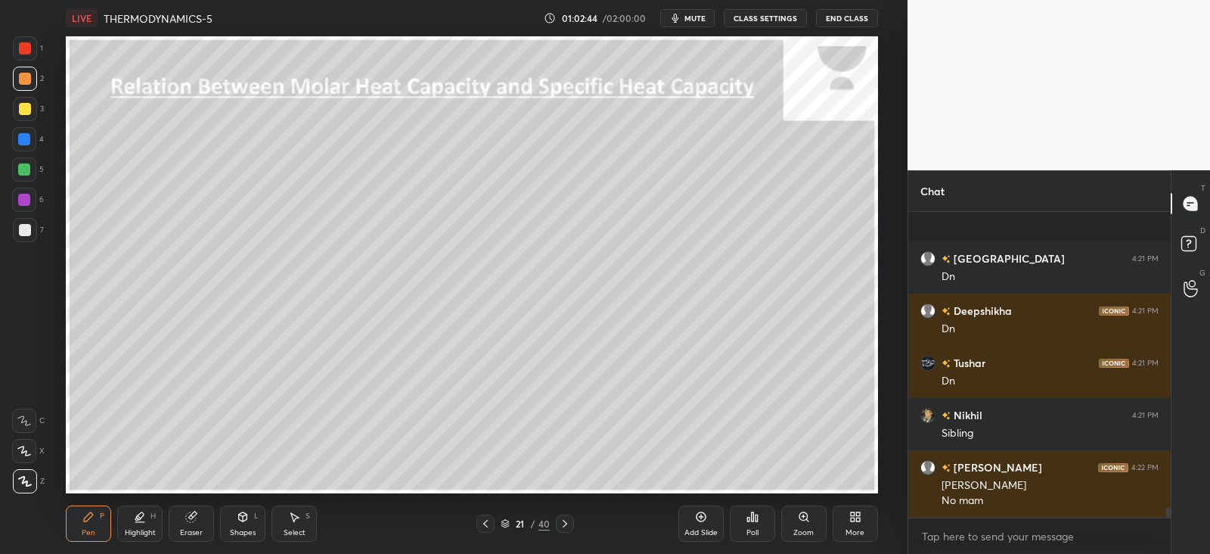
scroll to position [9084, 0]
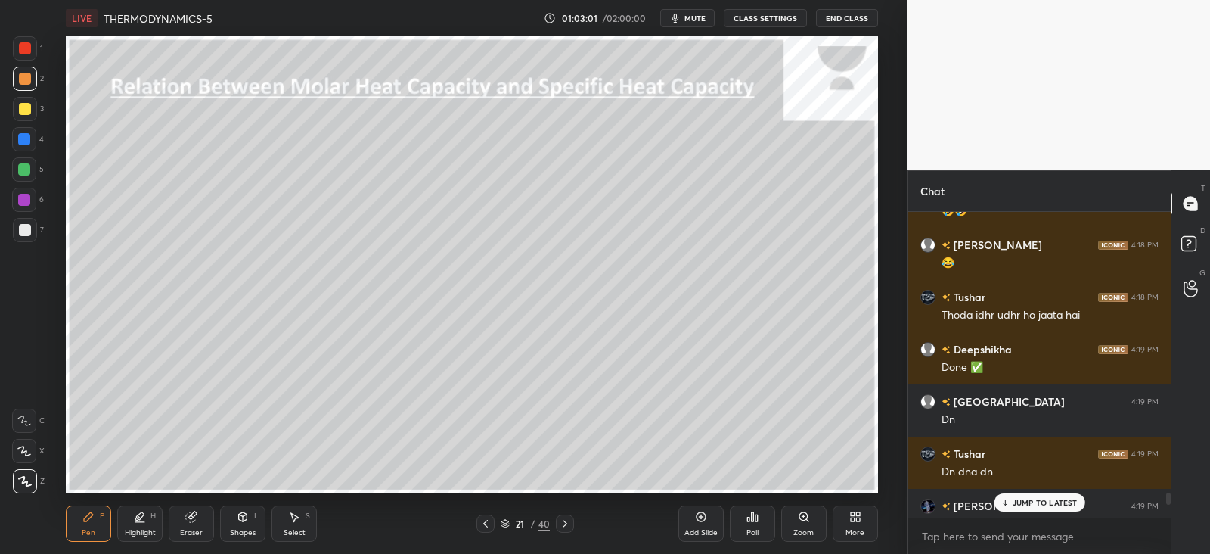
click at [1033, 505] on p "JUMP TO LATEST" at bounding box center [1045, 502] width 65 height 9
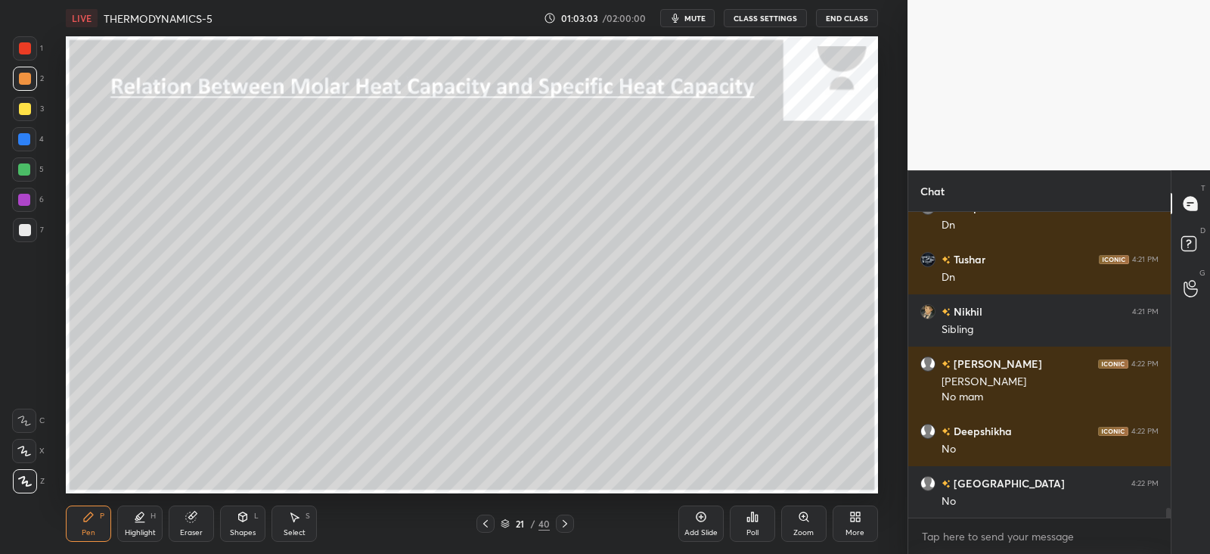
click at [30, 138] on div at bounding box center [24, 139] width 12 height 12
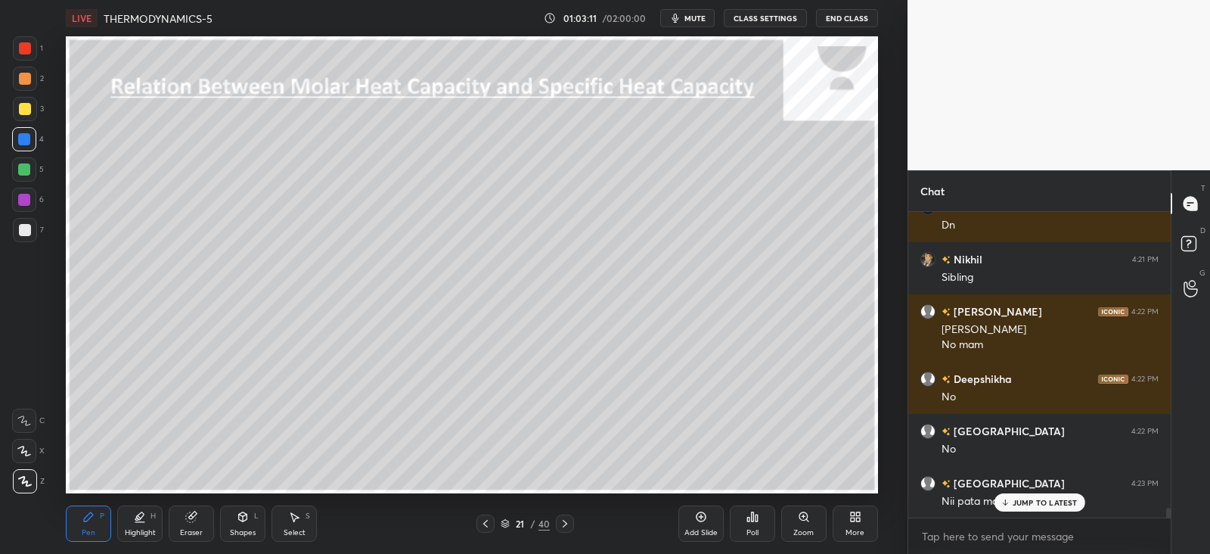
scroll to position [9188, 0]
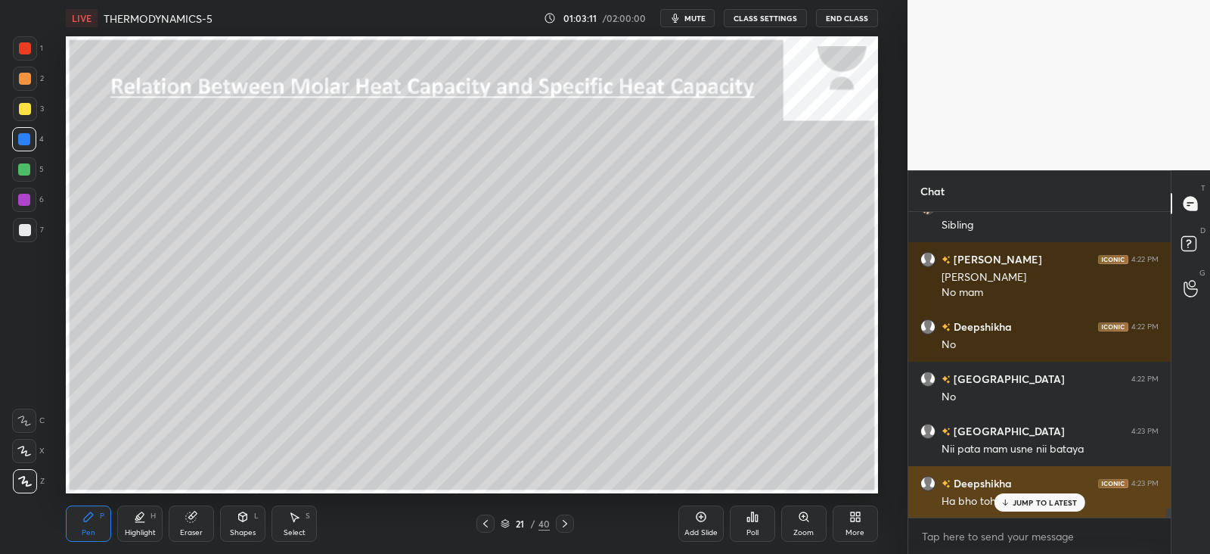
click at [1038, 494] on div "JUMP TO LATEST" at bounding box center [1039, 502] width 91 height 18
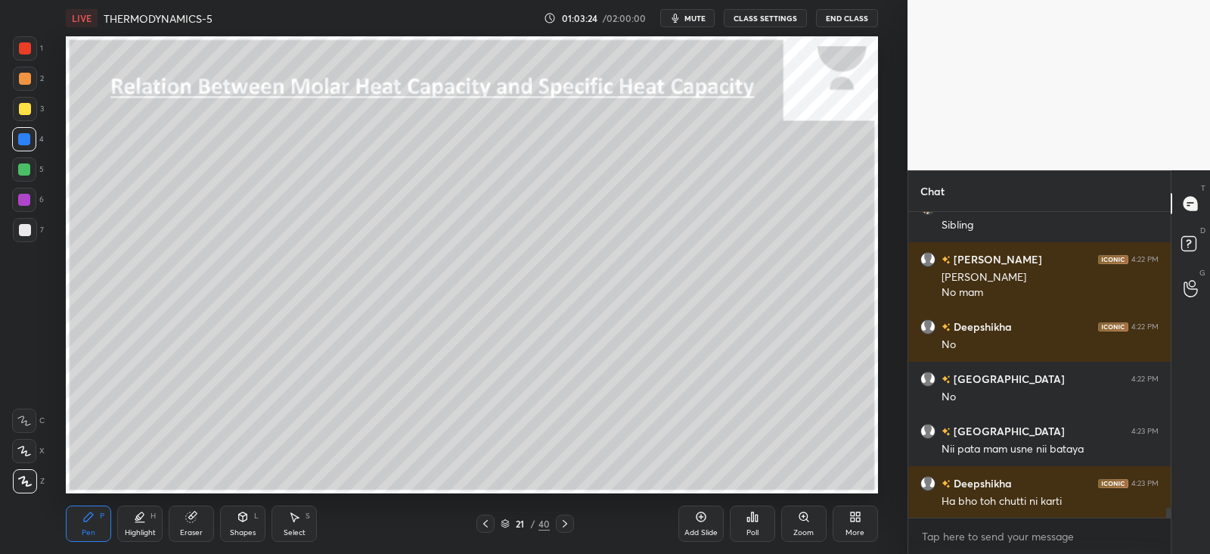
click at [237, 530] on div "Shapes" at bounding box center [243, 533] width 26 height 8
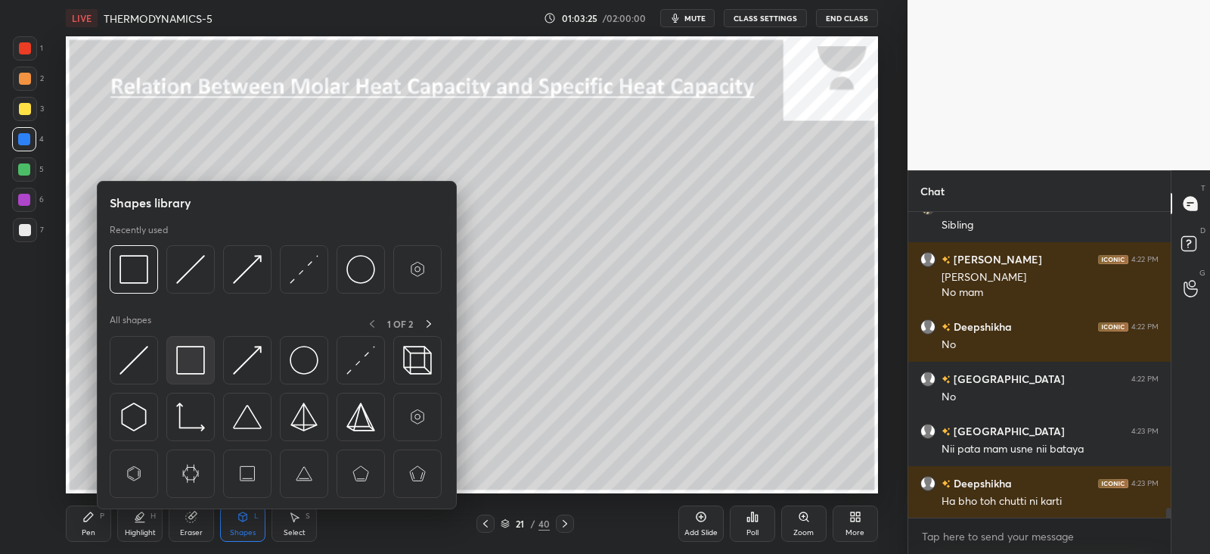
click at [203, 362] on img at bounding box center [190, 360] width 29 height 29
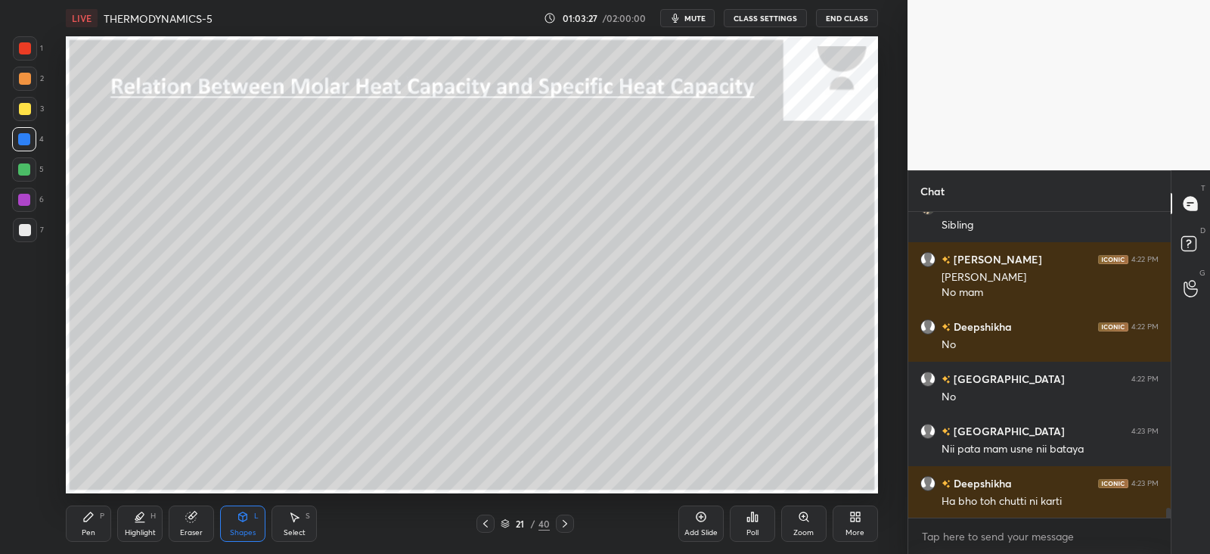
click at [90, 521] on icon at bounding box center [88, 517] width 12 height 12
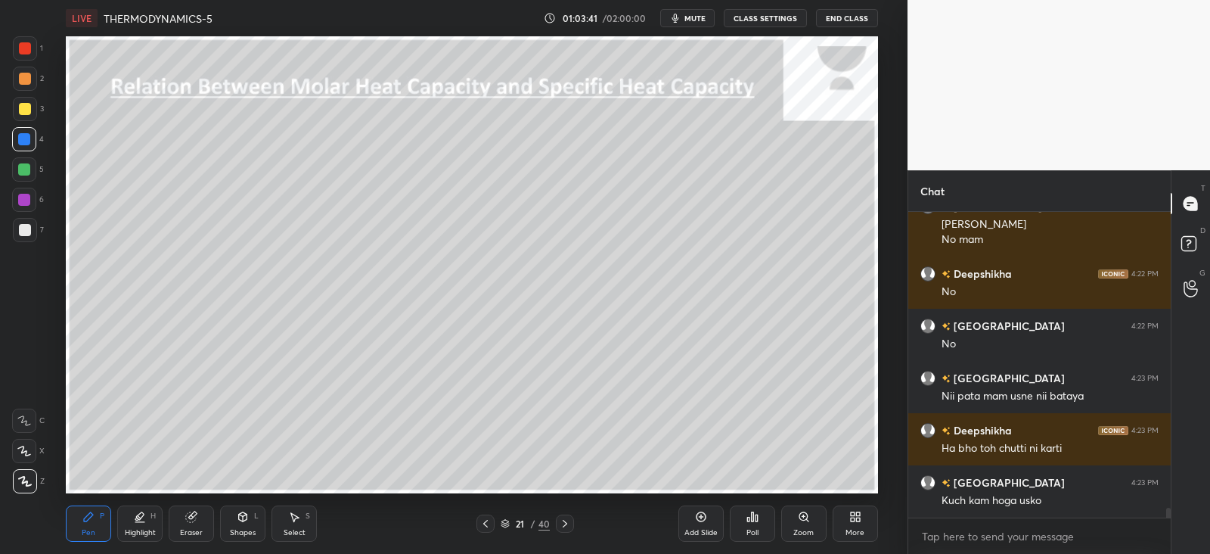
click at [26, 228] on div at bounding box center [25, 230] width 12 height 12
click at [27, 106] on div at bounding box center [25, 109] width 12 height 12
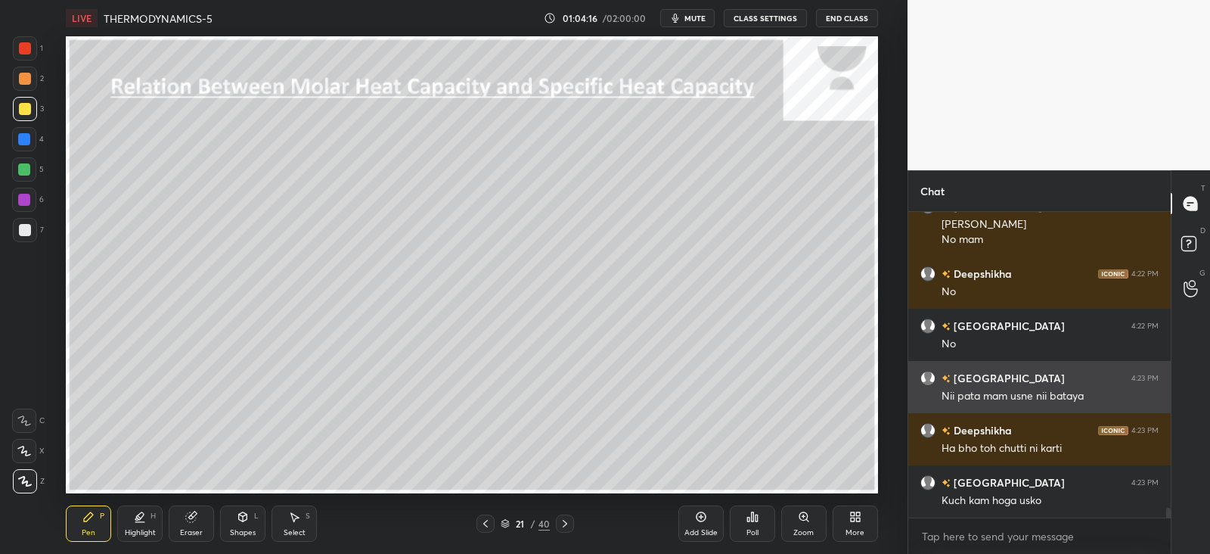
scroll to position [9294, 0]
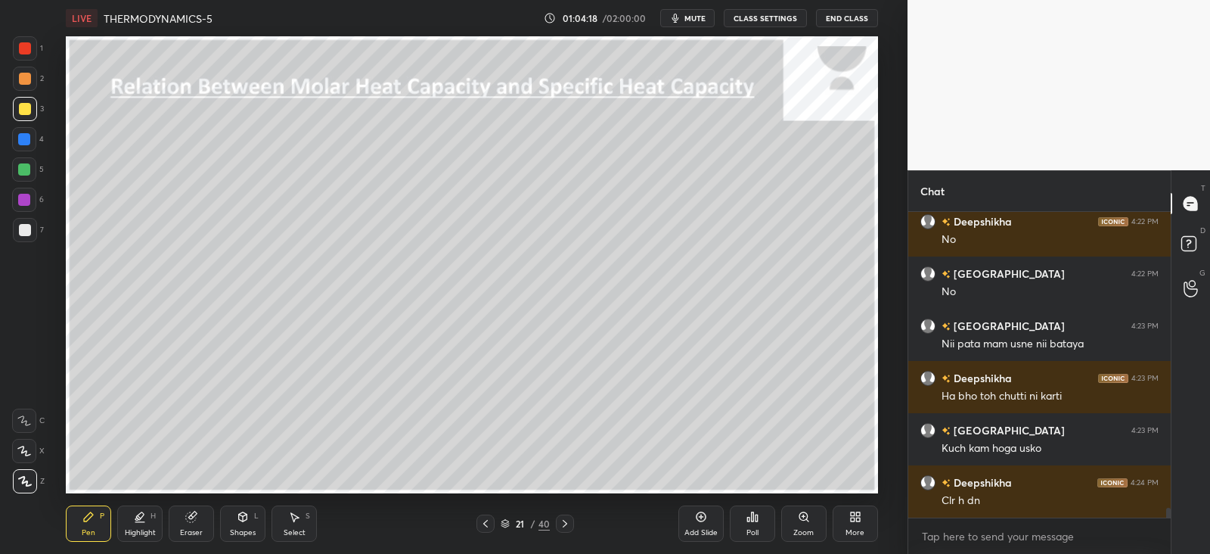
click at [564, 520] on icon at bounding box center [565, 523] width 12 height 12
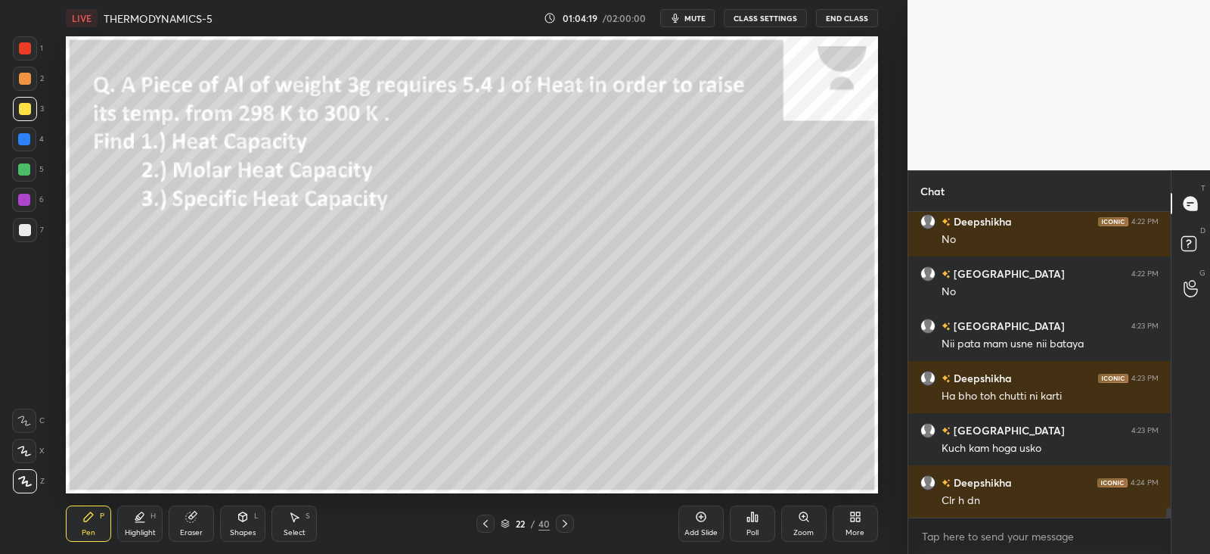
click at [485, 524] on icon at bounding box center [485, 524] width 5 height 8
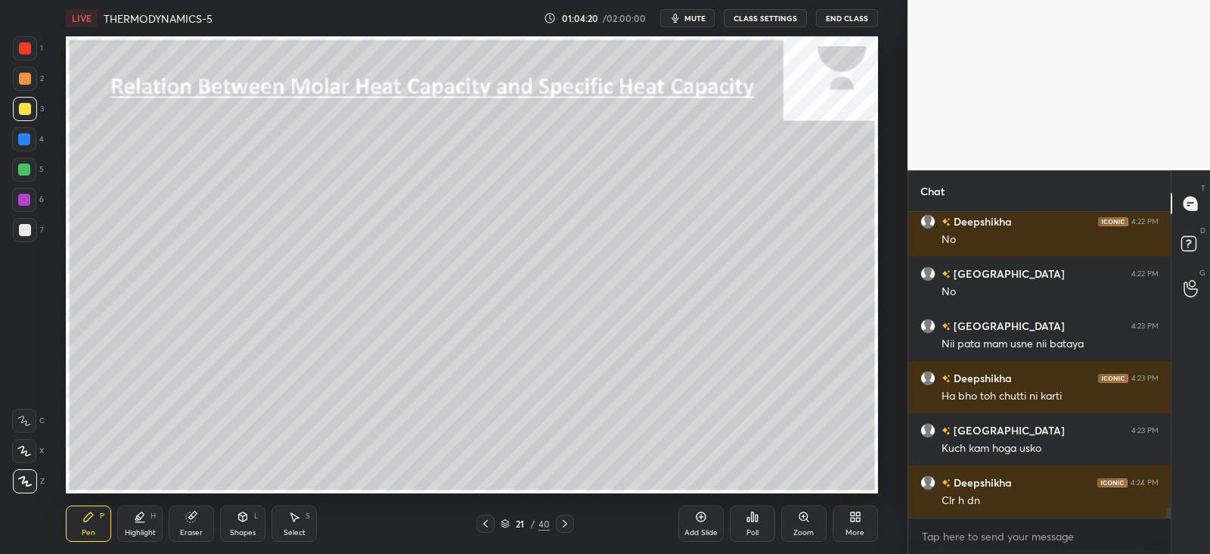
click at [705, 526] on div "Add Slide" at bounding box center [701, 523] width 45 height 36
click at [36, 128] on div "4" at bounding box center [28, 139] width 32 height 24
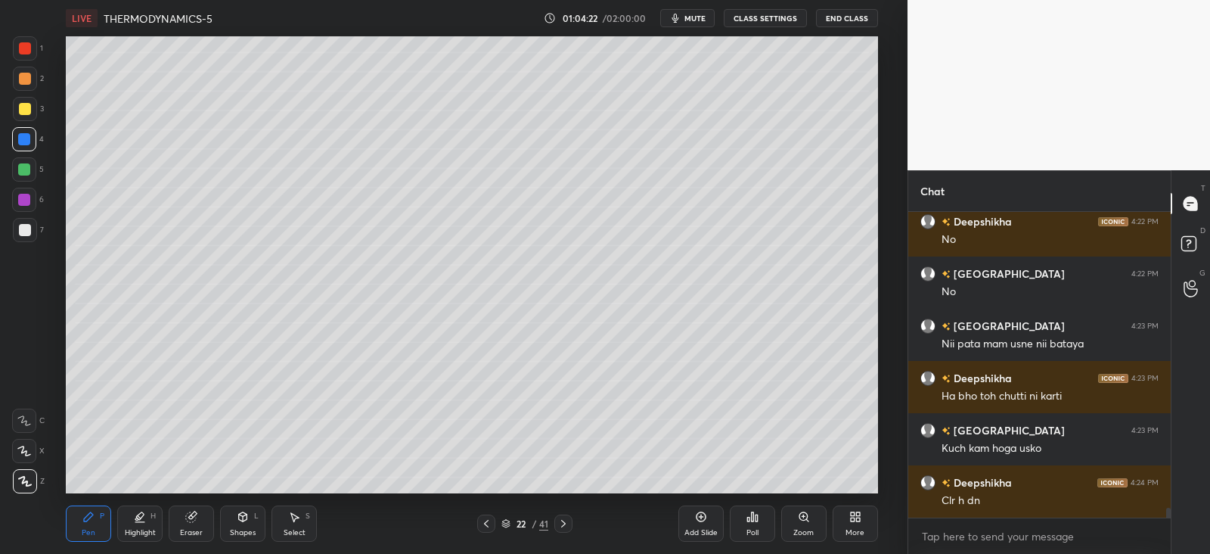
click at [239, 514] on icon at bounding box center [243, 515] width 8 height 2
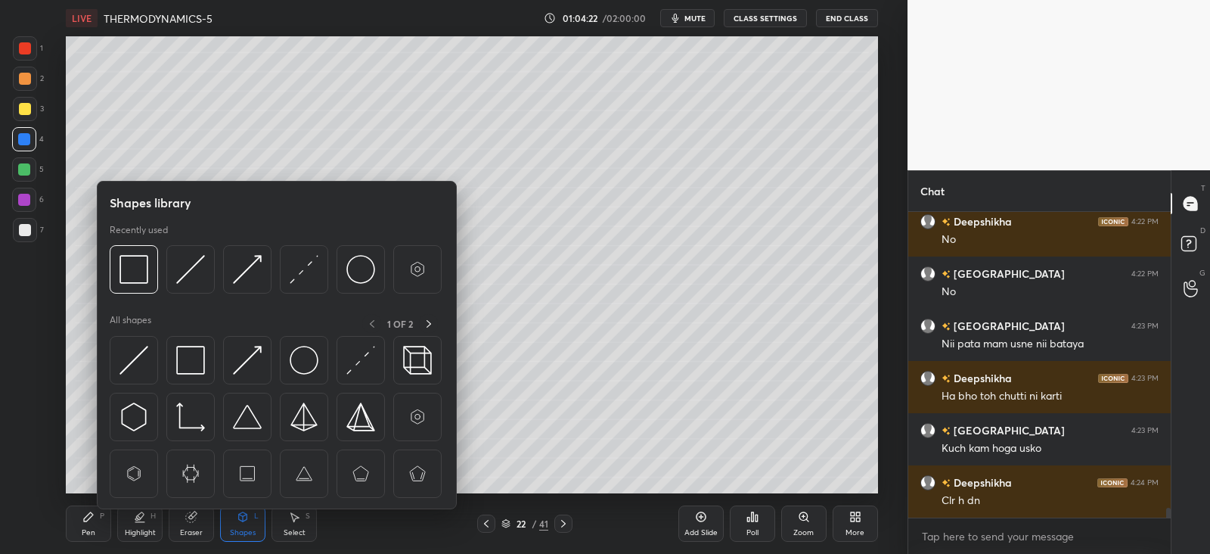
scroll to position [9345, 0]
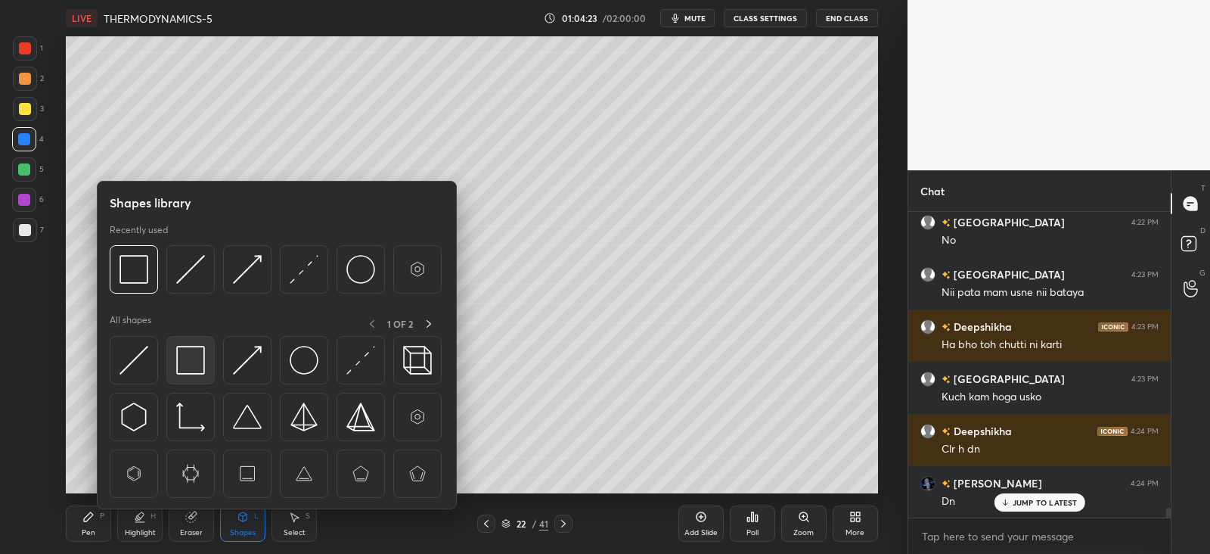
click at [194, 339] on div at bounding box center [190, 360] width 48 height 48
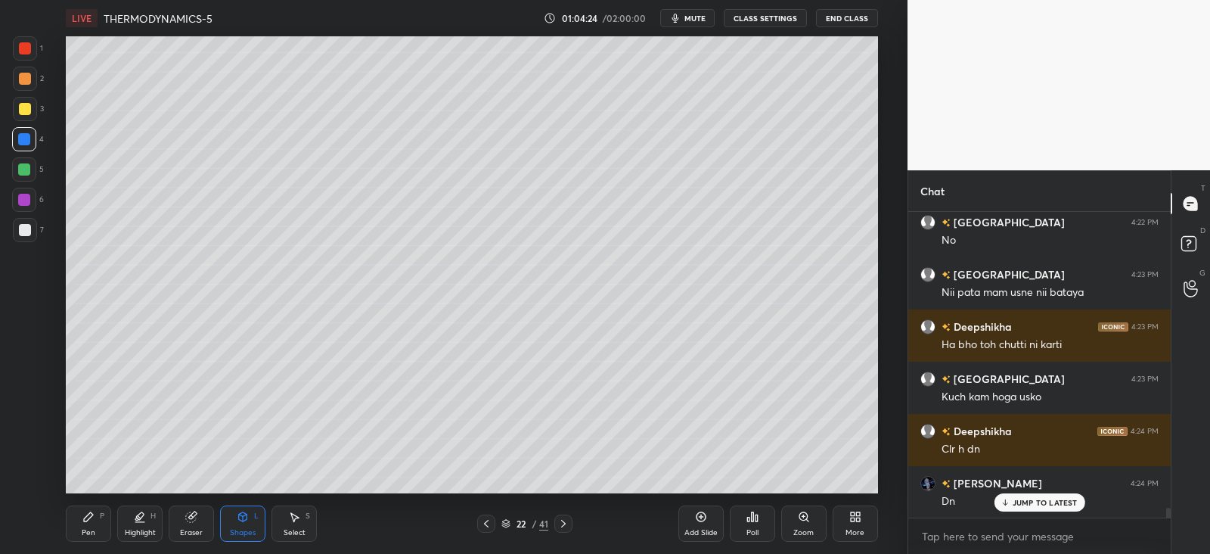
click at [97, 512] on div "Pen P" at bounding box center [88, 523] width 45 height 36
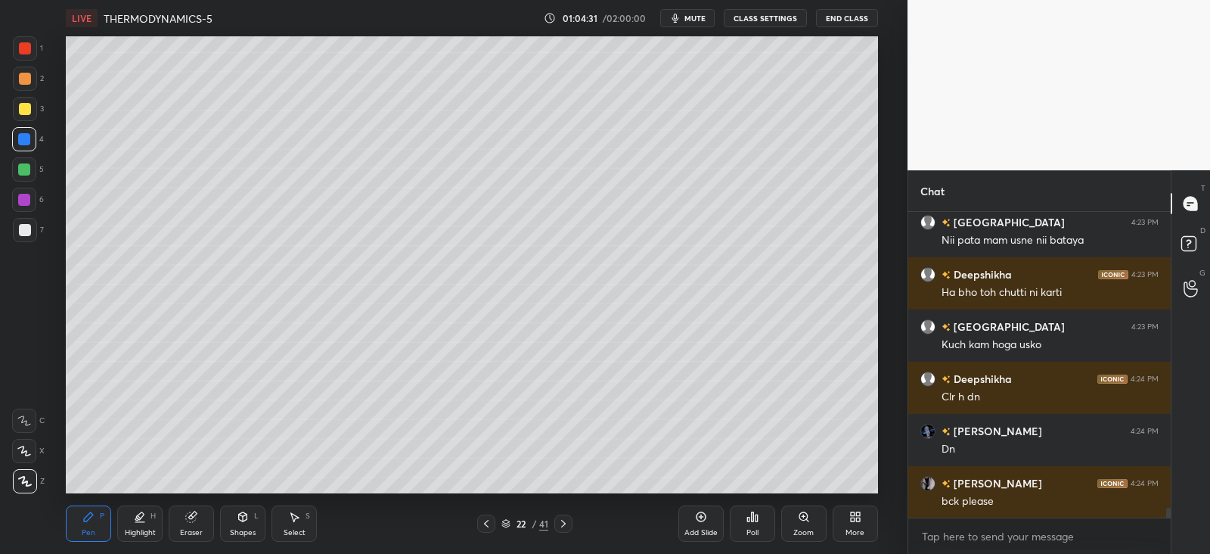
click at [490, 521] on icon at bounding box center [486, 523] width 12 height 12
click at [23, 111] on div at bounding box center [25, 109] width 12 height 12
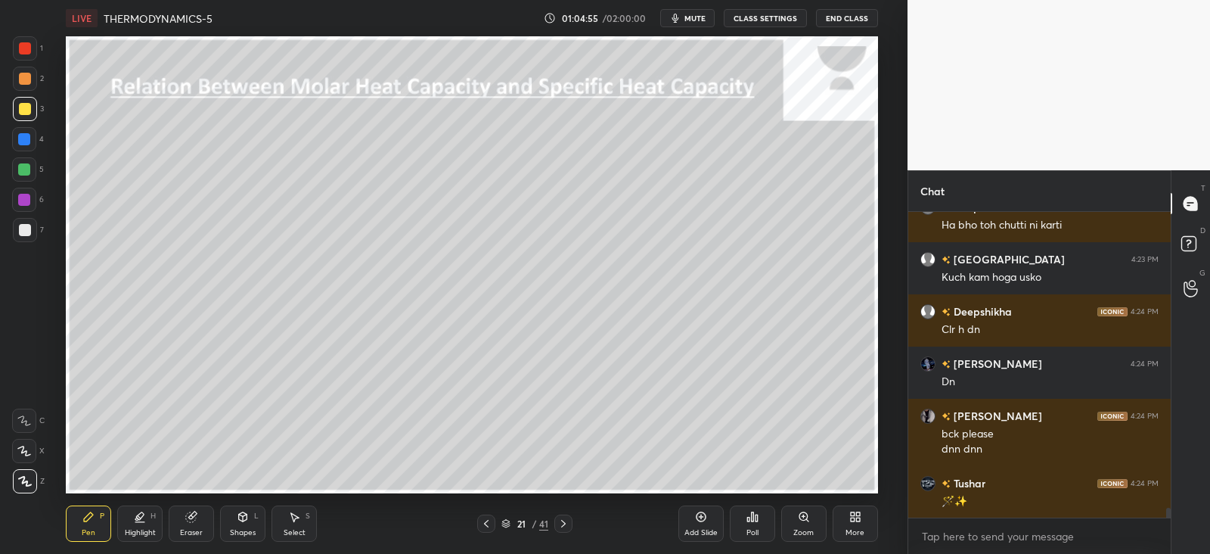
scroll to position [9517, 0]
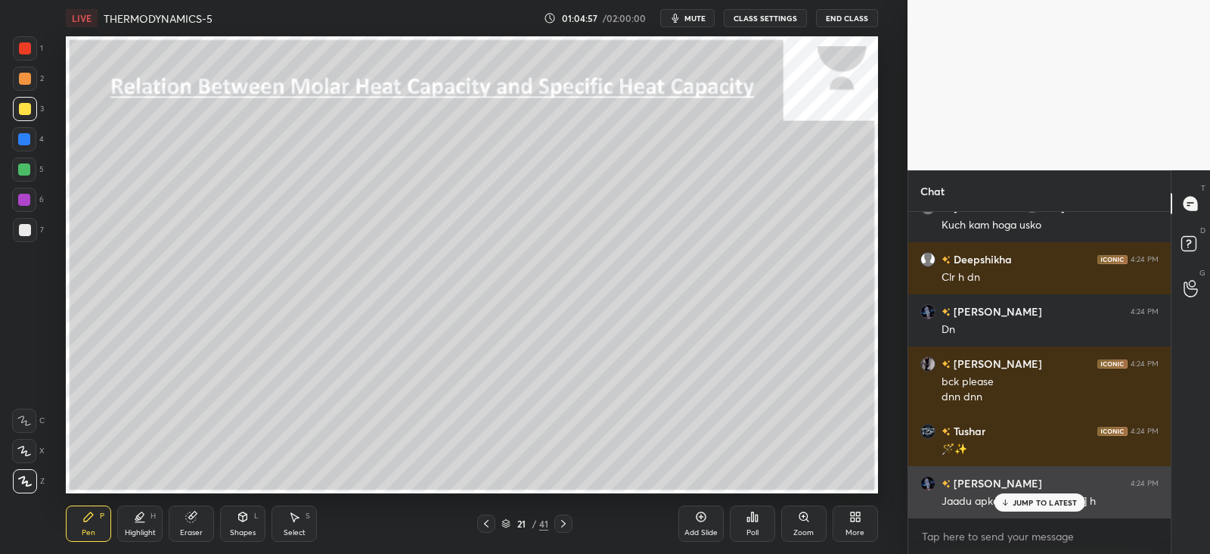
click at [1015, 502] on p "JUMP TO LATEST" at bounding box center [1045, 502] width 65 height 9
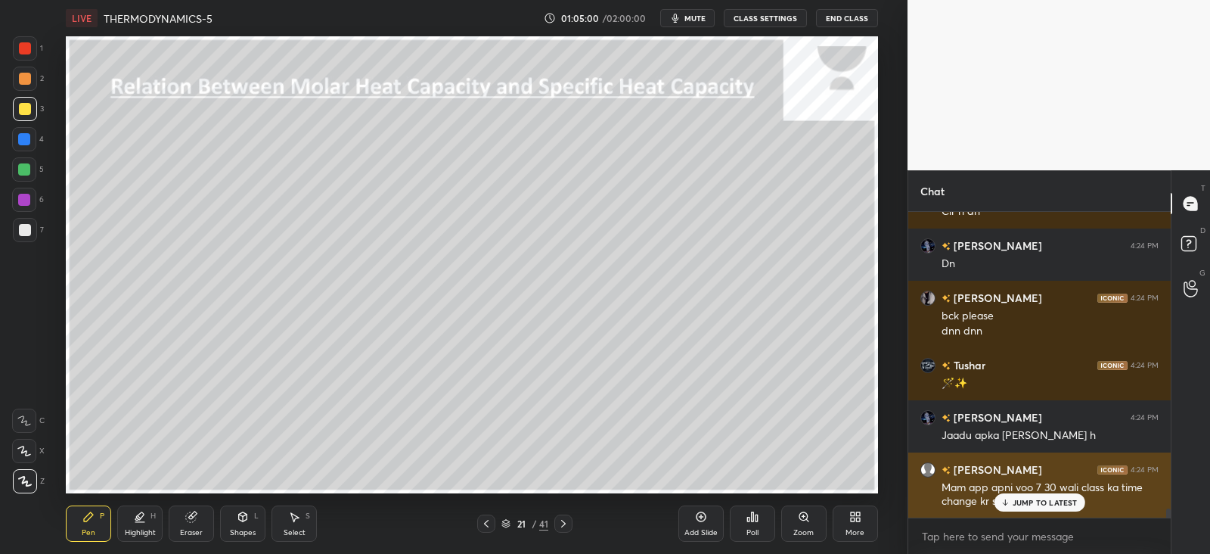
click at [1030, 498] on p "JUMP TO LATEST" at bounding box center [1045, 502] width 65 height 9
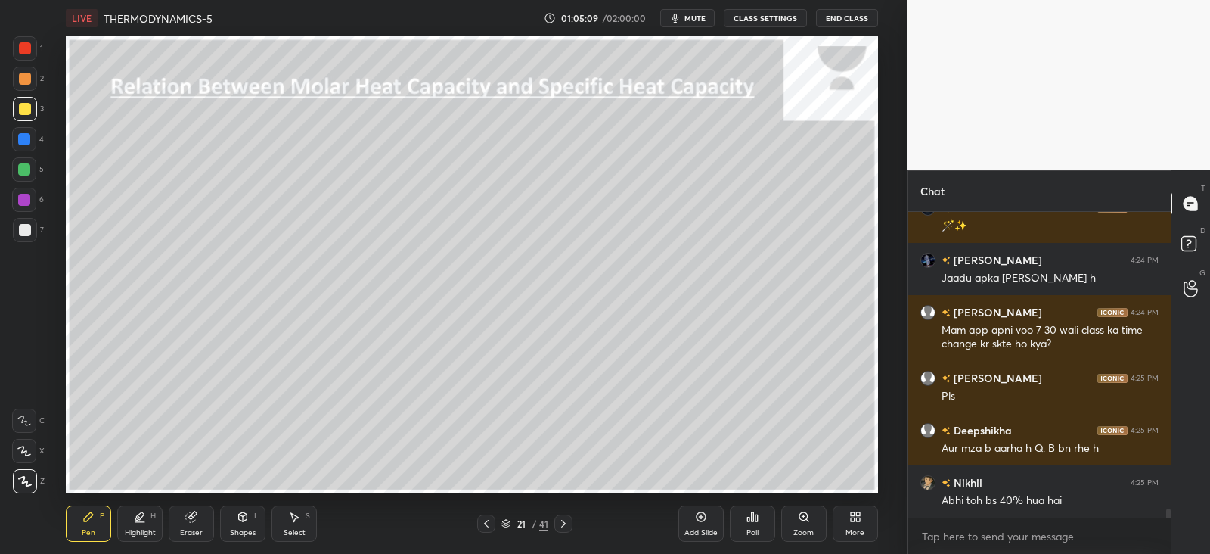
scroll to position [9791, 0]
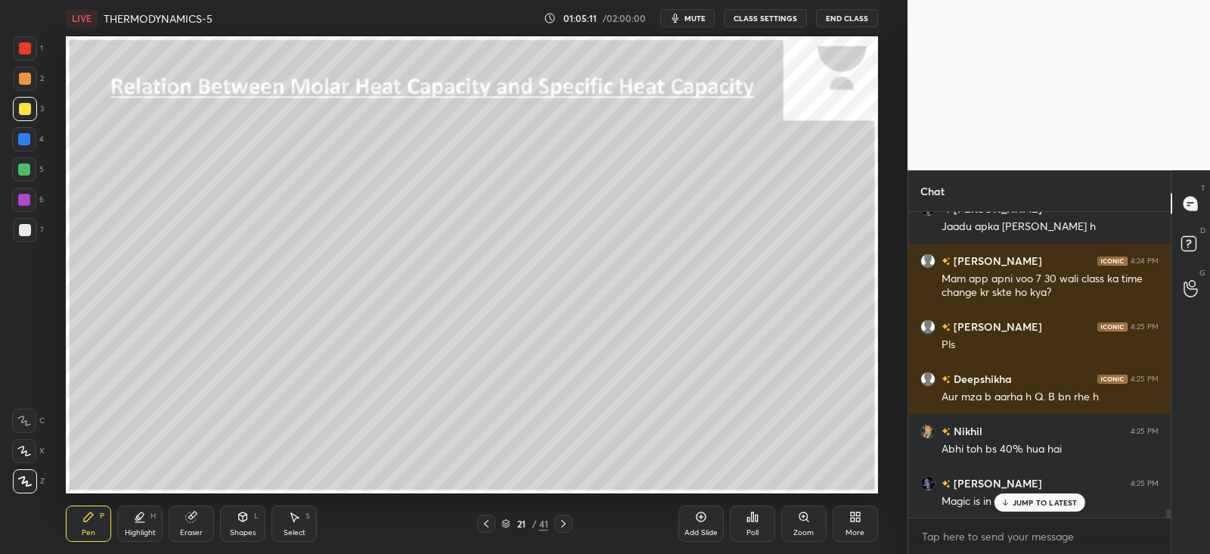
click at [1021, 500] on p "JUMP TO LATEST" at bounding box center [1045, 502] width 65 height 9
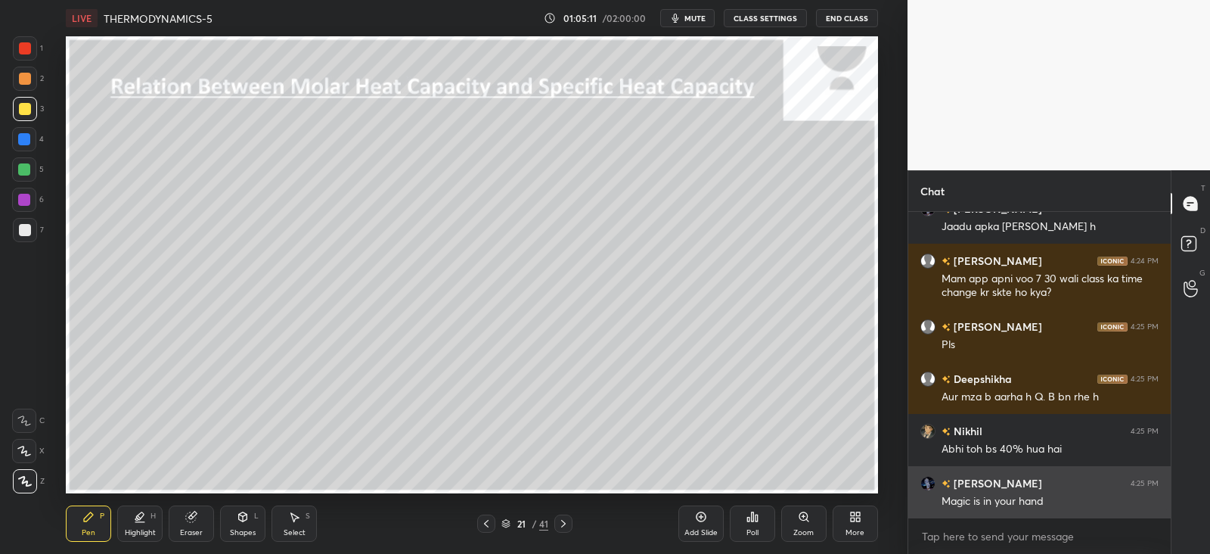
scroll to position [9844, 0]
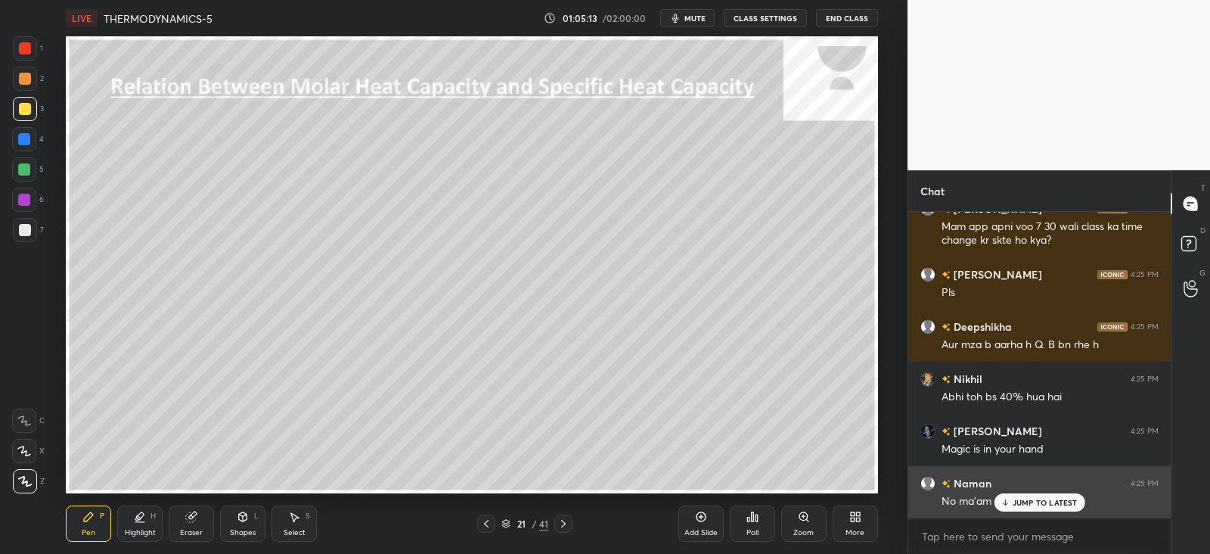
click at [1032, 498] on p "JUMP TO LATEST" at bounding box center [1045, 502] width 65 height 9
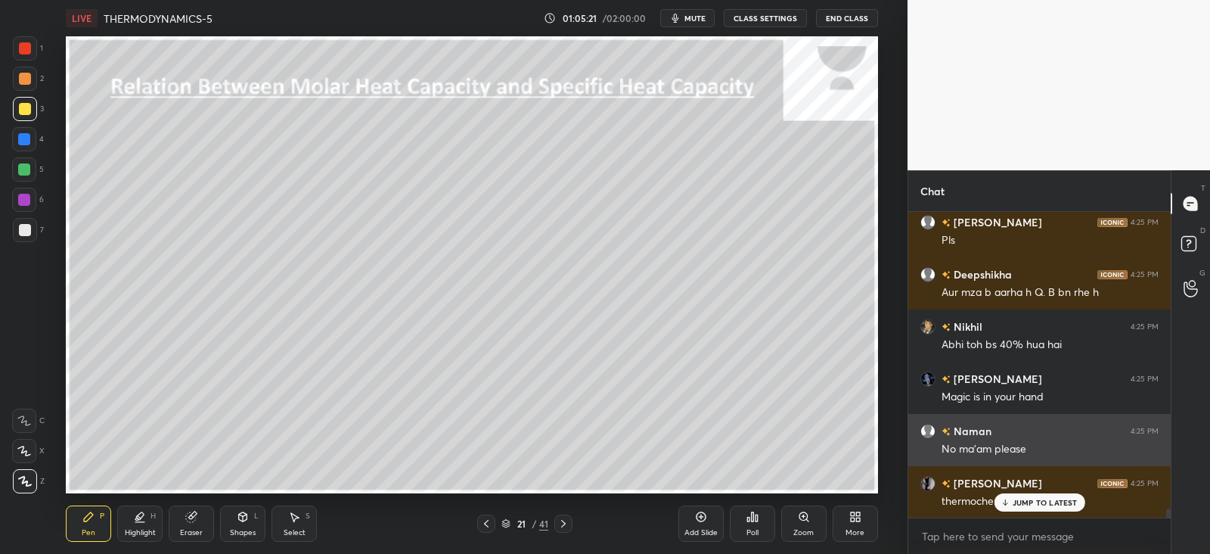
scroll to position [9948, 0]
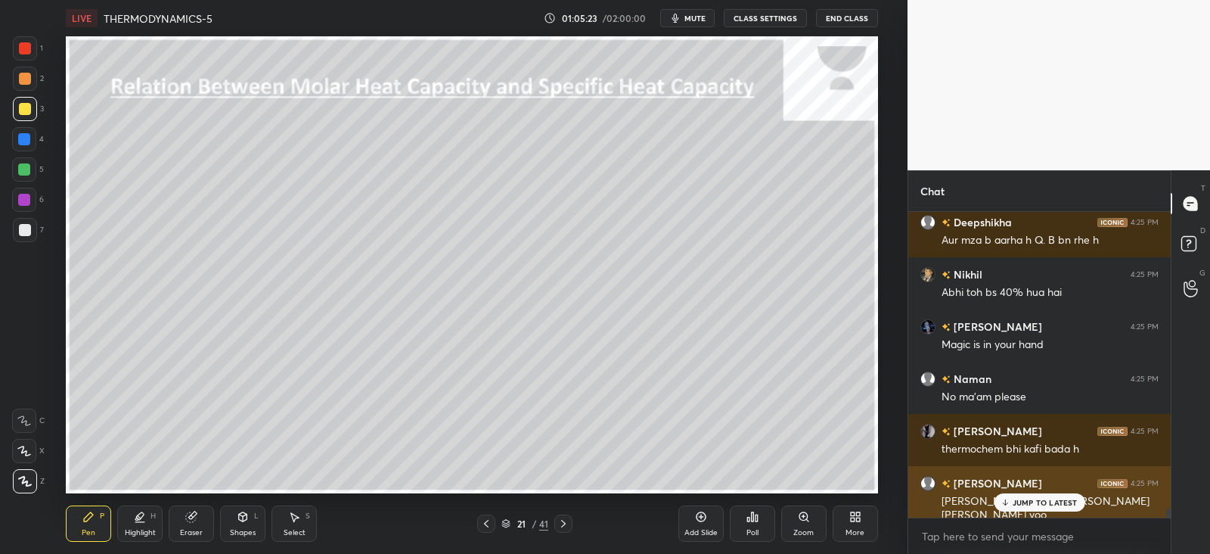
click at [1012, 499] on div "JUMP TO LATEST" at bounding box center [1039, 502] width 91 height 18
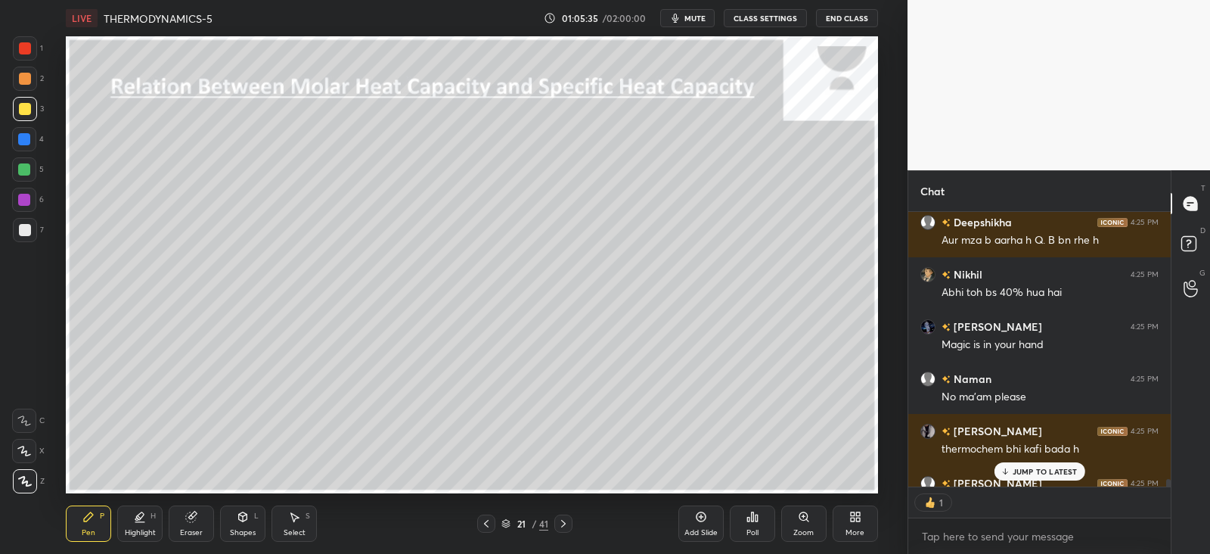
scroll to position [9979, 0]
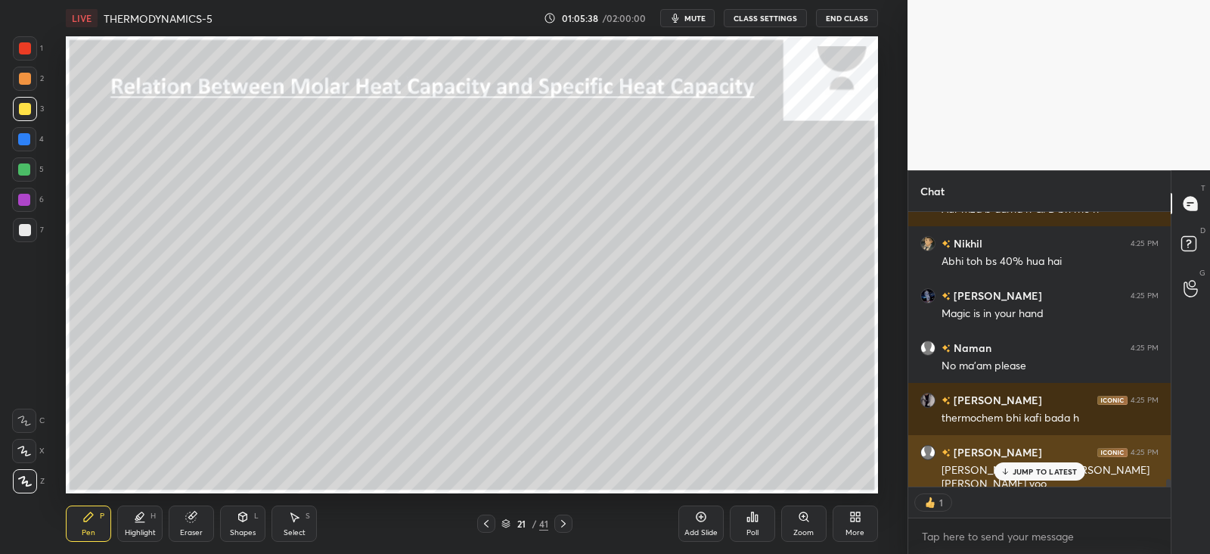
click at [1028, 474] on p "JUMP TO LATEST" at bounding box center [1045, 471] width 65 height 9
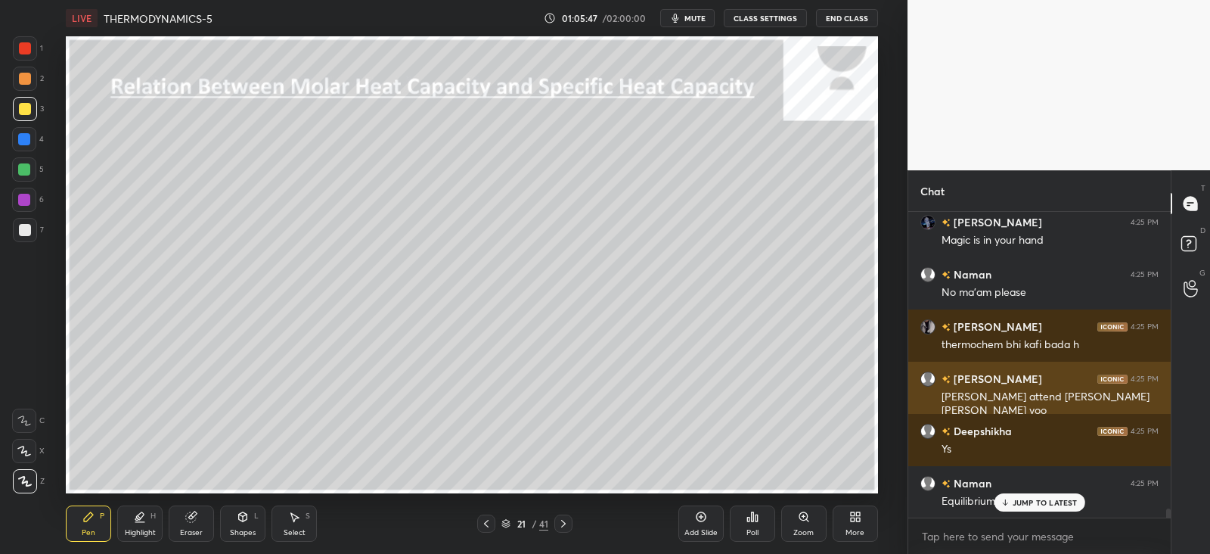
scroll to position [10105, 0]
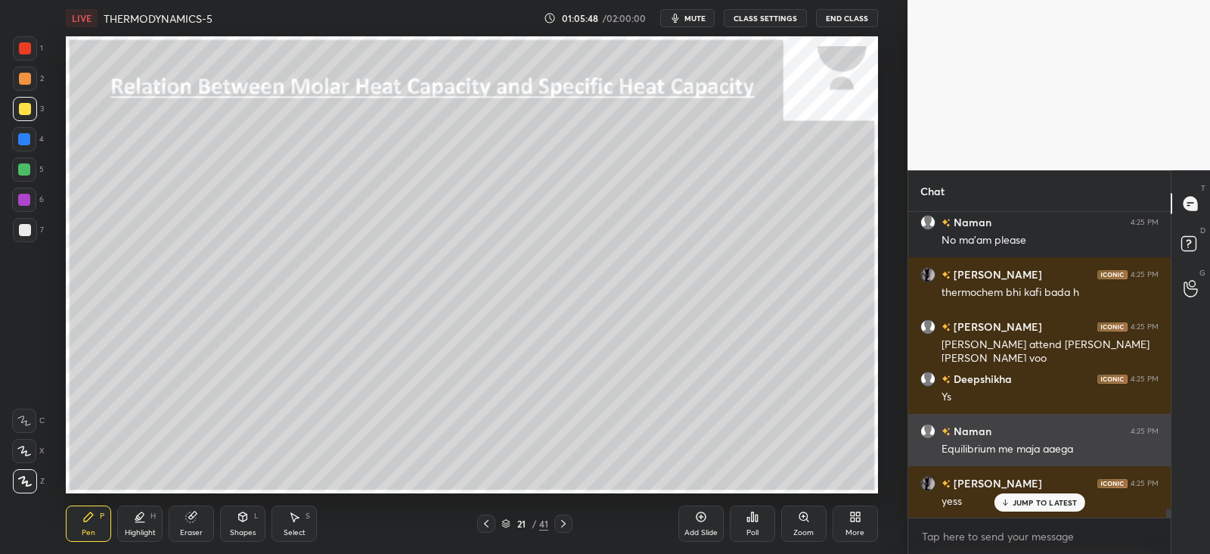
click at [1025, 495] on div "JUMP TO LATEST" at bounding box center [1039, 502] width 91 height 18
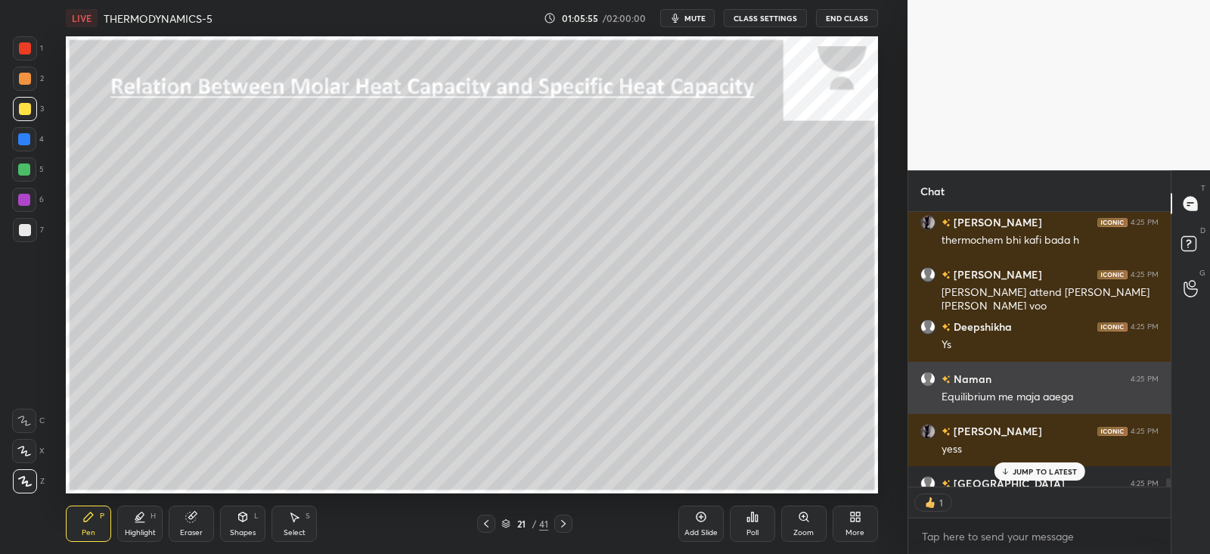
scroll to position [270, 257]
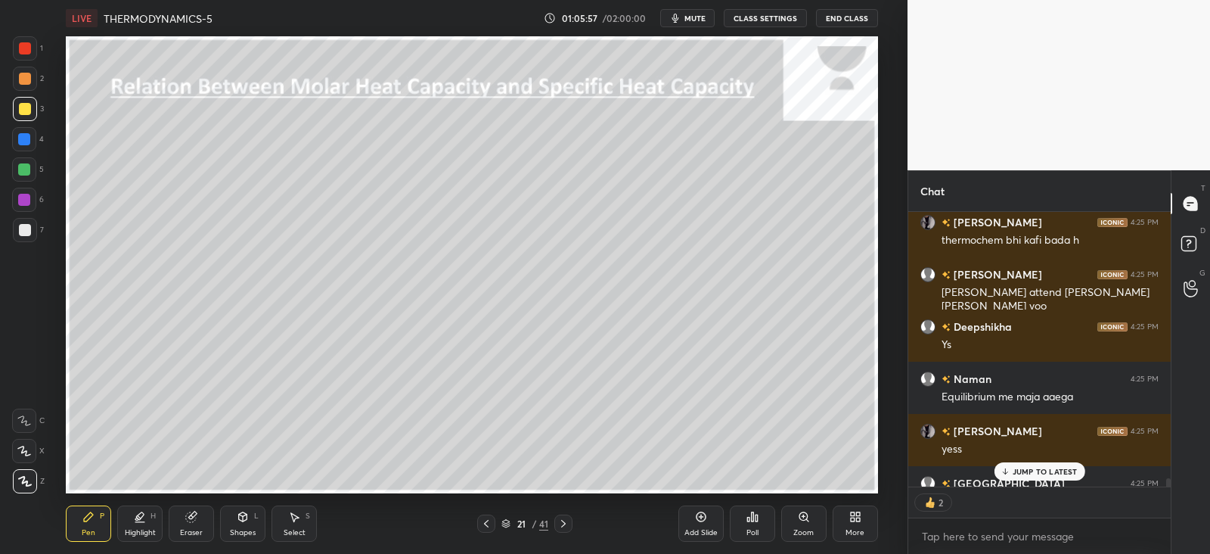
click at [1001, 474] on icon at bounding box center [1005, 471] width 10 height 9
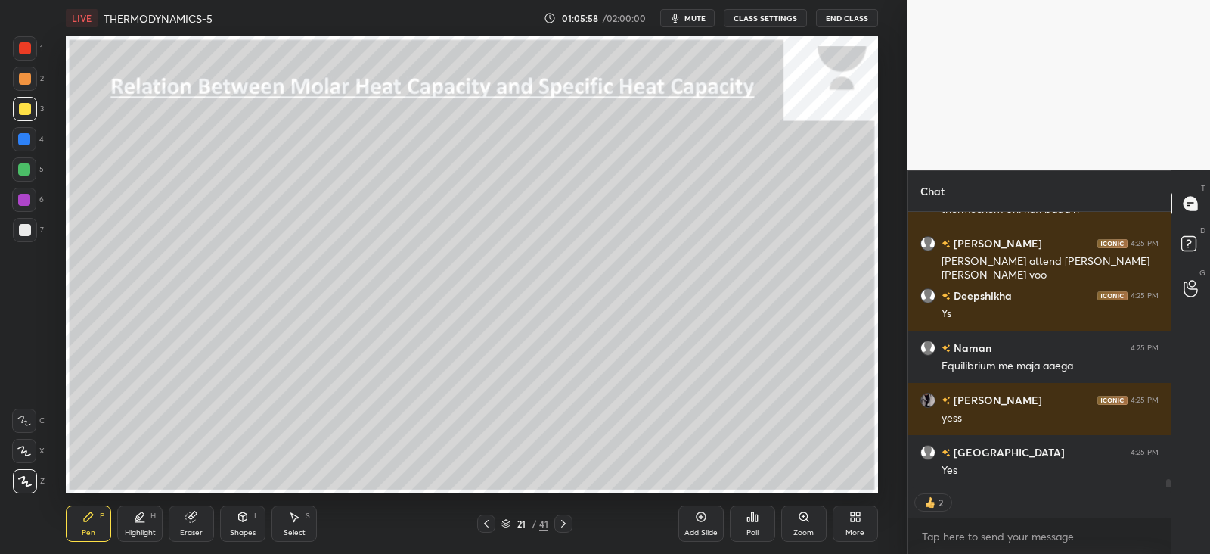
click at [564, 530] on div at bounding box center [564, 523] width 18 height 18
click at [86, 511] on icon at bounding box center [88, 517] width 12 height 12
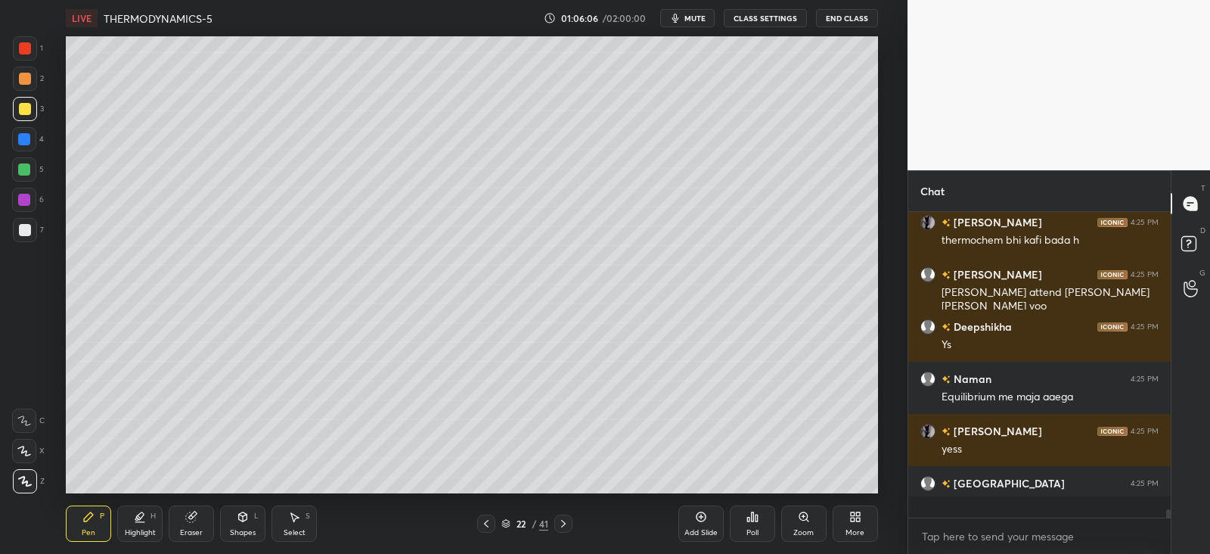
scroll to position [300, 257]
click at [32, 138] on div at bounding box center [24, 139] width 24 height 24
click at [193, 521] on icon at bounding box center [191, 517] width 10 height 10
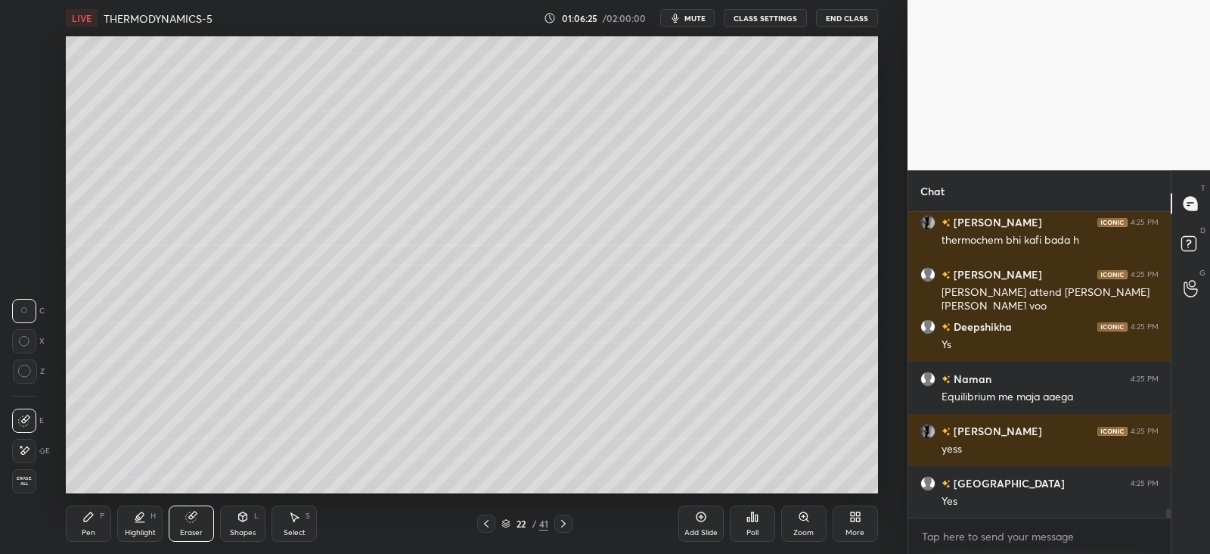
click at [134, 520] on icon at bounding box center [140, 517] width 12 height 12
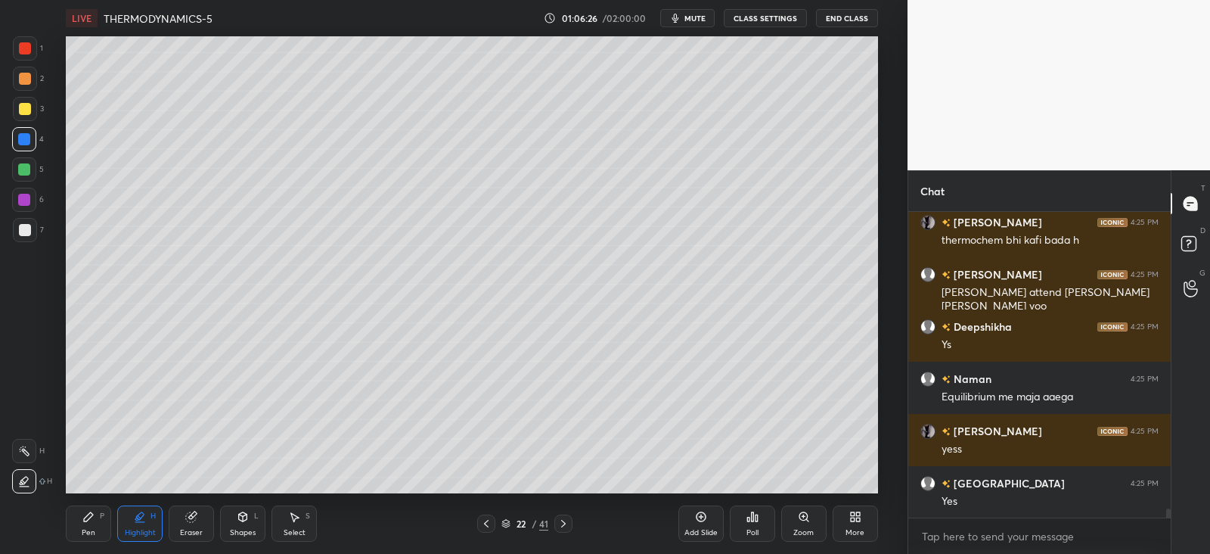
click at [88, 520] on icon at bounding box center [88, 516] width 9 height 9
click at [242, 521] on icon at bounding box center [243, 516] width 8 height 9
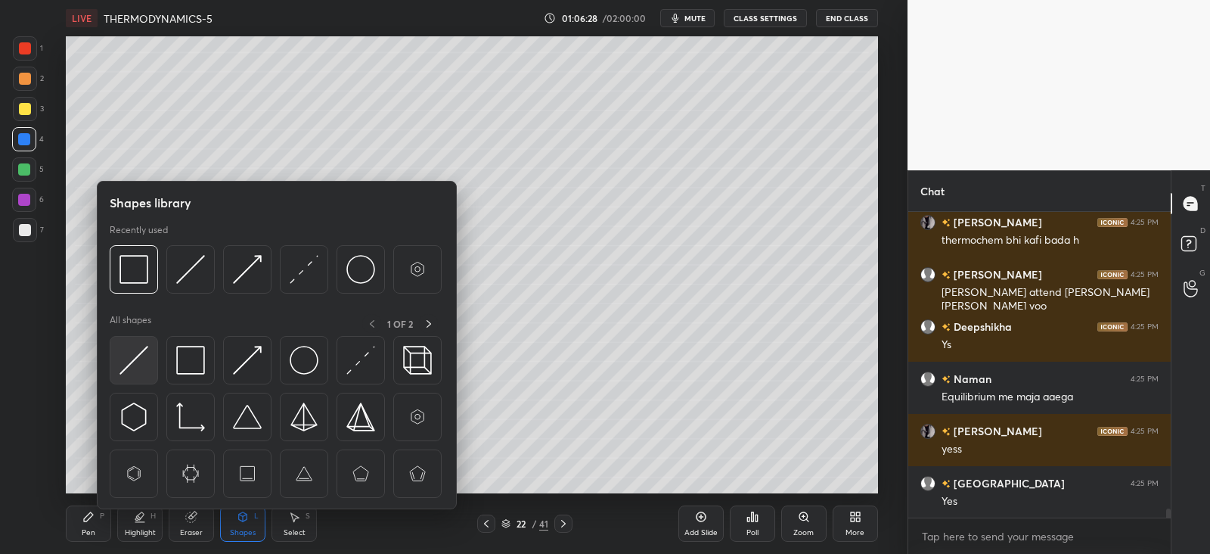
click at [135, 361] on img at bounding box center [134, 360] width 29 height 29
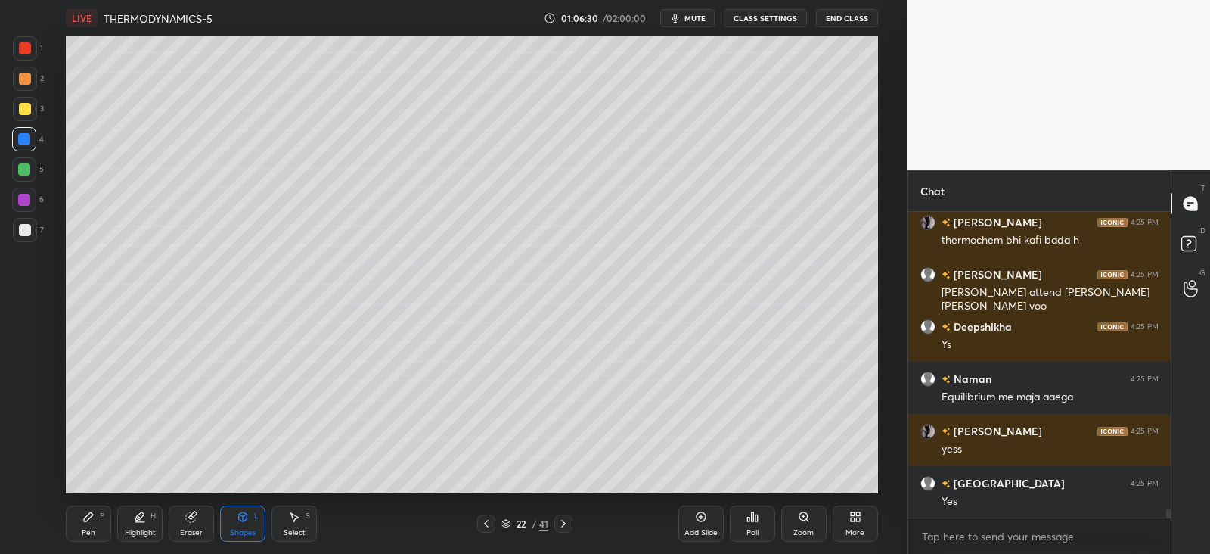
click at [93, 529] on div "Pen" at bounding box center [89, 533] width 14 height 8
click at [247, 524] on div "Shapes L" at bounding box center [242, 523] width 45 height 36
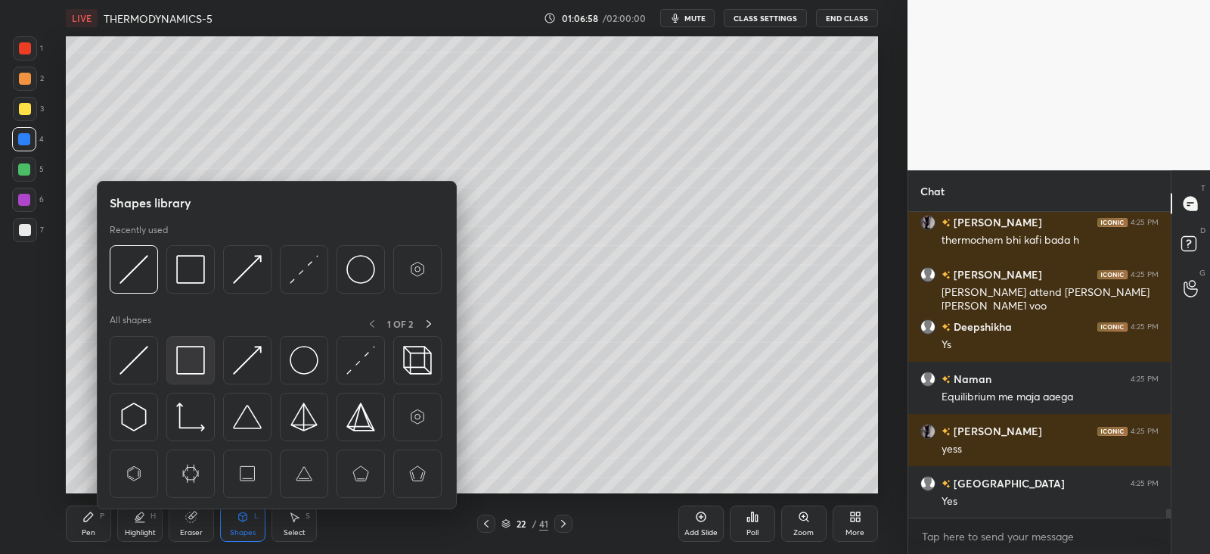
click at [190, 360] on img at bounding box center [190, 360] width 29 height 29
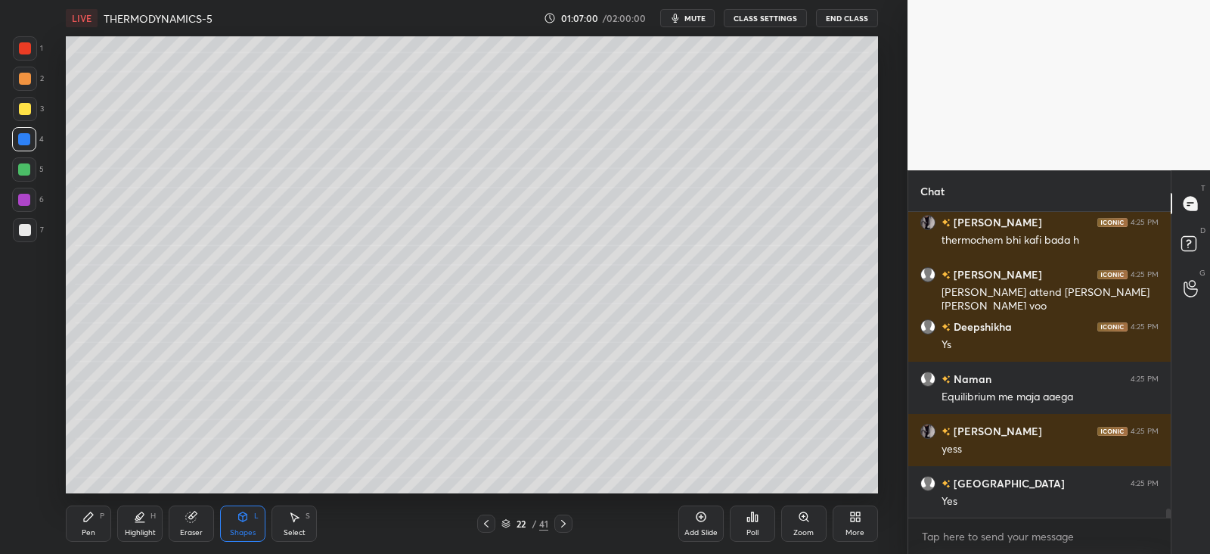
click at [112, 522] on div "Pen P Highlight H Eraser Shapes L Select S" at bounding box center [219, 523] width 306 height 36
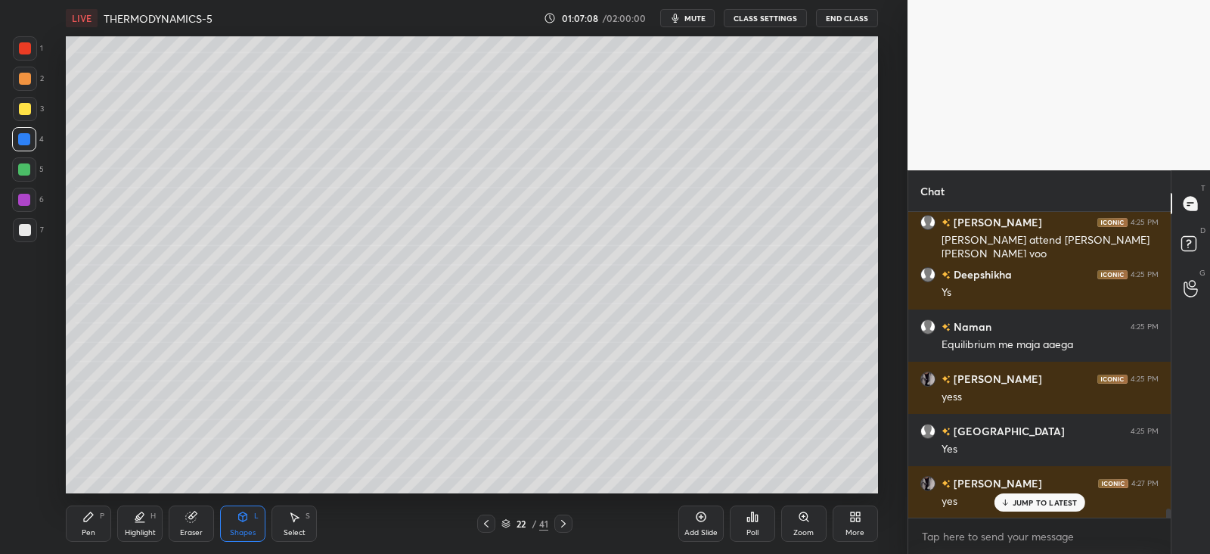
click at [565, 524] on icon at bounding box center [563, 524] width 5 height 8
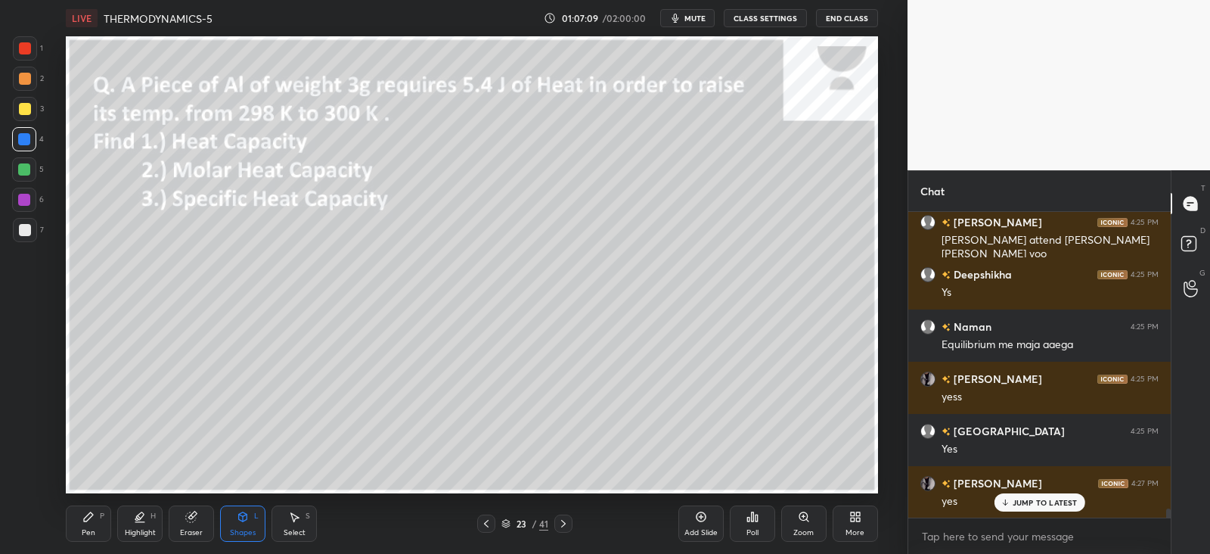
click at [244, 529] on div "Shapes" at bounding box center [243, 533] width 26 height 8
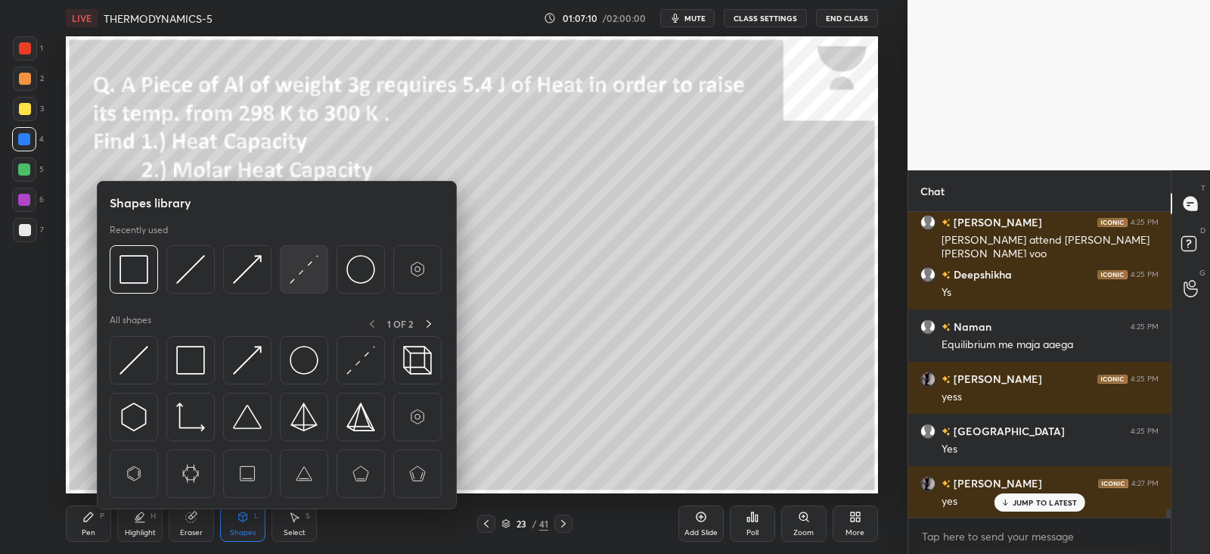
scroll to position [10262, 0]
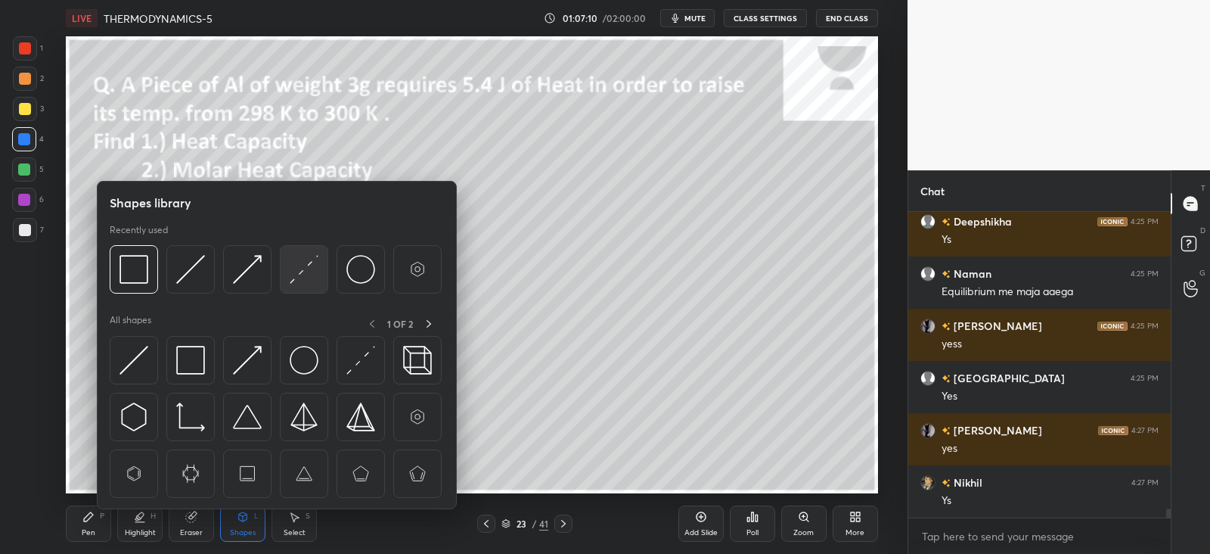
click at [304, 270] on img at bounding box center [304, 269] width 29 height 29
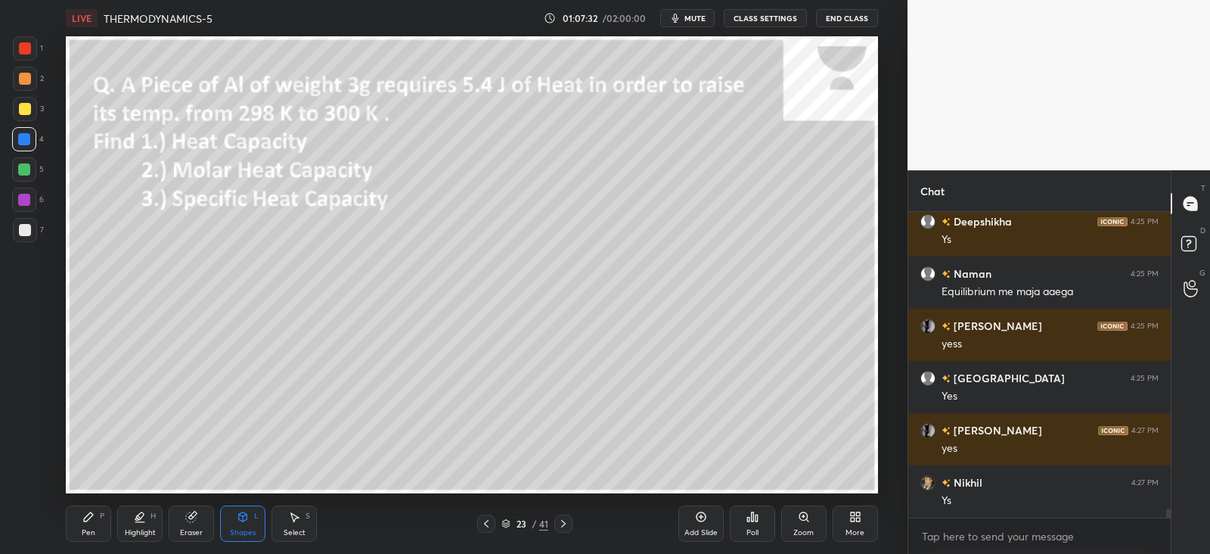
click at [97, 521] on div "Pen P" at bounding box center [88, 523] width 45 height 36
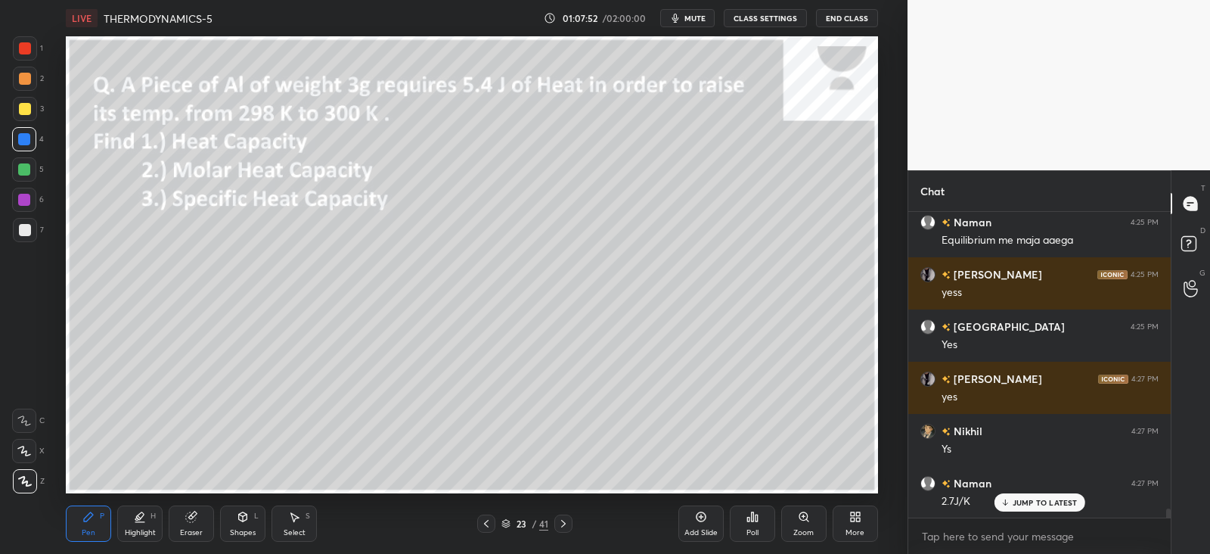
click at [19, 107] on div at bounding box center [25, 109] width 12 height 12
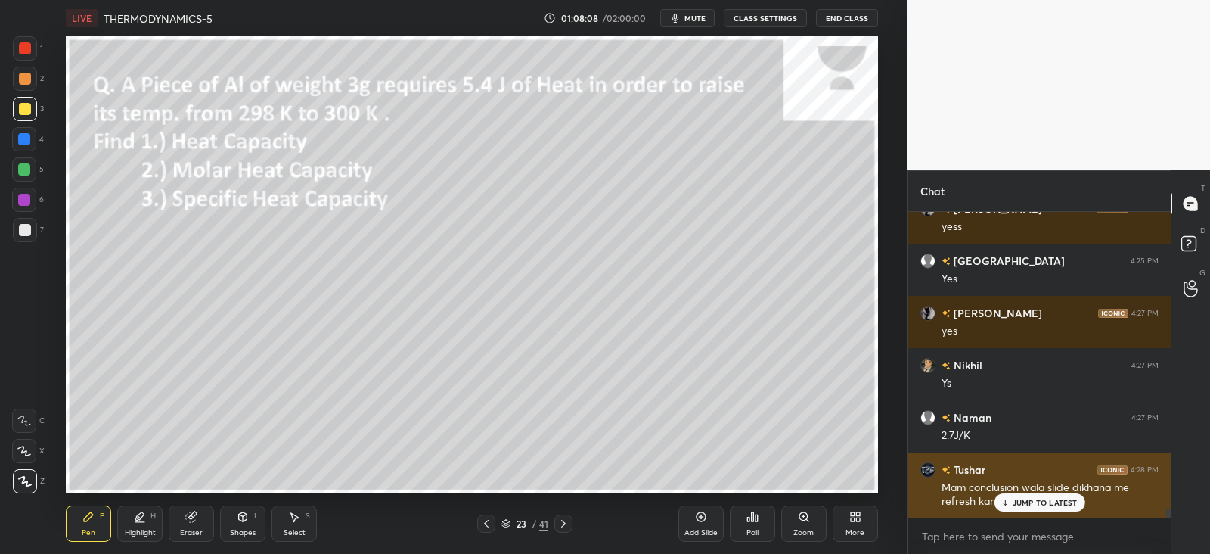
click at [1029, 498] on p "JUMP TO LATEST" at bounding box center [1045, 502] width 65 height 9
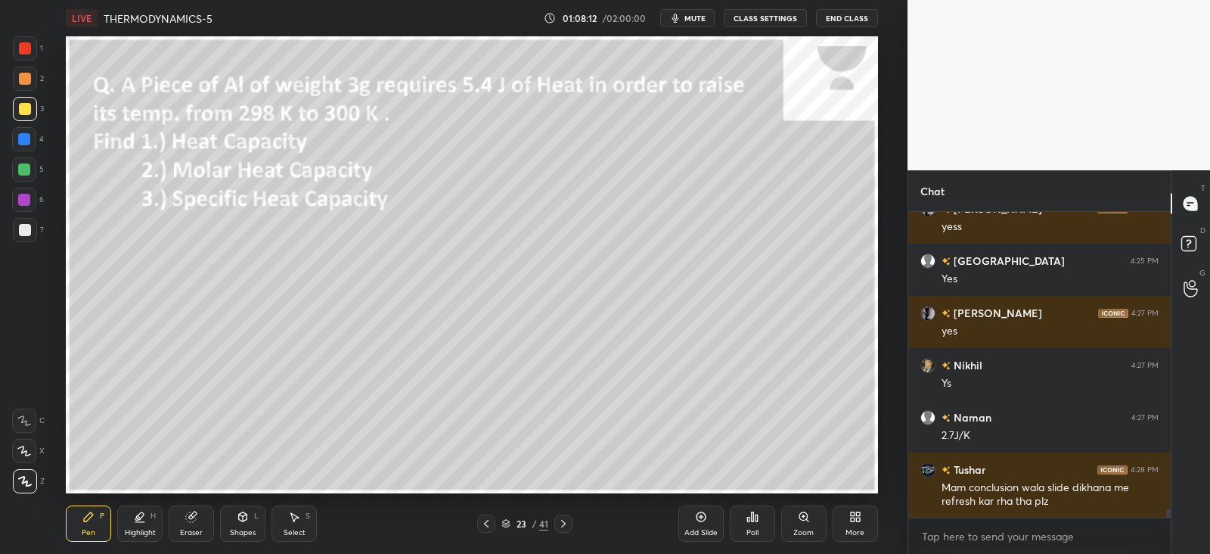
click at [488, 524] on icon at bounding box center [486, 523] width 12 height 12
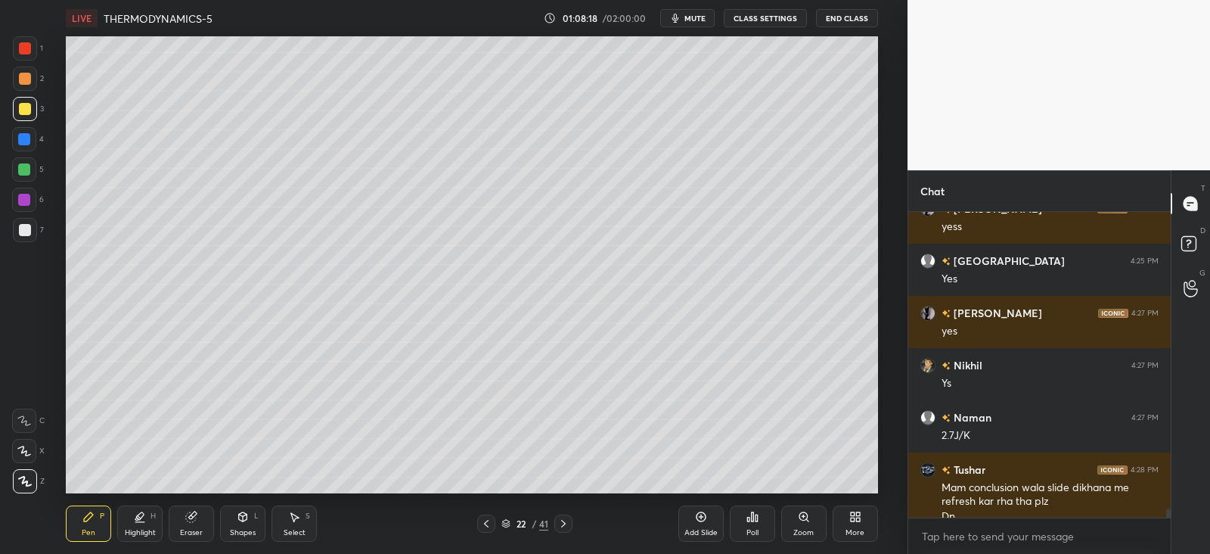
scroll to position [10394, 0]
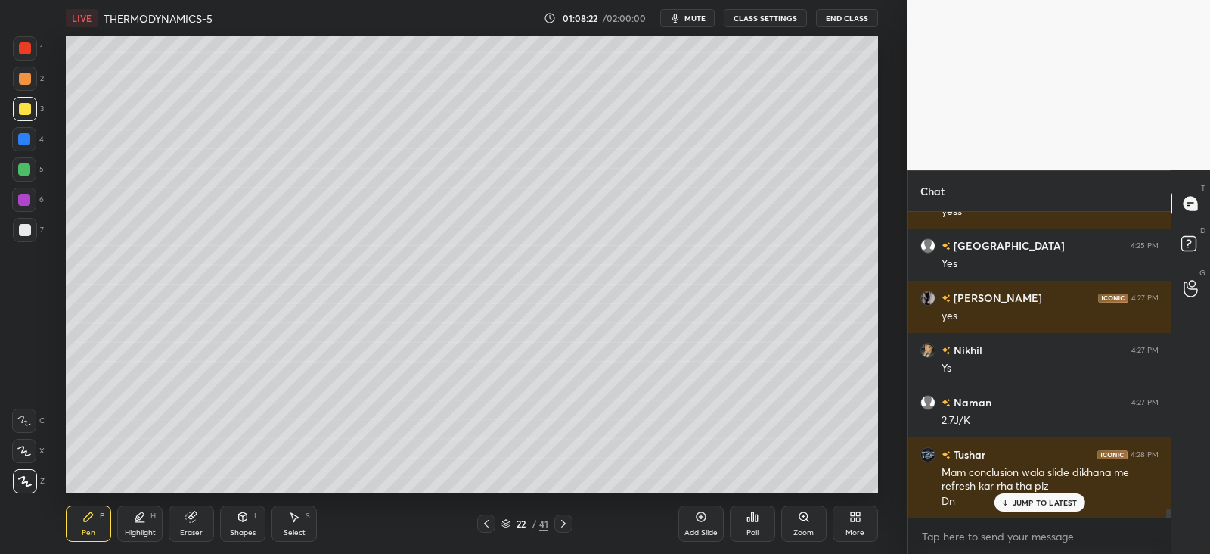
click at [564, 526] on icon at bounding box center [564, 523] width 12 height 12
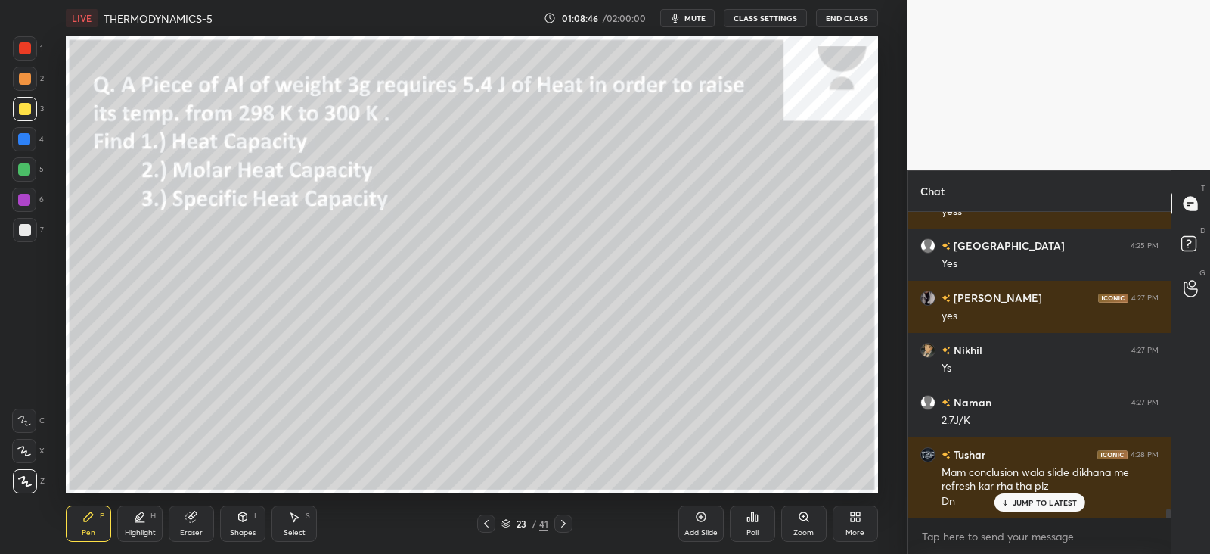
click at [30, 137] on div at bounding box center [24, 139] width 12 height 12
click at [26, 110] on div at bounding box center [25, 109] width 12 height 12
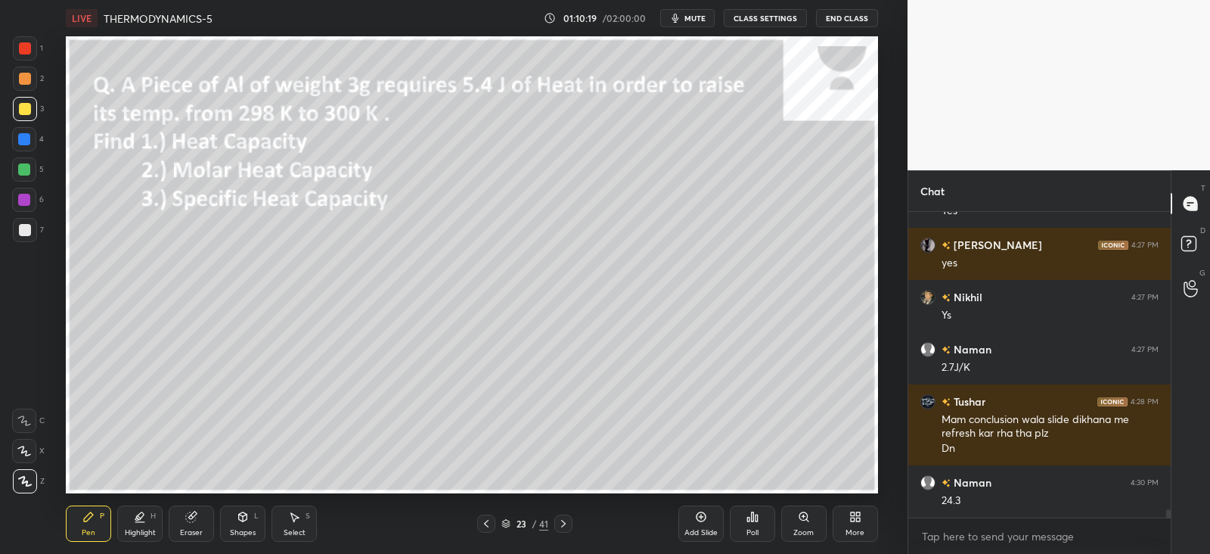
scroll to position [10499, 0]
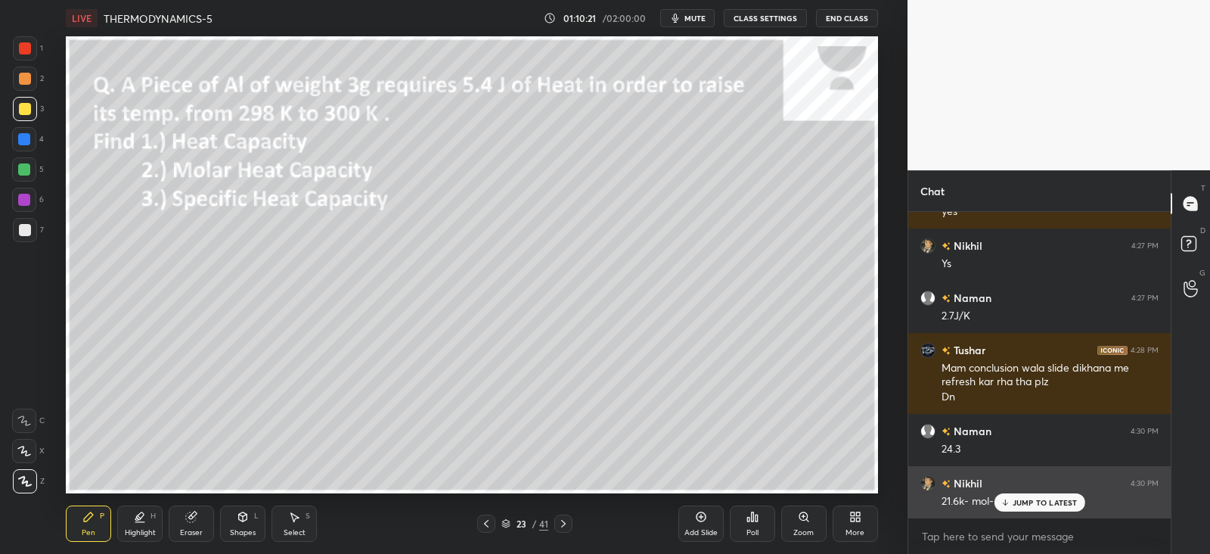
click at [1013, 499] on p "JUMP TO LATEST" at bounding box center [1045, 502] width 65 height 9
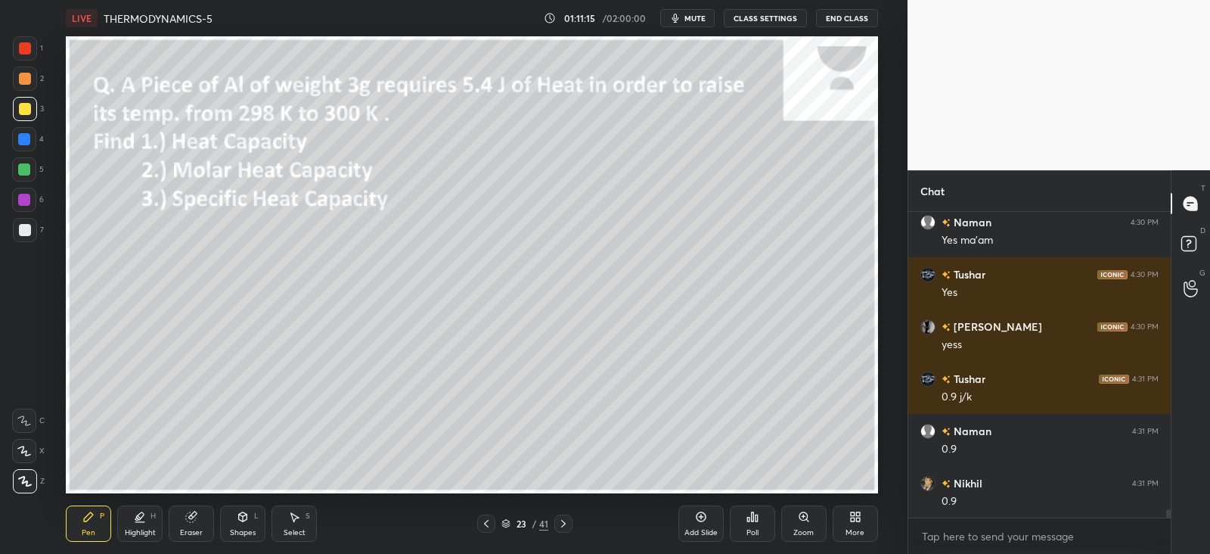
scroll to position [10879, 0]
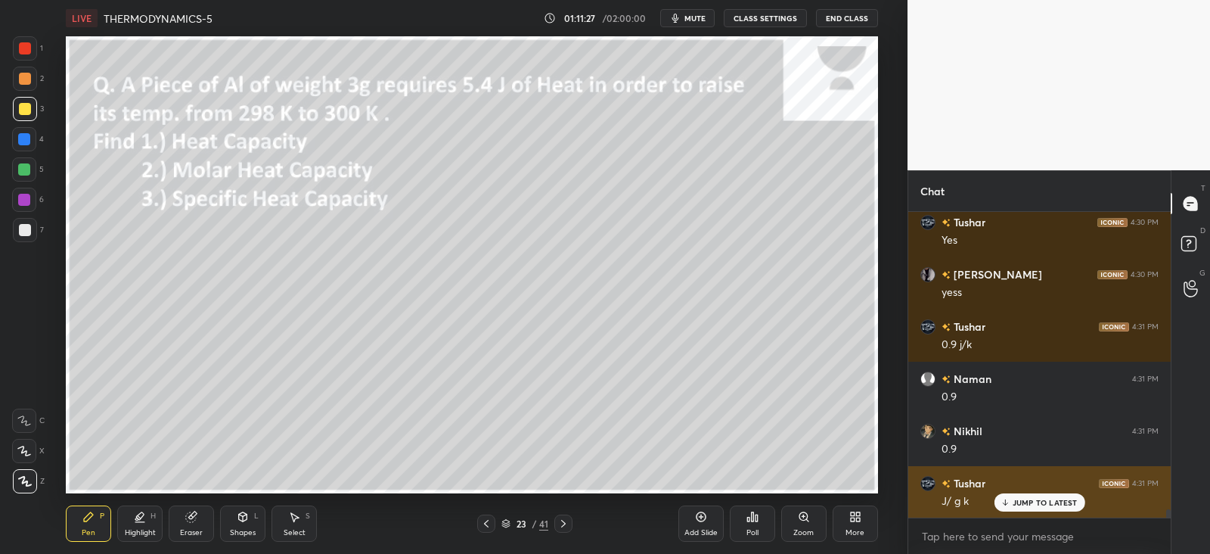
click at [1010, 502] on icon at bounding box center [1005, 502] width 10 height 9
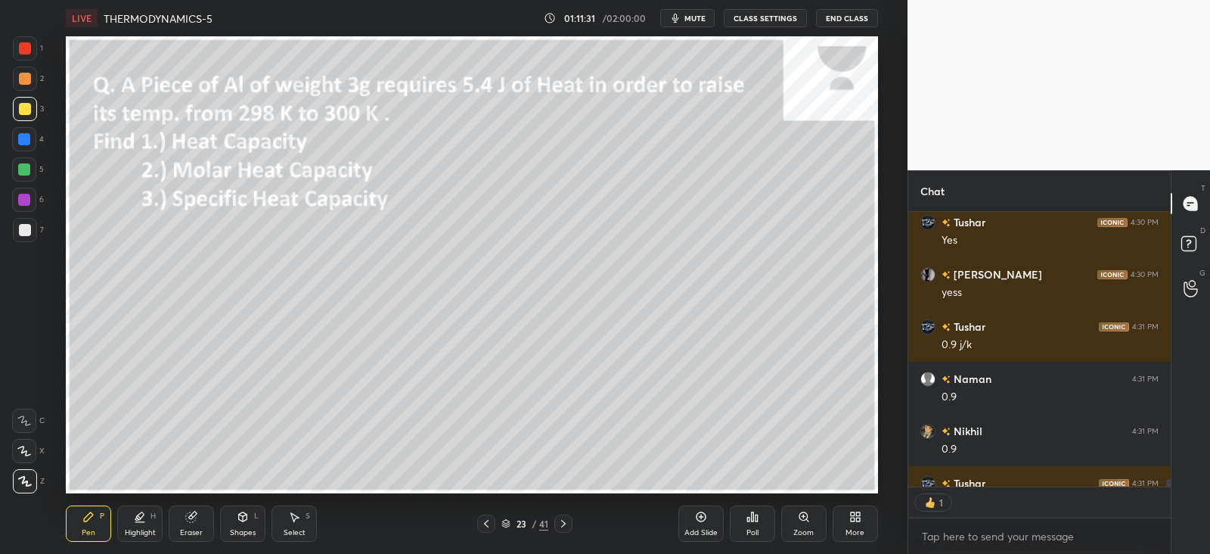
scroll to position [5, 5]
click at [564, 524] on icon at bounding box center [563, 524] width 5 height 8
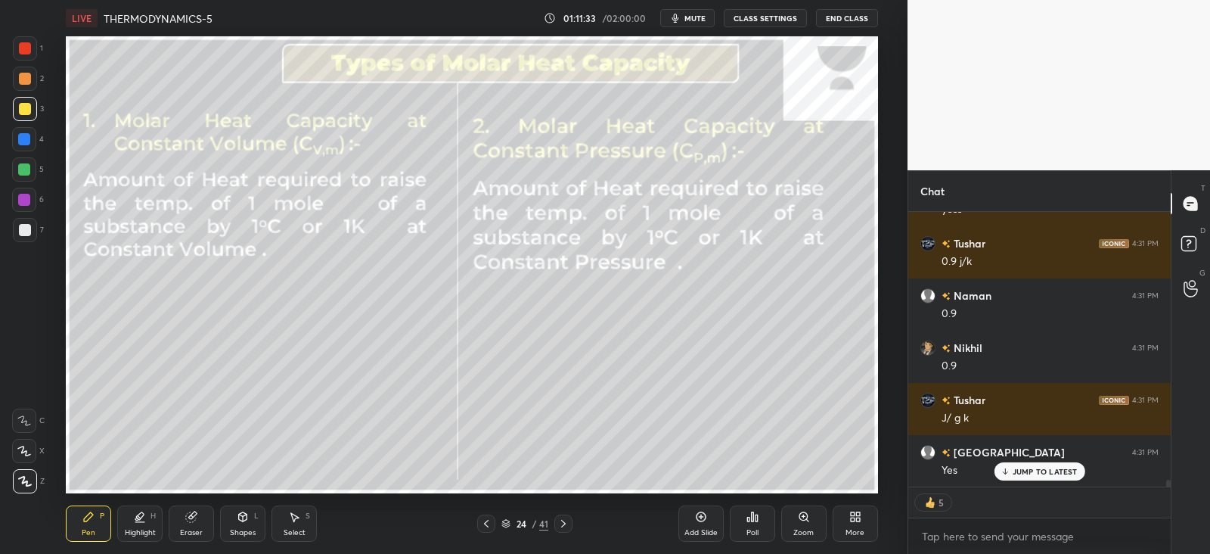
scroll to position [11015, 0]
click at [250, 521] on div "Shapes L" at bounding box center [242, 523] width 45 height 36
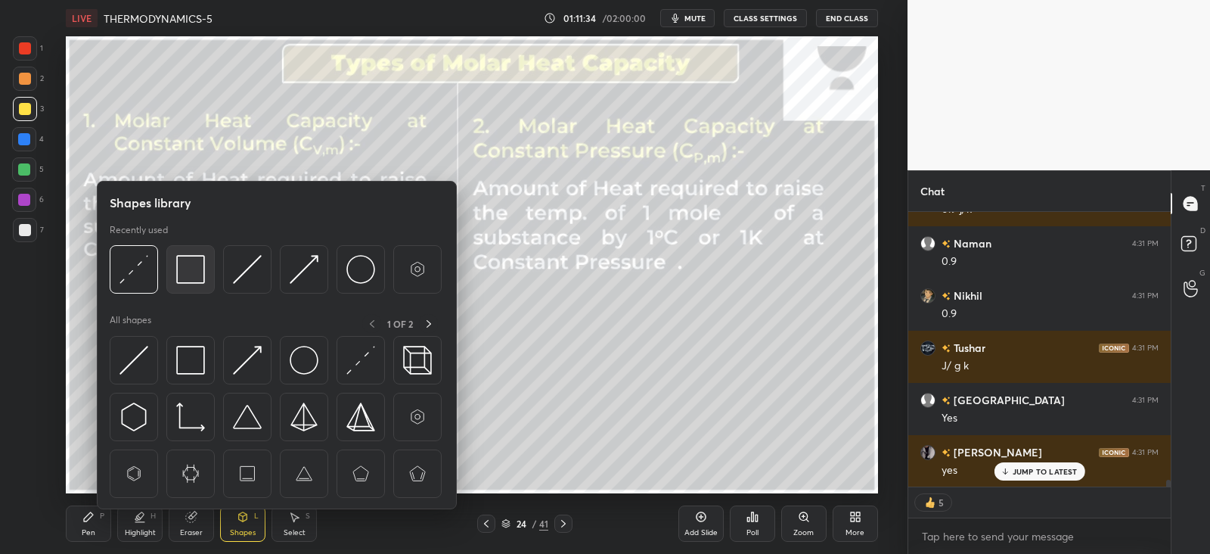
click at [182, 272] on img at bounding box center [190, 269] width 29 height 29
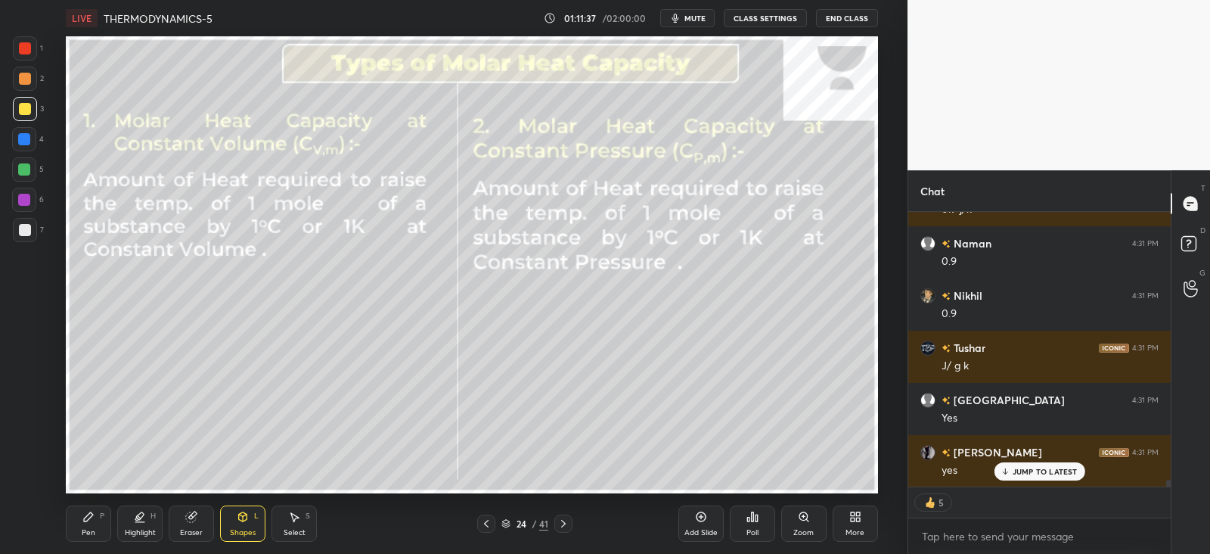
click at [84, 519] on icon at bounding box center [88, 516] width 9 height 9
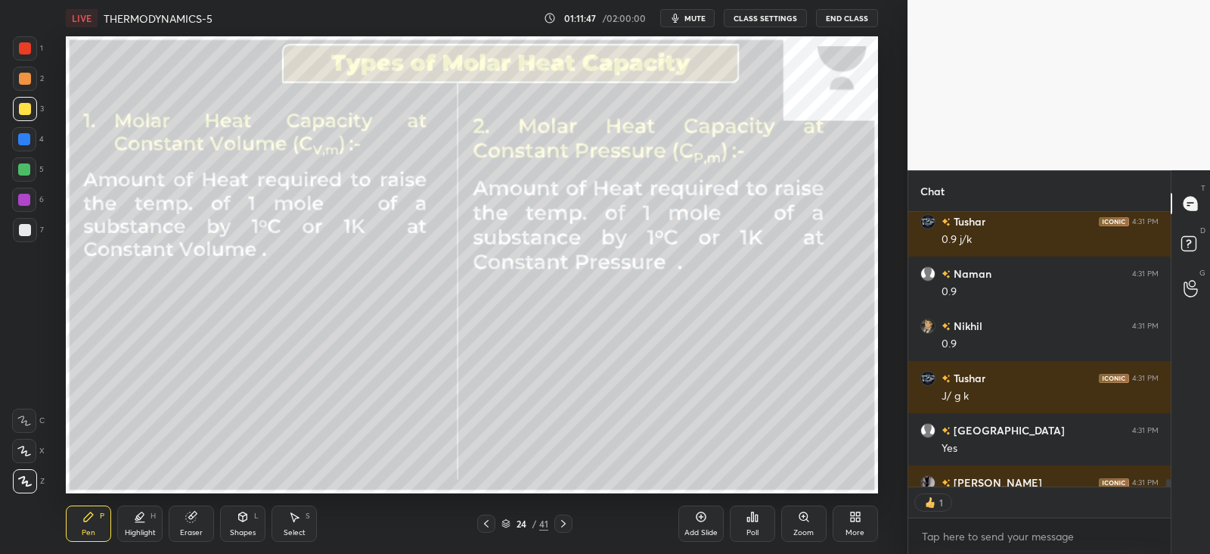
scroll to position [270, 257]
click at [251, 512] on div "Shapes L" at bounding box center [242, 523] width 45 height 36
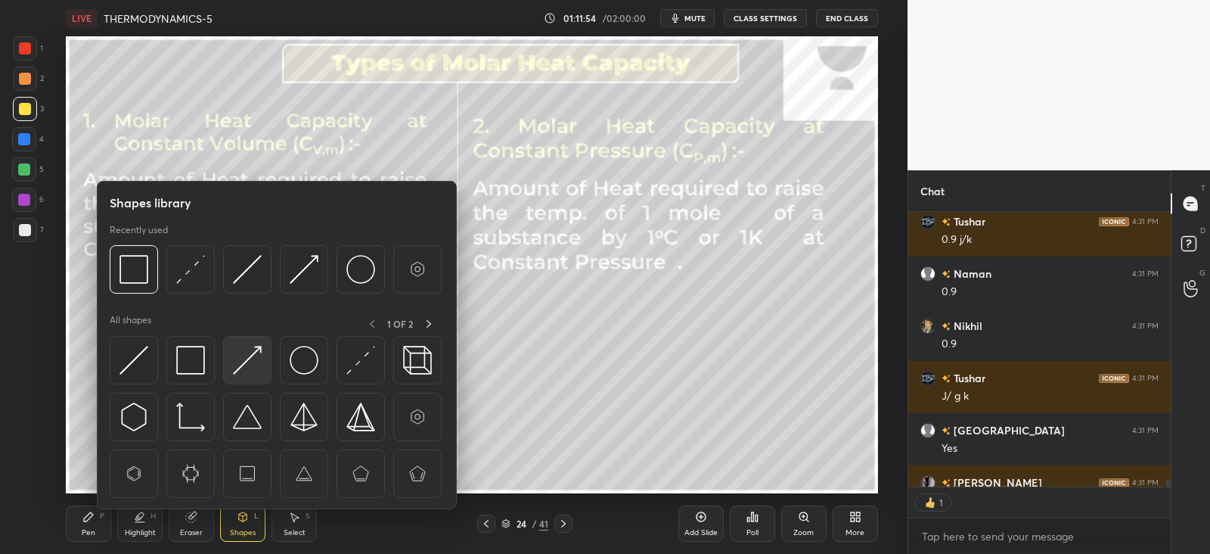
click at [256, 353] on img at bounding box center [247, 360] width 29 height 29
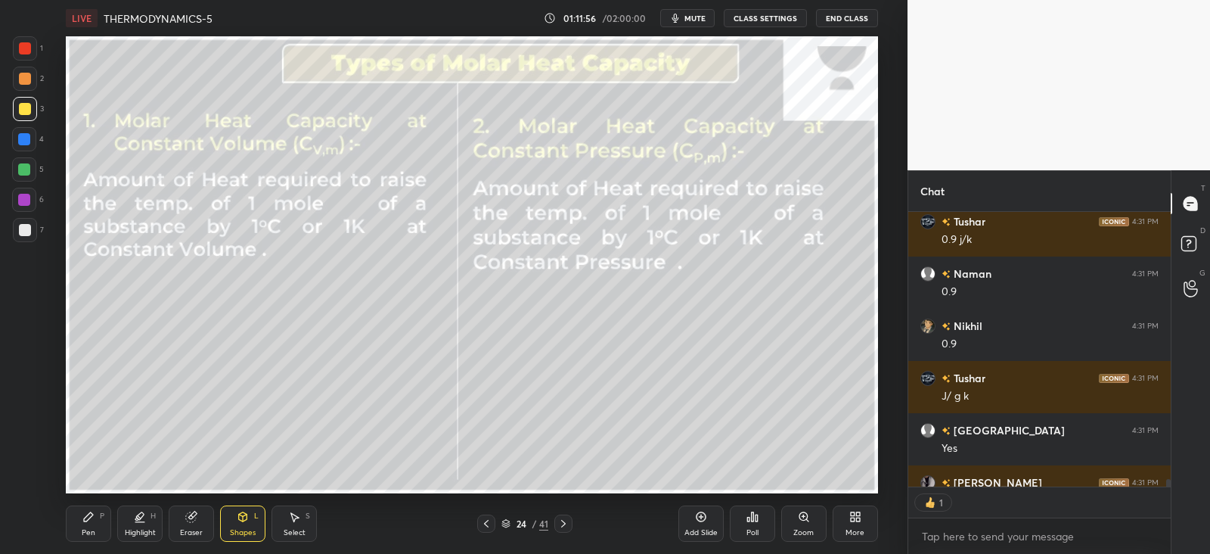
scroll to position [300, 257]
click at [84, 532] on div "Pen" at bounding box center [89, 533] width 14 height 8
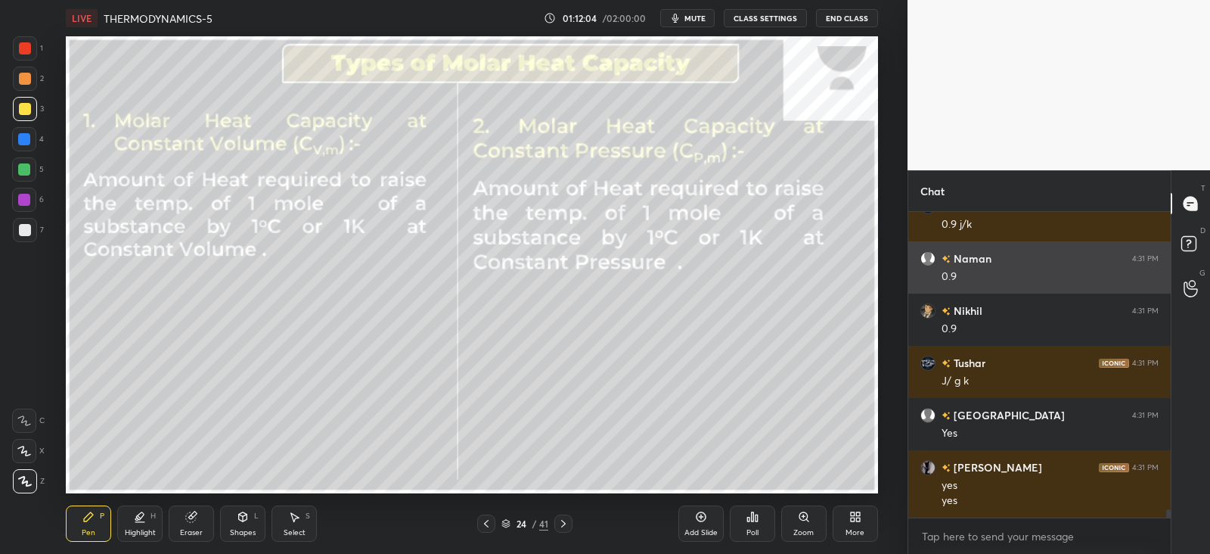
scroll to position [5, 5]
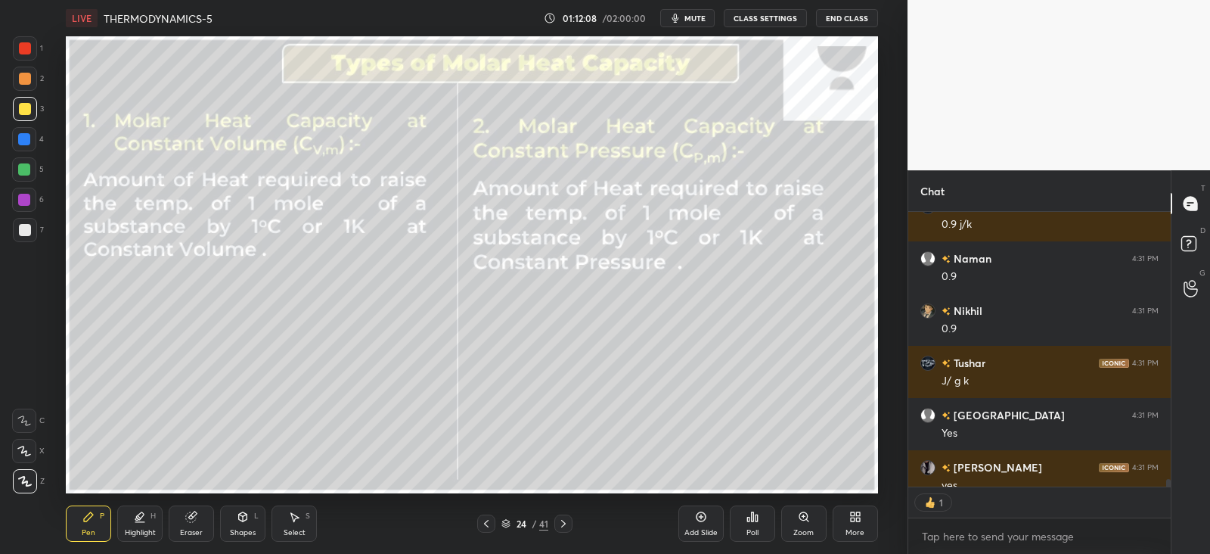
click at [235, 521] on div "Shapes L" at bounding box center [242, 523] width 45 height 36
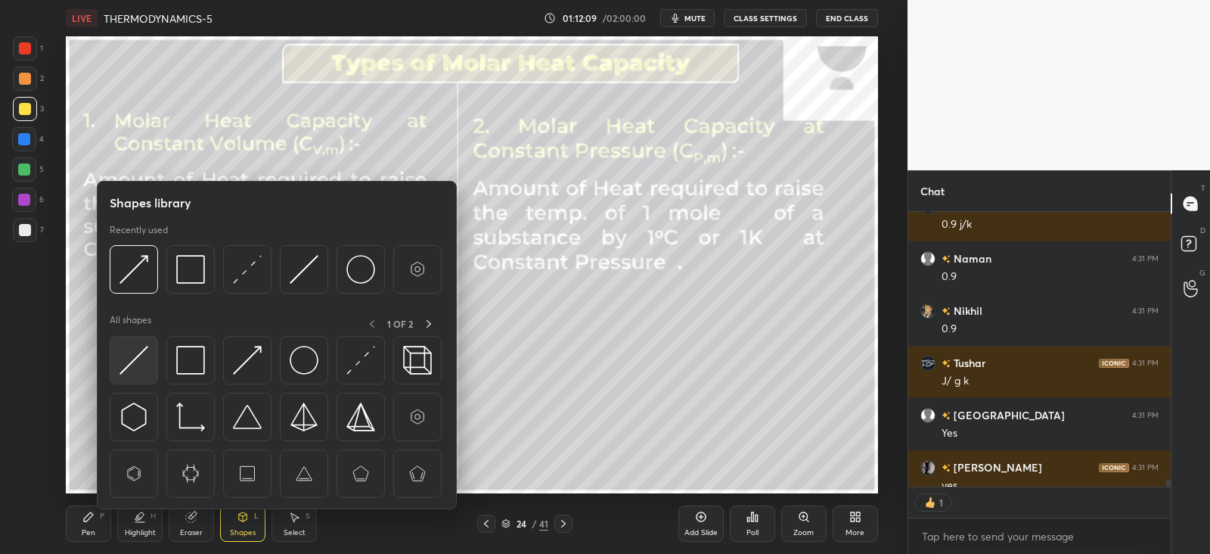
click at [124, 356] on img at bounding box center [134, 360] width 29 height 29
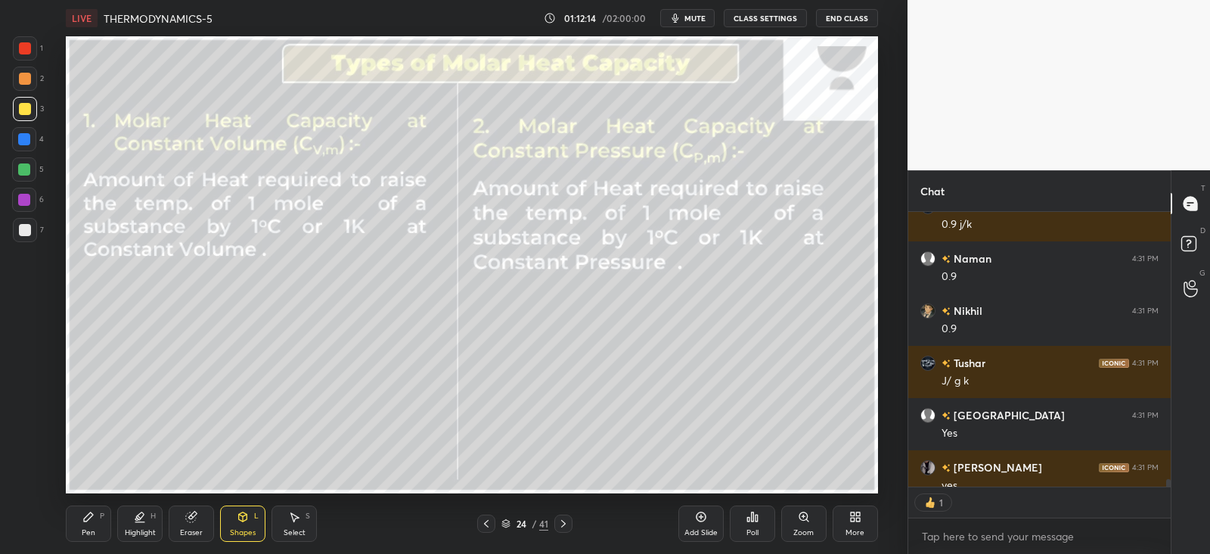
scroll to position [300, 257]
click at [89, 527] on div "Pen P" at bounding box center [88, 523] width 45 height 36
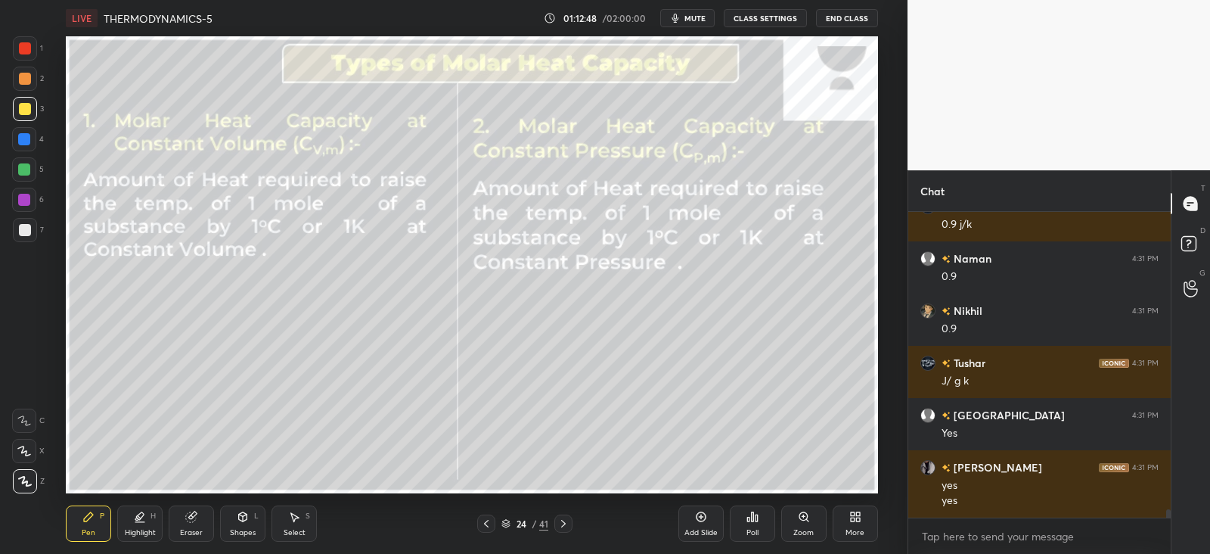
click at [17, 204] on div at bounding box center [24, 200] width 24 height 24
click at [30, 160] on div at bounding box center [24, 169] width 24 height 24
click at [240, 520] on icon at bounding box center [243, 516] width 8 height 9
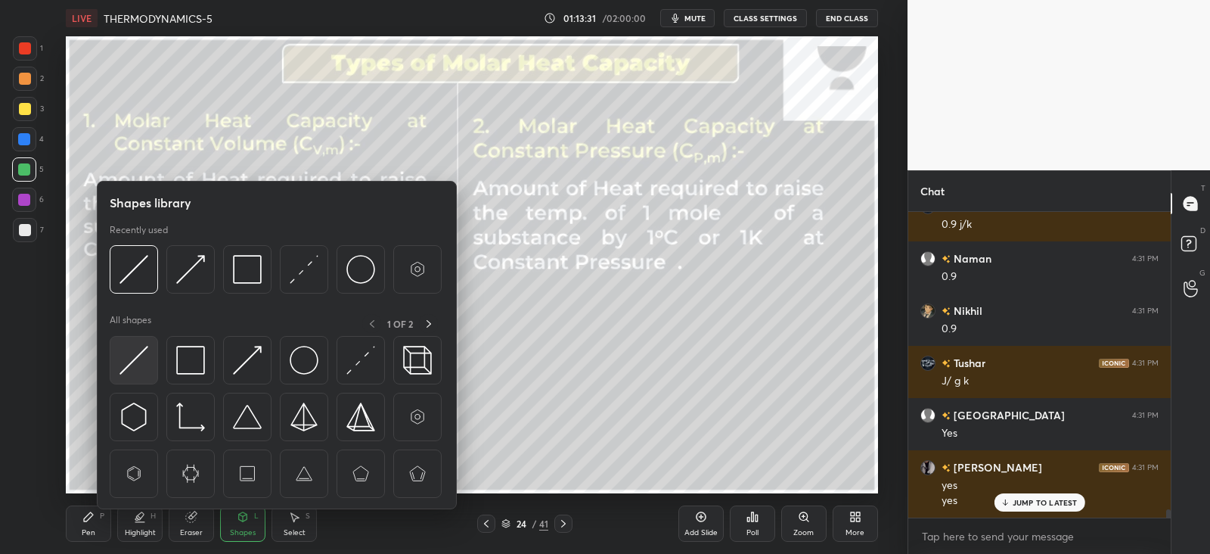
scroll to position [11051, 0]
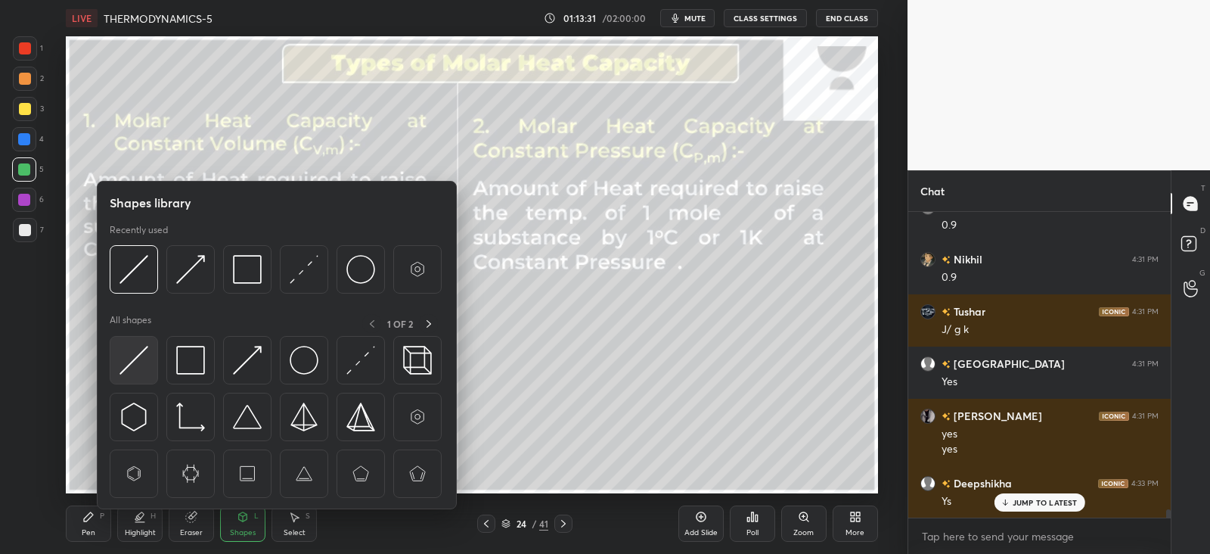
click at [135, 356] on img at bounding box center [134, 360] width 29 height 29
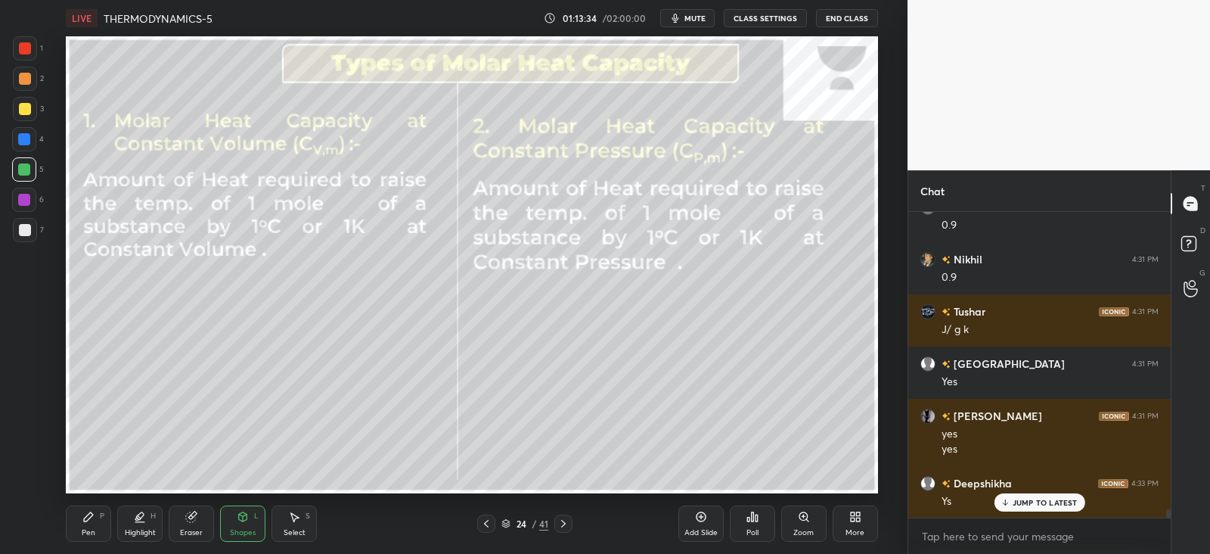
click at [89, 526] on div "Pen P" at bounding box center [88, 523] width 45 height 36
click at [239, 518] on icon at bounding box center [243, 516] width 8 height 9
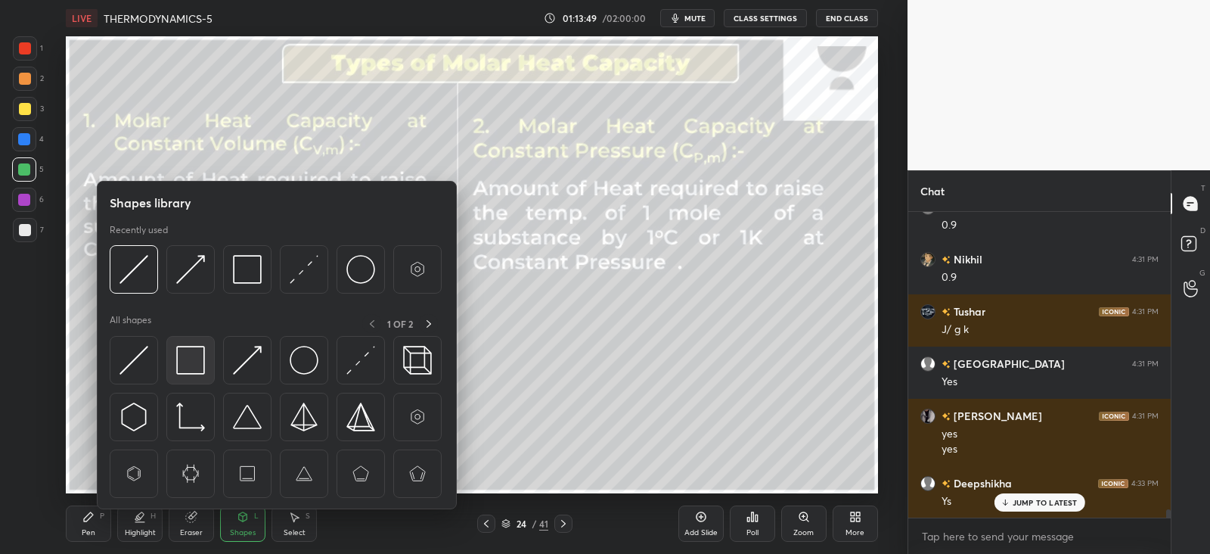
click at [197, 355] on img at bounding box center [190, 360] width 29 height 29
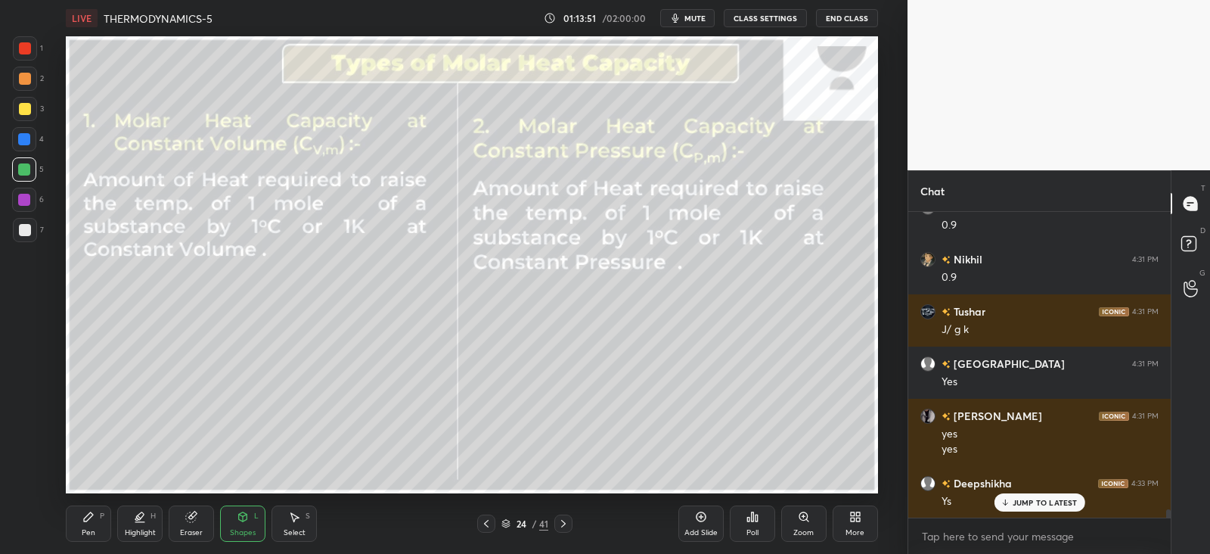
click at [83, 520] on icon at bounding box center [88, 517] width 12 height 12
click at [1021, 508] on div "JUMP TO LATEST" at bounding box center [1039, 502] width 91 height 18
click at [246, 525] on div "Shapes L" at bounding box center [242, 523] width 45 height 36
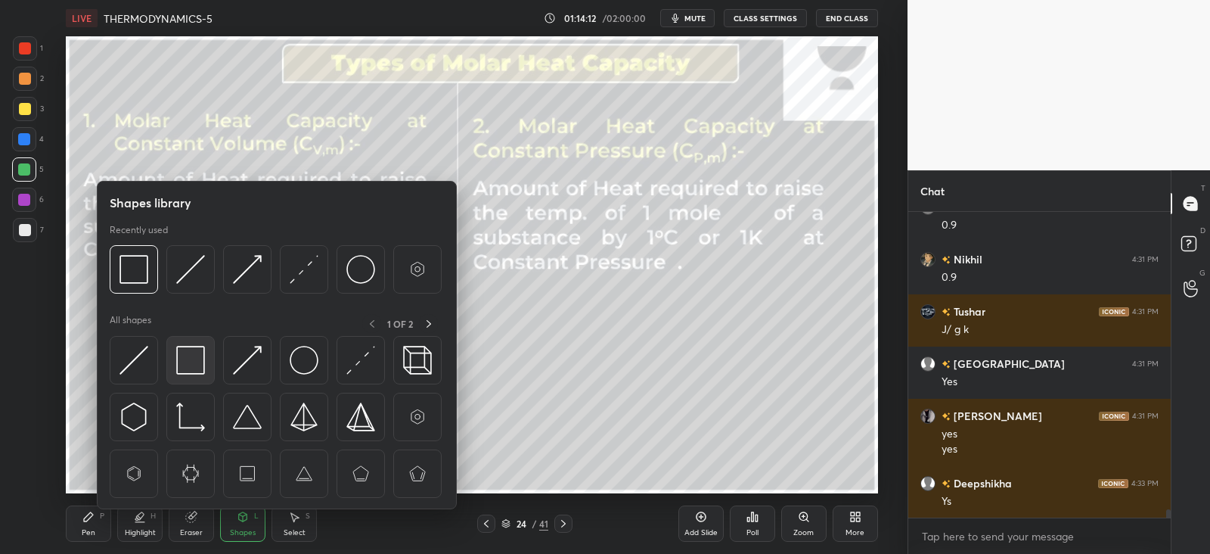
click at [194, 352] on img at bounding box center [190, 360] width 29 height 29
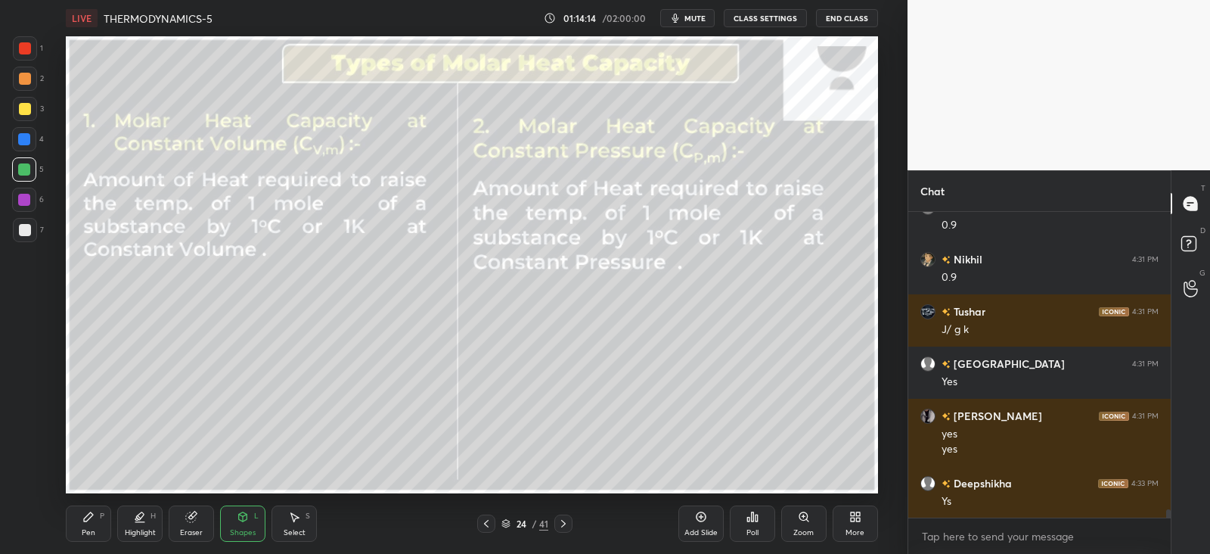
click at [88, 521] on icon at bounding box center [88, 517] width 12 height 12
click at [27, 107] on div at bounding box center [25, 109] width 12 height 12
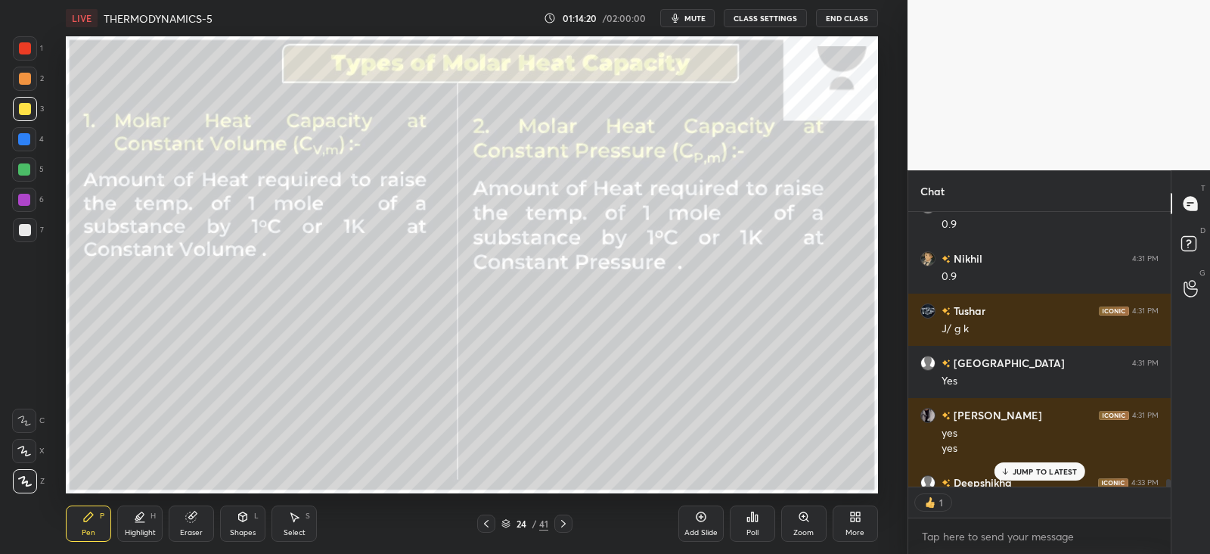
scroll to position [270, 257]
click at [1035, 469] on p "JUMP TO LATEST" at bounding box center [1045, 471] width 65 height 9
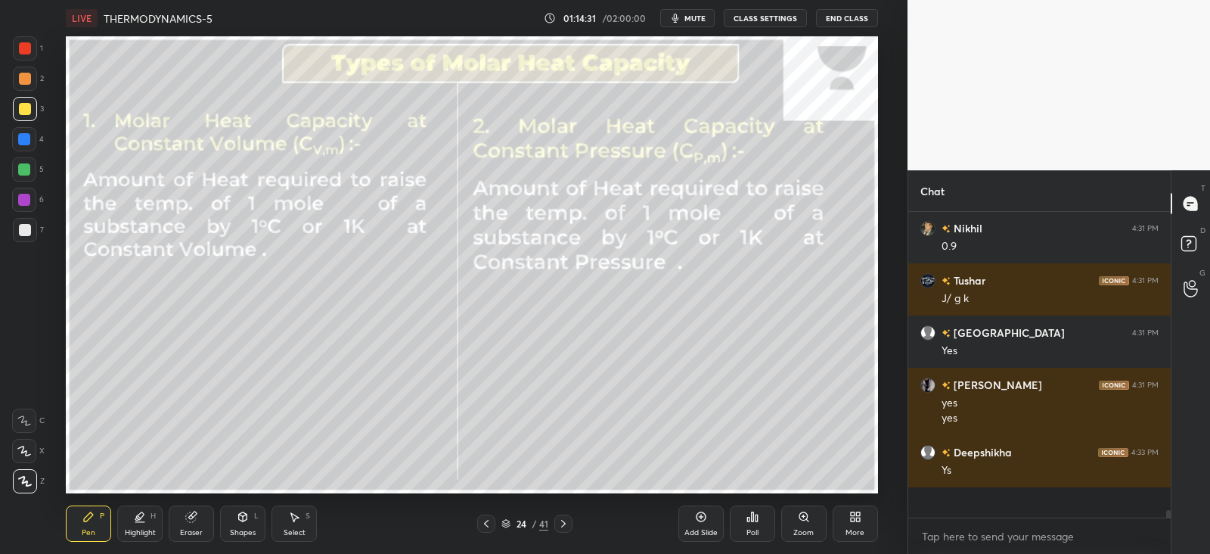
scroll to position [300, 257]
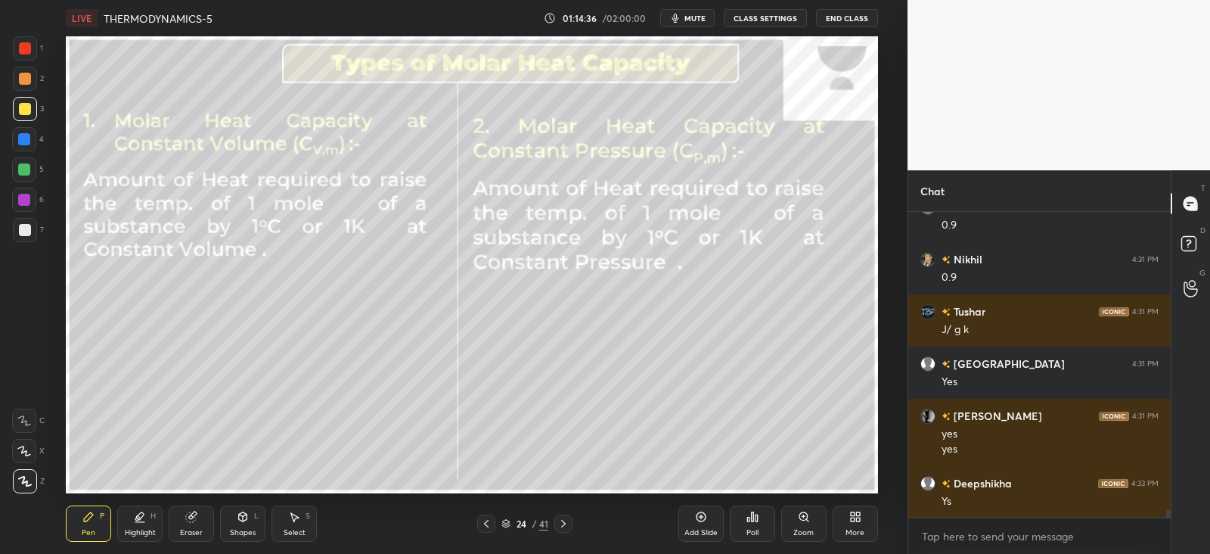
click at [250, 533] on div "Shapes" at bounding box center [243, 533] width 26 height 8
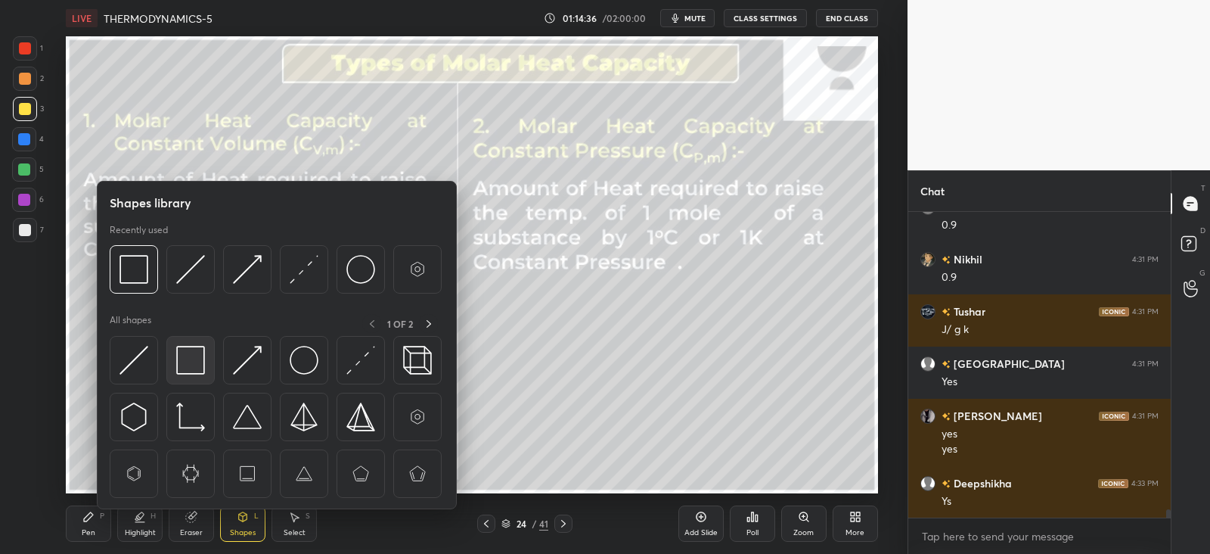
click at [195, 359] on img at bounding box center [190, 360] width 29 height 29
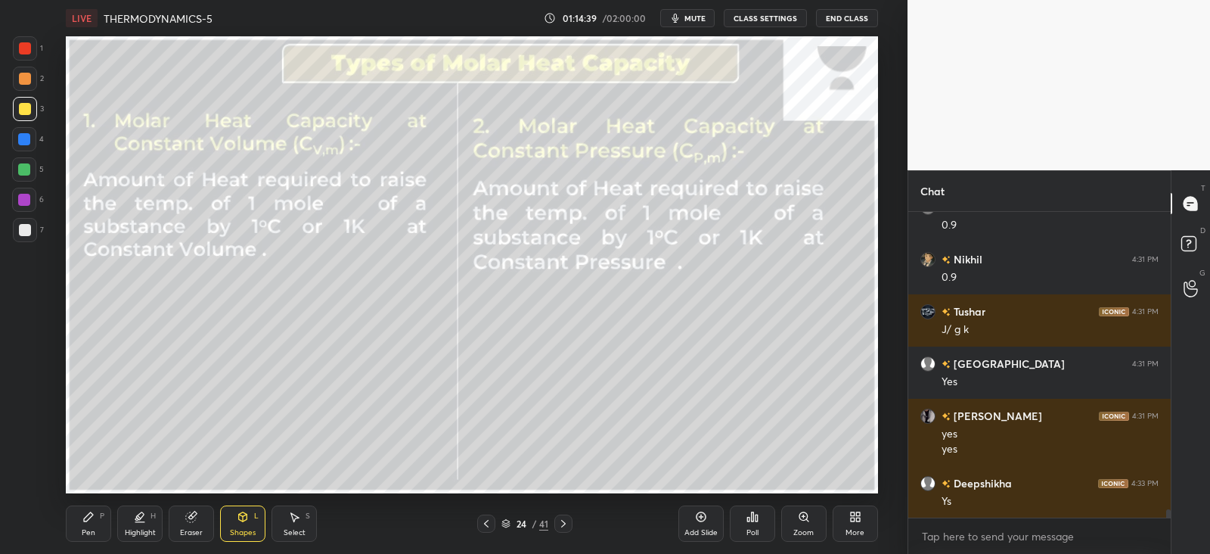
click at [104, 518] on div "P" at bounding box center [102, 516] width 5 height 8
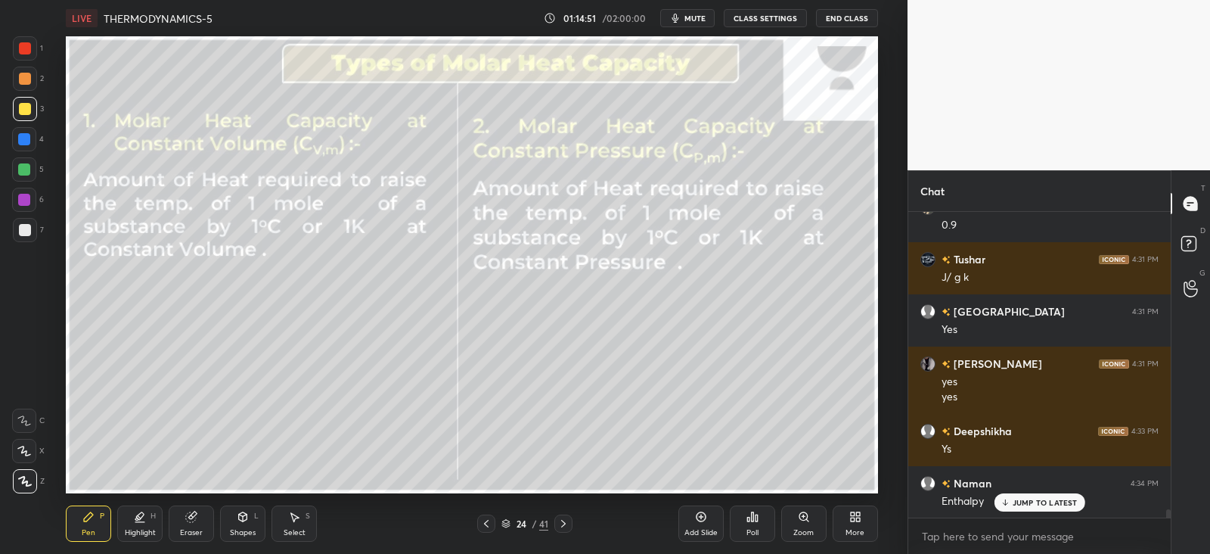
click at [249, 520] on icon at bounding box center [243, 517] width 12 height 12
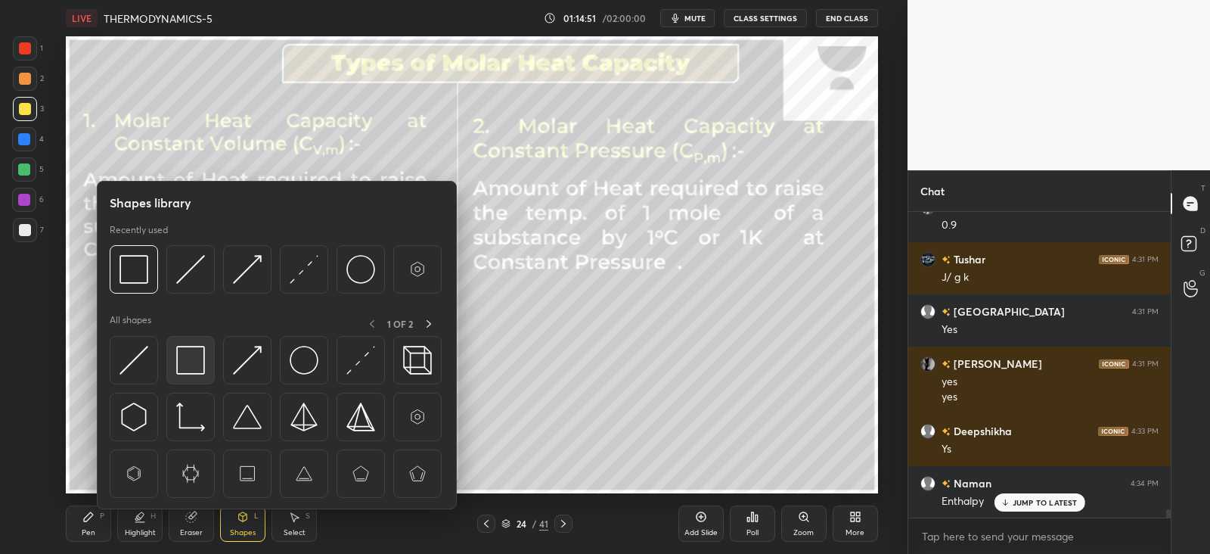
click at [197, 357] on img at bounding box center [190, 360] width 29 height 29
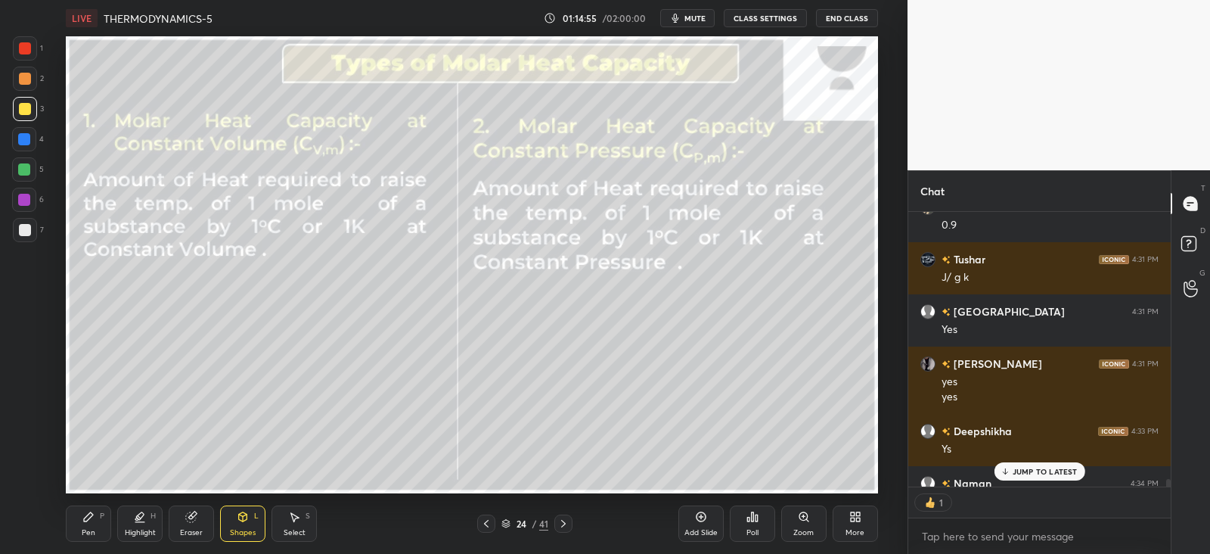
scroll to position [270, 257]
click at [1006, 471] on icon at bounding box center [1005, 471] width 10 height 9
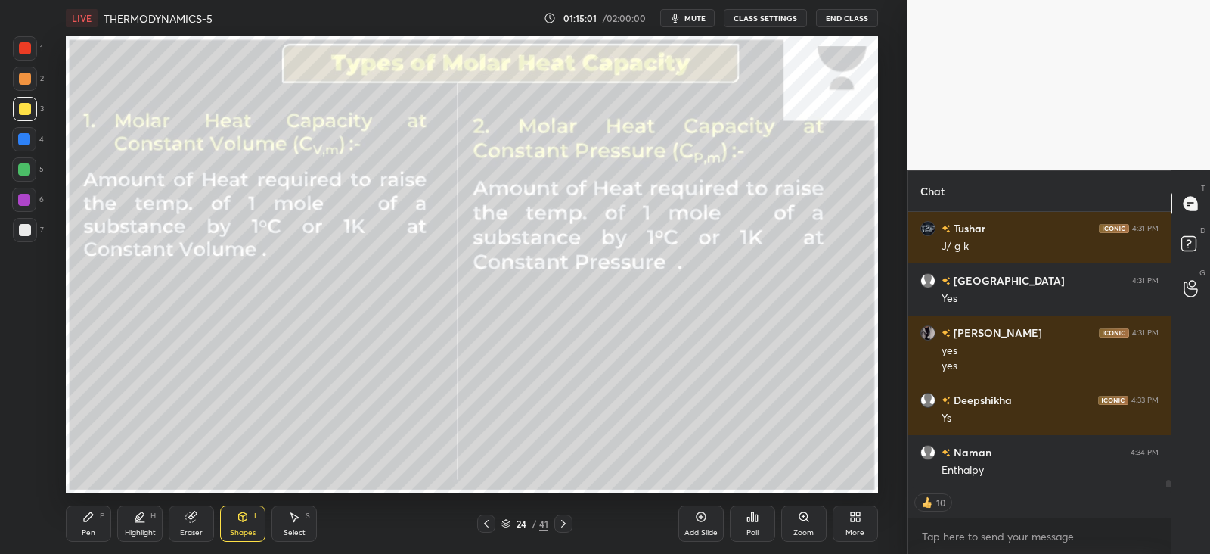
click at [568, 522] on icon at bounding box center [564, 523] width 12 height 12
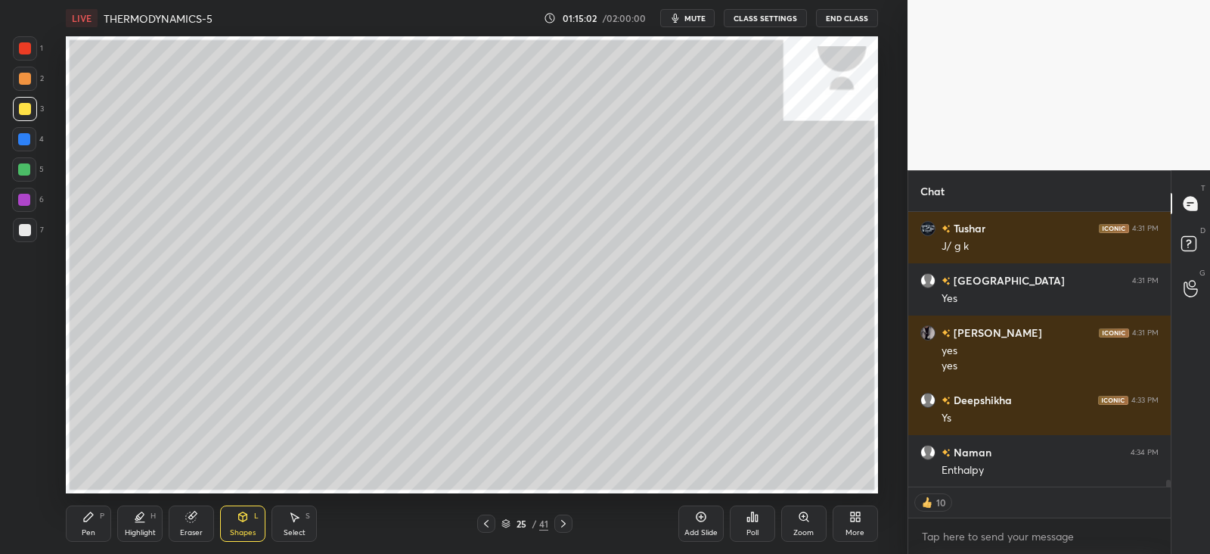
click at [556, 524] on div at bounding box center [564, 523] width 18 height 18
click at [243, 524] on div "Shapes L" at bounding box center [242, 523] width 45 height 36
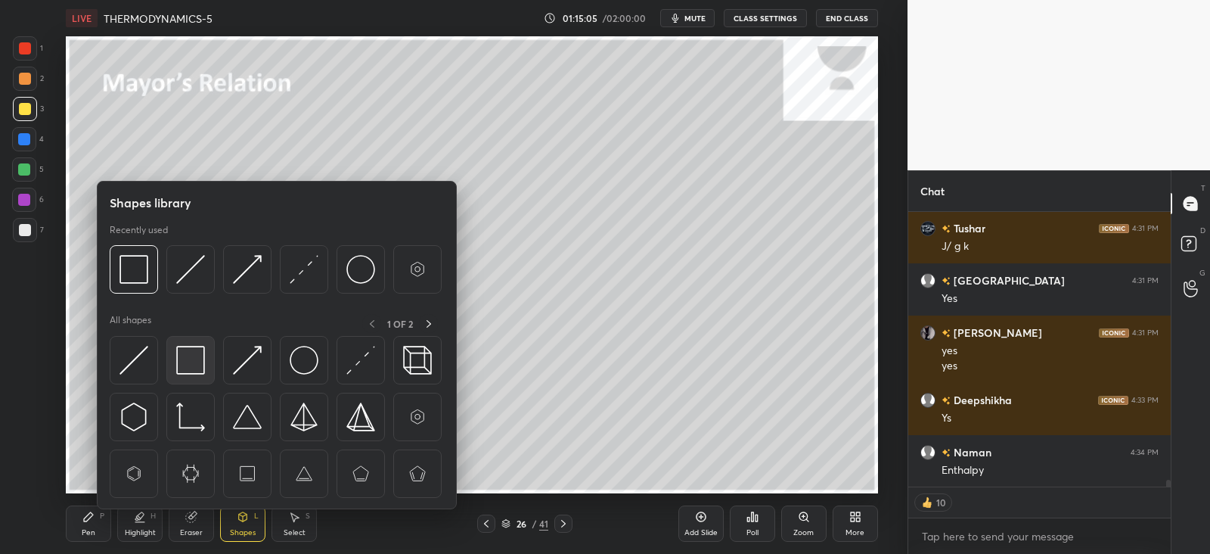
click at [191, 364] on img at bounding box center [190, 360] width 29 height 29
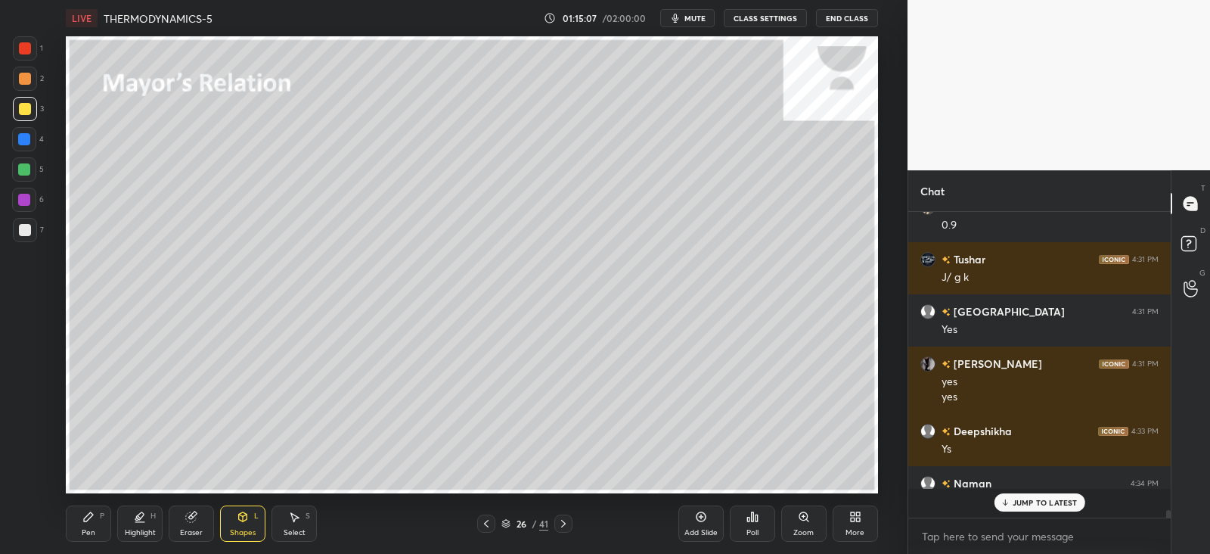
scroll to position [5, 5]
click at [66, 504] on div "Pen P Highlight H Eraser Shapes L Select S 26 / 41 Add Slide Poll Zoom More" at bounding box center [472, 523] width 812 height 61
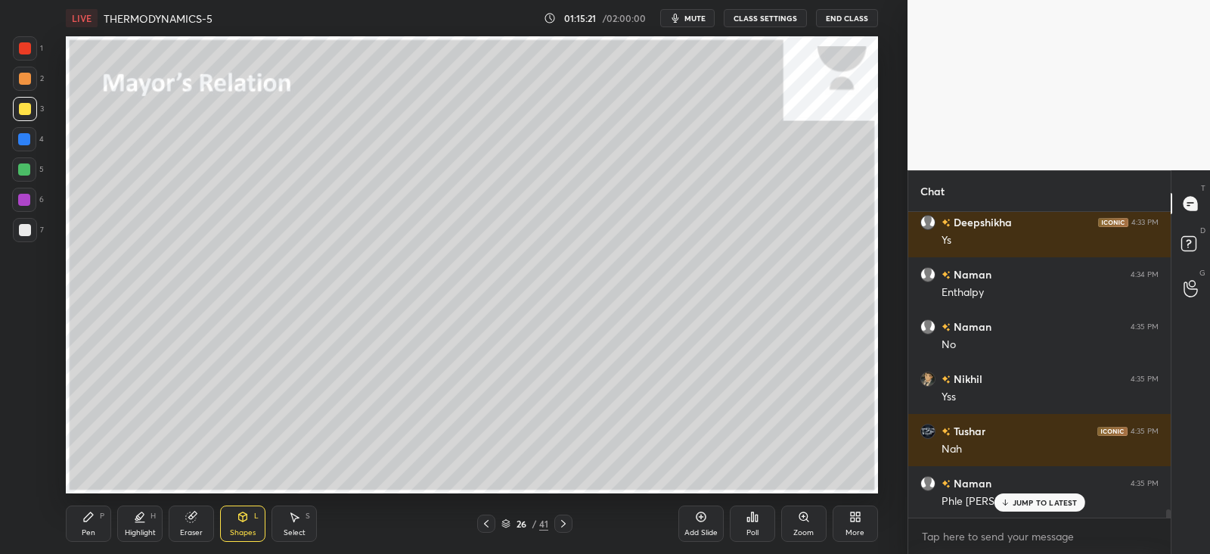
scroll to position [11364, 0]
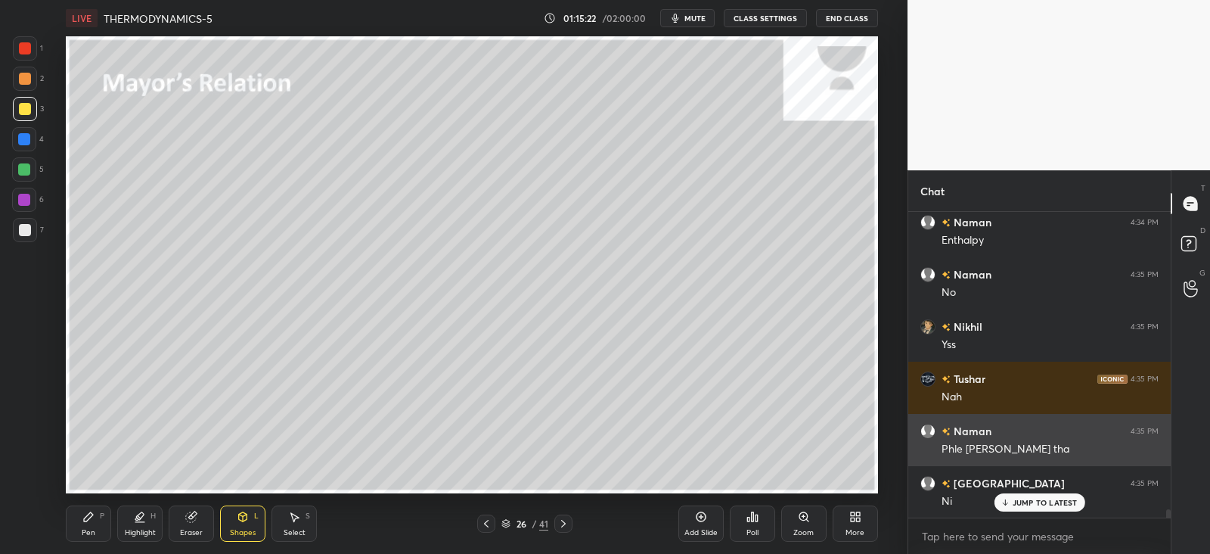
click at [1017, 503] on p "JUMP TO LATEST" at bounding box center [1045, 502] width 65 height 9
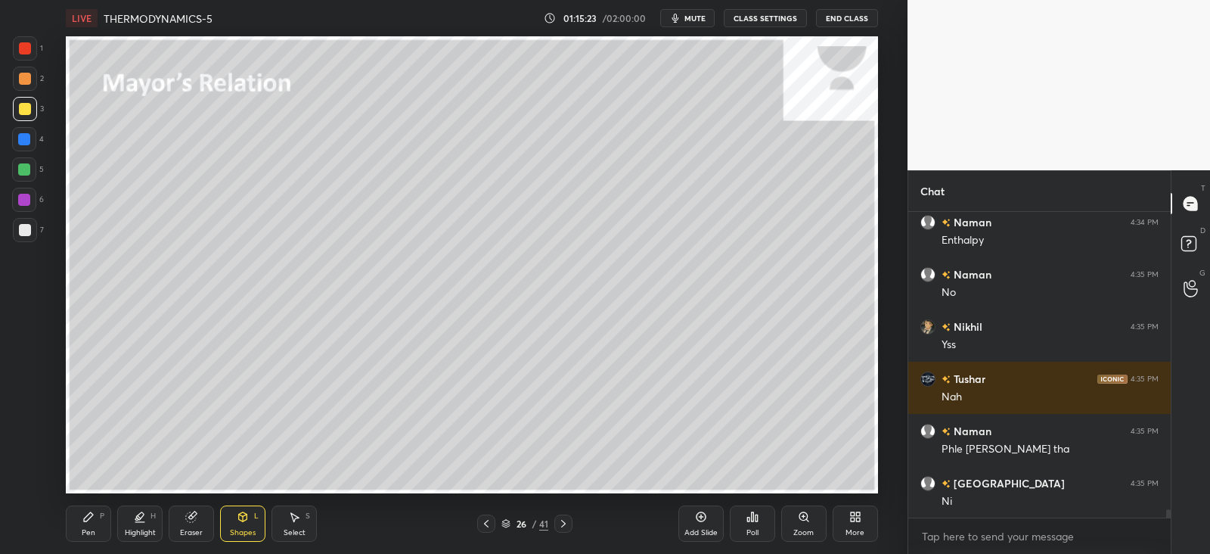
click at [35, 113] on div at bounding box center [25, 109] width 24 height 24
click at [91, 511] on icon at bounding box center [88, 517] width 12 height 12
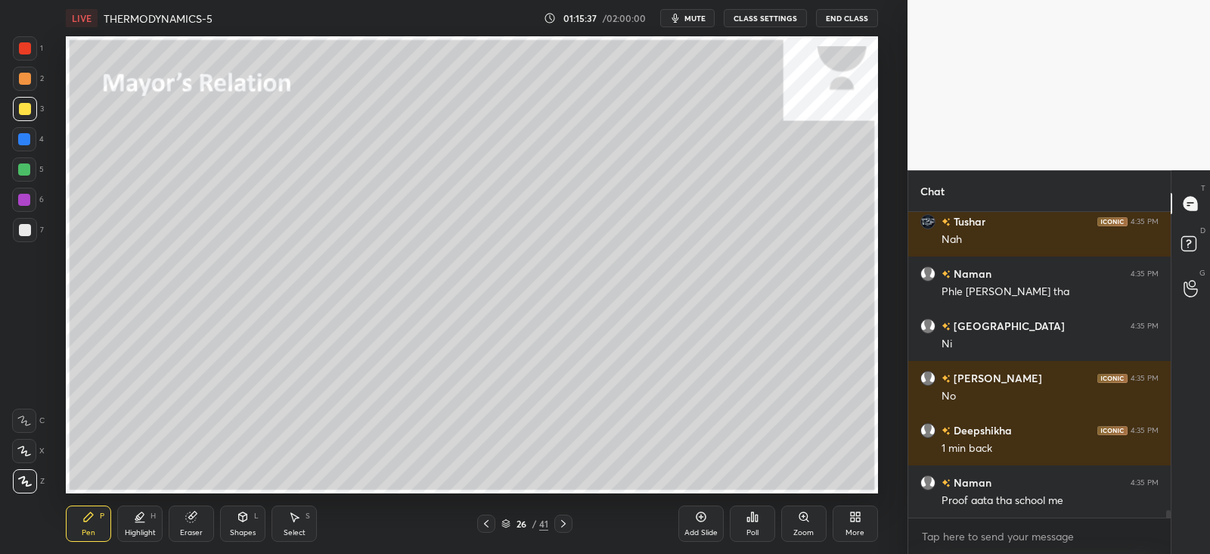
scroll to position [11573, 0]
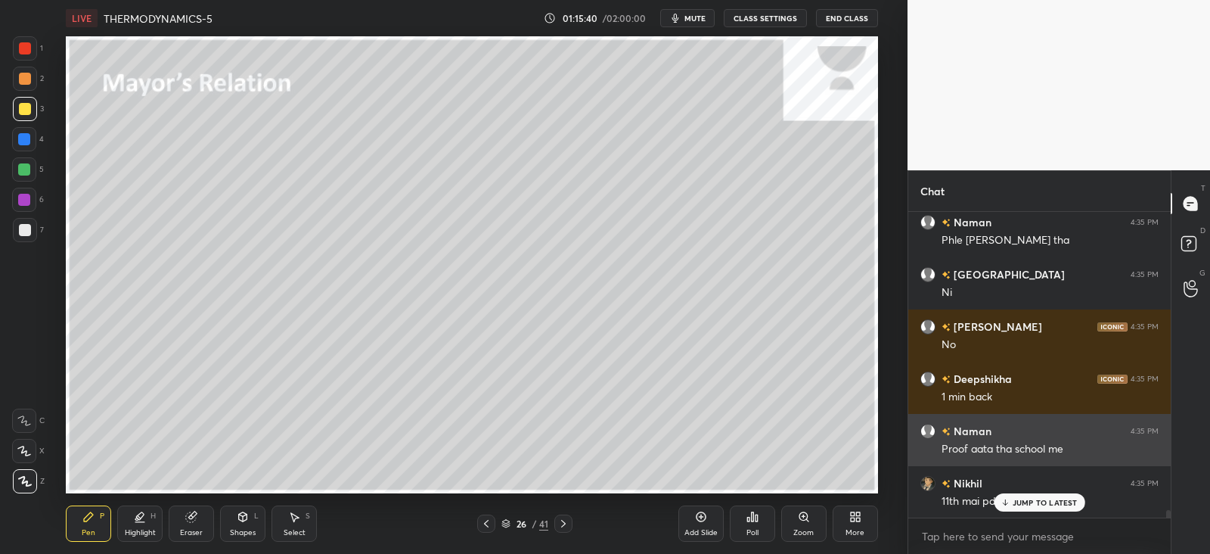
click at [1016, 496] on div "JUMP TO LATEST" at bounding box center [1039, 502] width 91 height 18
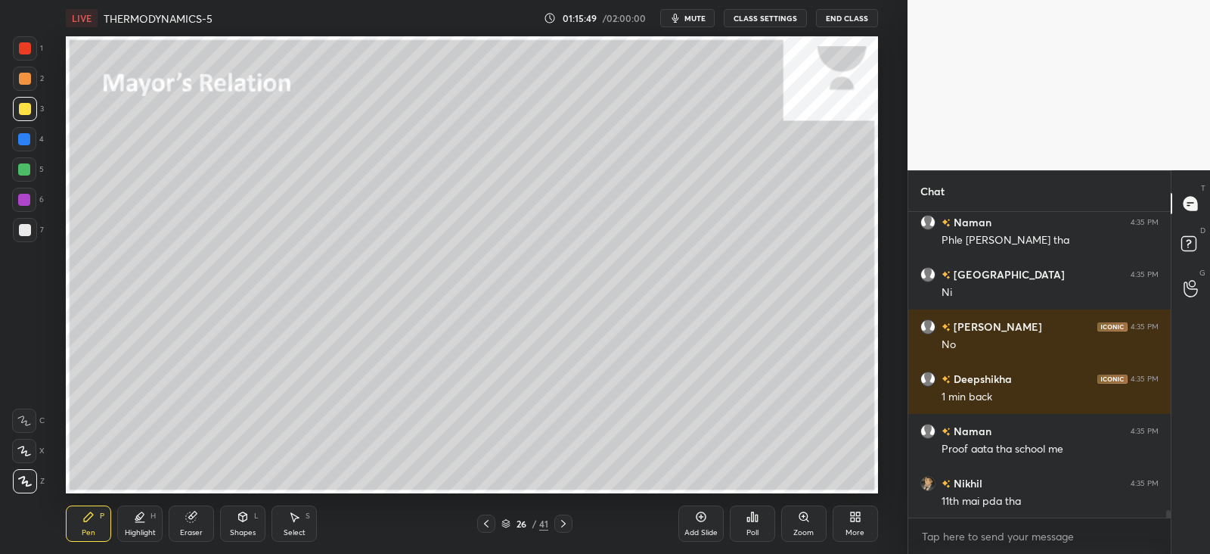
click at [26, 104] on div at bounding box center [25, 109] width 12 height 12
click at [491, 524] on icon at bounding box center [486, 523] width 12 height 12
click at [491, 521] on icon at bounding box center [486, 523] width 12 height 12
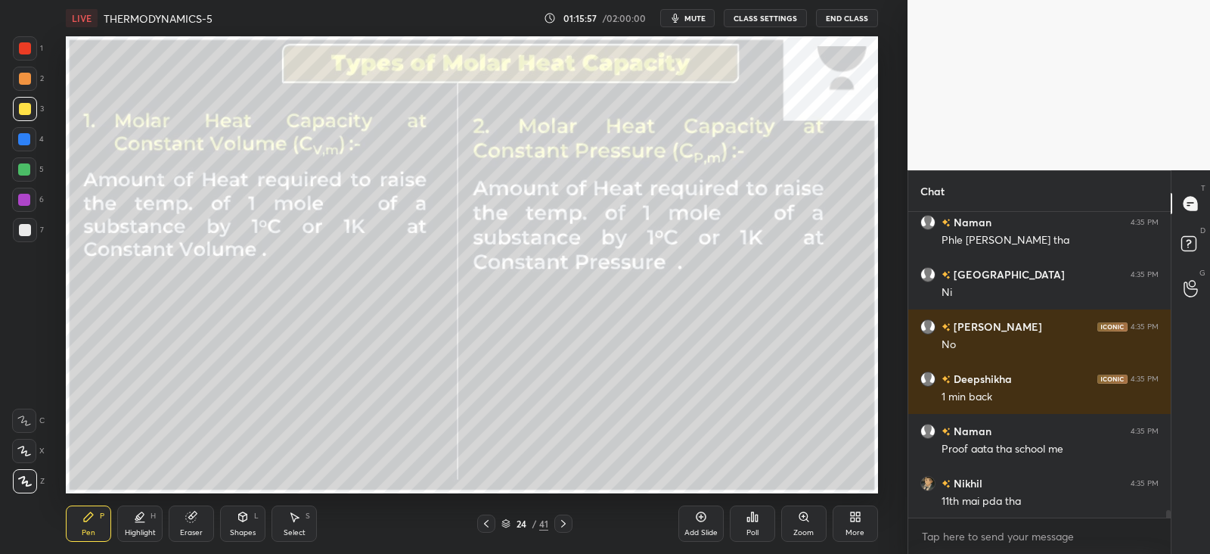
click at [570, 522] on div at bounding box center [564, 523] width 18 height 18
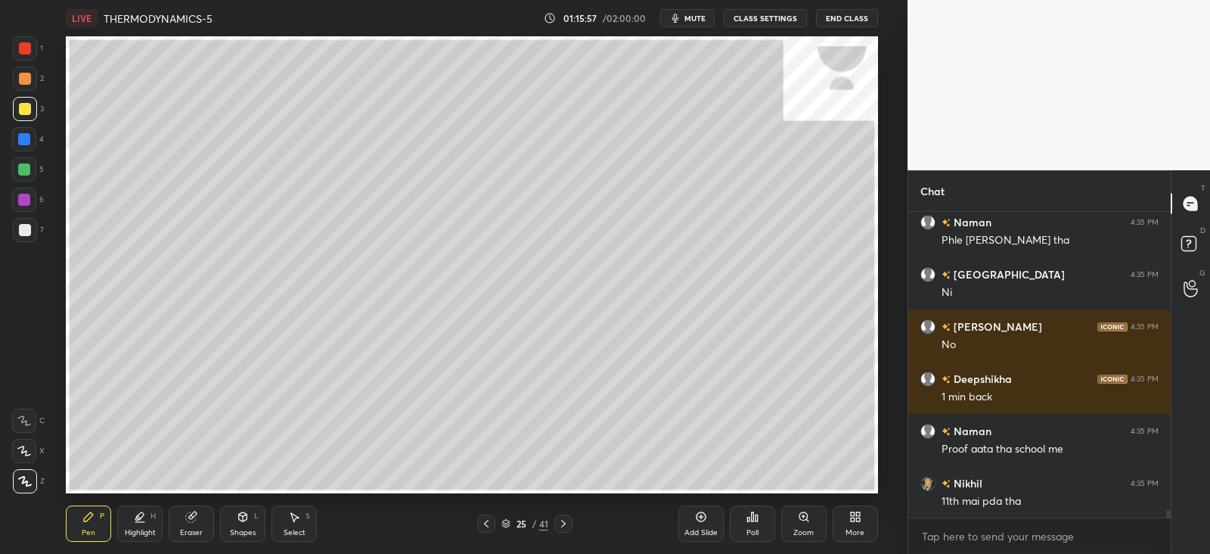
click at [568, 524] on icon at bounding box center [564, 523] width 12 height 12
click at [186, 512] on icon at bounding box center [191, 517] width 12 height 12
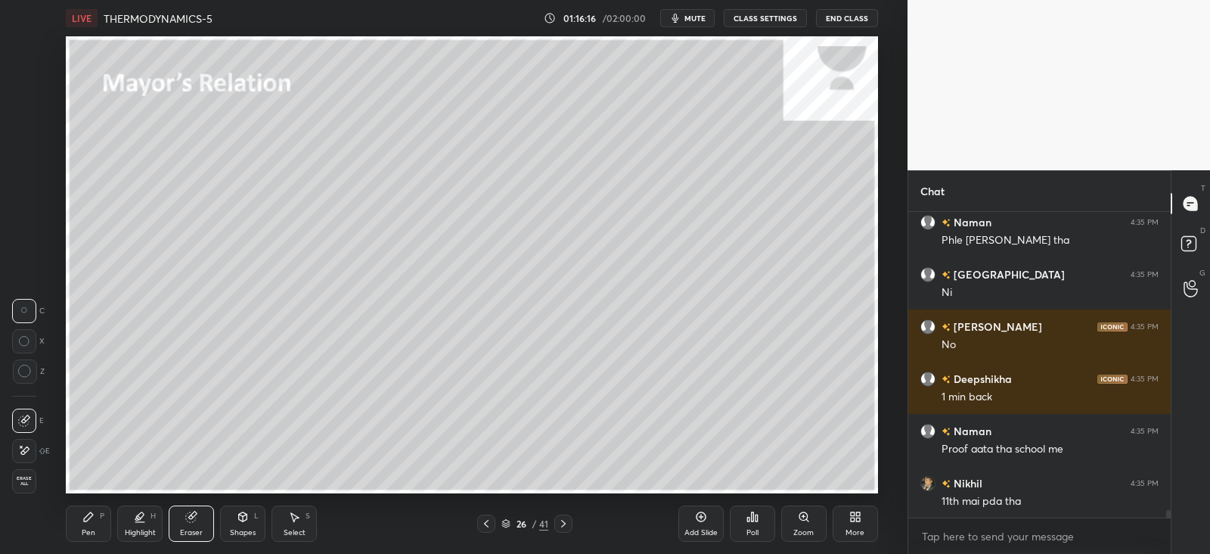
click at [86, 527] on div "Pen P" at bounding box center [88, 523] width 45 height 36
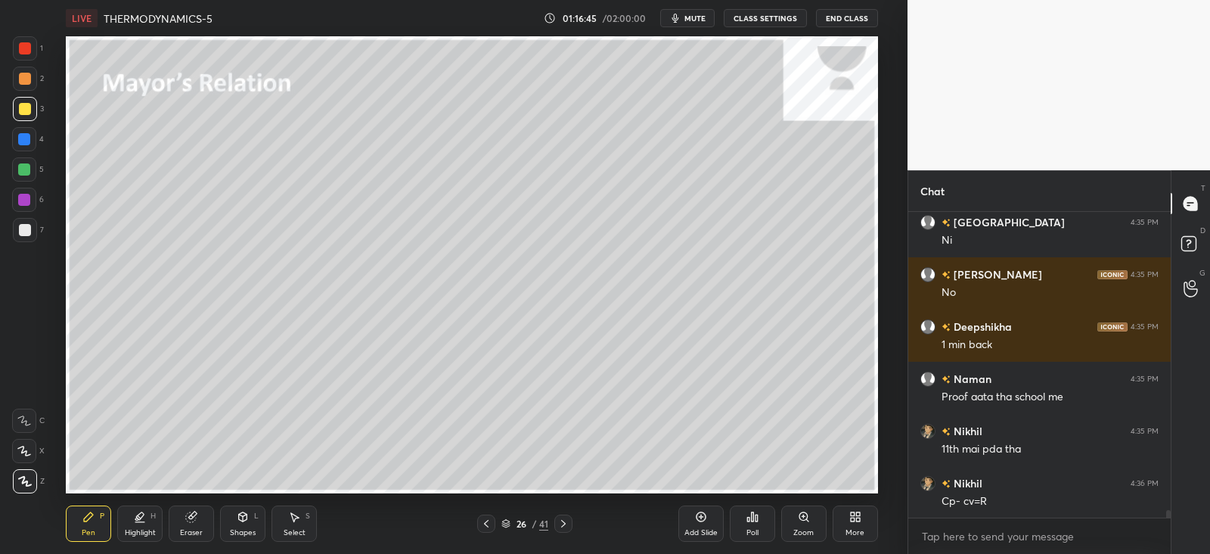
scroll to position [11678, 0]
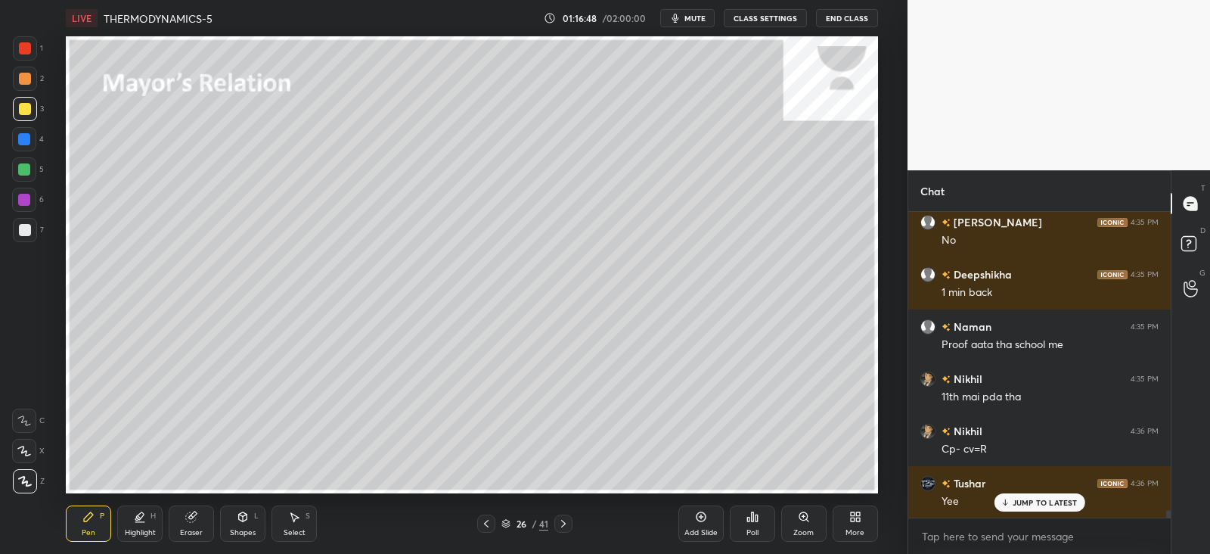
click at [242, 520] on icon at bounding box center [243, 516] width 8 height 9
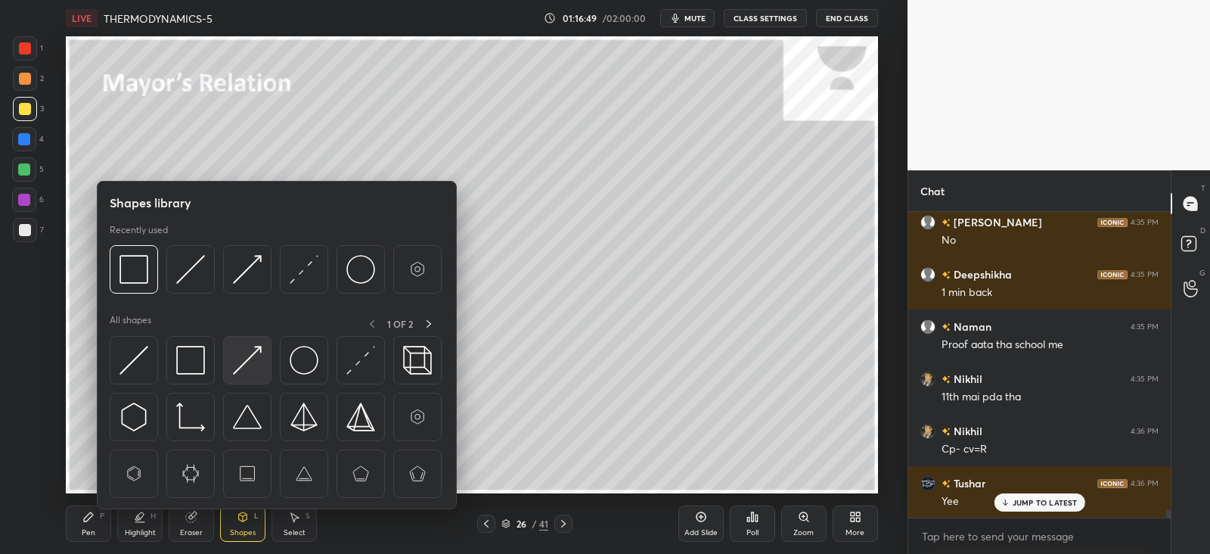
click at [247, 352] on img at bounding box center [247, 360] width 29 height 29
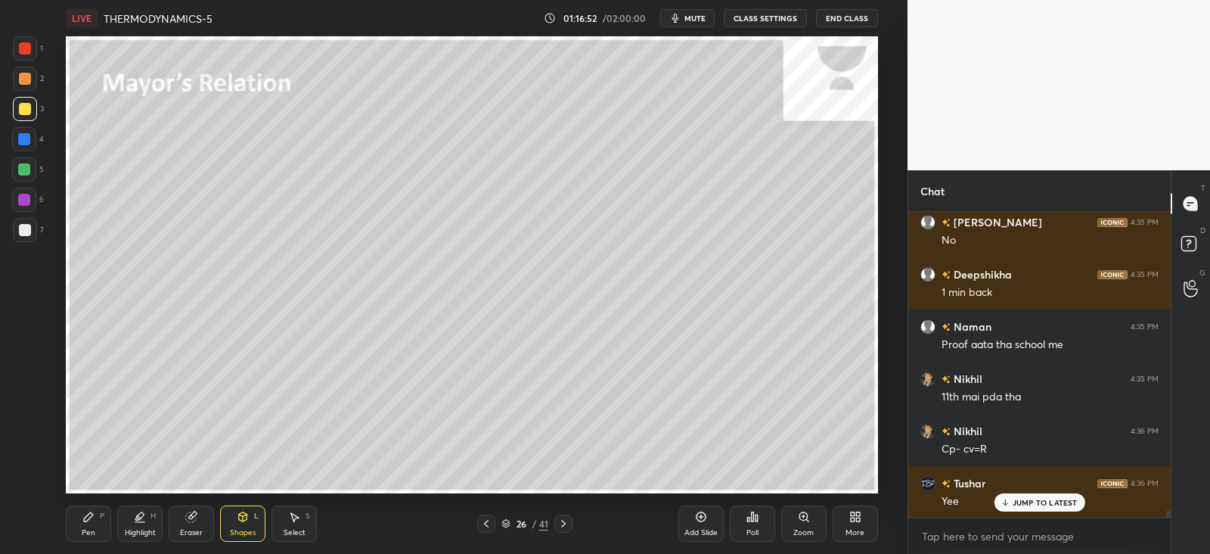
click at [82, 519] on div "Pen P" at bounding box center [88, 523] width 45 height 36
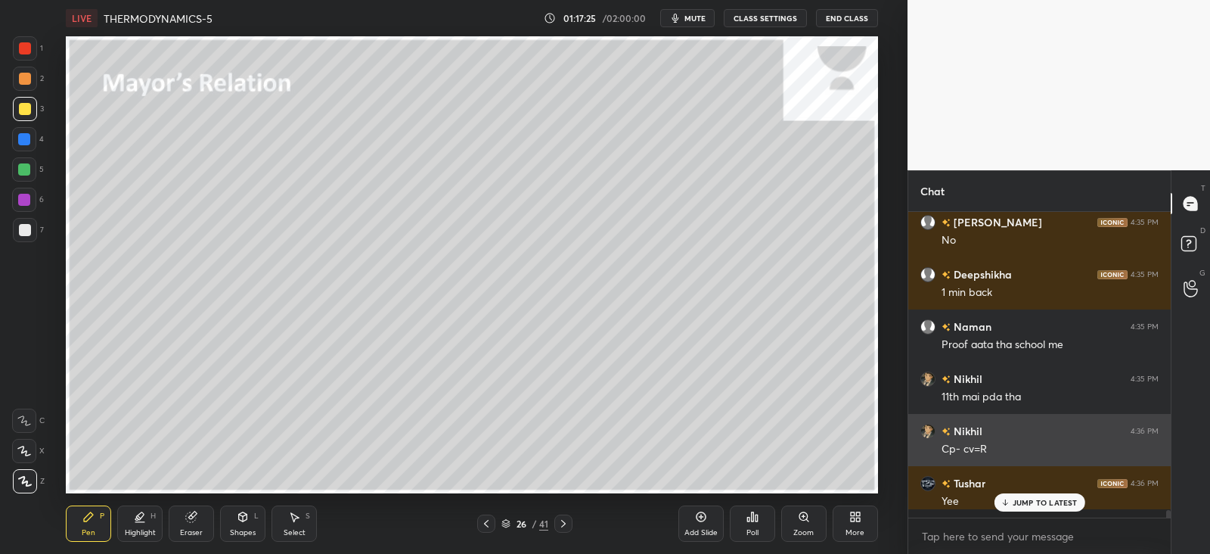
scroll to position [300, 257]
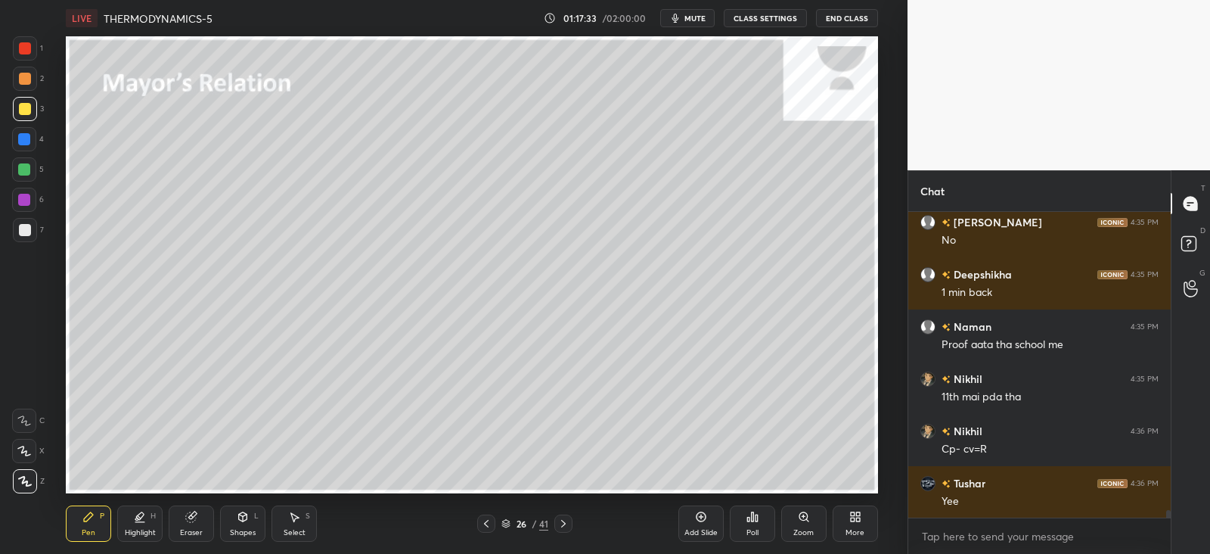
click at [252, 513] on div "Shapes L" at bounding box center [242, 523] width 45 height 36
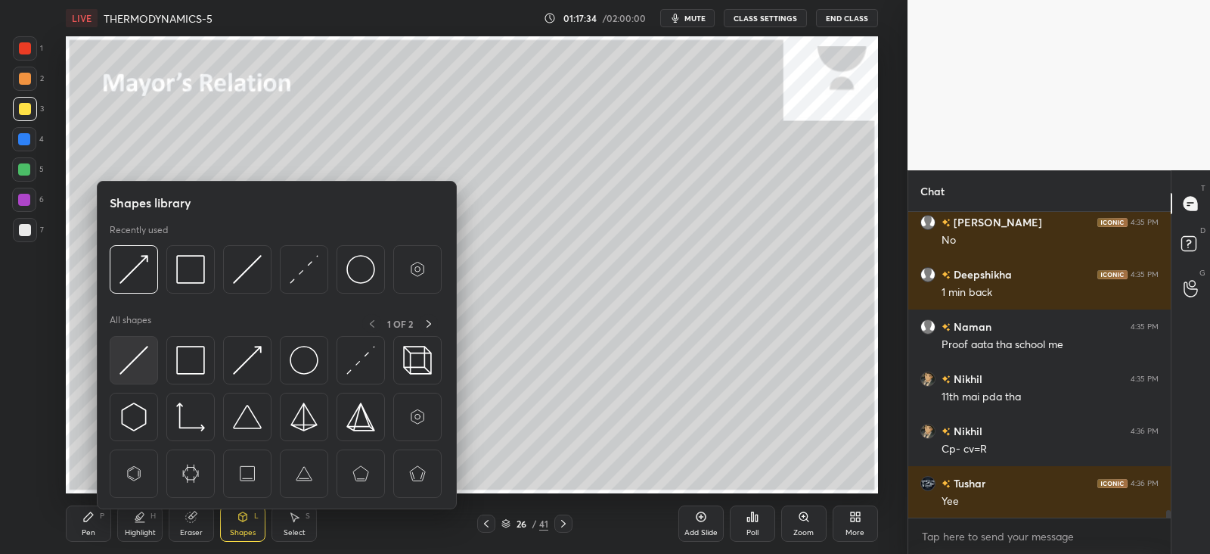
click at [134, 360] on img at bounding box center [134, 360] width 29 height 29
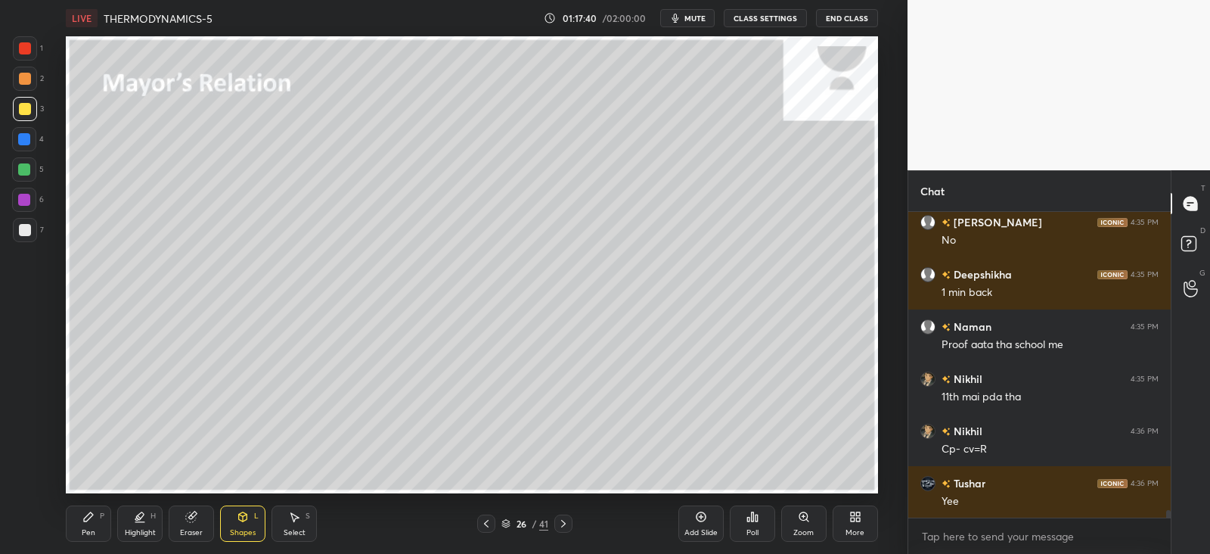
click at [93, 516] on icon at bounding box center [88, 517] width 12 height 12
click at [235, 521] on div "Shapes L" at bounding box center [242, 523] width 45 height 36
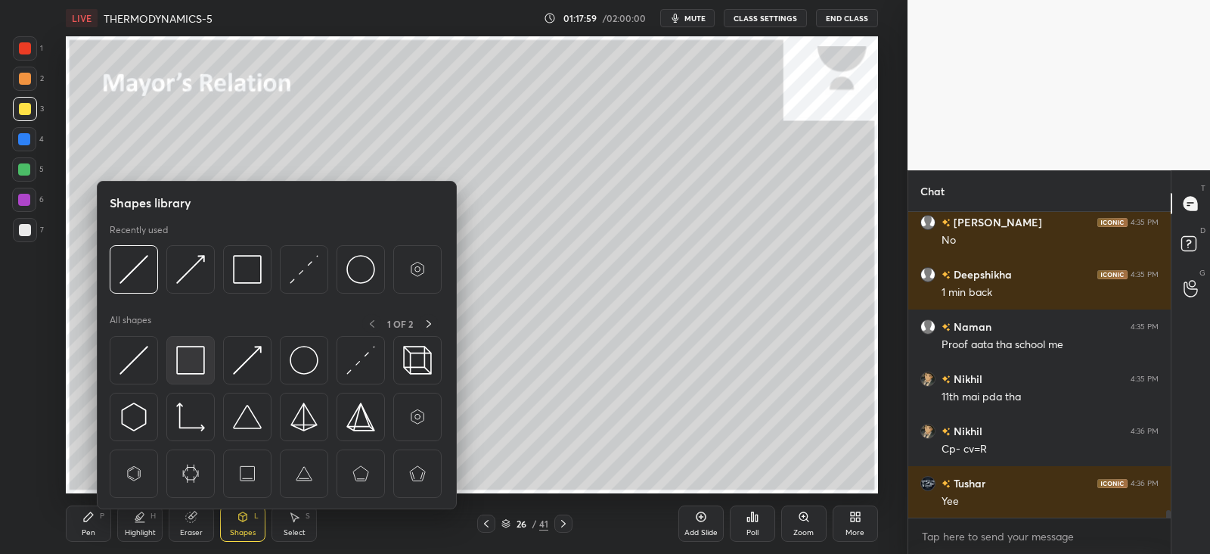
click at [185, 357] on img at bounding box center [190, 360] width 29 height 29
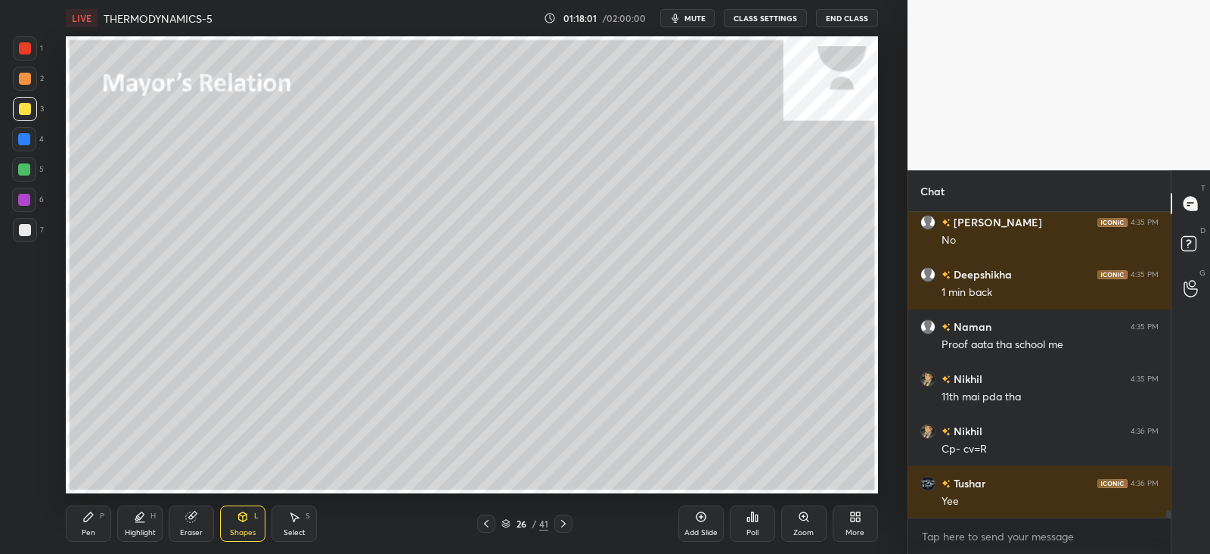
click at [95, 525] on div "Pen P" at bounding box center [88, 523] width 45 height 36
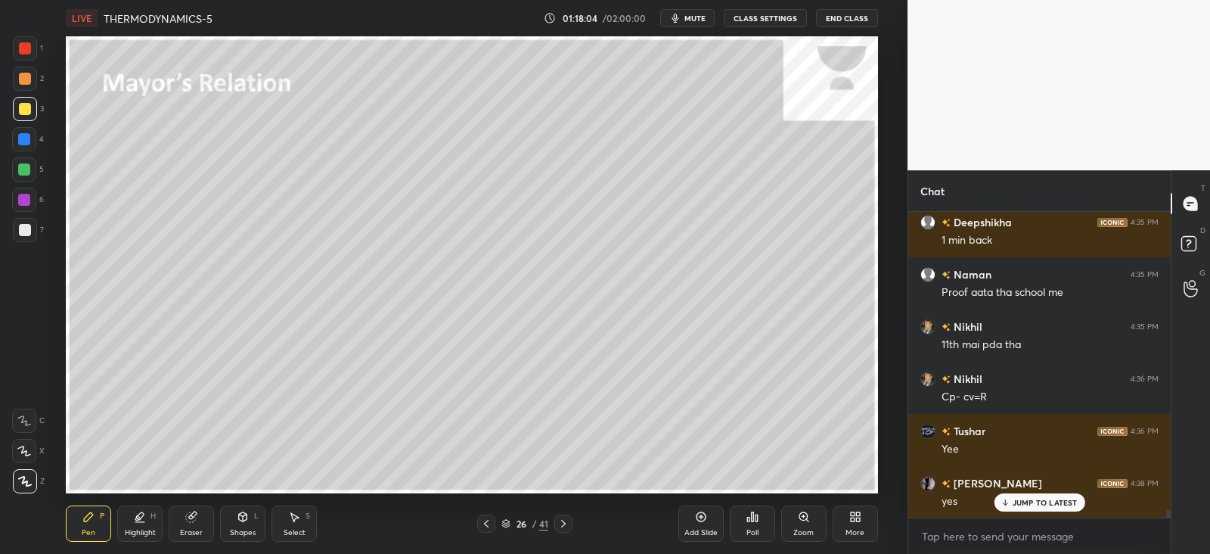
click at [26, 141] on div at bounding box center [24, 139] width 12 height 12
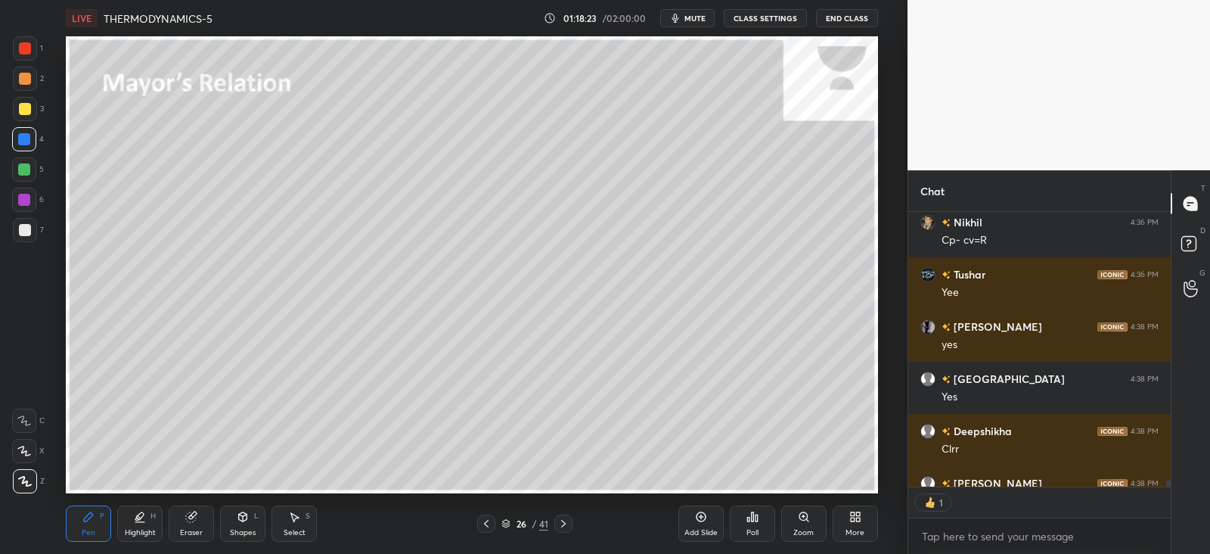
scroll to position [5, 5]
click at [26, 168] on div at bounding box center [24, 169] width 12 height 12
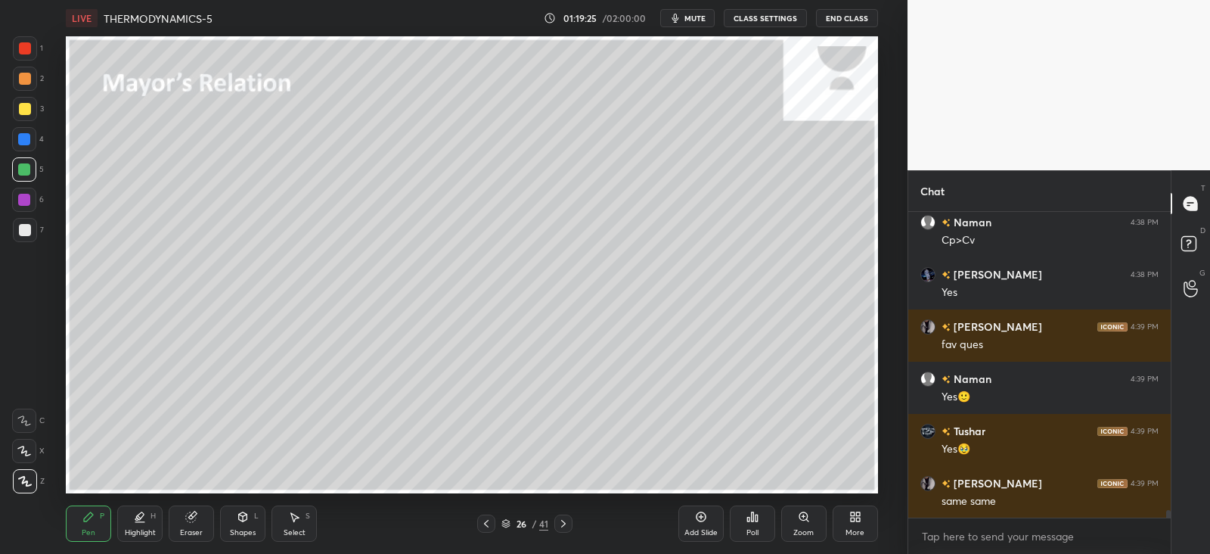
scroll to position [12305, 0]
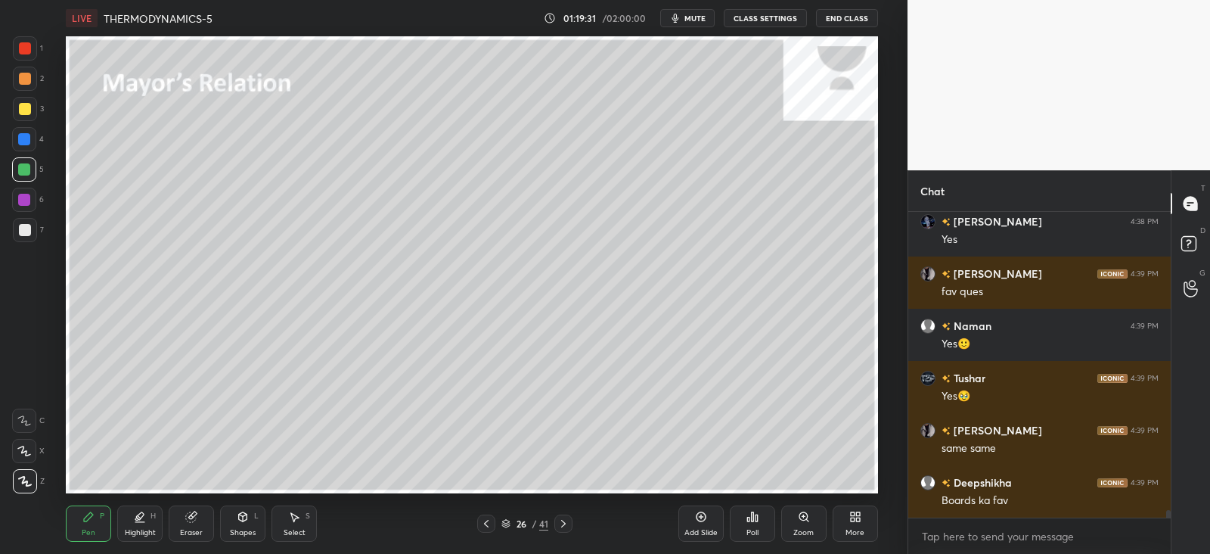
click at [25, 201] on div at bounding box center [24, 200] width 12 height 12
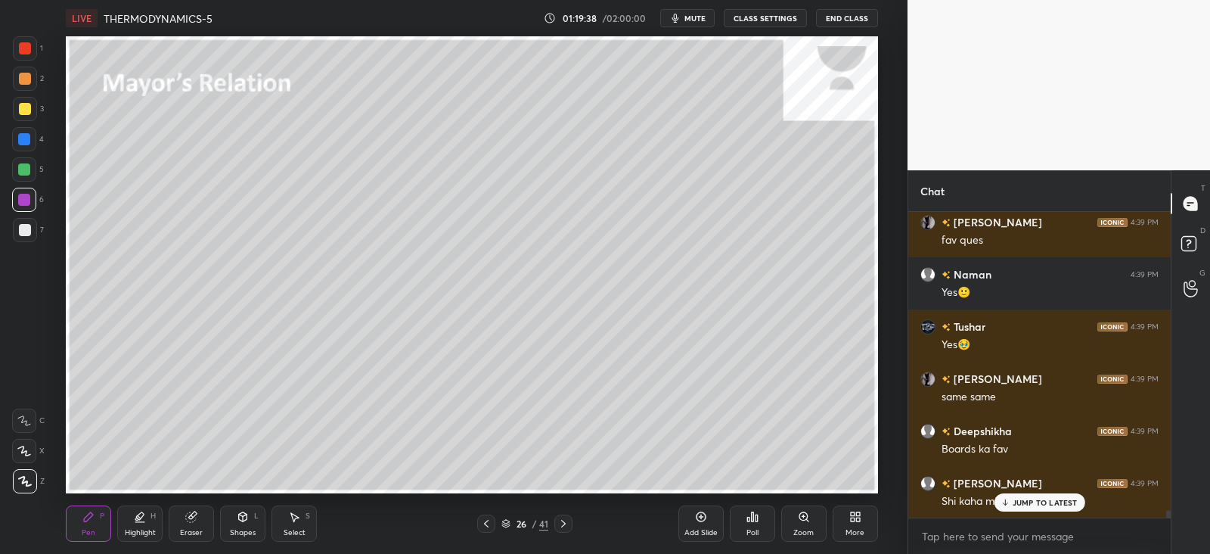
click at [999, 497] on div "JUMP TO LATEST" at bounding box center [1039, 502] width 91 height 18
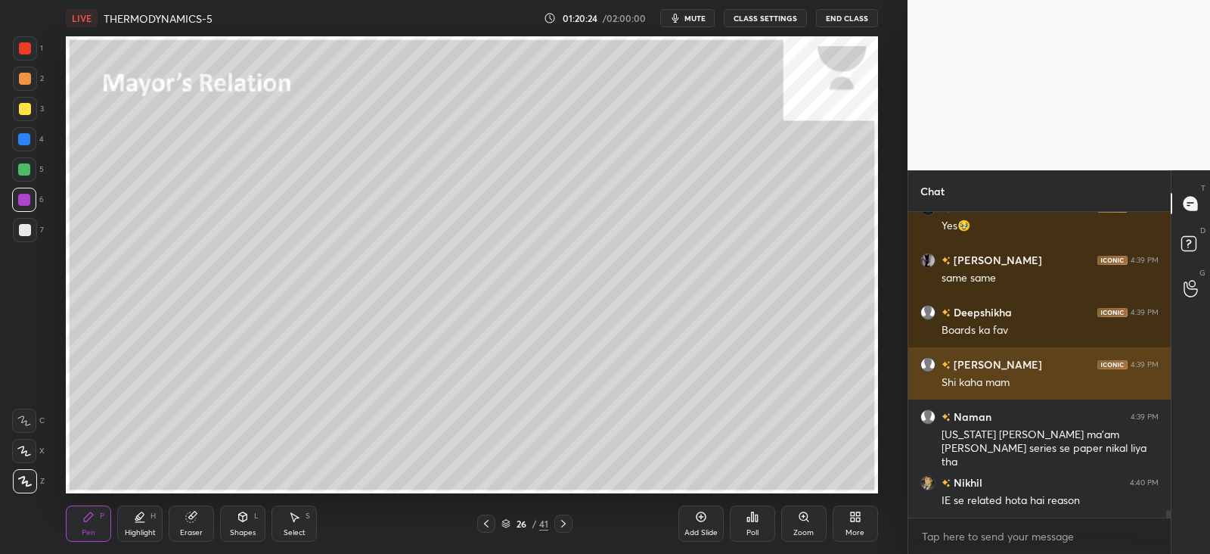
scroll to position [12526, 0]
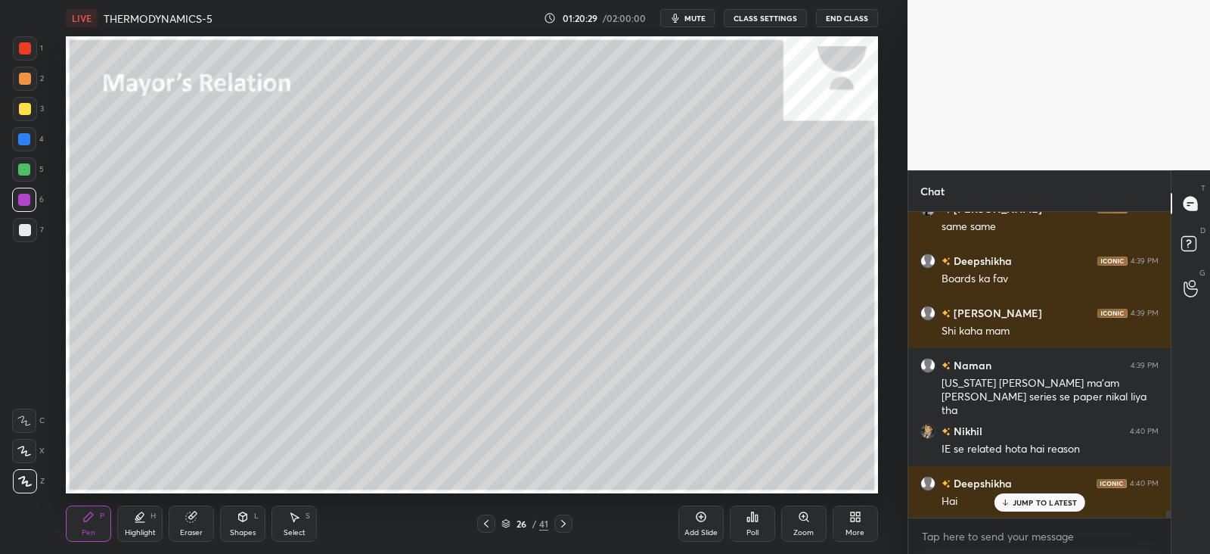
click at [564, 523] on icon at bounding box center [564, 523] width 12 height 12
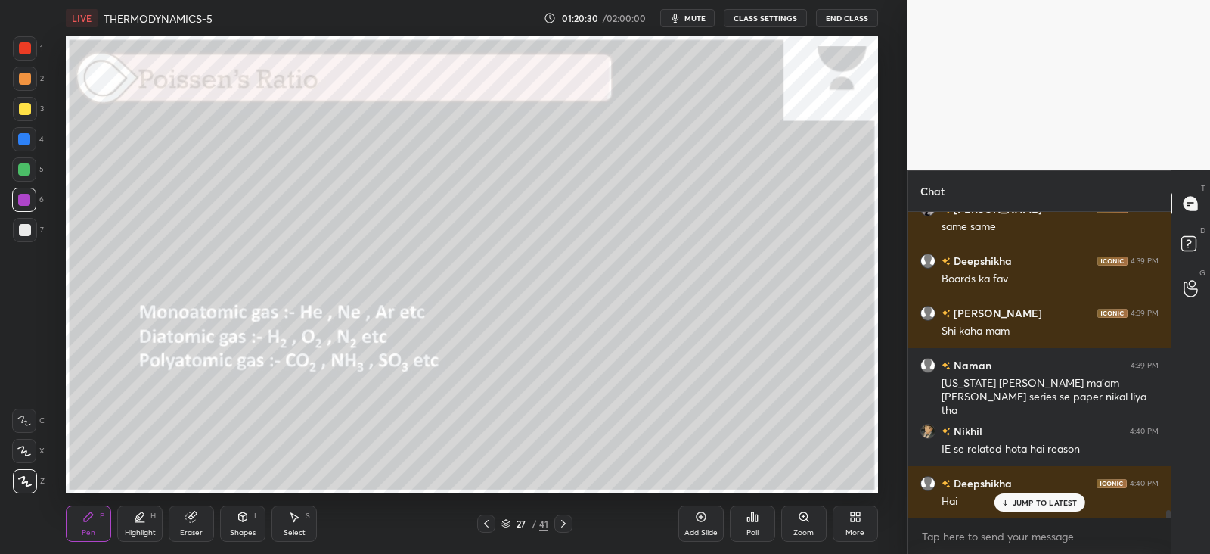
click at [495, 523] on div at bounding box center [486, 523] width 18 height 18
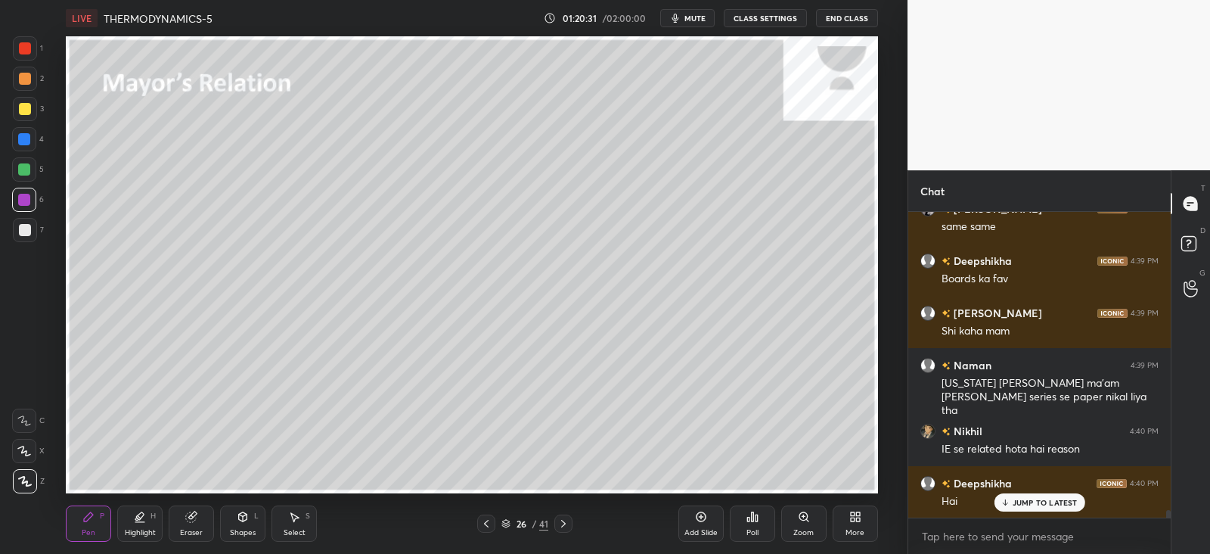
click at [708, 520] on div "Add Slide" at bounding box center [701, 523] width 45 height 36
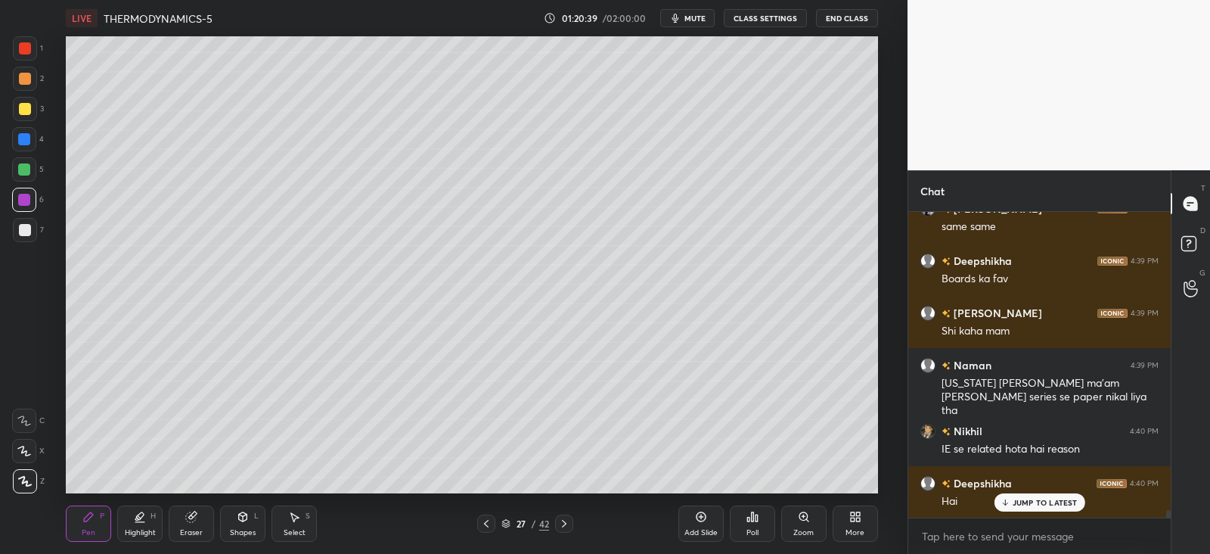
click at [243, 527] on div "Shapes L" at bounding box center [242, 523] width 45 height 36
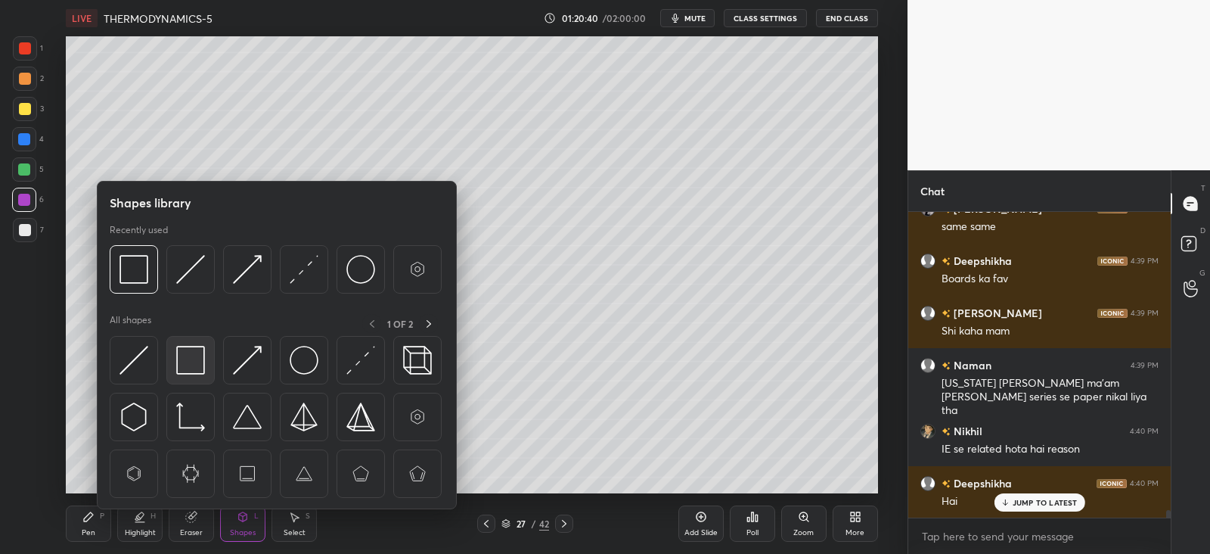
click at [188, 354] on img at bounding box center [190, 360] width 29 height 29
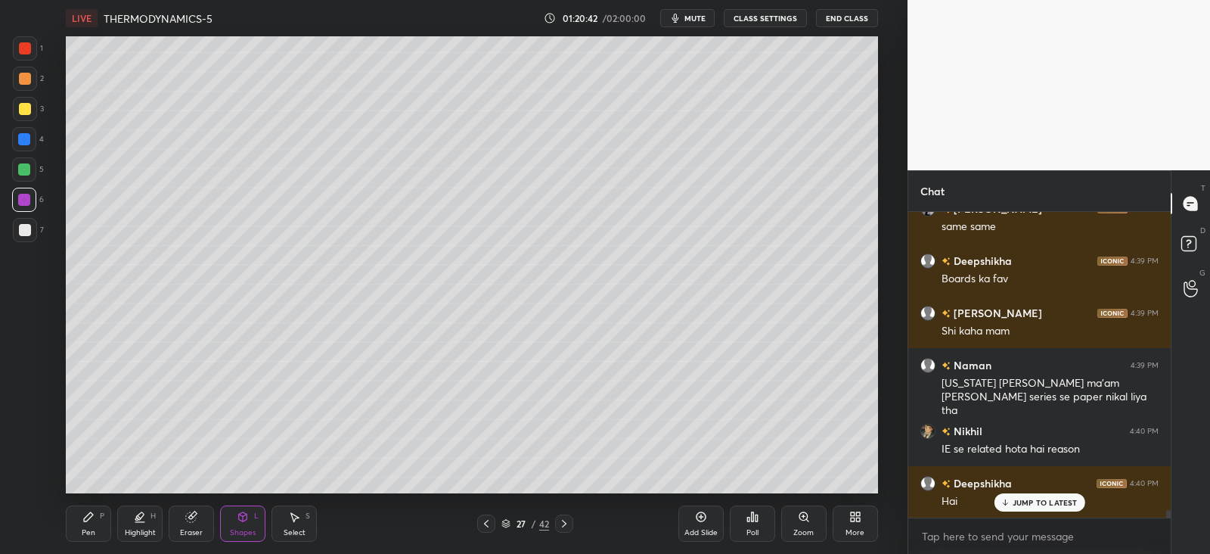
click at [85, 530] on div "Pen" at bounding box center [89, 533] width 14 height 8
click at [185, 529] on div "Eraser" at bounding box center [191, 533] width 23 height 8
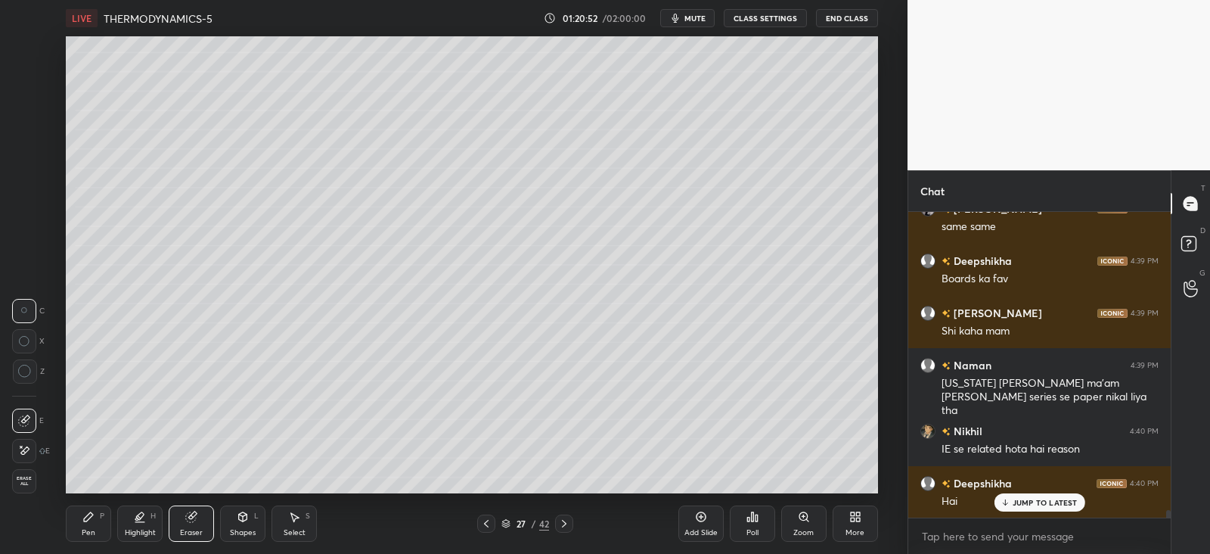
click at [84, 508] on div "Pen P" at bounding box center [88, 523] width 45 height 36
click at [251, 517] on div "Shapes L" at bounding box center [242, 523] width 45 height 36
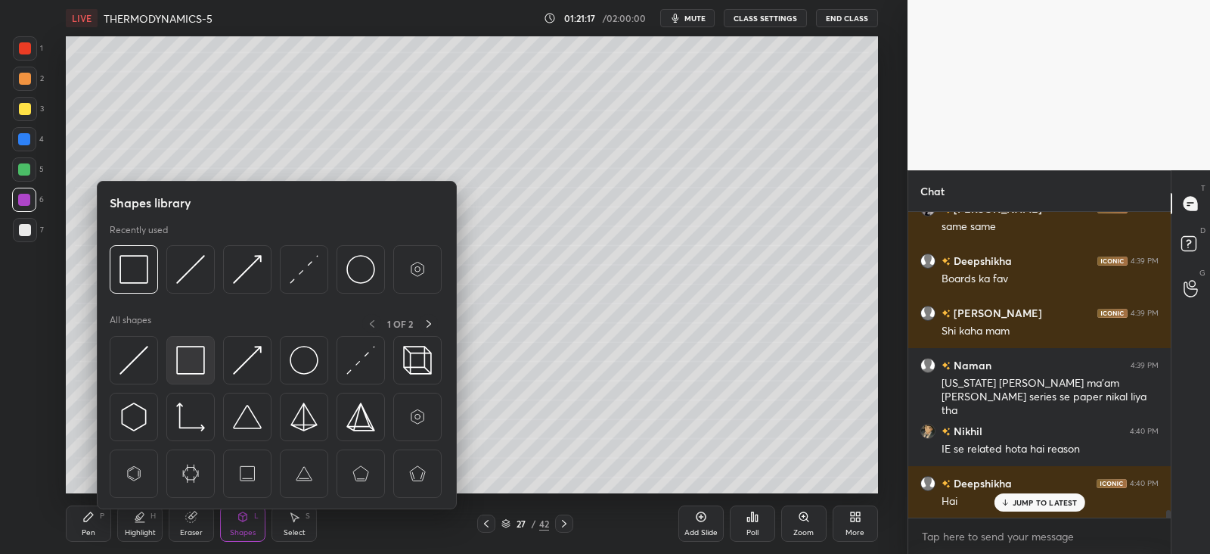
click at [189, 359] on img at bounding box center [190, 360] width 29 height 29
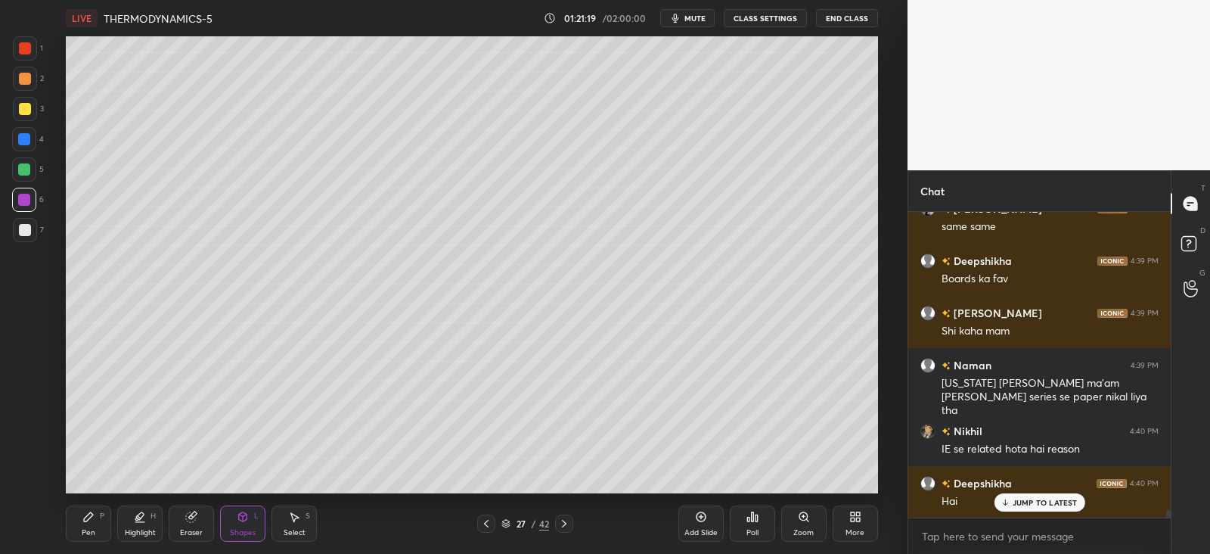
click at [87, 527] on div "Pen P" at bounding box center [88, 523] width 45 height 36
click at [256, 529] on div "Shapes L" at bounding box center [242, 523] width 45 height 36
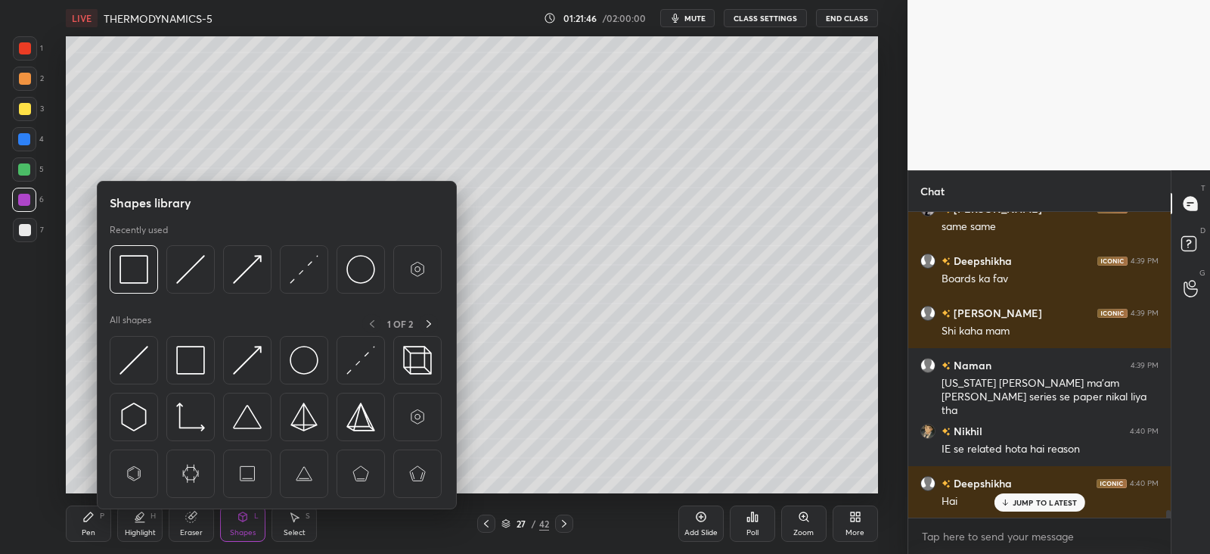
click at [216, 368] on div at bounding box center [277, 421] width 334 height 170
click at [190, 360] on img at bounding box center [190, 360] width 29 height 29
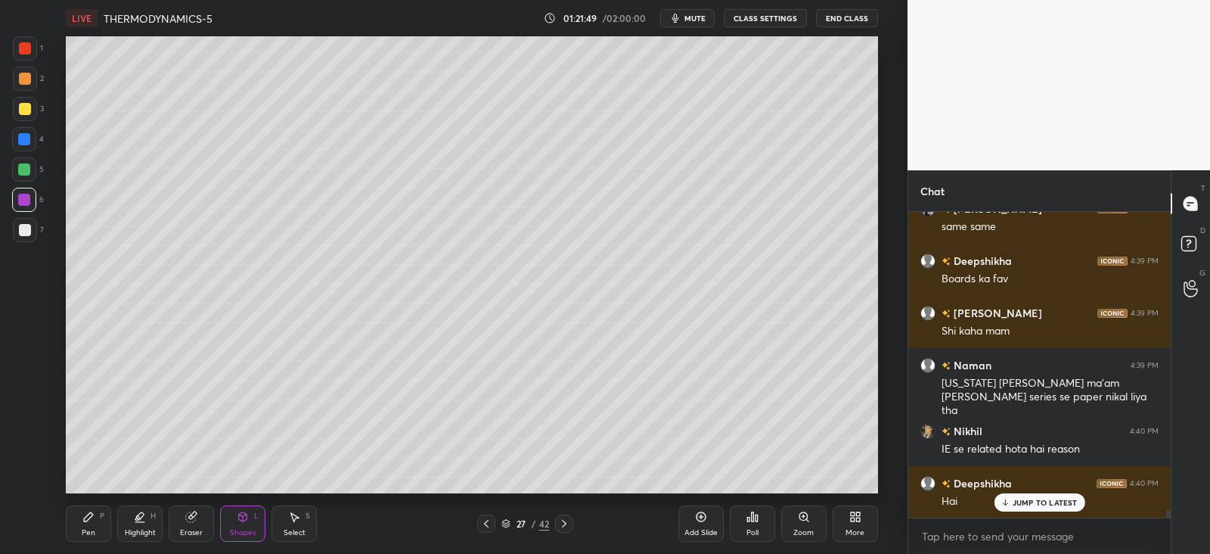
click at [84, 514] on icon at bounding box center [88, 517] width 12 height 12
click at [242, 523] on div "Shapes L" at bounding box center [242, 523] width 45 height 36
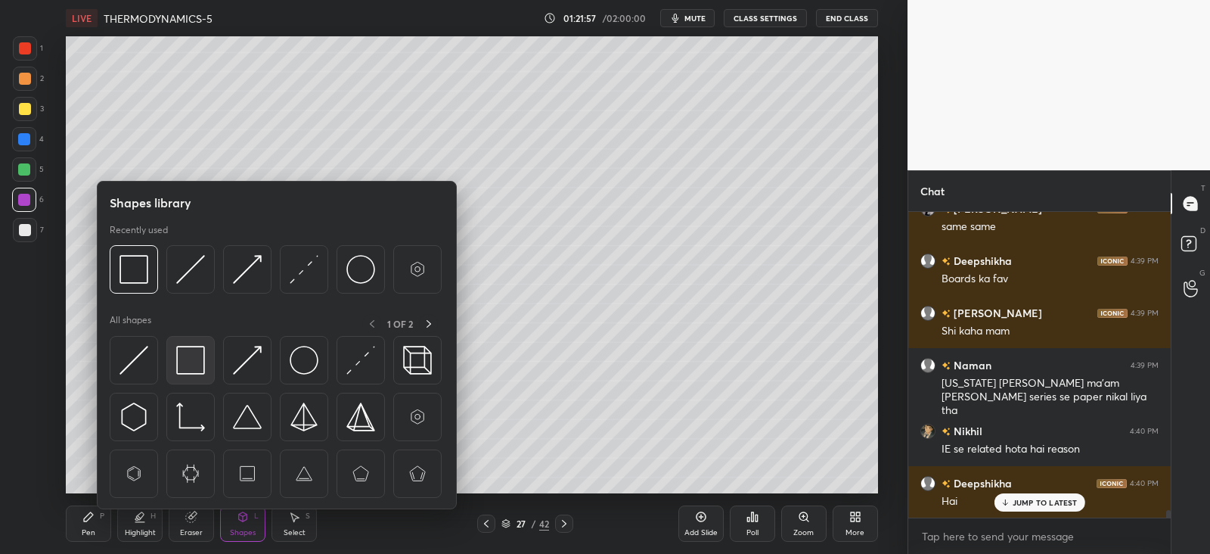
click at [194, 350] on img at bounding box center [190, 360] width 29 height 29
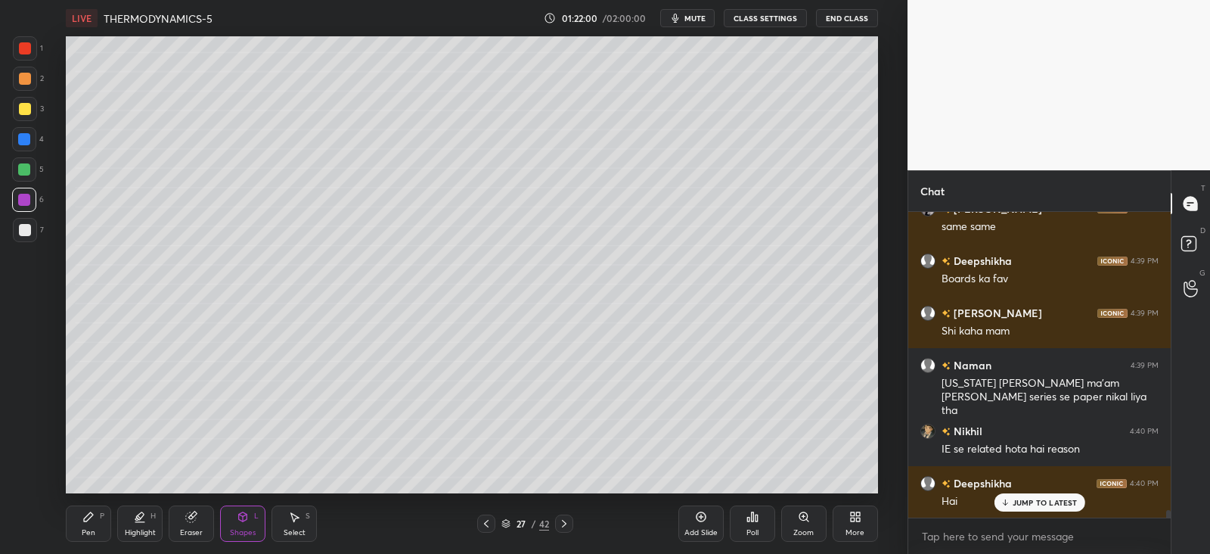
click at [84, 520] on icon at bounding box center [88, 516] width 9 height 9
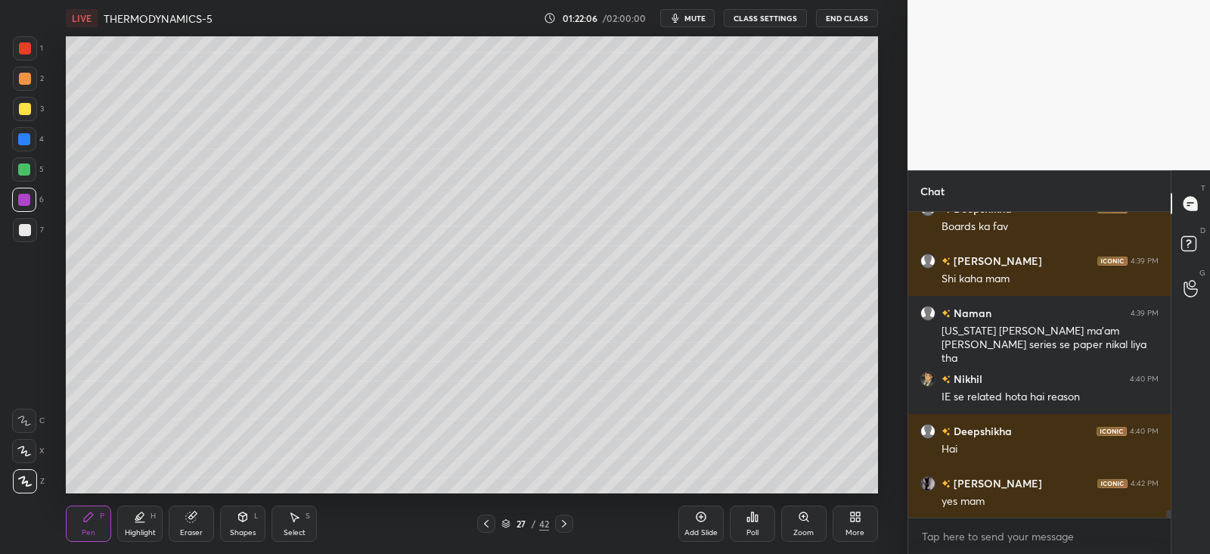
click at [241, 513] on icon at bounding box center [243, 516] width 8 height 9
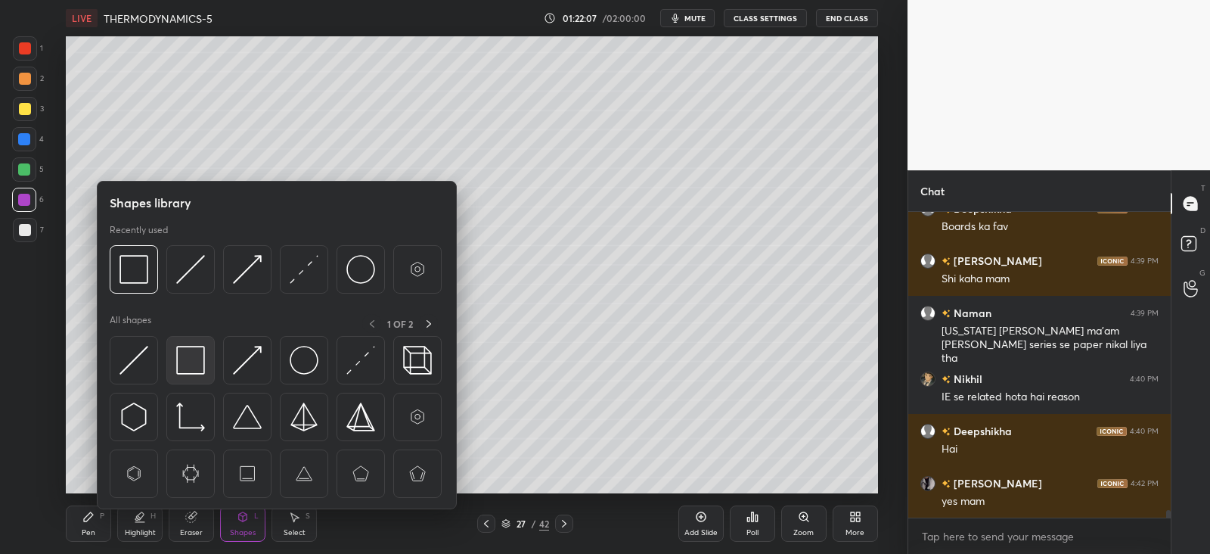
click at [191, 357] on img at bounding box center [190, 360] width 29 height 29
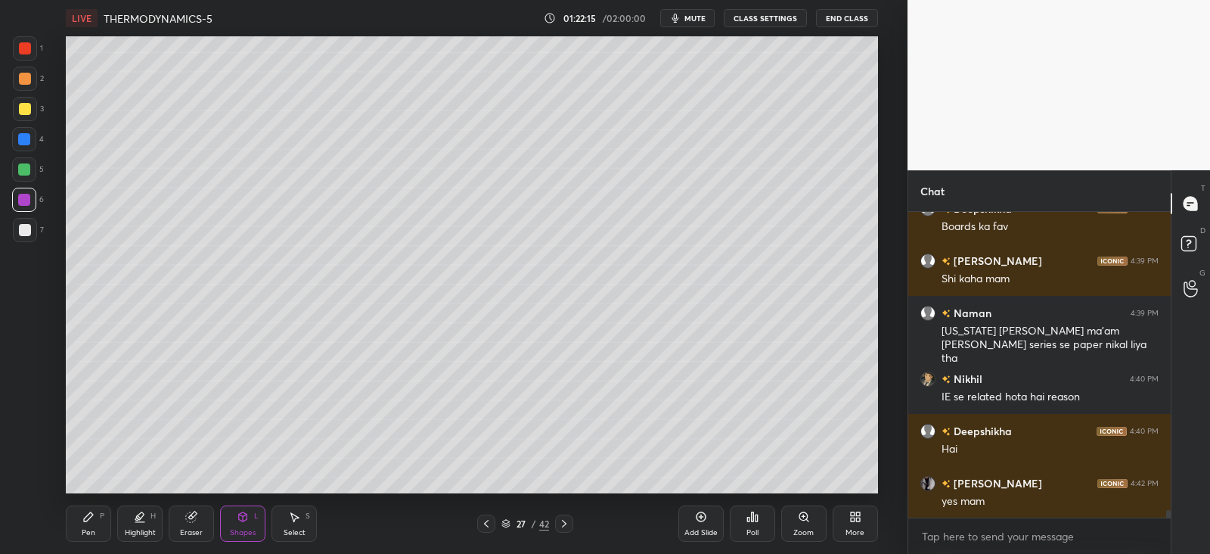
click at [95, 524] on div "Pen P" at bounding box center [88, 523] width 45 height 36
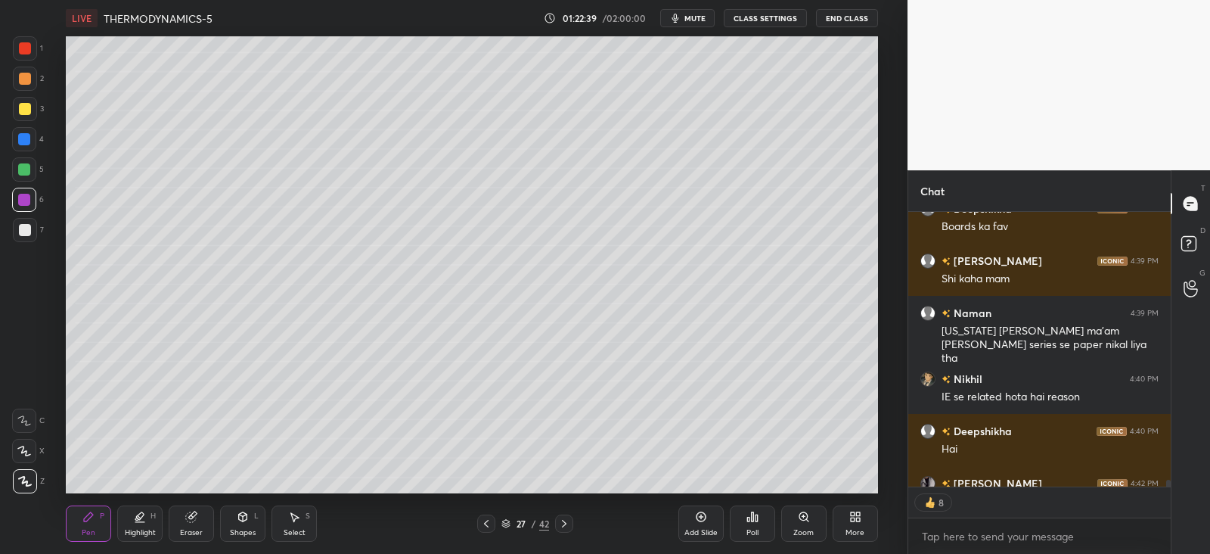
scroll to position [12662, 0]
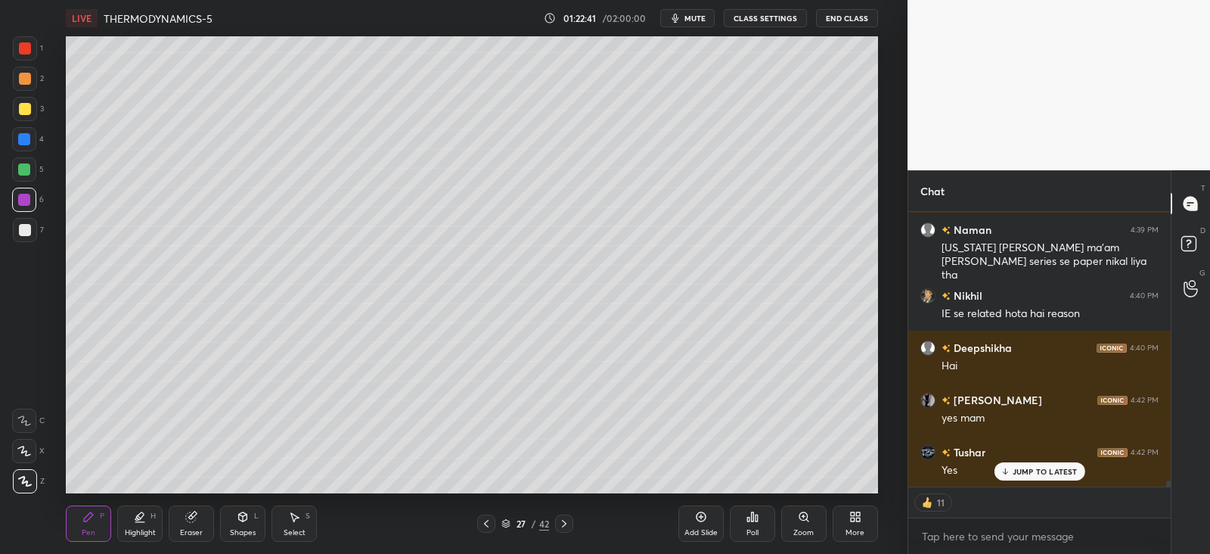
click at [140, 520] on icon at bounding box center [141, 516] width 8 height 8
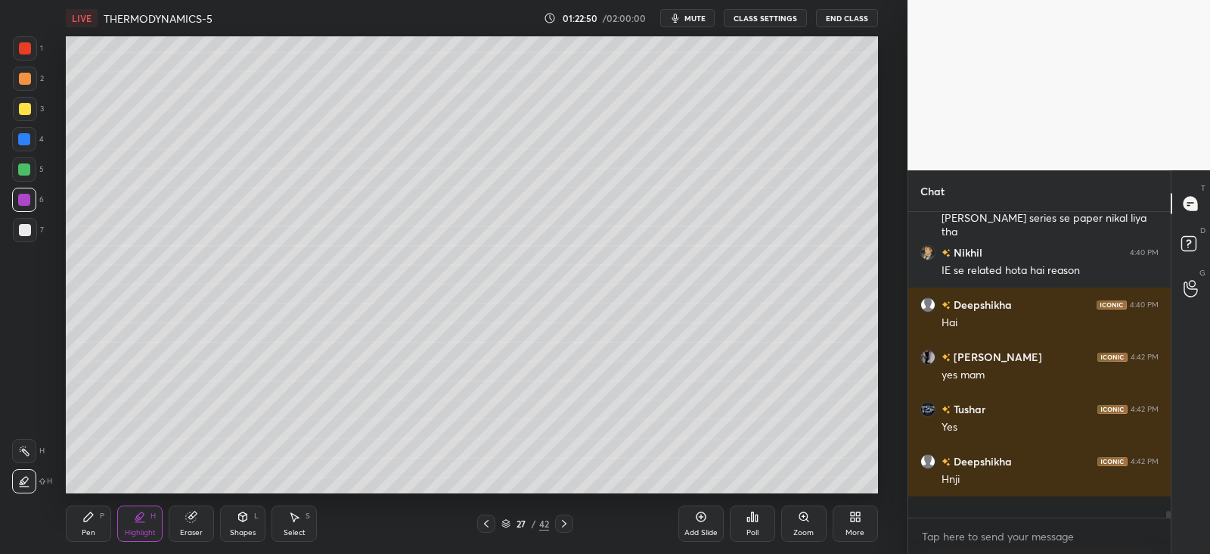
scroll to position [300, 257]
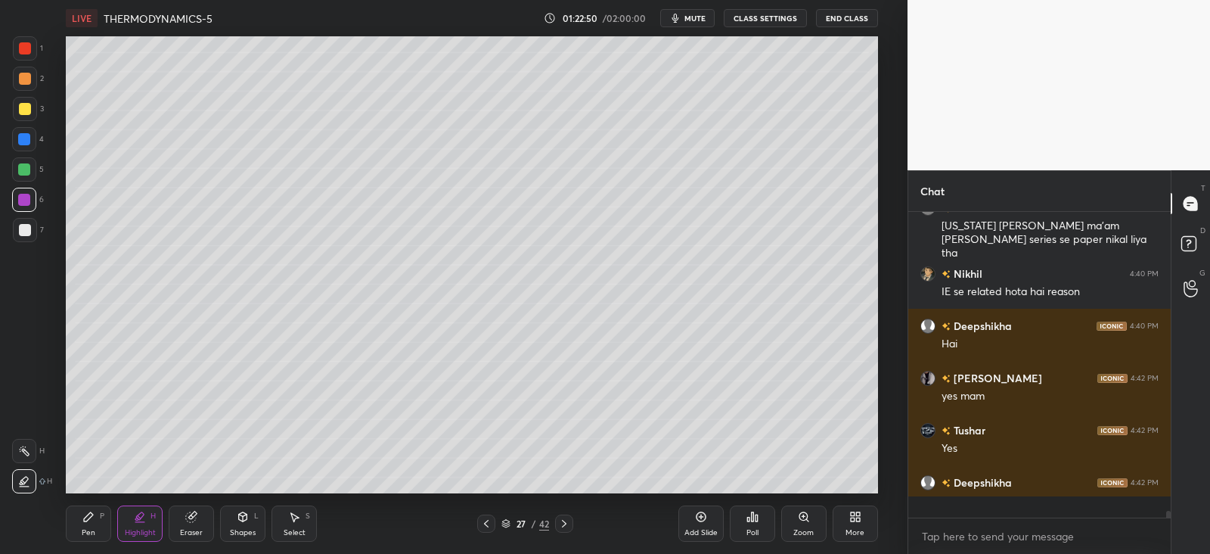
click at [23, 110] on div at bounding box center [25, 109] width 12 height 12
click at [89, 521] on icon at bounding box center [88, 517] width 12 height 12
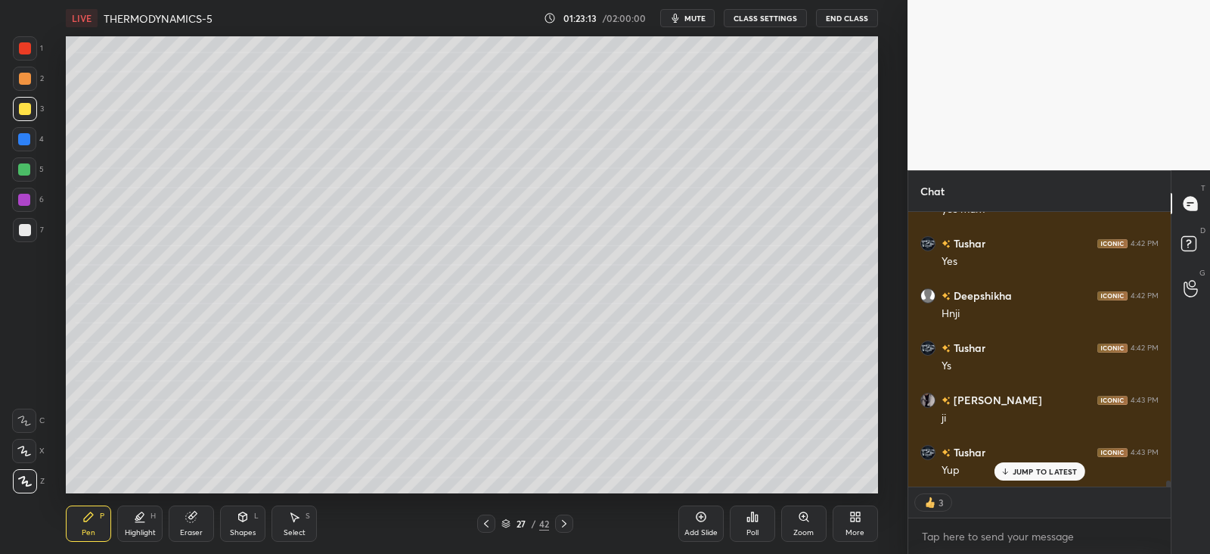
scroll to position [12840, 0]
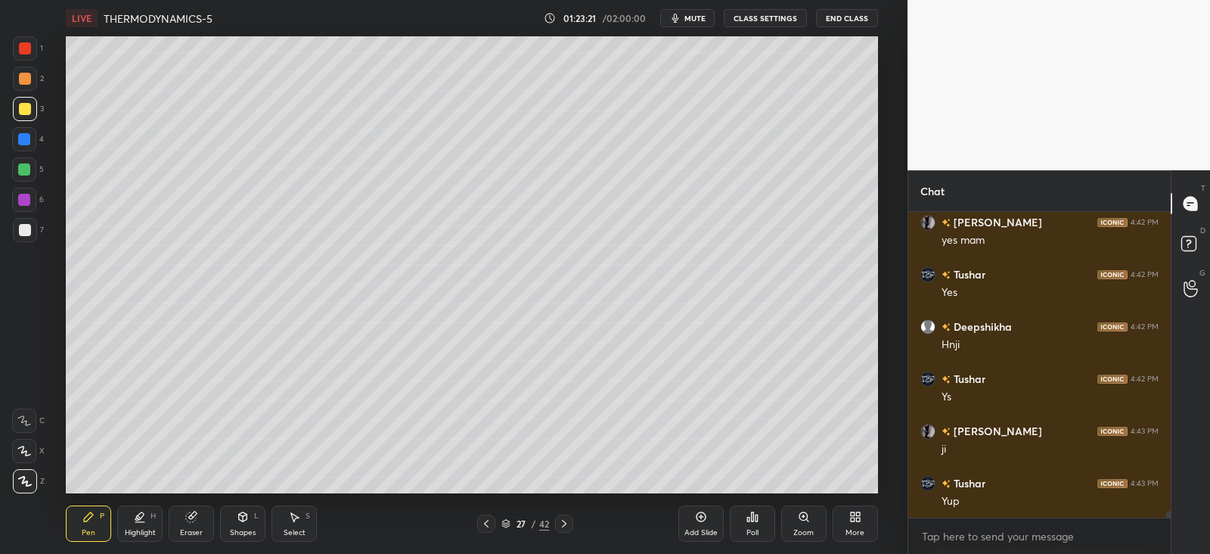
click at [242, 521] on icon at bounding box center [243, 516] width 8 height 9
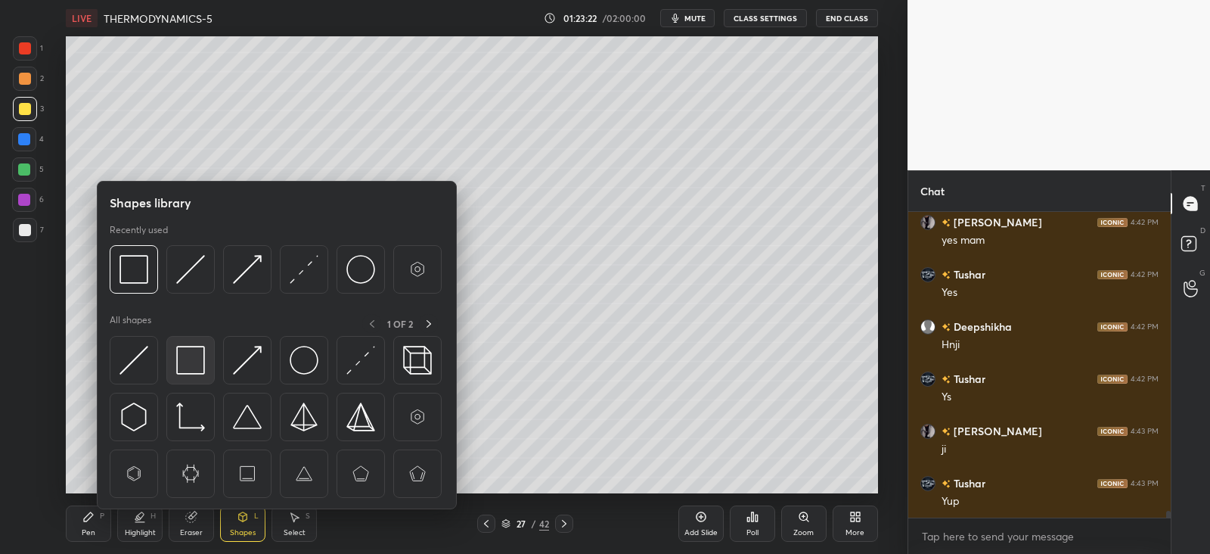
click at [197, 362] on img at bounding box center [190, 360] width 29 height 29
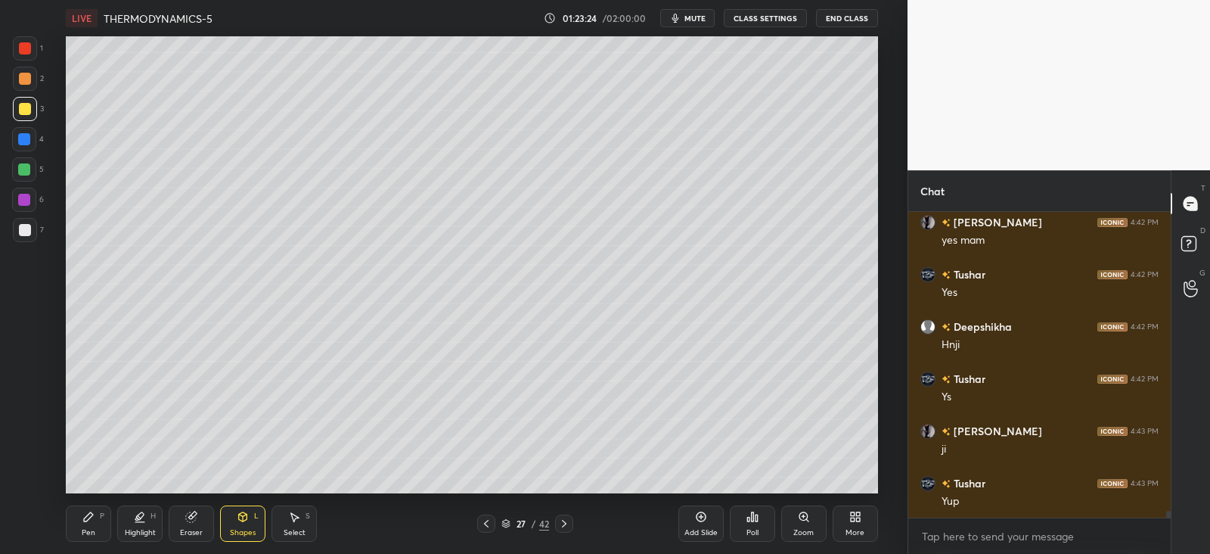
click at [91, 526] on div "Pen P" at bounding box center [88, 523] width 45 height 36
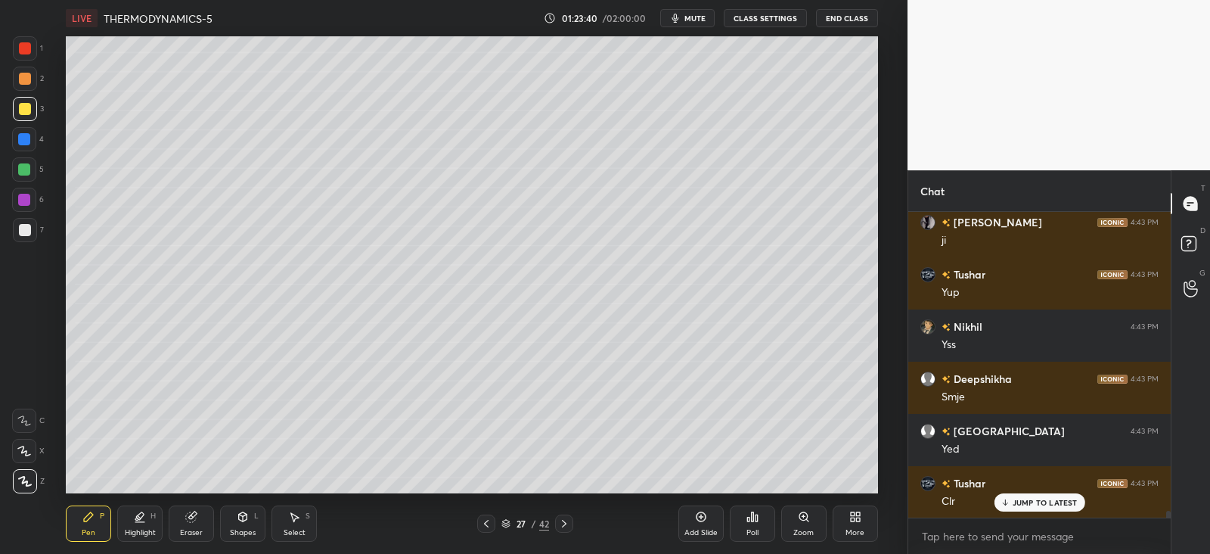
scroll to position [13101, 0]
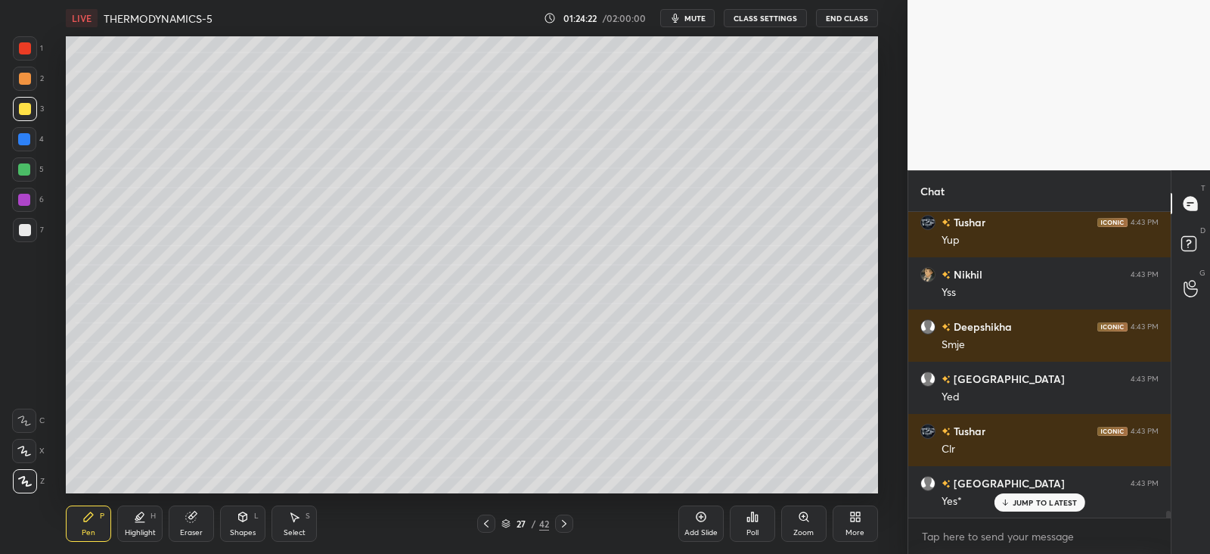
click at [247, 524] on div "Shapes L" at bounding box center [242, 523] width 45 height 36
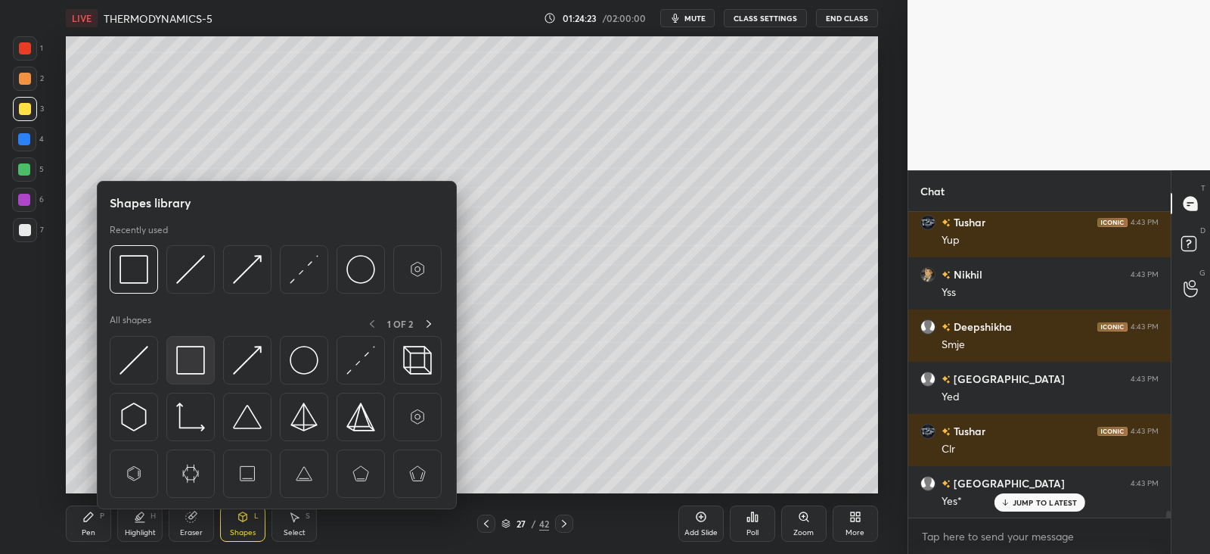
click at [186, 353] on img at bounding box center [190, 360] width 29 height 29
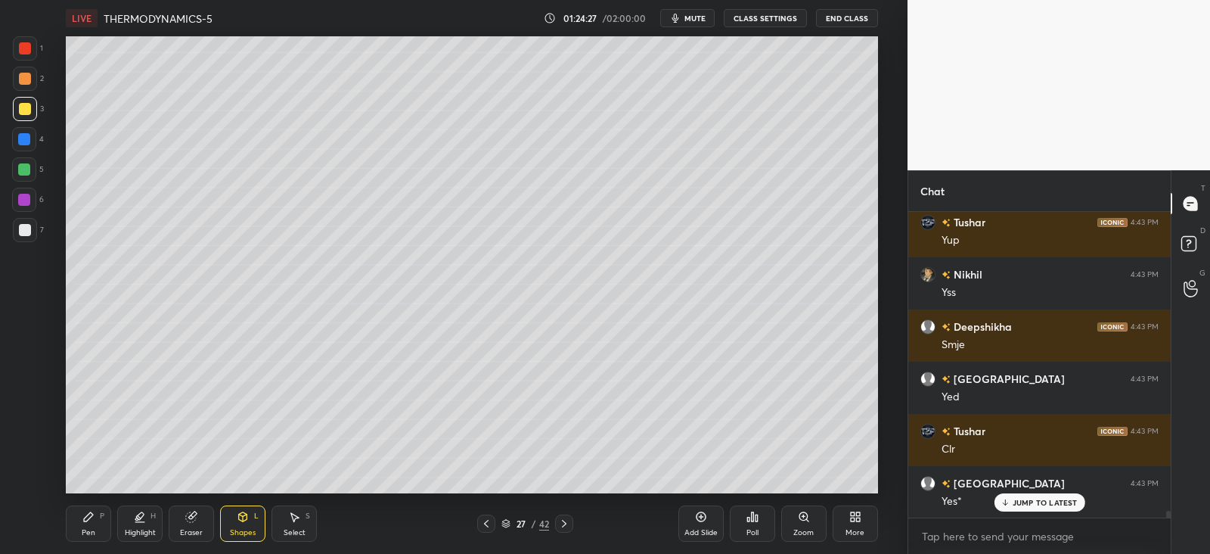
click at [102, 517] on div "P" at bounding box center [102, 516] width 5 height 8
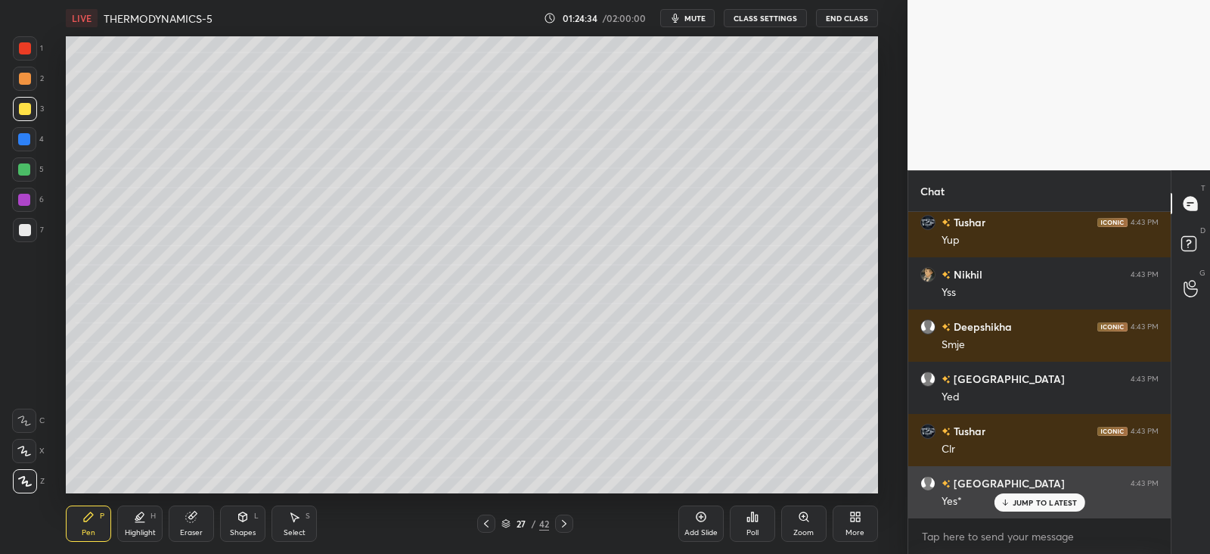
click at [1014, 500] on p "JUMP TO LATEST" at bounding box center [1045, 502] width 65 height 9
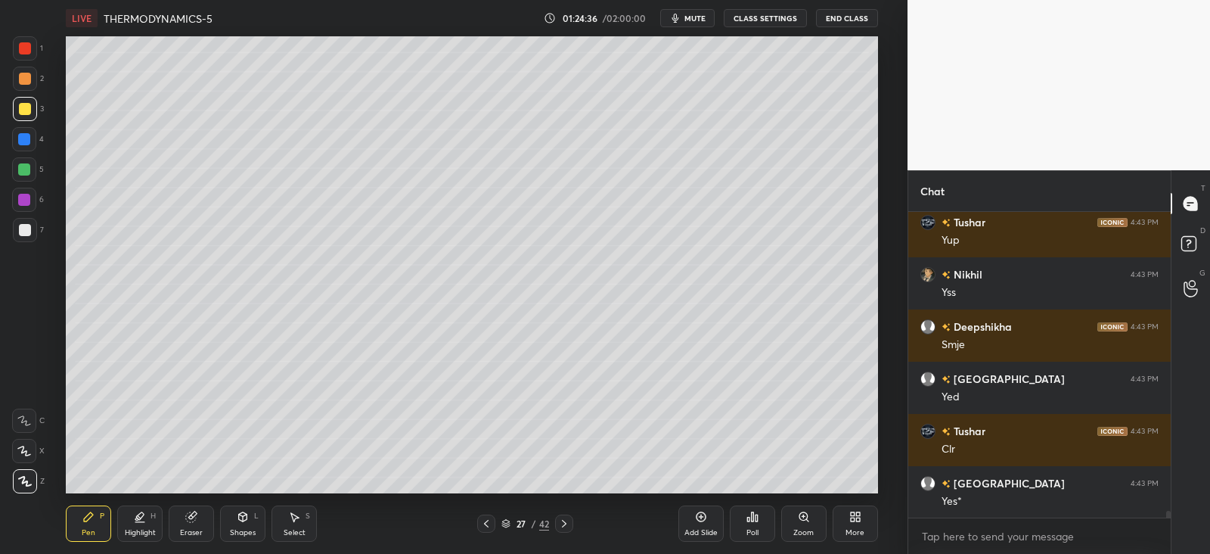
click at [488, 520] on icon at bounding box center [486, 524] width 5 height 8
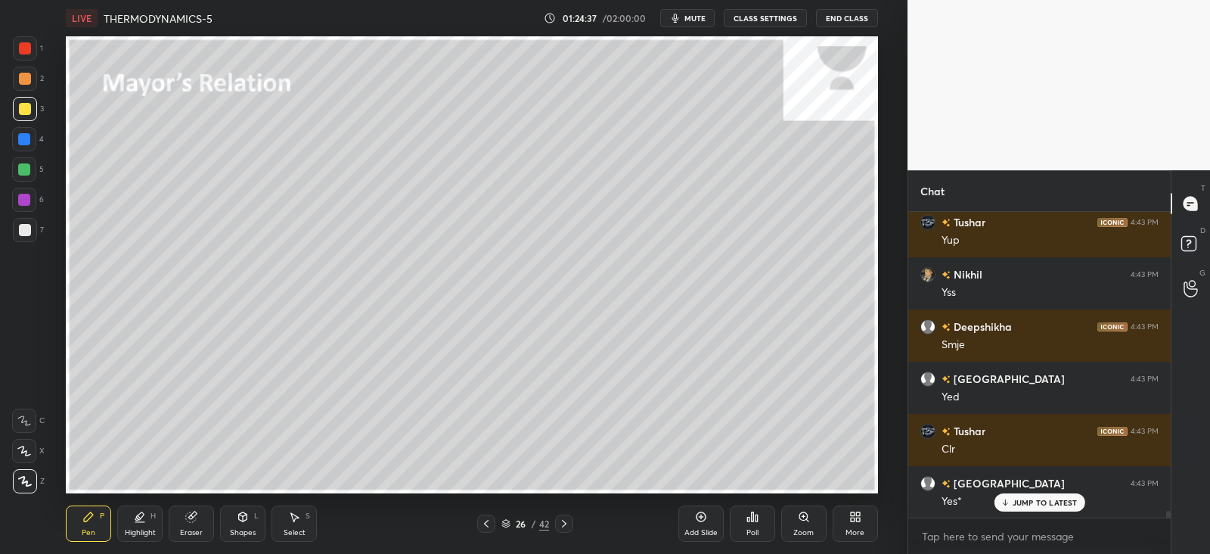
scroll to position [13153, 0]
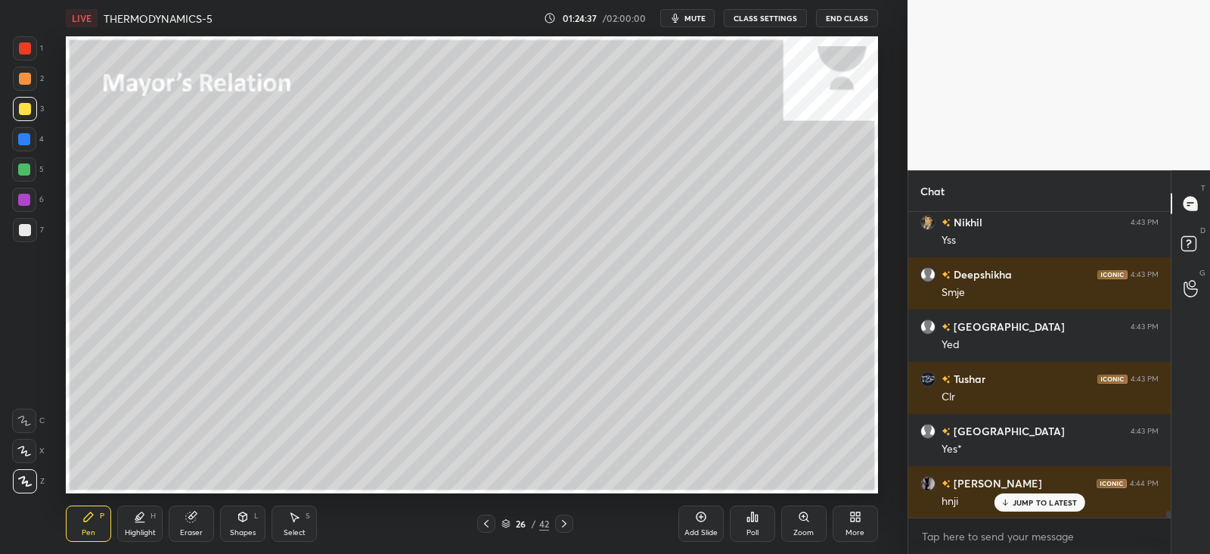
click at [565, 524] on icon at bounding box center [564, 524] width 5 height 8
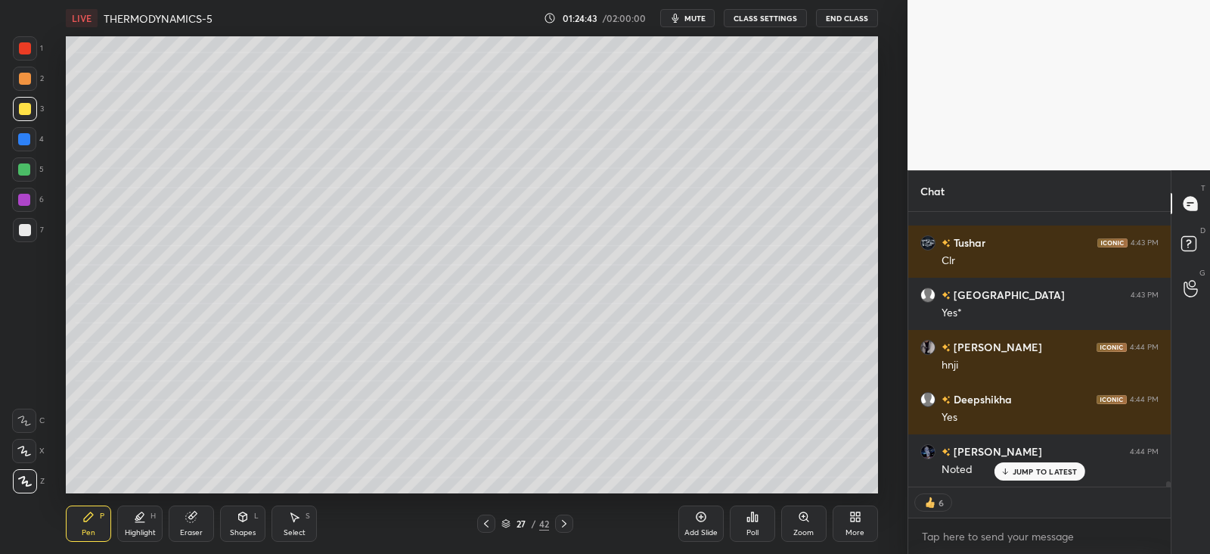
scroll to position [13340, 0]
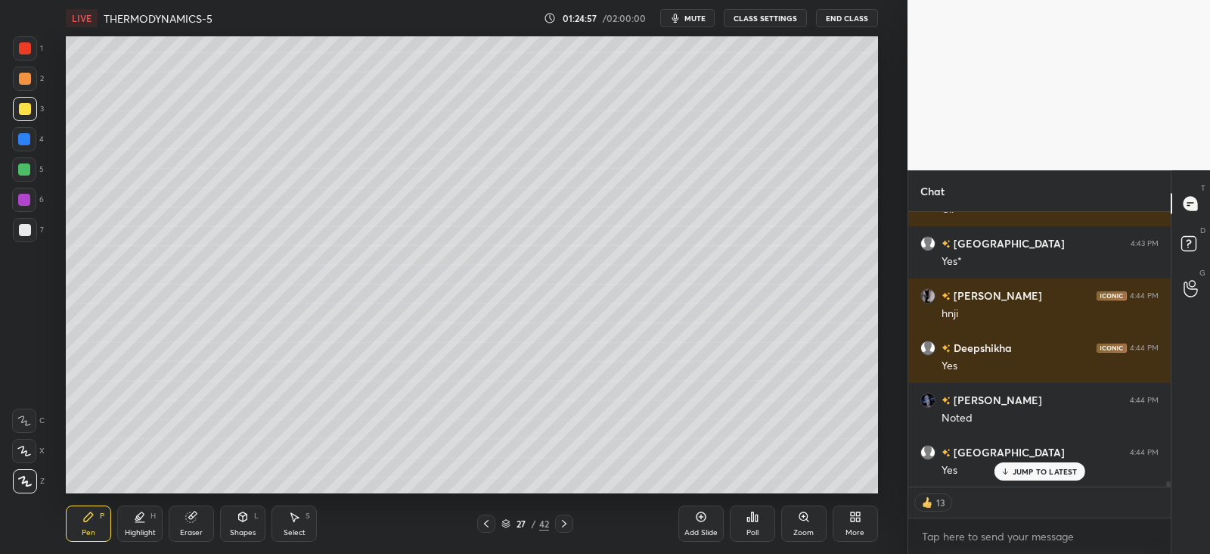
click at [232, 525] on div "Shapes L" at bounding box center [242, 523] width 45 height 36
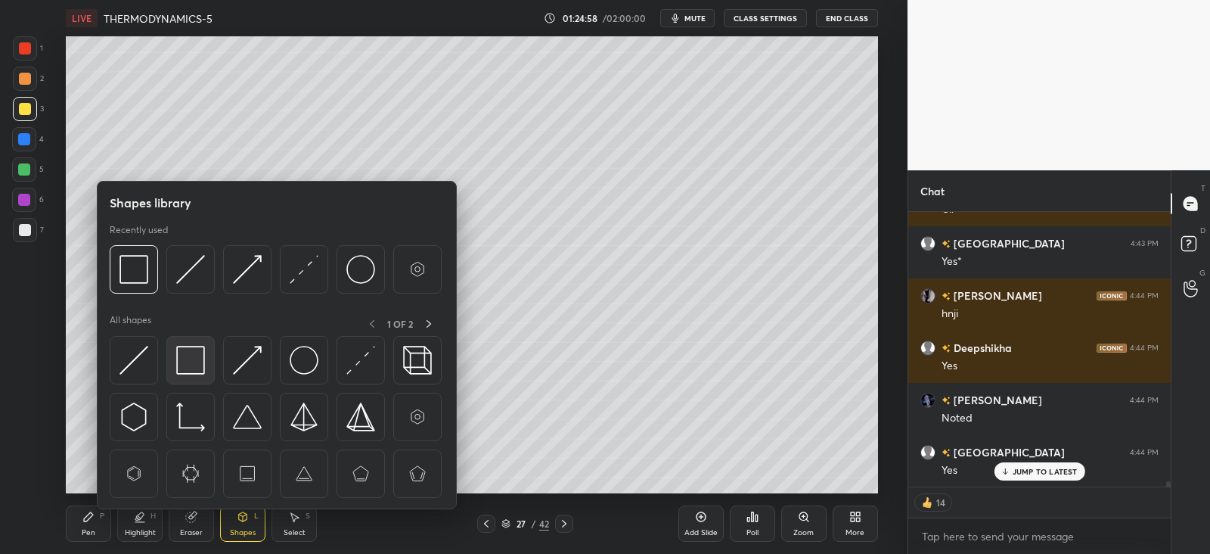
click at [191, 354] on img at bounding box center [190, 360] width 29 height 29
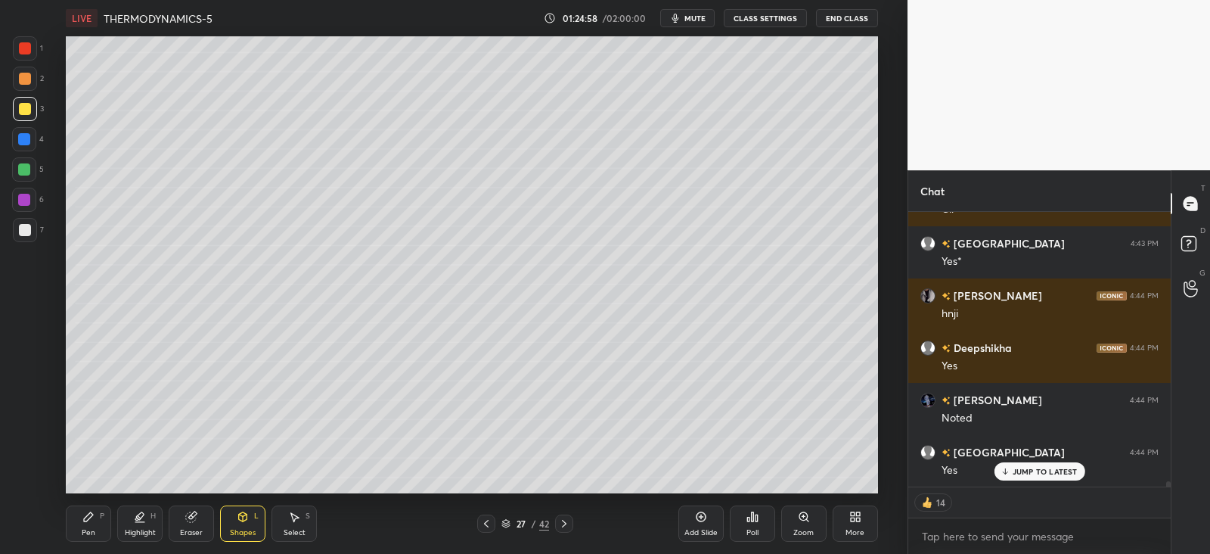
scroll to position [13393, 0]
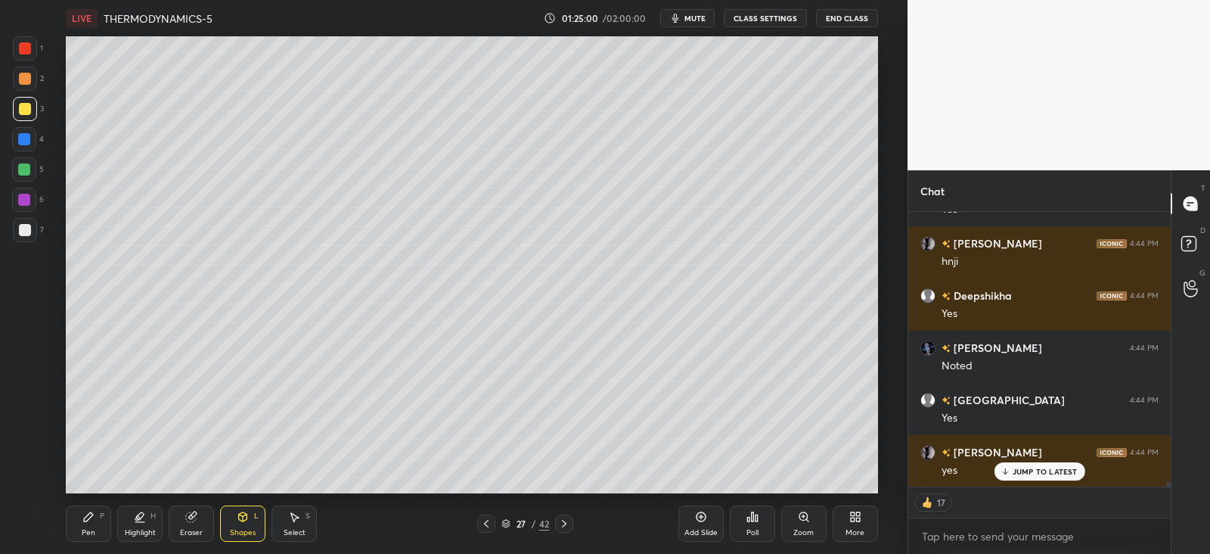
click at [86, 524] on div "Pen P" at bounding box center [88, 523] width 45 height 36
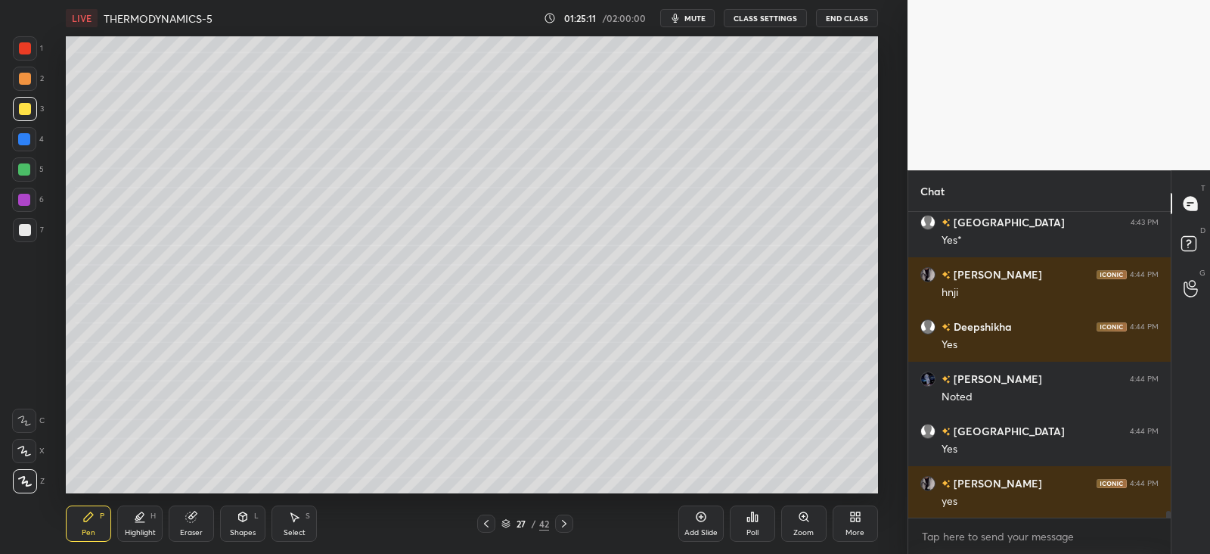
scroll to position [300, 257]
click at [483, 524] on icon at bounding box center [486, 523] width 12 height 12
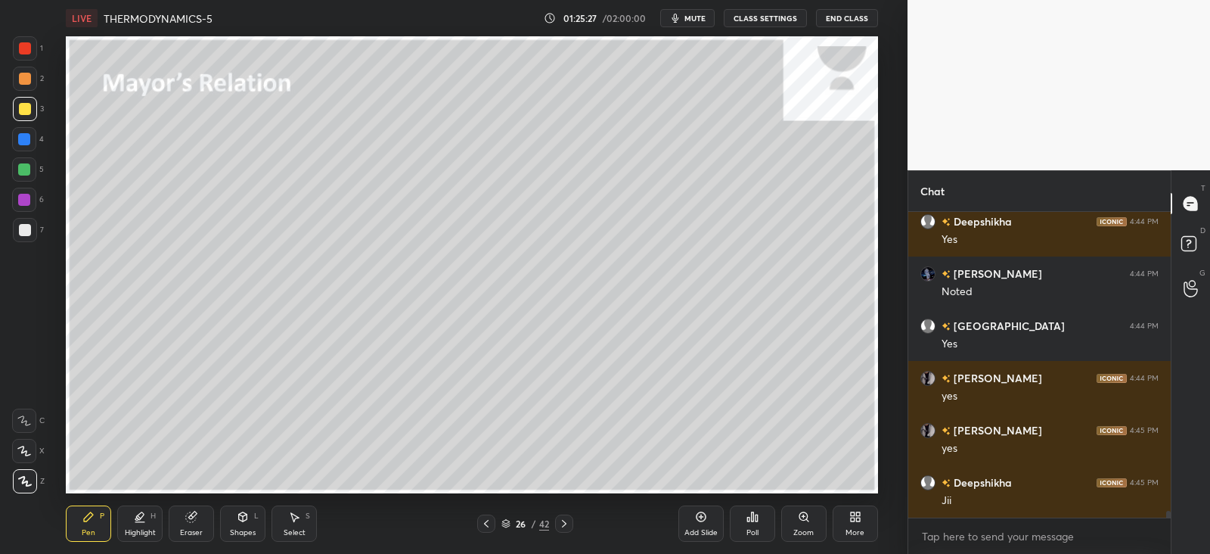
scroll to position [13519, 0]
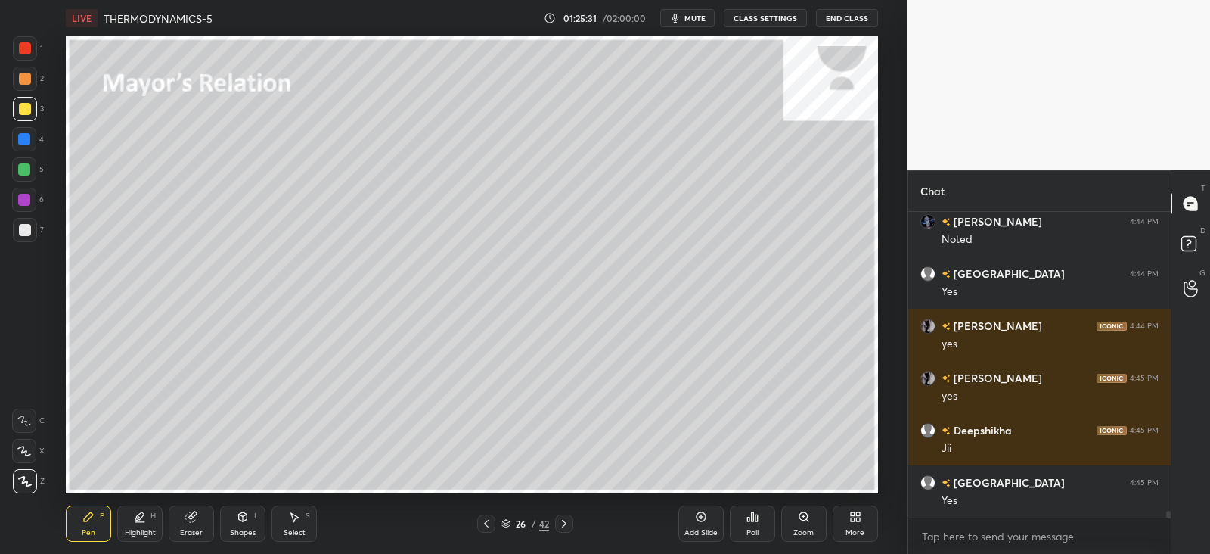
click at [23, 225] on div at bounding box center [25, 230] width 12 height 12
click at [564, 523] on icon at bounding box center [564, 523] width 12 height 12
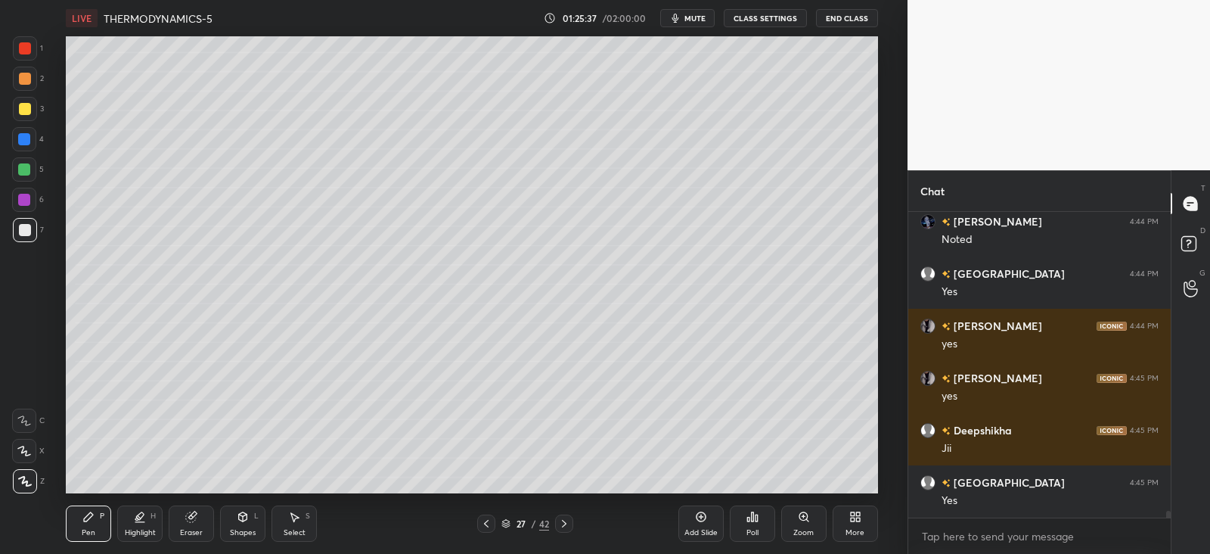
click at [567, 516] on div at bounding box center [564, 523] width 18 height 18
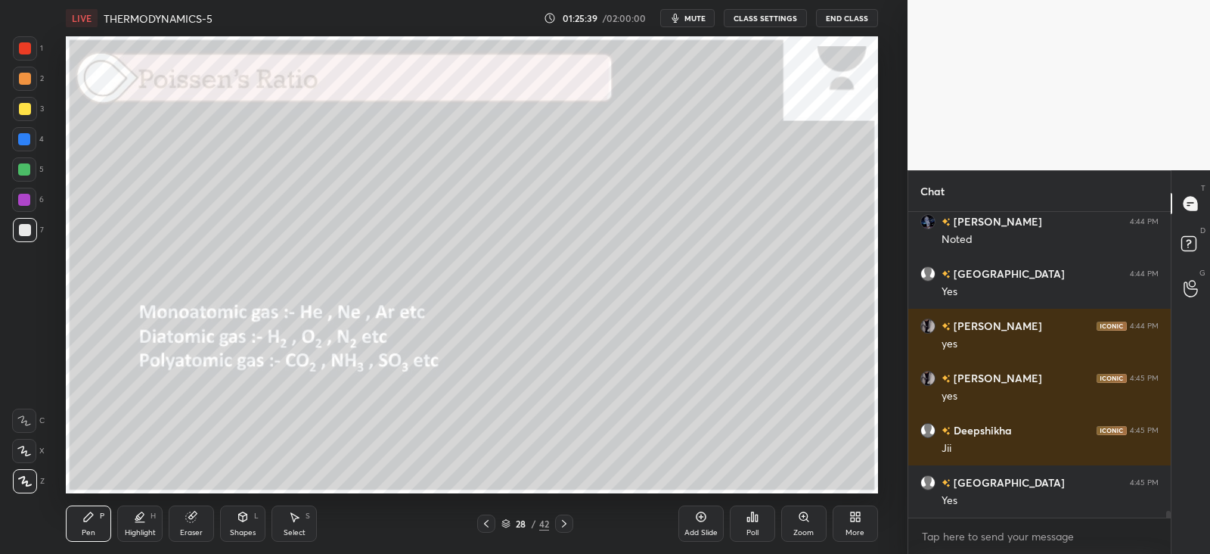
click at [480, 525] on icon at bounding box center [486, 523] width 12 height 12
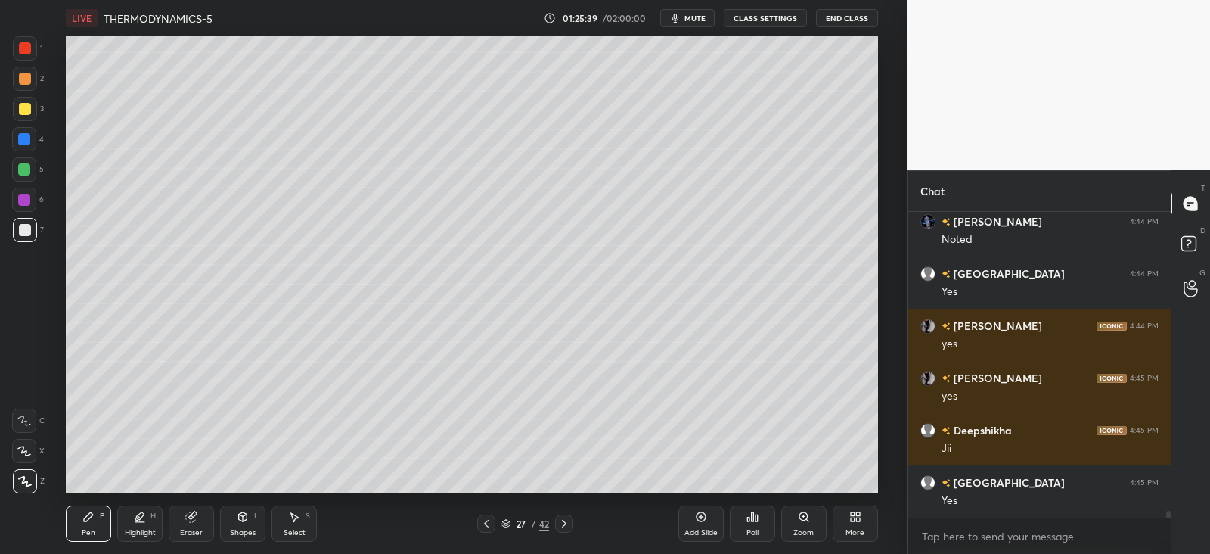
click at [483, 521] on icon at bounding box center [486, 523] width 12 height 12
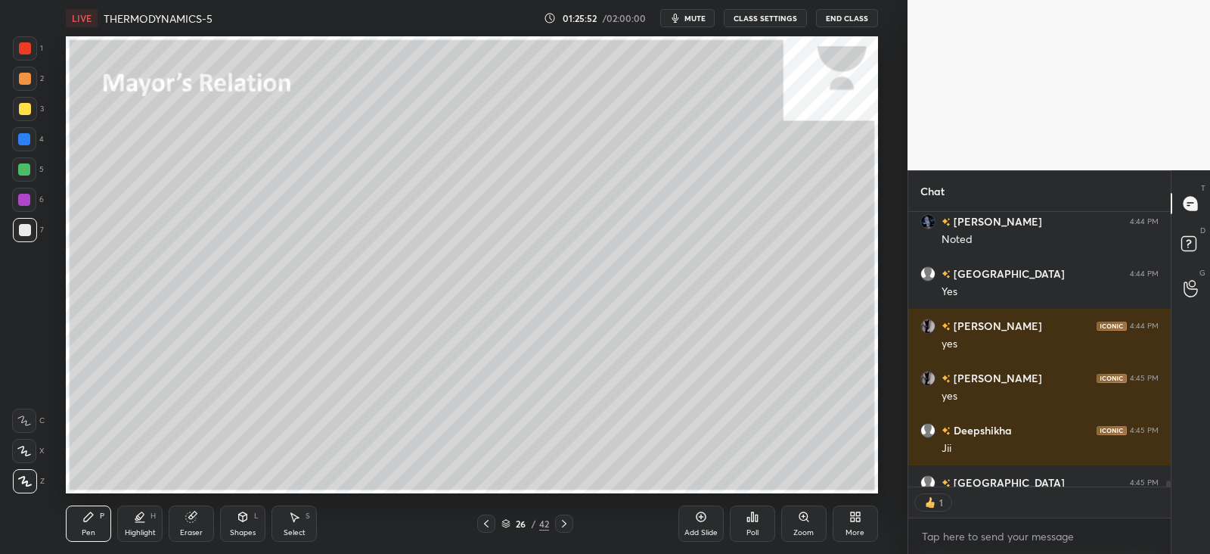
scroll to position [300, 257]
click at [192, 521] on icon at bounding box center [191, 517] width 10 height 10
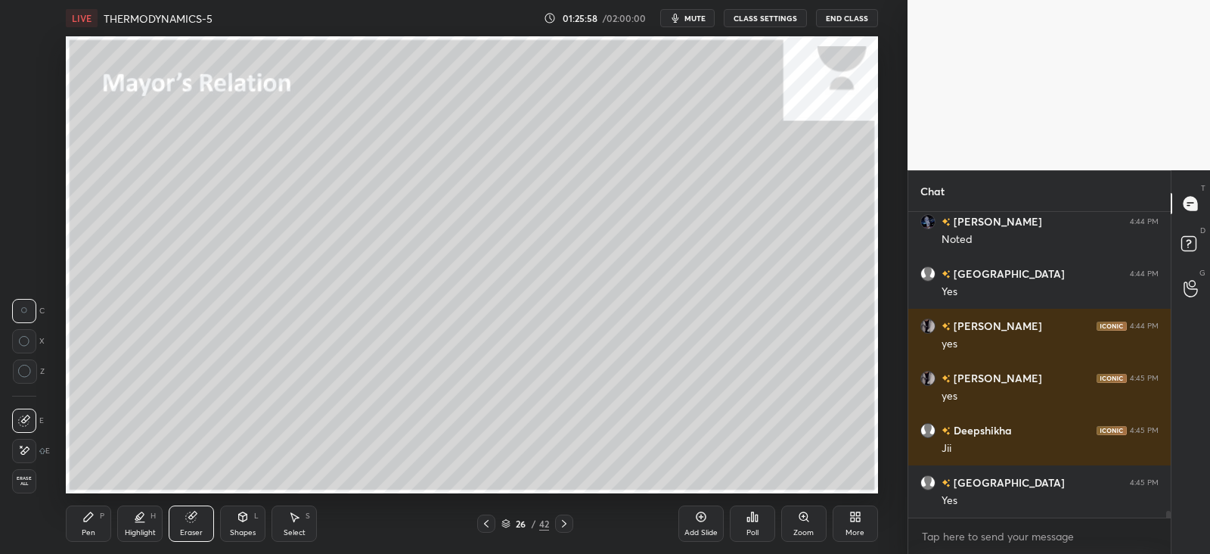
click at [95, 521] on div "Pen P" at bounding box center [88, 523] width 45 height 36
click at [250, 524] on div "Shapes L" at bounding box center [242, 523] width 45 height 36
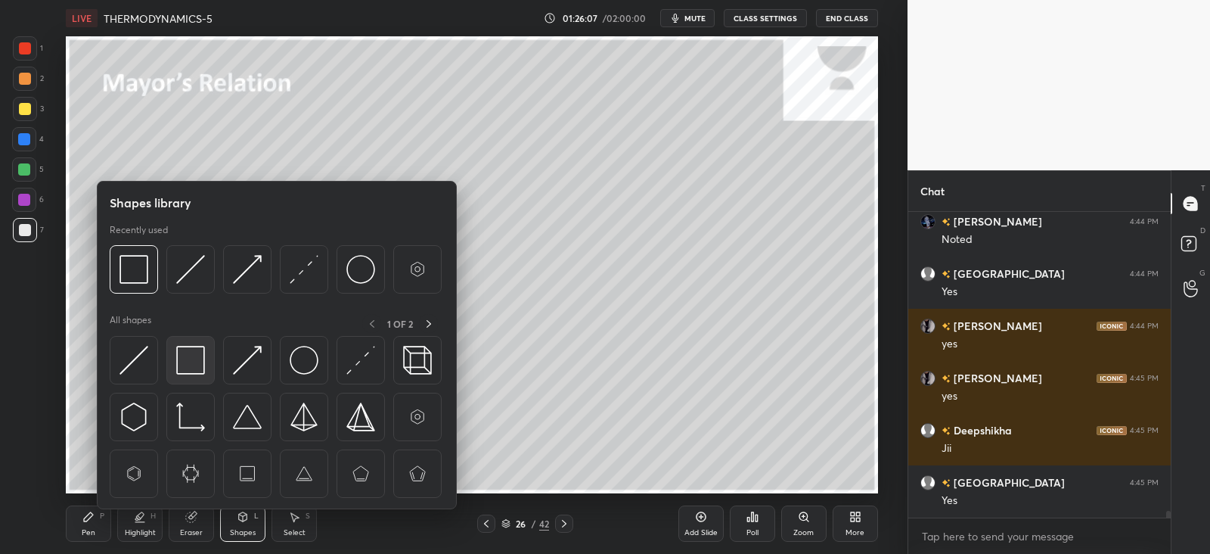
click at [200, 357] on img at bounding box center [190, 360] width 29 height 29
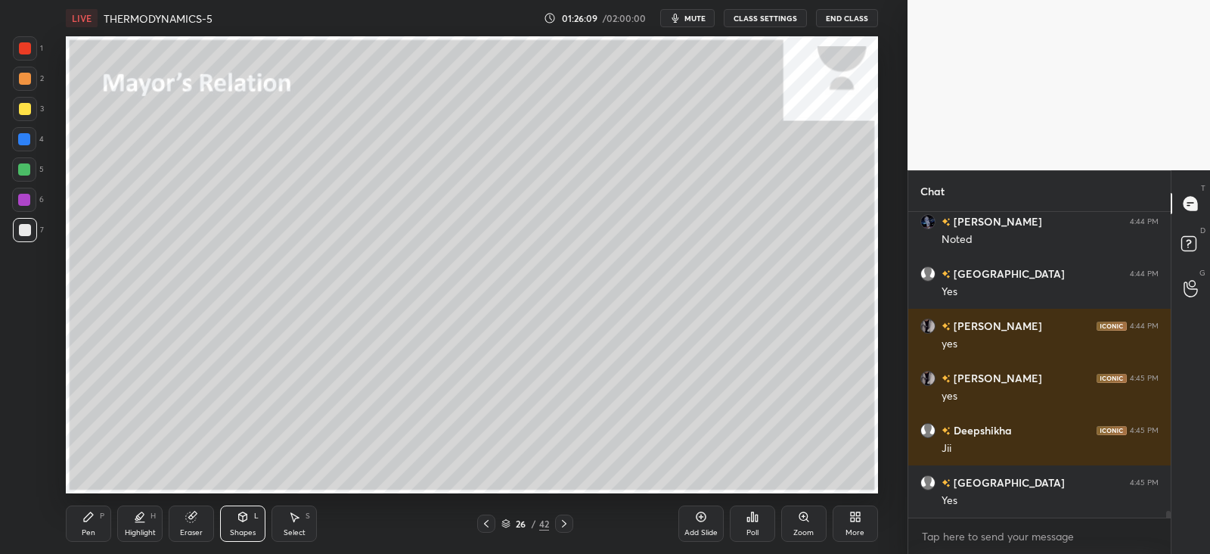
click at [87, 524] on div "Pen P" at bounding box center [88, 523] width 45 height 36
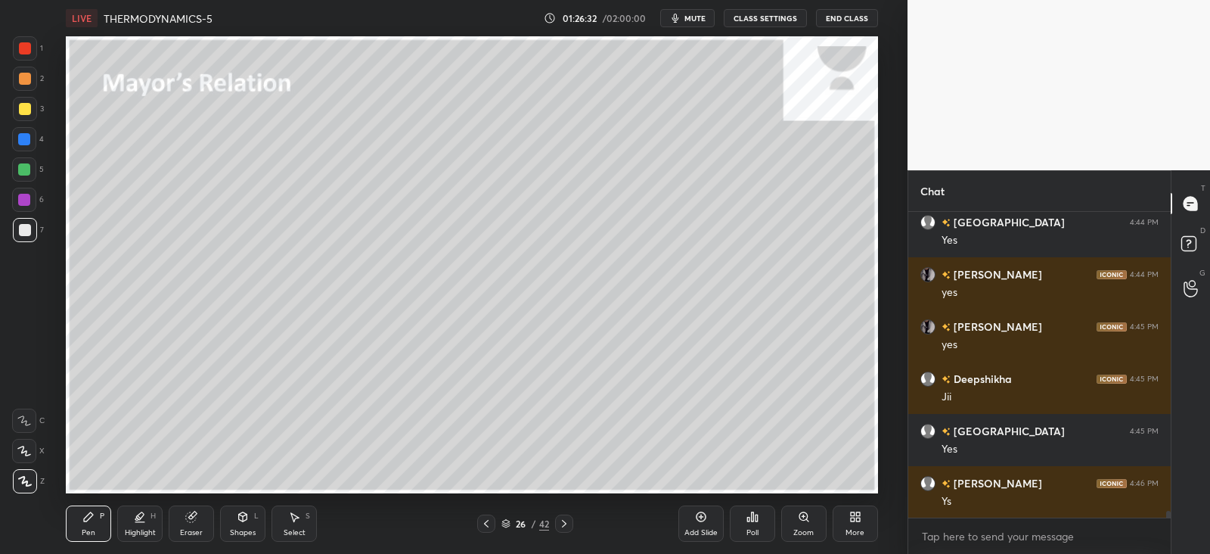
click at [134, 516] on icon at bounding box center [140, 517] width 12 height 12
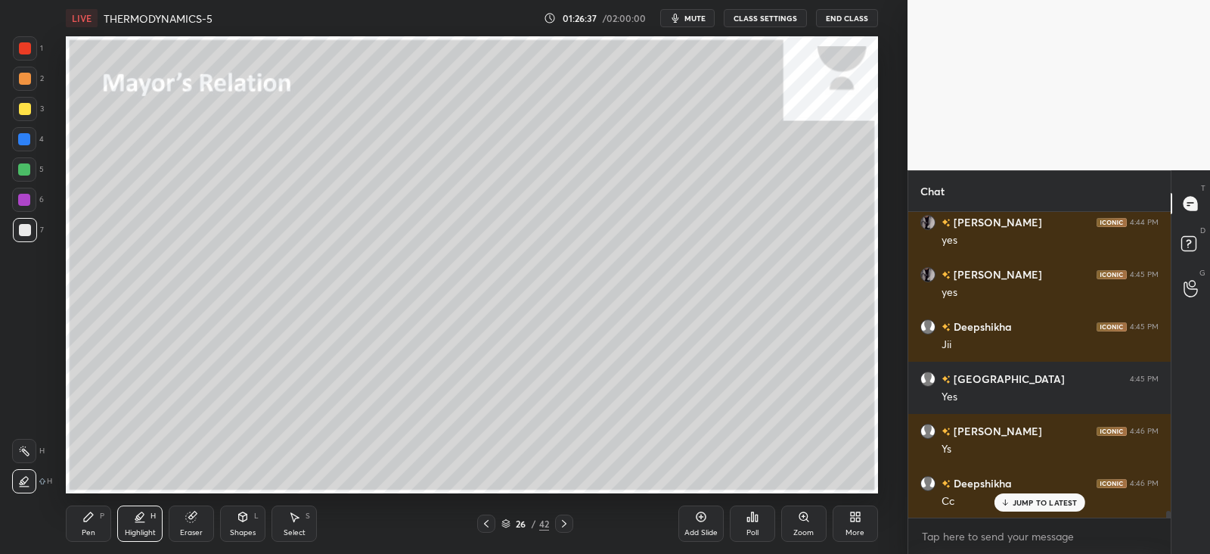
scroll to position [13675, 0]
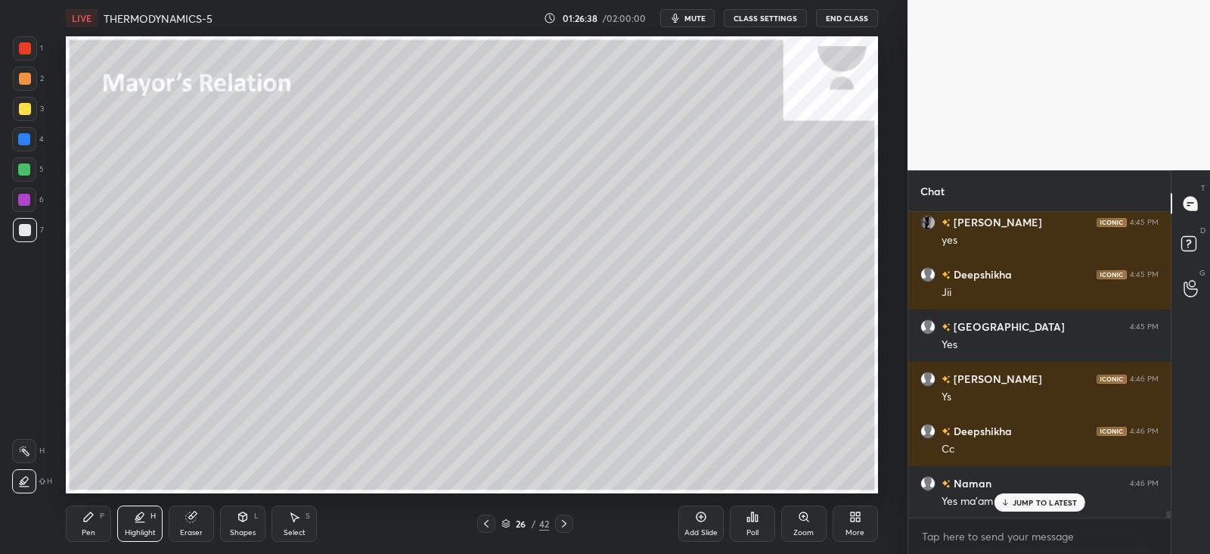
click at [25, 111] on div at bounding box center [25, 109] width 12 height 12
click at [23, 134] on div at bounding box center [24, 139] width 12 height 12
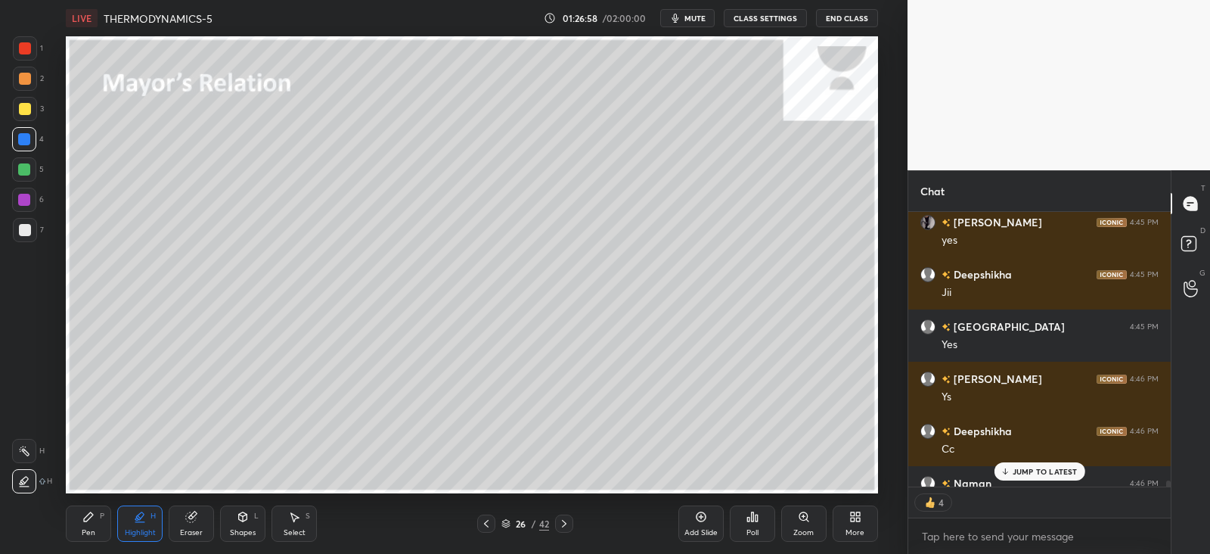
click at [559, 520] on icon at bounding box center [564, 523] width 12 height 12
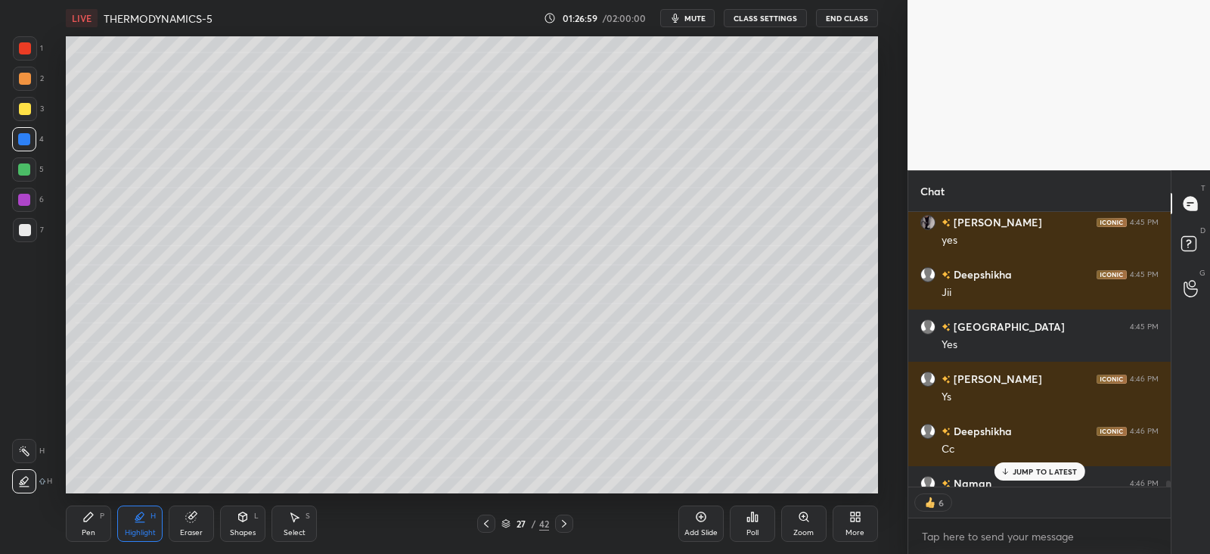
click at [559, 521] on icon at bounding box center [564, 523] width 12 height 12
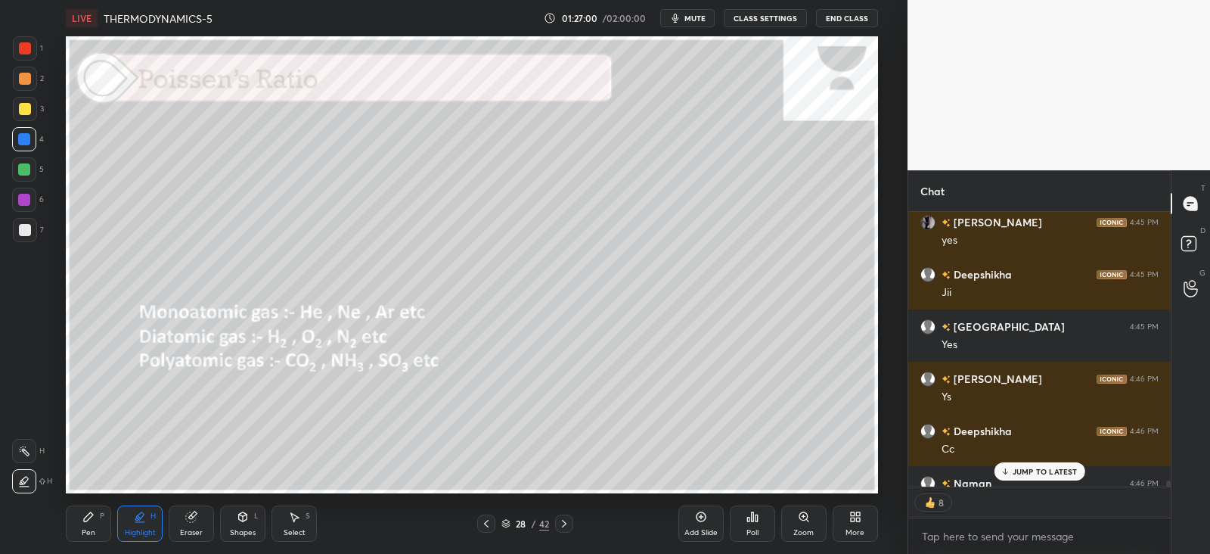
click at [492, 523] on icon at bounding box center [486, 523] width 12 height 12
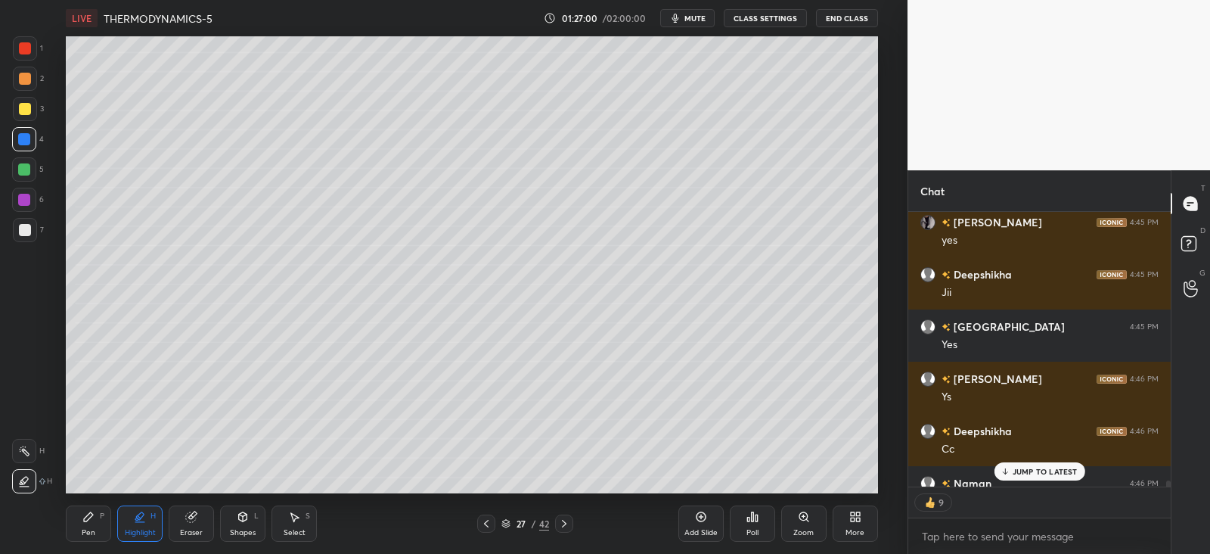
click at [486, 525] on icon at bounding box center [486, 524] width 5 height 8
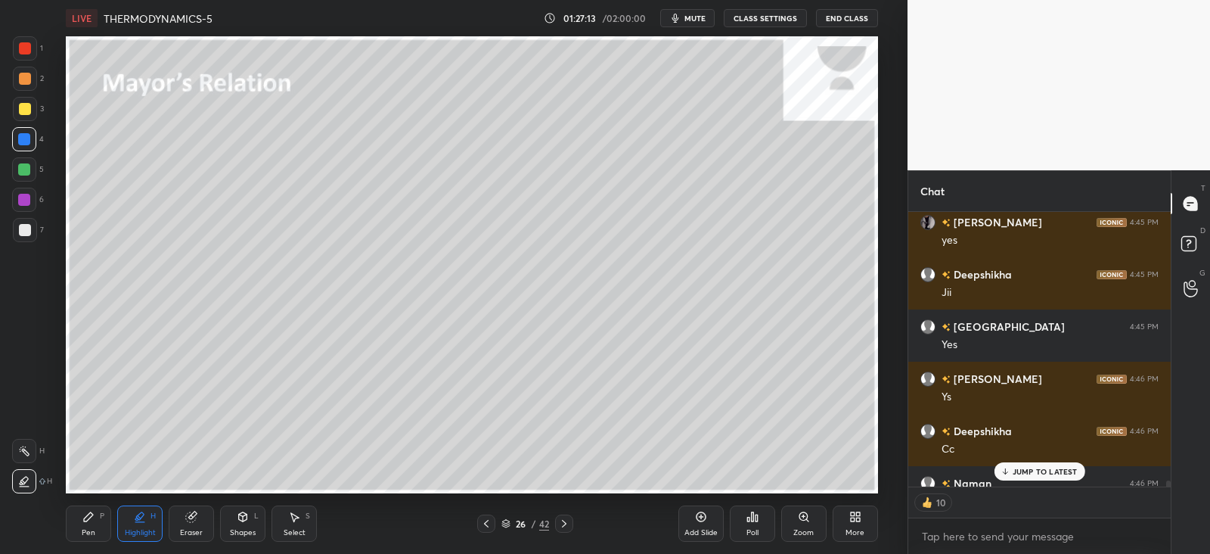
scroll to position [300, 257]
click at [562, 520] on icon at bounding box center [564, 524] width 5 height 8
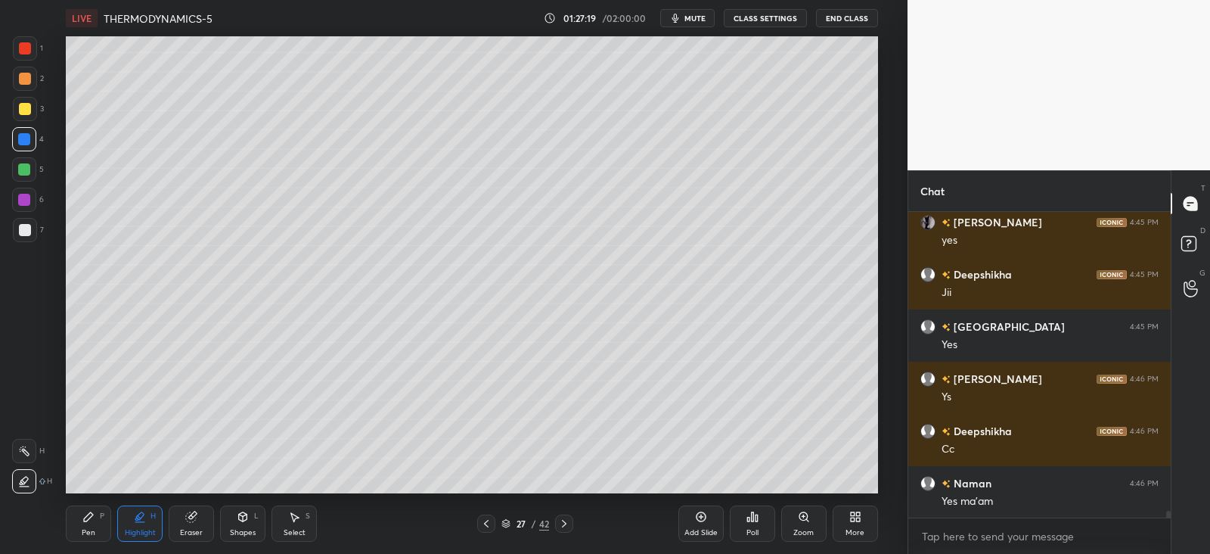
click at [556, 527] on div at bounding box center [564, 523] width 18 height 18
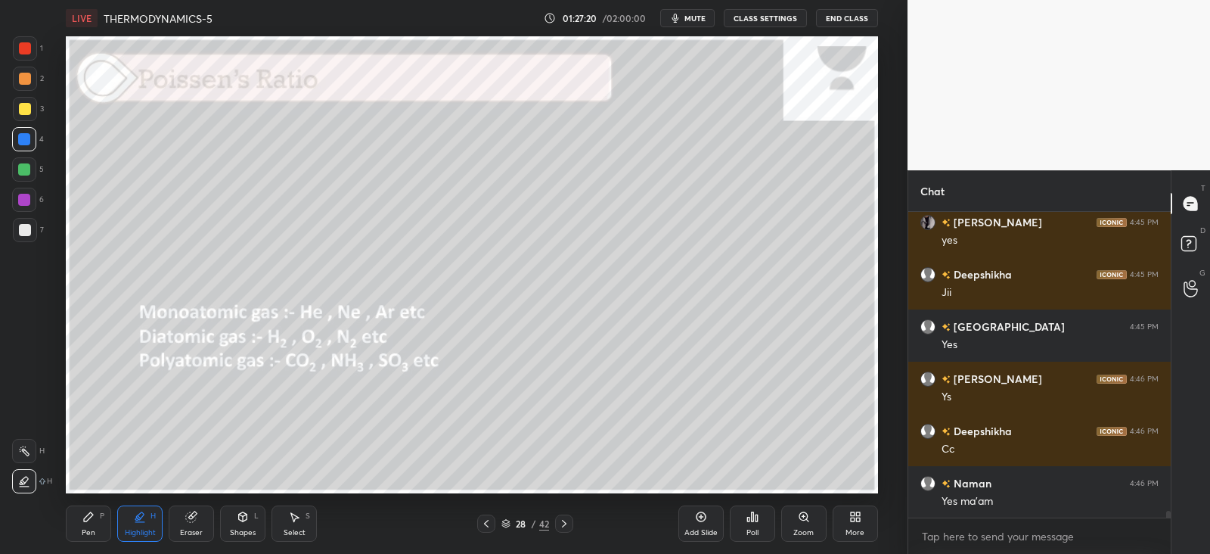
click at [558, 526] on icon at bounding box center [564, 523] width 12 height 12
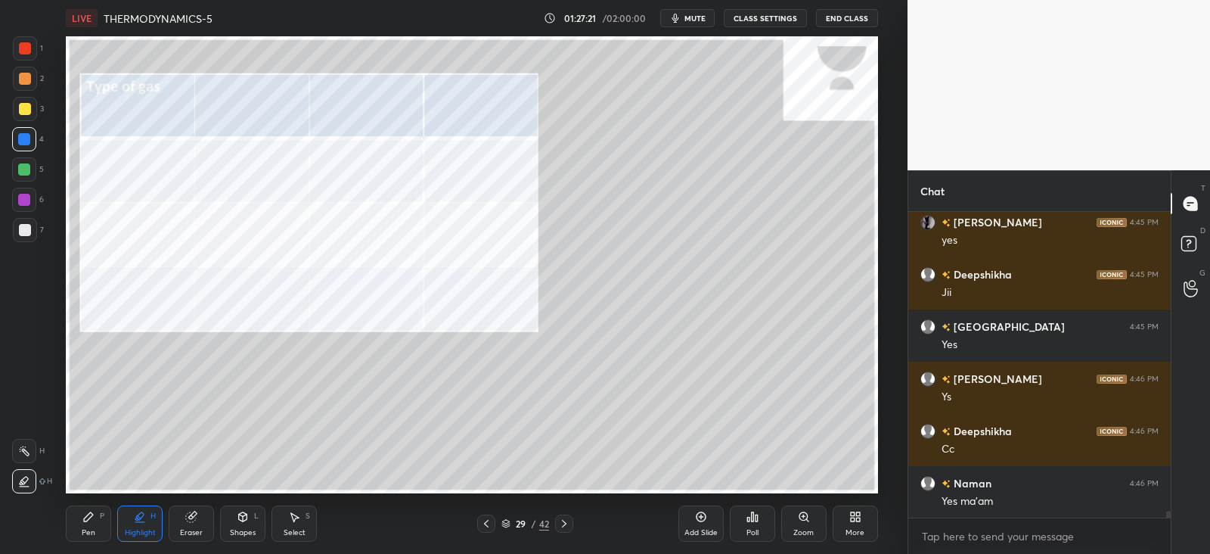
click at [487, 521] on icon at bounding box center [486, 524] width 5 height 8
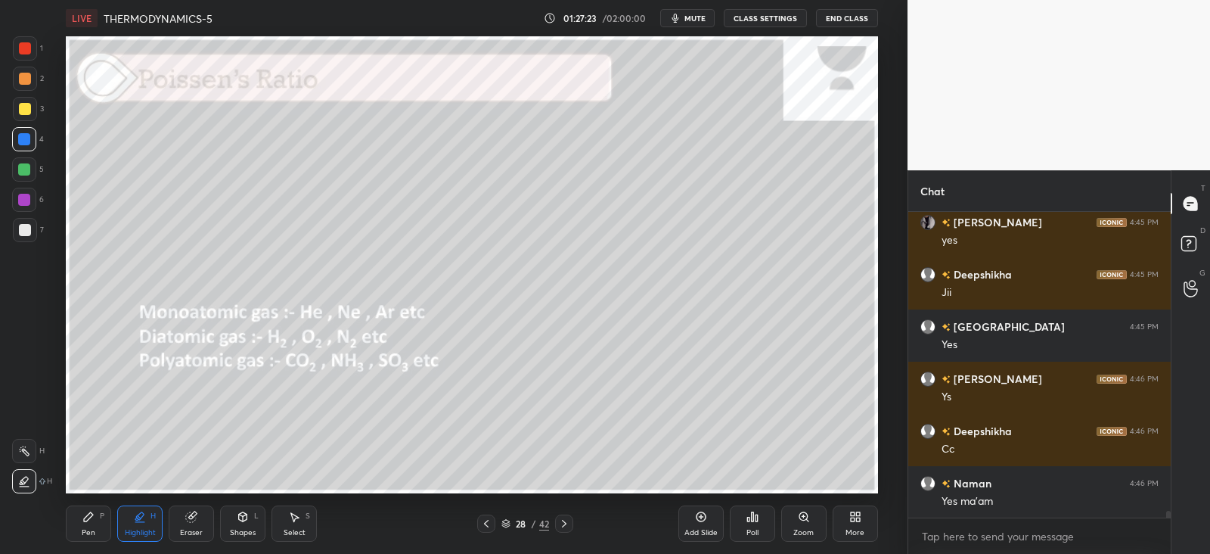
click at [87, 521] on icon at bounding box center [88, 516] width 9 height 9
click at [21, 76] on div at bounding box center [25, 79] width 12 height 12
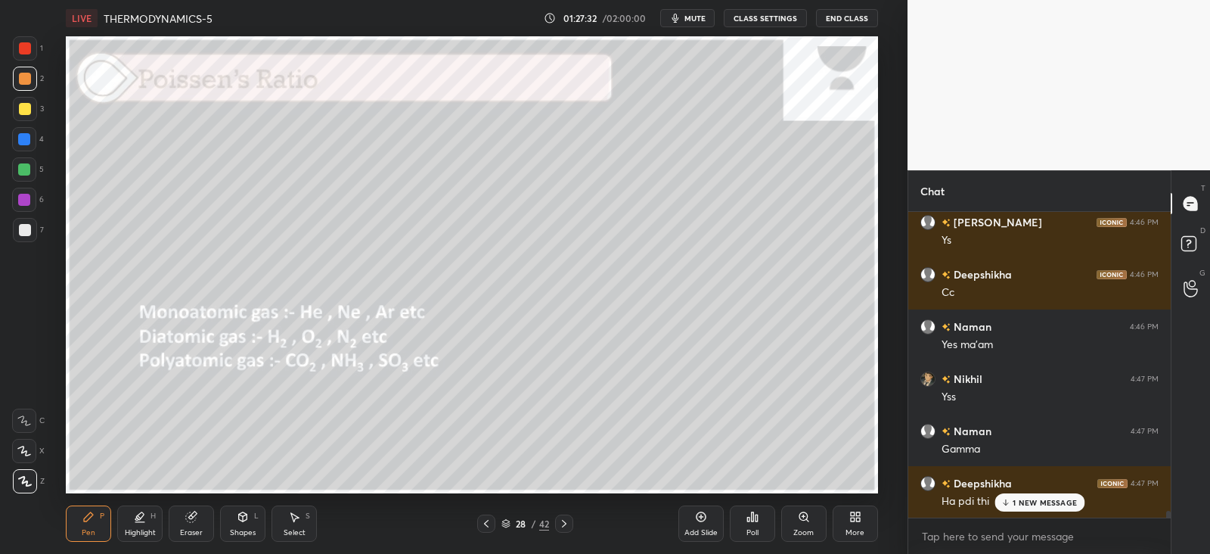
scroll to position [13884, 0]
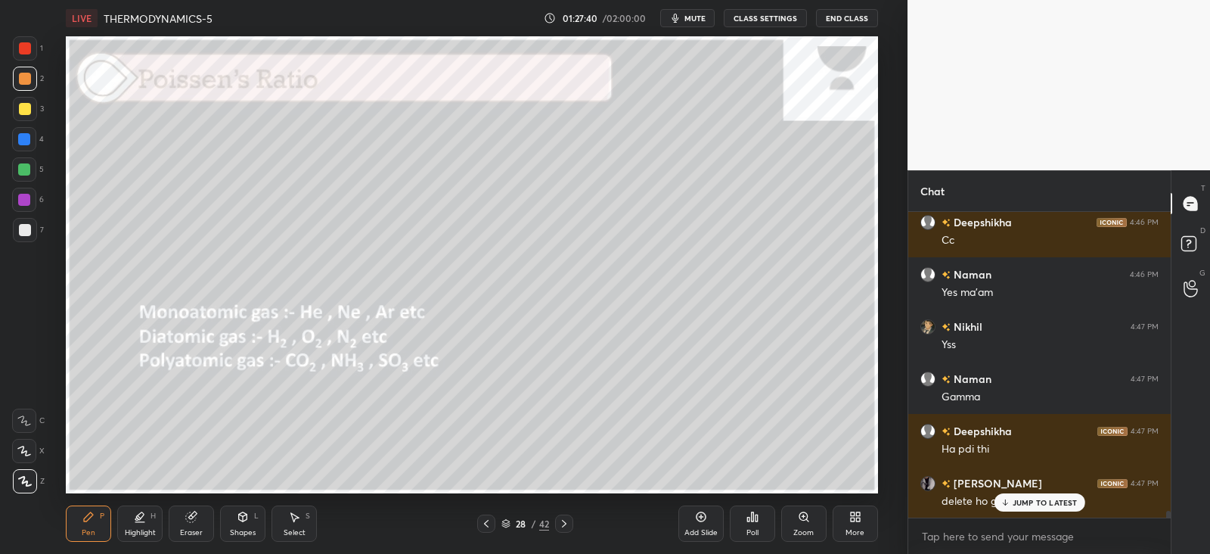
click at [249, 512] on icon at bounding box center [243, 517] width 12 height 12
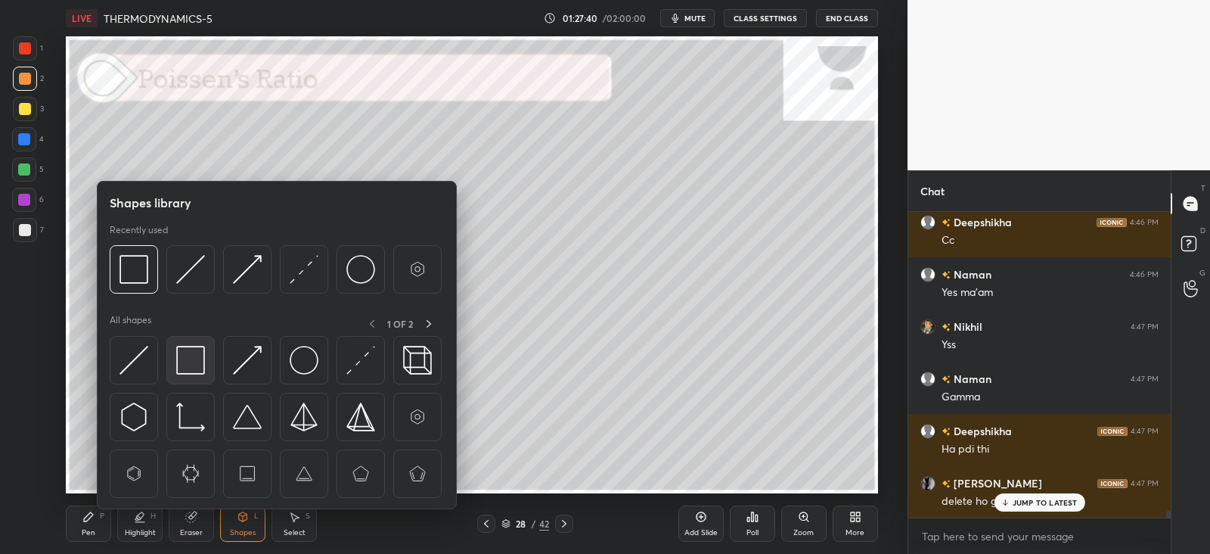
click at [191, 350] on img at bounding box center [190, 360] width 29 height 29
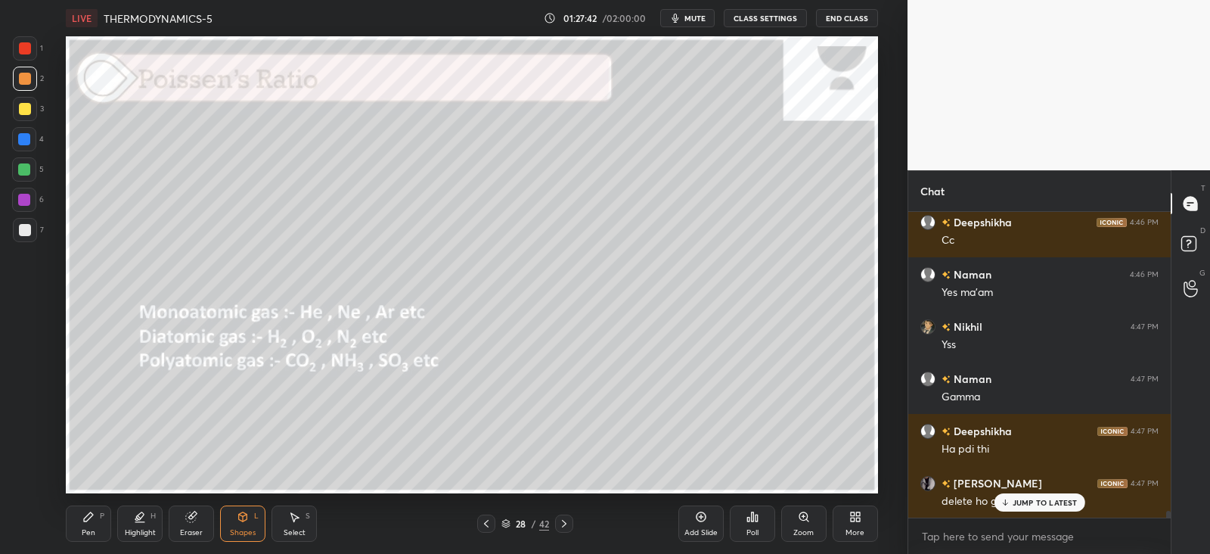
click at [95, 508] on div "Pen P" at bounding box center [88, 523] width 45 height 36
click at [23, 107] on div at bounding box center [25, 109] width 12 height 12
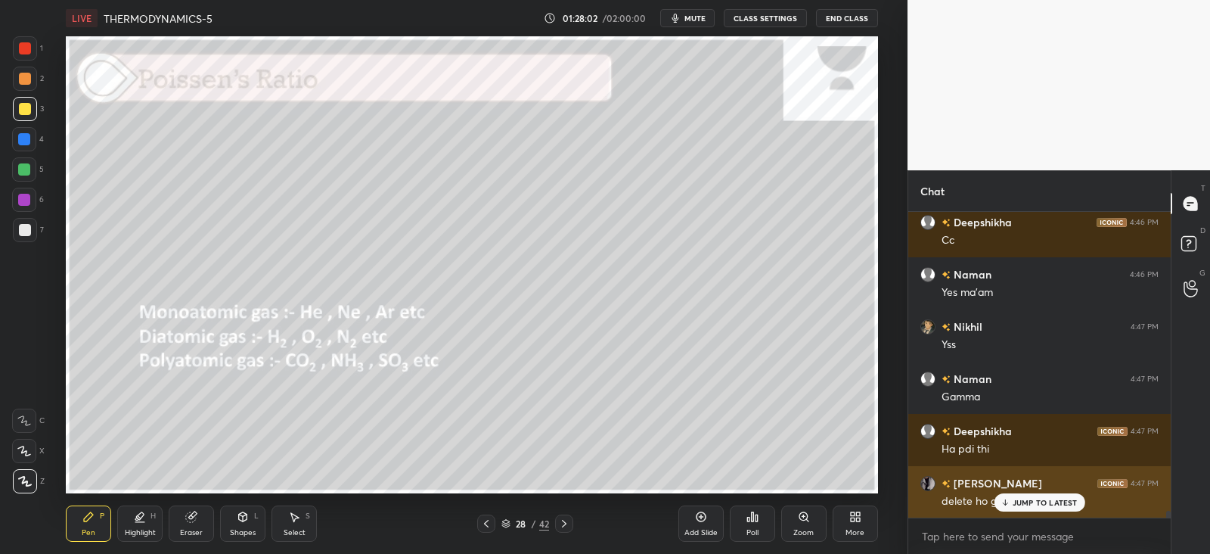
click at [986, 502] on div "delete ho gya tha" at bounding box center [1050, 501] width 217 height 15
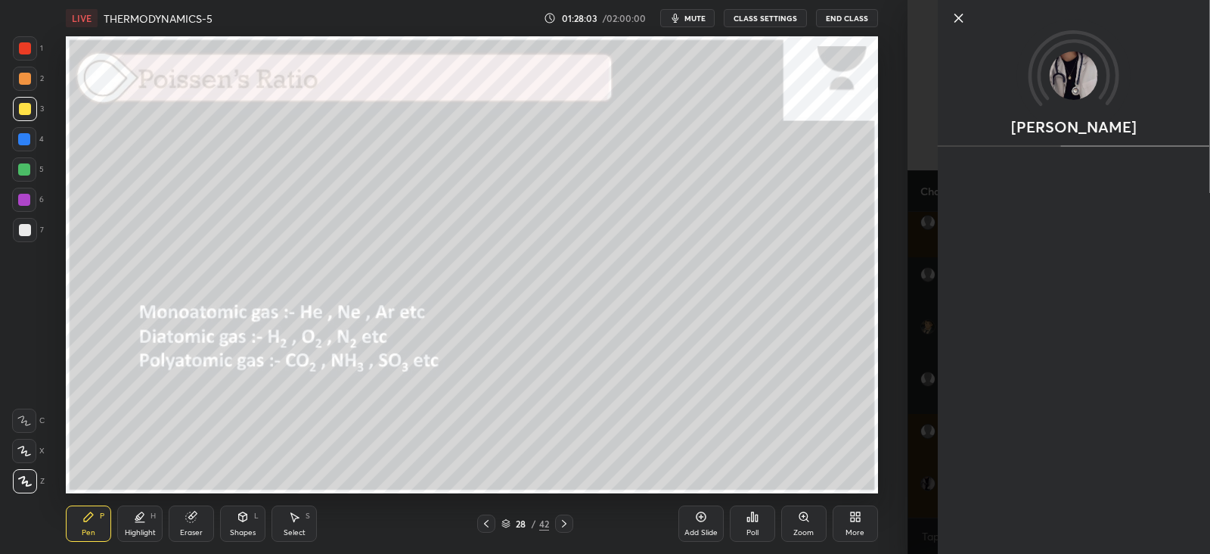
click at [874, 486] on div "Add Slide Poll Zoom More" at bounding box center [779, 523] width 200 height 85
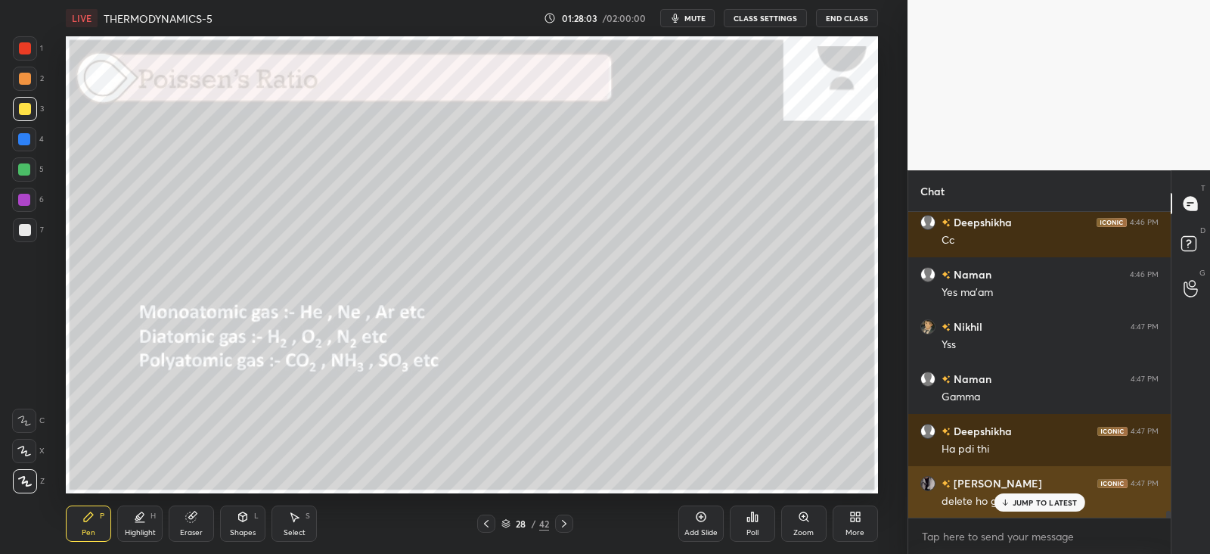
click at [1015, 505] on p "JUMP TO LATEST" at bounding box center [1045, 502] width 65 height 9
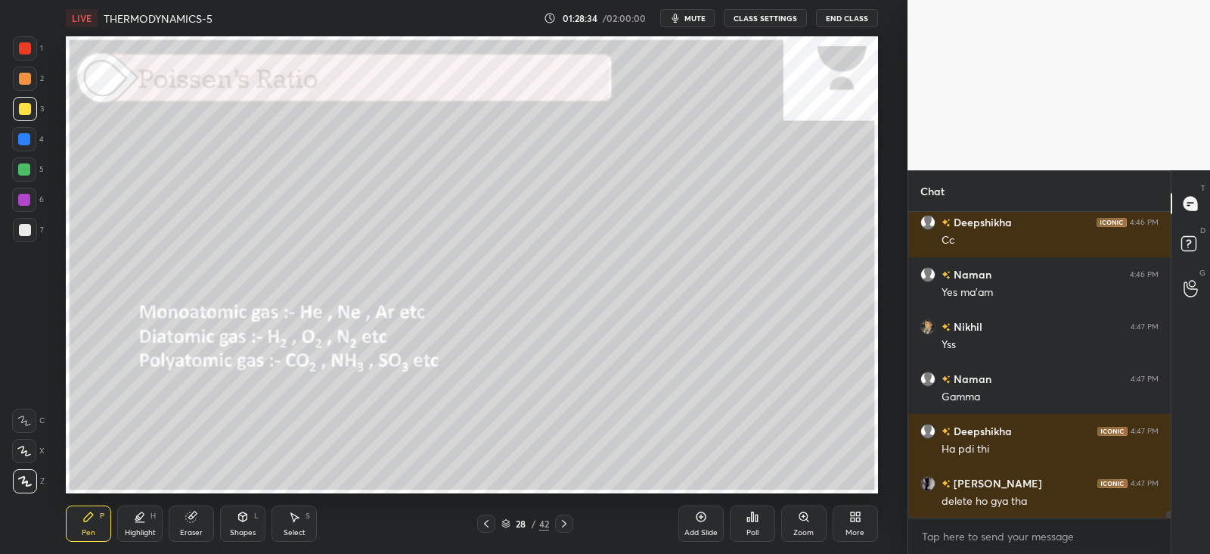
click at [247, 519] on icon at bounding box center [243, 516] width 8 height 9
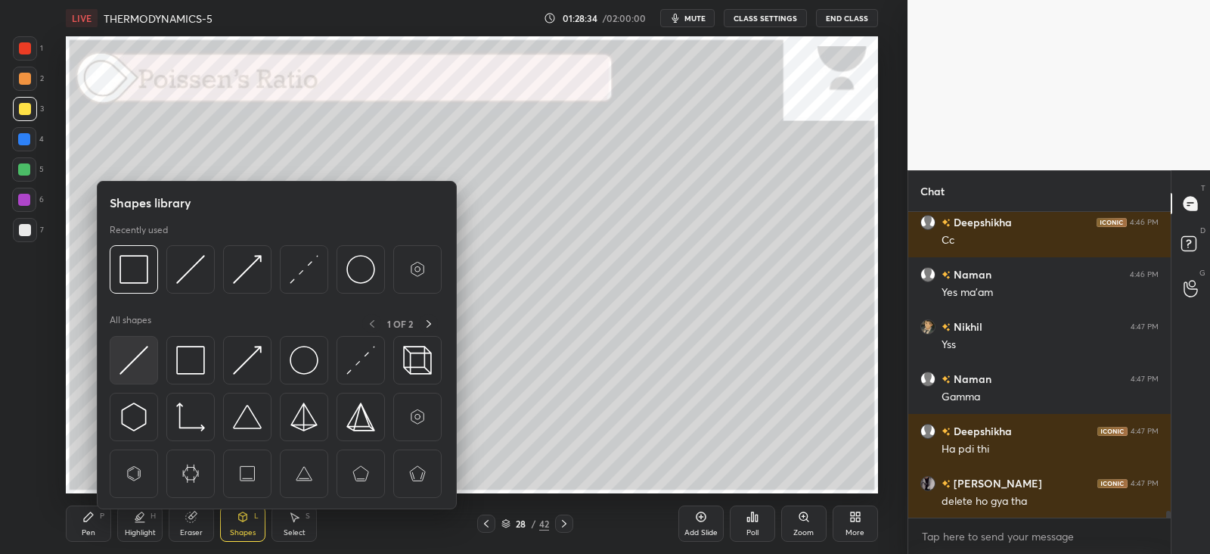
click at [133, 361] on img at bounding box center [134, 360] width 29 height 29
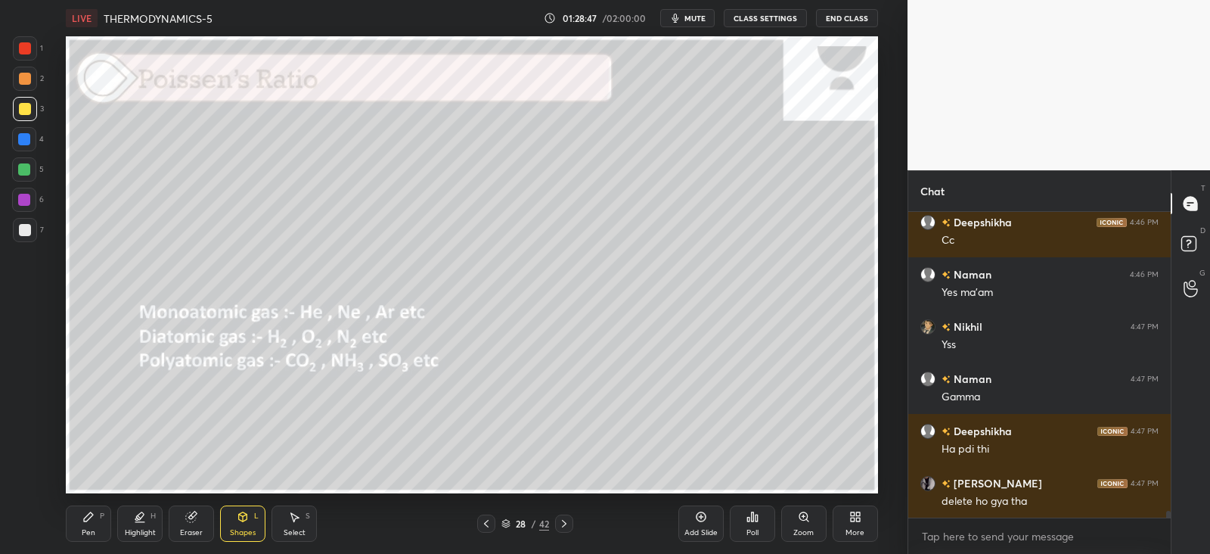
click at [105, 515] on div "Pen P" at bounding box center [88, 523] width 45 height 36
click at [32, 228] on div at bounding box center [25, 230] width 24 height 24
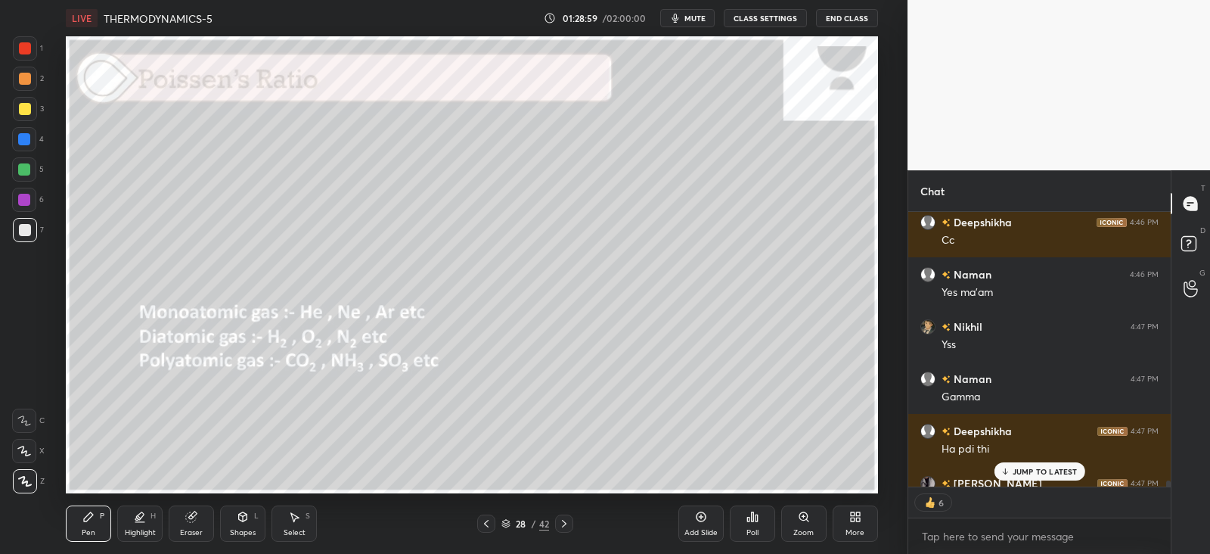
scroll to position [13915, 0]
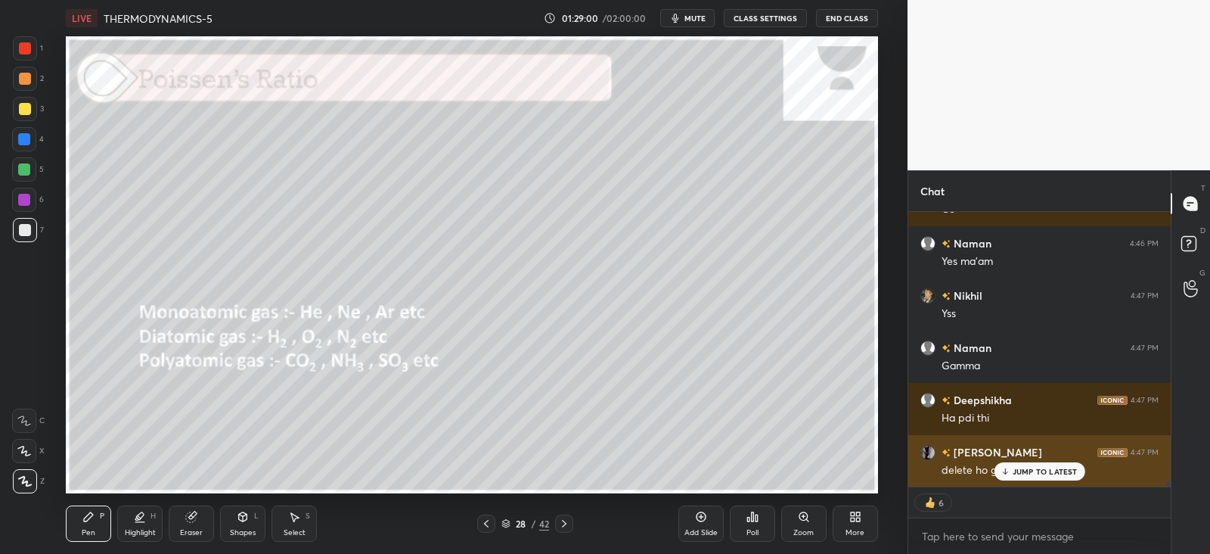
click at [1023, 468] on p "JUMP TO LATEST" at bounding box center [1045, 471] width 65 height 9
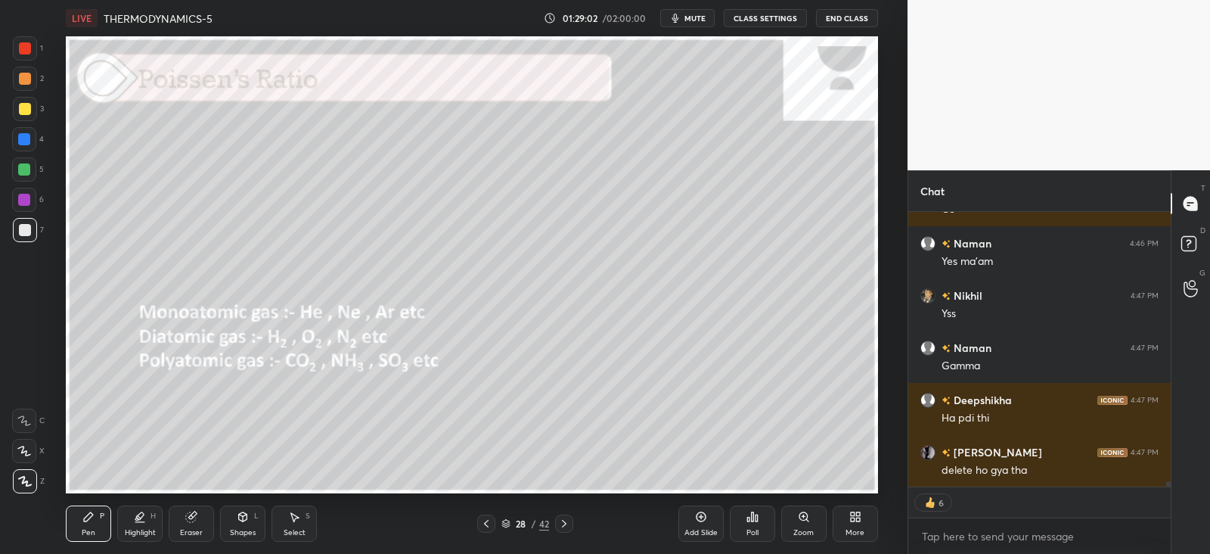
scroll to position [13967, 0]
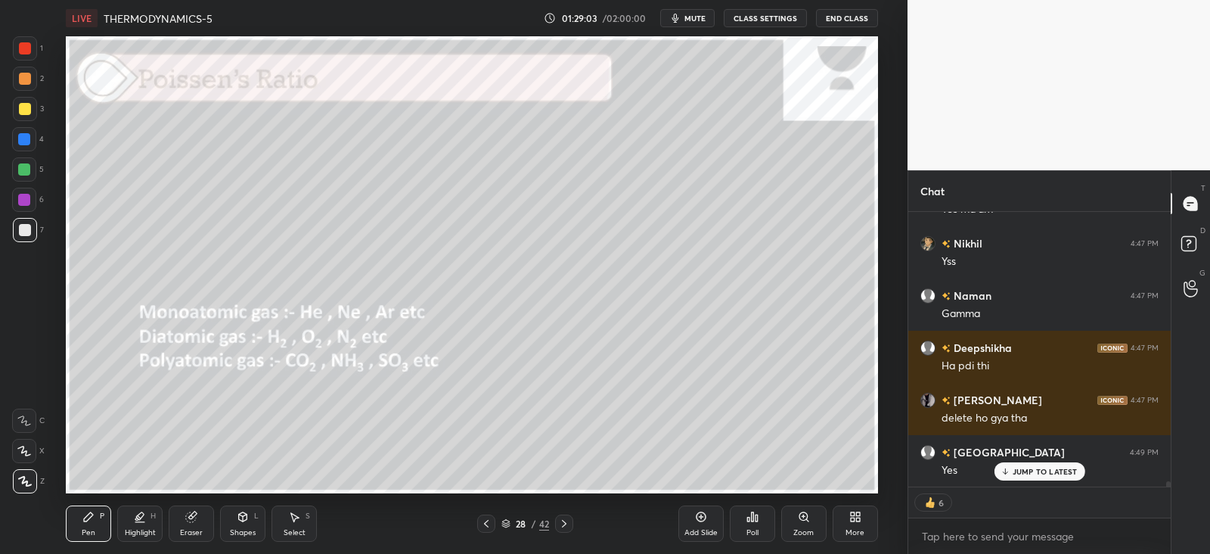
click at [563, 517] on icon at bounding box center [564, 523] width 12 height 12
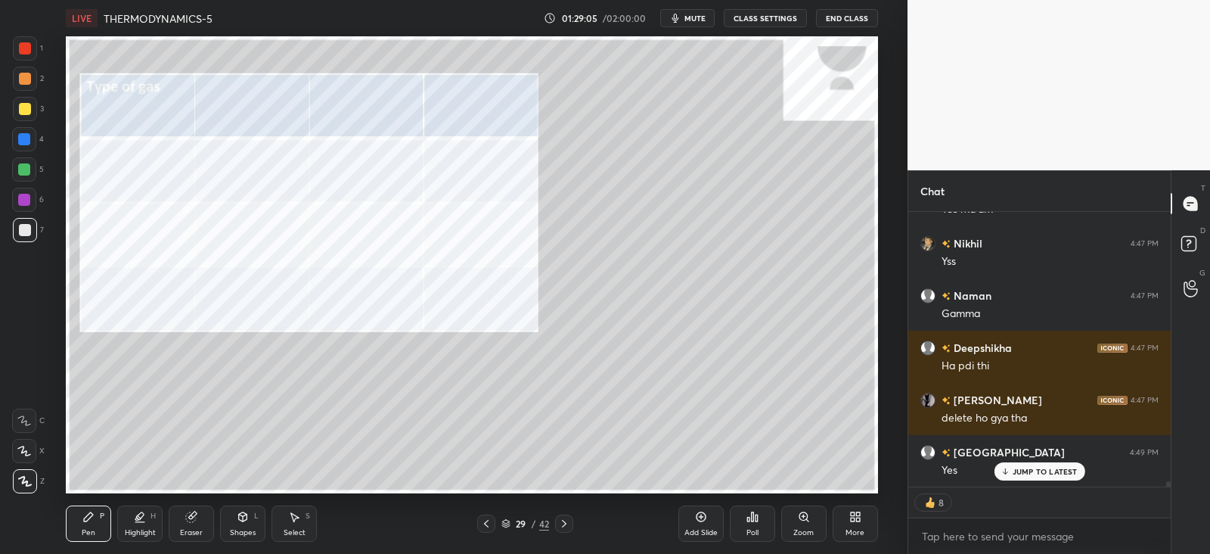
scroll to position [14019, 0]
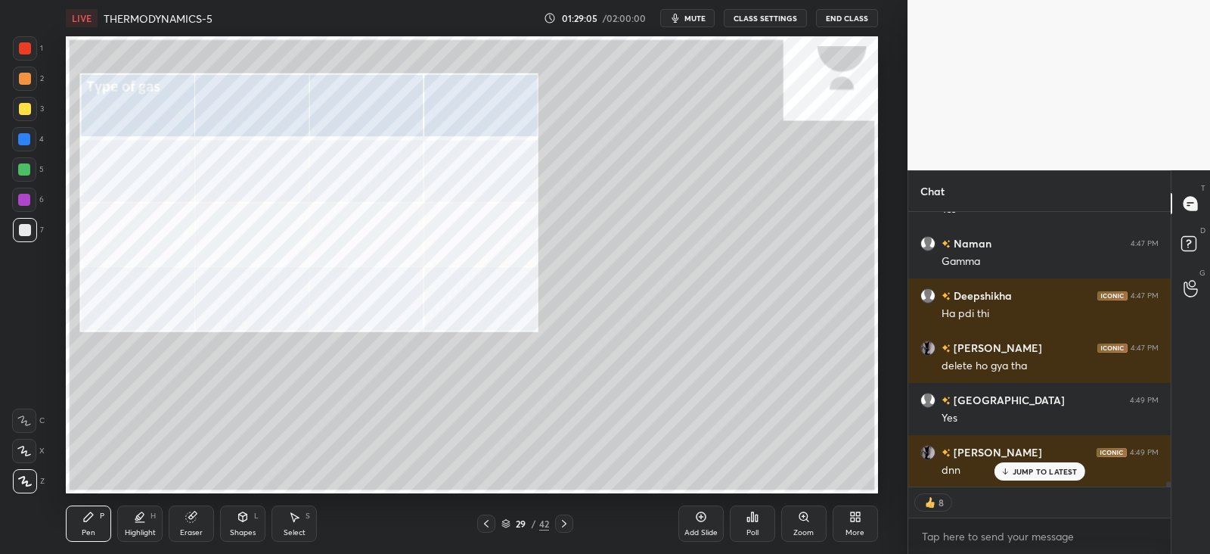
click at [26, 48] on div at bounding box center [25, 48] width 12 height 12
click at [486, 519] on icon at bounding box center [486, 523] width 12 height 12
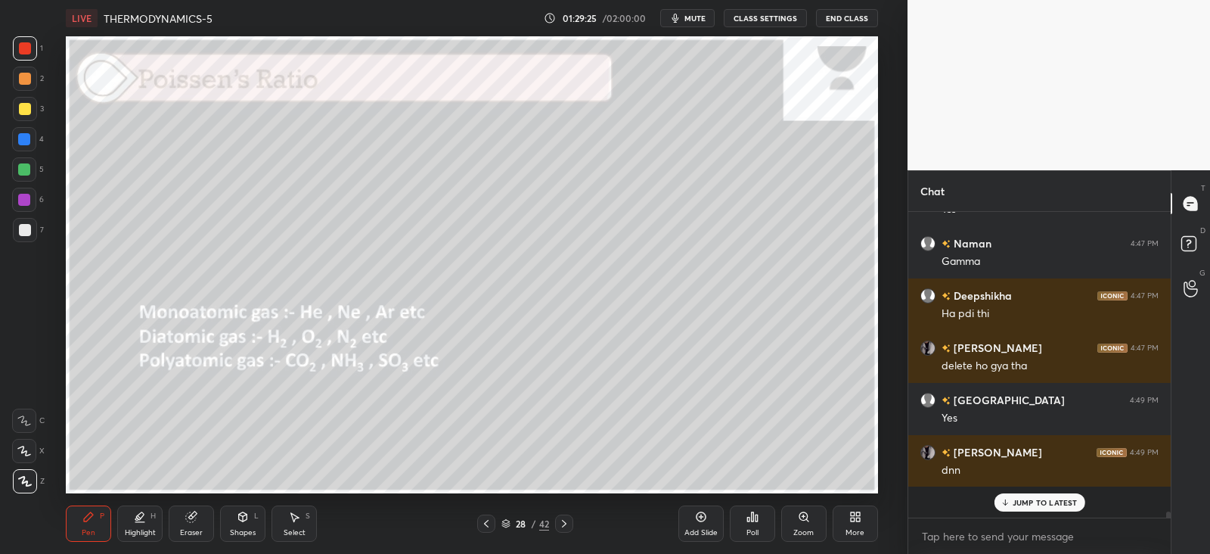
scroll to position [13989, 0]
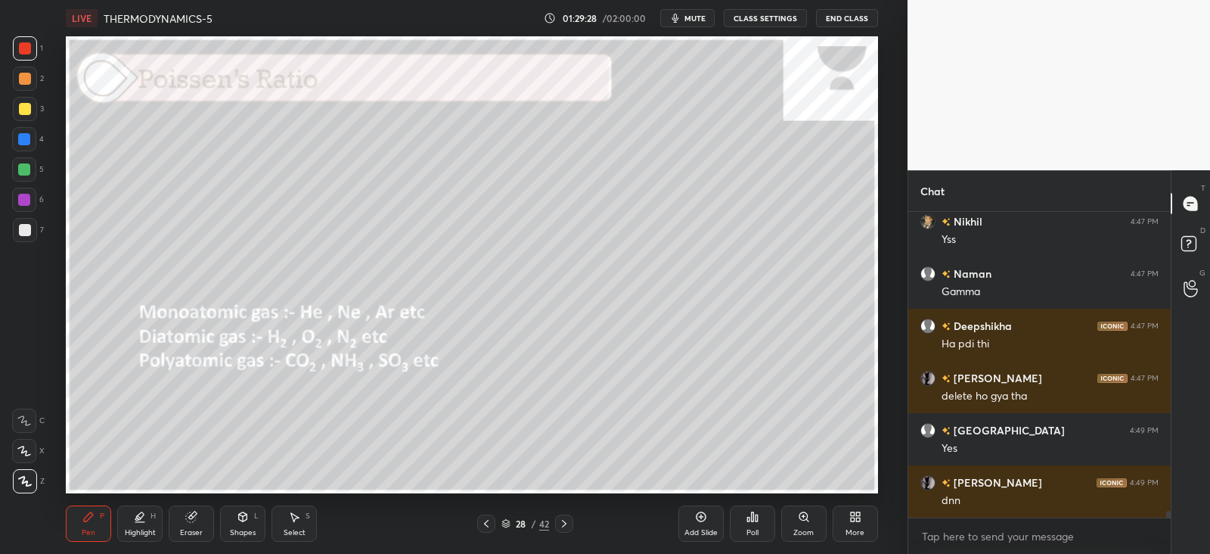
click at [567, 526] on icon at bounding box center [564, 523] width 12 height 12
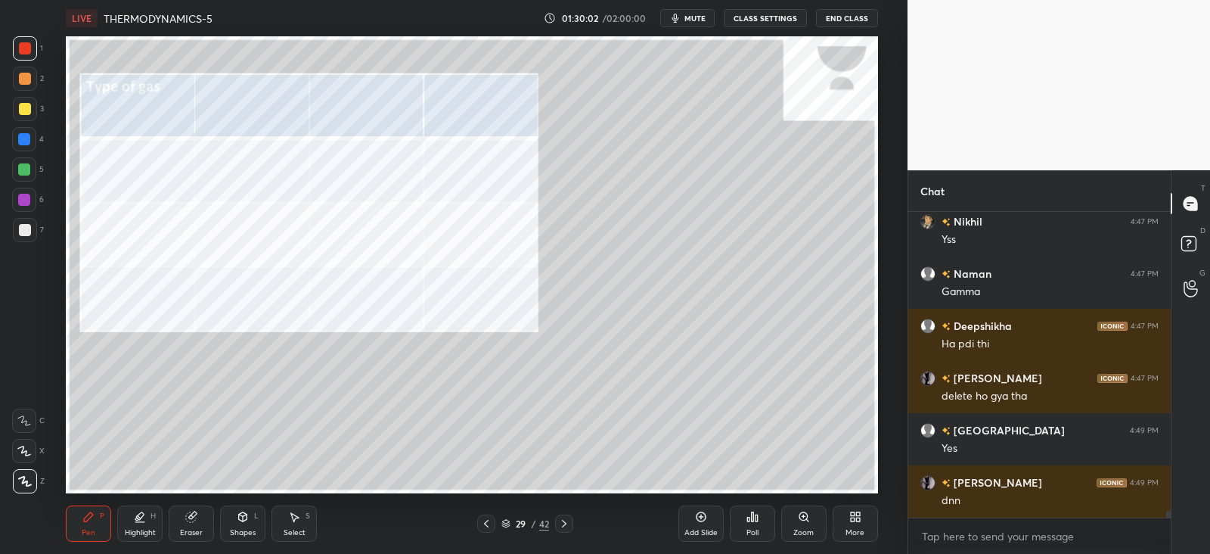
scroll to position [14041, 0]
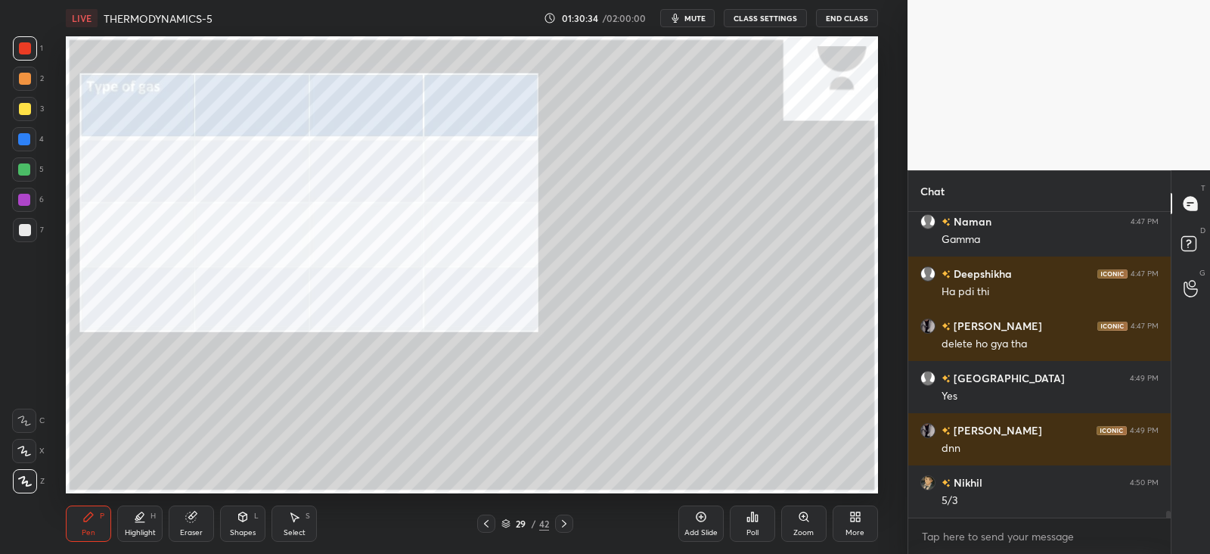
click at [247, 511] on icon at bounding box center [243, 517] width 12 height 12
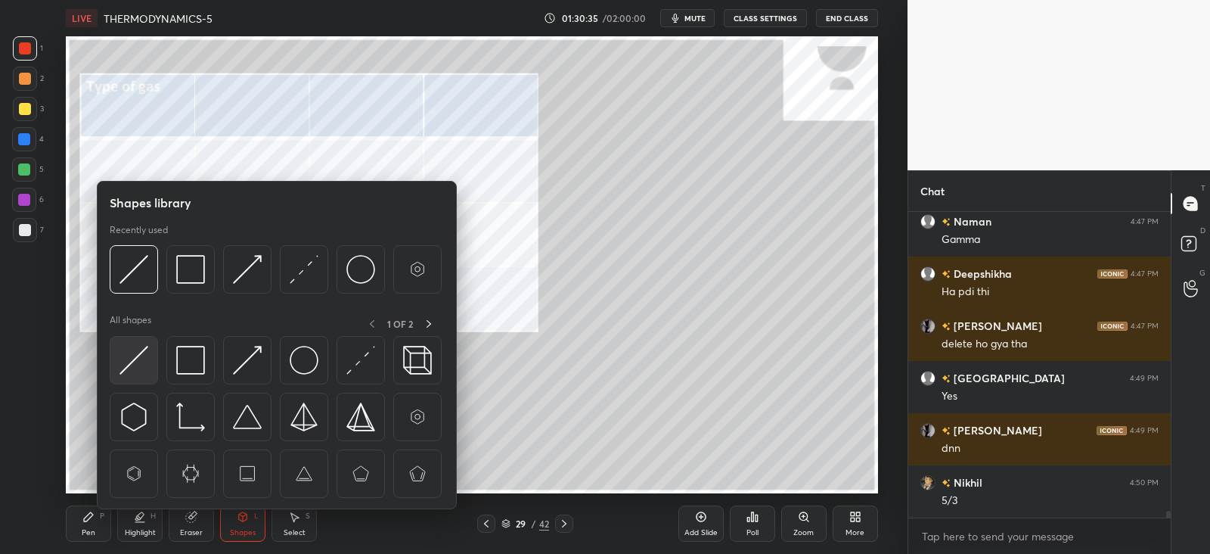
click at [126, 353] on img at bounding box center [134, 360] width 29 height 29
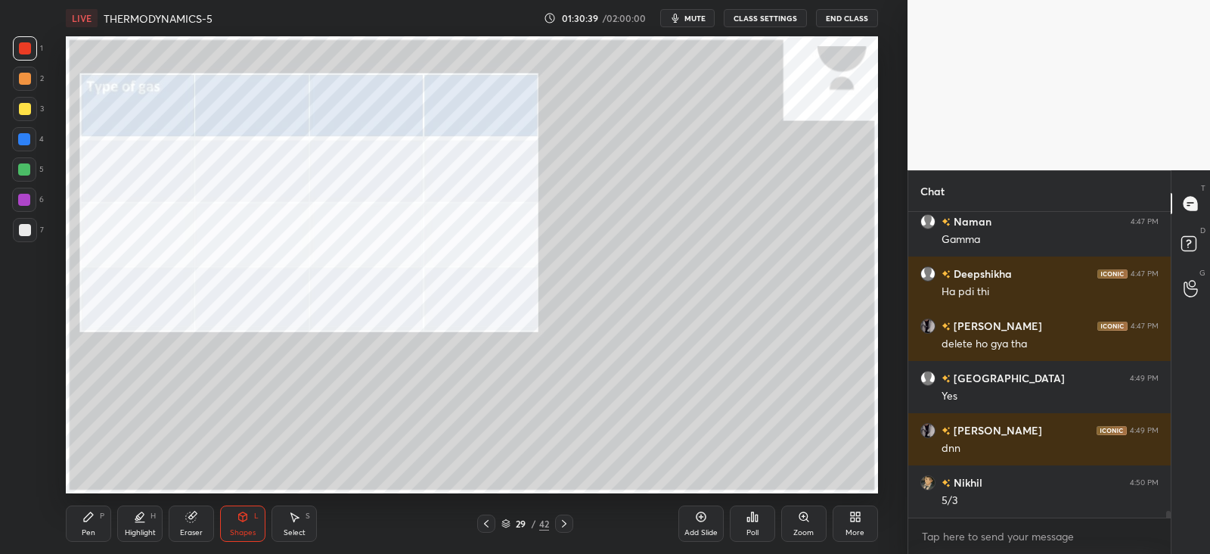
click at [94, 517] on icon at bounding box center [88, 517] width 12 height 12
click at [301, 523] on div "Select S" at bounding box center [294, 523] width 45 height 36
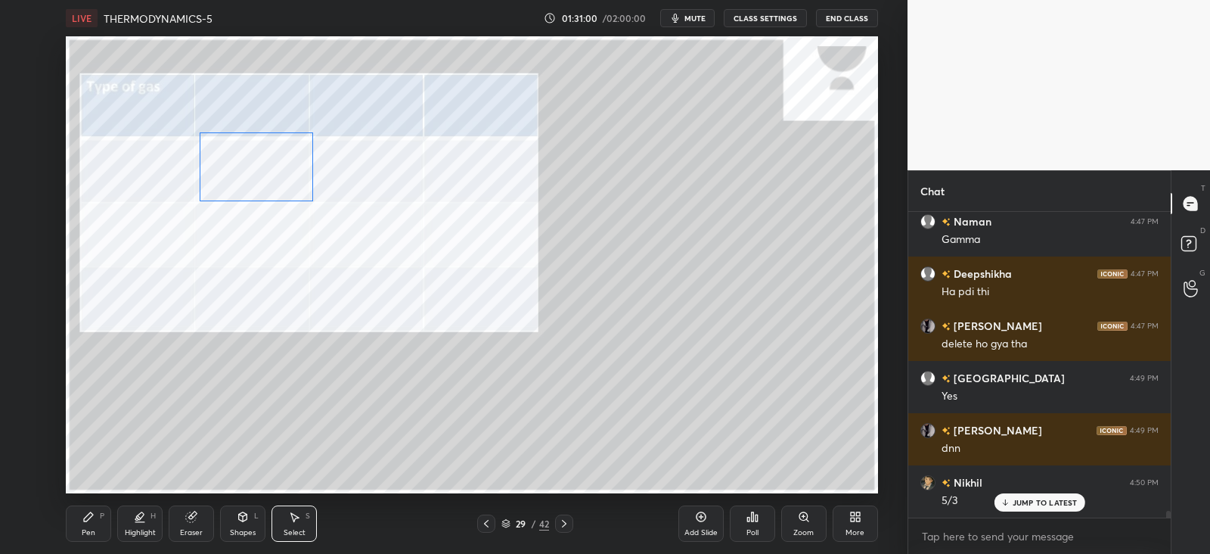
scroll to position [14092, 0]
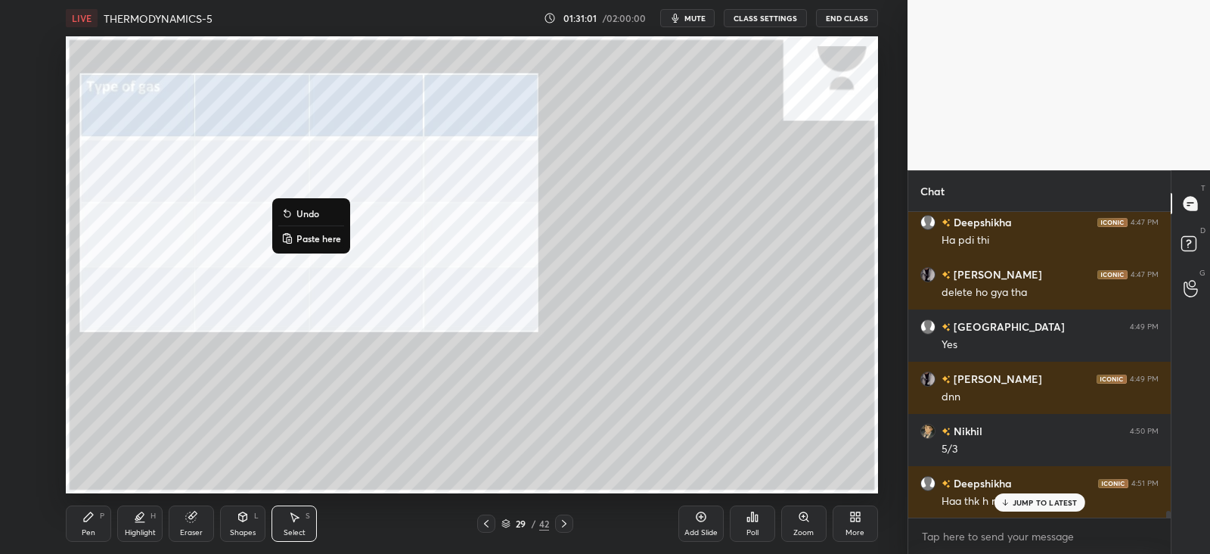
click at [238, 294] on div "0 ° Undo Copy Paste here Duplicate Duplicate to new slide Delete" at bounding box center [472, 264] width 812 height 457
click at [198, 520] on div "Eraser" at bounding box center [191, 523] width 45 height 36
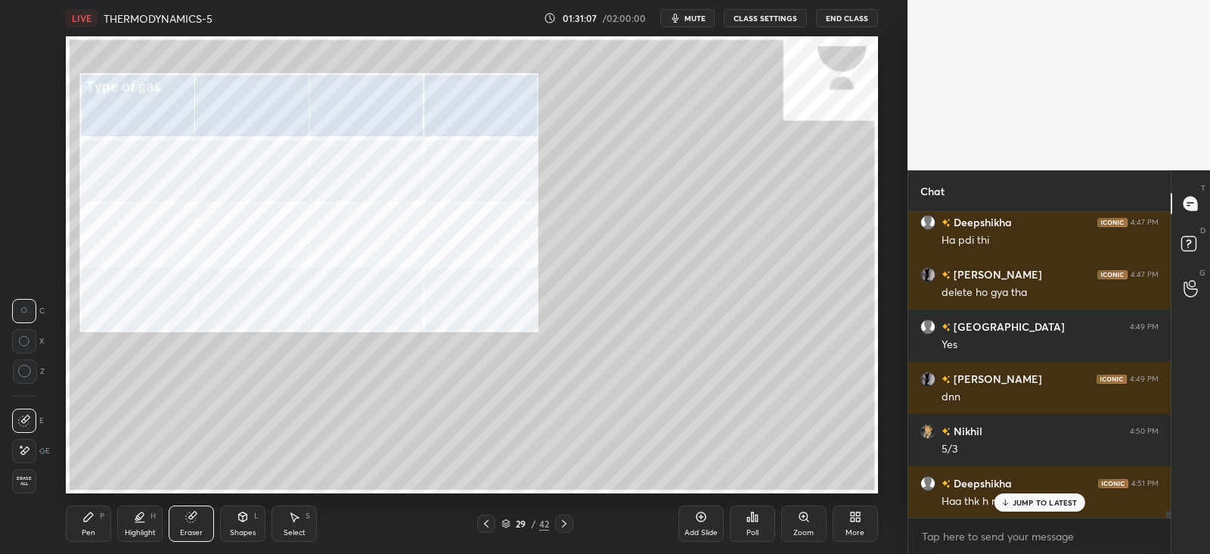
click at [90, 524] on div "Pen P" at bounding box center [88, 523] width 45 height 36
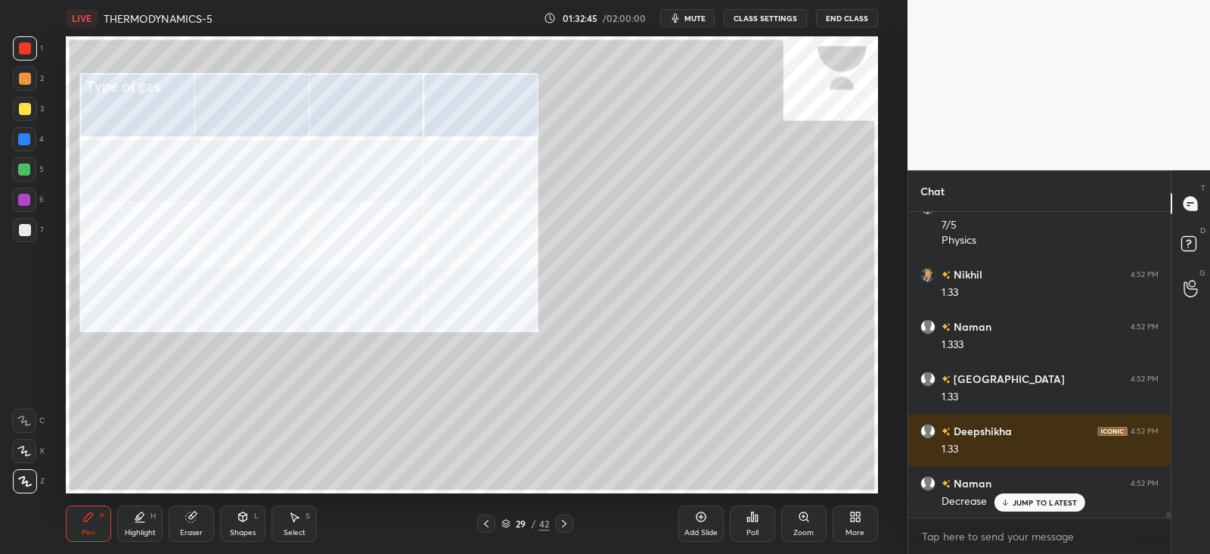
scroll to position [14473, 0]
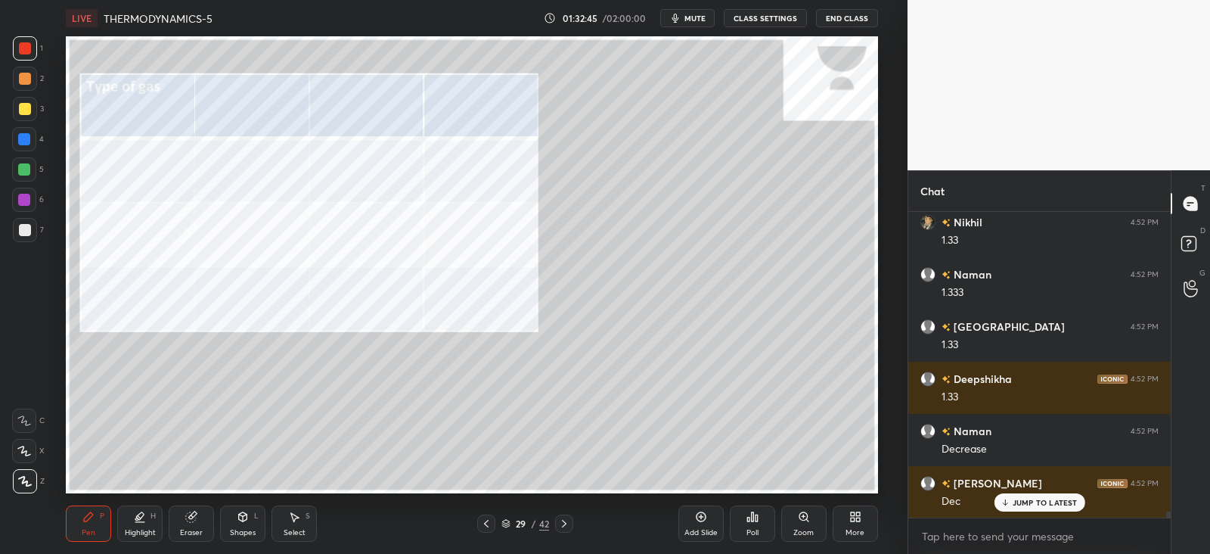
click at [145, 527] on div "Highlight H" at bounding box center [139, 523] width 45 height 36
click at [33, 449] on div at bounding box center [24, 451] width 24 height 24
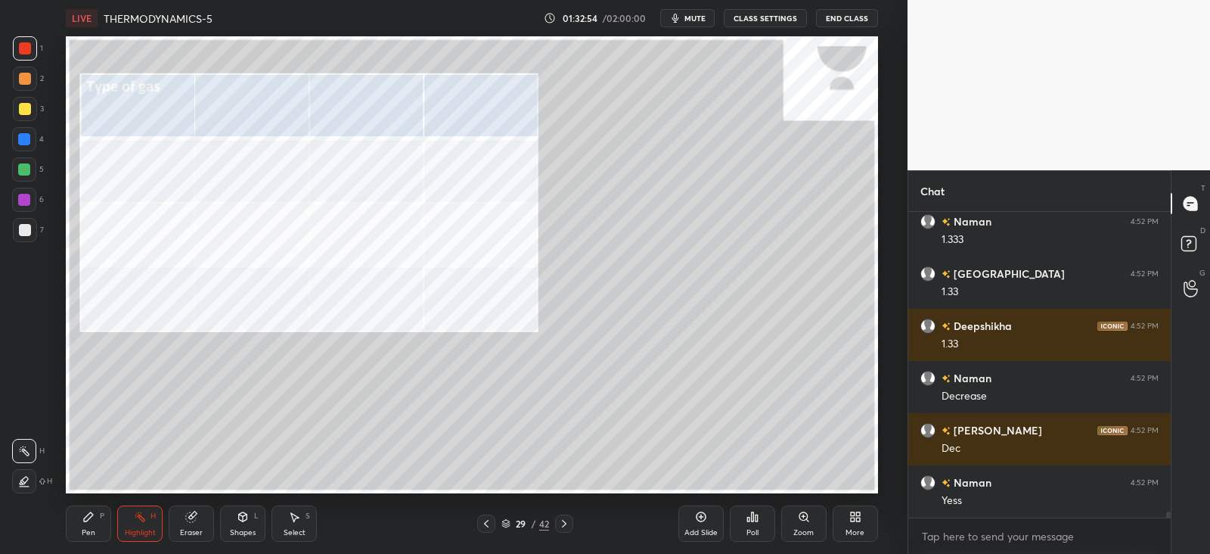
scroll to position [14578, 0]
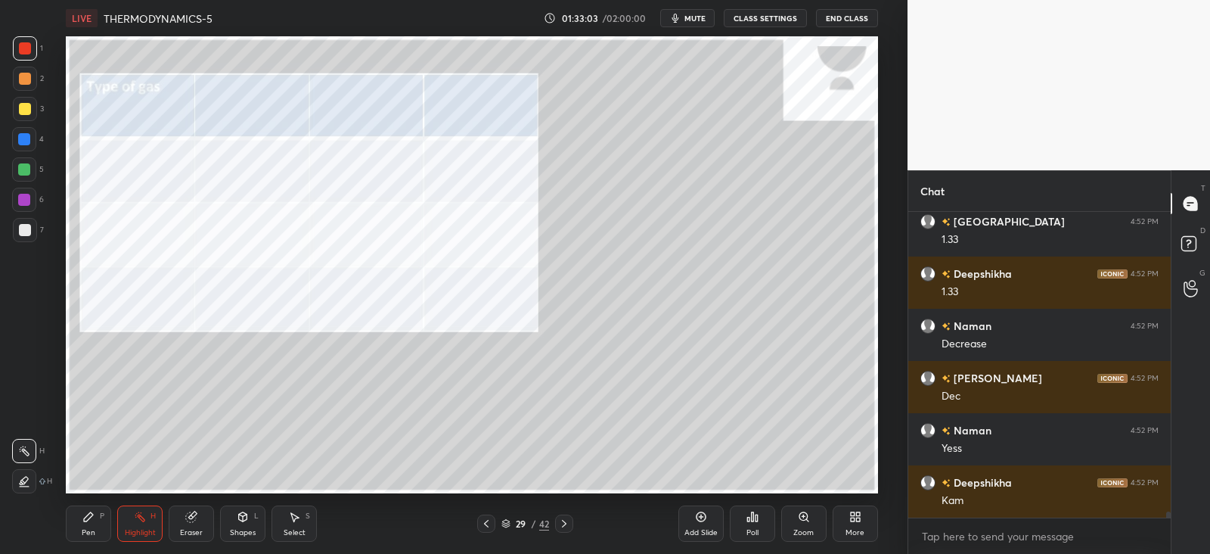
click at [100, 518] on div "P" at bounding box center [102, 516] width 5 height 8
click at [26, 45] on div at bounding box center [25, 48] width 12 height 12
click at [561, 524] on icon at bounding box center [564, 523] width 12 height 12
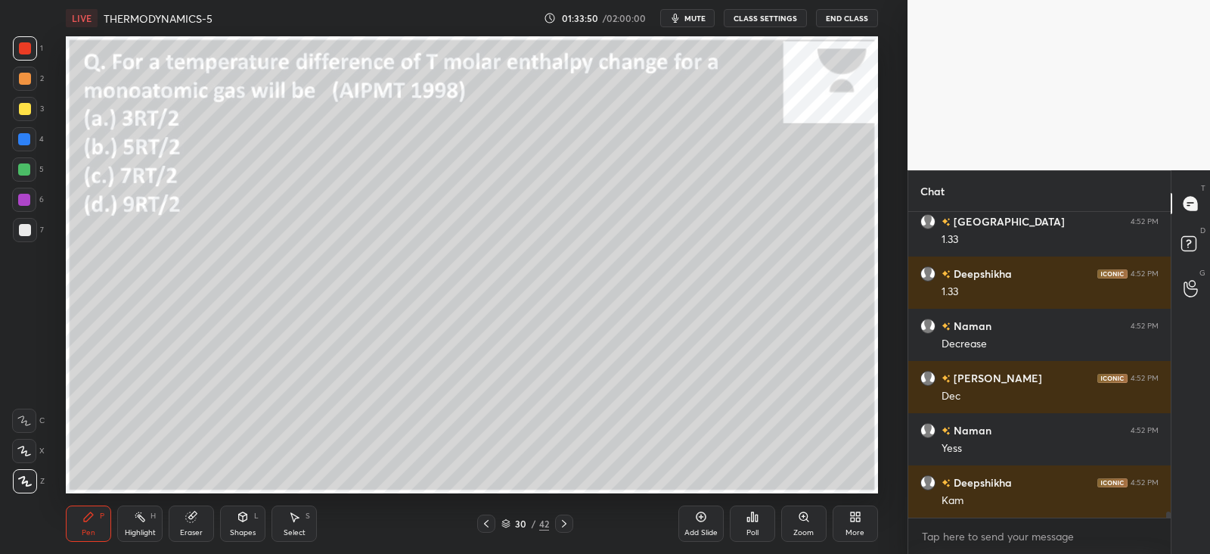
click at [474, 522] on div "30 / 42" at bounding box center [525, 523] width 306 height 18
click at [481, 524] on icon at bounding box center [486, 523] width 12 height 12
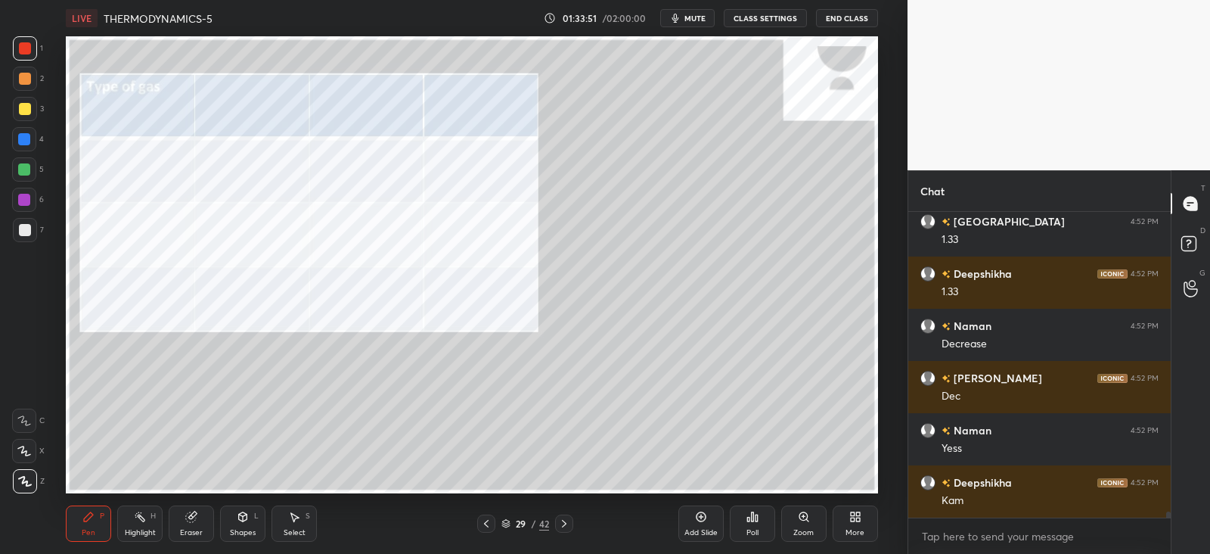
scroll to position [5, 5]
click at [564, 523] on icon at bounding box center [564, 523] width 12 height 12
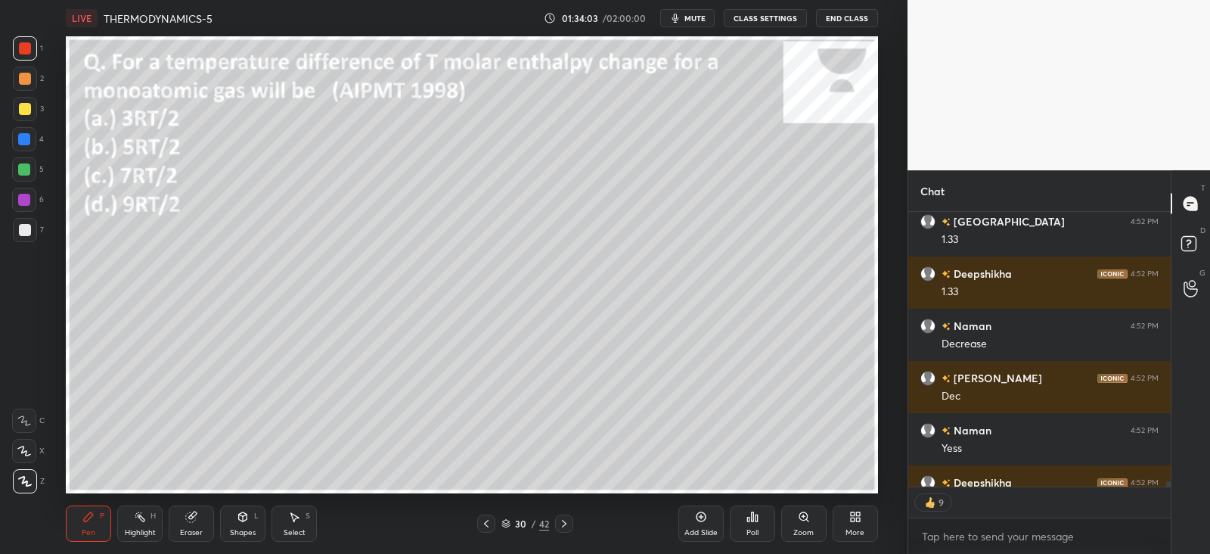
click at [754, 515] on icon at bounding box center [753, 517] width 12 height 12
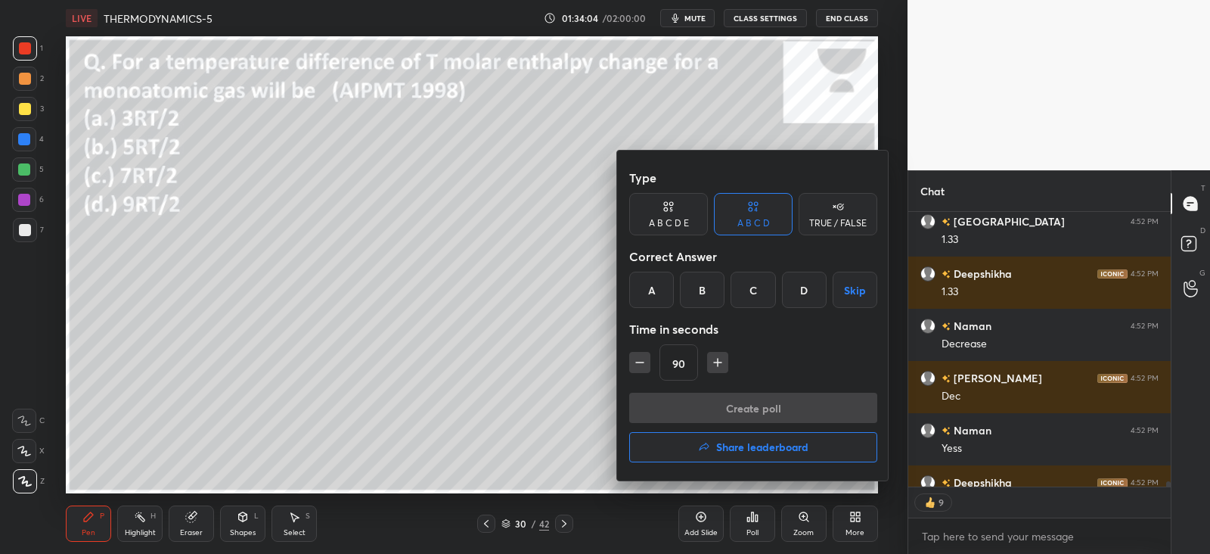
click at [706, 284] on div "B" at bounding box center [702, 290] width 45 height 36
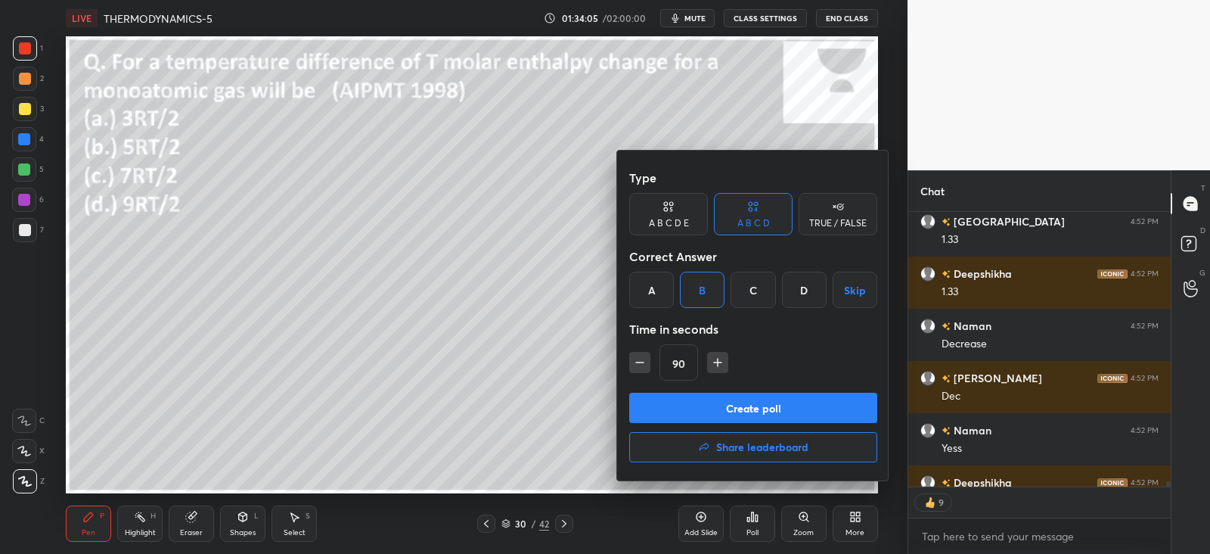
click at [720, 408] on button "Create poll" at bounding box center [753, 408] width 248 height 30
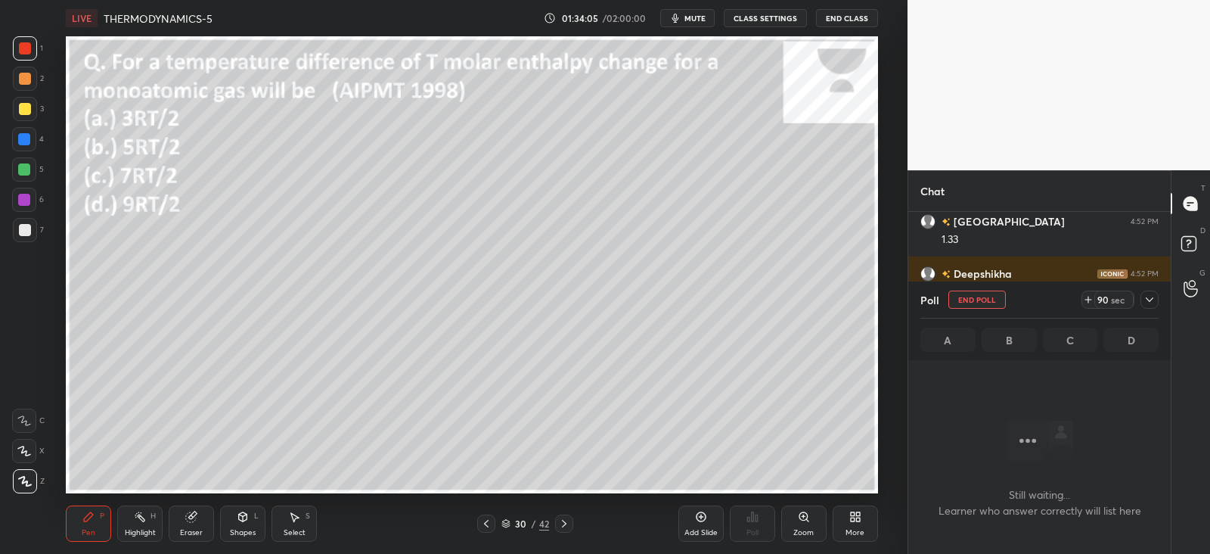
scroll to position [5, 5]
click at [1155, 304] on icon at bounding box center [1150, 300] width 12 height 12
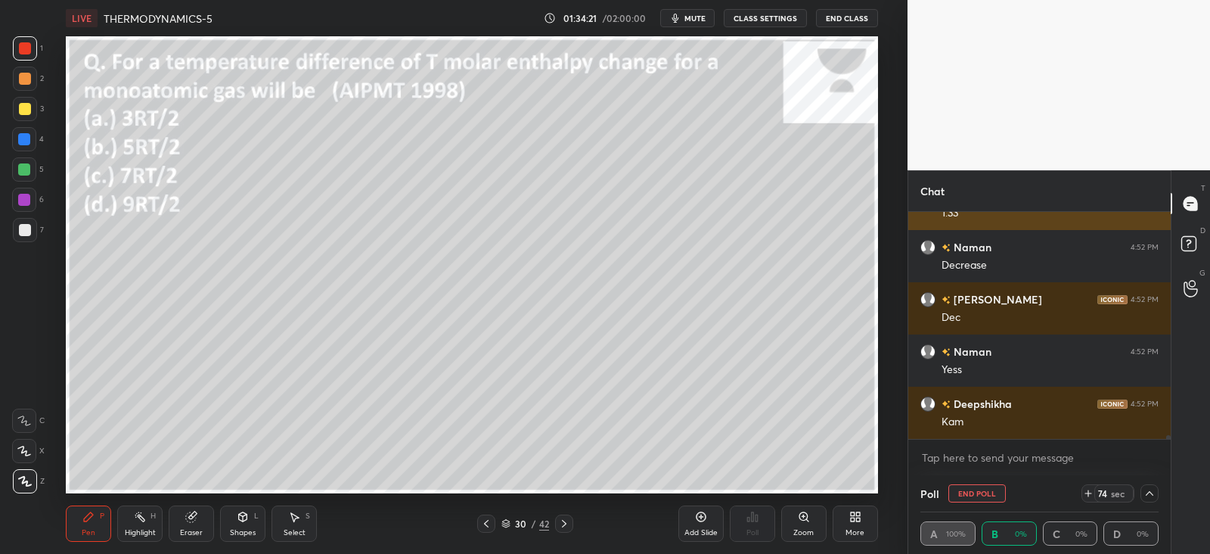
scroll to position [0, 5]
click at [1146, 488] on icon at bounding box center [1150, 493] width 12 height 12
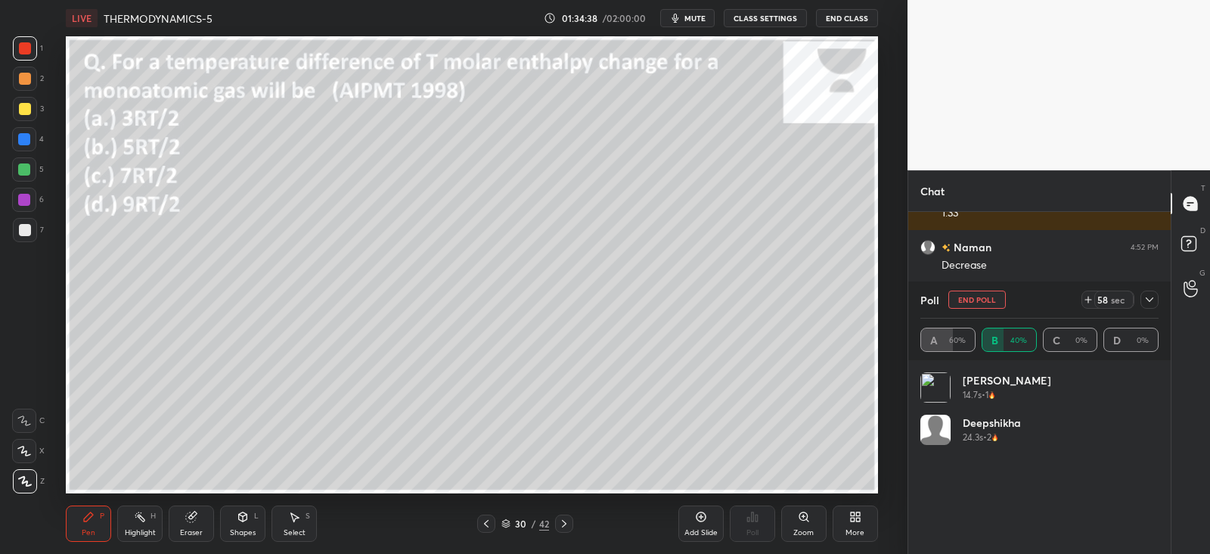
scroll to position [177, 234]
click at [1142, 295] on div at bounding box center [1150, 300] width 18 height 18
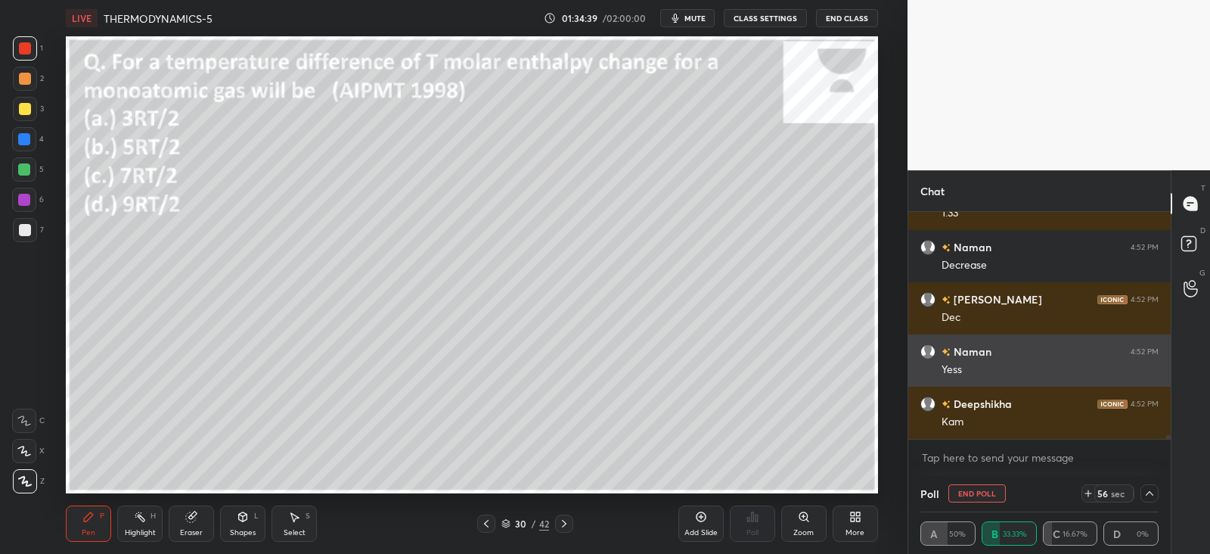
scroll to position [0, 0]
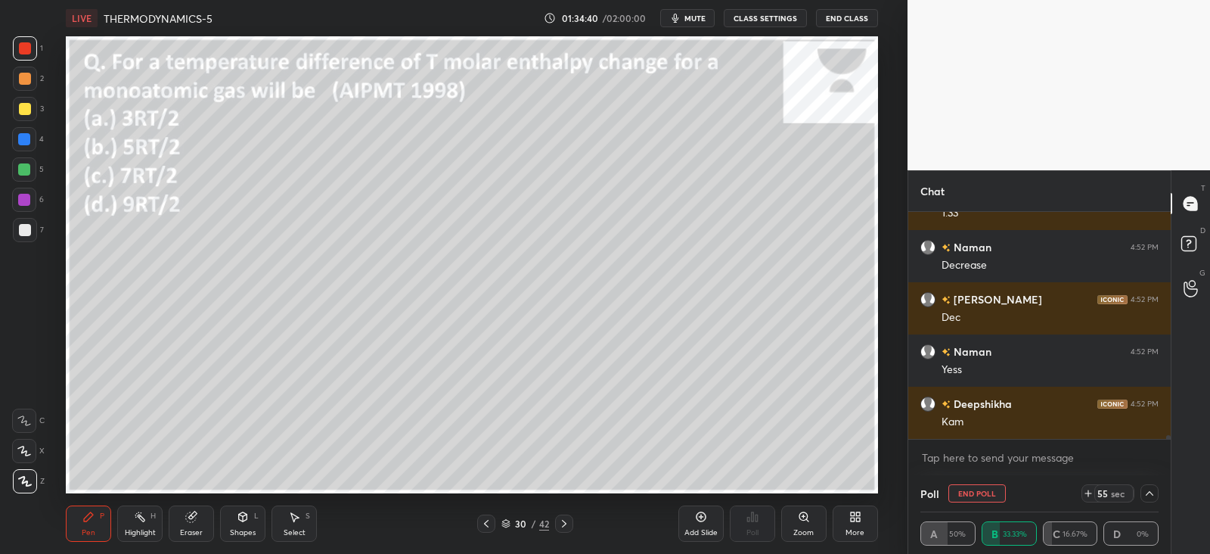
click at [1148, 489] on icon at bounding box center [1150, 493] width 12 height 12
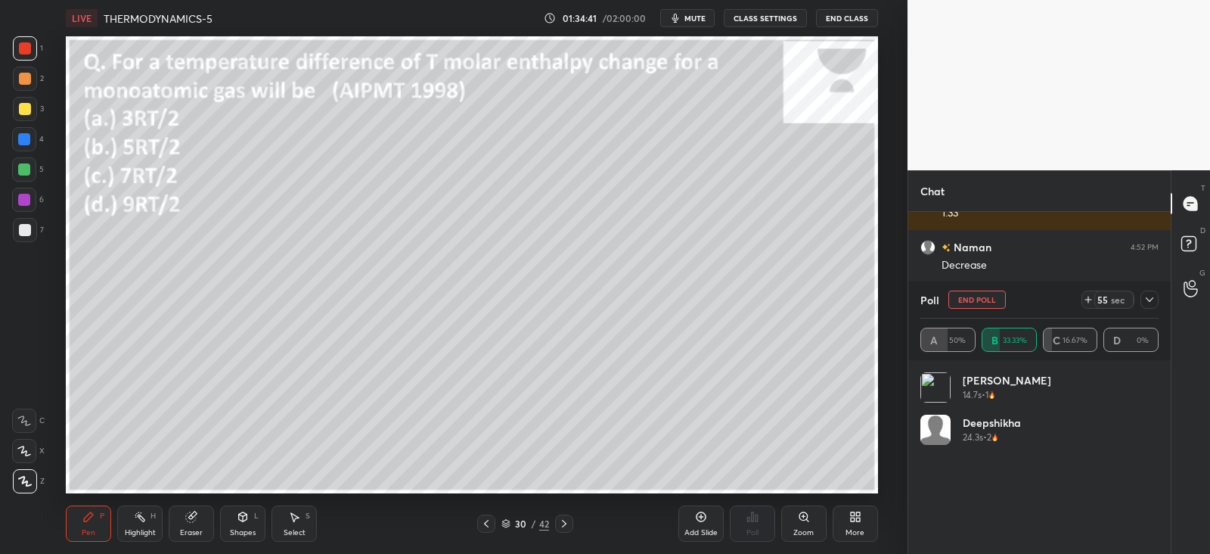
scroll to position [177, 234]
click at [1160, 304] on div "Poll End Poll 54 sec A 50% B 33.33% C 16.67% D 0%" at bounding box center [1040, 320] width 263 height 79
click at [1146, 301] on icon at bounding box center [1150, 300] width 12 height 12
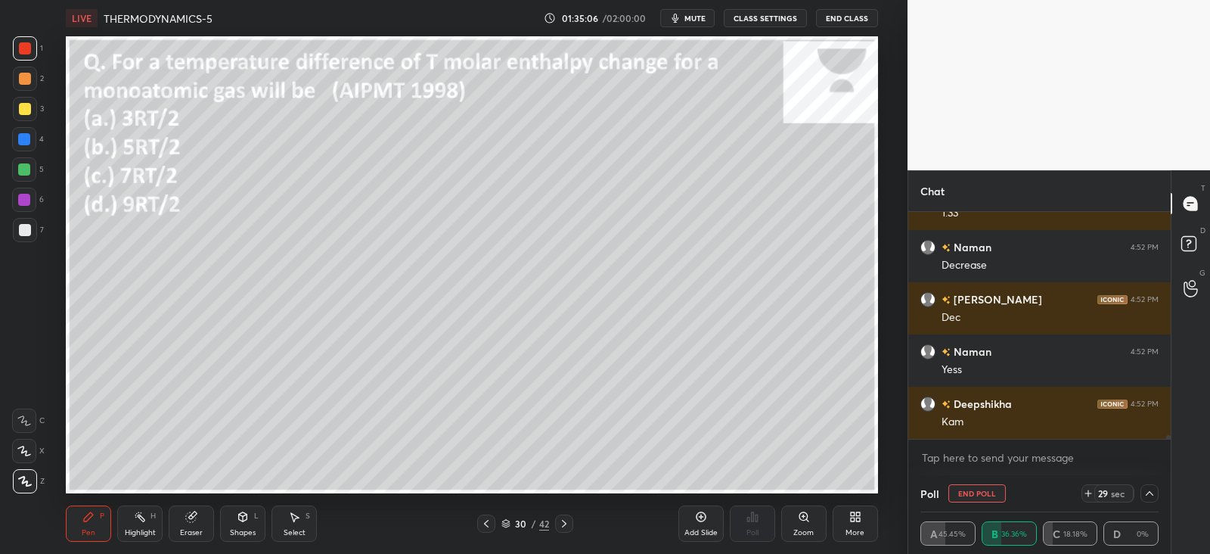
click at [241, 511] on icon at bounding box center [243, 517] width 12 height 12
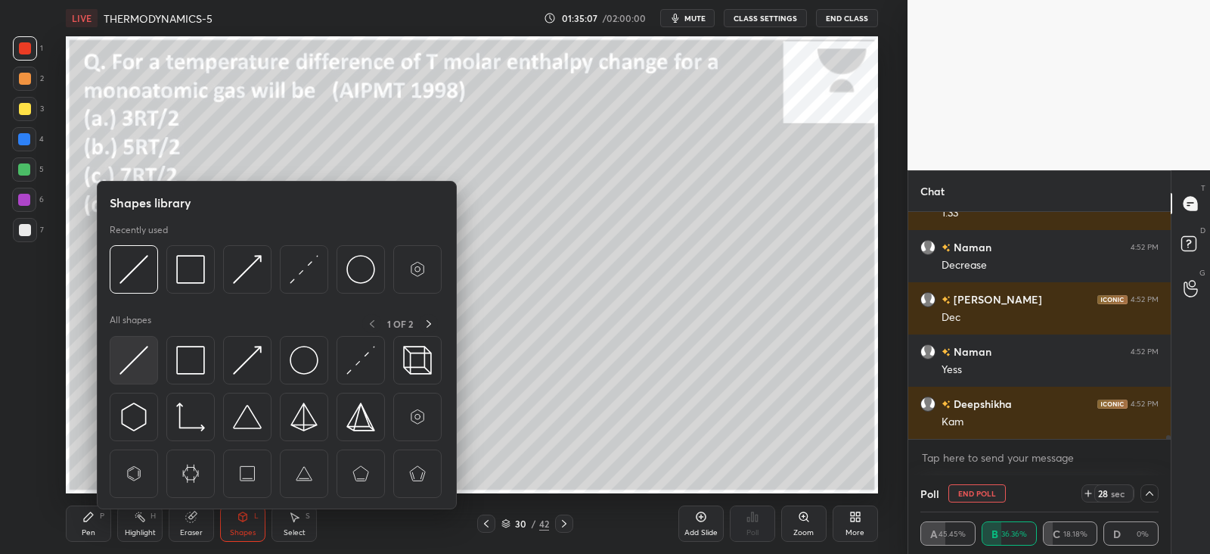
click at [137, 353] on img at bounding box center [134, 360] width 29 height 29
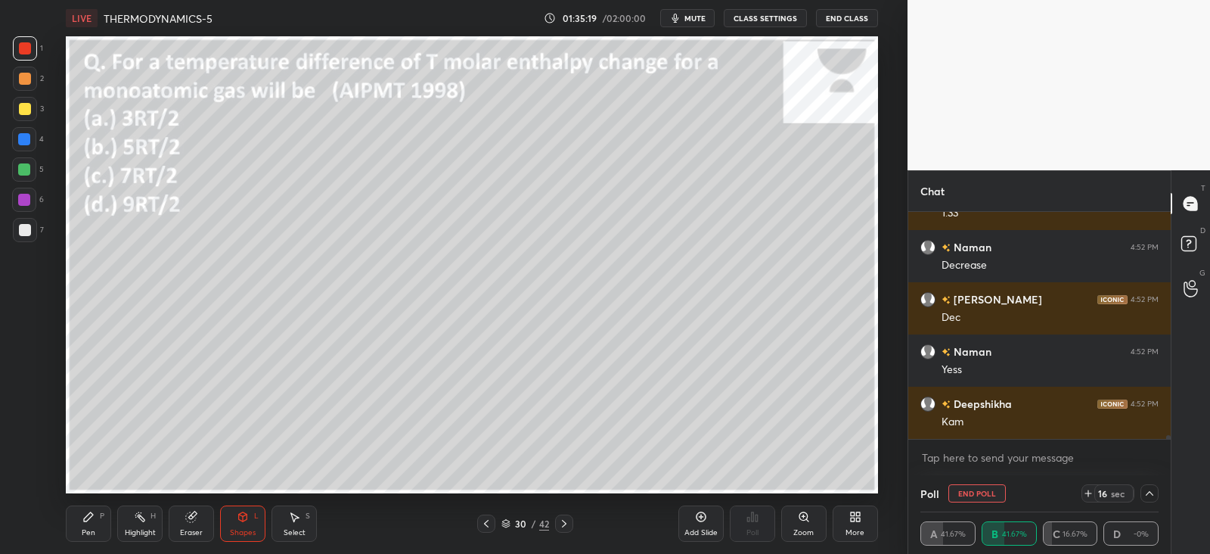
click at [97, 527] on div "Pen P" at bounding box center [88, 523] width 45 height 36
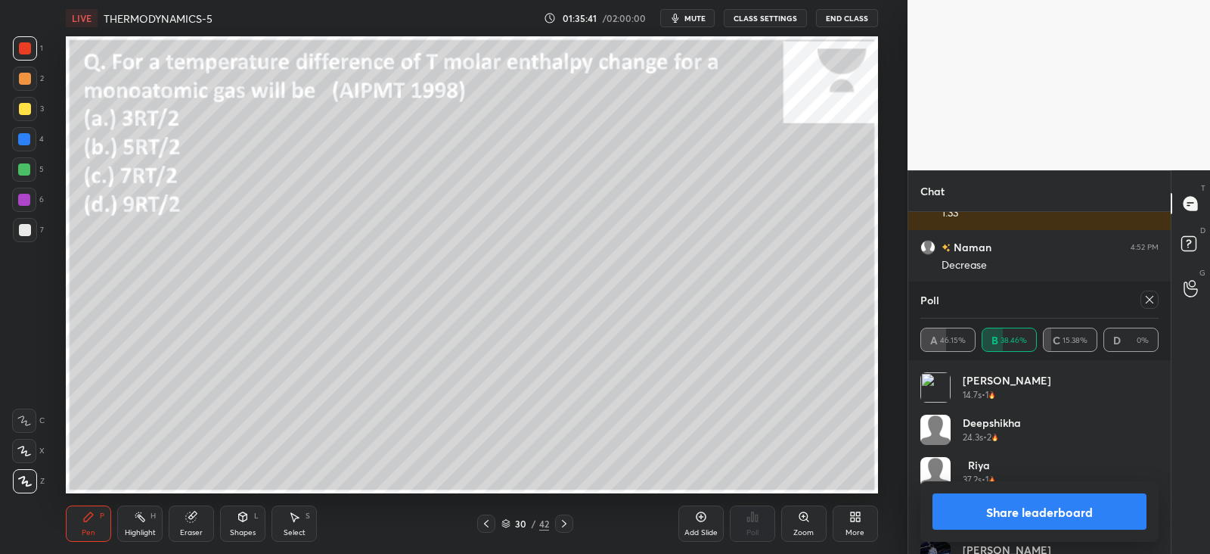
click at [1152, 297] on icon at bounding box center [1150, 300] width 8 height 8
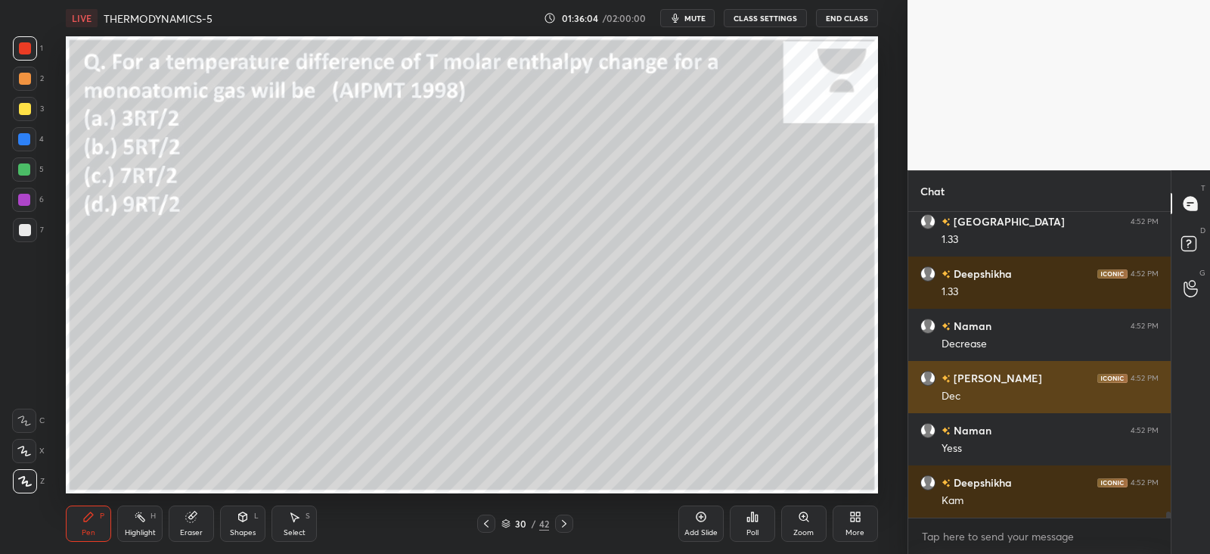
scroll to position [5, 5]
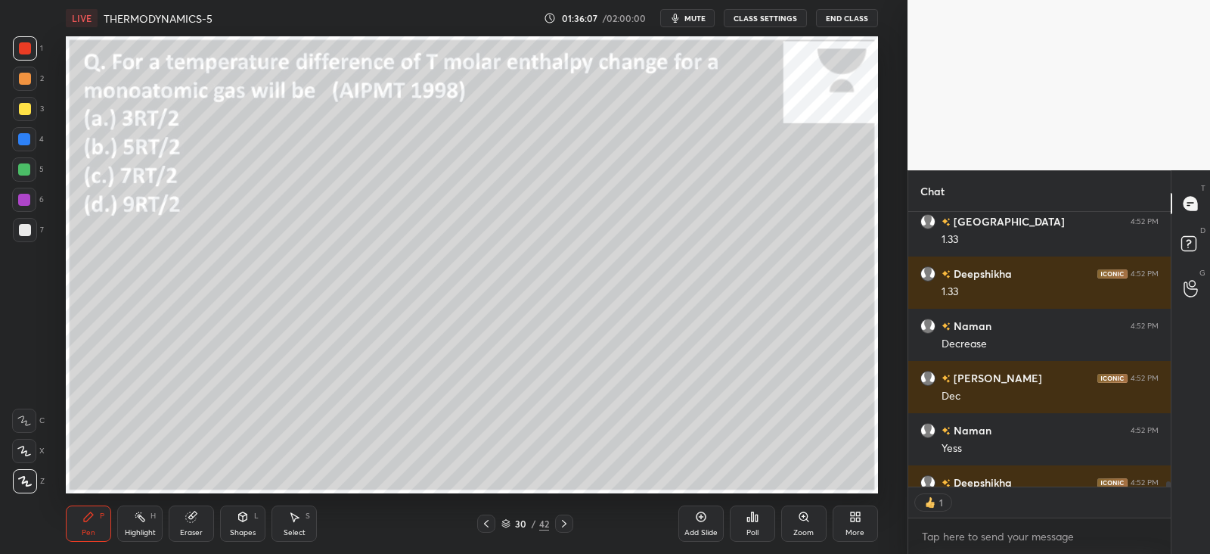
click at [240, 522] on icon at bounding box center [243, 517] width 12 height 12
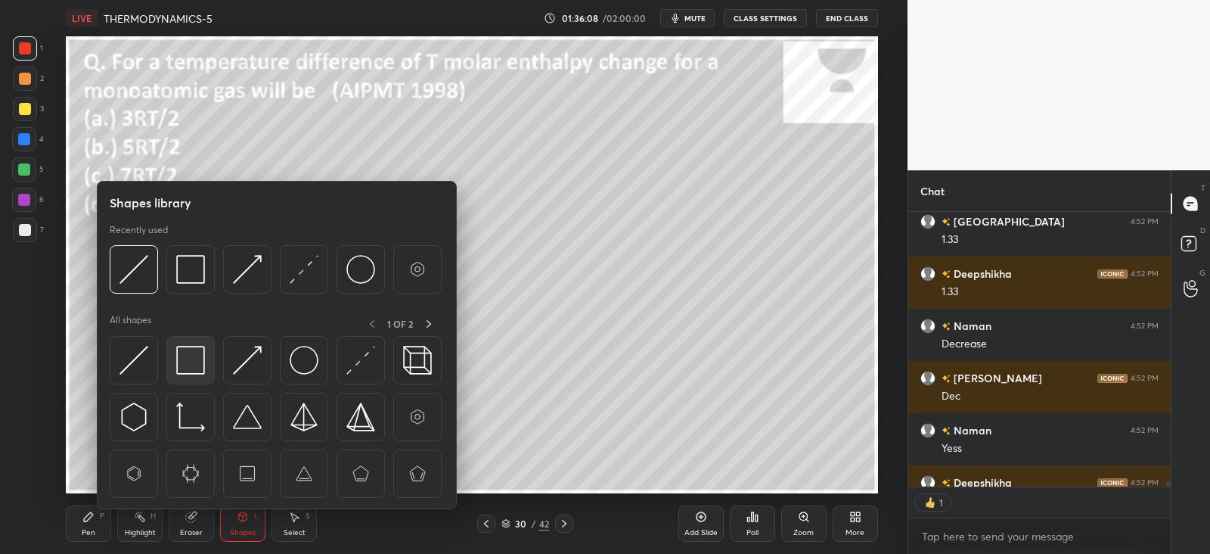
click at [188, 357] on img at bounding box center [190, 360] width 29 height 29
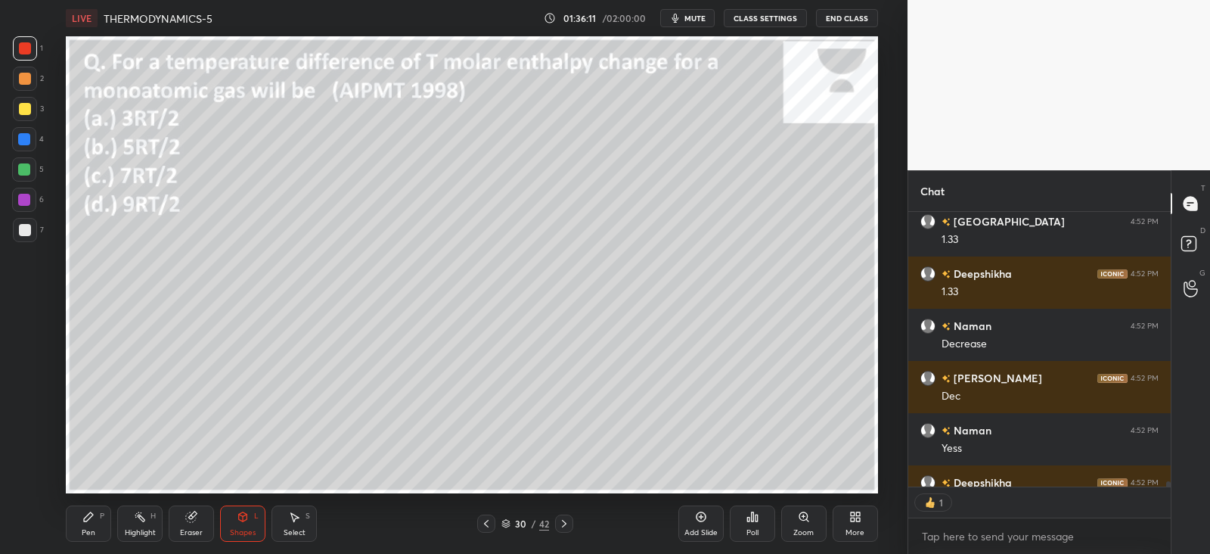
click at [101, 509] on div "Pen P" at bounding box center [88, 523] width 45 height 36
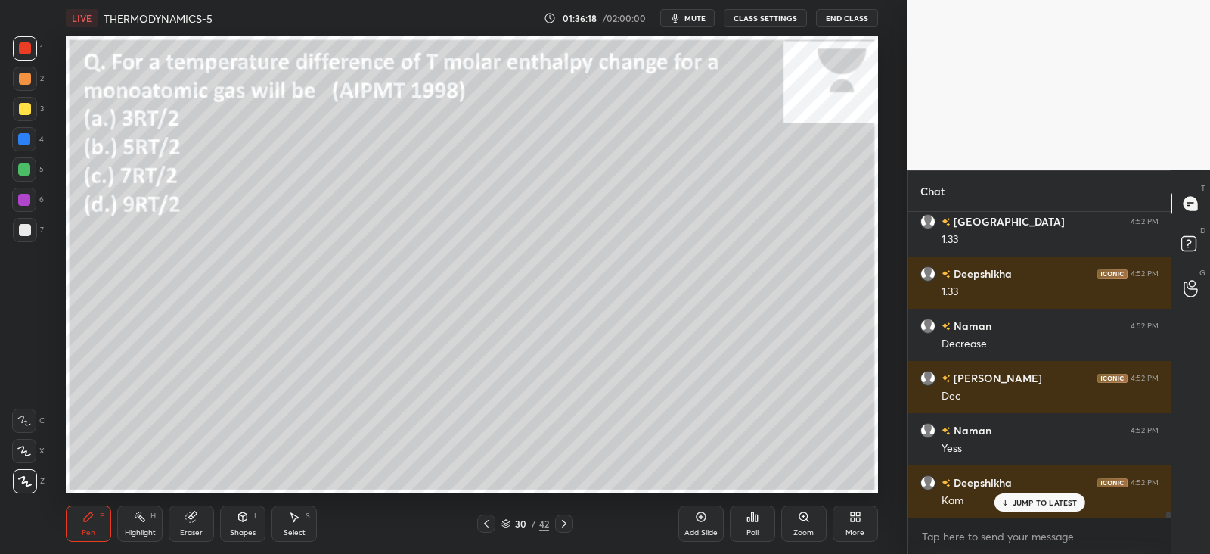
scroll to position [14630, 0]
click at [489, 525] on icon at bounding box center [486, 523] width 12 height 12
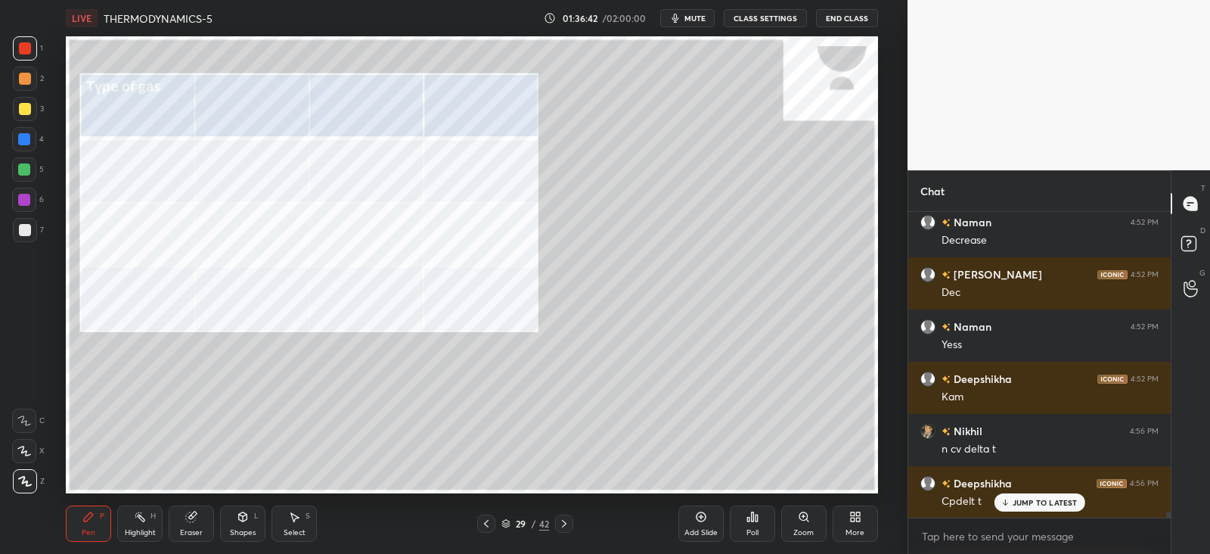
click at [562, 527] on icon at bounding box center [564, 524] width 5 height 8
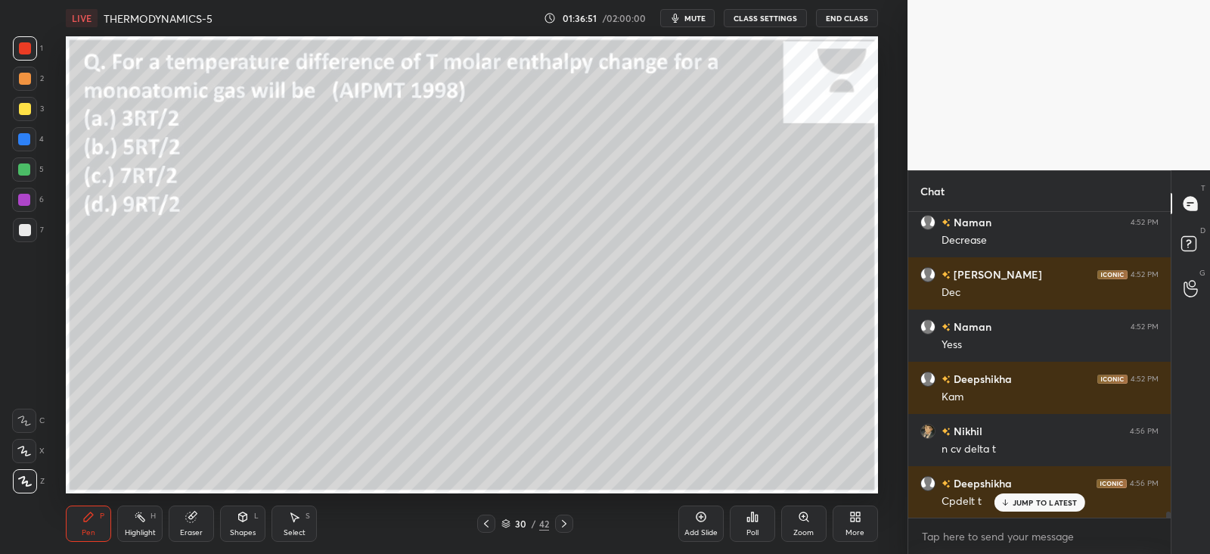
scroll to position [14734, 0]
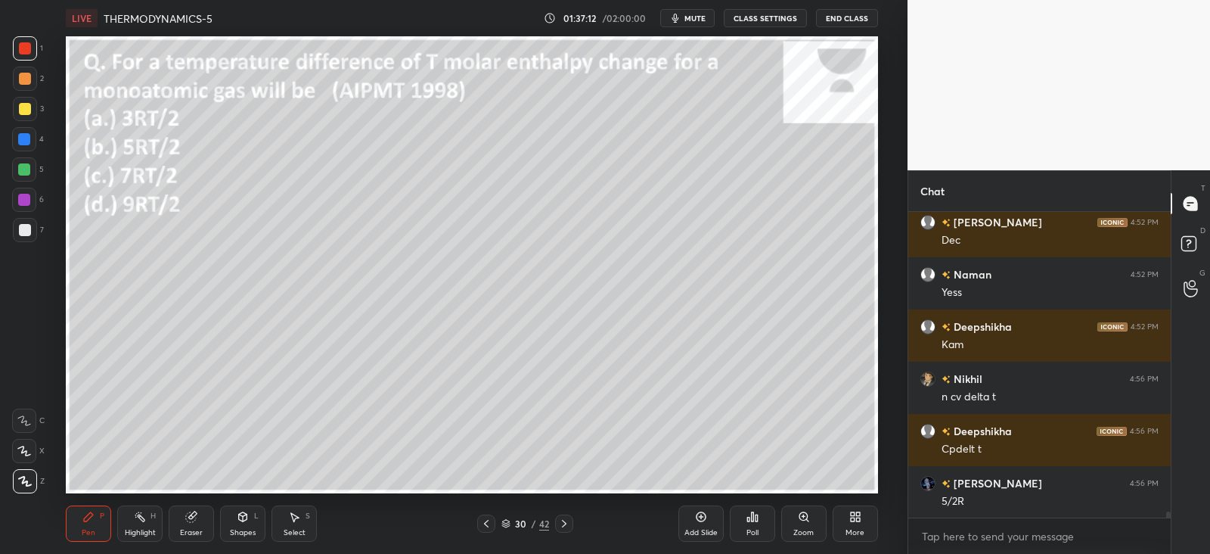
click at [245, 517] on icon at bounding box center [243, 516] width 8 height 9
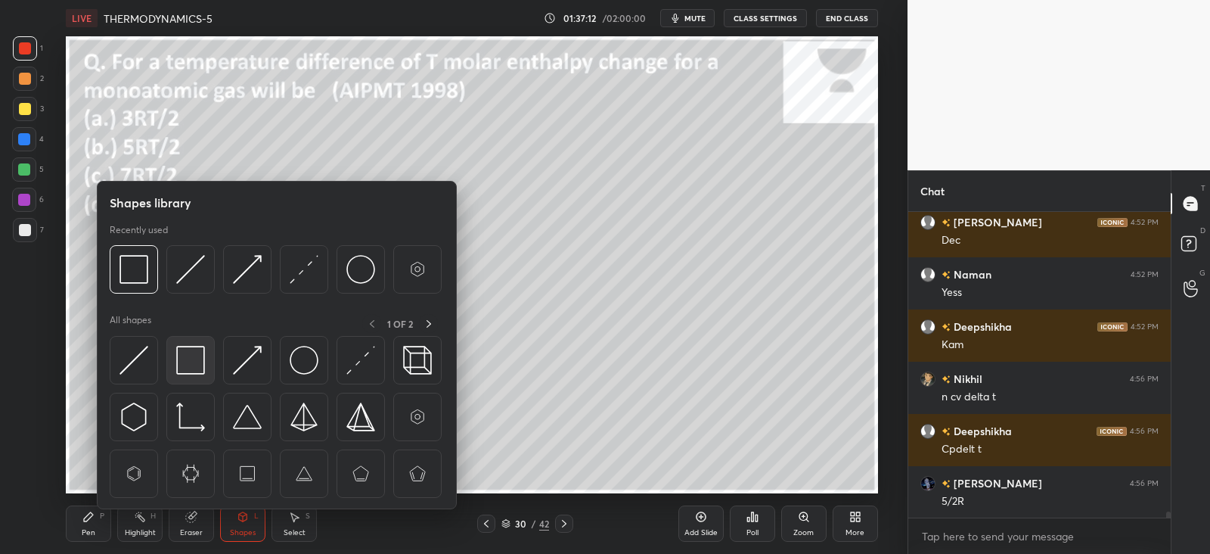
click at [197, 347] on img at bounding box center [190, 360] width 29 height 29
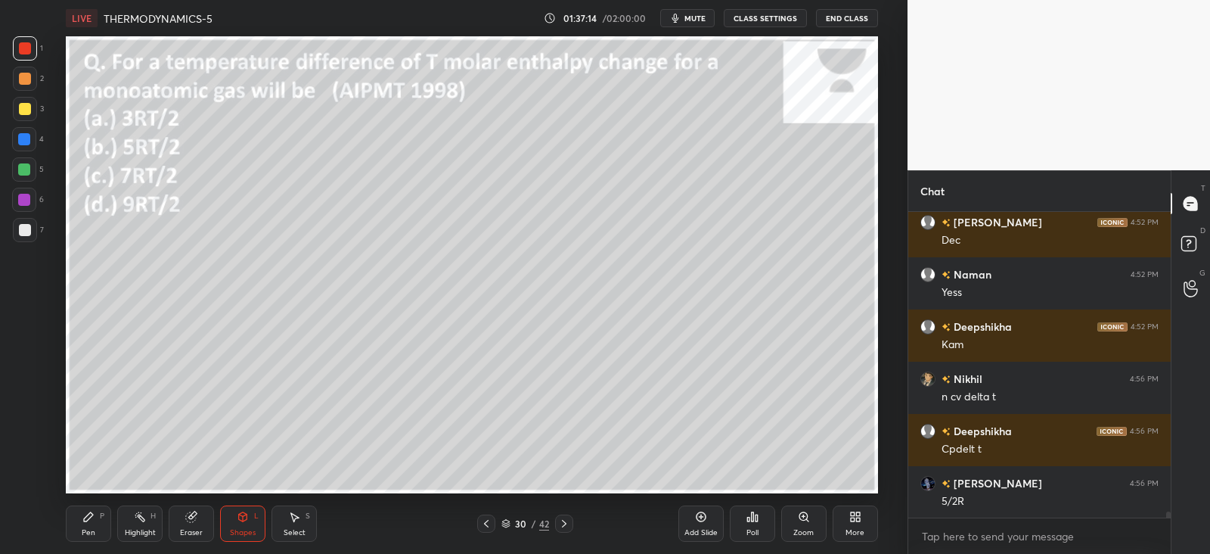
click at [85, 523] on div "Pen P" at bounding box center [88, 523] width 45 height 36
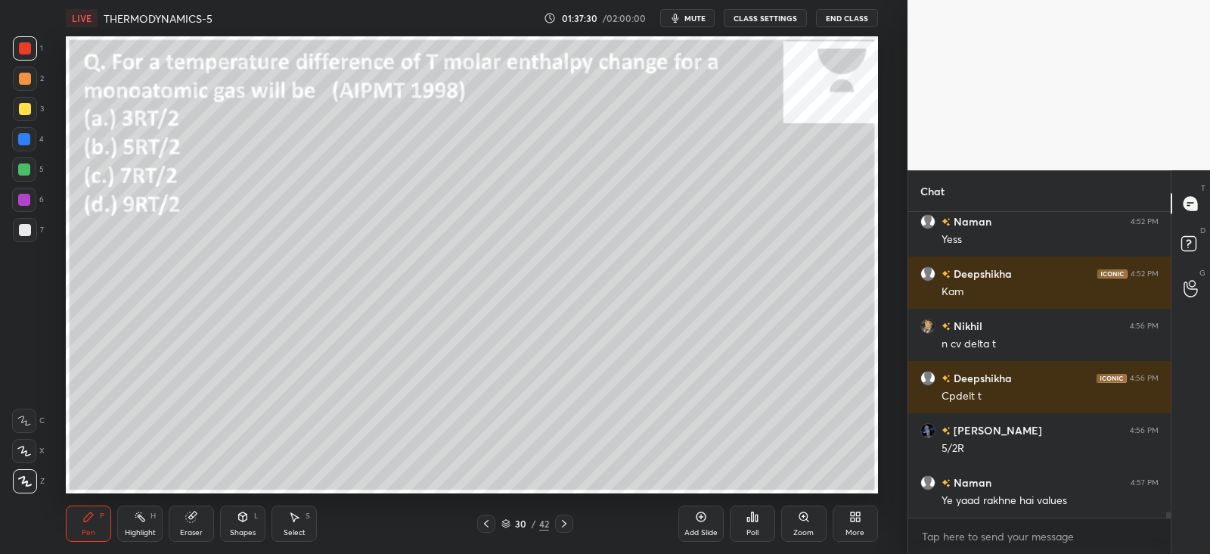
click at [488, 521] on icon at bounding box center [486, 523] width 12 height 12
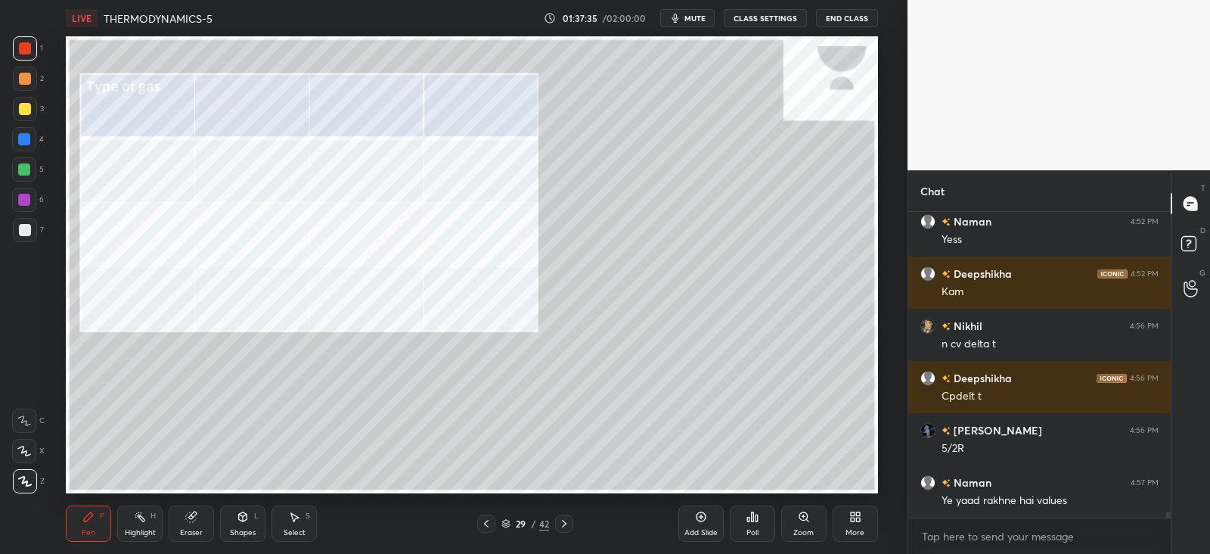
click at [567, 521] on icon at bounding box center [564, 523] width 12 height 12
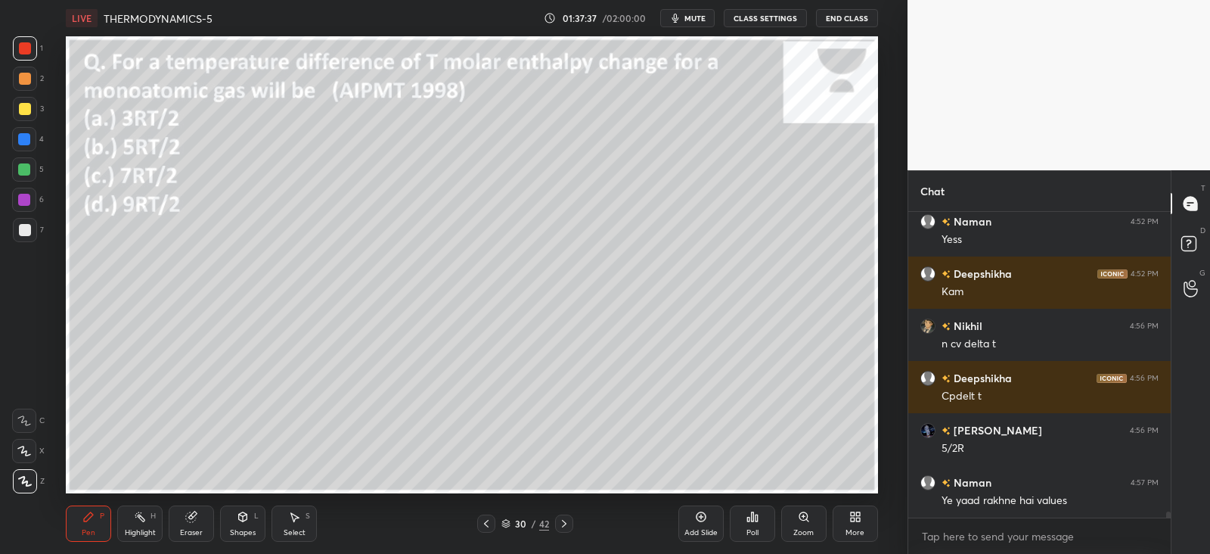
click at [570, 519] on icon at bounding box center [564, 523] width 12 height 12
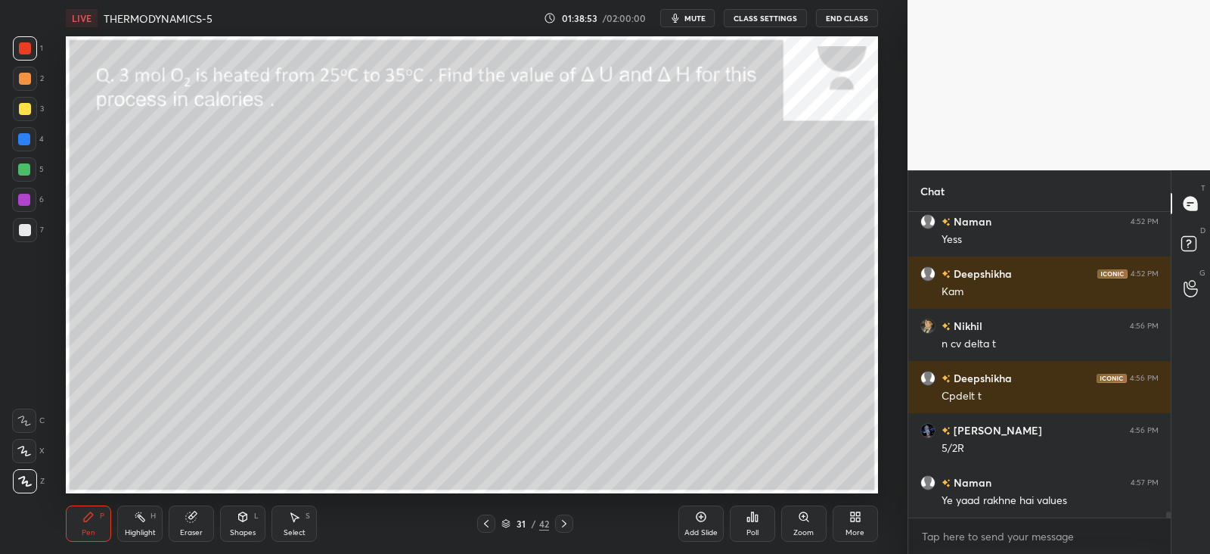
scroll to position [14839, 0]
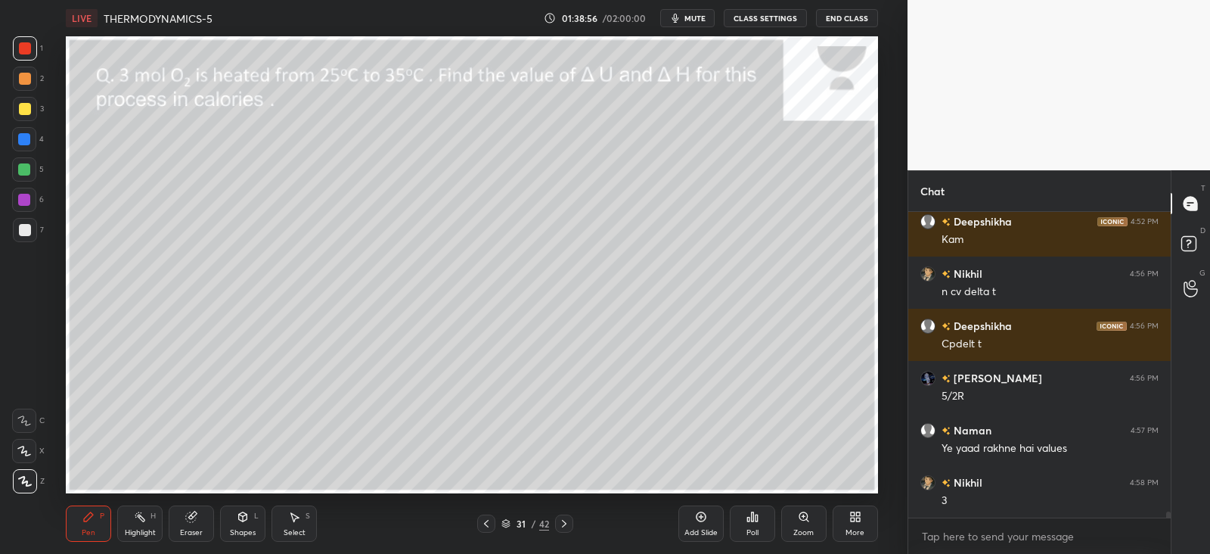
click at [21, 77] on div at bounding box center [25, 79] width 12 height 12
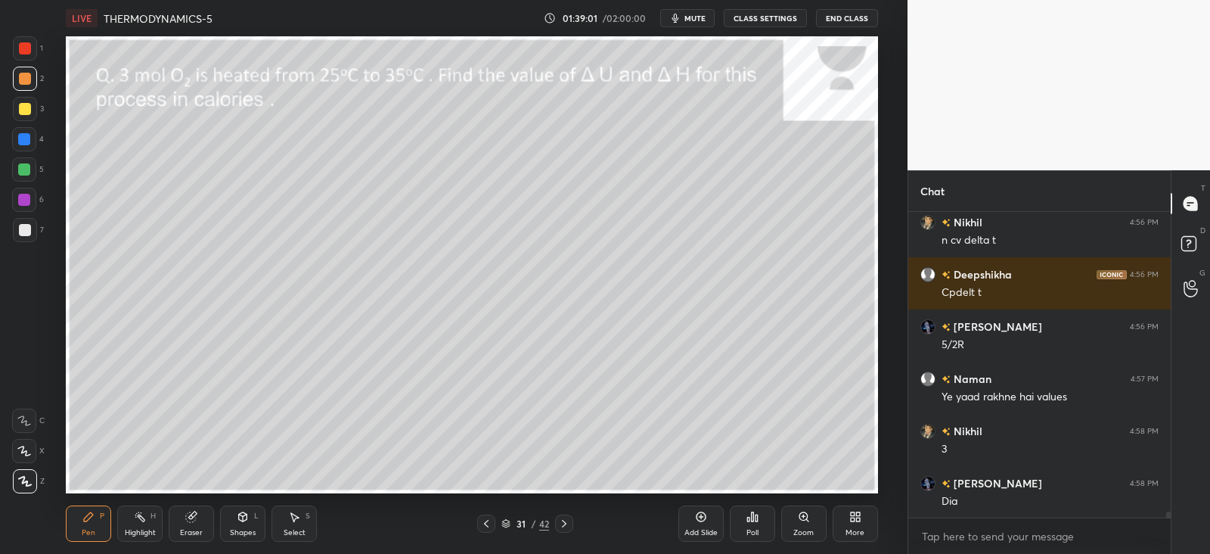
scroll to position [14943, 0]
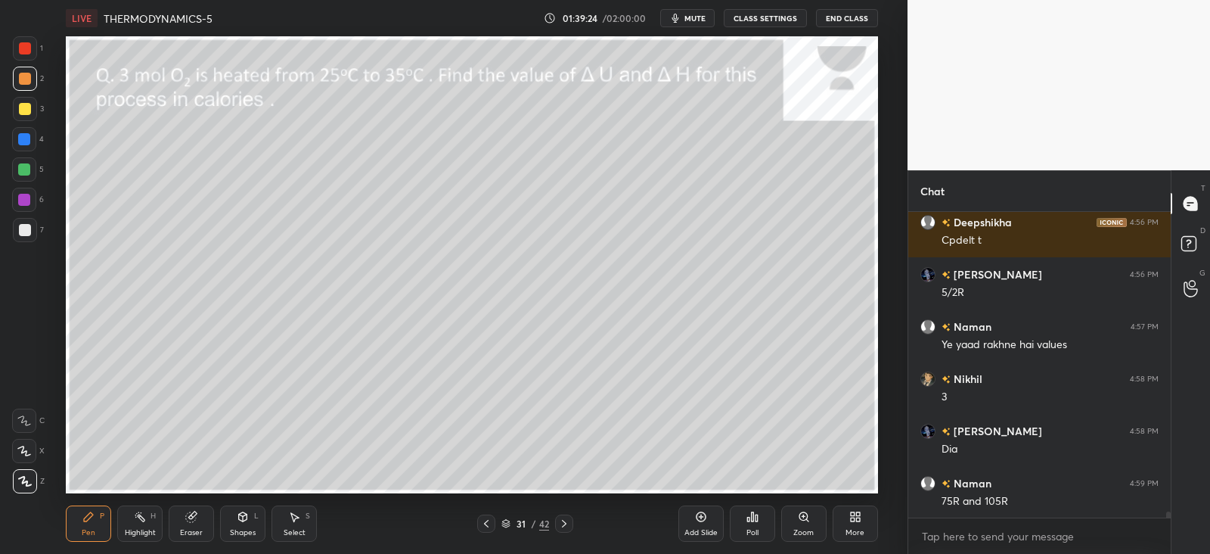
click at [24, 104] on div at bounding box center [25, 109] width 12 height 12
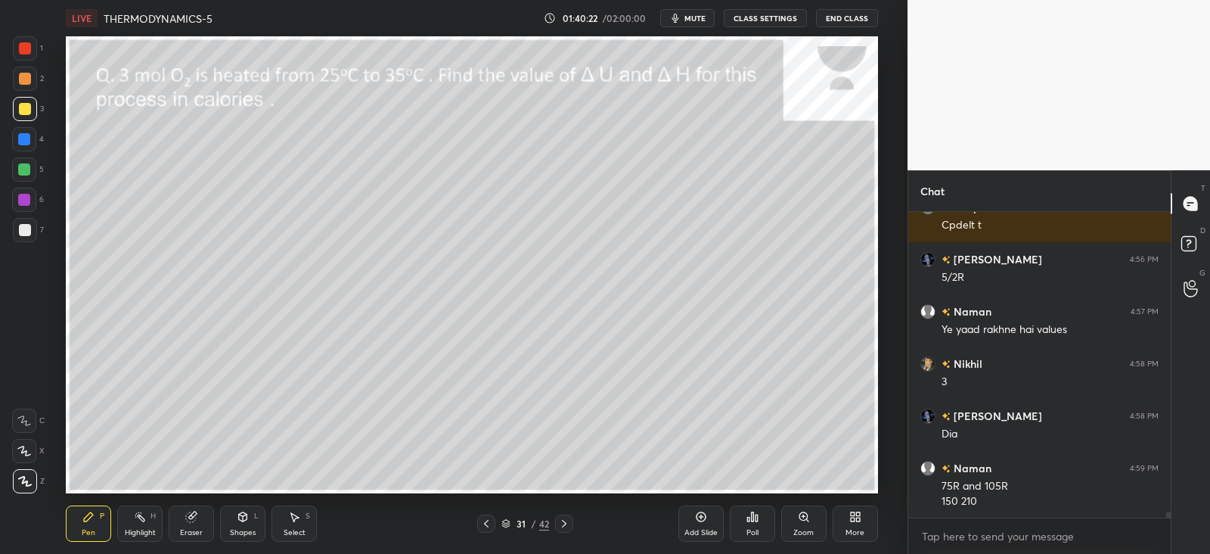
click at [184, 521] on div "Eraser" at bounding box center [191, 523] width 45 height 36
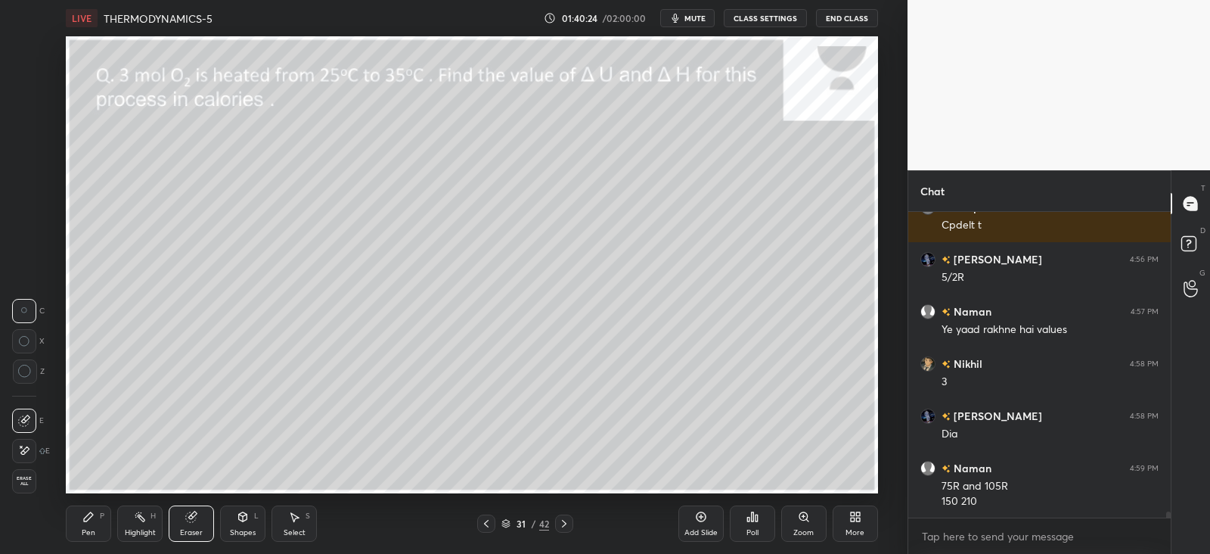
click at [87, 515] on icon at bounding box center [88, 516] width 9 height 9
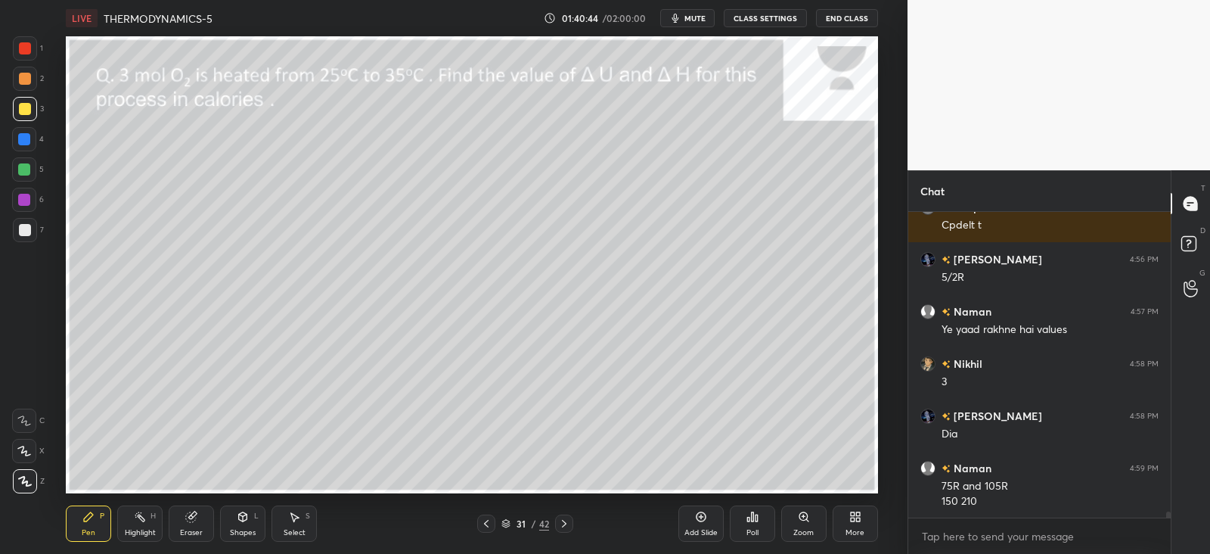
click at [185, 519] on icon at bounding box center [191, 517] width 12 height 12
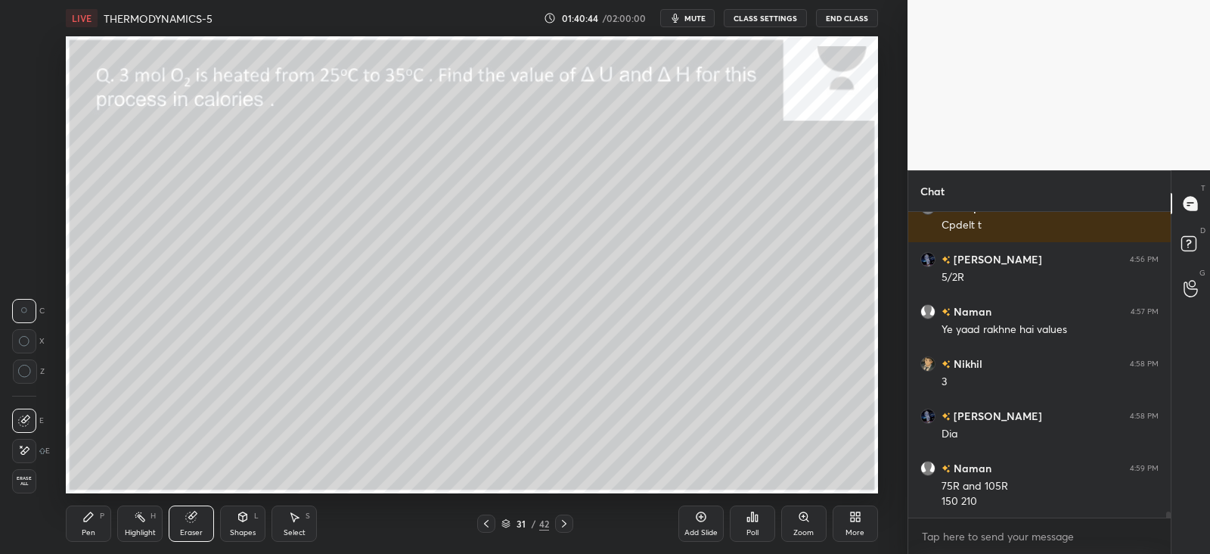
scroll to position [15010, 0]
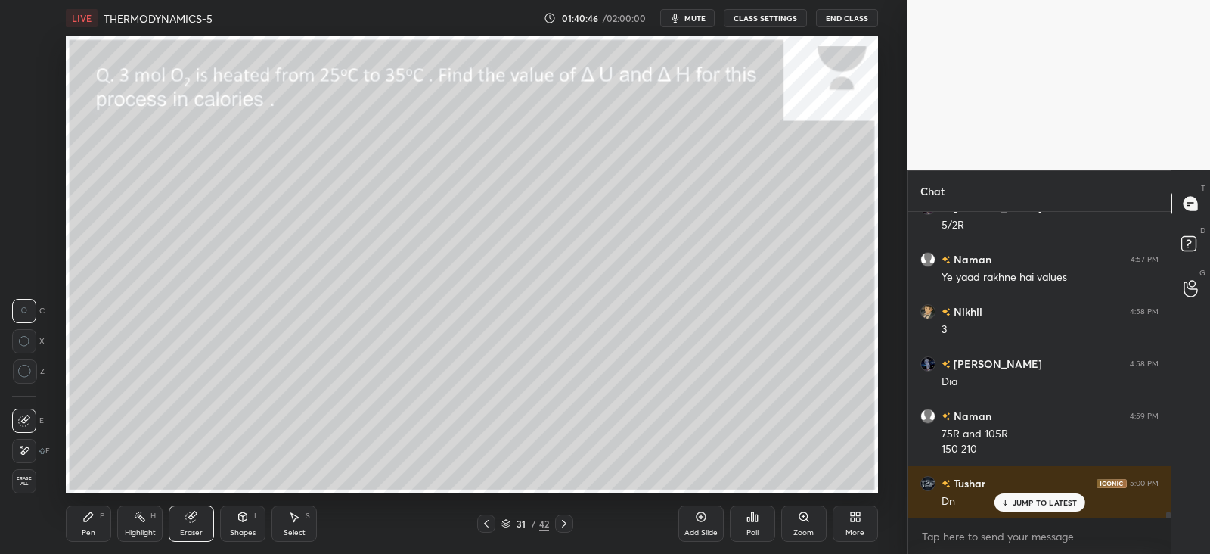
click at [106, 527] on div "Pen P" at bounding box center [88, 523] width 45 height 36
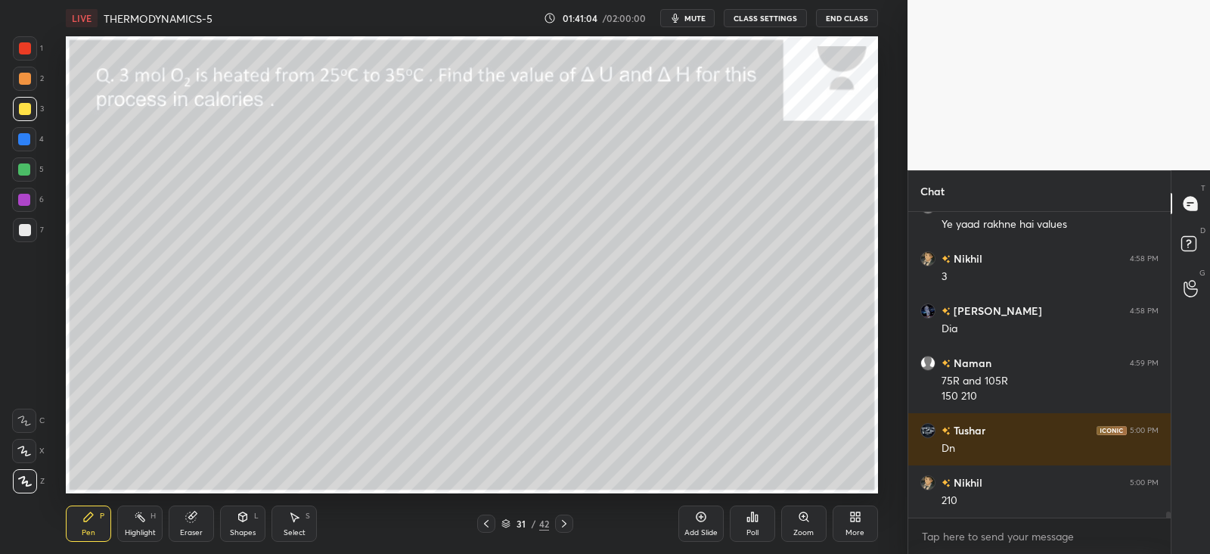
scroll to position [15115, 0]
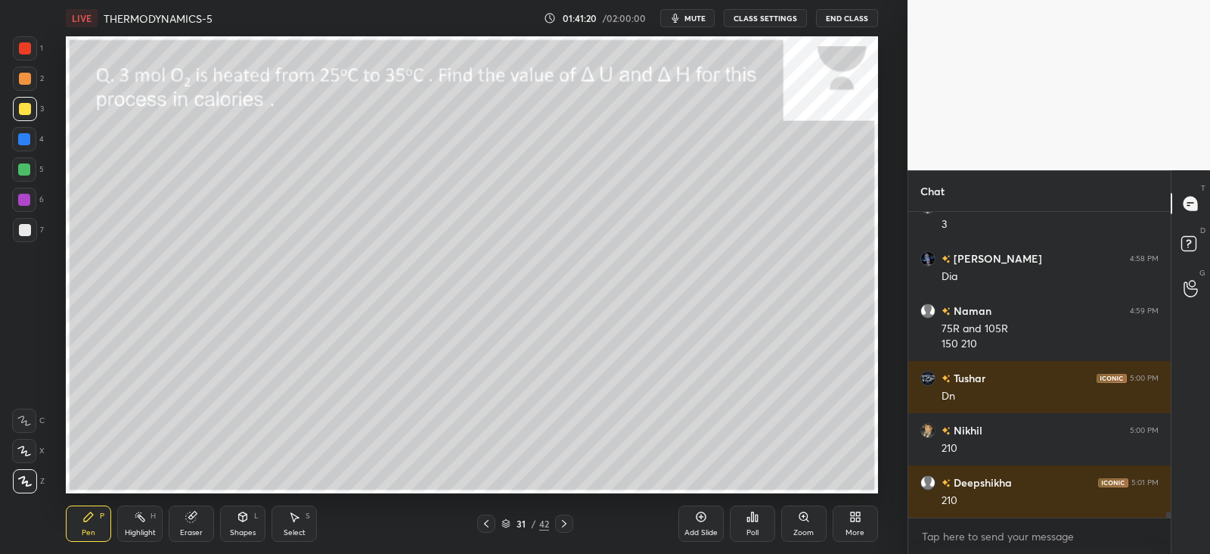
click at [563, 524] on icon at bounding box center [564, 523] width 12 height 12
click at [566, 524] on icon at bounding box center [564, 523] width 12 height 12
click at [567, 527] on icon at bounding box center [564, 523] width 12 height 12
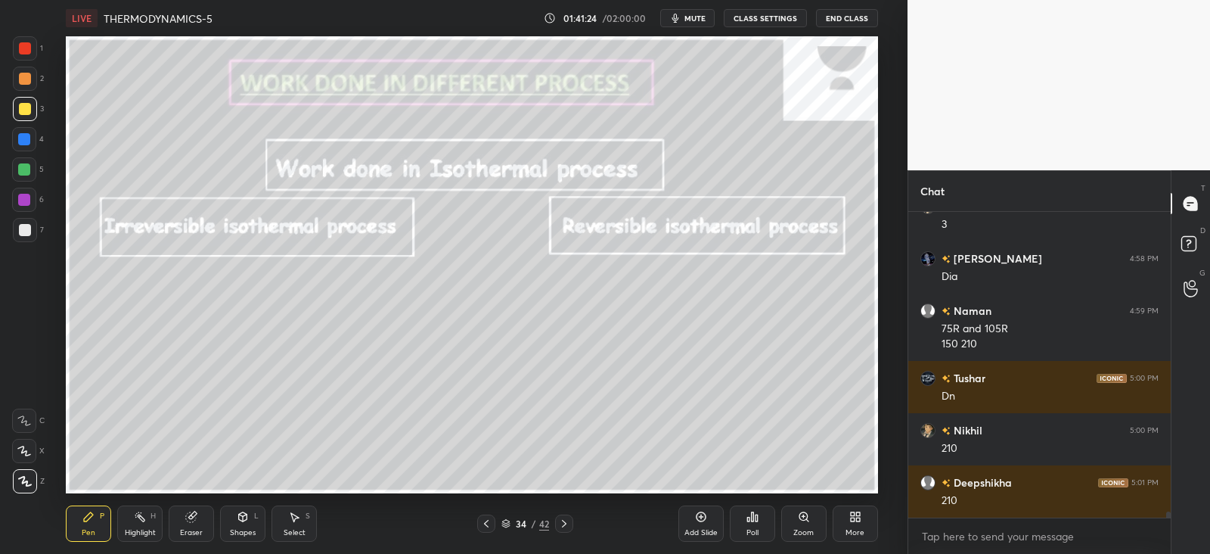
click at [491, 522] on icon at bounding box center [486, 523] width 12 height 12
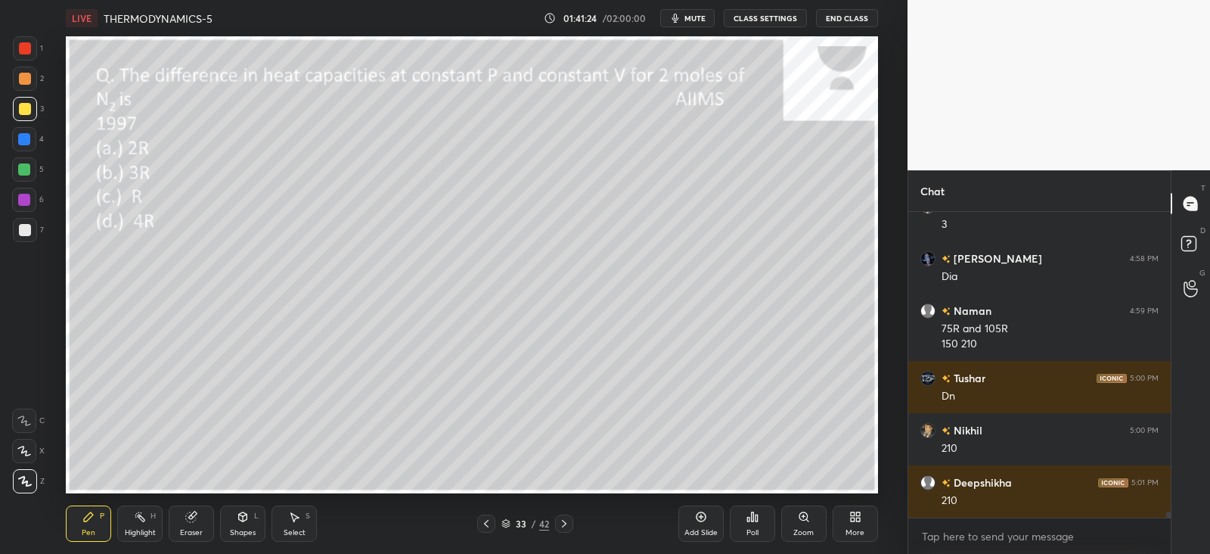
click at [493, 521] on div at bounding box center [486, 523] width 18 height 18
click at [492, 524] on icon at bounding box center [486, 523] width 12 height 12
click at [570, 521] on icon at bounding box center [564, 523] width 12 height 12
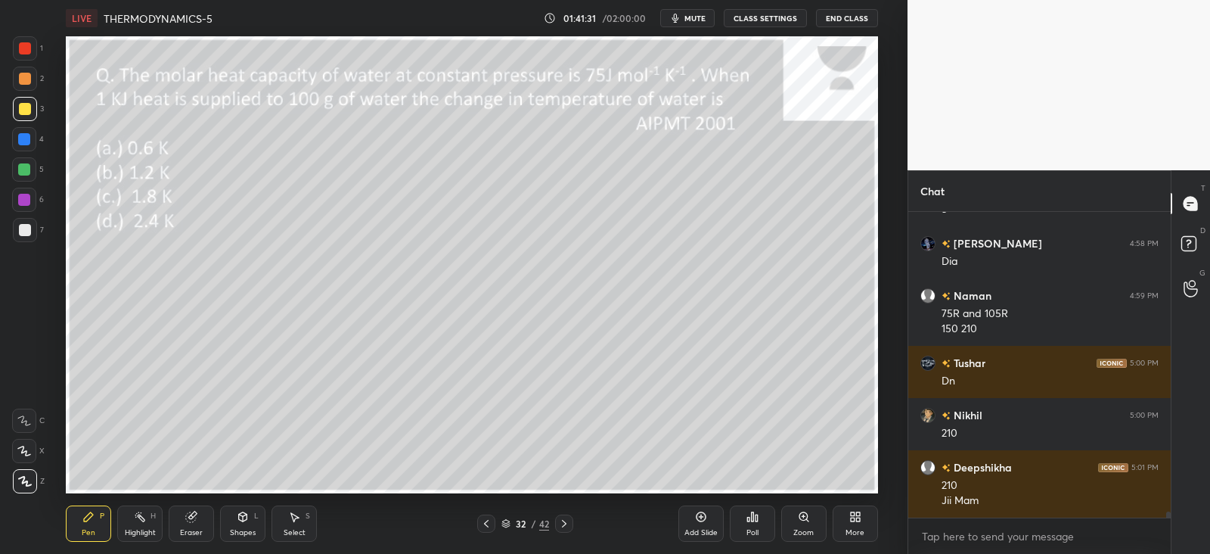
click at [559, 530] on div at bounding box center [564, 523] width 18 height 18
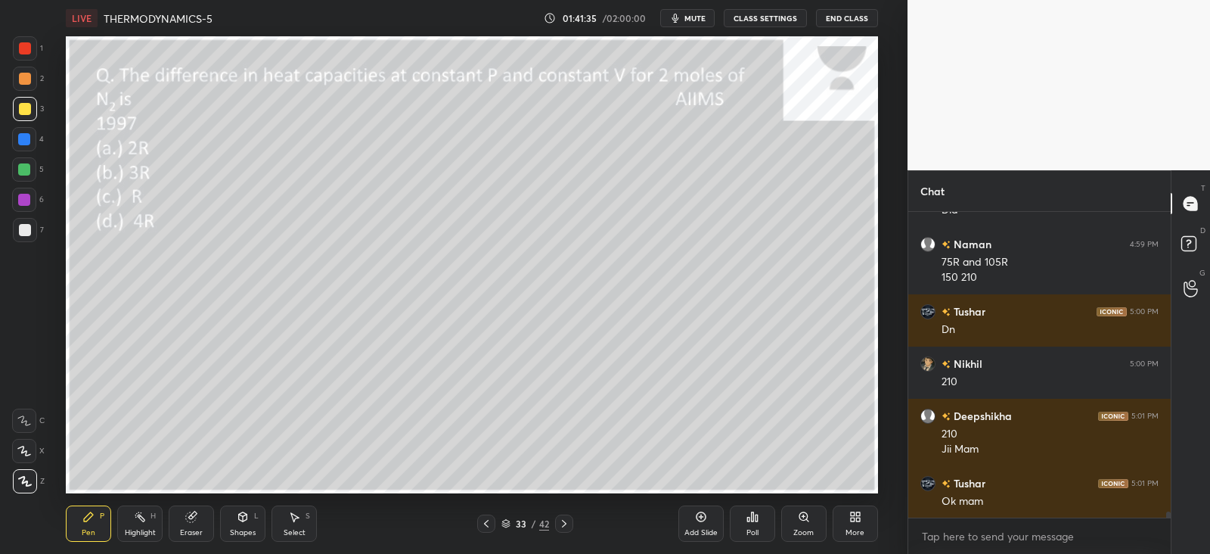
click at [577, 520] on div "33 / 42" at bounding box center [525, 523] width 306 height 18
click at [560, 524] on icon at bounding box center [564, 523] width 12 height 12
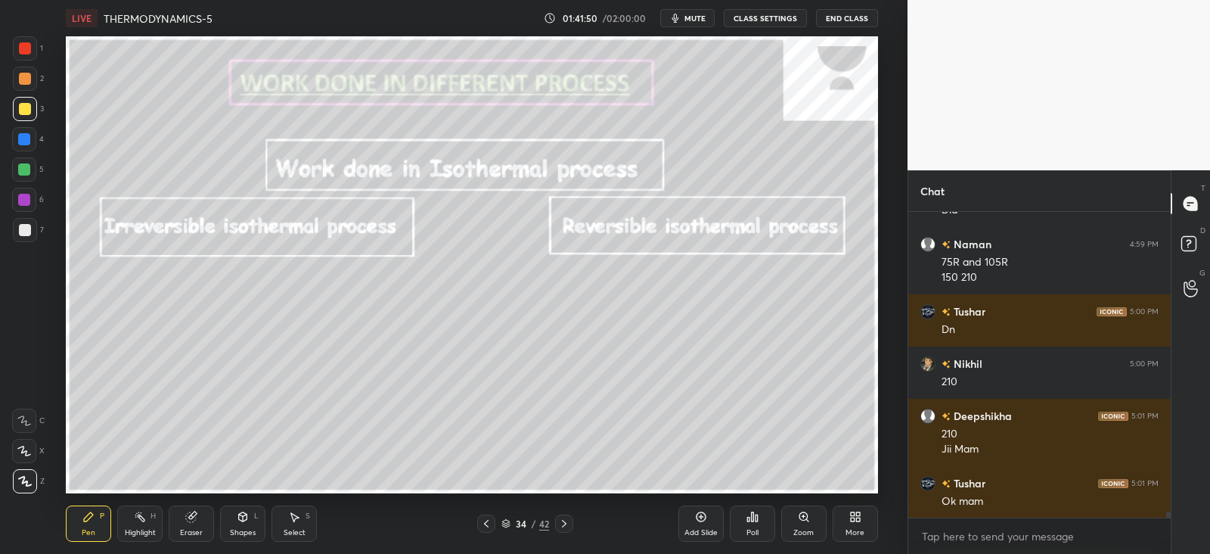
click at [563, 526] on icon at bounding box center [564, 524] width 5 height 8
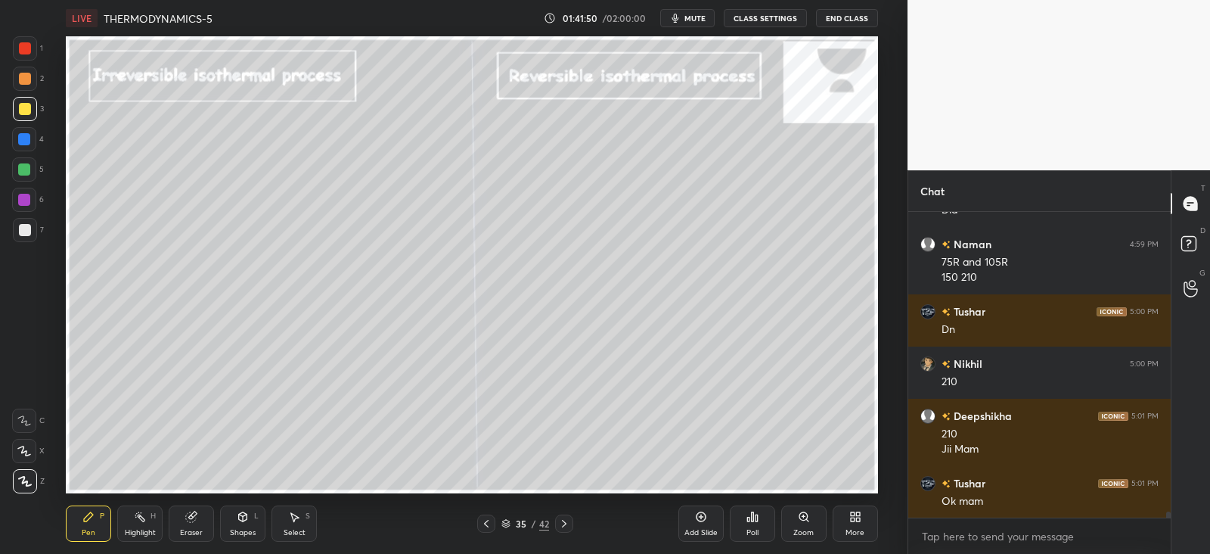
click at [561, 525] on icon at bounding box center [564, 523] width 12 height 12
click at [558, 527] on icon at bounding box center [564, 523] width 12 height 12
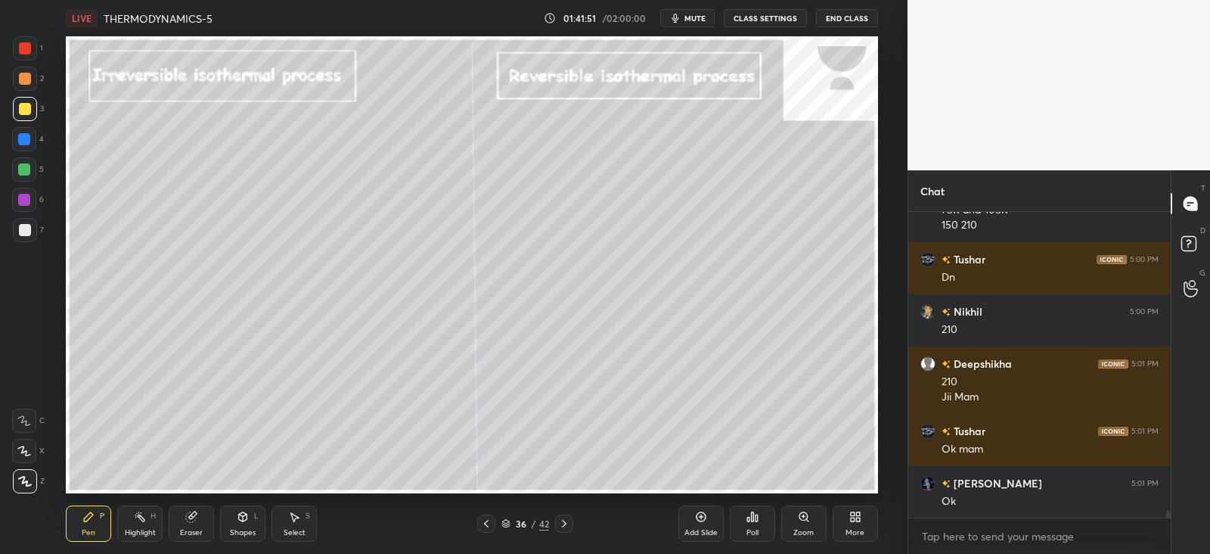
click at [561, 525] on icon at bounding box center [564, 523] width 12 height 12
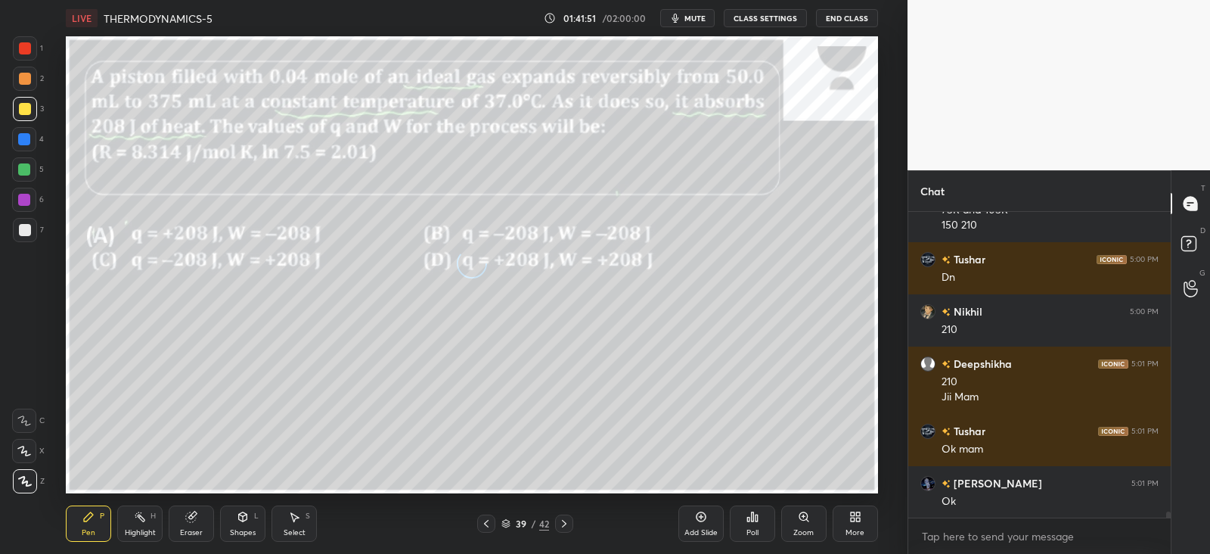
click at [561, 524] on icon at bounding box center [564, 523] width 12 height 12
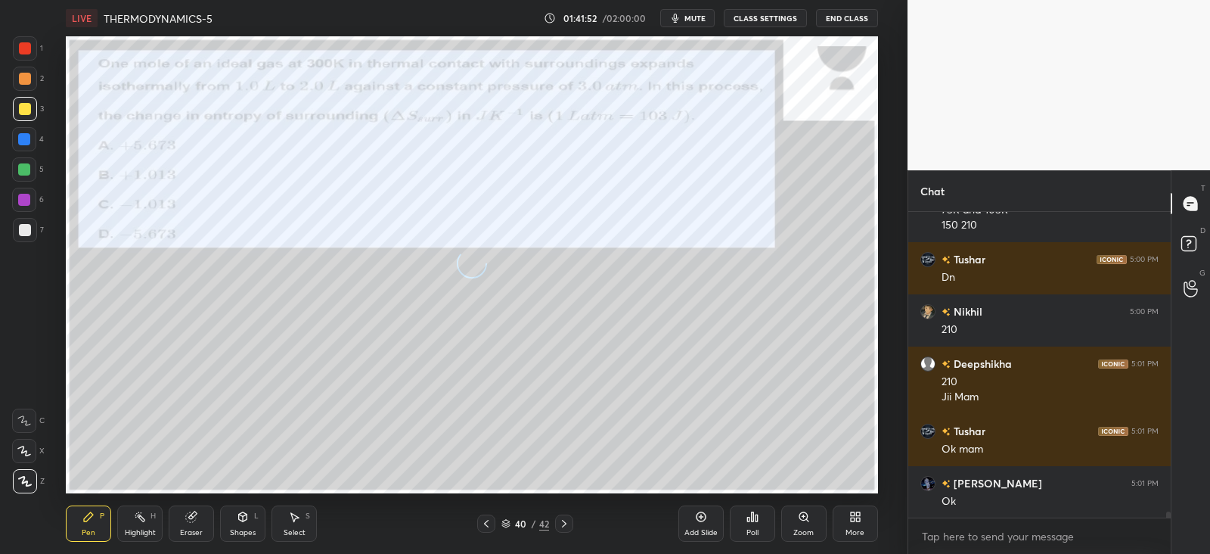
click at [564, 524] on icon at bounding box center [564, 523] width 12 height 12
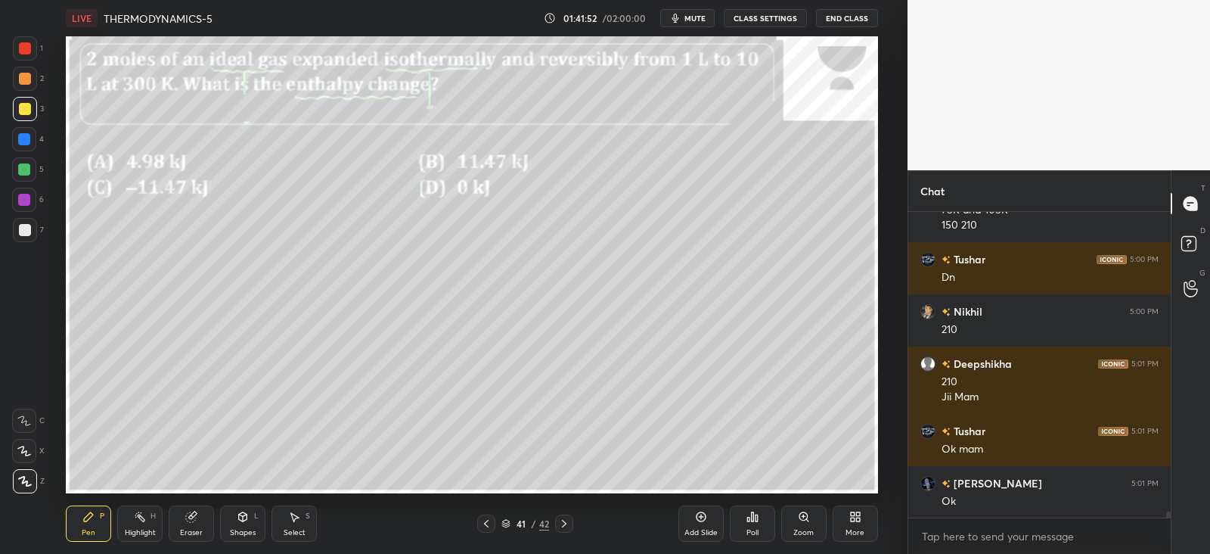
click at [489, 521] on icon at bounding box center [486, 523] width 12 height 12
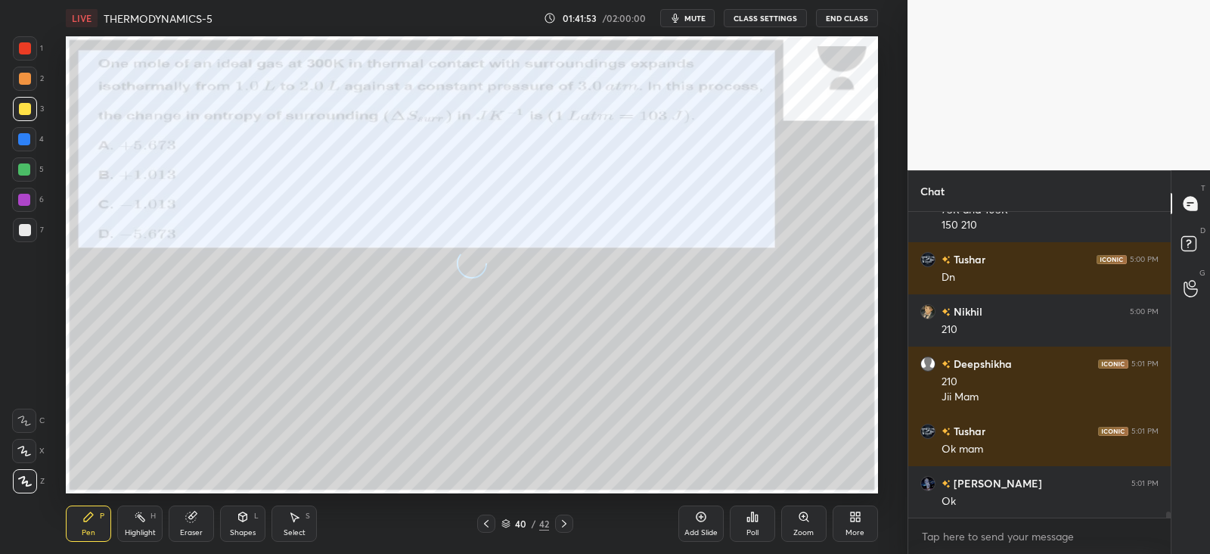
click at [490, 520] on icon at bounding box center [486, 523] width 12 height 12
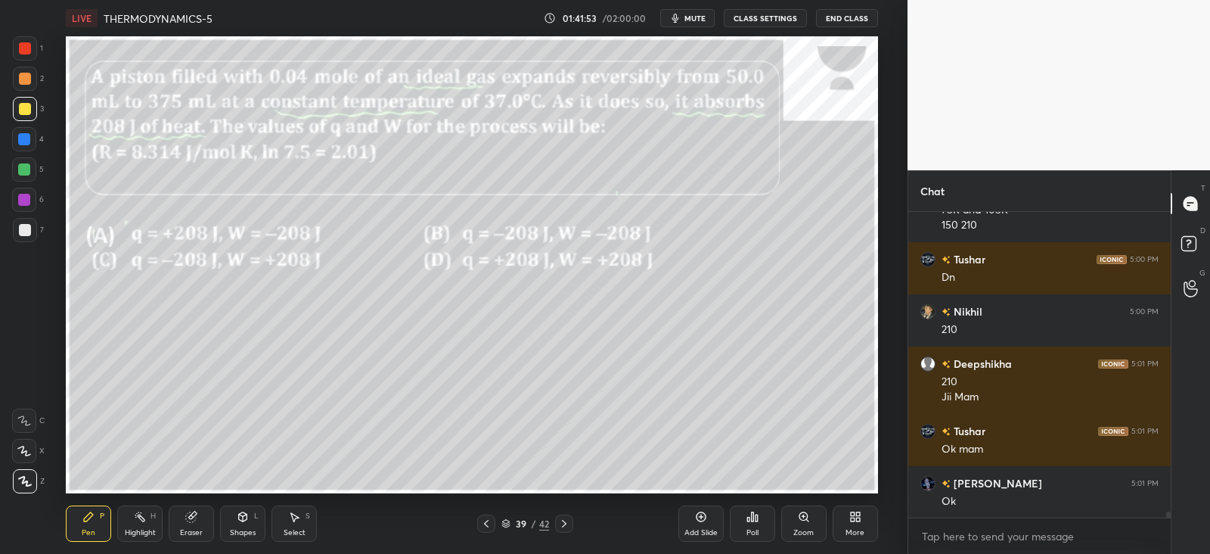
scroll to position [5, 5]
click at [492, 519] on icon at bounding box center [486, 523] width 12 height 12
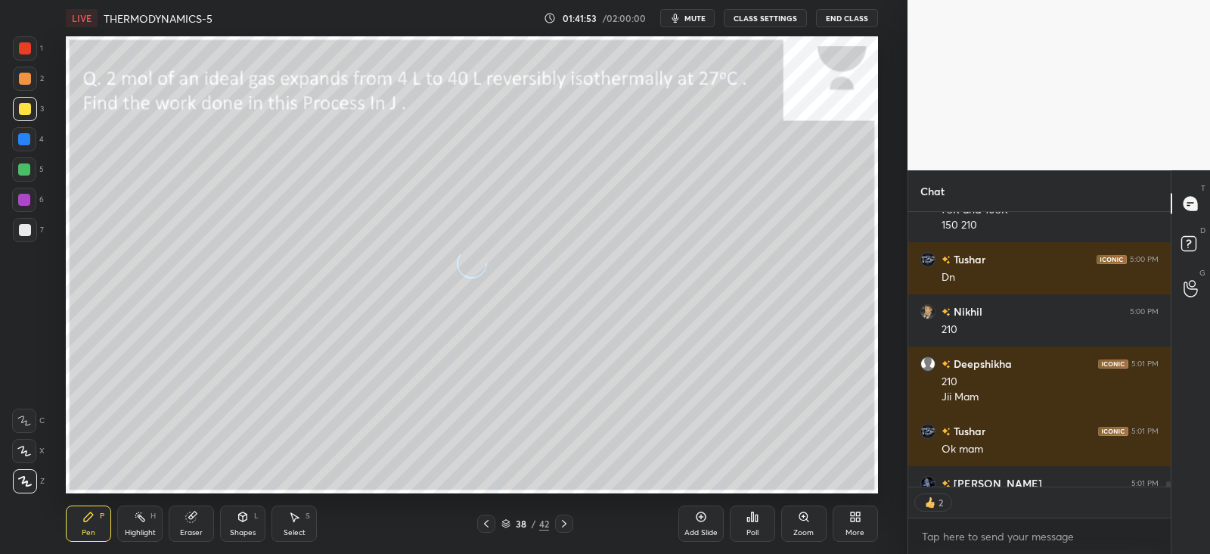
click at [492, 522] on icon at bounding box center [486, 523] width 12 height 12
click at [496, 521] on div "37 / 42" at bounding box center [525, 523] width 96 height 18
click at [496, 520] on div "37 / 42" at bounding box center [525, 523] width 96 height 18
click at [494, 518] on div at bounding box center [486, 523] width 18 height 18
click at [491, 521] on icon at bounding box center [486, 523] width 12 height 12
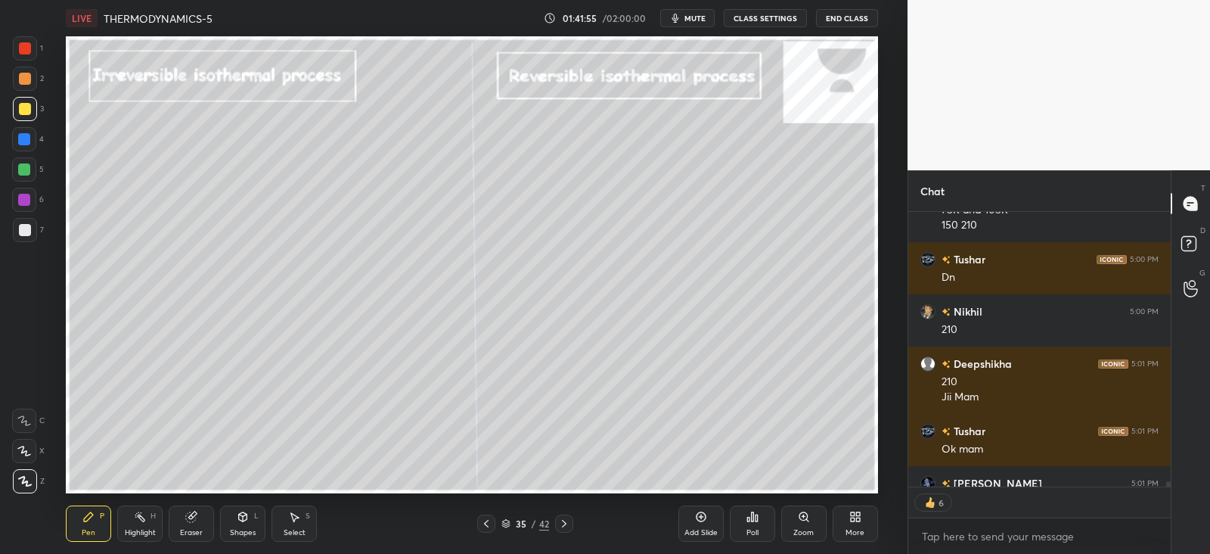
click at [491, 520] on icon at bounding box center [486, 523] width 12 height 12
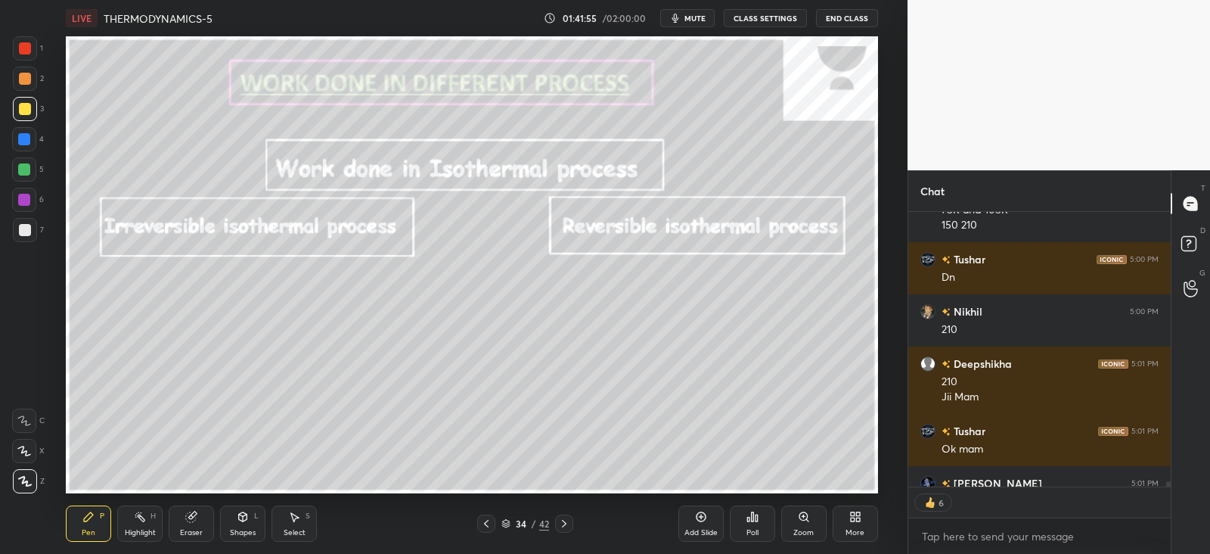
click at [491, 522] on icon at bounding box center [486, 523] width 12 height 12
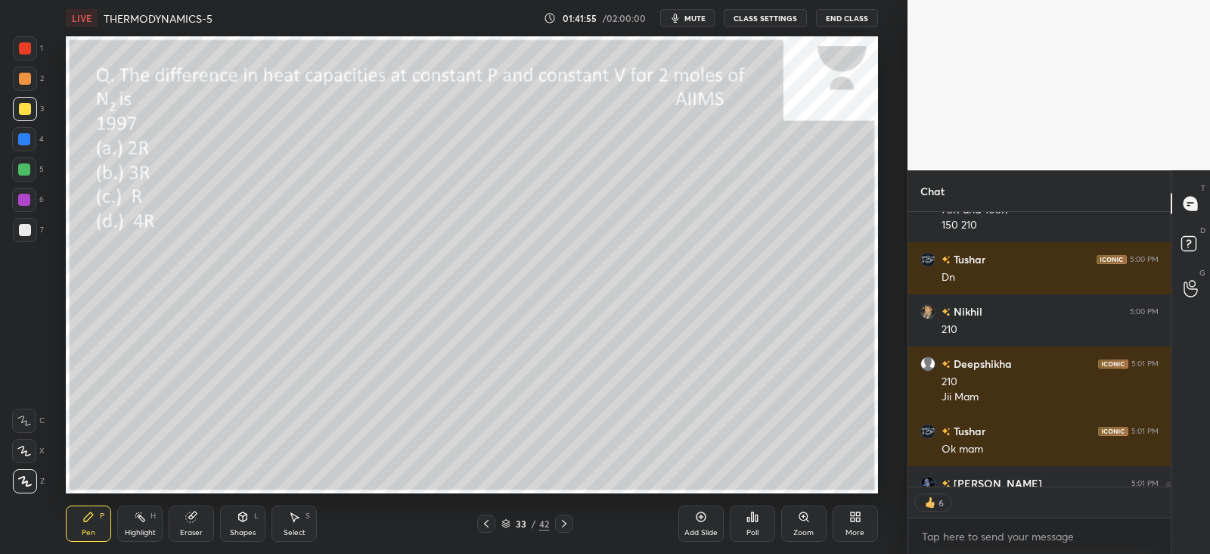
click at [489, 521] on icon at bounding box center [486, 523] width 12 height 12
click at [489, 520] on icon at bounding box center [486, 523] width 12 height 12
click at [560, 520] on icon at bounding box center [564, 523] width 12 height 12
click at [557, 523] on div at bounding box center [564, 523] width 18 height 18
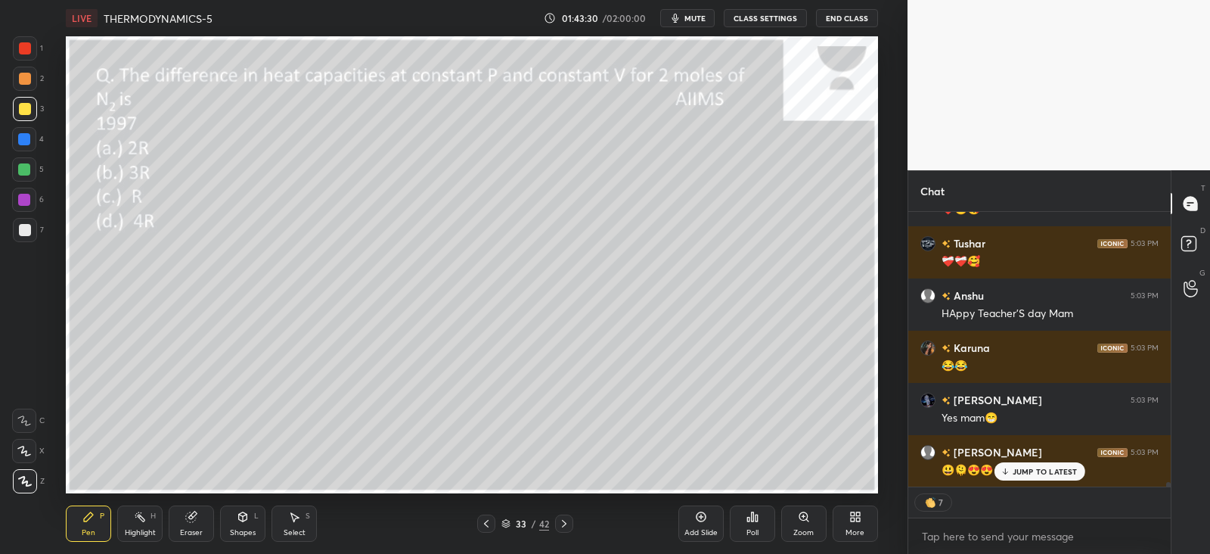
scroll to position [16740, 0]
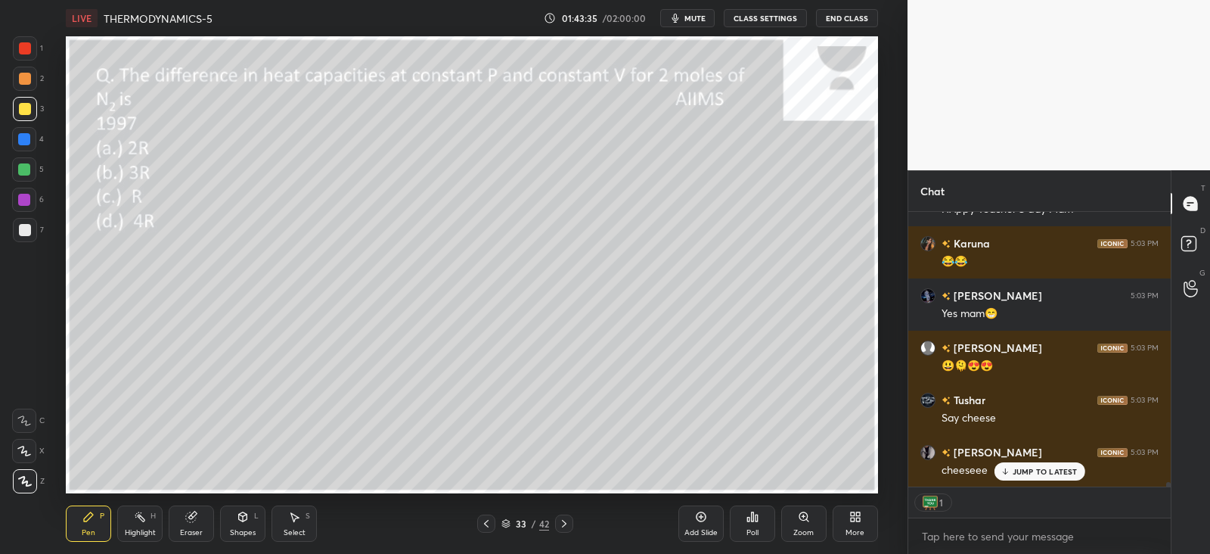
click at [1015, 474] on p "JUMP TO LATEST" at bounding box center [1045, 471] width 65 height 9
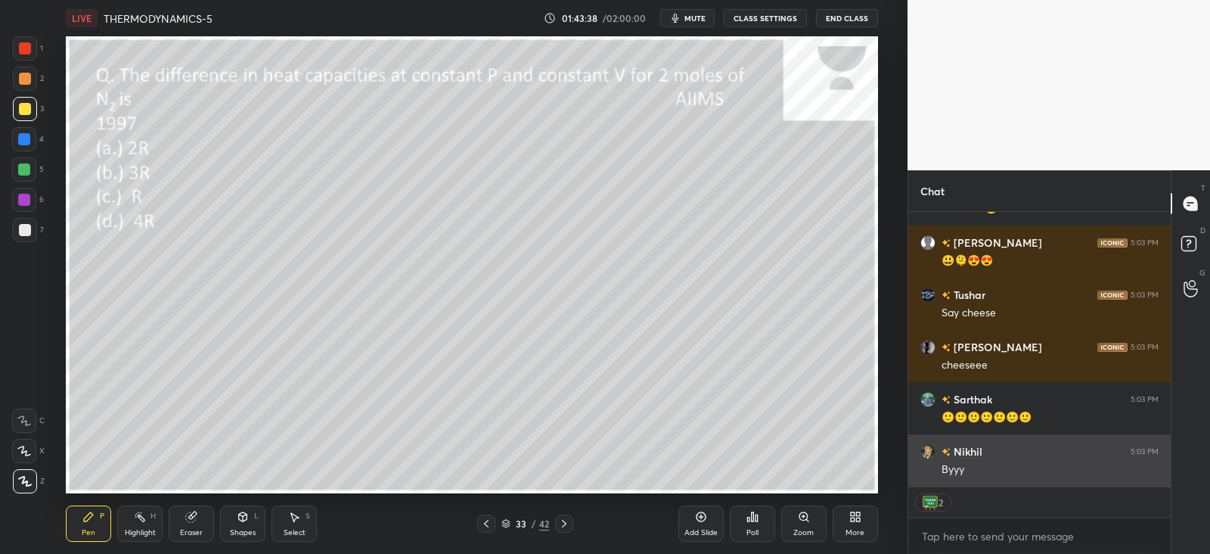
click at [1025, 471] on div "Byyy" at bounding box center [1050, 469] width 217 height 15
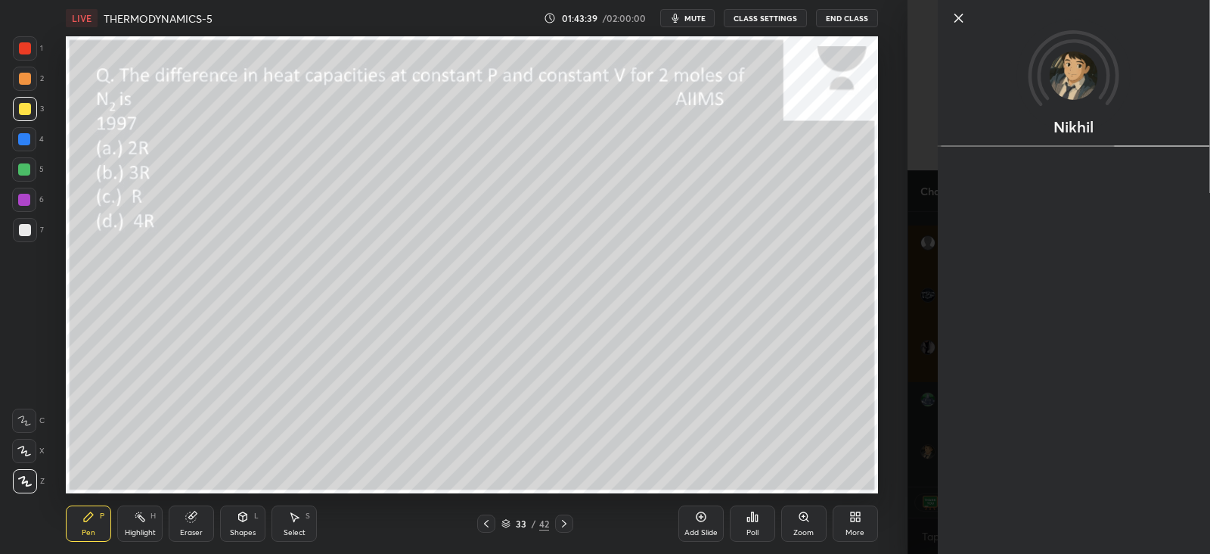
click at [903, 464] on div "1 2 3 4 5 6 7 C X Z C X Z E E Erase all H H LIVE THERMODYNAMICS-5 01:43:39 / 02…" at bounding box center [454, 277] width 908 height 554
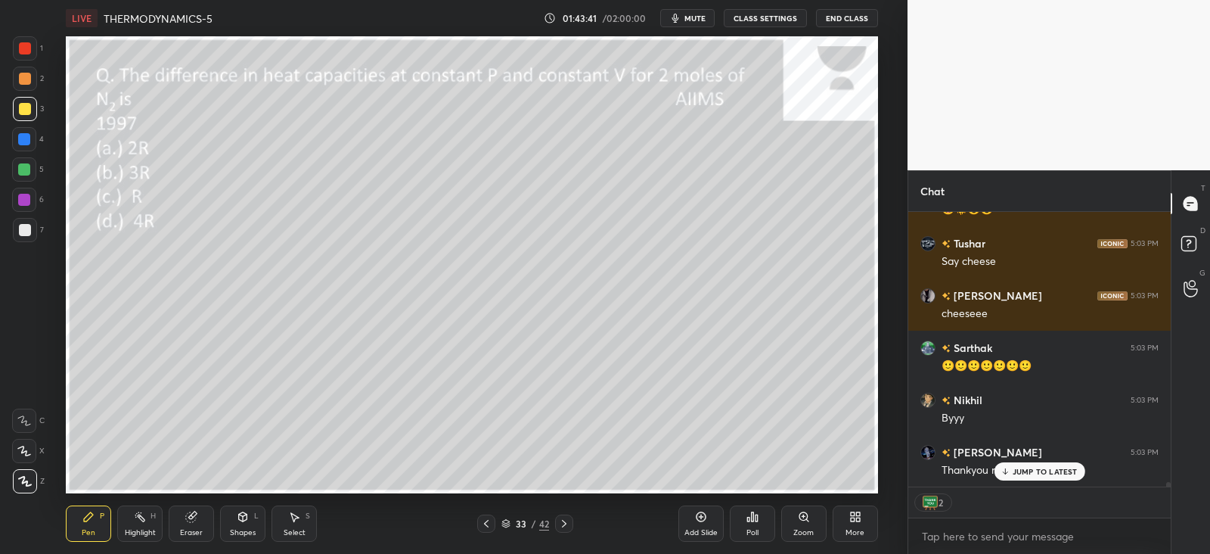
click at [1030, 467] on p "JUMP TO LATEST" at bounding box center [1045, 471] width 65 height 9
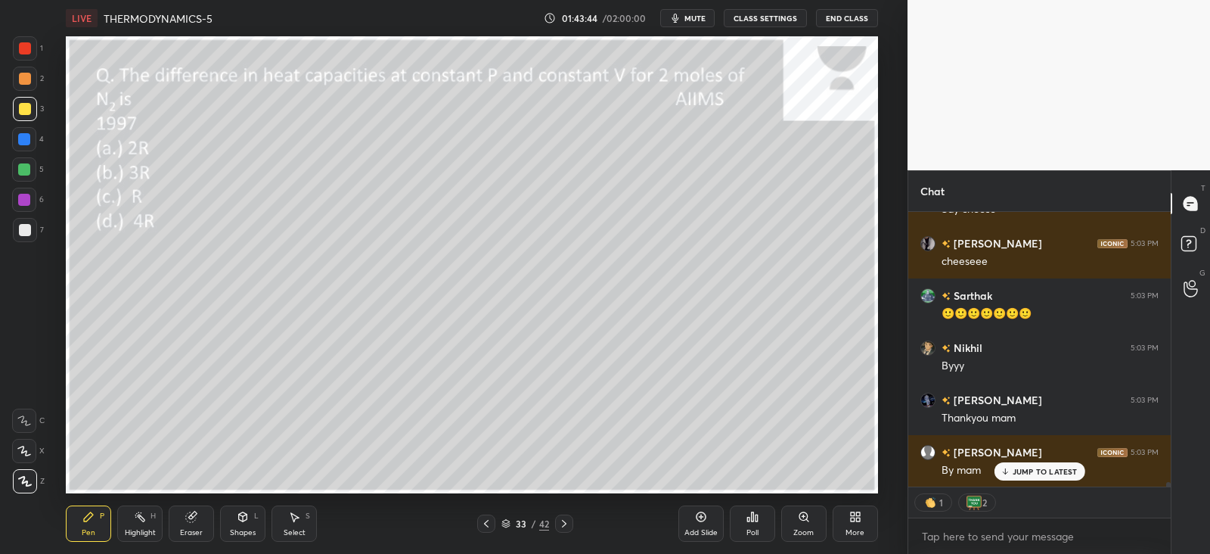
click at [1016, 471] on p "JUMP TO LATEST" at bounding box center [1045, 471] width 65 height 9
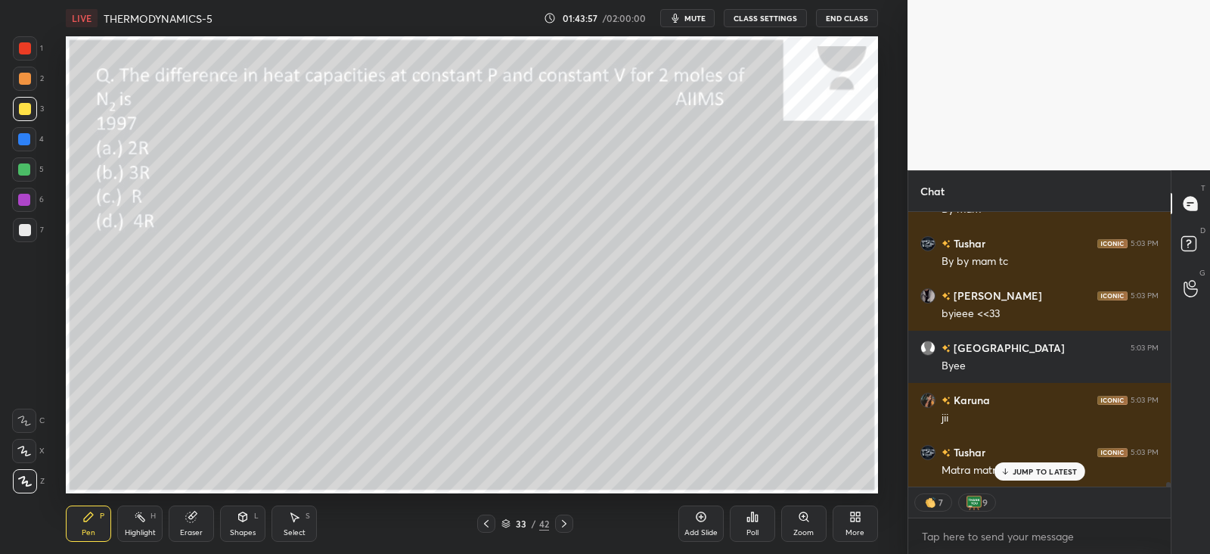
click at [1015, 468] on p "JUMP TO LATEST" at bounding box center [1045, 471] width 65 height 9
click at [828, 18] on button "End Class" at bounding box center [847, 18] width 62 height 18
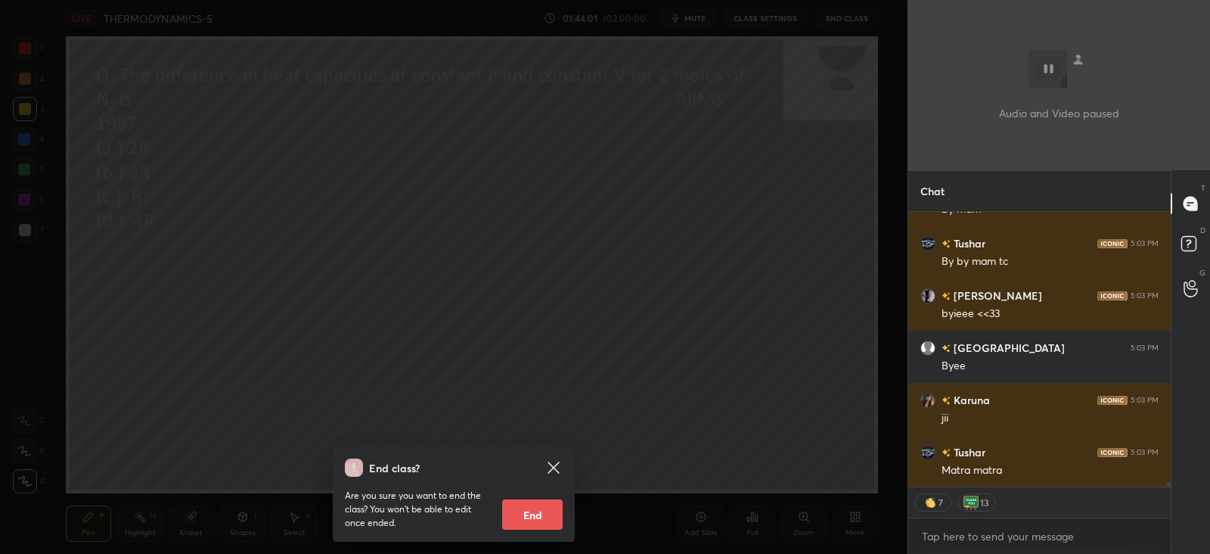
click at [530, 517] on button "End" at bounding box center [532, 514] width 61 height 30
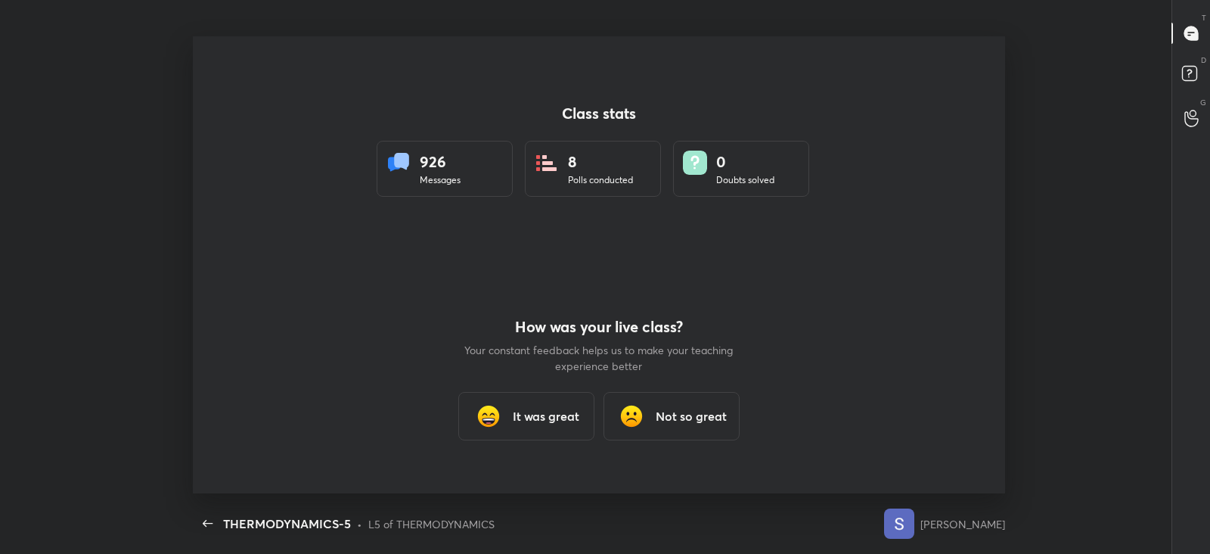
type textarea "x"
